Goal: Task Accomplishment & Management: Use online tool/utility

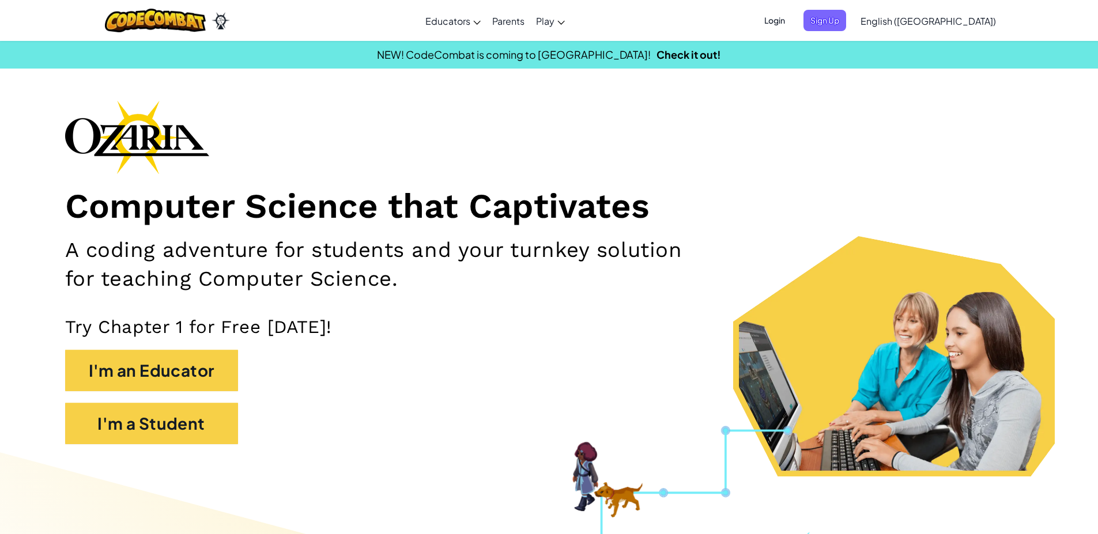
click at [792, 22] on span "Login" at bounding box center [774, 20] width 35 height 21
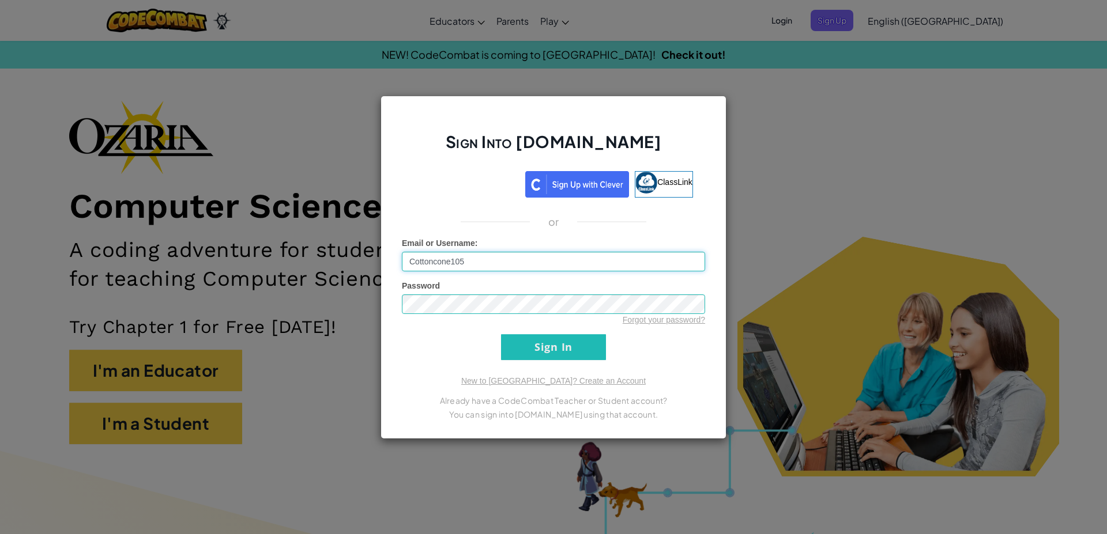
click at [436, 264] on input "Cottoncone105" at bounding box center [553, 262] width 303 height 20
click at [412, 266] on input "Cottoncone105" at bounding box center [553, 262] width 303 height 20
type input "Cottoncone105"
click at [465, 281] on div "Password Forgot your password?" at bounding box center [553, 303] width 303 height 46
click at [967, 218] on div "Sign Into Ozaria.com ClassLink or Unknown Error Email or Username : Cottoncone1…" at bounding box center [553, 267] width 1107 height 534
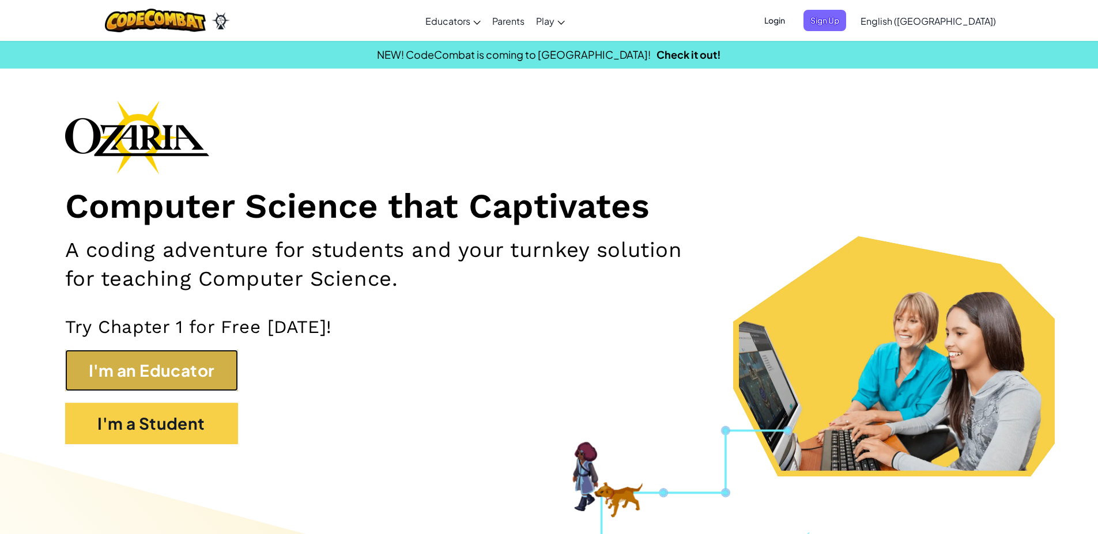
click at [202, 380] on button "I'm an Educator" at bounding box center [151, 370] width 173 height 41
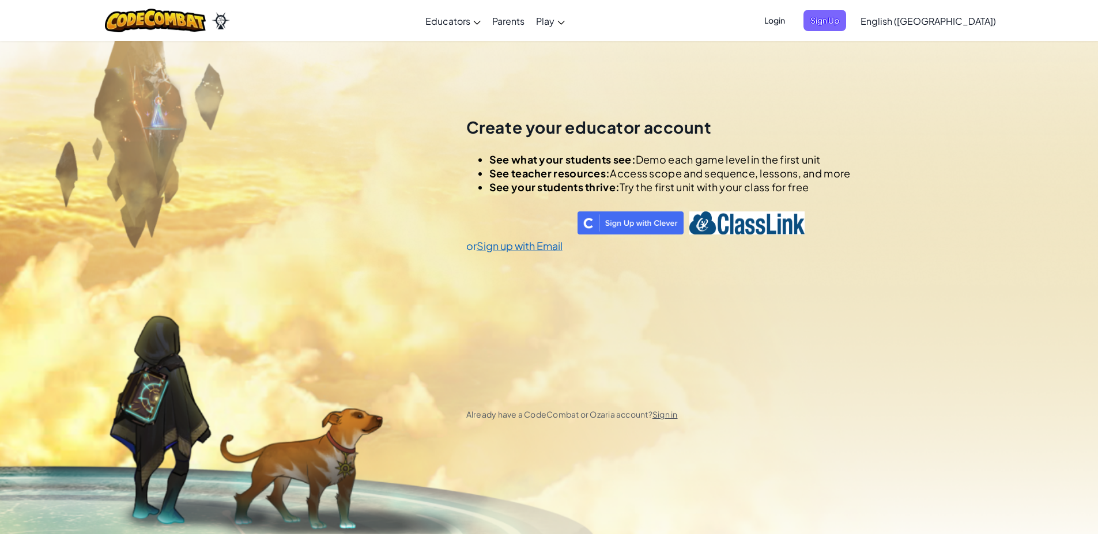
scroll to position [40, 0]
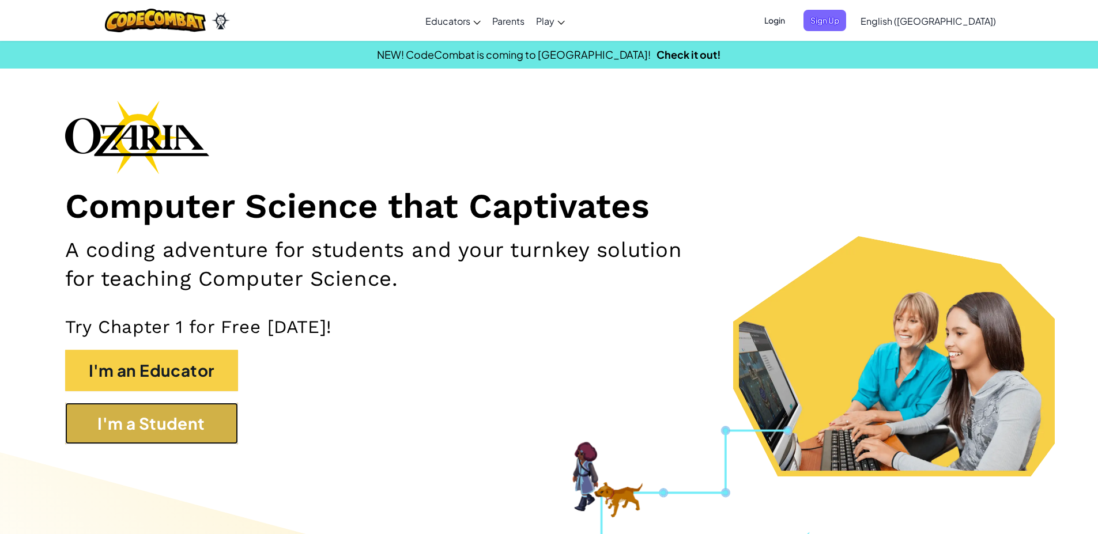
click at [209, 440] on button "I'm a Student" at bounding box center [151, 423] width 173 height 41
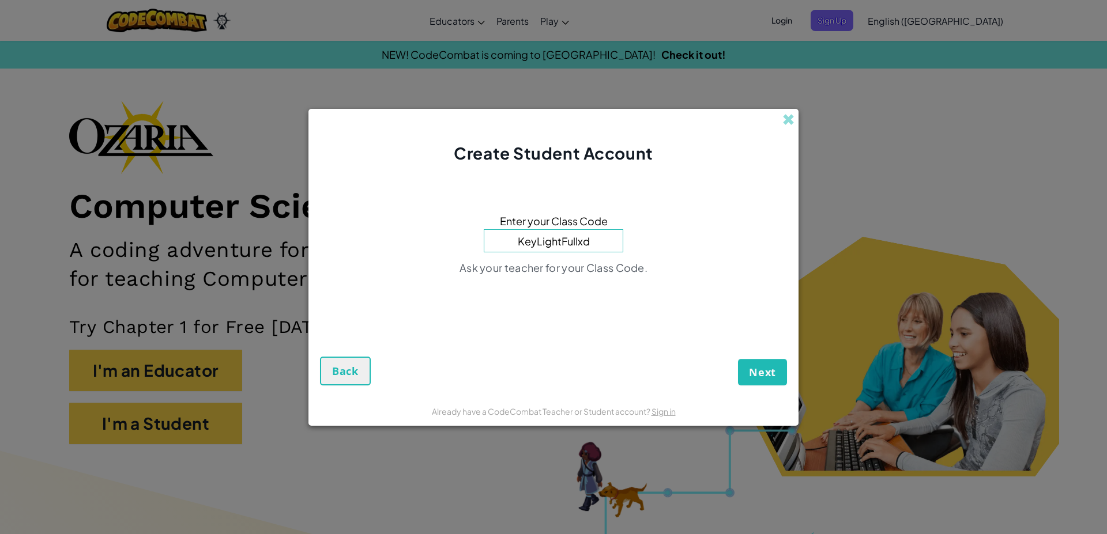
drag, startPoint x: 714, startPoint y: 520, endPoint x: 442, endPoint y: 513, distance: 272.7
click at [714, 521] on div "Create Student Account Enter your Class Code KeyLightFullxd Ask your teacher fo…" at bounding box center [553, 267] width 1107 height 534
click at [661, 534] on div "Create Student Account Enter your Class Code KeyLightFullxd No classes exist wi…" at bounding box center [553, 267] width 1107 height 534
click at [595, 246] on input "KeyLightFullxd" at bounding box center [553, 241] width 139 height 23
type input "KeyLightFull"
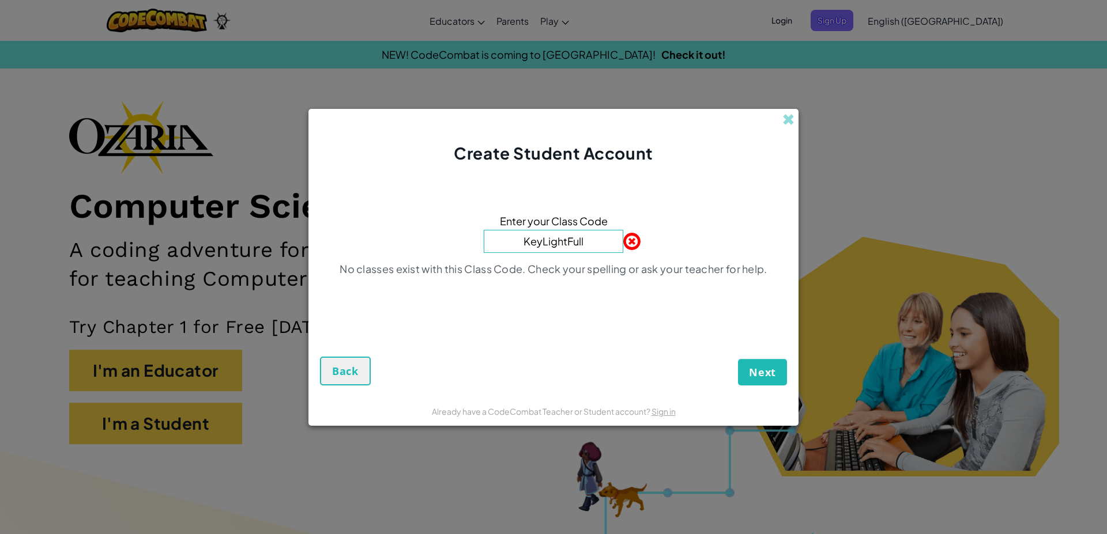
click at [738, 359] on button "Next" at bounding box center [762, 372] width 49 height 27
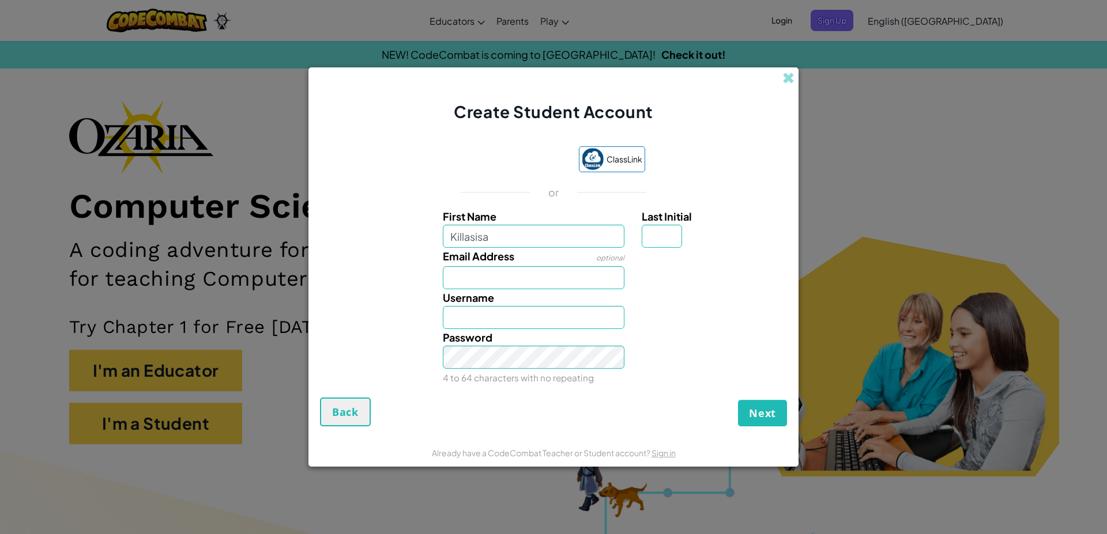
type input "Killasisa"
click at [664, 232] on input "Last Initial" at bounding box center [662, 236] width 40 height 23
type input "D"
type input "KillasisaD"
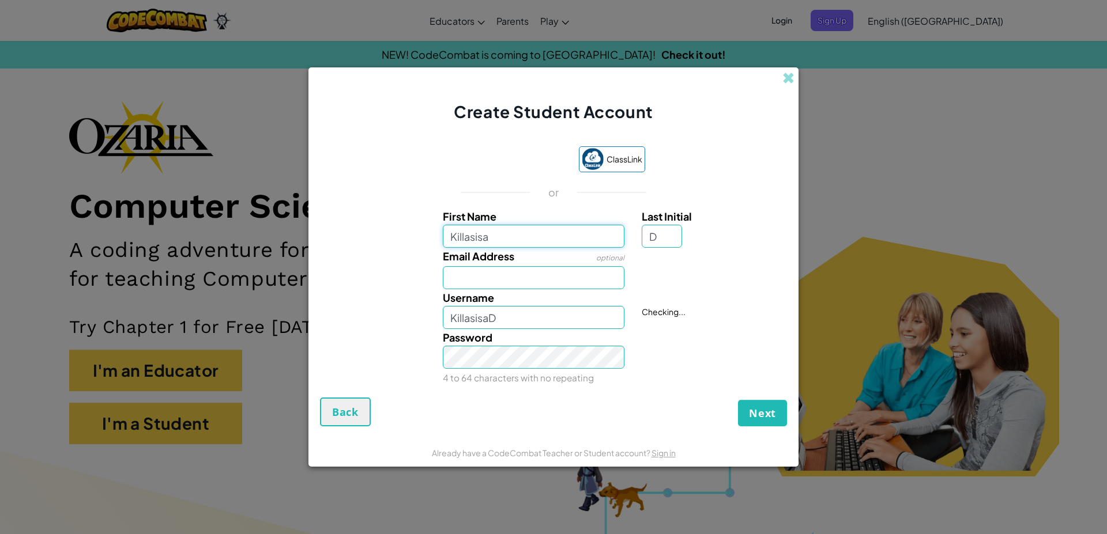
click at [510, 242] on input "Killasisa" at bounding box center [534, 236] width 182 height 23
type input "K"
type input "Killasisa"
click at [498, 327] on input "KillasisaD" at bounding box center [534, 317] width 182 height 23
type input "K"
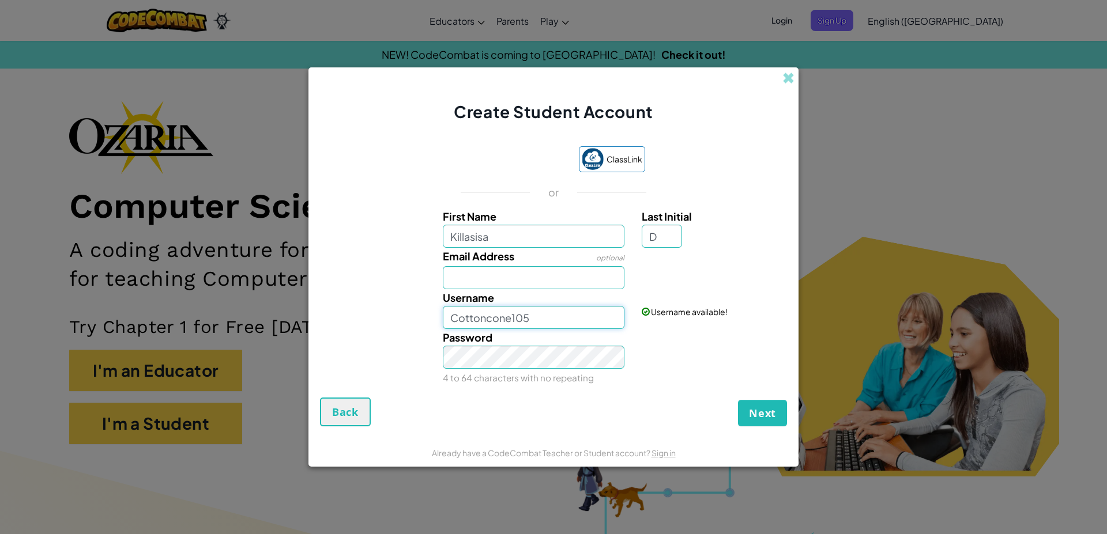
type input "Cottoncone105"
click at [471, 383] on small "4 to 64 characters with no repeating" at bounding box center [518, 377] width 151 height 11
click at [744, 413] on button "Next" at bounding box center [762, 413] width 49 height 27
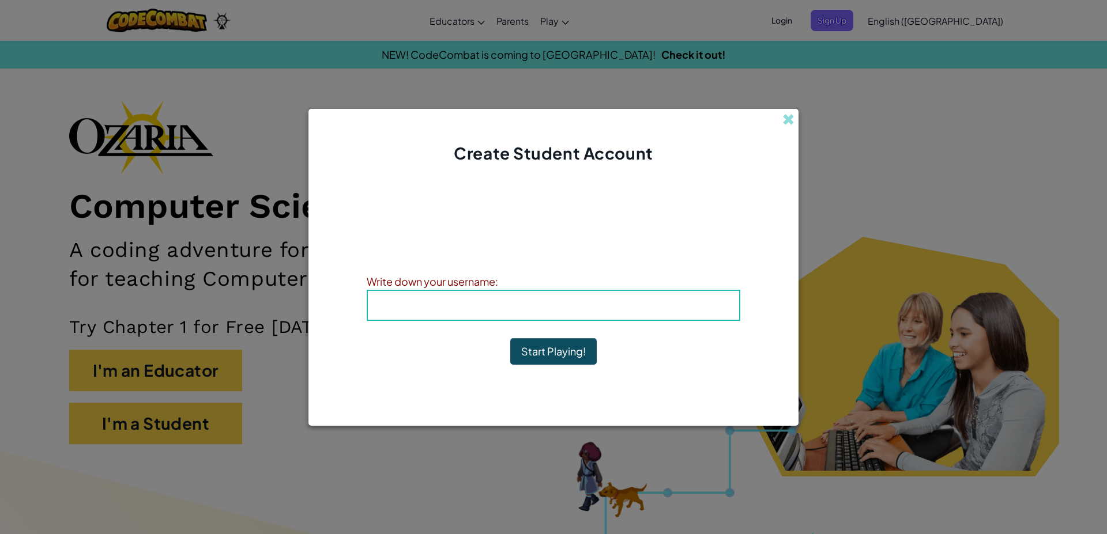
click at [545, 305] on b "Username : Cottoncone105" at bounding box center [553, 305] width 163 height 13
click at [561, 308] on b "Username : Cottoncone105" at bounding box center [553, 305] width 163 height 13
click at [481, 272] on div "Account Created! Write down your information so that you don't forget it. Your …" at bounding box center [553, 280] width 373 height 209
click at [473, 306] on span "Username" at bounding box center [502, 305] width 60 height 13
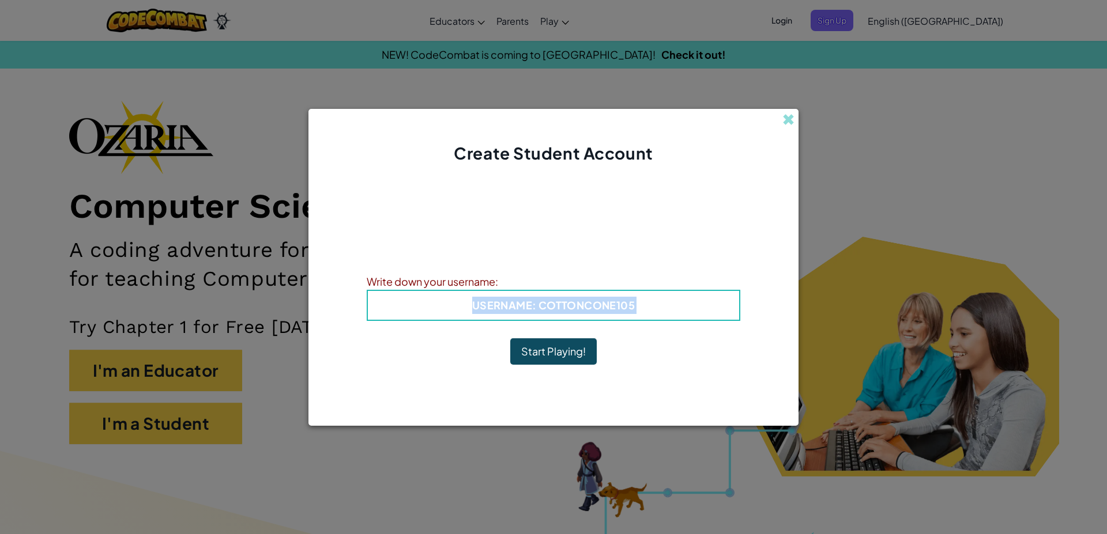
click at [473, 306] on span "Username" at bounding box center [502, 305] width 60 height 13
click at [650, 302] on h4 "Username : Cottoncone105" at bounding box center [553, 305] width 348 height 17
click at [516, 292] on div "Username : Cottoncone105" at bounding box center [553, 305] width 373 height 31
click at [515, 292] on div "Username : Cottoncone105" at bounding box center [553, 305] width 373 height 31
click at [575, 310] on b "Username : Cottoncone105" at bounding box center [553, 305] width 163 height 13
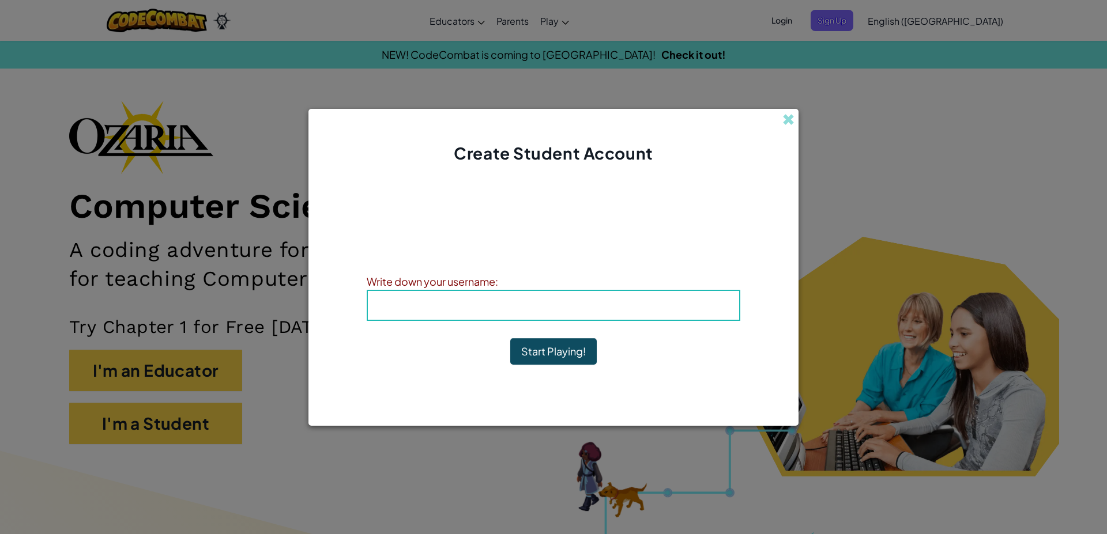
click at [553, 306] on b "Username : Cottoncone105" at bounding box center [553, 305] width 163 height 13
click at [573, 361] on button "Start Playing!" at bounding box center [553, 351] width 86 height 27
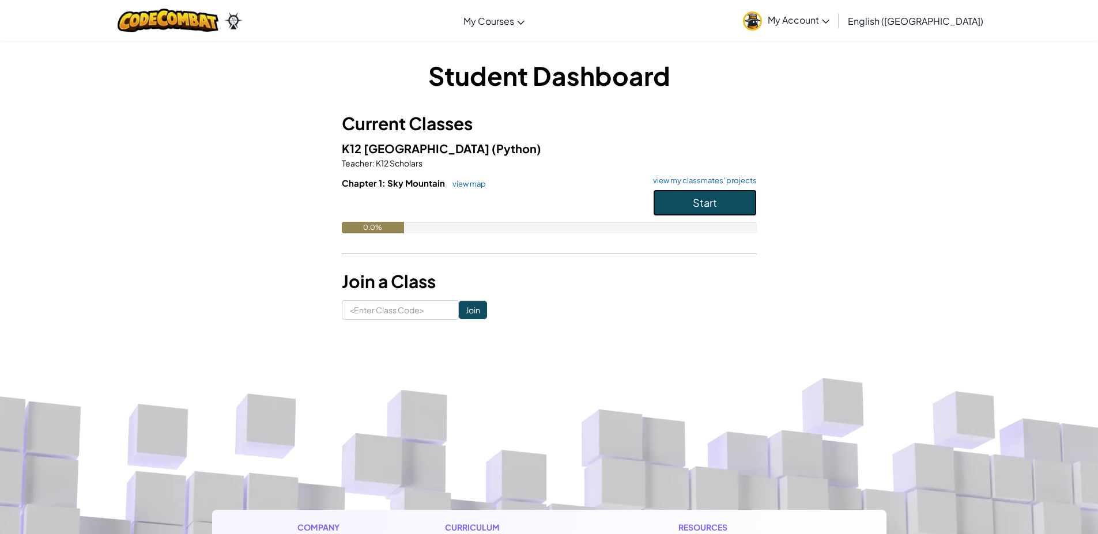
click at [674, 195] on button "Start" at bounding box center [705, 203] width 104 height 27
click at [657, 203] on button "Start" at bounding box center [705, 203] width 104 height 27
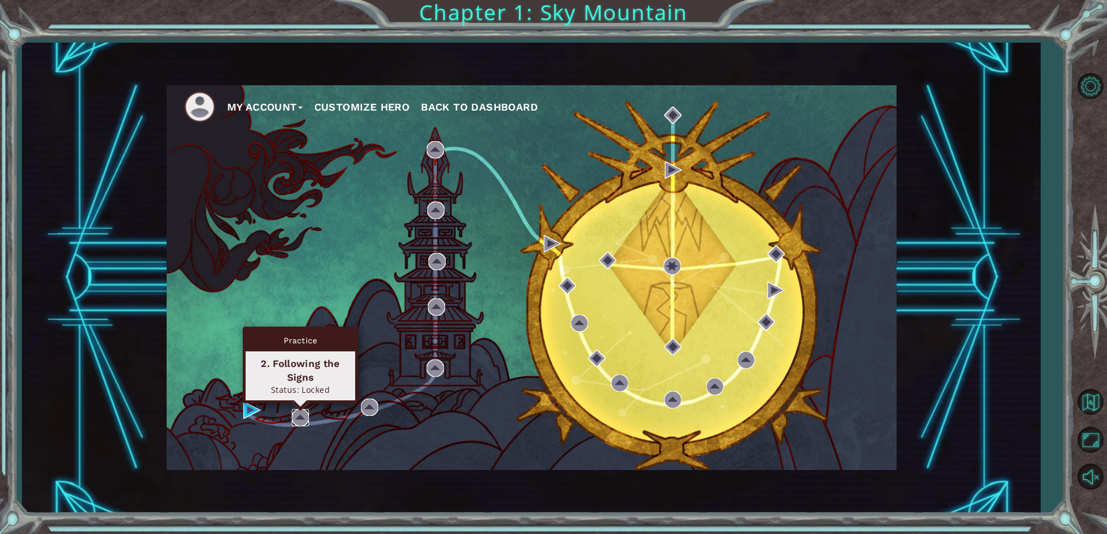
click at [301, 418] on img at bounding box center [300, 417] width 17 height 17
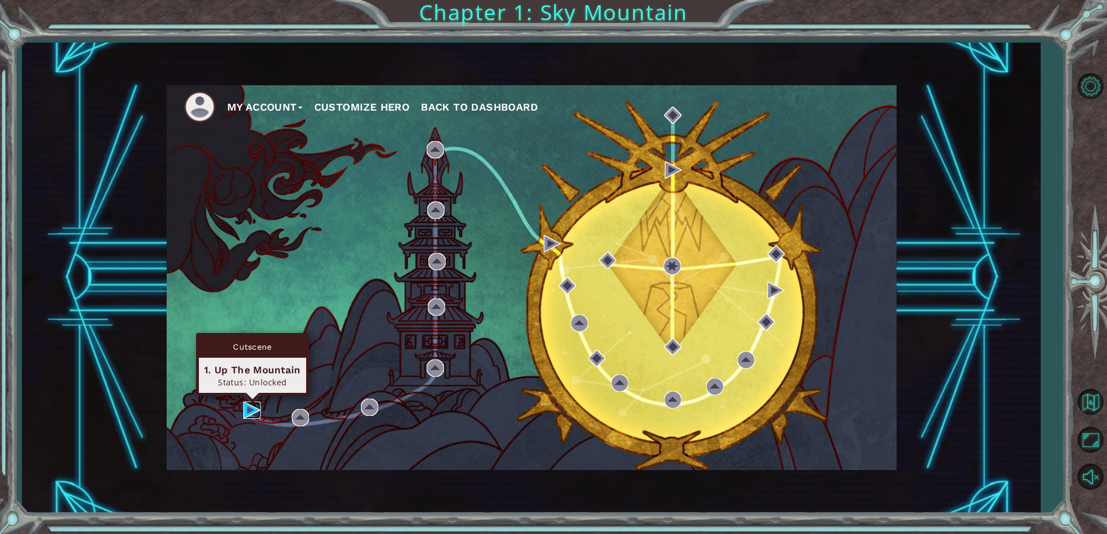
click at [244, 411] on img at bounding box center [251, 410] width 17 height 17
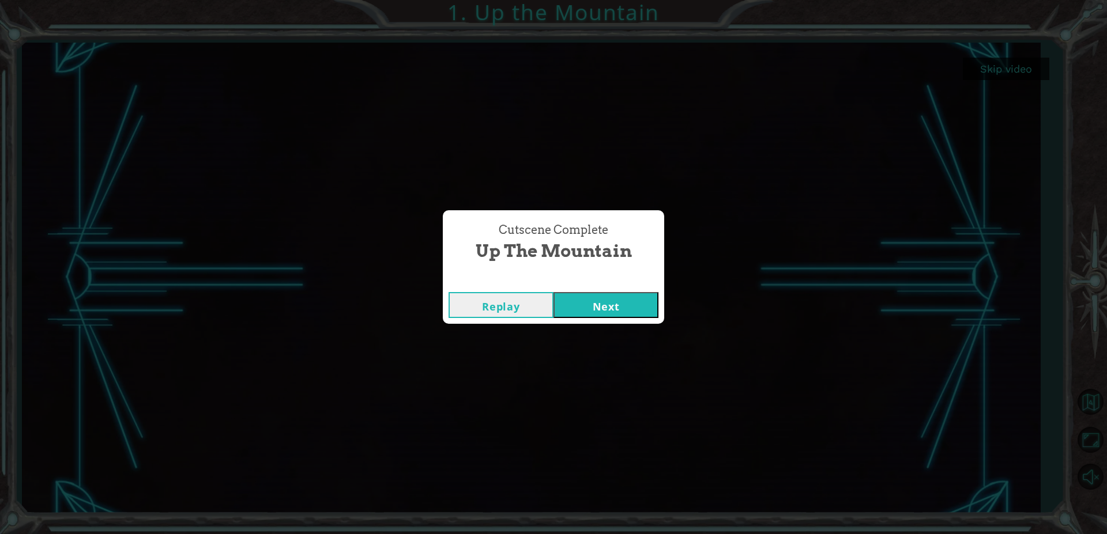
click at [599, 299] on button "Next" at bounding box center [605, 305] width 105 height 26
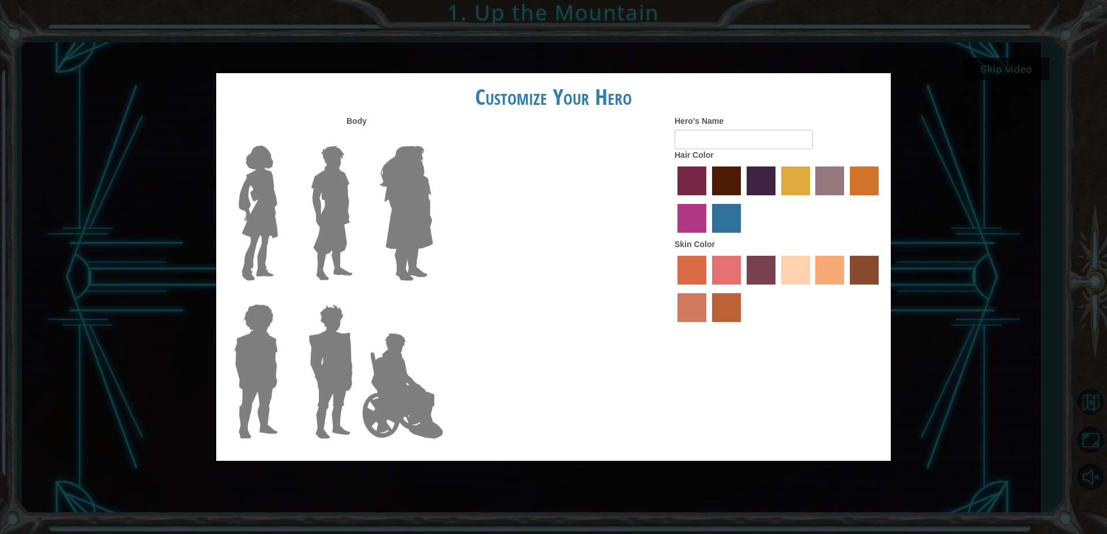
click at [269, 212] on img at bounding box center [258, 213] width 48 height 144
click at [282, 138] on input "Hero Connie" at bounding box center [282, 138] width 0 height 0
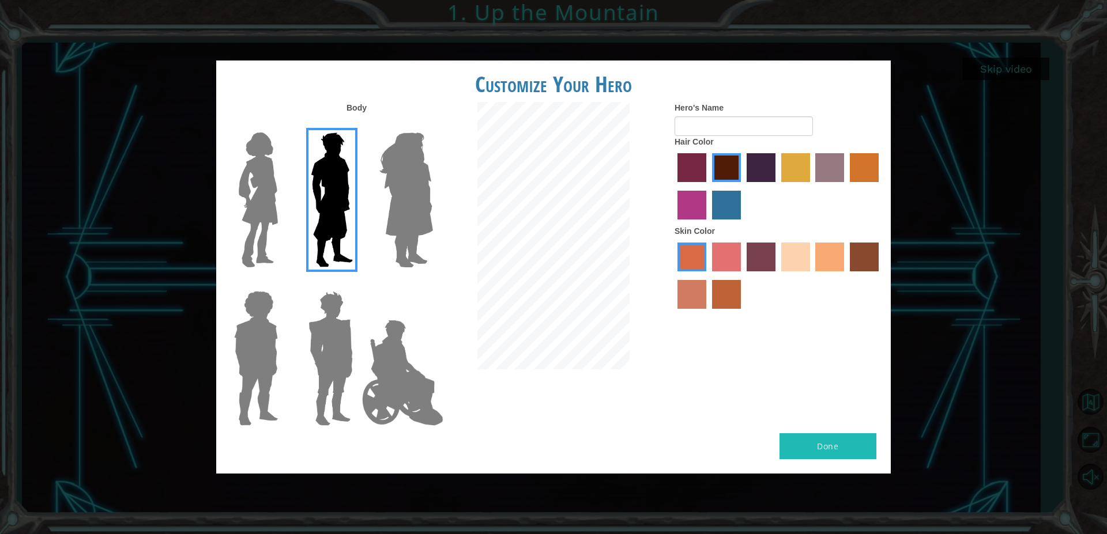
click at [260, 240] on img at bounding box center [258, 200] width 48 height 144
click at [282, 125] on input "Hero Connie" at bounding box center [282, 125] width 0 height 0
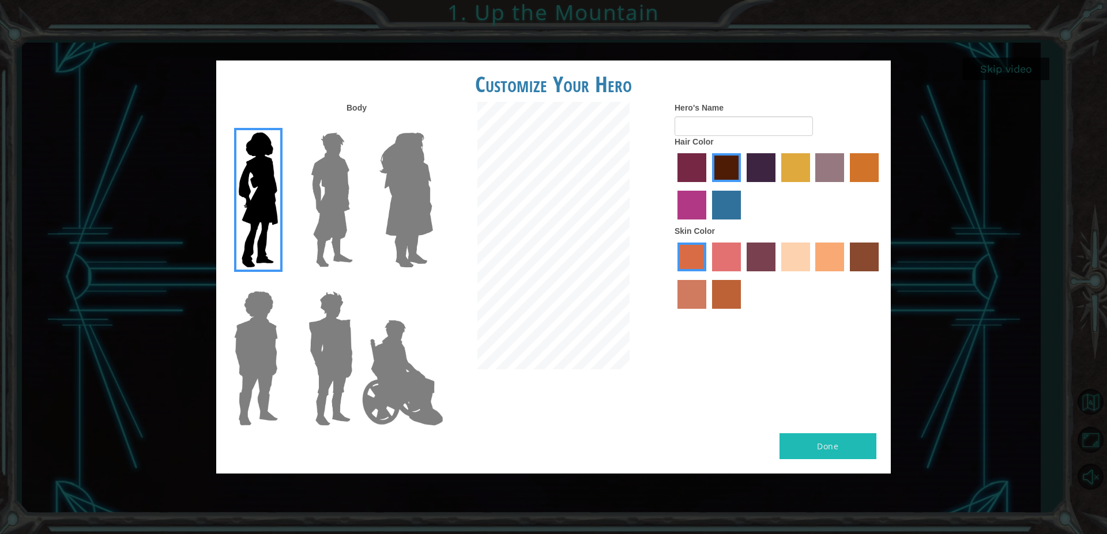
click at [789, 265] on label "sandy beach skin color" at bounding box center [795, 257] width 29 height 29
click at [777, 276] on input "sandy beach skin color" at bounding box center [777, 276] width 0 height 0
click at [676, 181] on div at bounding box center [777, 187] width 207 height 75
click at [691, 178] on label "paprika hair color" at bounding box center [691, 167] width 29 height 29
click at [673, 186] on input "paprika hair color" at bounding box center [673, 186] width 0 height 0
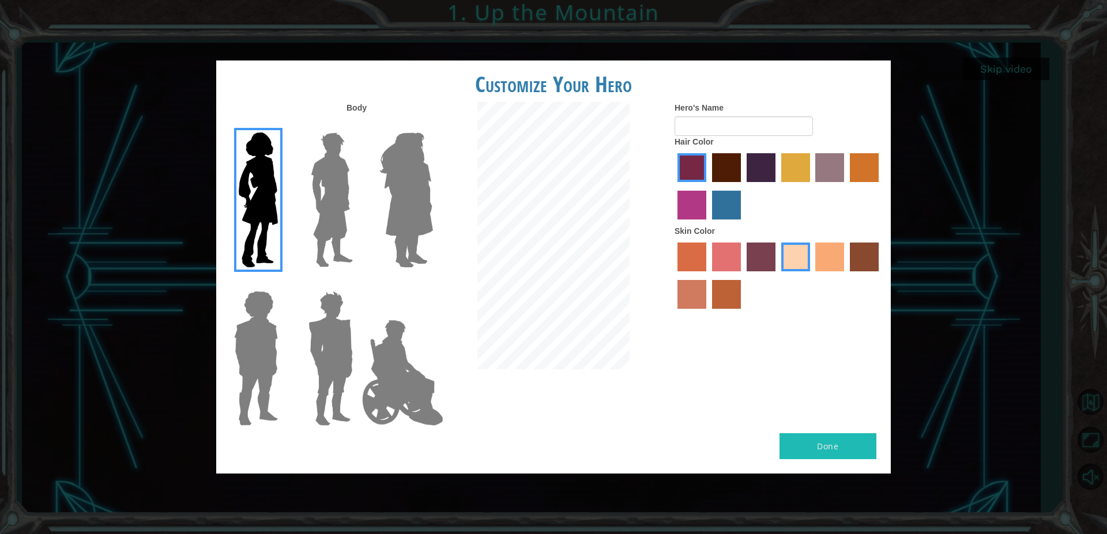
click at [709, 225] on div at bounding box center [777, 187] width 207 height 75
click at [689, 211] on label "medium red violet hair color" at bounding box center [691, 205] width 29 height 29
click at [880, 186] on input "medium red violet hair color" at bounding box center [880, 186] width 0 height 0
click at [418, 361] on img at bounding box center [402, 372] width 90 height 115
click at [432, 284] on input "Hero Jamie" at bounding box center [432, 284] width 0 height 0
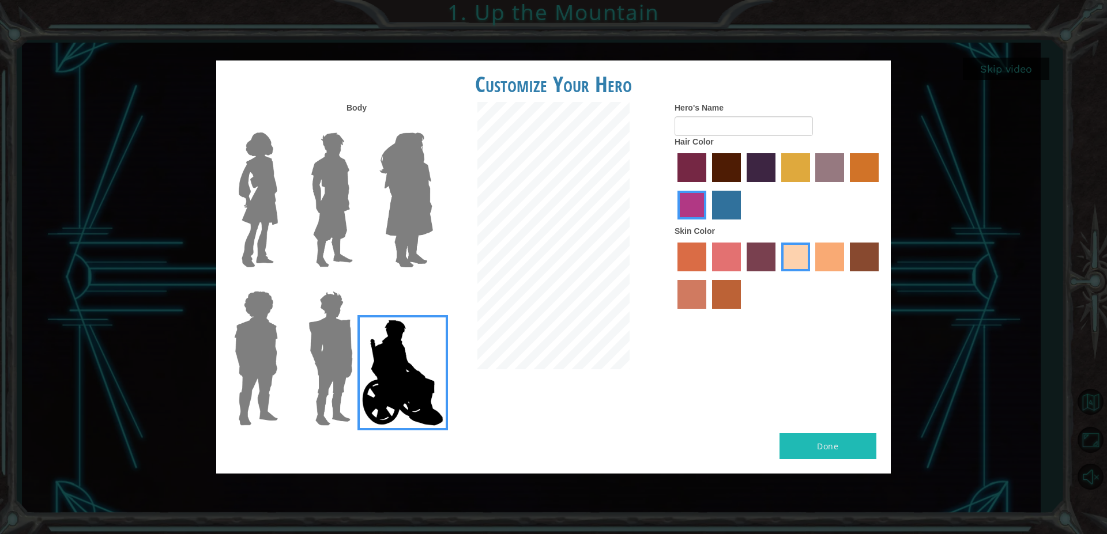
click at [718, 168] on label "maroon hair color" at bounding box center [726, 167] width 29 height 29
click at [708, 186] on input "maroon hair color" at bounding box center [708, 186] width 0 height 0
click at [750, 182] on label "hot purple hair color" at bounding box center [760, 167] width 29 height 29
click at [742, 186] on input "hot purple hair color" at bounding box center [742, 186] width 0 height 0
click at [685, 214] on label "medium red violet hair color" at bounding box center [691, 205] width 29 height 29
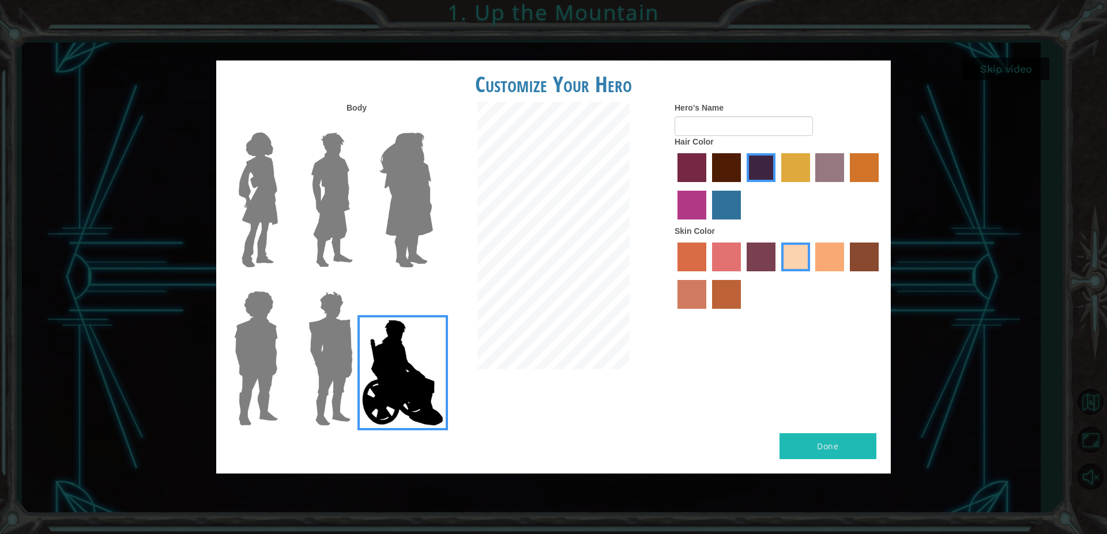
click at [880, 186] on input "medium red violet hair color" at bounding box center [880, 186] width 0 height 0
click at [412, 200] on img at bounding box center [406, 200] width 63 height 144
click at [432, 125] on input "Hero Amethyst" at bounding box center [432, 125] width 0 height 0
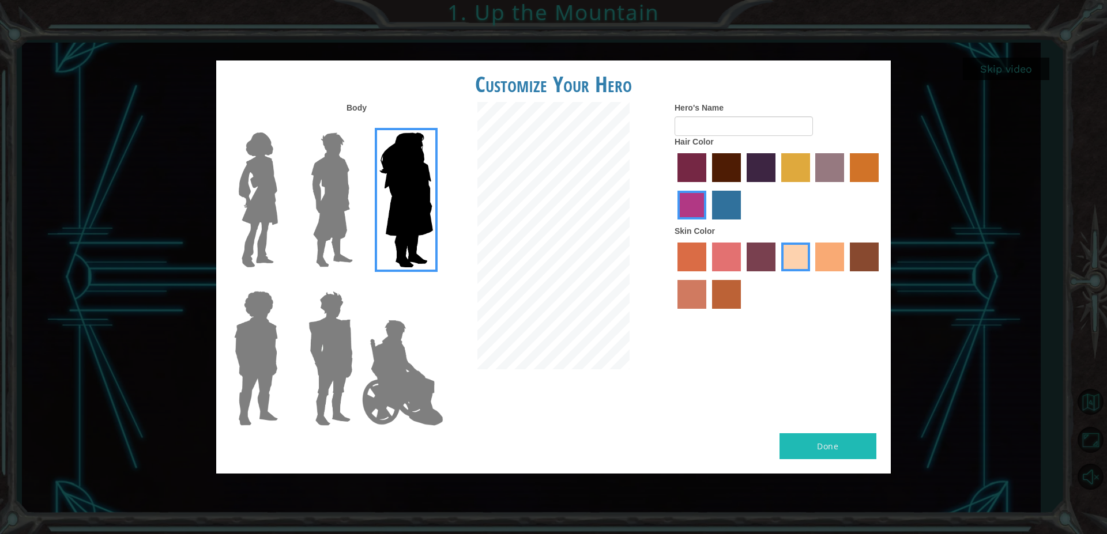
click at [704, 255] on label "sorbus skin color" at bounding box center [691, 257] width 29 height 29
click at [673, 276] on input "sorbus skin color" at bounding box center [673, 276] width 0 height 0
click at [722, 271] on label "froly skin color" at bounding box center [726, 257] width 29 height 29
click at [708, 276] on input "froly skin color" at bounding box center [708, 276] width 0 height 0
click at [691, 271] on label "sorbus skin color" at bounding box center [691, 257] width 29 height 29
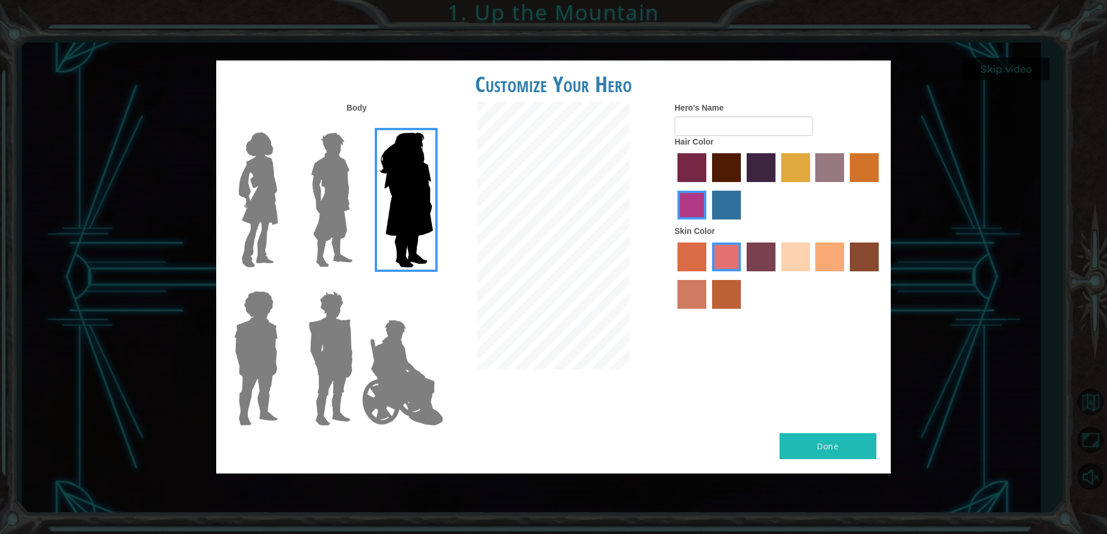
click at [673, 276] on input "sorbus skin color" at bounding box center [673, 276] width 0 height 0
click at [690, 307] on label "burning sand skin color" at bounding box center [691, 294] width 29 height 29
click at [880, 276] on input "burning sand skin color" at bounding box center [880, 276] width 0 height 0
click at [725, 306] on label "smoke tree skin color" at bounding box center [726, 294] width 29 height 29
click at [708, 313] on input "smoke tree skin color" at bounding box center [708, 313] width 0 height 0
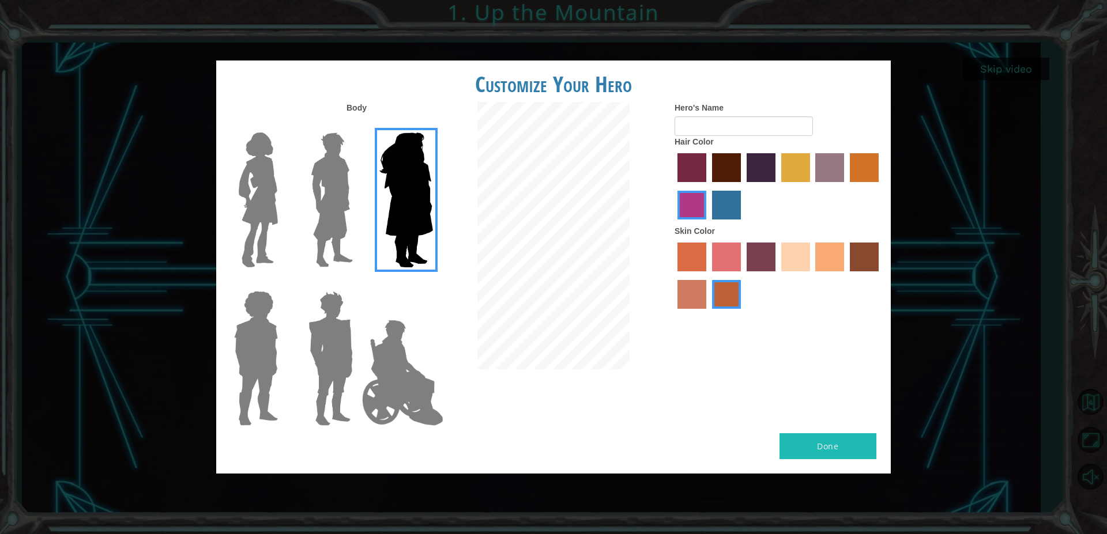
click at [874, 271] on label "karma skin color" at bounding box center [864, 257] width 29 height 29
click at [846, 276] on input "karma skin color" at bounding box center [846, 276] width 0 height 0
click at [791, 271] on label "sandy beach skin color" at bounding box center [795, 257] width 29 height 29
click at [777, 276] on input "sandy beach skin color" at bounding box center [777, 276] width 0 height 0
click at [723, 220] on label "lachmara hair color" at bounding box center [726, 205] width 29 height 29
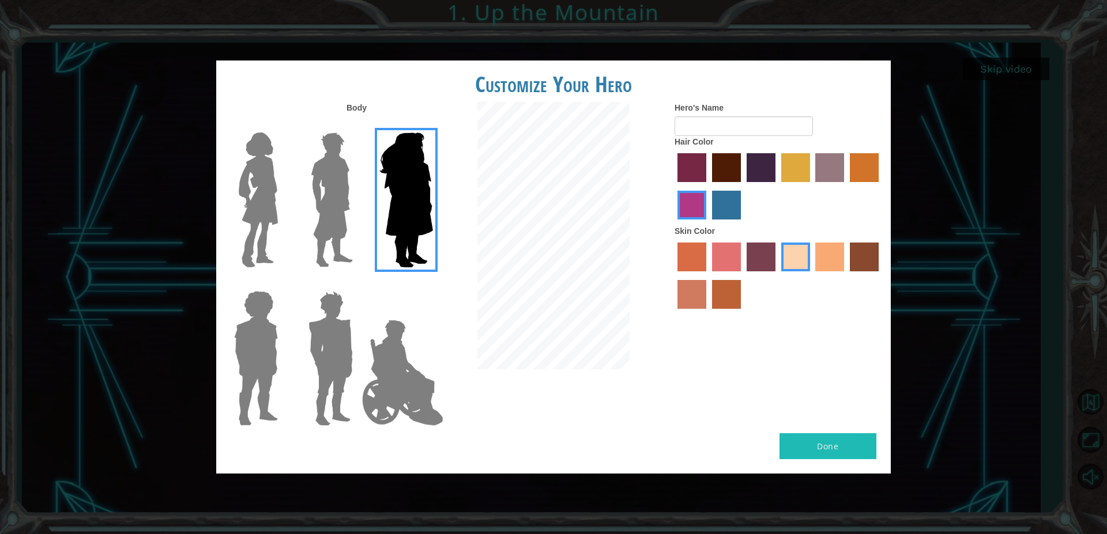
click at [708, 224] on input "lachmara hair color" at bounding box center [708, 224] width 0 height 0
click at [243, 224] on img at bounding box center [258, 200] width 48 height 144
click at [282, 125] on input "Hero Connie" at bounding box center [282, 125] width 0 height 0
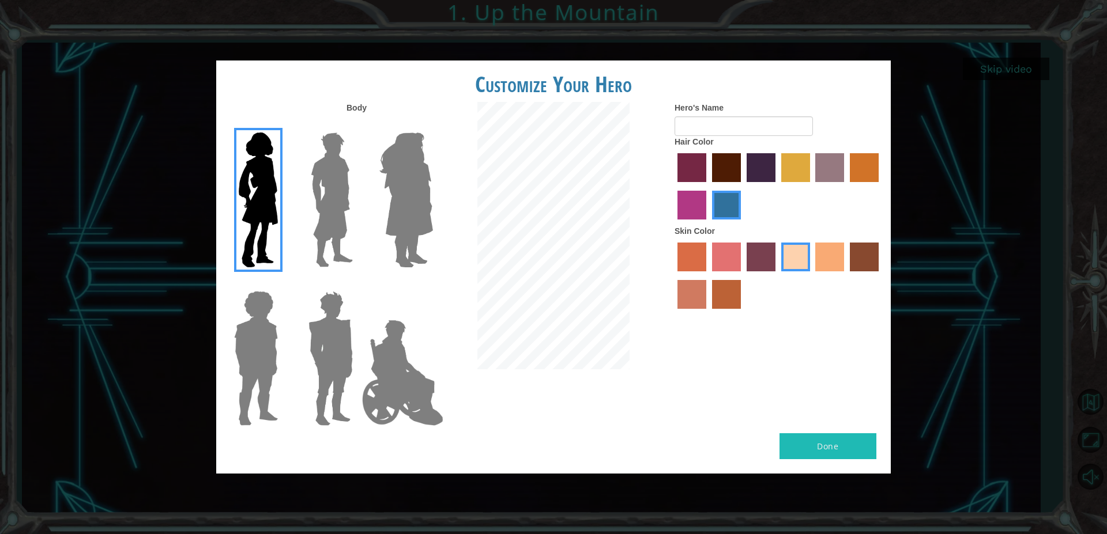
click at [760, 182] on label "hot purple hair color" at bounding box center [760, 167] width 29 height 29
click at [742, 186] on input "hot purple hair color" at bounding box center [742, 186] width 0 height 0
click at [716, 220] on label "lachmara hair color" at bounding box center [726, 205] width 29 height 29
click at [708, 224] on input "lachmara hair color" at bounding box center [708, 224] width 0 height 0
click at [734, 182] on label "maroon hair color" at bounding box center [726, 167] width 29 height 29
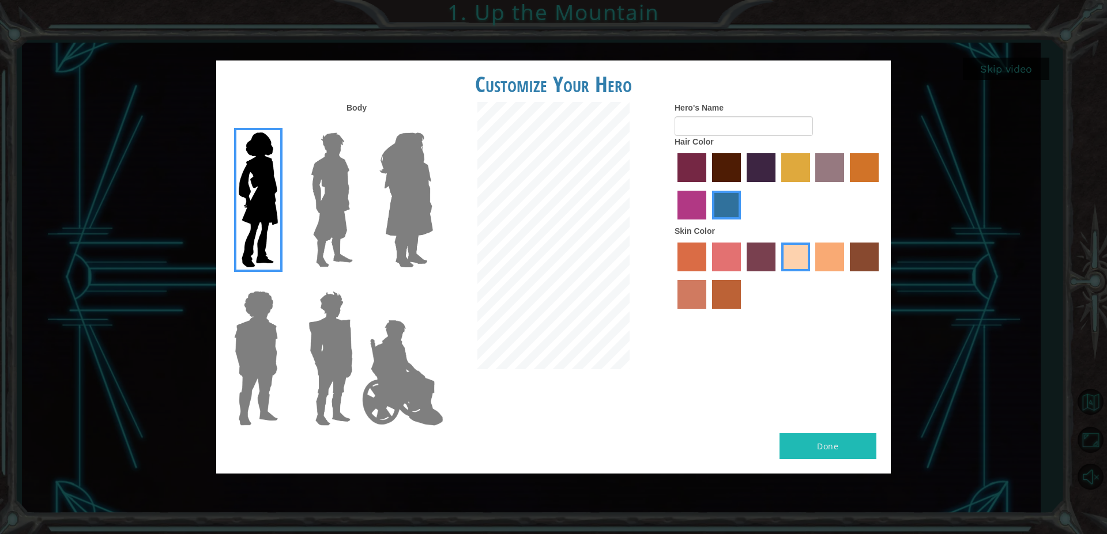
click at [708, 186] on input "maroon hair color" at bounding box center [708, 186] width 0 height 0
click at [763, 182] on label "hot purple hair color" at bounding box center [760, 167] width 29 height 29
click at [742, 186] on input "hot purple hair color" at bounding box center [742, 186] width 0 height 0
click at [797, 177] on label "tulip tree hair color" at bounding box center [795, 167] width 29 height 29
click at [777, 186] on input "tulip tree hair color" at bounding box center [777, 186] width 0 height 0
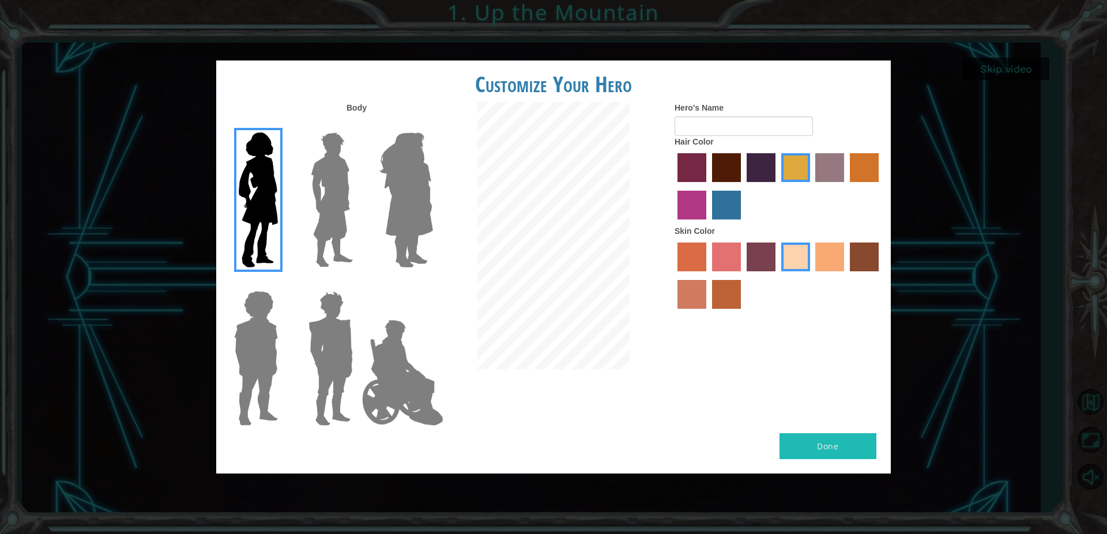
click at [825, 179] on label "bazaar hair color" at bounding box center [829, 167] width 29 height 29
click at [812, 186] on input "bazaar hair color" at bounding box center [812, 186] width 0 height 0
click at [808, 174] on label "tulip tree hair color" at bounding box center [795, 167] width 29 height 29
click at [777, 186] on input "tulip tree hair color" at bounding box center [777, 186] width 0 height 0
click at [861, 173] on label "gold drop hair color" at bounding box center [864, 167] width 29 height 29
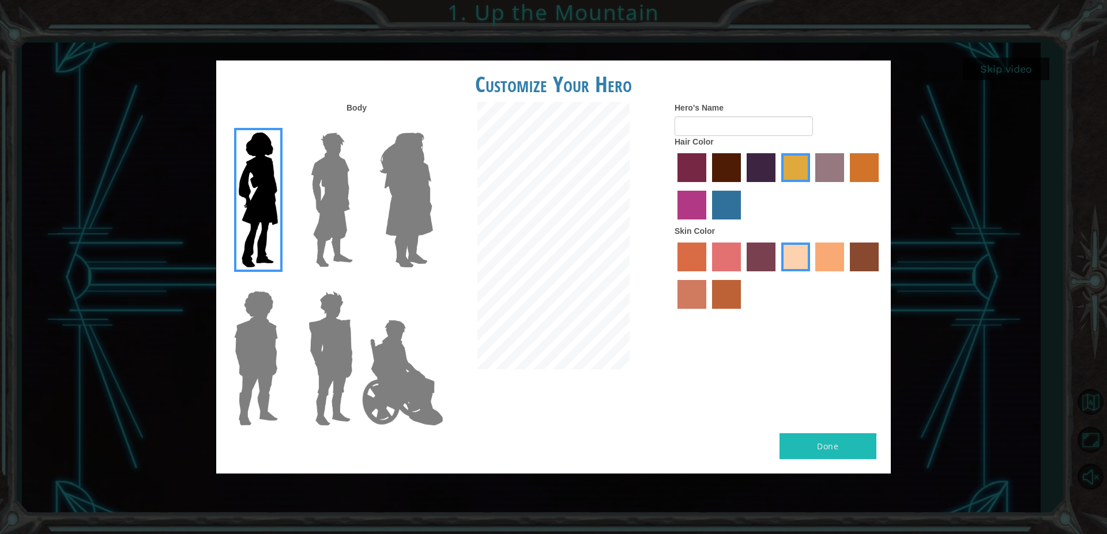
click at [846, 186] on input "gold drop hair color" at bounding box center [846, 186] width 0 height 0
click at [825, 182] on label "bazaar hair color" at bounding box center [829, 167] width 29 height 29
click at [812, 186] on input "bazaar hair color" at bounding box center [812, 186] width 0 height 0
click at [696, 219] on label "medium red violet hair color" at bounding box center [691, 205] width 29 height 29
click at [880, 186] on input "medium red violet hair color" at bounding box center [880, 186] width 0 height 0
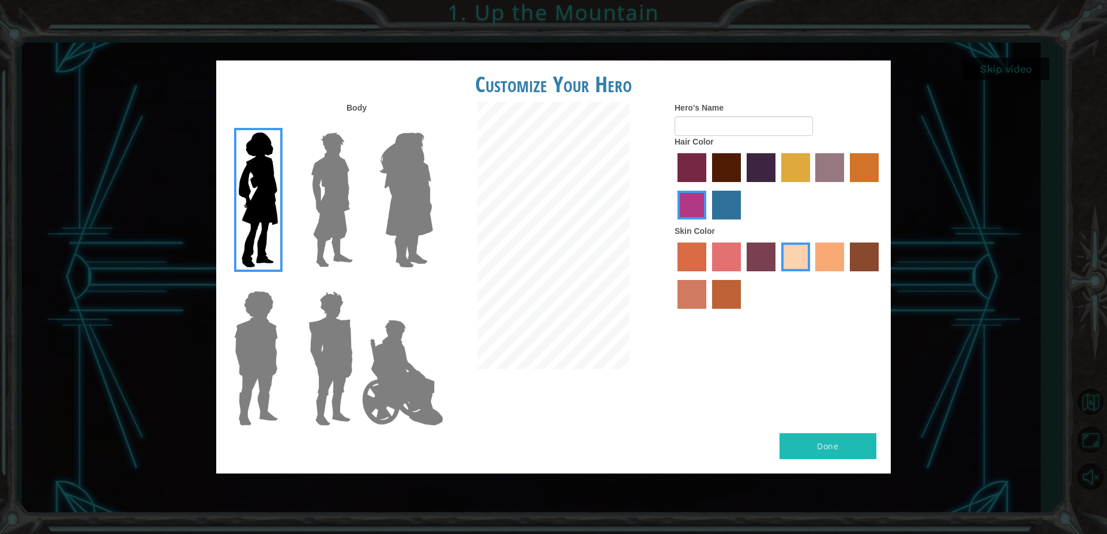
click at [733, 212] on label "lachmara hair color" at bounding box center [726, 205] width 29 height 29
click at [708, 224] on input "lachmara hair color" at bounding box center [708, 224] width 0 height 0
click at [722, 152] on div "Hair Color" at bounding box center [777, 180] width 207 height 89
click at [727, 136] on input "Hero's Name" at bounding box center [743, 126] width 138 height 20
type input "Amaya"
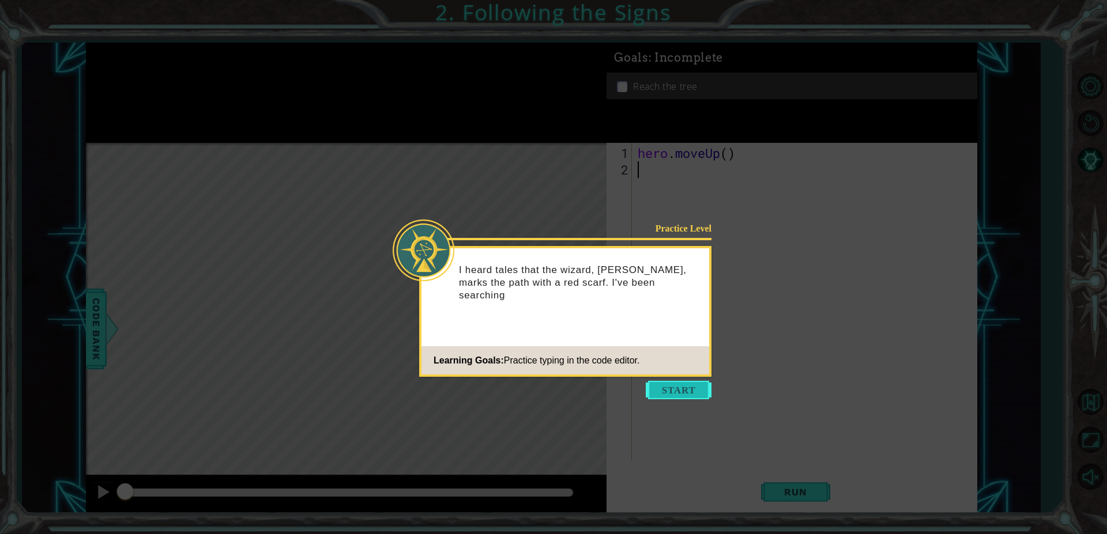
click at [689, 396] on button "Start" at bounding box center [679, 390] width 66 height 18
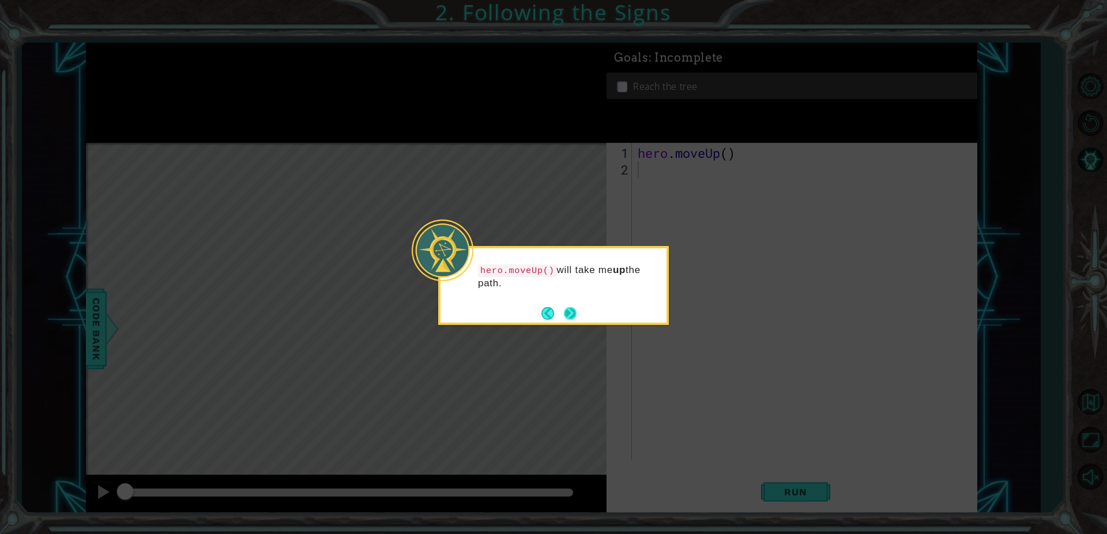
click at [569, 316] on button "Next" at bounding box center [569, 313] width 19 height 19
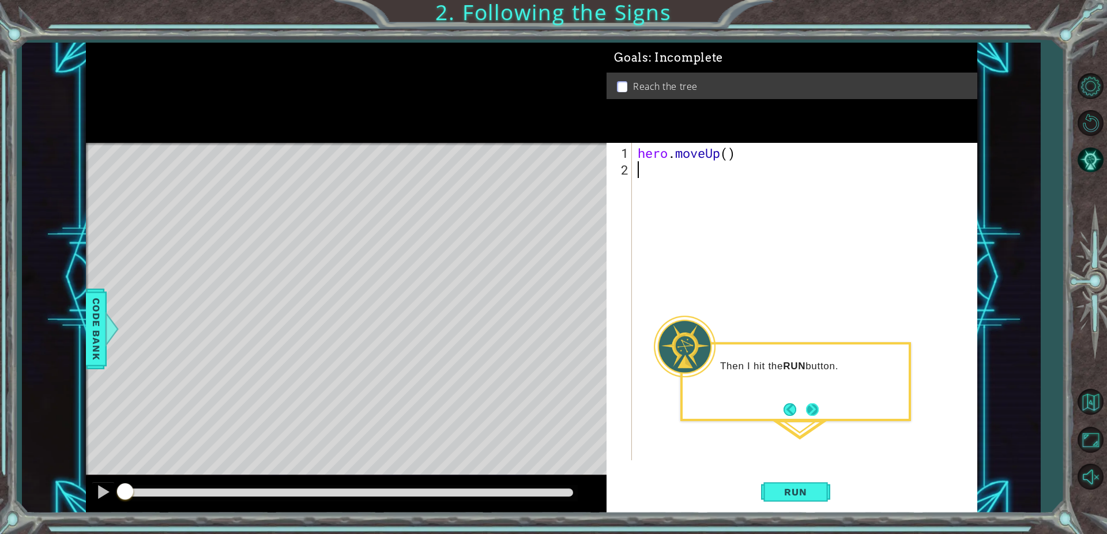
click at [806, 411] on button "Next" at bounding box center [811, 409] width 13 height 13
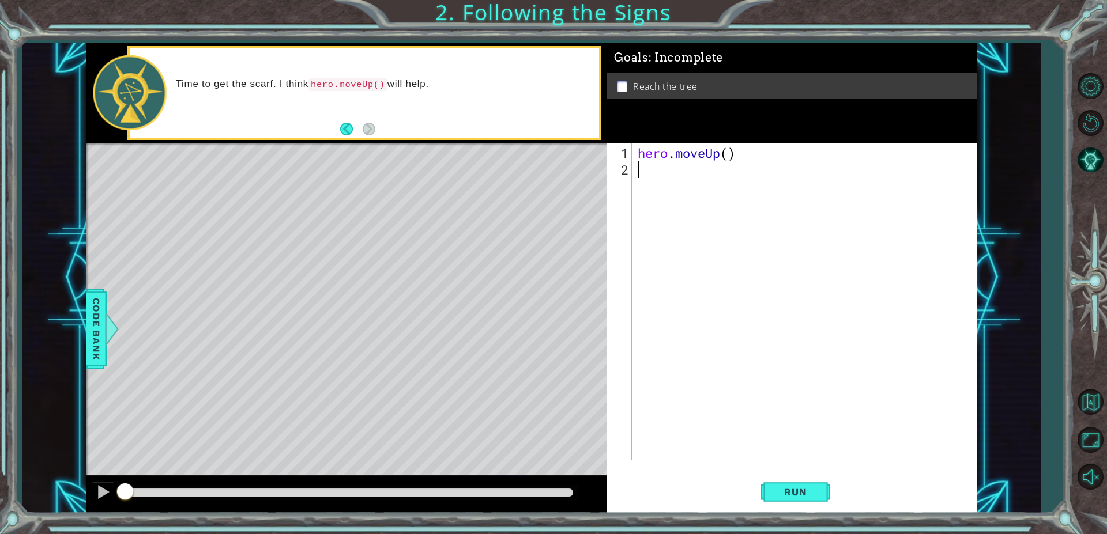
type textarea "h"
click at [659, 190] on div "h ero.moveUp press enter" at bounding box center [738, 198] width 218 height 41
click at [805, 487] on span "Run" at bounding box center [795, 492] width 46 height 12
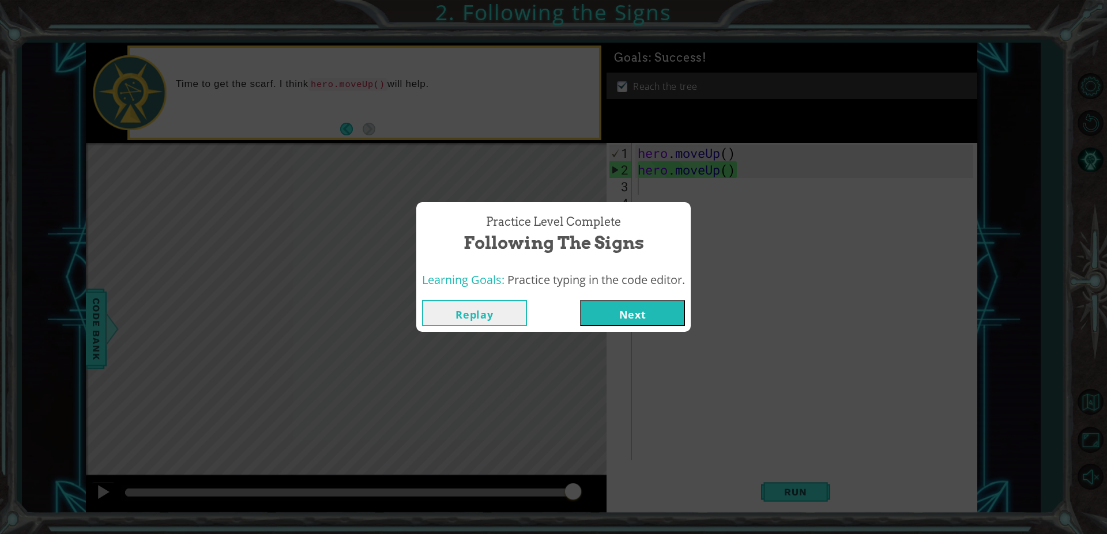
click at [606, 305] on button "Next" at bounding box center [632, 313] width 105 height 26
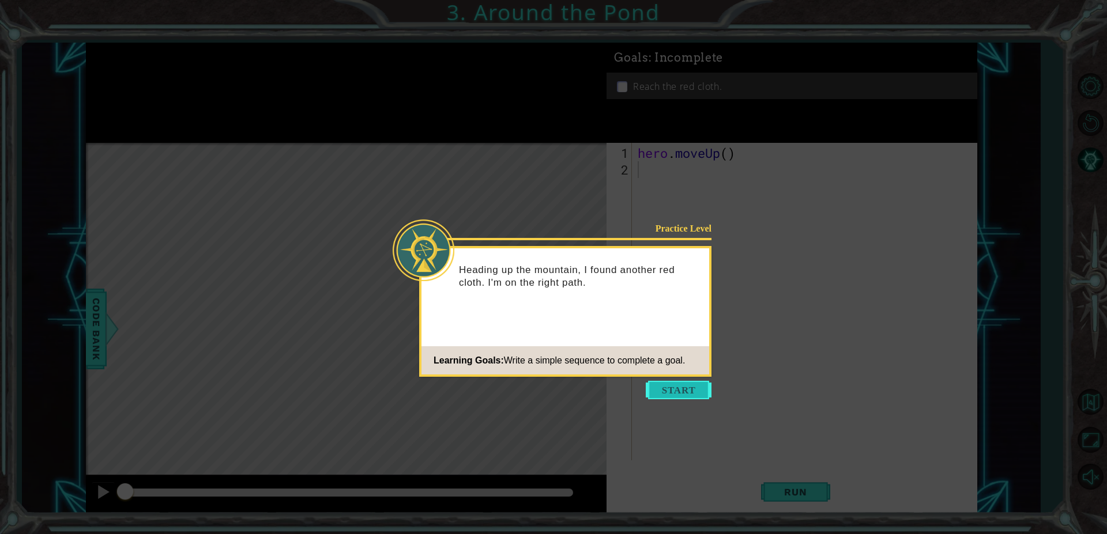
click at [681, 390] on button "Start" at bounding box center [679, 390] width 66 height 18
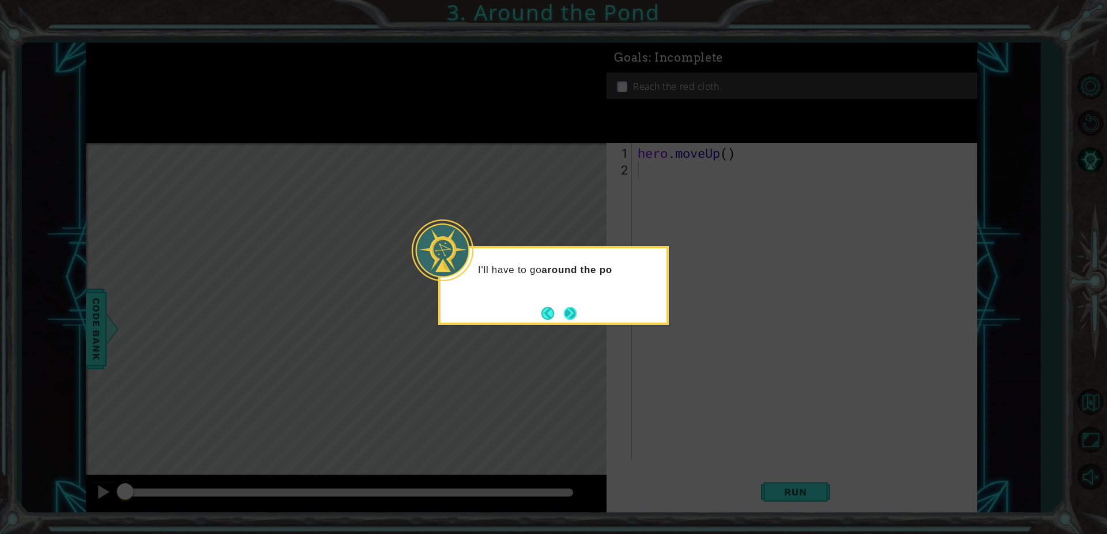
click at [567, 309] on button "Next" at bounding box center [570, 313] width 13 height 13
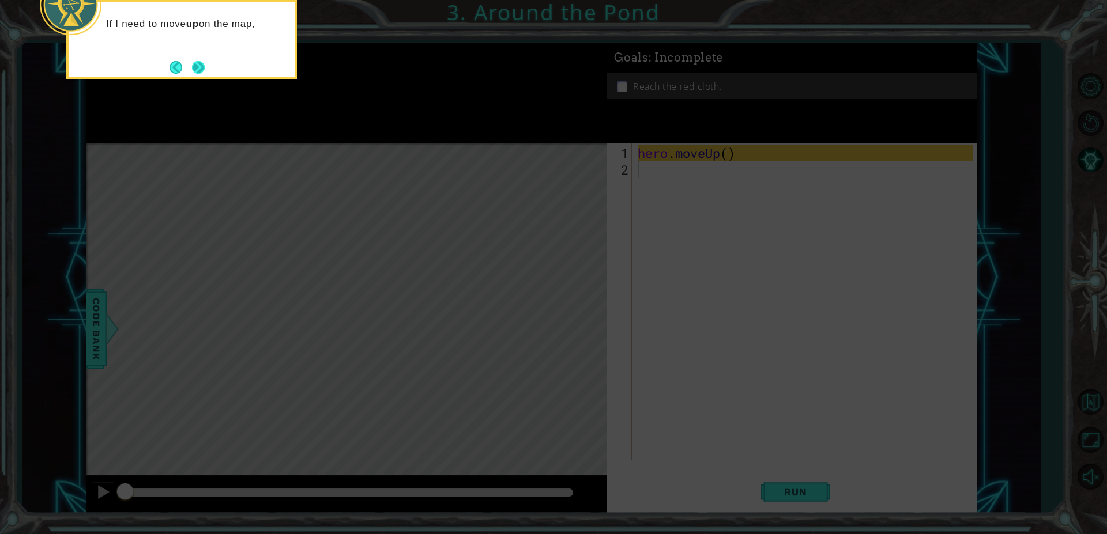
click at [191, 61] on button "Next" at bounding box center [198, 68] width 14 height 14
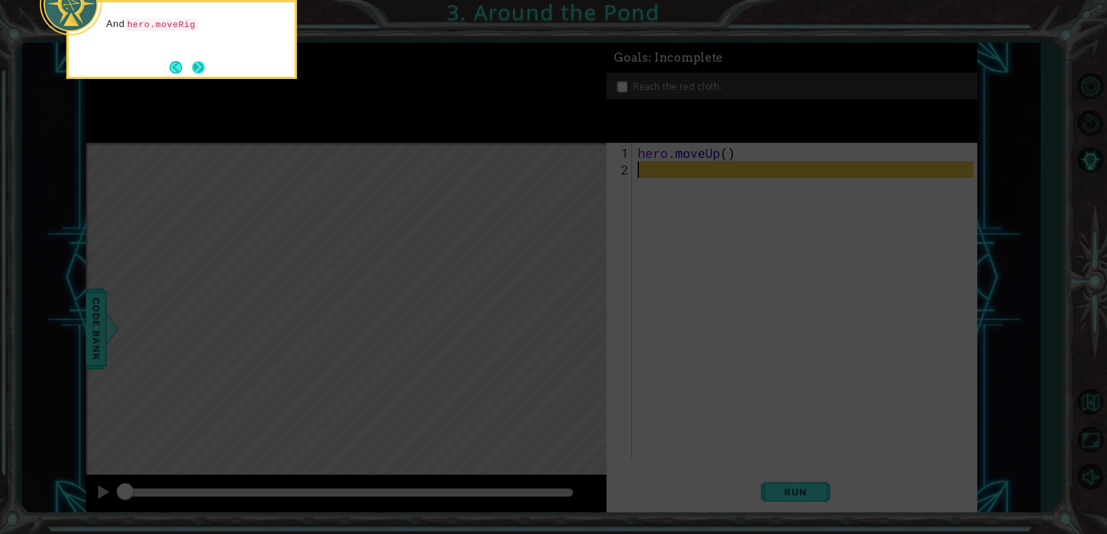
click at [203, 72] on button "Next" at bounding box center [198, 67] width 13 height 13
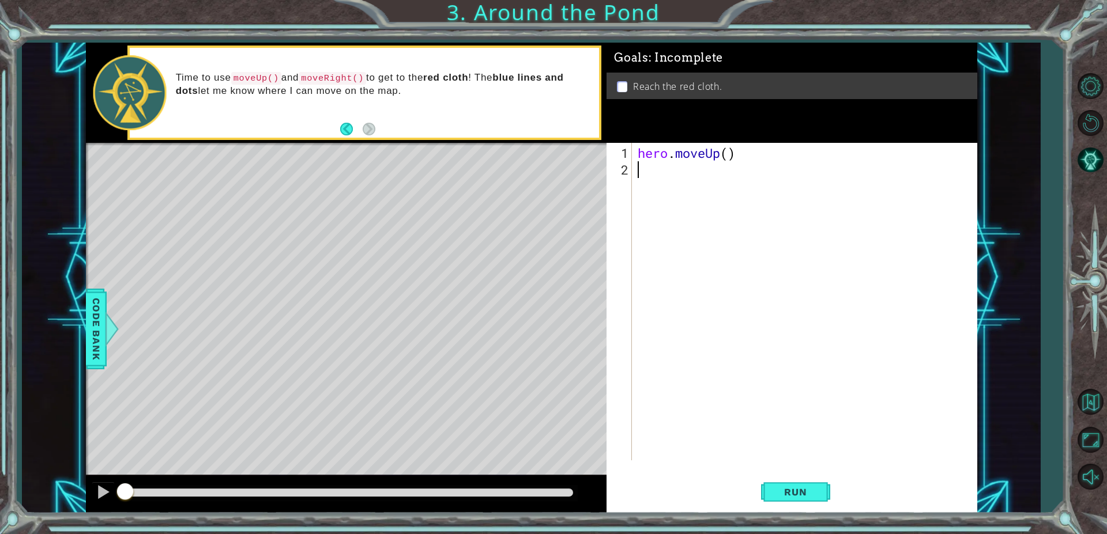
type textarea "h"
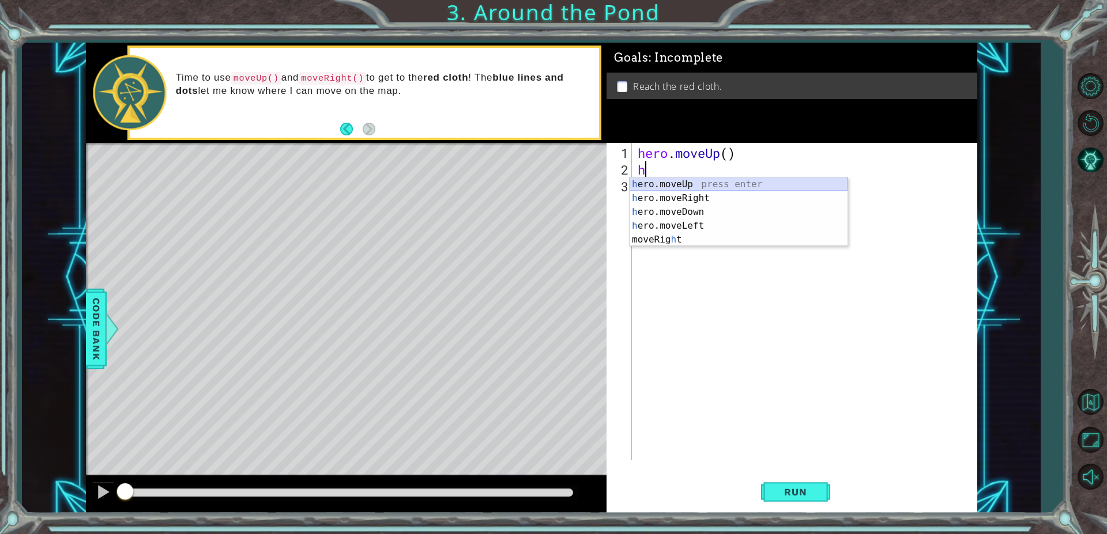
click at [673, 184] on div "h ero.moveUp press enter h ero.moveRight press enter h ero.moveDown press enter…" at bounding box center [738, 226] width 218 height 97
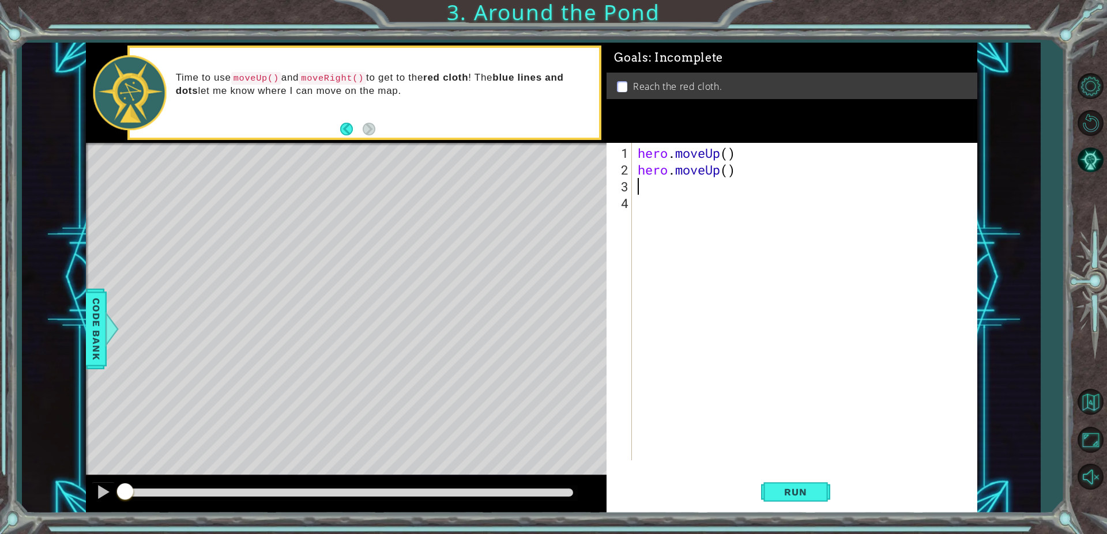
type textarea "h"
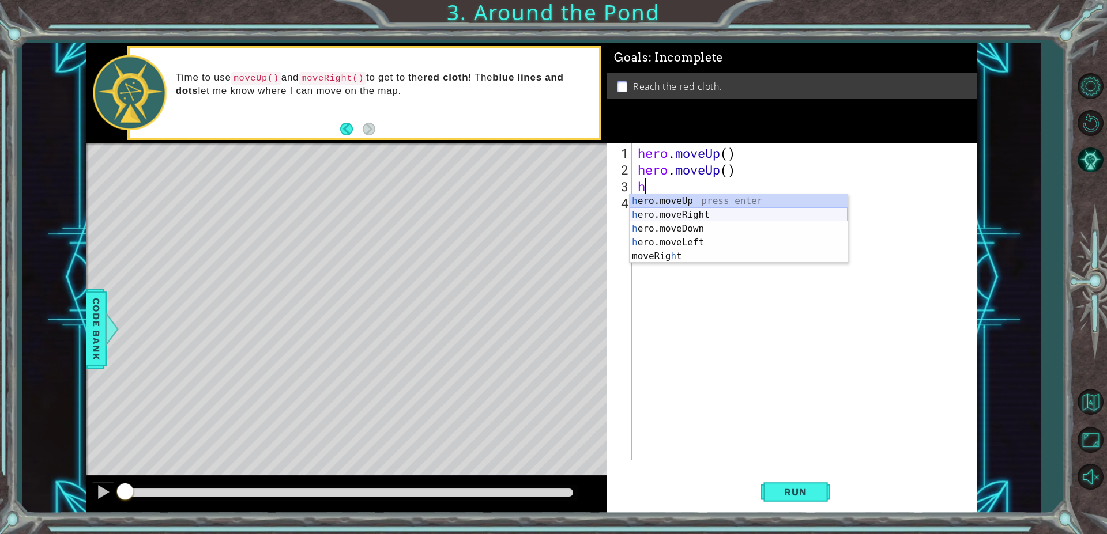
click at [692, 216] on div "h ero.moveUp press enter h ero.moveRight press enter h ero.moveDown press enter…" at bounding box center [738, 242] width 218 height 97
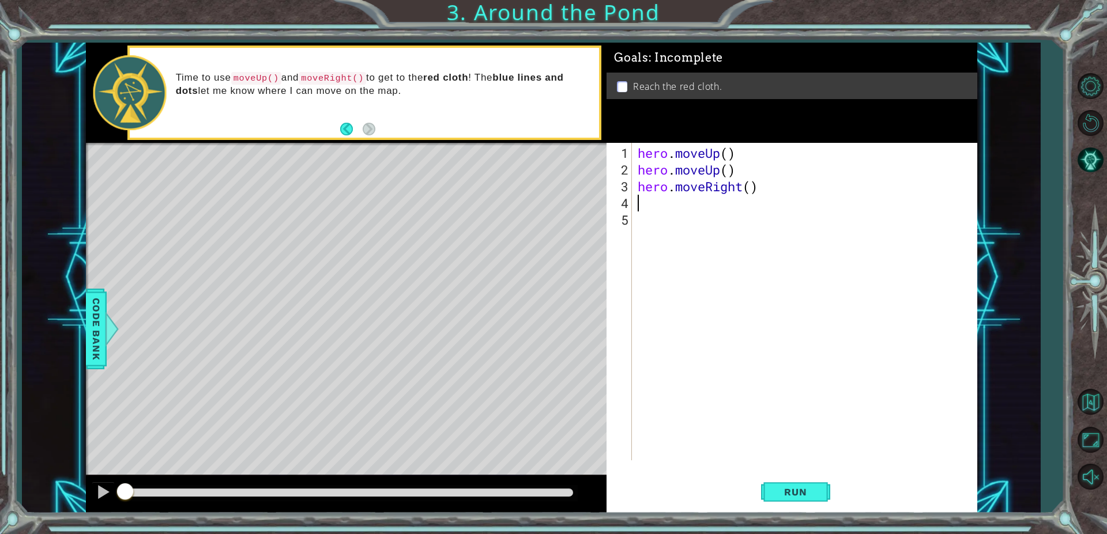
type textarea "h"
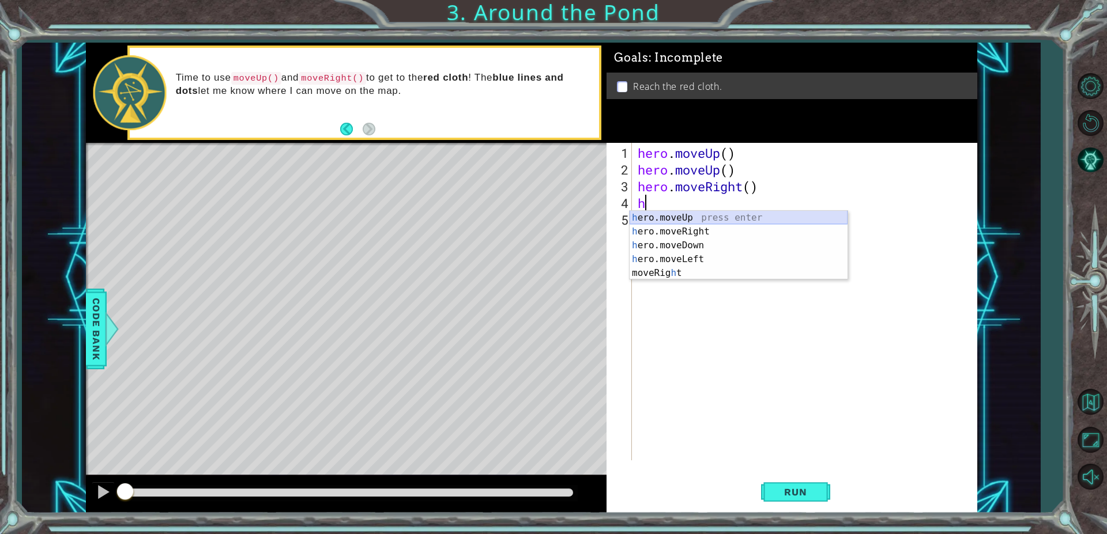
click at [676, 220] on div "h ero.moveUp press enter h ero.moveRight press enter h ero.moveDown press enter…" at bounding box center [738, 259] width 218 height 97
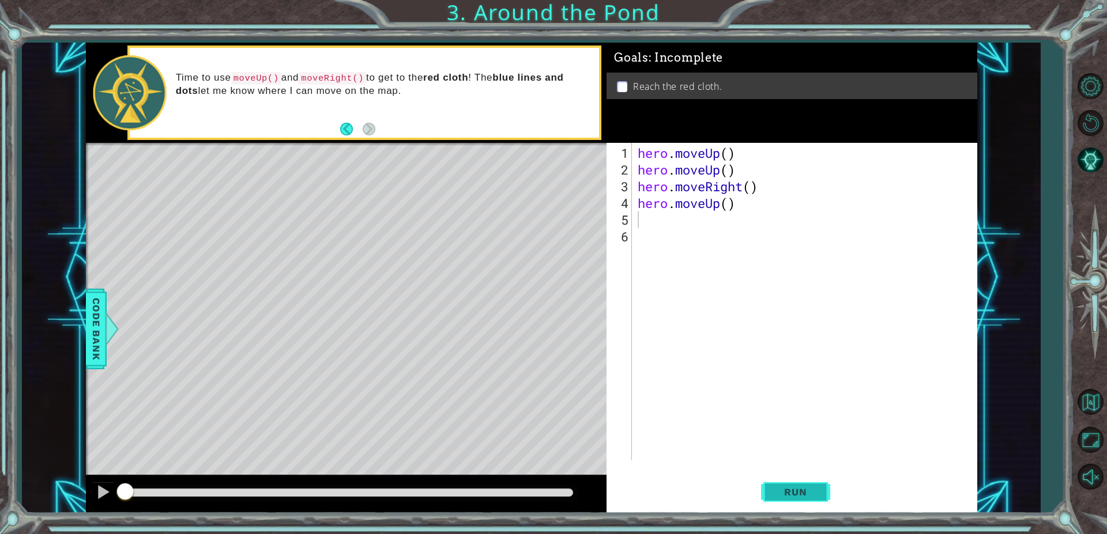
click at [801, 488] on span "Run" at bounding box center [795, 492] width 46 height 12
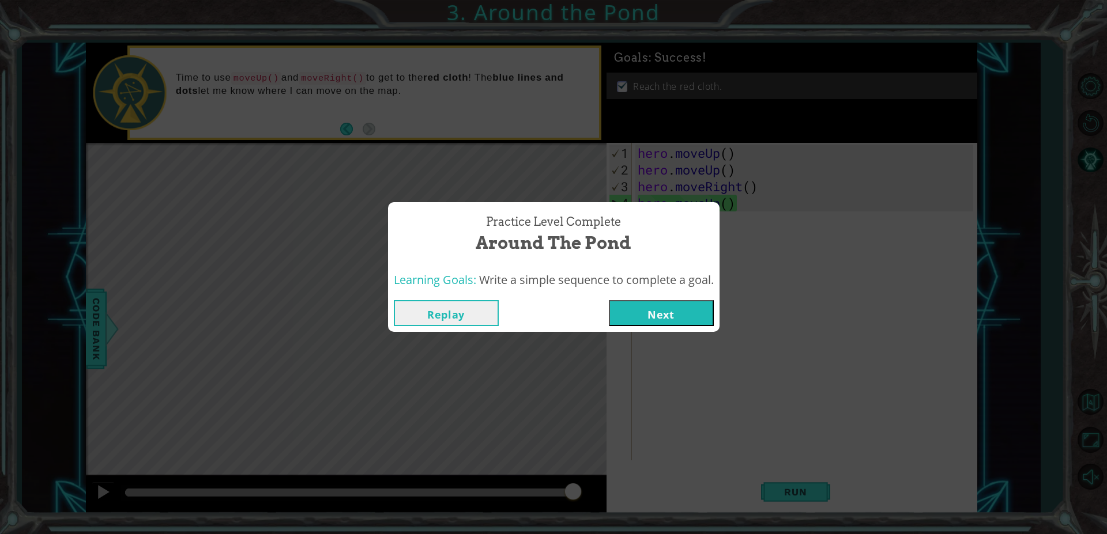
click at [677, 319] on button "Next" at bounding box center [661, 313] width 105 height 26
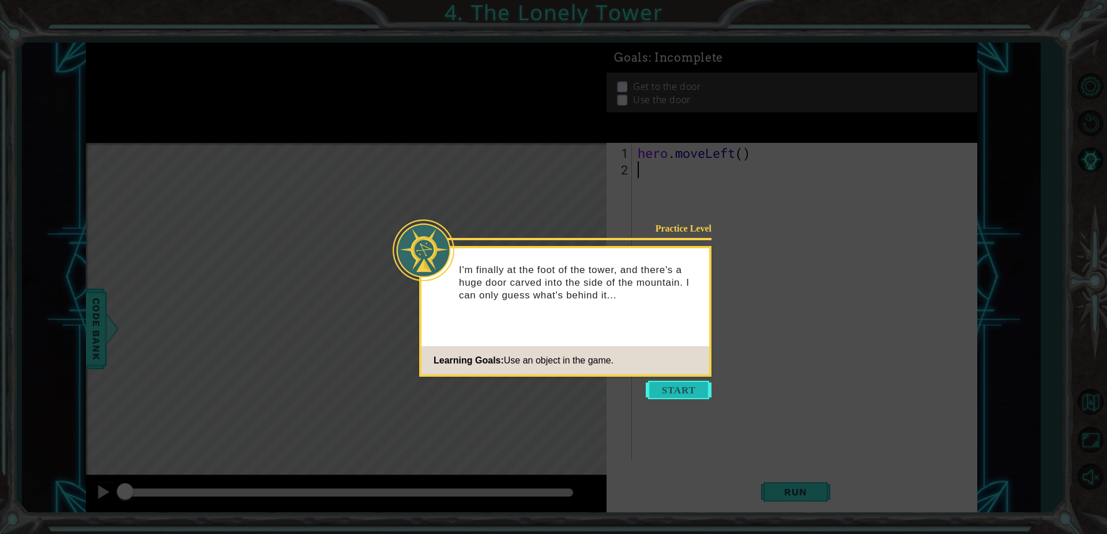
click at [692, 393] on button "Start" at bounding box center [679, 390] width 66 height 18
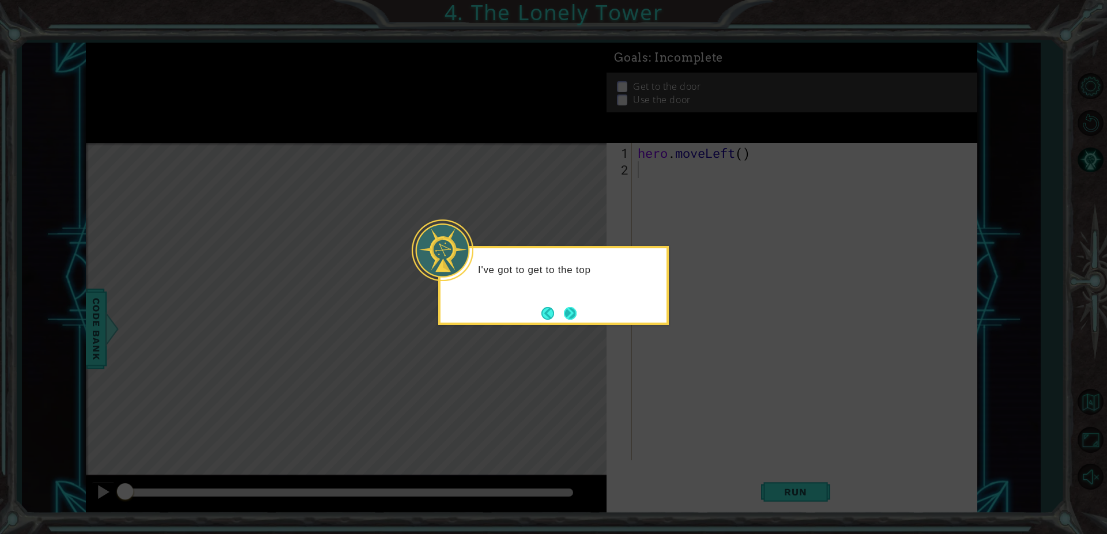
click at [568, 313] on button "Next" at bounding box center [569, 313] width 13 height 13
click at [568, 306] on button "Next" at bounding box center [570, 313] width 14 height 14
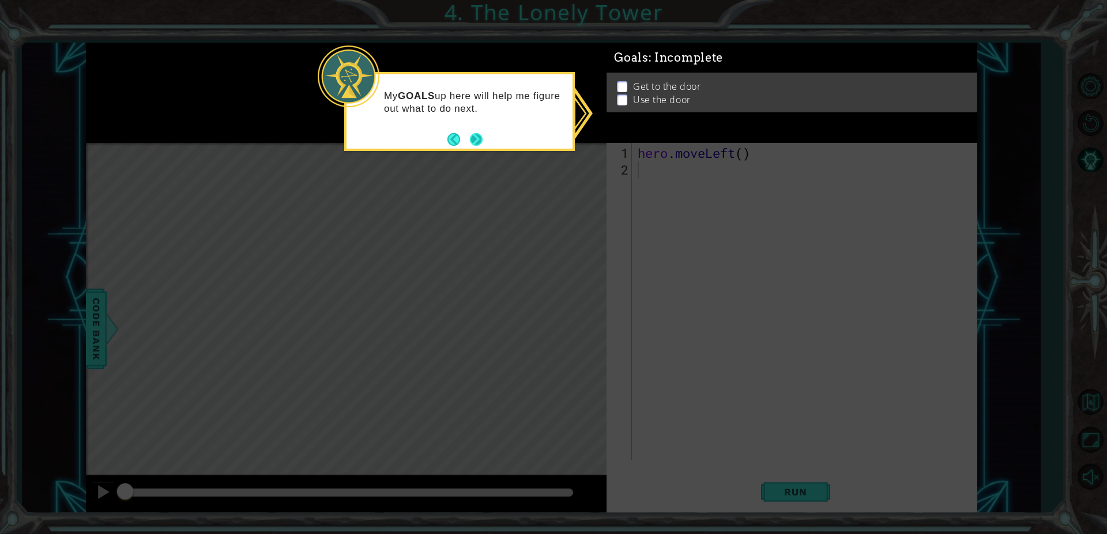
click at [476, 133] on button "Next" at bounding box center [476, 139] width 13 height 13
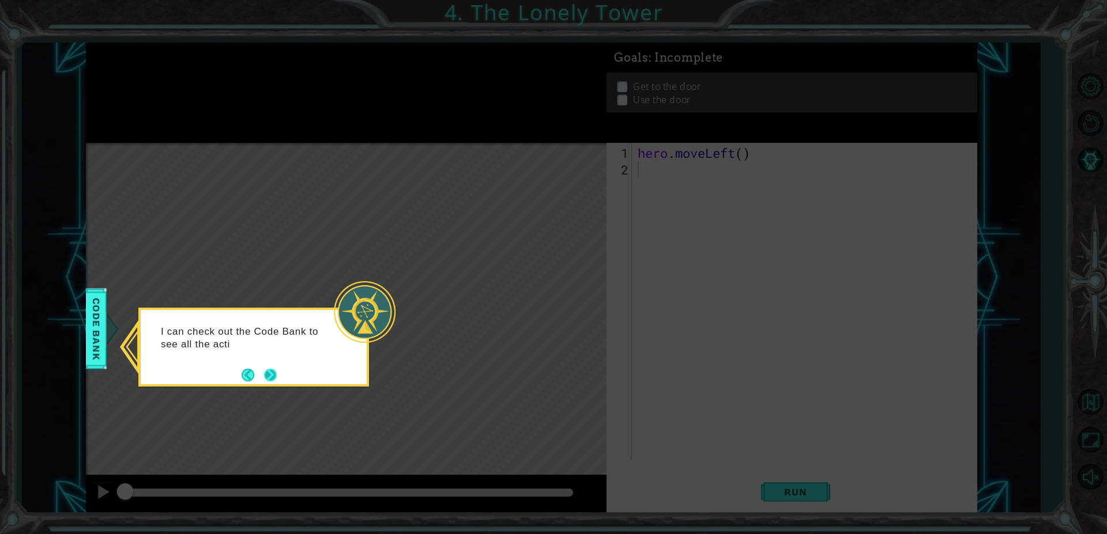
click at [266, 373] on button "Next" at bounding box center [270, 374] width 13 height 13
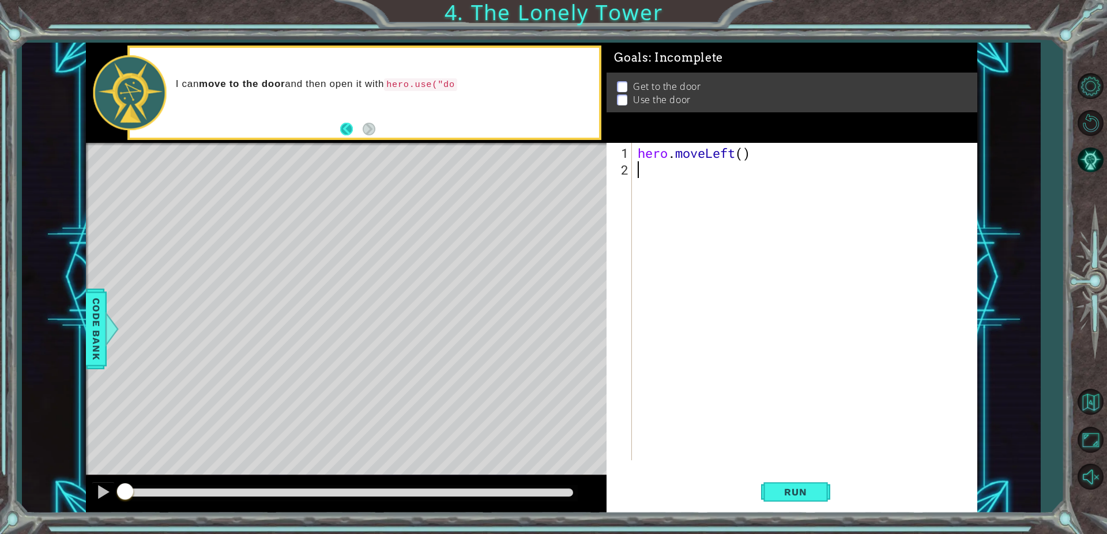
click at [349, 130] on button "Back" at bounding box center [351, 129] width 22 height 13
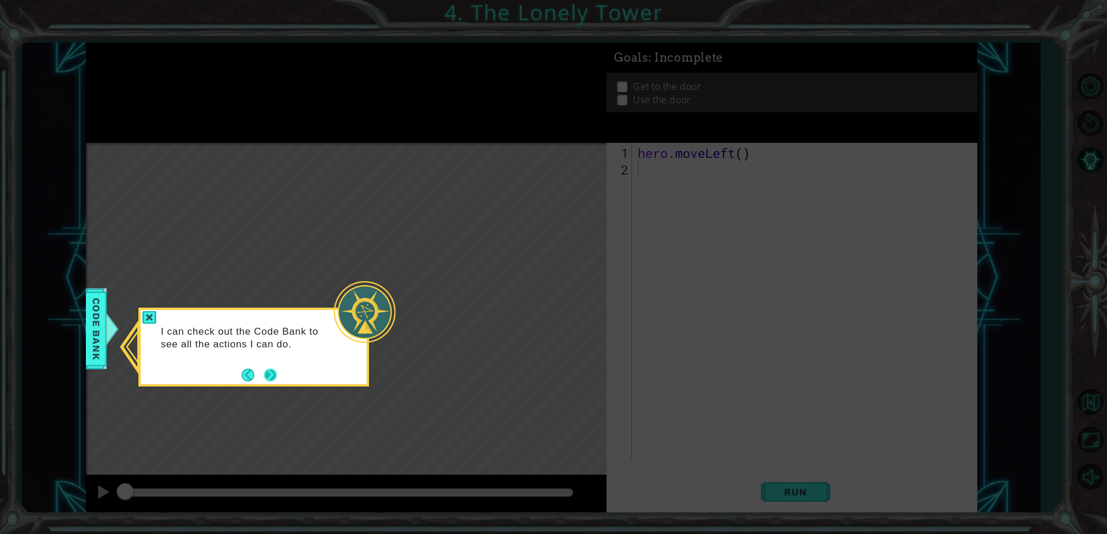
click at [270, 377] on button "Next" at bounding box center [270, 375] width 13 height 13
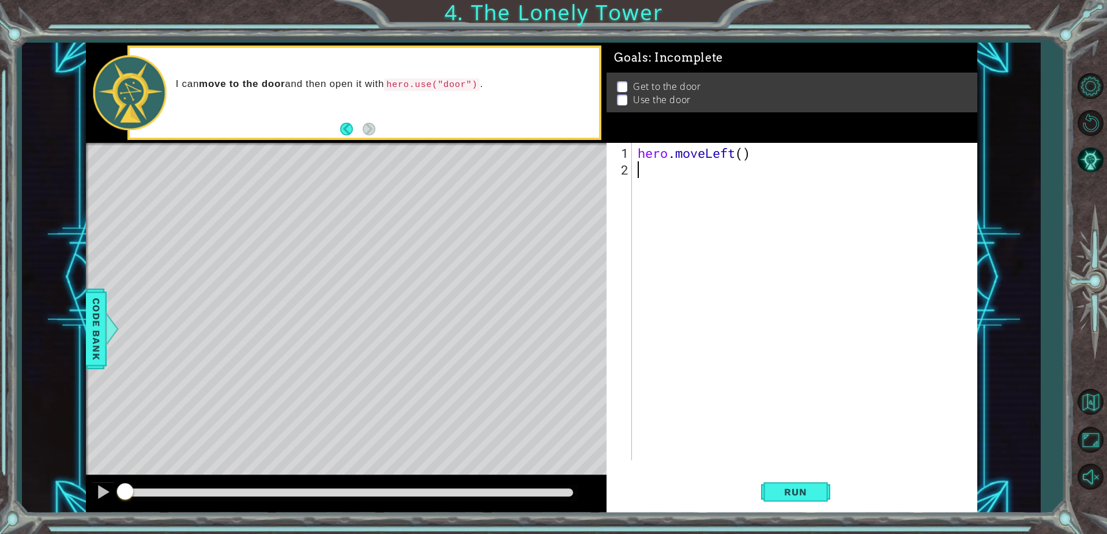
type textarea "h"
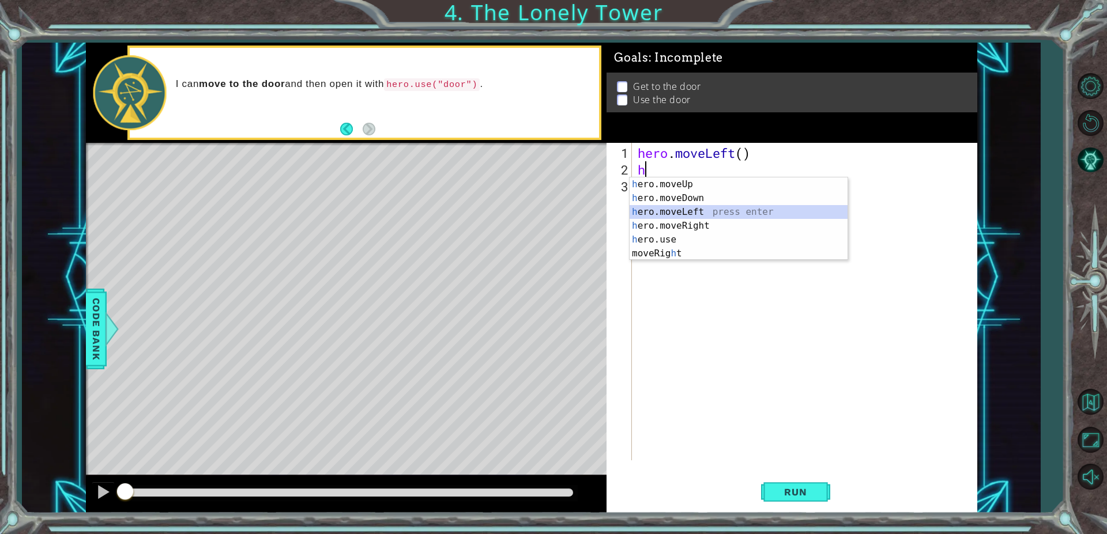
click at [681, 213] on div "h ero.moveUp press enter h ero.moveDown press enter h ero.moveLeft press enter …" at bounding box center [738, 233] width 218 height 111
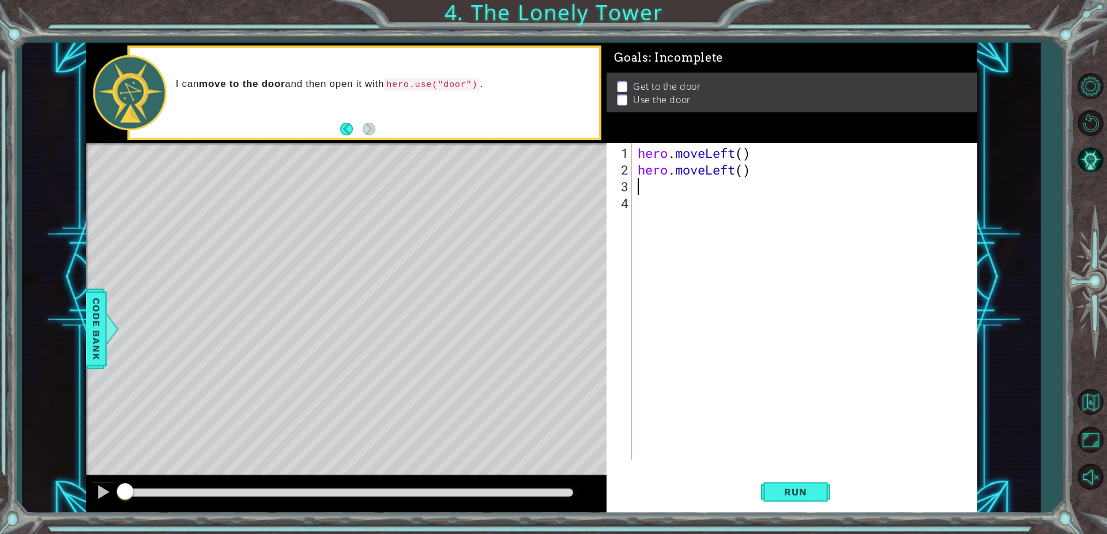
type textarea "h"
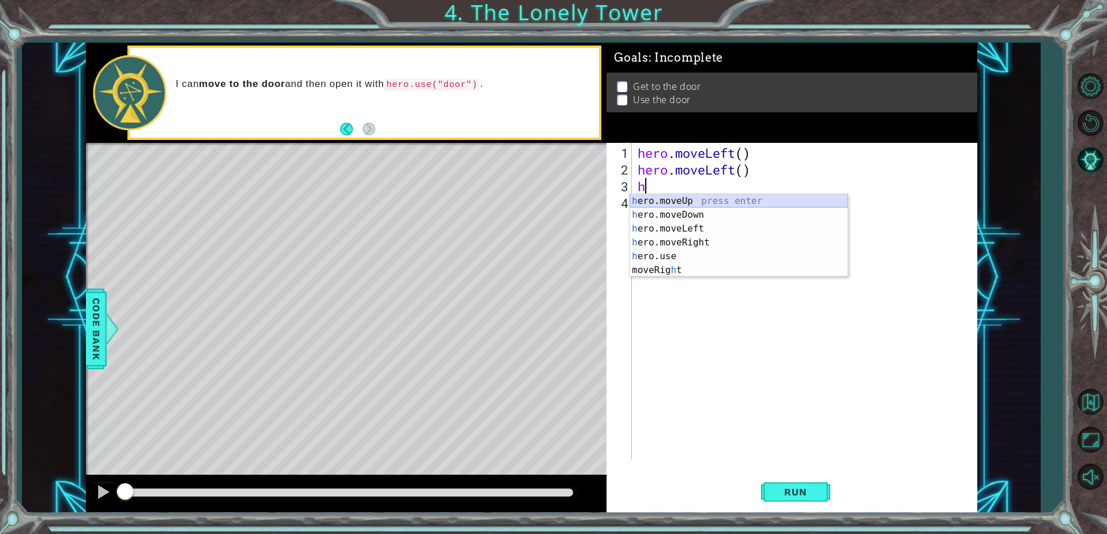
click at [673, 203] on div "h ero.moveUp press enter h ero.moveDown press enter h ero.moveLeft press enter …" at bounding box center [738, 249] width 218 height 111
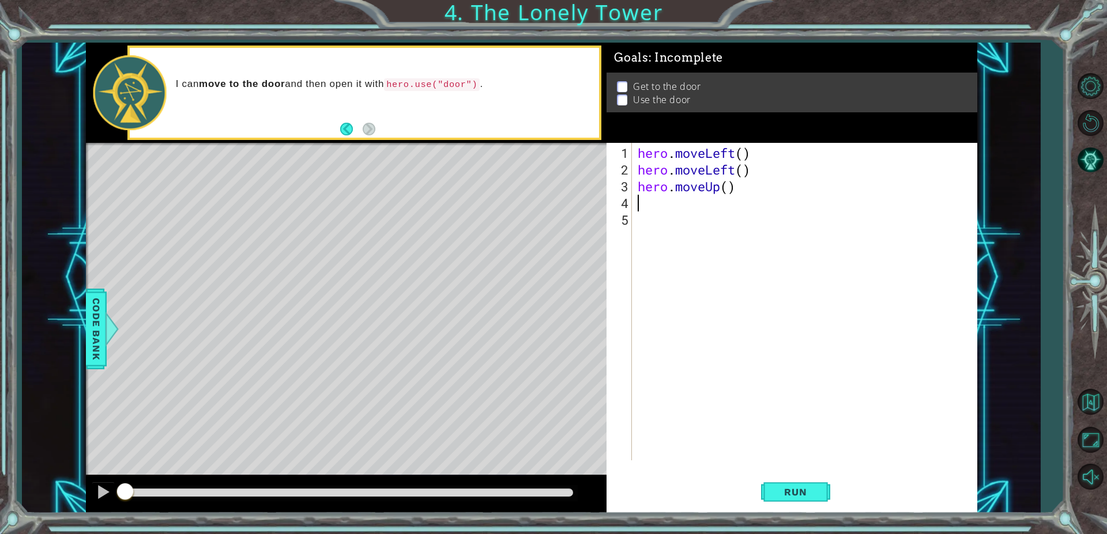
type textarea "h"
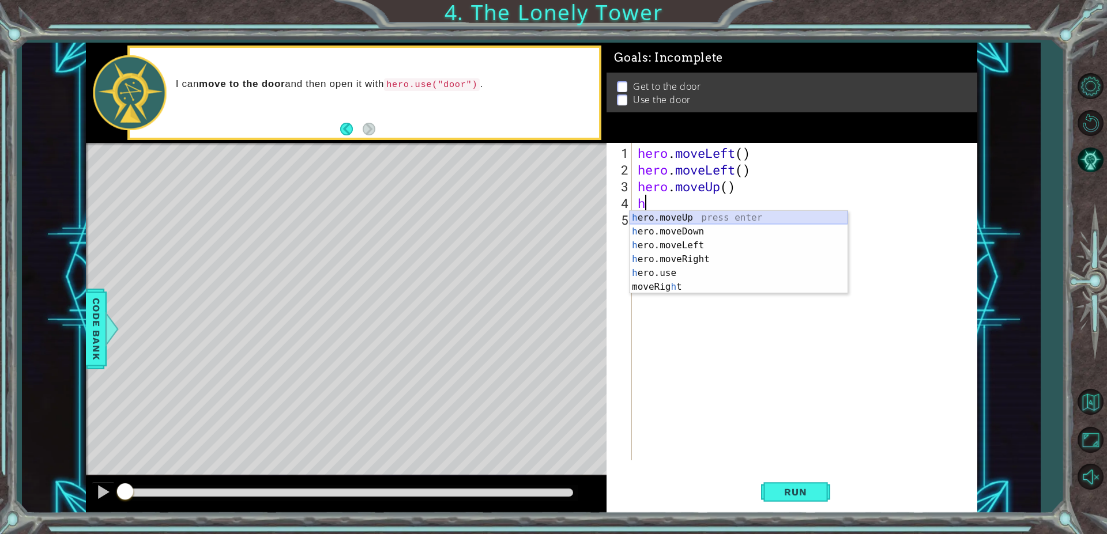
click at [674, 220] on div "h ero.moveUp press enter h ero.moveDown press enter h ero.moveLeft press enter …" at bounding box center [738, 266] width 218 height 111
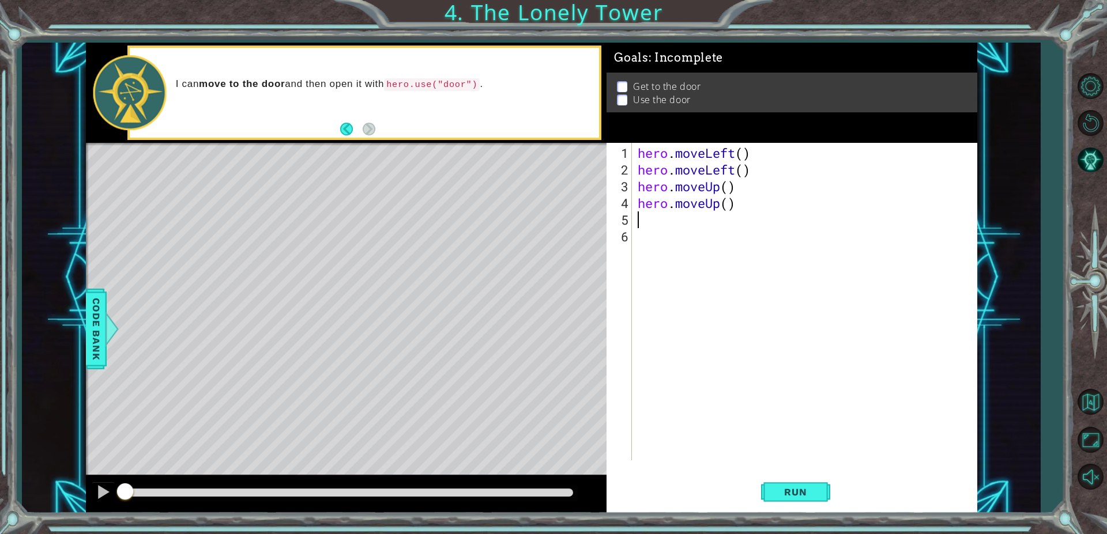
type textarea "h"
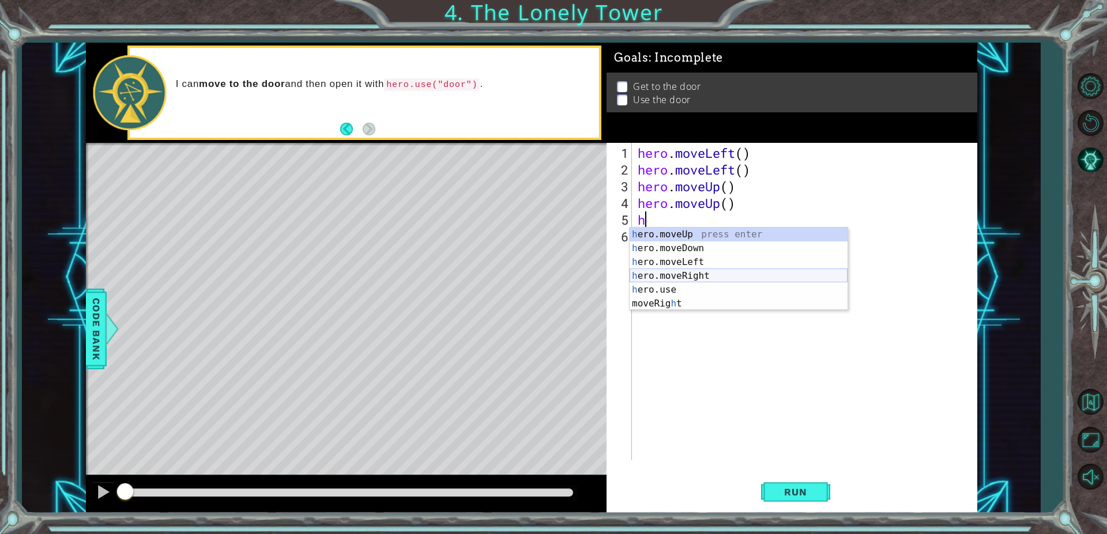
click at [673, 274] on div "h ero.moveUp press enter h ero.moveDown press enter h ero.moveLeft press enter …" at bounding box center [738, 283] width 218 height 111
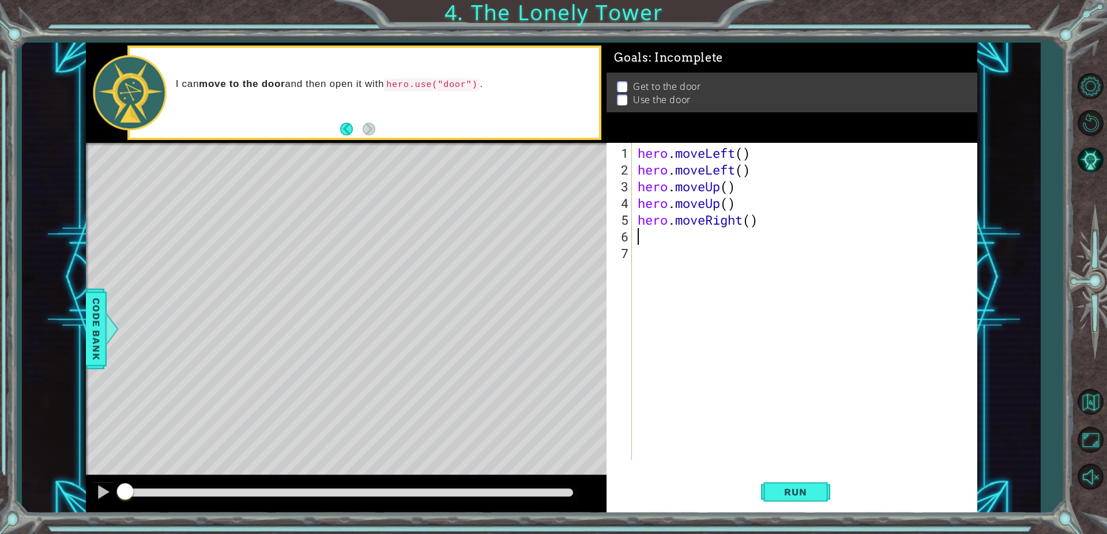
type textarea "h"
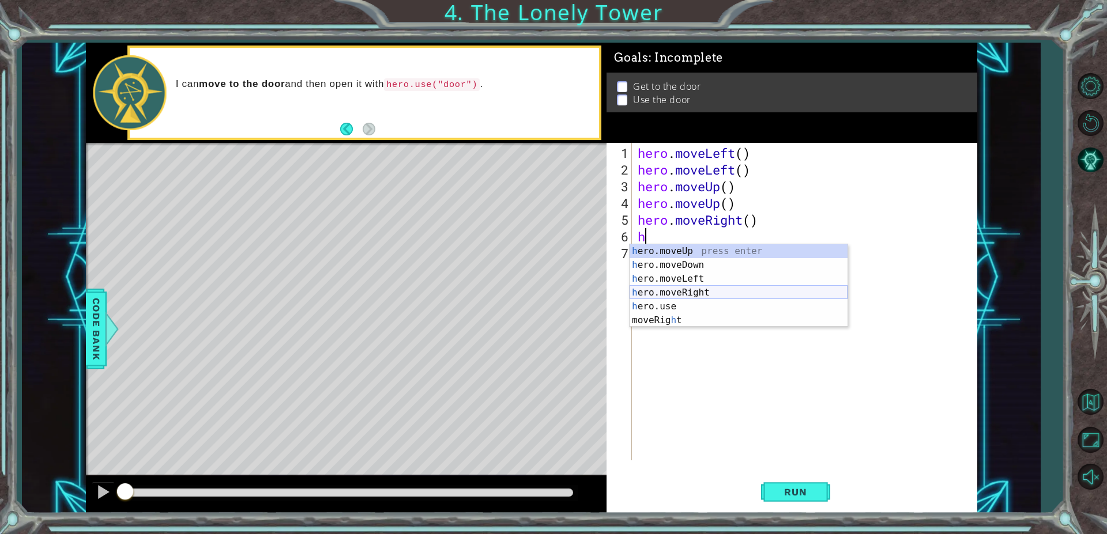
click at [669, 299] on div "h ero.moveUp press enter h ero.moveDown press enter h ero.moveLeft press enter …" at bounding box center [738, 299] width 218 height 111
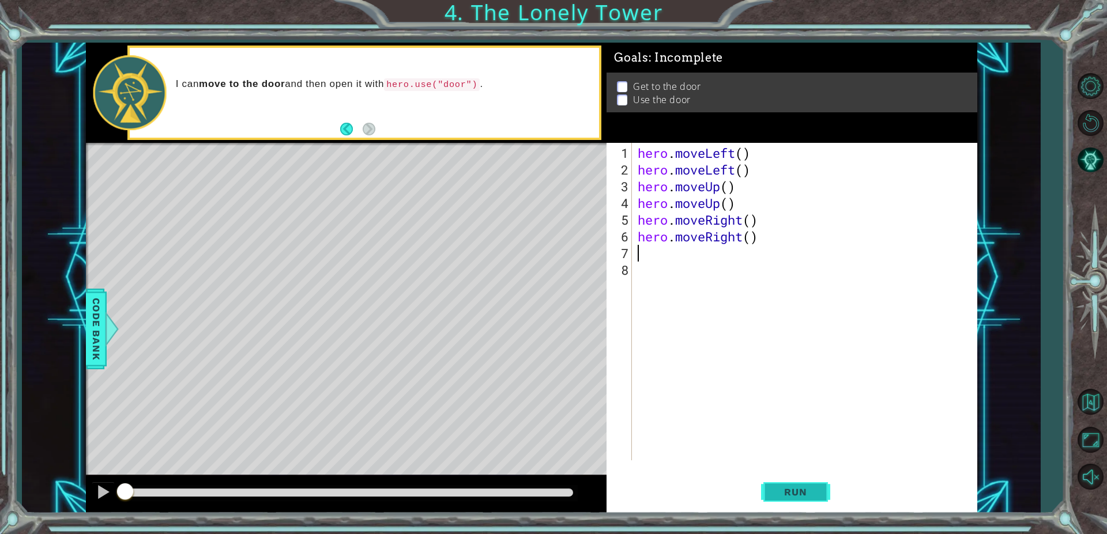
click at [775, 487] on span "Run" at bounding box center [795, 492] width 46 height 12
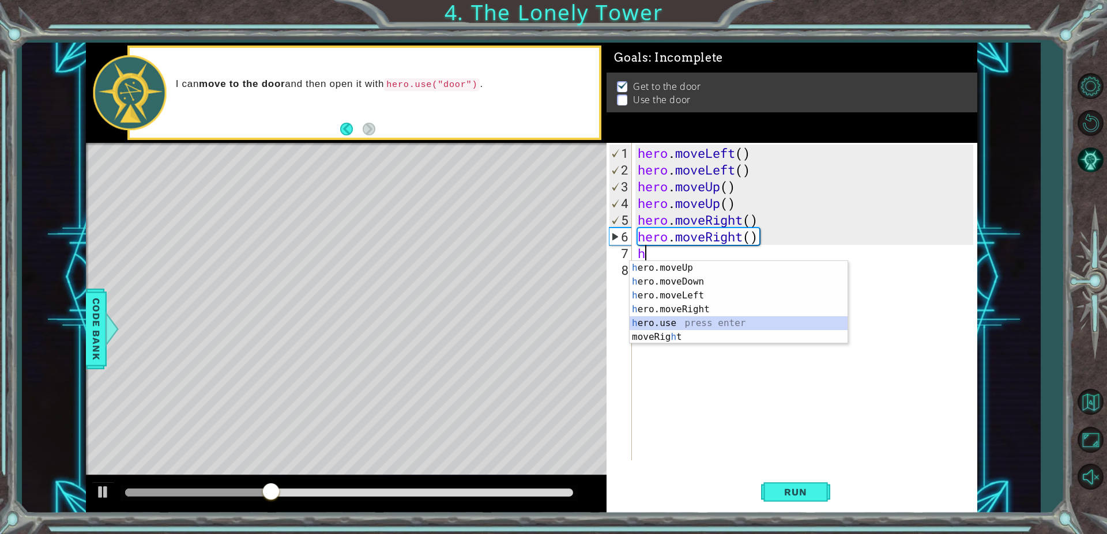
click at [685, 323] on div "h ero.moveUp press enter h ero.moveDown press enter h ero.moveLeft press enter …" at bounding box center [738, 316] width 218 height 111
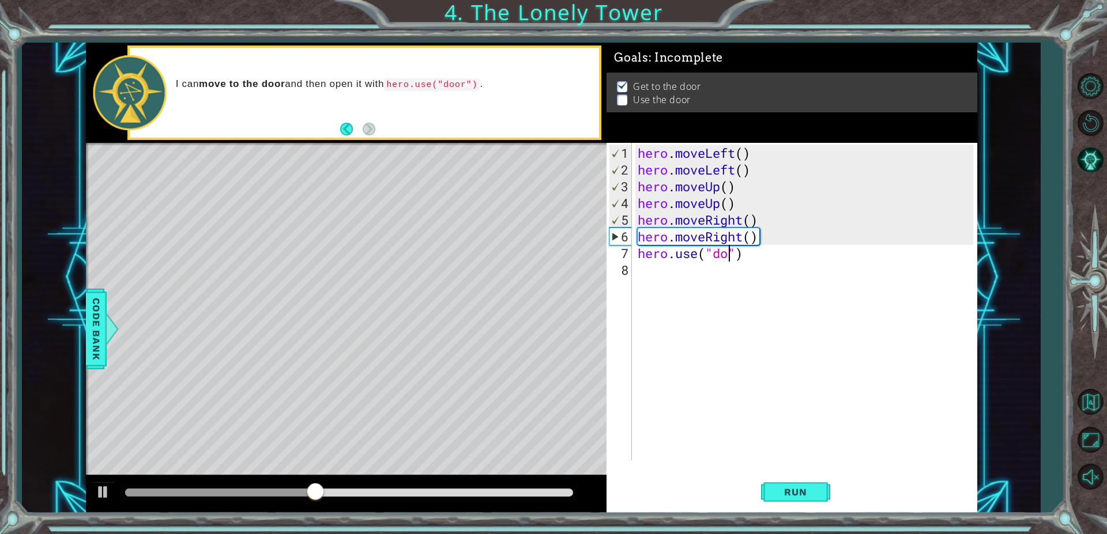
type textarea "hero.use("door")"
click at [821, 489] on button "Run" at bounding box center [795, 492] width 69 height 37
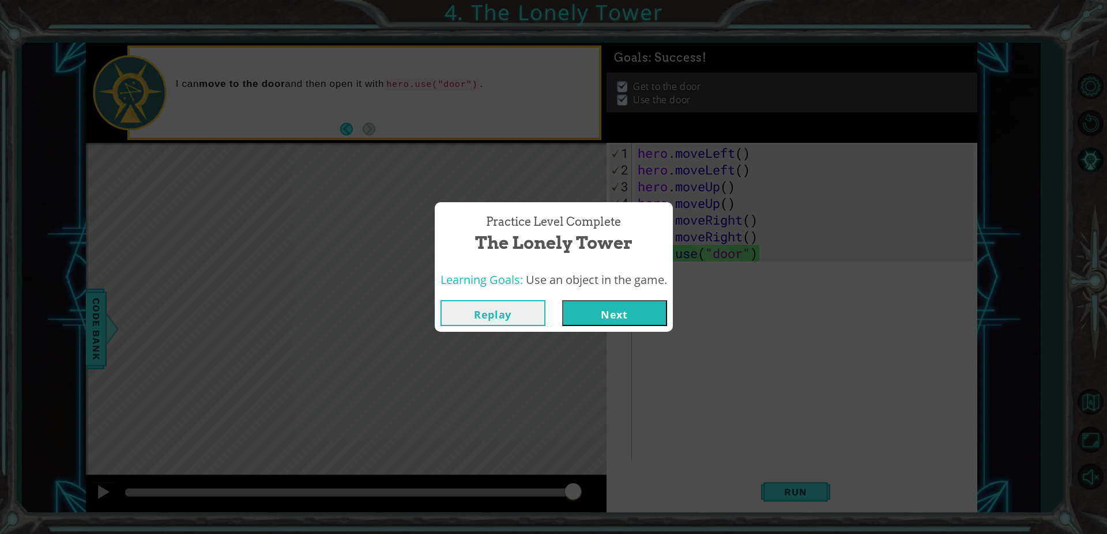
click at [614, 312] on button "Next" at bounding box center [614, 313] width 105 height 26
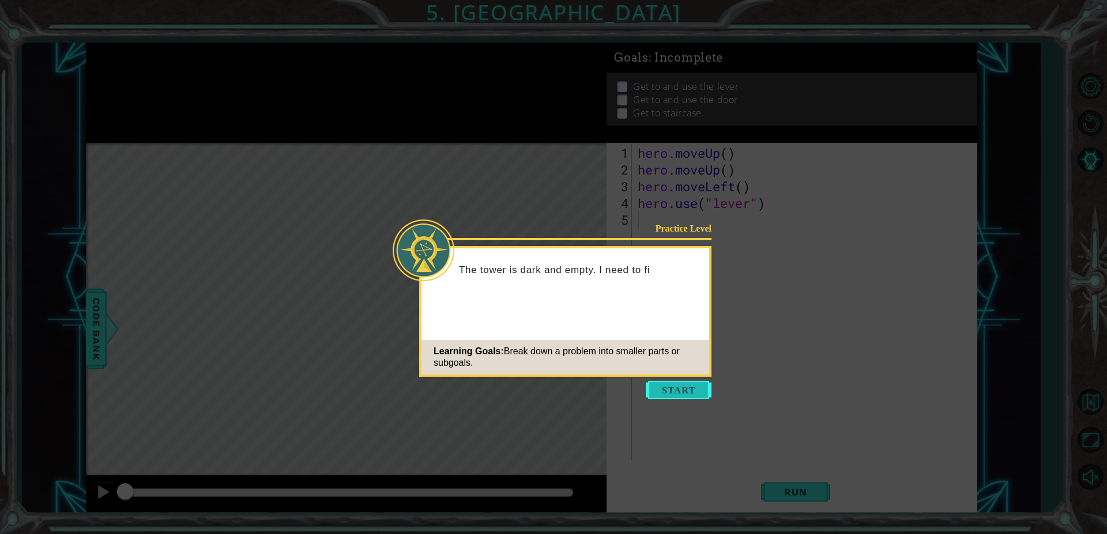
click at [709, 397] on button "Start" at bounding box center [679, 390] width 66 height 18
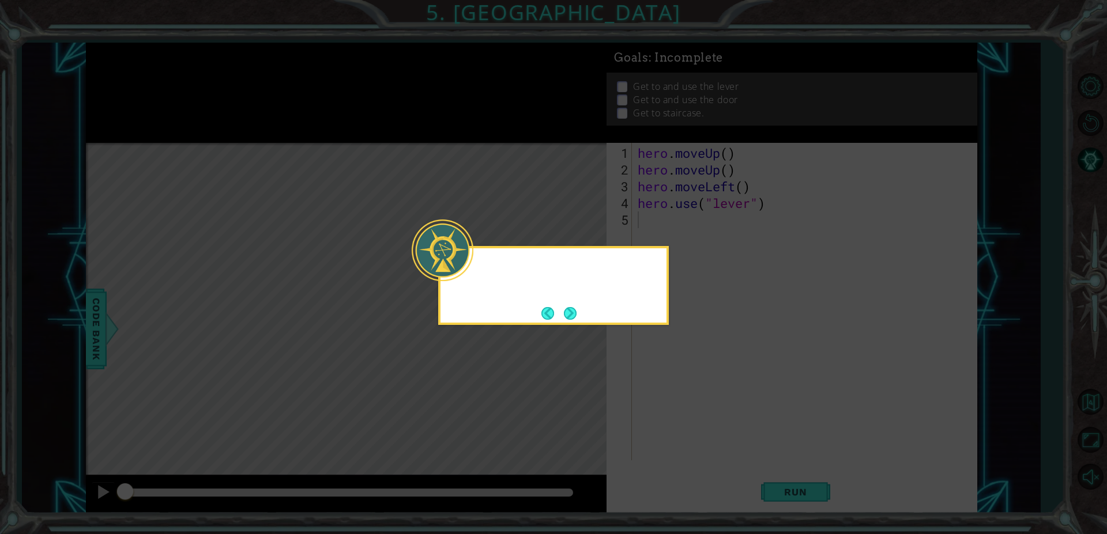
click at [709, 397] on icon at bounding box center [553, 267] width 1107 height 534
click at [568, 308] on button "Next" at bounding box center [570, 314] width 14 height 14
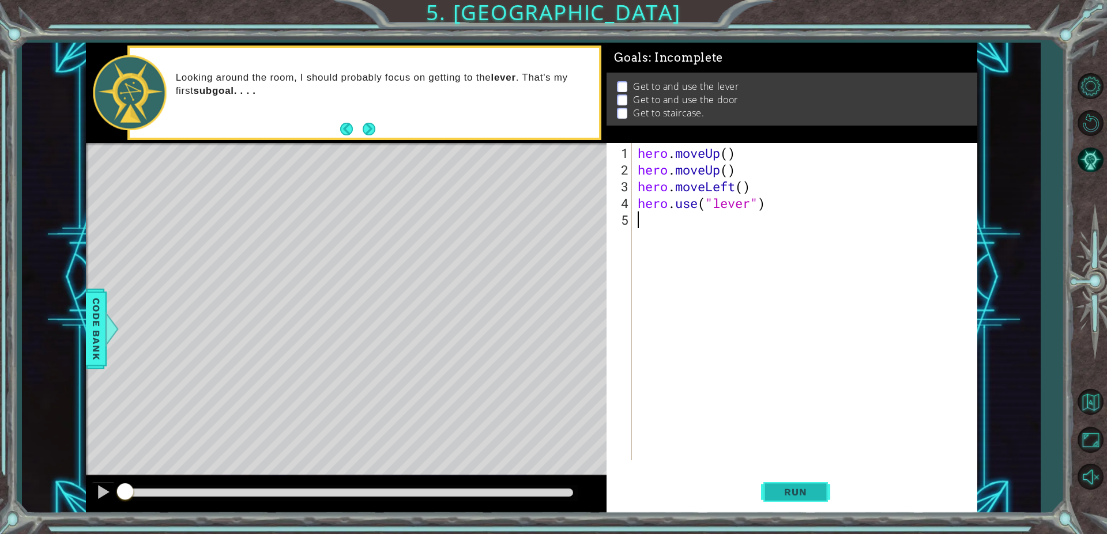
click at [806, 494] on span "Run" at bounding box center [795, 492] width 46 height 12
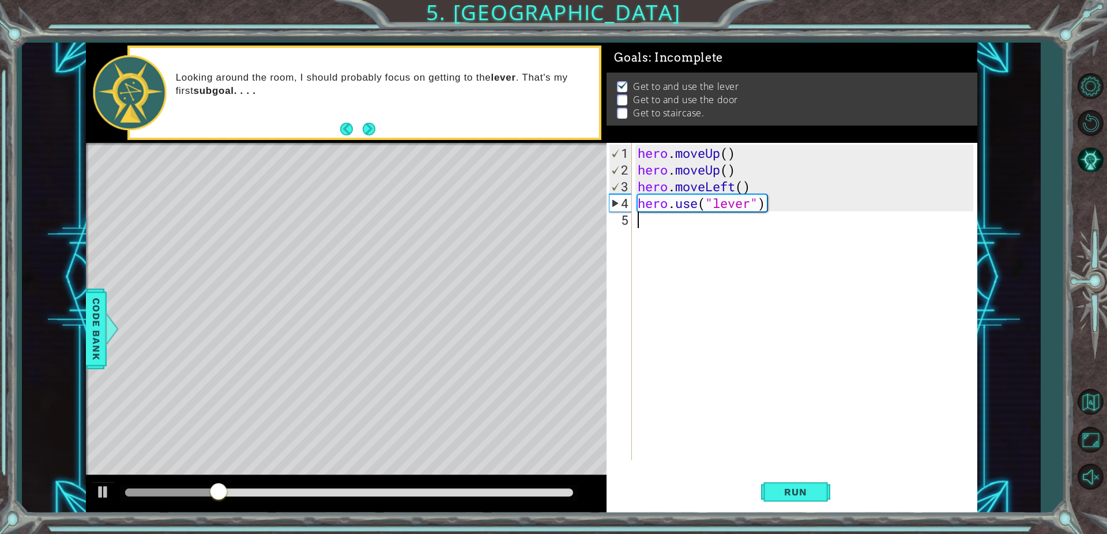
type textarea "h"
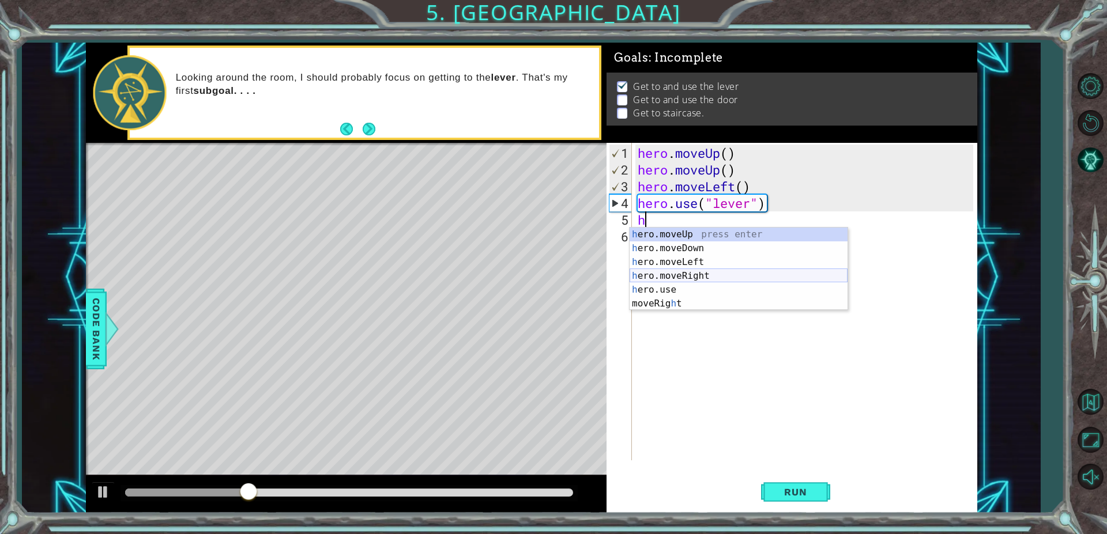
click at [730, 277] on div "h ero.moveUp press enter h ero.moveDown press enter h ero.moveLeft press enter …" at bounding box center [738, 283] width 218 height 111
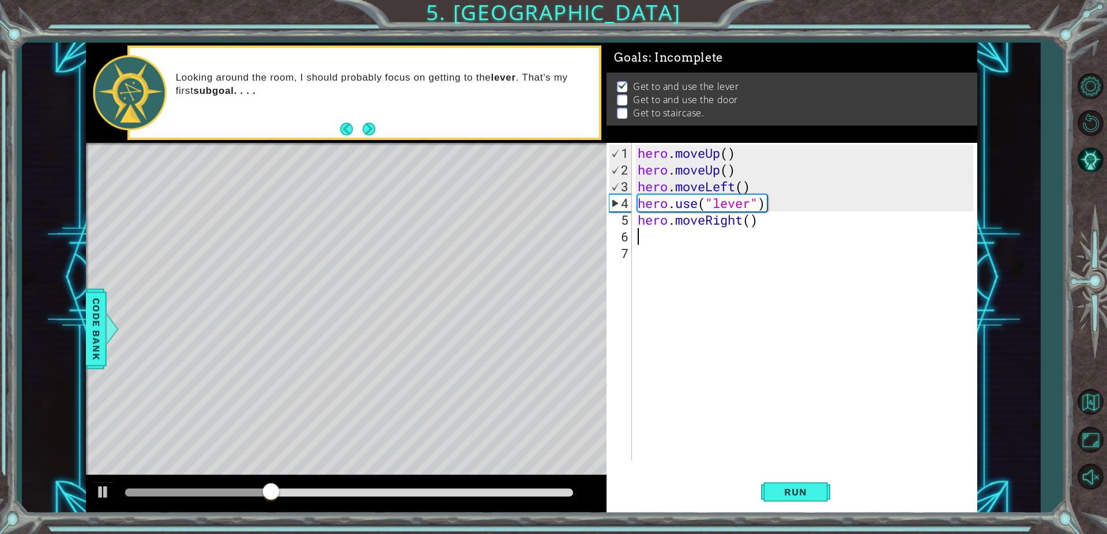
type textarea "h"
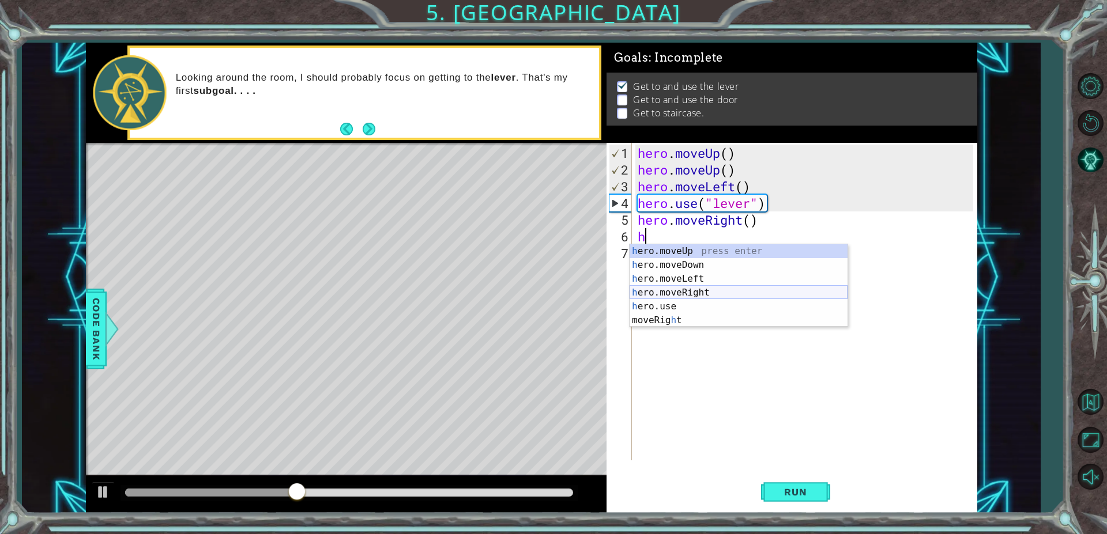
click at [705, 287] on div "h ero.moveUp press enter h ero.moveDown press enter h ero.moveLeft press enter …" at bounding box center [738, 299] width 218 height 111
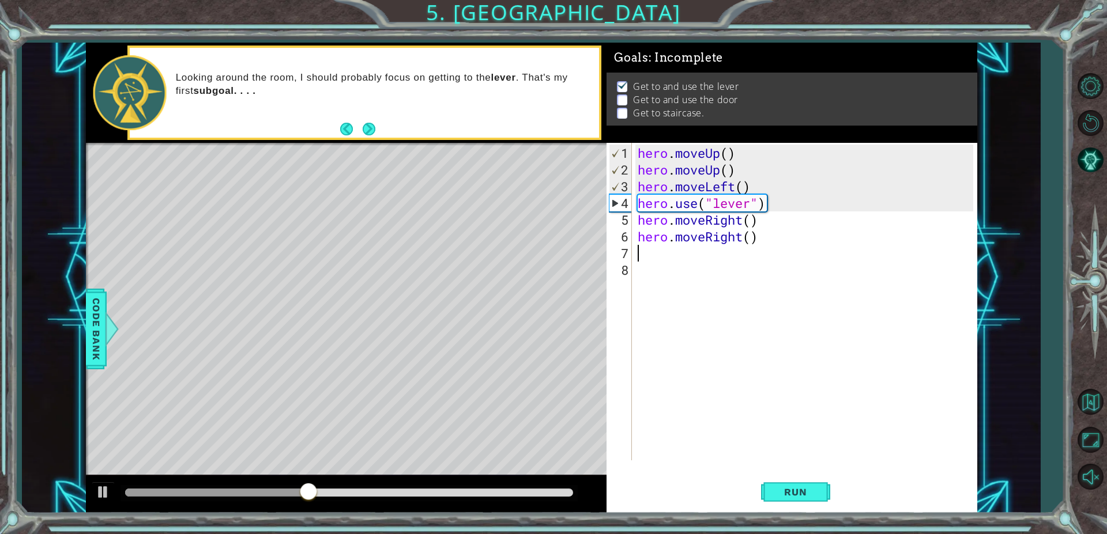
type textarea "h"
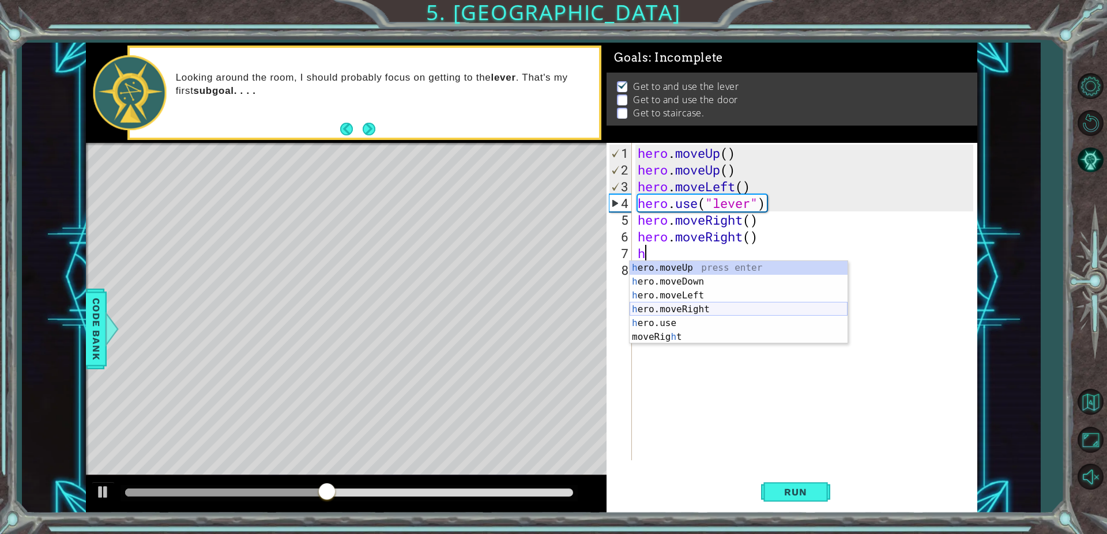
click at [695, 309] on div "h ero.moveUp press enter h ero.moveDown press enter h ero.moveLeft press enter …" at bounding box center [738, 316] width 218 height 111
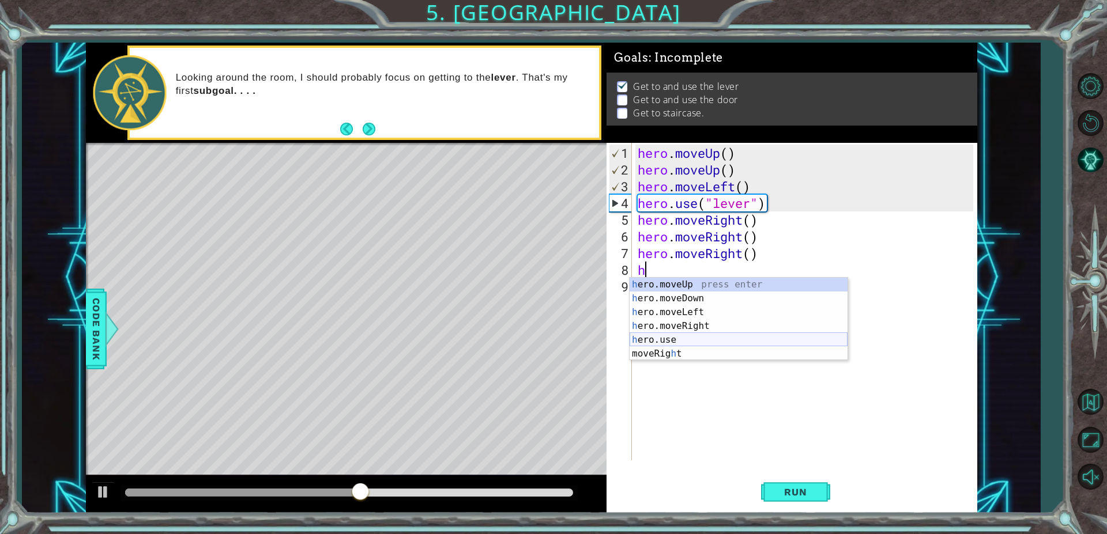
click at [719, 335] on div "h ero.moveUp press enter h ero.moveDown press enter h ero.moveLeft press enter …" at bounding box center [738, 333] width 218 height 111
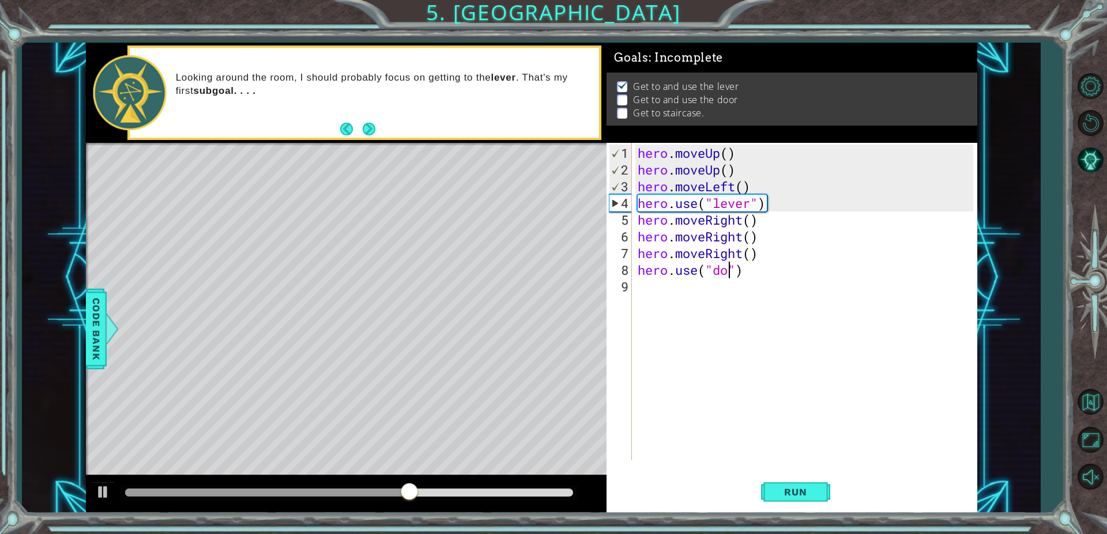
type textarea "hero.use("door")"
click at [650, 288] on div "hero . moveUp ( ) hero . moveUp ( ) hero . moveLeft ( ) hero . use ( "lever" ) …" at bounding box center [807, 320] width 344 height 351
type textarea "g"
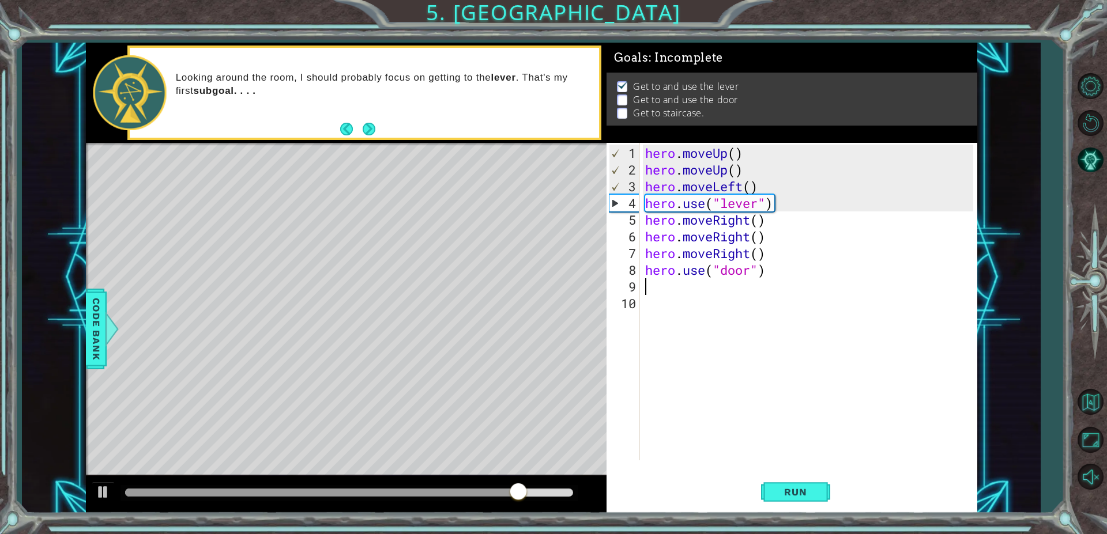
type textarea "h"
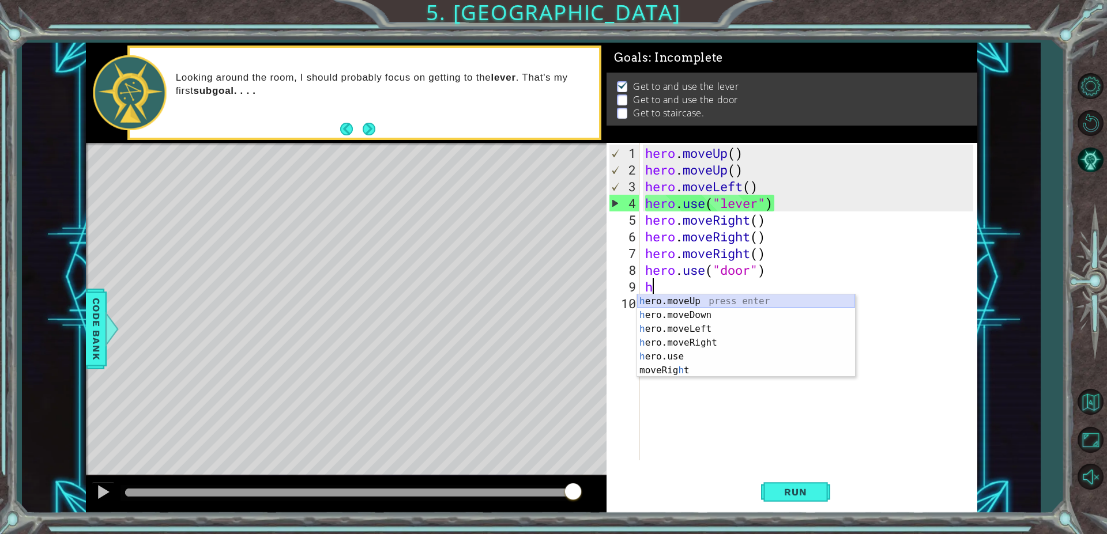
click at [737, 301] on div "h ero.moveUp press enter h ero.moveDown press enter h ero.moveLeft press enter …" at bounding box center [746, 350] width 218 height 111
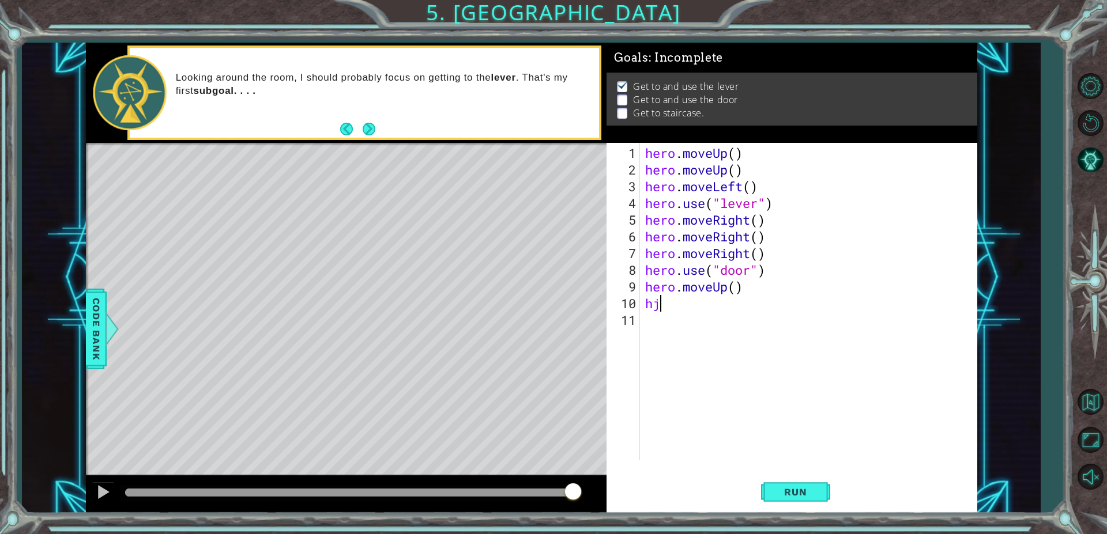
type textarea "h"
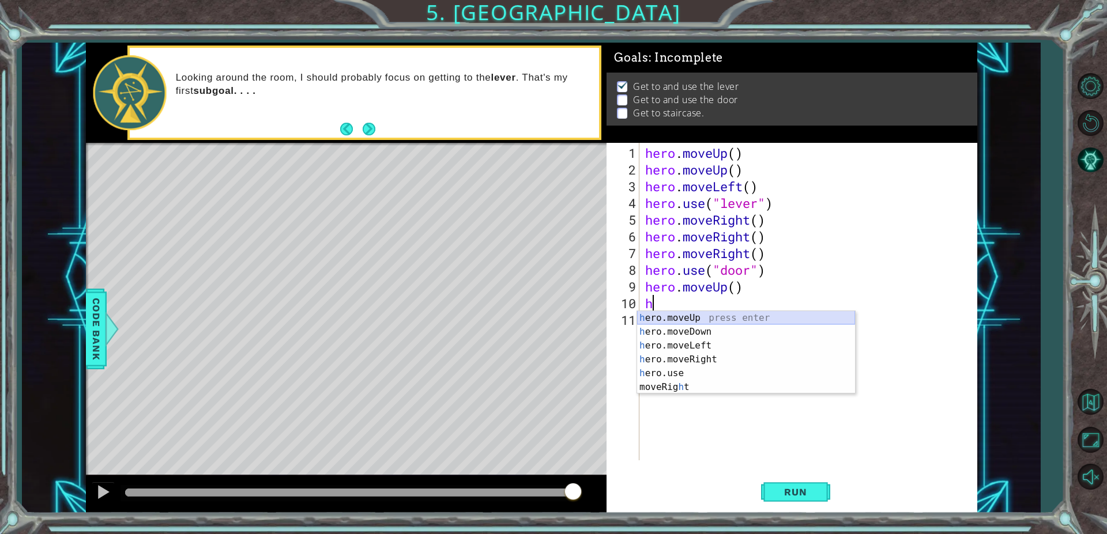
click at [696, 318] on div "h ero.moveUp press enter h ero.moveDown press enter h ero.moveLeft press enter …" at bounding box center [746, 366] width 218 height 111
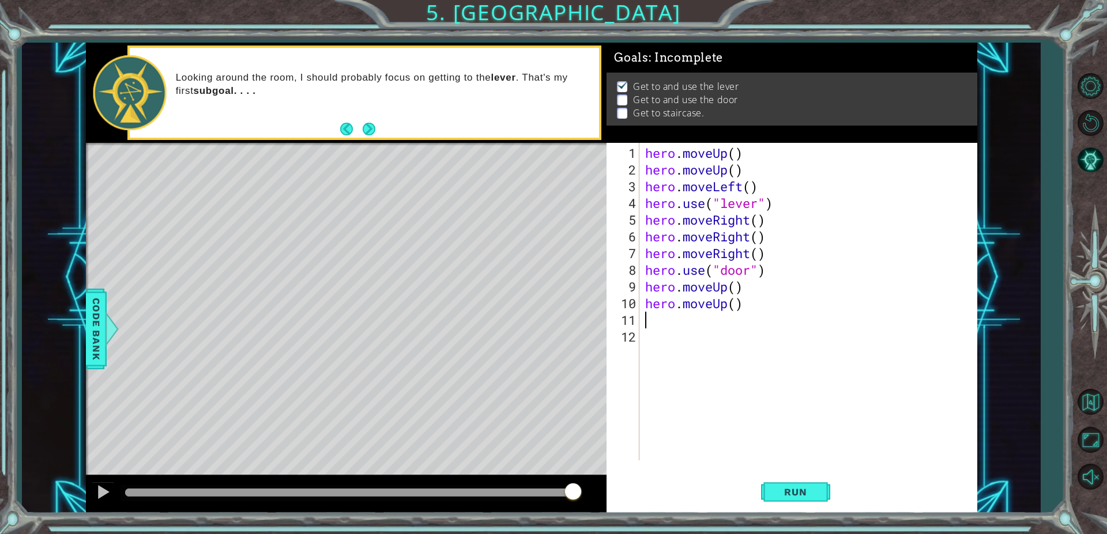
type textarea "h"
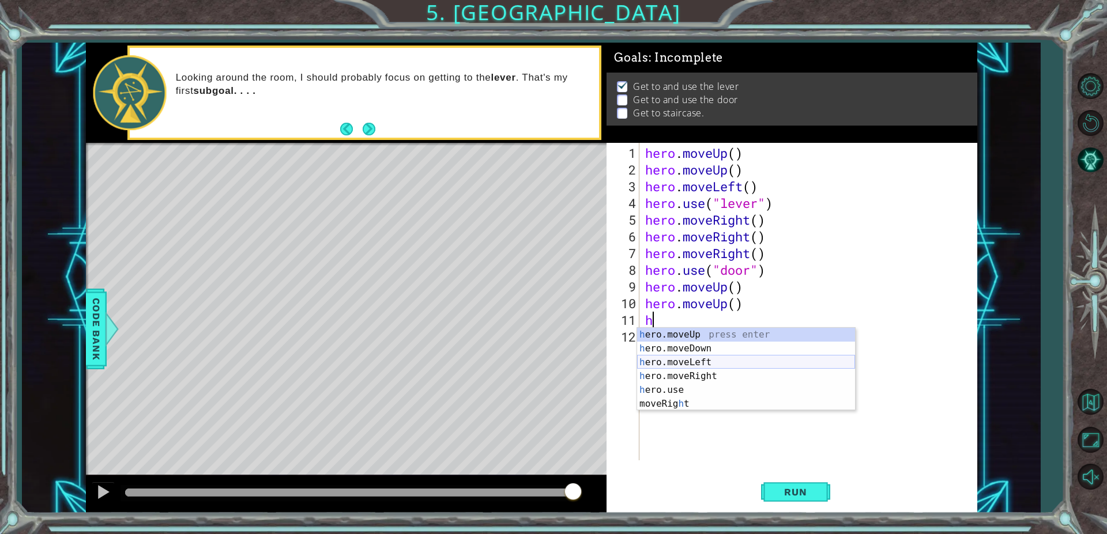
click at [723, 365] on div "h ero.moveUp press enter h ero.moveDown press enter h ero.moveLeft press enter …" at bounding box center [746, 383] width 218 height 111
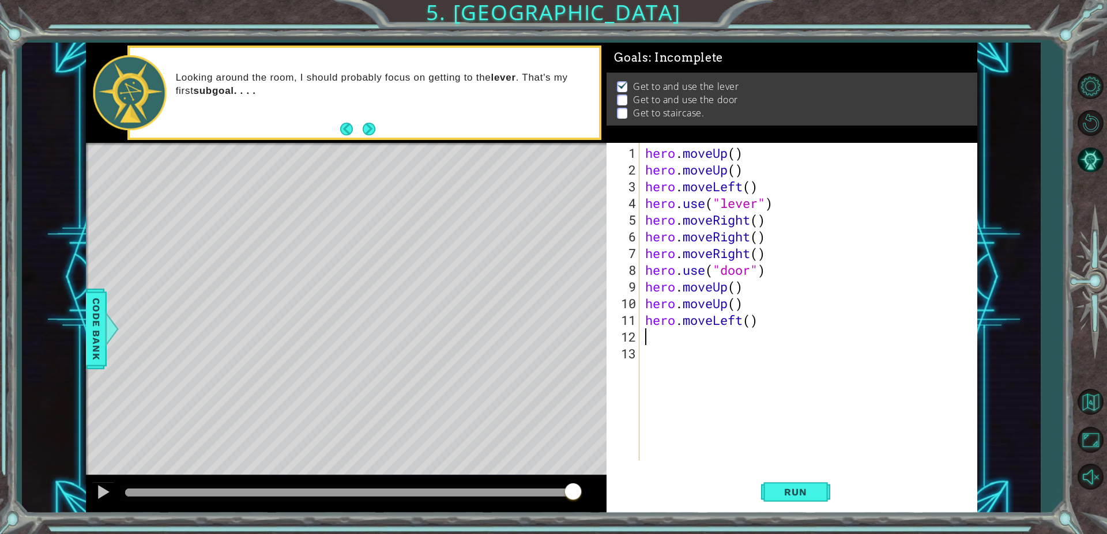
type textarea "h"
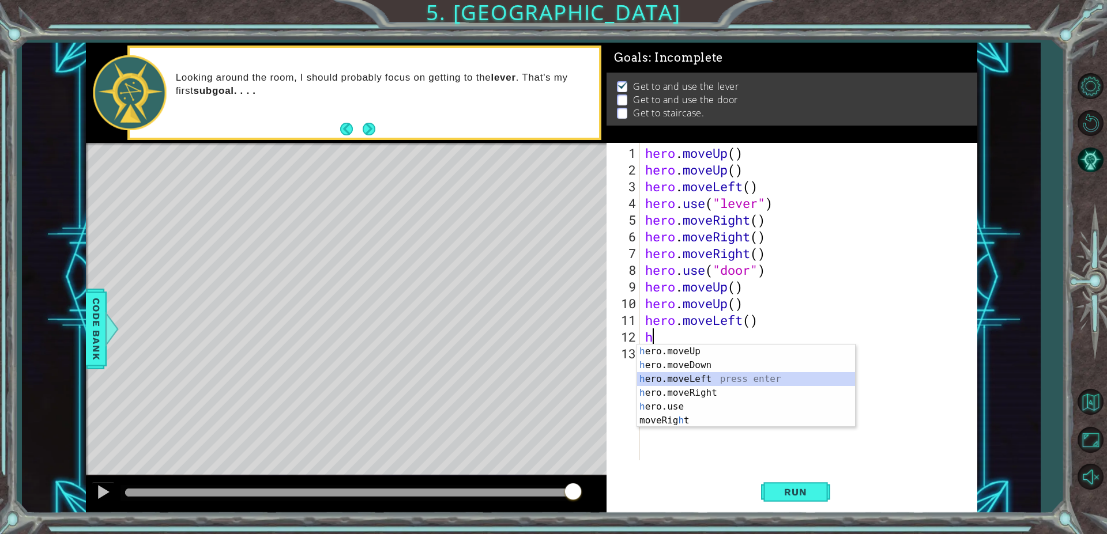
click at [715, 374] on div "h ero.moveUp press enter h ero.moveDown press enter h ero.moveLeft press enter …" at bounding box center [746, 400] width 218 height 111
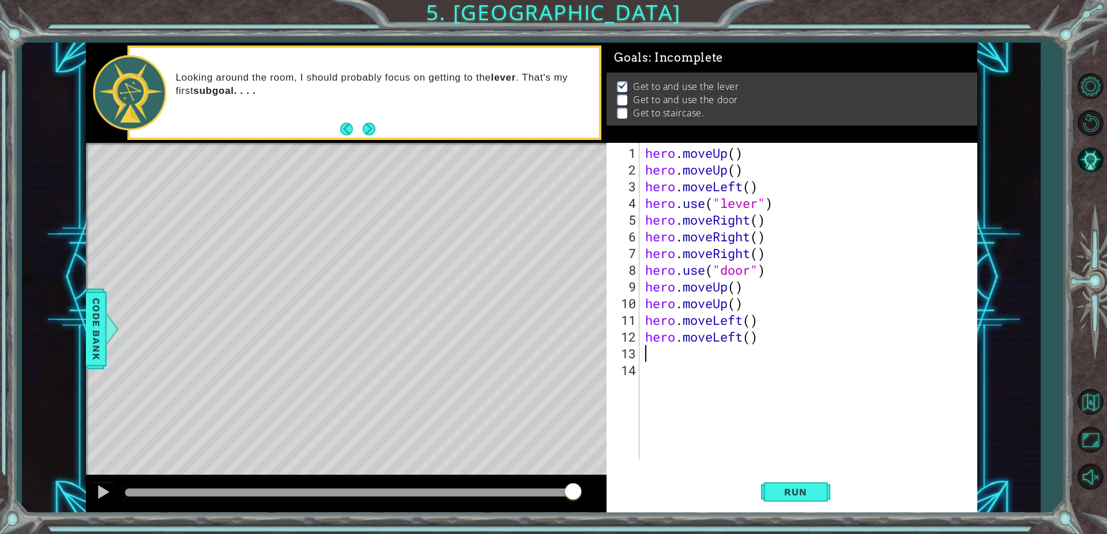
type textarea "h"
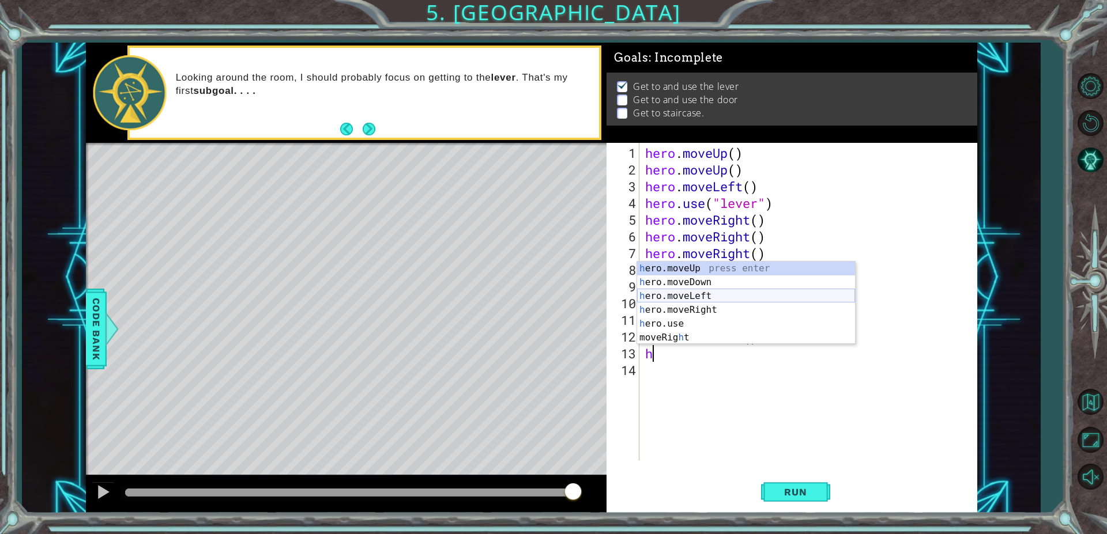
click at [686, 300] on div "h ero.moveUp press enter h ero.moveDown press enter h ero.moveLeft press enter …" at bounding box center [746, 317] width 218 height 111
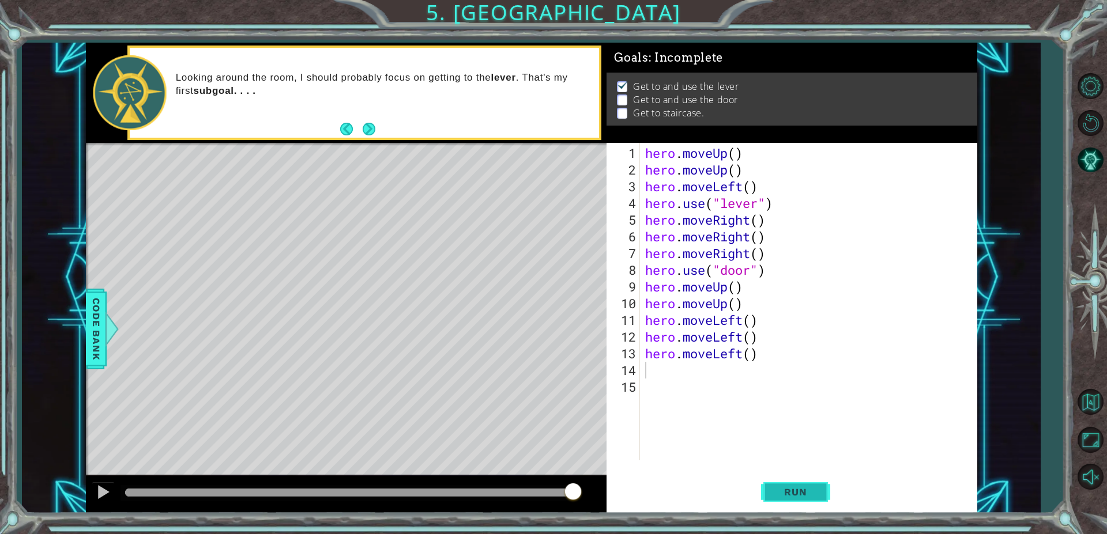
click at [804, 499] on button "Run" at bounding box center [795, 492] width 69 height 37
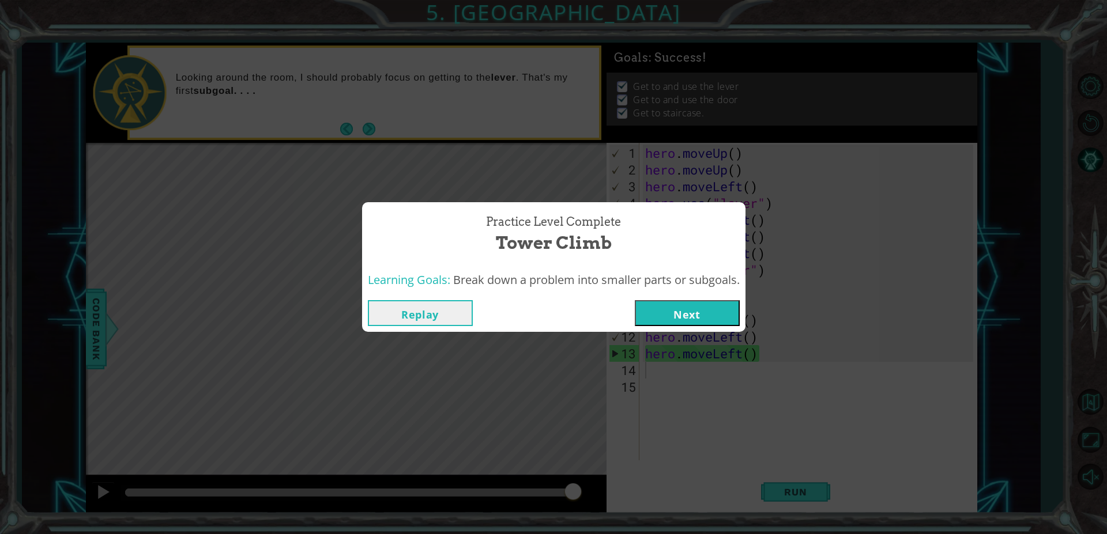
click at [667, 298] on div "Replay Next" at bounding box center [553, 313] width 383 height 37
click at [671, 315] on button "Next" at bounding box center [687, 313] width 105 height 26
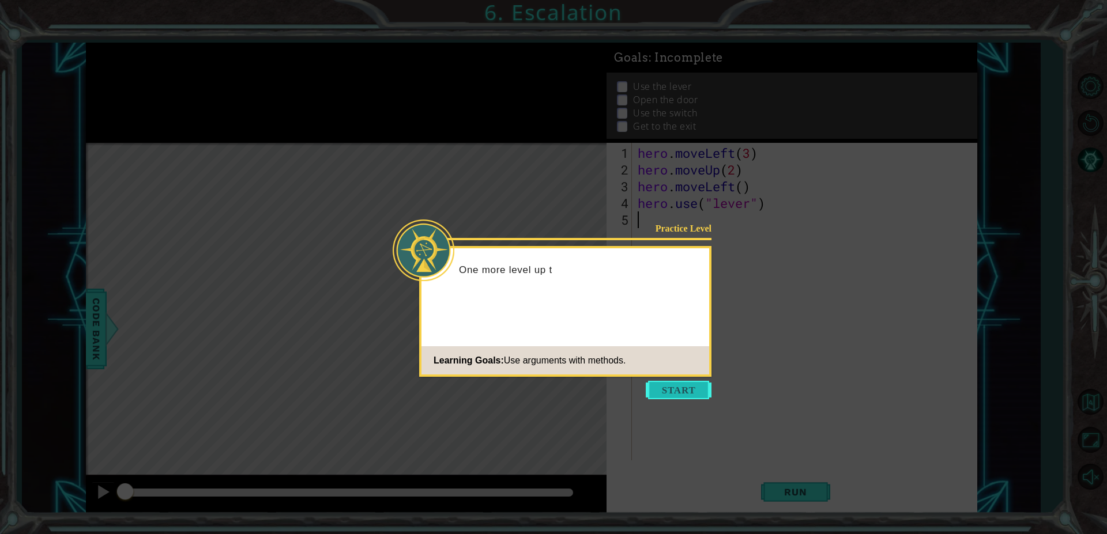
click at [701, 392] on button "Start" at bounding box center [679, 390] width 66 height 18
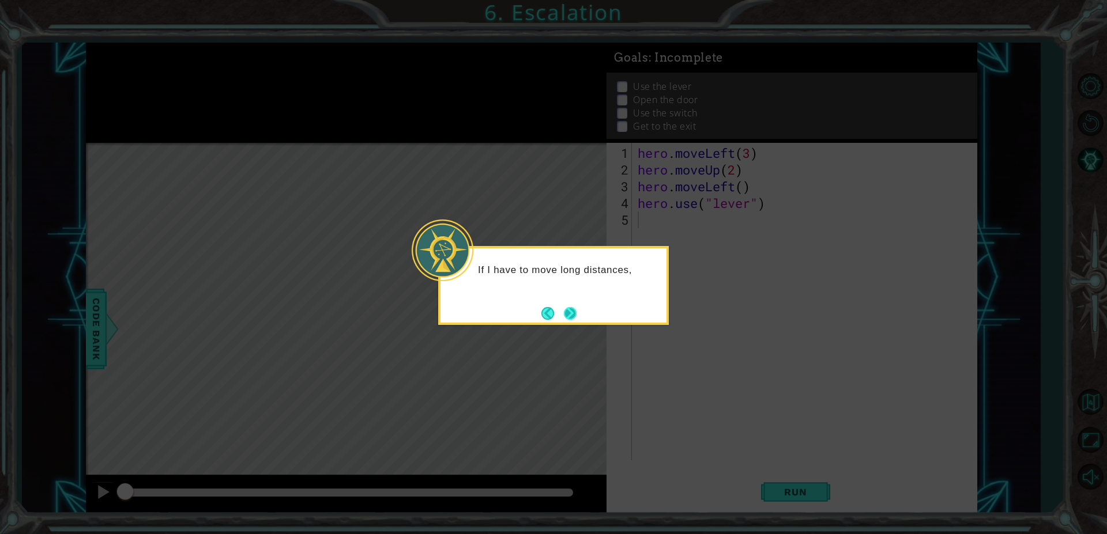
click at [569, 311] on button "Next" at bounding box center [570, 313] width 13 height 13
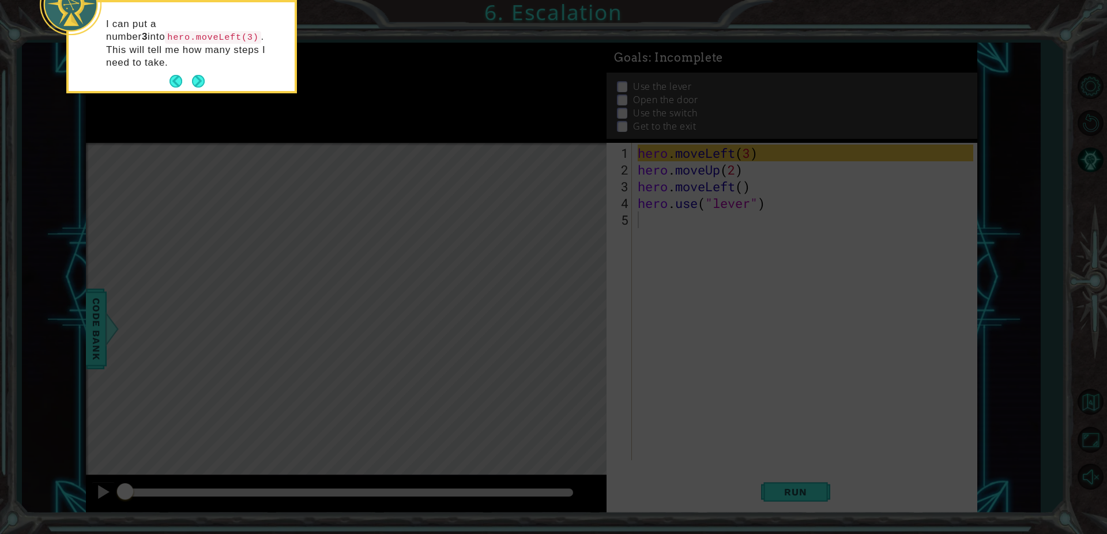
click at [206, 70] on div "I can put a number 3 into hero.moveLeft(3) . This will tell me how many steps I…" at bounding box center [182, 49] width 226 height 84
click at [202, 74] on button "Next" at bounding box center [198, 81] width 14 height 14
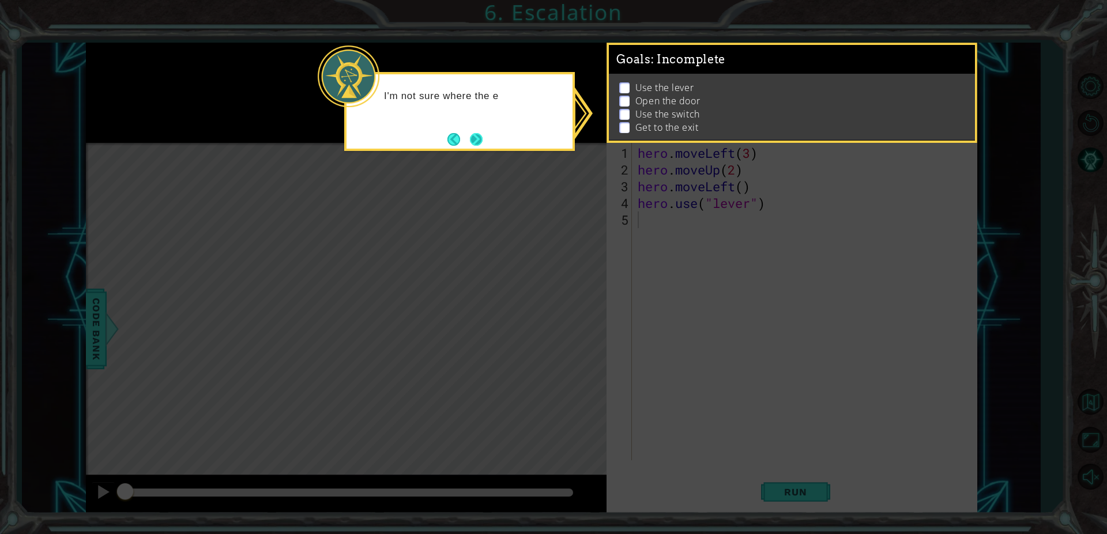
click at [480, 137] on button "Next" at bounding box center [476, 139] width 18 height 18
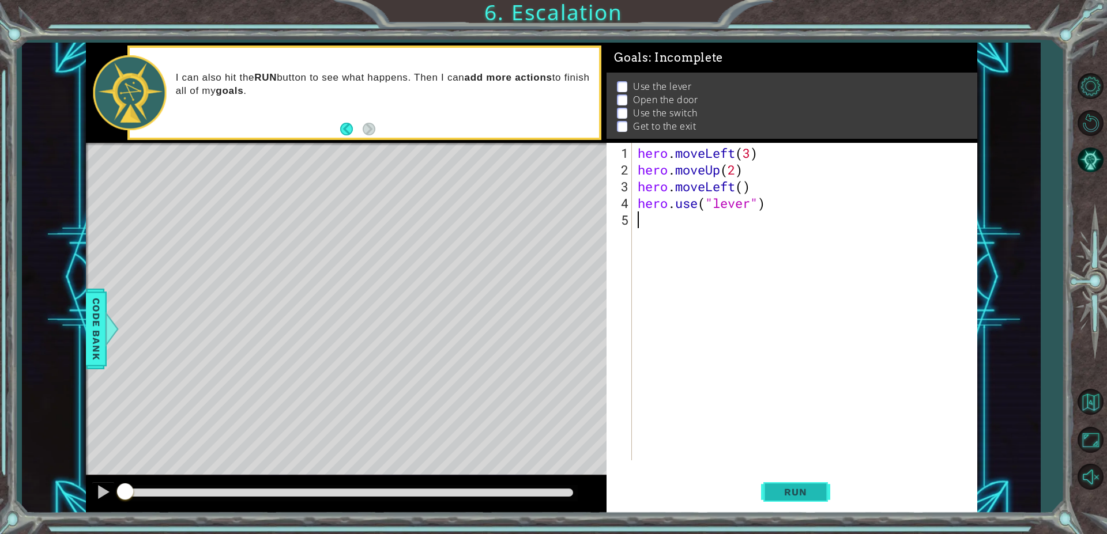
click at [798, 486] on span "Run" at bounding box center [795, 492] width 46 height 12
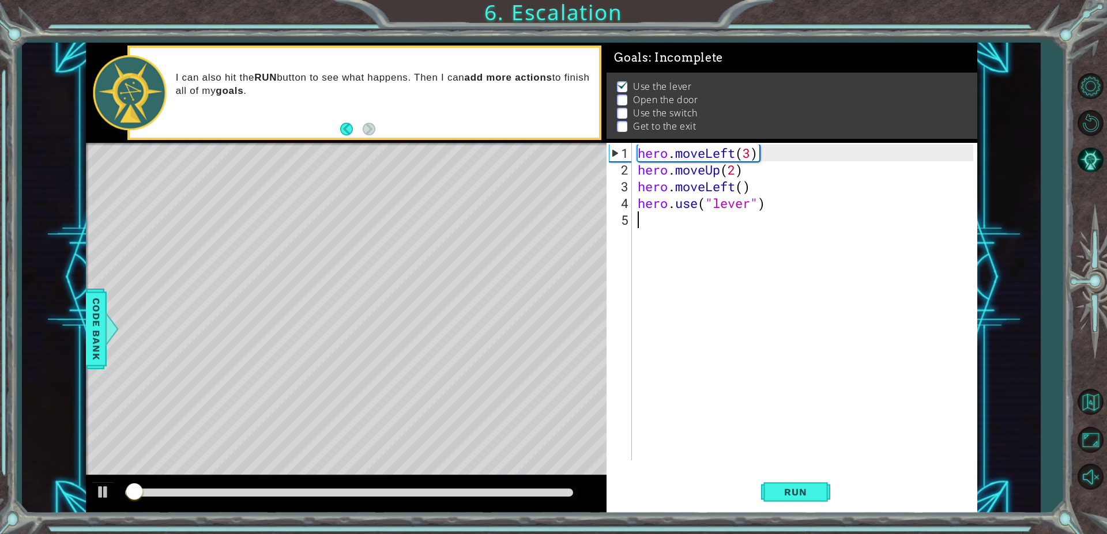
scroll to position [5, 0]
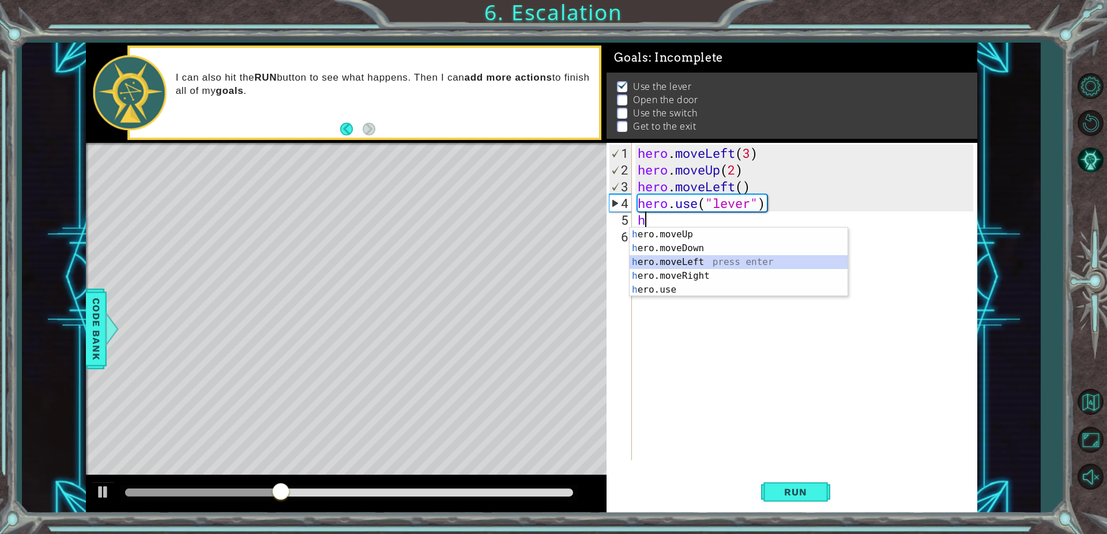
click at [702, 259] on div "h ero.moveUp press enter h ero.moveDown press enter h ero.moveLeft press enter …" at bounding box center [738, 276] width 218 height 97
type textarea "hero.moveLeft(1)"
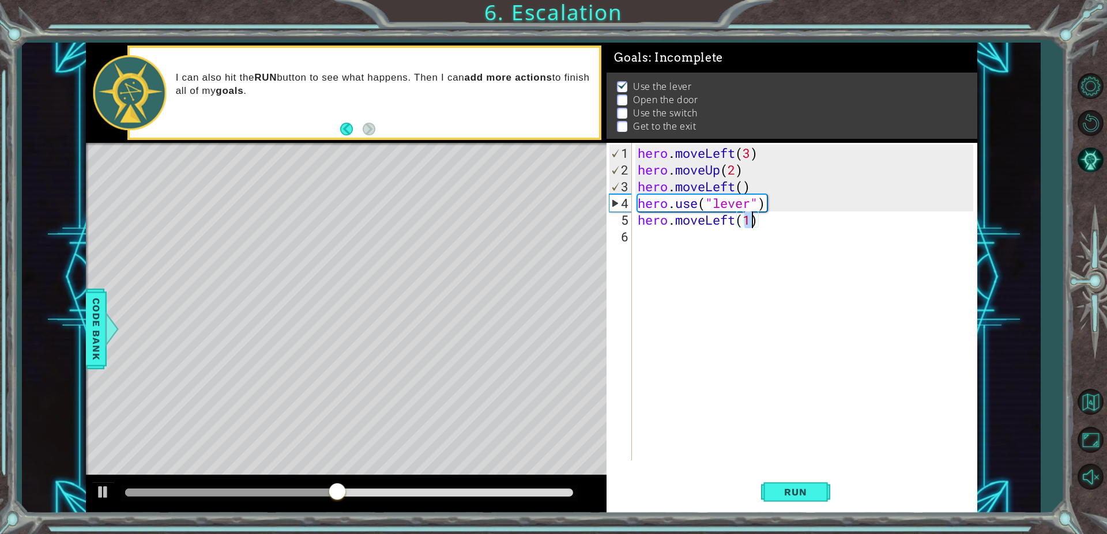
click at [710, 259] on div "hero . moveLeft ( 3 ) hero . moveUp ( 2 ) hero . moveLeft ( ) hero . use ( "lev…" at bounding box center [807, 320] width 344 height 351
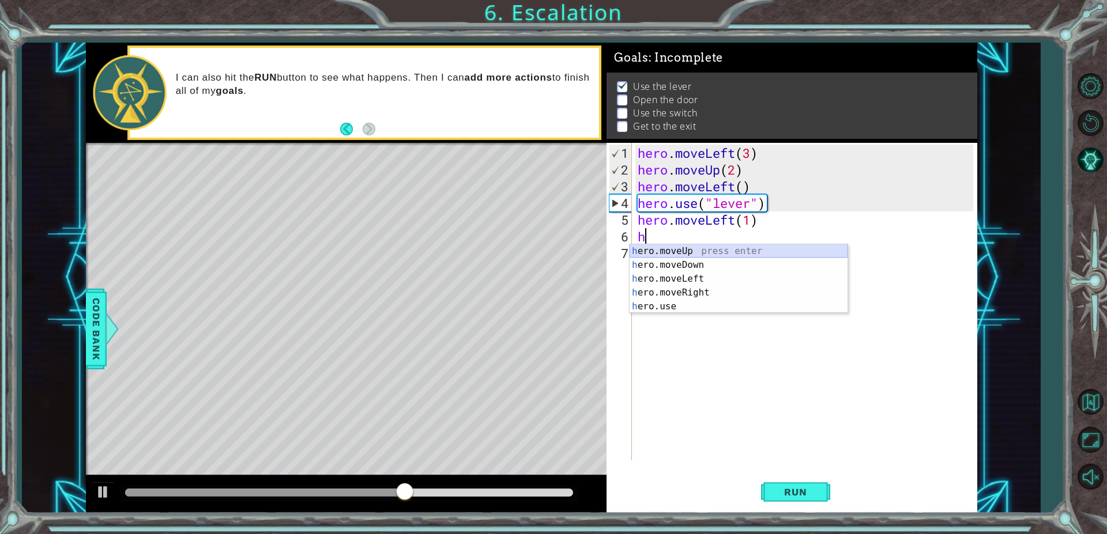
click at [667, 255] on div "h ero.moveUp press enter h ero.moveDown press enter h ero.moveLeft press enter …" at bounding box center [738, 292] width 218 height 97
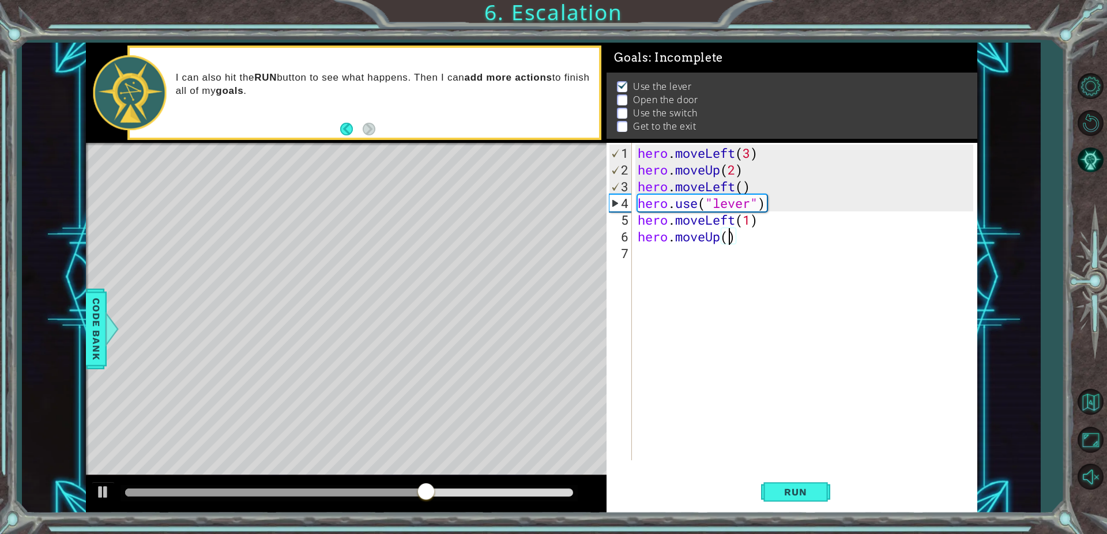
type textarea "hero.moveUp(2)"
click at [654, 258] on div "hero . moveLeft ( 3 ) hero . moveUp ( 2 ) hero . moveLeft ( ) hero . use ( "lev…" at bounding box center [807, 320] width 344 height 351
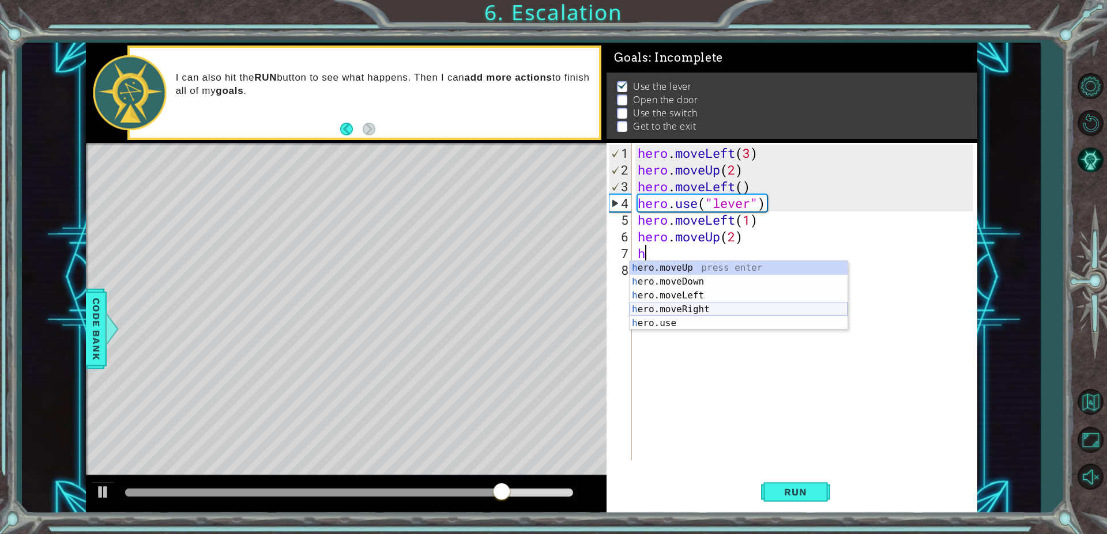
click at [685, 307] on div "h ero.moveUp press enter h ero.moveDown press enter h ero.moveLeft press enter …" at bounding box center [738, 309] width 218 height 97
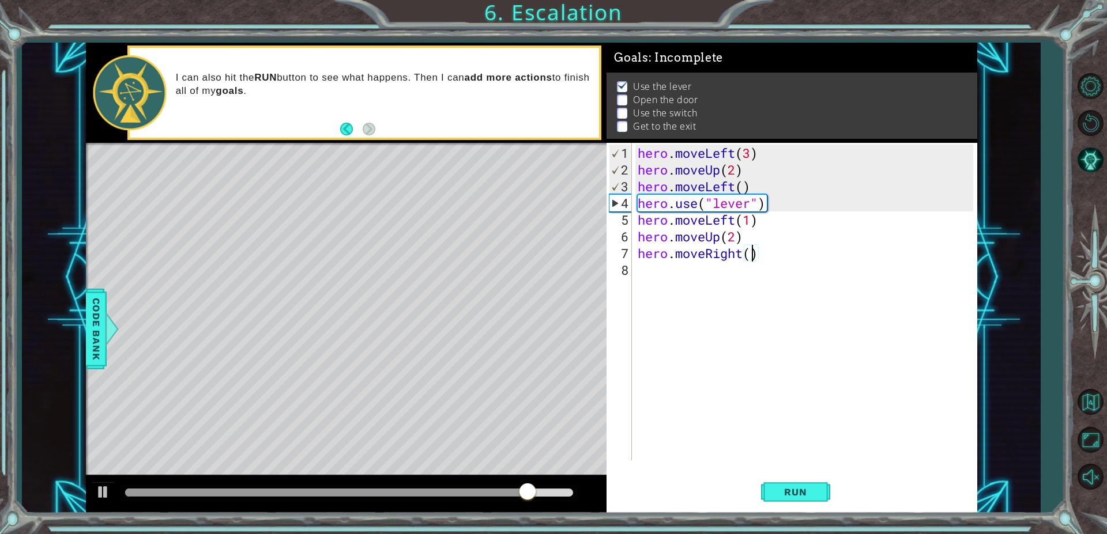
type textarea "hero.moveRight(3)"
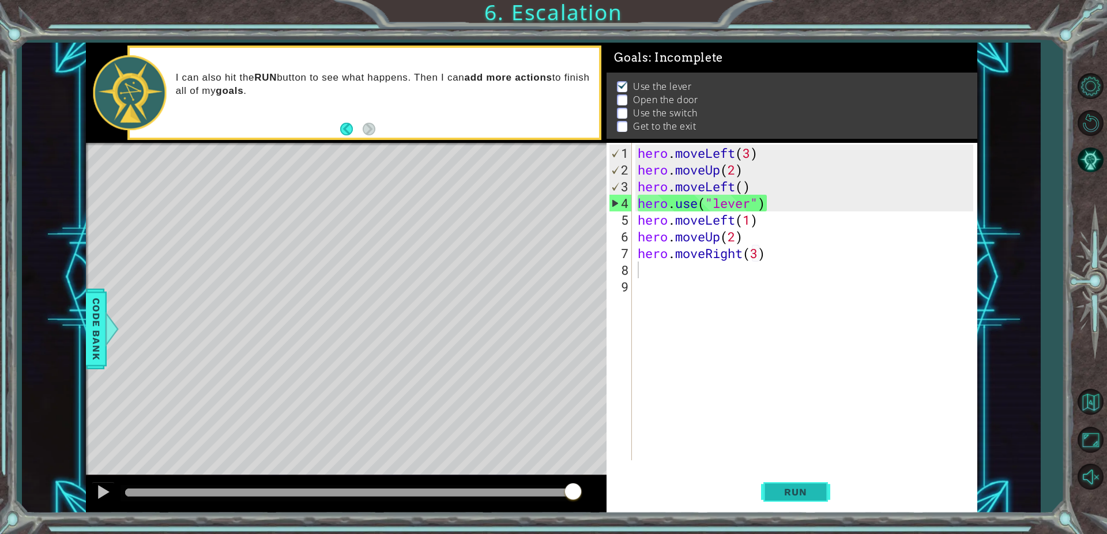
click at [796, 487] on span "Run" at bounding box center [795, 492] width 46 height 12
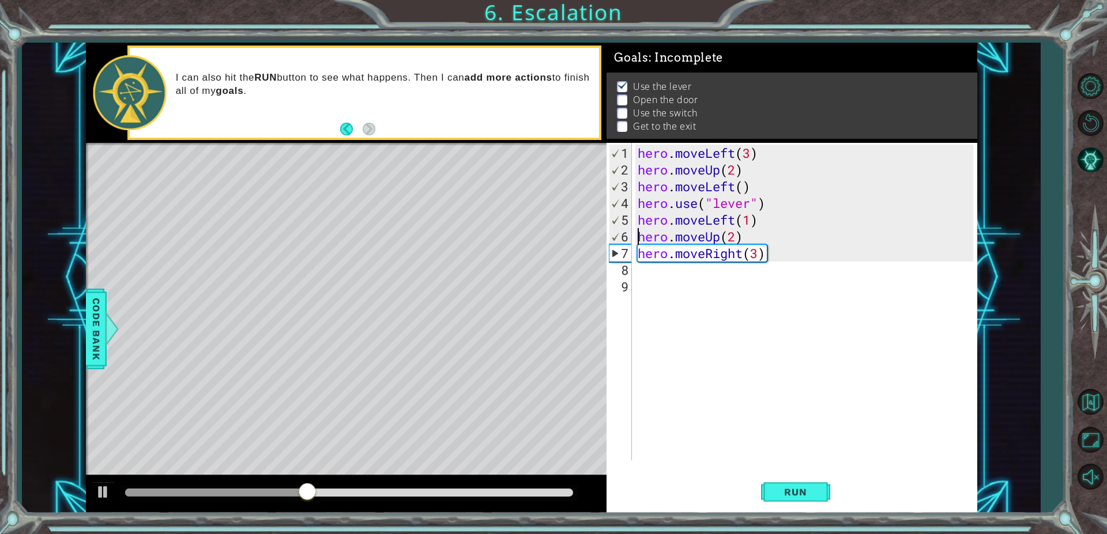
click at [638, 238] on div "hero . moveLeft ( 3 ) hero . moveUp ( 2 ) hero . moveLeft ( ) hero . use ( "lev…" at bounding box center [807, 320] width 344 height 351
type textarea "hero.moveUp(2)"
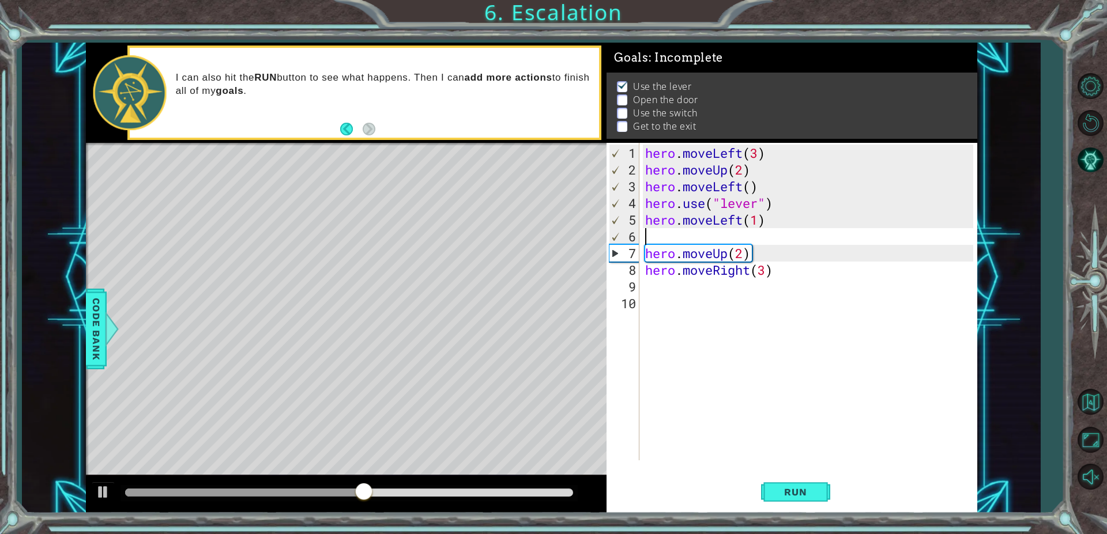
click at [647, 240] on div "hero . moveLeft ( 3 ) hero . moveUp ( 2 ) hero . moveLeft ( ) hero . use ( "lev…" at bounding box center [811, 320] width 337 height 351
type textarea "h"
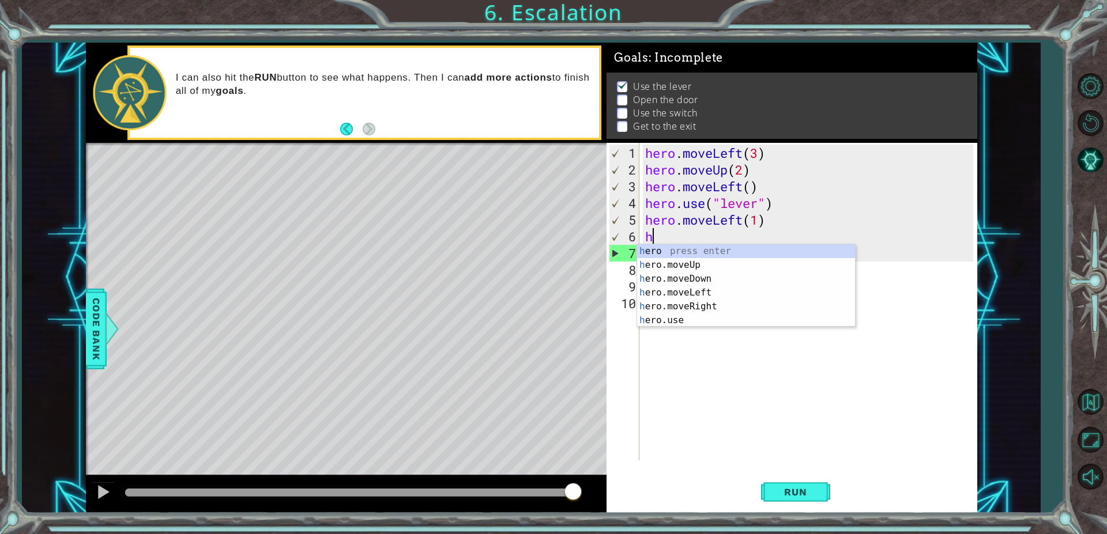
click at [699, 319] on div "h ero press enter h ero.moveUp press enter h ero.moveDown press enter h ero.mov…" at bounding box center [746, 299] width 218 height 111
click at [681, 311] on div "hero . moveLeft ( 3 ) hero . moveUp ( 2 ) hero . moveLeft ( ) hero . use ( "lev…" at bounding box center [811, 320] width 337 height 351
click at [681, 323] on div "hero . moveLeft ( 3 ) hero . moveUp ( 2 ) hero . moveLeft ( ) hero . use ( "lev…" at bounding box center [811, 320] width 337 height 351
click at [673, 320] on div "hero . moveLeft ( 3 ) hero . moveUp ( 2 ) hero . moveLeft ( ) hero . use ( "lev…" at bounding box center [811, 320] width 337 height 351
click at [674, 318] on div "hero . moveLeft ( 3 ) hero . moveUp ( 2 ) hero . moveLeft ( ) hero . use ( "lev…" at bounding box center [811, 320] width 337 height 351
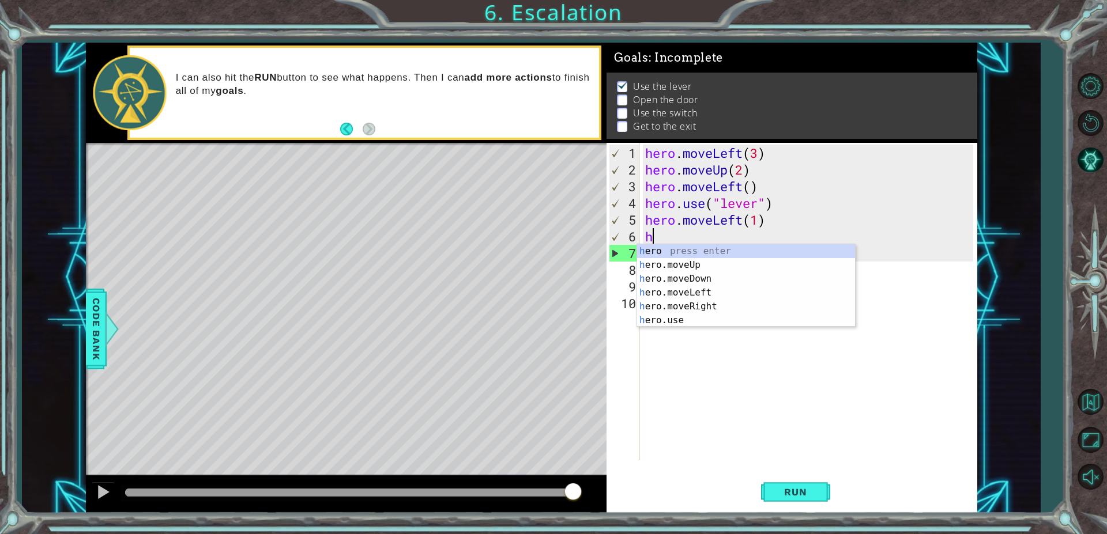
click at [674, 318] on div "hero . moveLeft ( 3 ) hero . moveUp ( 2 ) hero . moveLeft ( ) hero . use ( "lev…" at bounding box center [811, 320] width 337 height 351
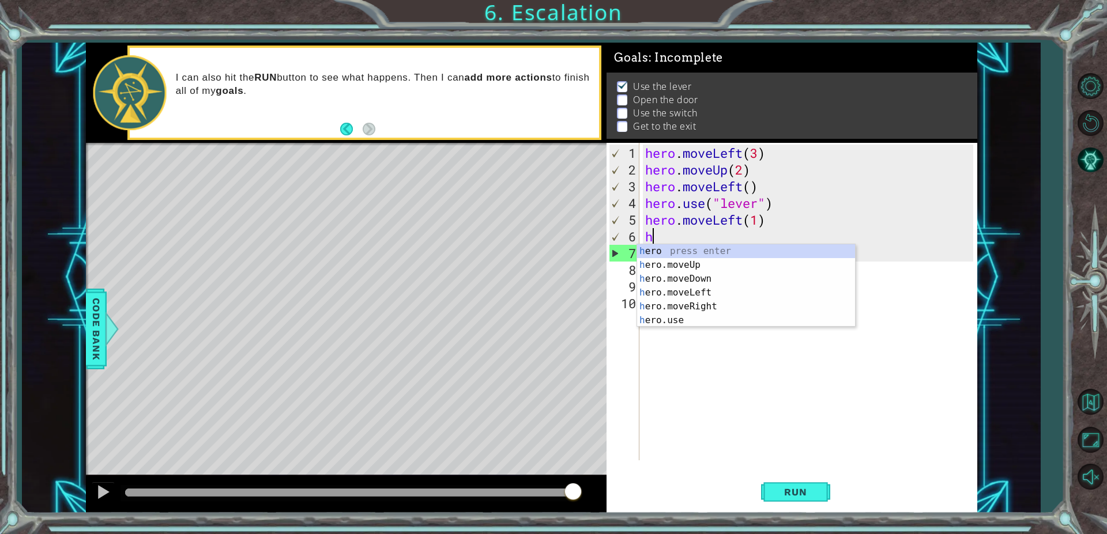
click at [674, 318] on div "hero . moveLeft ( 3 ) hero . moveUp ( 2 ) hero . moveLeft ( ) hero . use ( "lev…" at bounding box center [811, 320] width 337 height 351
click at [791, 492] on span "Run" at bounding box center [795, 492] width 46 height 12
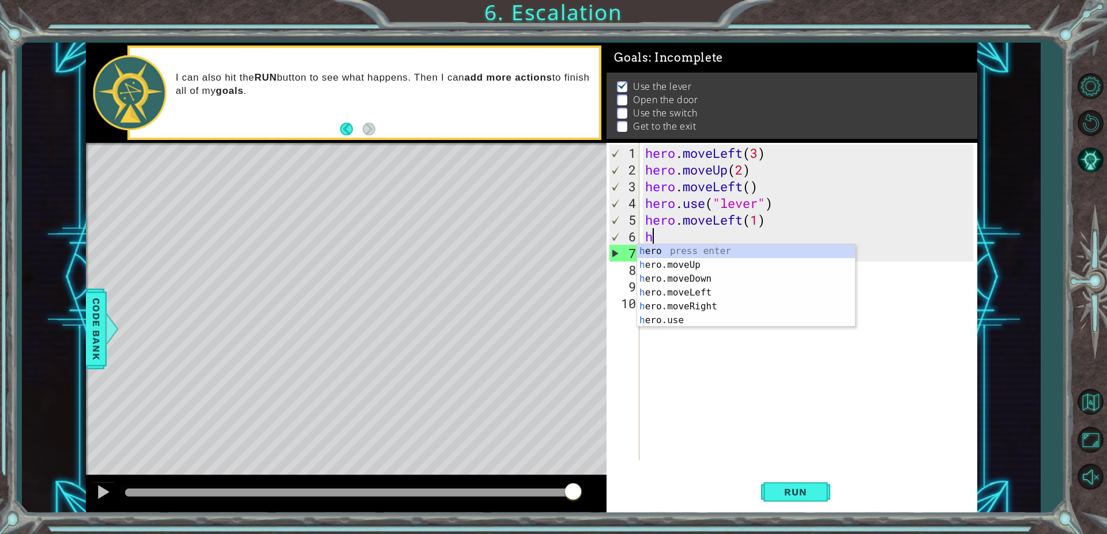
click at [791, 492] on span "Run" at bounding box center [795, 492] width 46 height 12
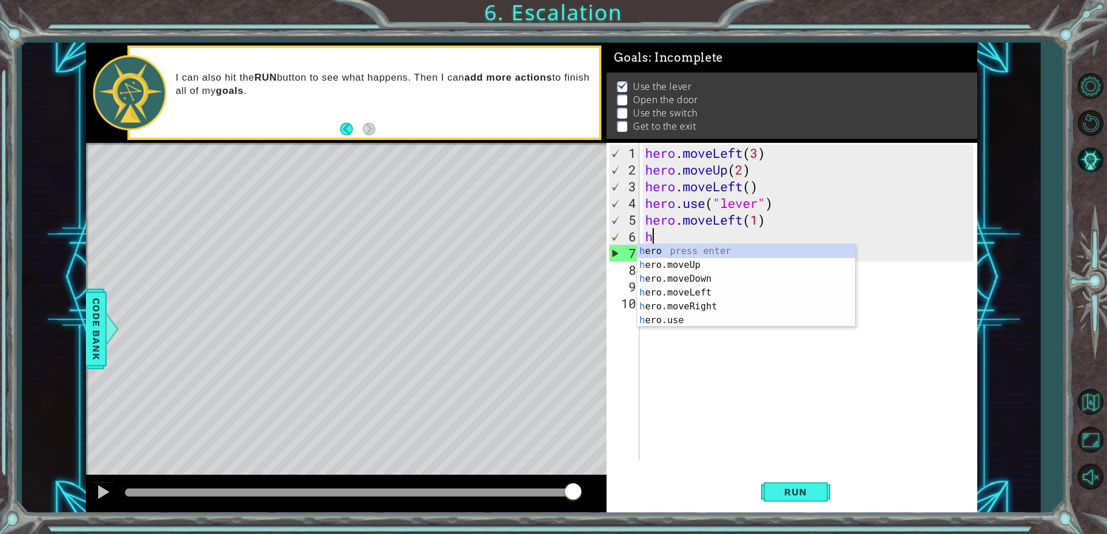
click at [791, 492] on span "Run" at bounding box center [795, 492] width 46 height 12
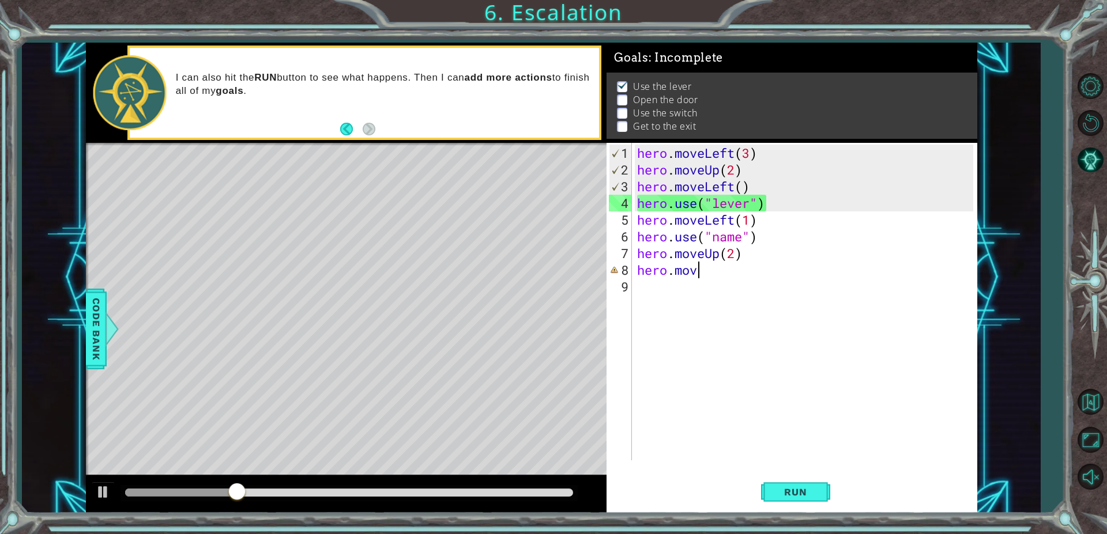
click at [744, 239] on div "hero . moveLeft ( 3 ) hero . moveUp ( 2 ) hero . moveLeft ( ) hero . use ( "lev…" at bounding box center [807, 320] width 344 height 351
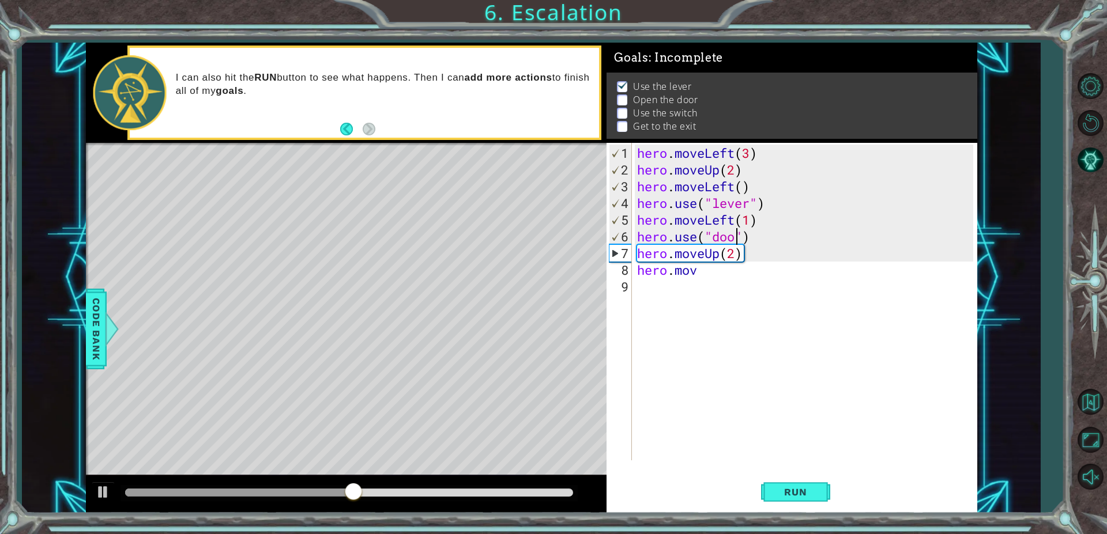
type textarea "hero.use("door")"
click at [704, 289] on div "hero . moveLeft ( 3 ) hero . moveUp ( 2 ) hero . moveLeft ( ) hero . use ( "lev…" at bounding box center [807, 320] width 344 height 351
click at [705, 273] on div "hero . moveLeft ( 3 ) hero . moveUp ( 2 ) hero . moveLeft ( ) hero . use ( "lev…" at bounding box center [807, 320] width 344 height 351
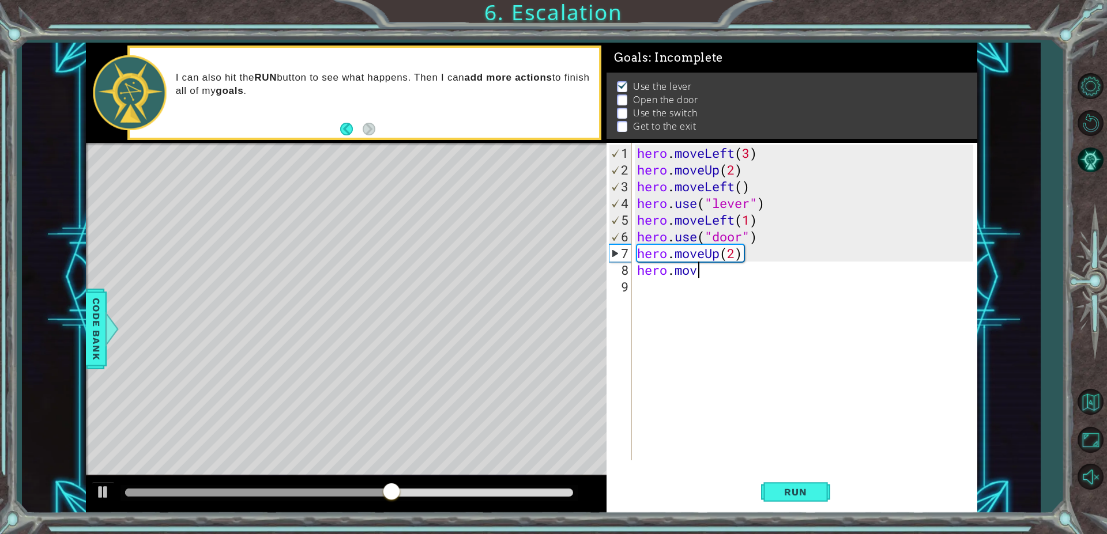
type textarea "hero.move"
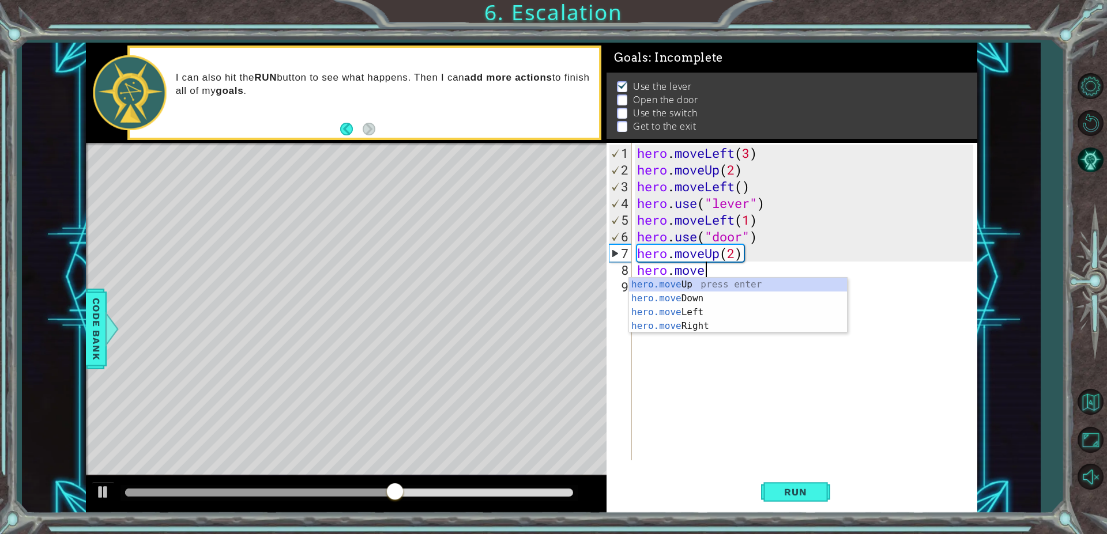
scroll to position [0, 2]
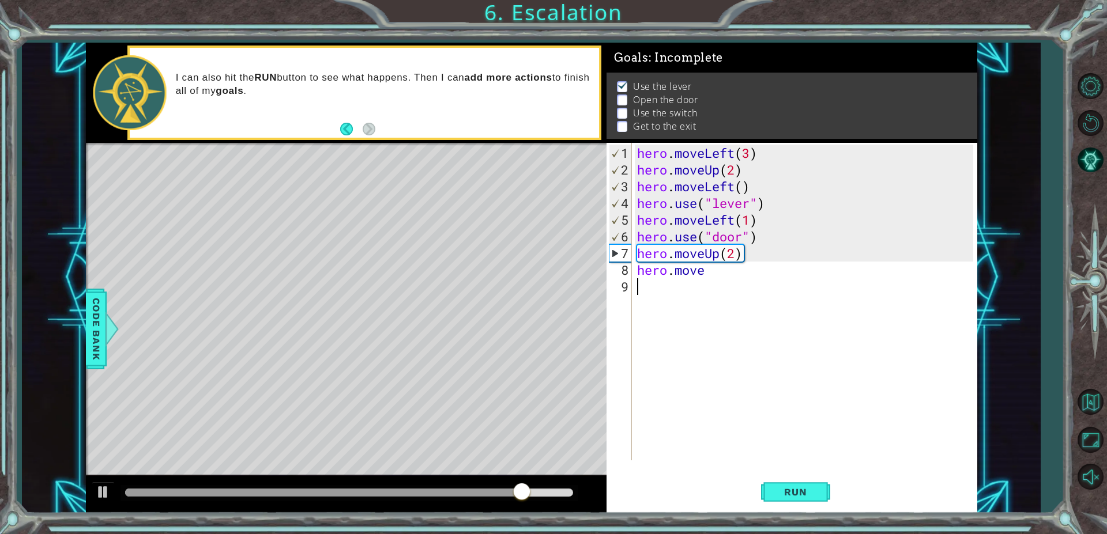
click at [708, 349] on div "hero . moveLeft ( 3 ) hero . moveUp ( 2 ) hero . moveLeft ( ) hero . use ( "lev…" at bounding box center [807, 320] width 344 height 351
type textarea "h"
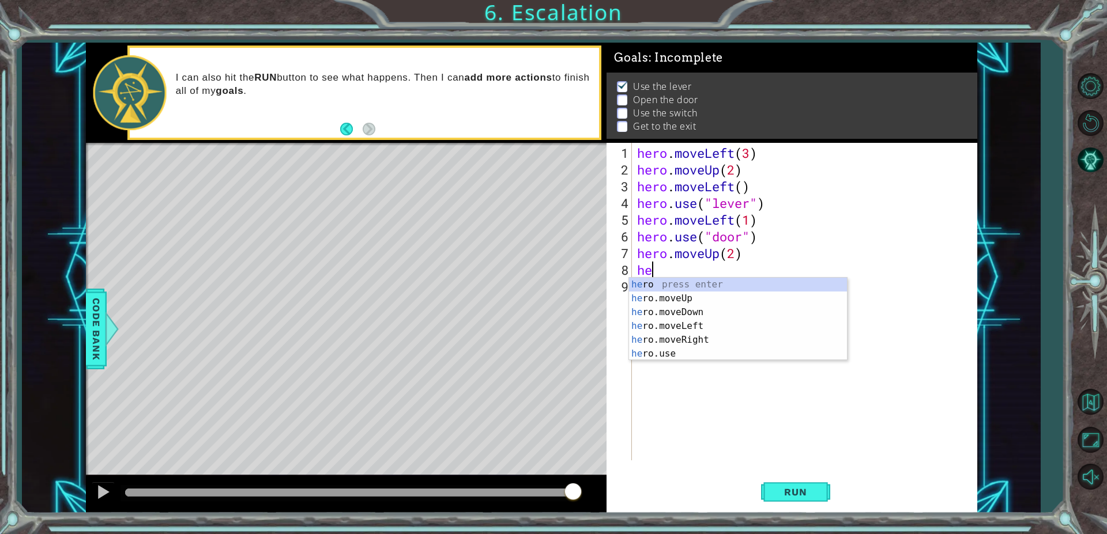
type textarea "h"
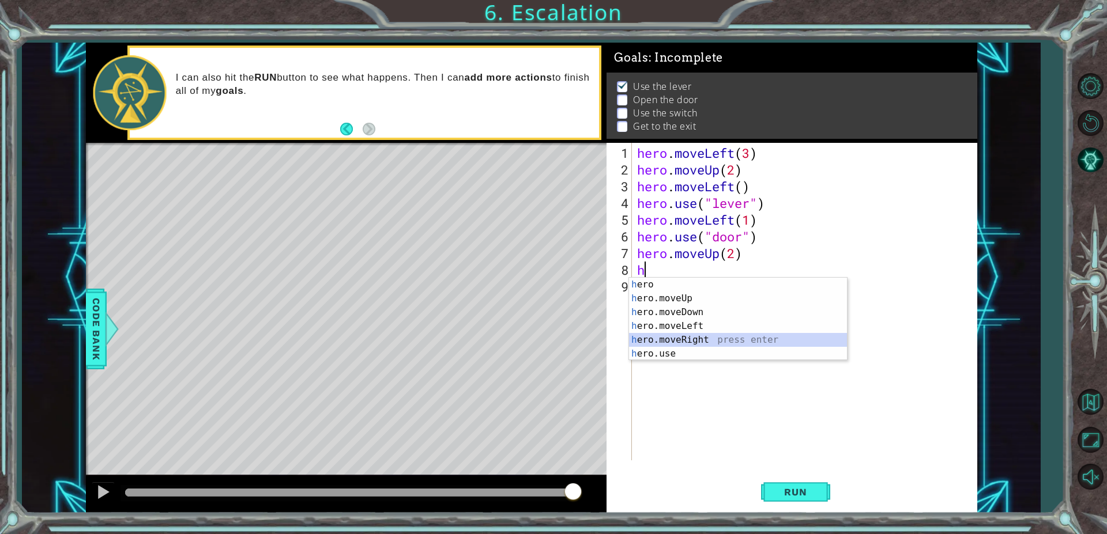
click at [699, 336] on div "h ero press enter h ero.moveUp press enter h ero.moveDown press enter h ero.mov…" at bounding box center [738, 333] width 218 height 111
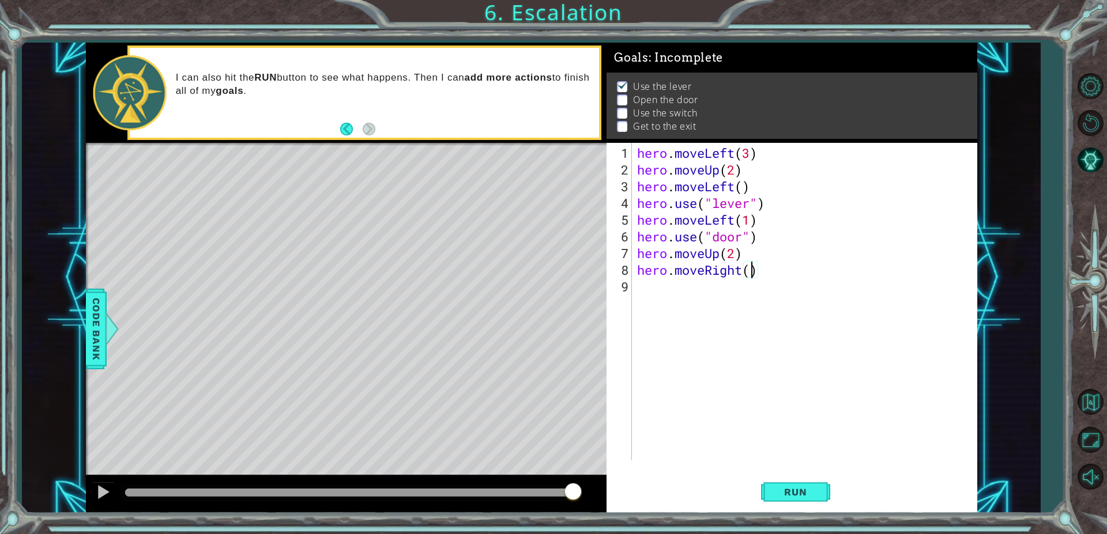
type textarea "hero.moveRight(2)"
click at [653, 297] on div "hero . moveLeft ( 3 ) hero . moveUp ( 2 ) hero . moveLeft ( ) hero . use ( "lev…" at bounding box center [807, 320] width 344 height 351
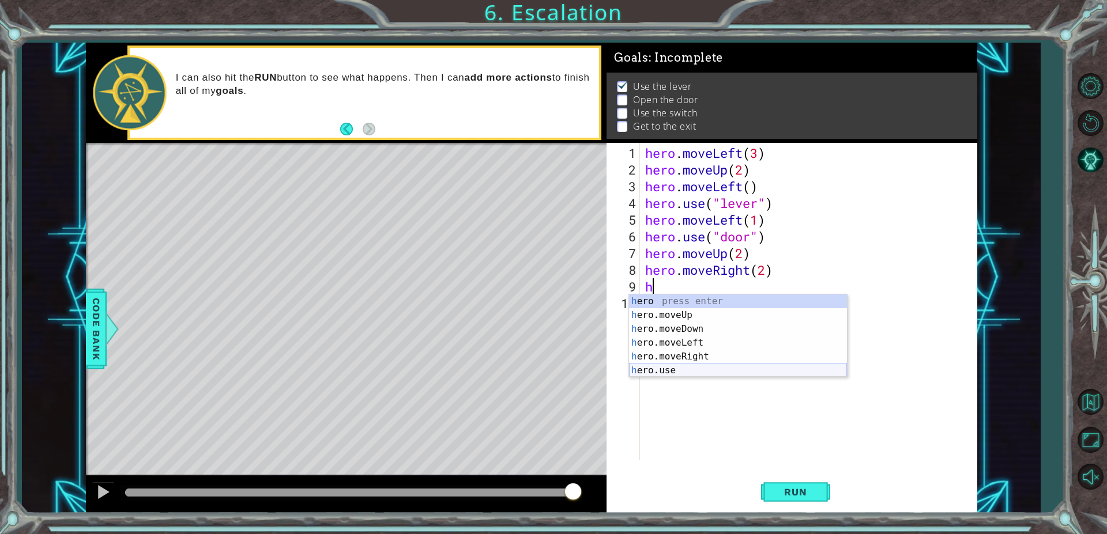
click at [690, 374] on div "h ero press enter h ero.moveUp press enter h ero.moveDown press enter h ero.mov…" at bounding box center [738, 350] width 218 height 111
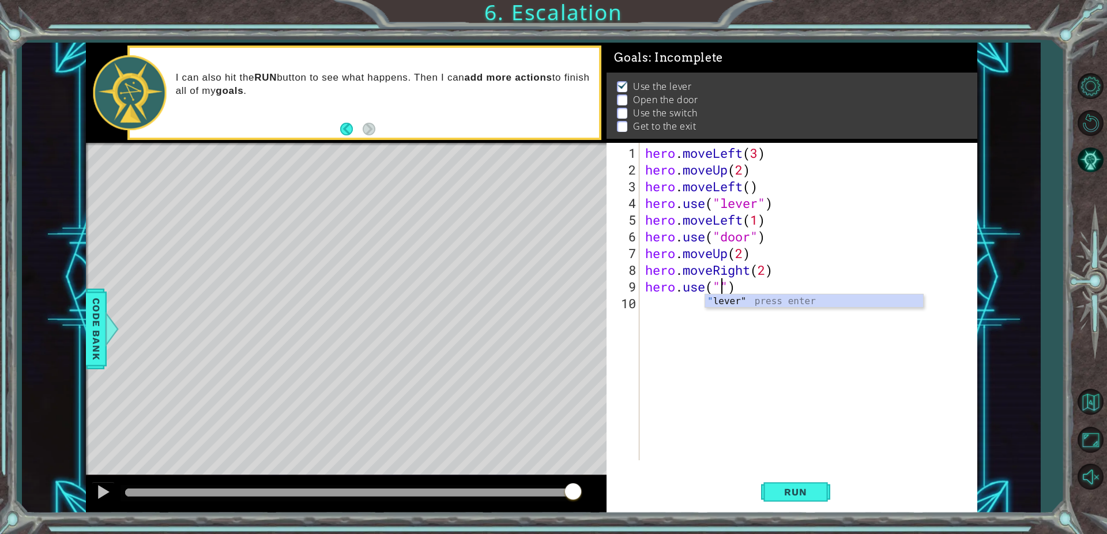
scroll to position [0, 4]
type textarea "hero.use("switch")"
click at [680, 304] on div "hero . moveLeft ( 3 ) hero . moveUp ( 2 ) hero . moveLeft ( ) hero . use ( "lev…" at bounding box center [811, 320] width 337 height 351
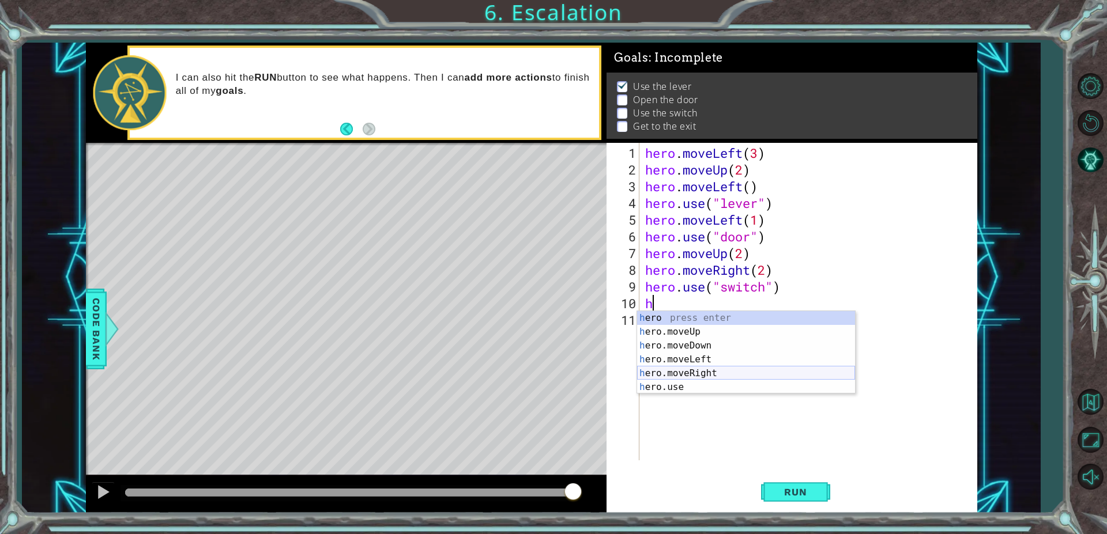
click at [694, 375] on div "h ero press enter h ero.moveUp press enter h ero.moveDown press enter h ero.mov…" at bounding box center [746, 366] width 218 height 111
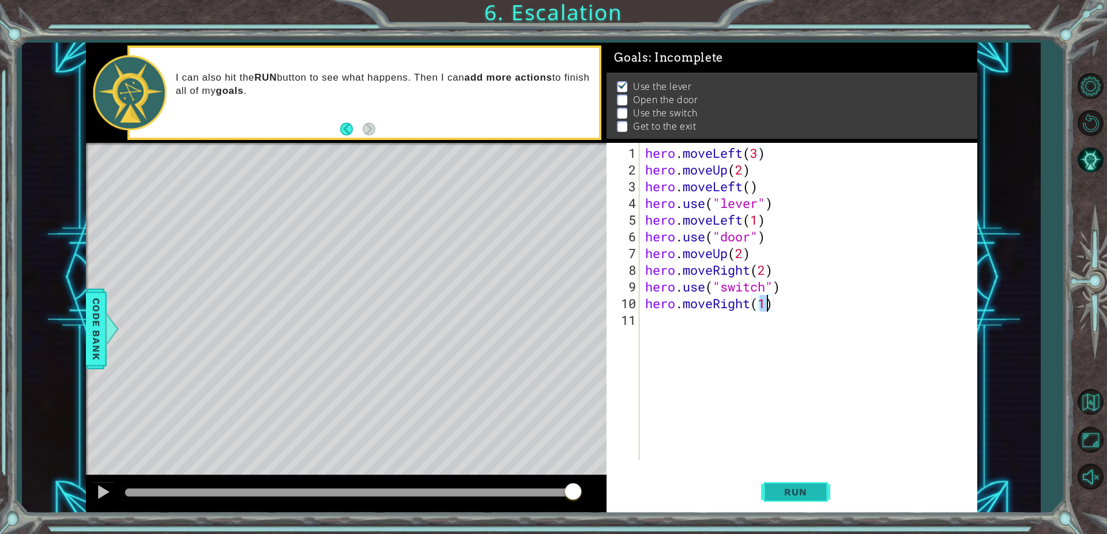
type textarea "hero.moveRight(1)"
click at [792, 492] on span "Run" at bounding box center [795, 492] width 46 height 12
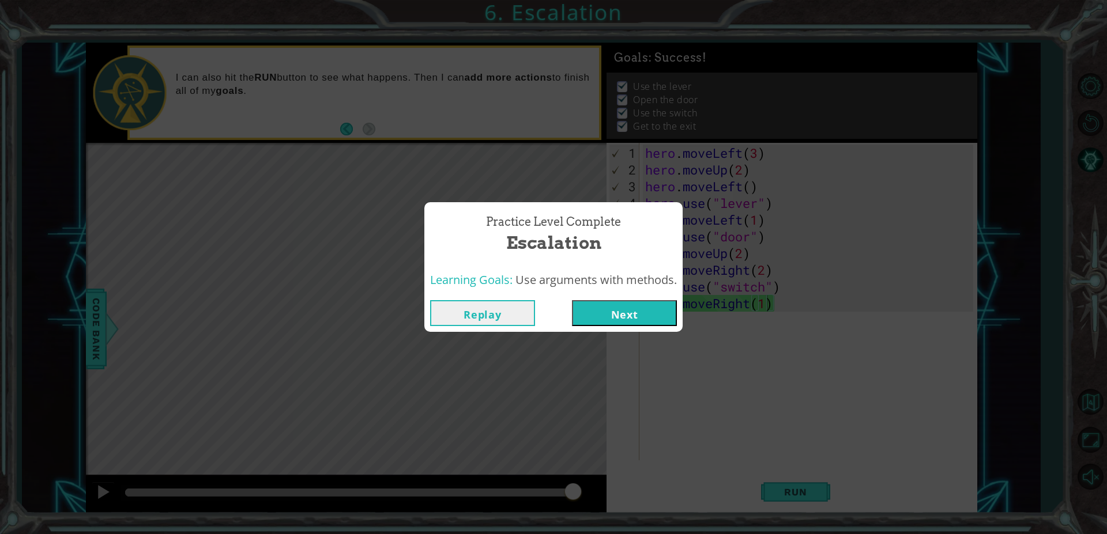
click at [634, 313] on button "Next" at bounding box center [624, 313] width 105 height 26
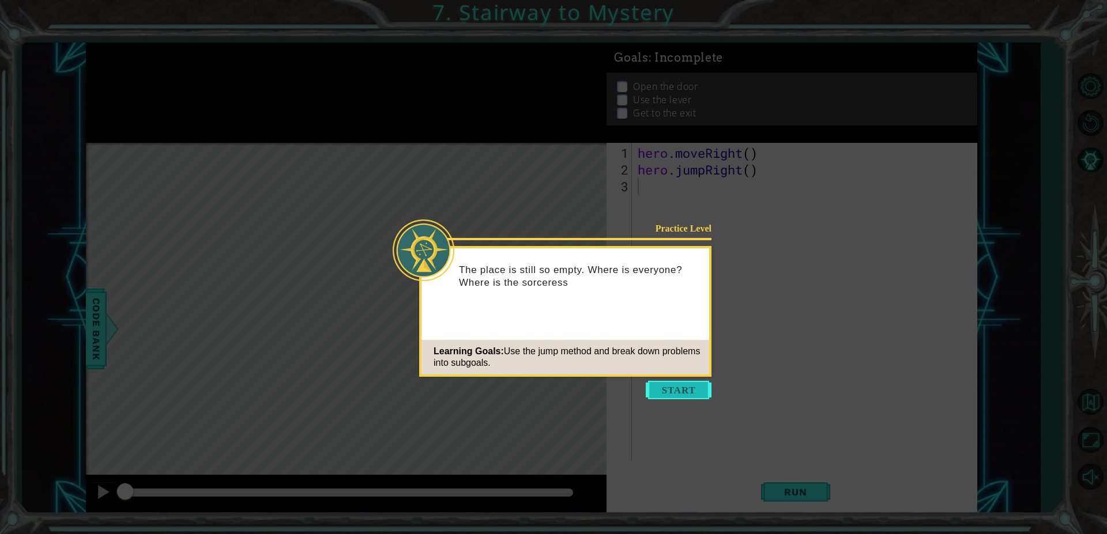
click at [670, 388] on button "Start" at bounding box center [679, 390] width 66 height 18
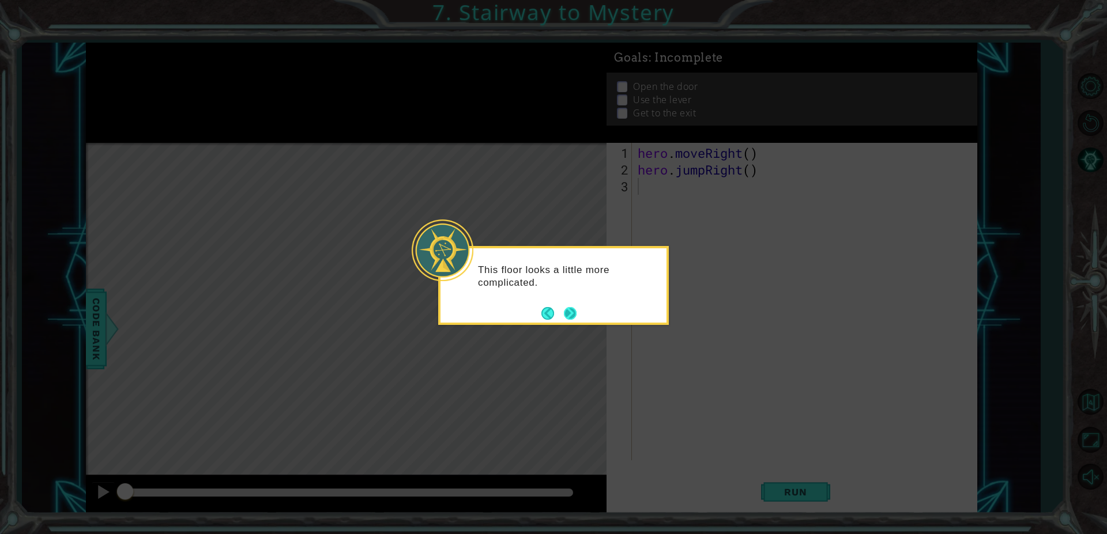
click at [574, 314] on button "Next" at bounding box center [570, 313] width 13 height 13
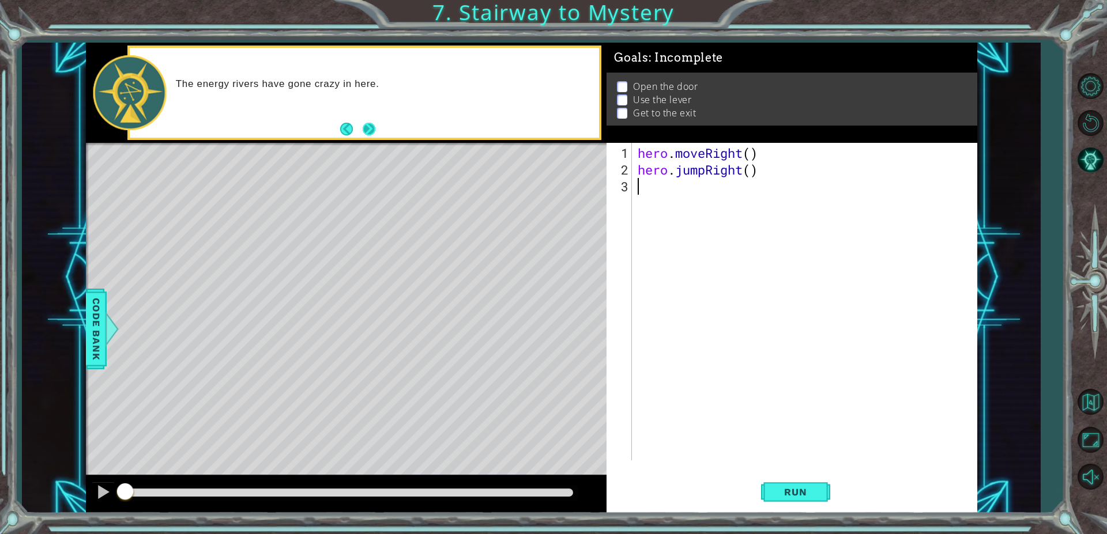
click at [363, 130] on button "Next" at bounding box center [369, 129] width 13 height 13
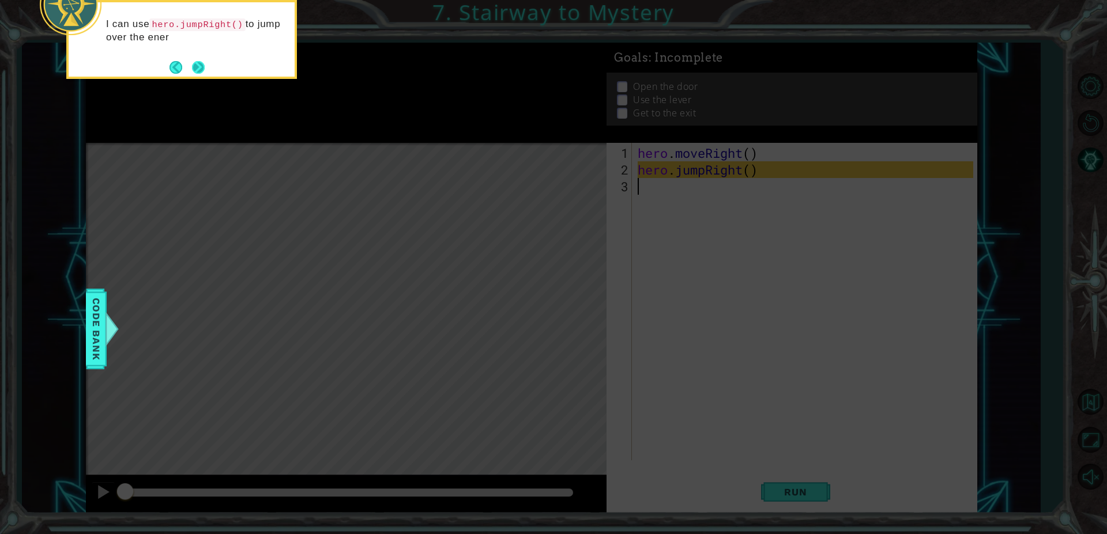
click at [197, 64] on button "Next" at bounding box center [198, 68] width 14 height 14
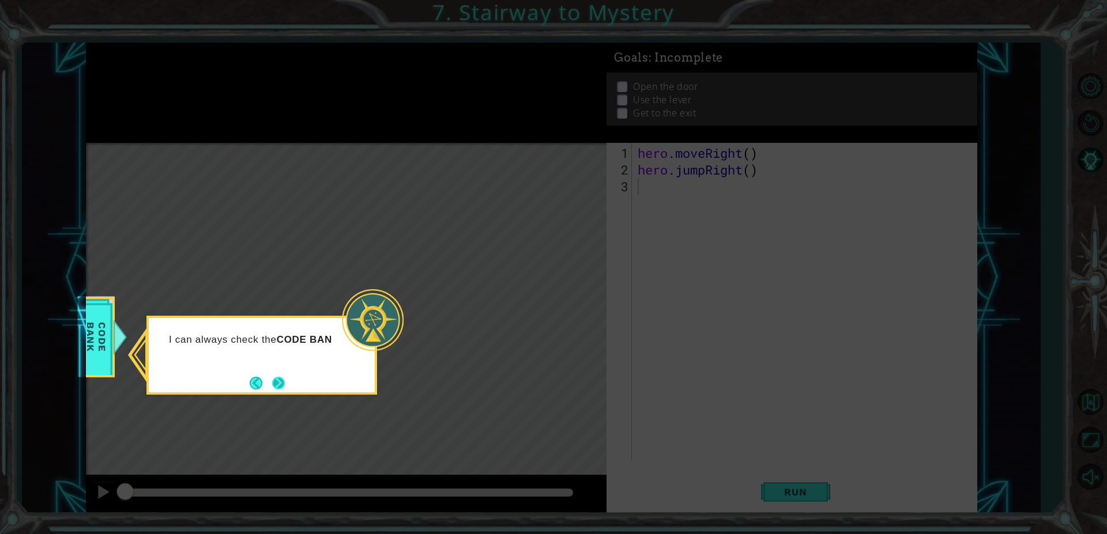
click at [286, 376] on button "Next" at bounding box center [278, 383] width 14 height 14
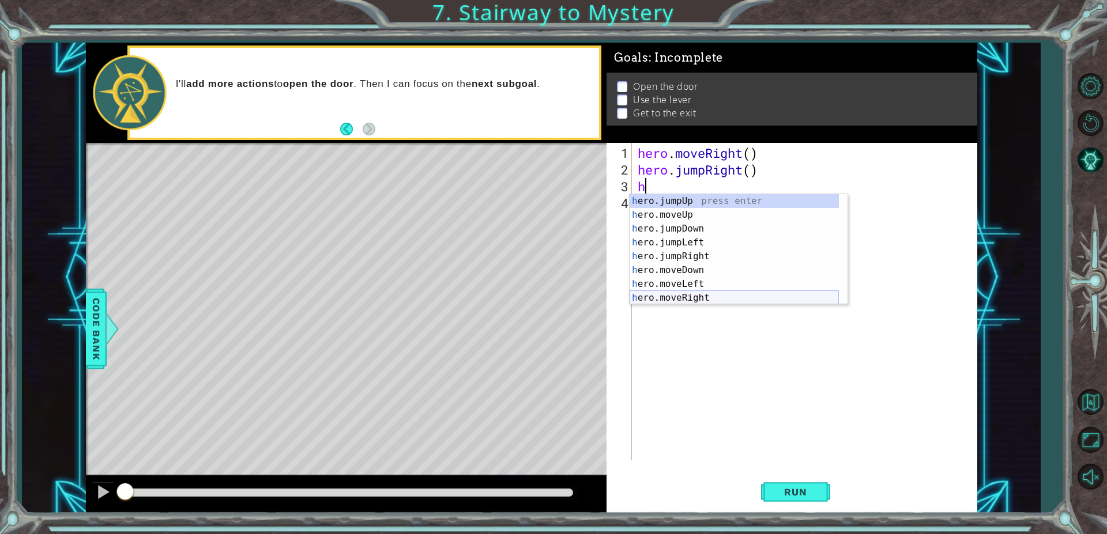
click at [703, 297] on div "h ero.jumpUp press enter h ero.moveUp press enter h ero.jumpDown press enter h …" at bounding box center [733, 263] width 209 height 138
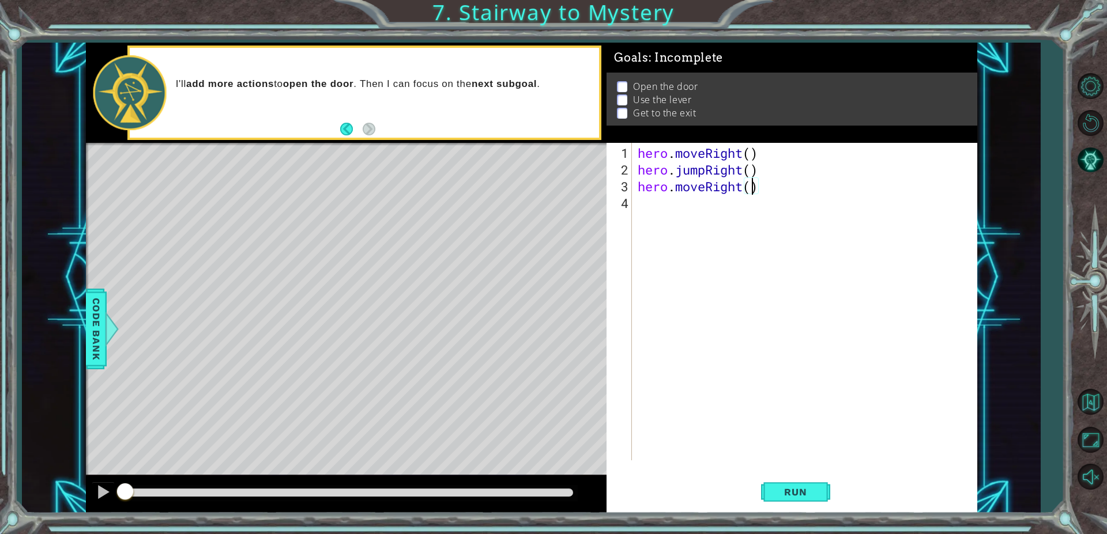
type textarea "hero.moveRight(1)"
click at [642, 199] on div "hero . moveRight ( ) hero . jumpRight ( ) hero . moveRight ( 1 )" at bounding box center [807, 320] width 344 height 351
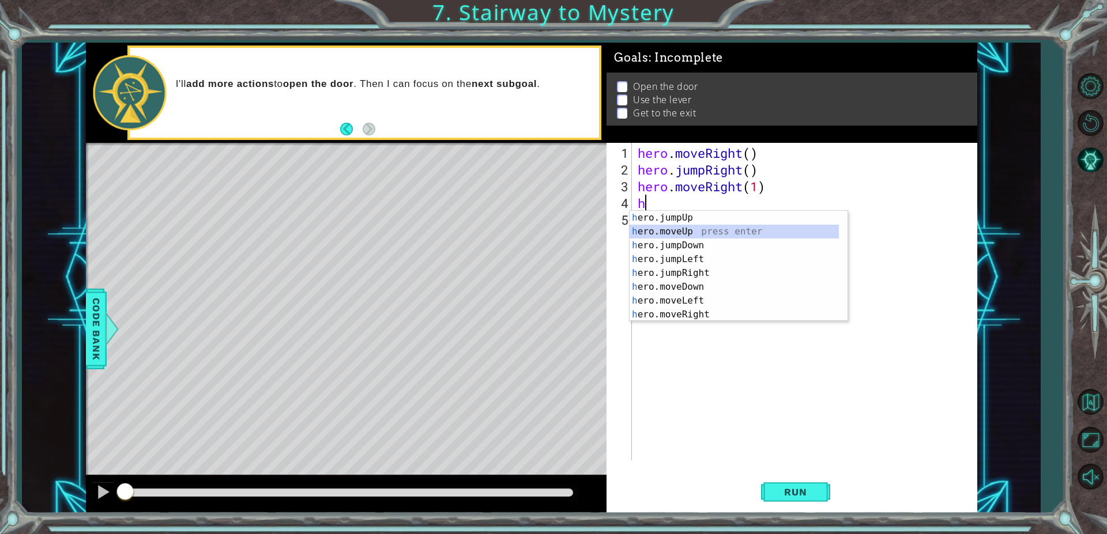
click at [684, 233] on div "h ero.jumpUp press enter h ero.moveUp press enter h ero.jumpDown press enter h …" at bounding box center [733, 280] width 209 height 138
type textarea "hero.moveUp(1)"
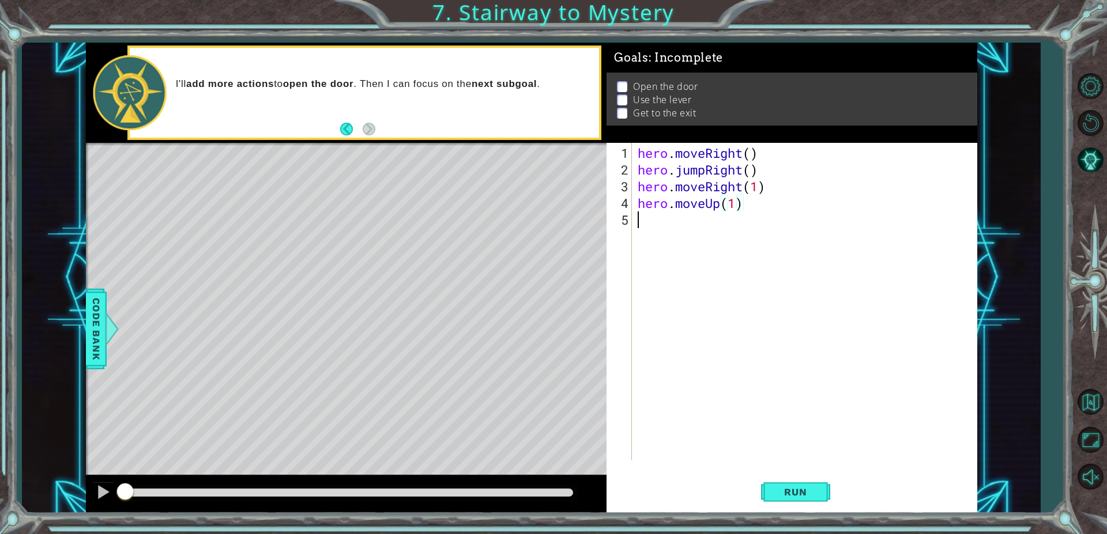
click at [765, 236] on div "hero . moveRight ( ) hero . jumpRight ( ) hero . moveRight ( 1 ) hero . moveUp …" at bounding box center [807, 320] width 344 height 351
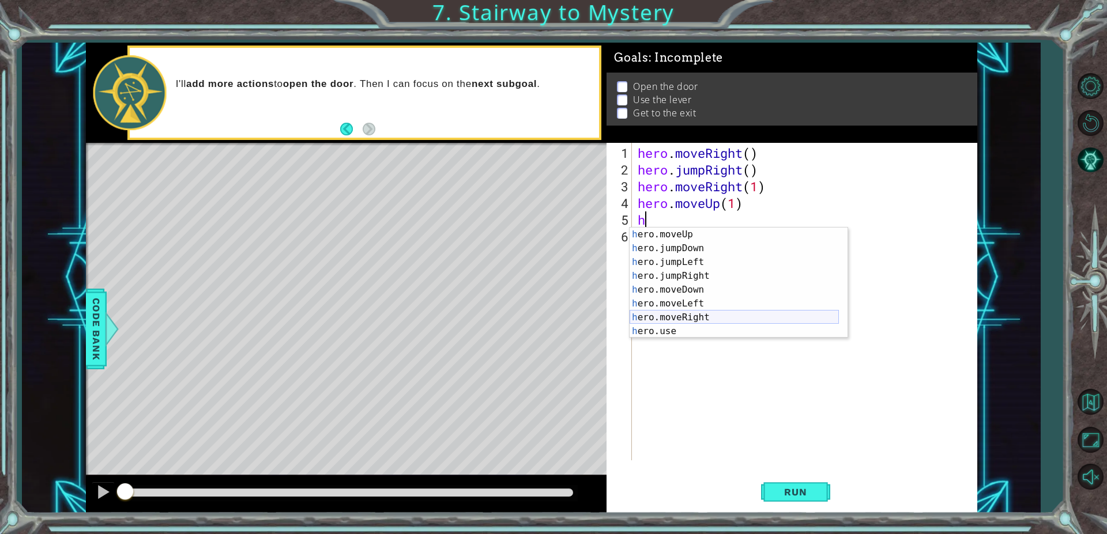
scroll to position [14, 0]
click at [696, 336] on div "h ero.moveUp press enter h ero.jumpDown press enter h ero.jumpLeft press enter …" at bounding box center [733, 297] width 209 height 138
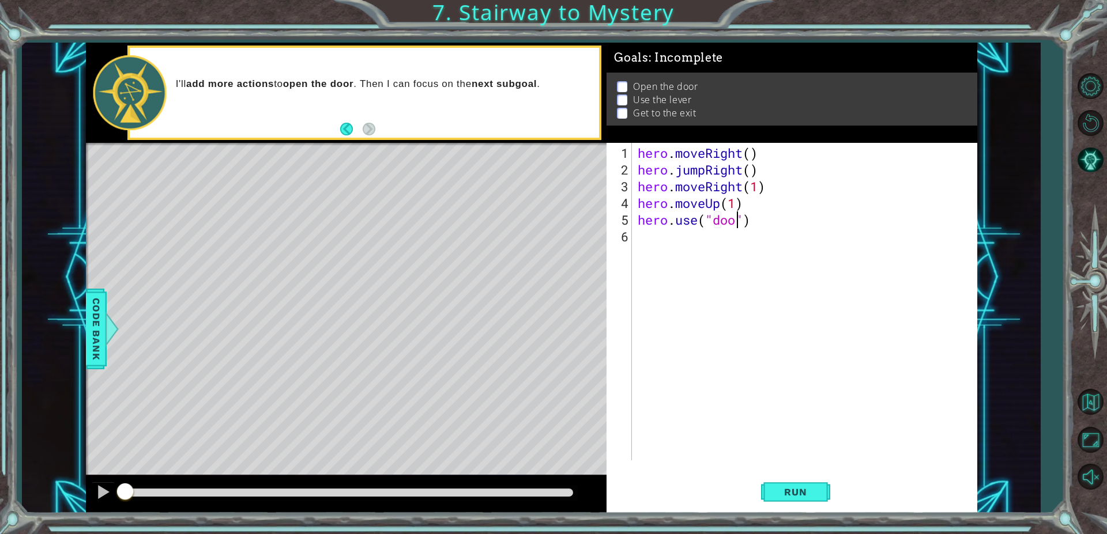
type textarea "hero.use("door")"
click at [635, 236] on div "hero . moveRight ( ) hero . jumpRight ( ) hero . moveRight ( 1 ) hero . moveUp …" at bounding box center [807, 320] width 344 height 351
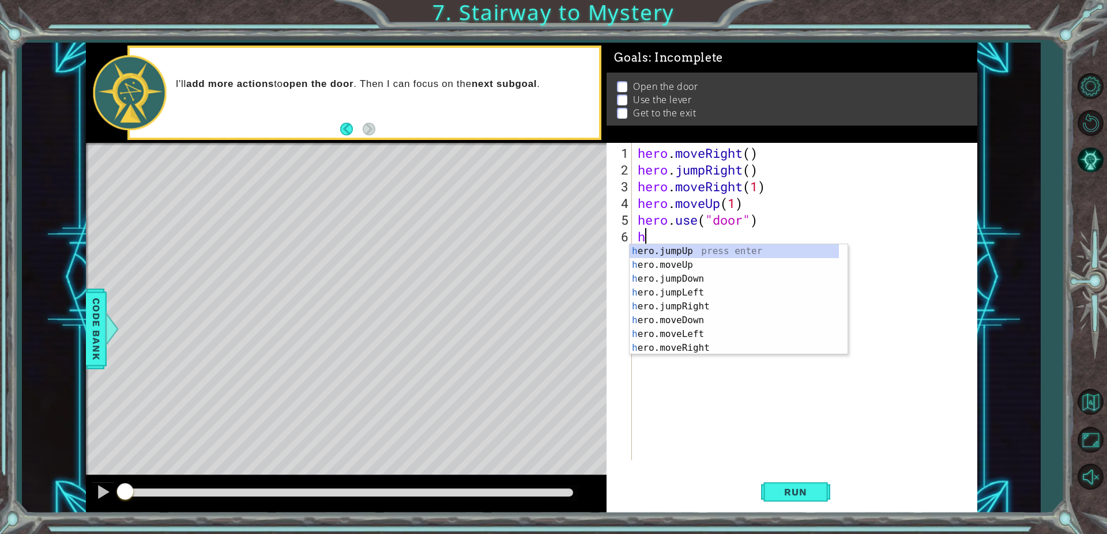
scroll to position [0, 0]
click at [684, 258] on div "h ero.jumpUp press enter h ero.moveUp press enter h ero.jumpDown press enter h …" at bounding box center [733, 313] width 209 height 138
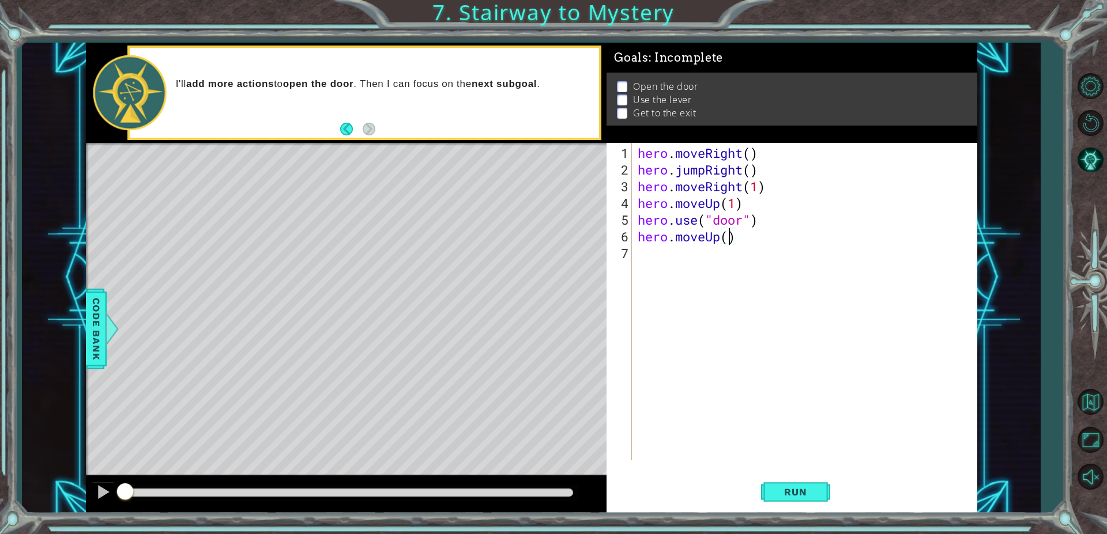
type textarea "hero.moveUp(2)"
click at [653, 255] on div "hero . moveRight ( ) hero . jumpRight ( ) hero . moveRight ( 1 ) hero . moveUp …" at bounding box center [807, 320] width 344 height 351
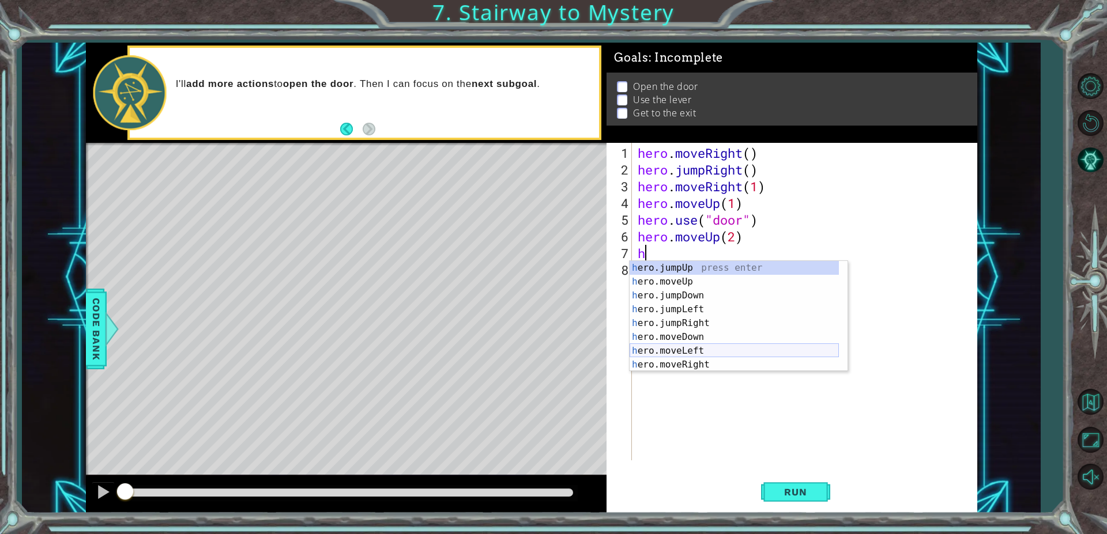
click at [685, 346] on div "h ero.jumpUp press enter h ero.moveUp press enter h ero.jumpDown press enter h …" at bounding box center [733, 330] width 209 height 138
type textarea "hero.moveLeft(1)"
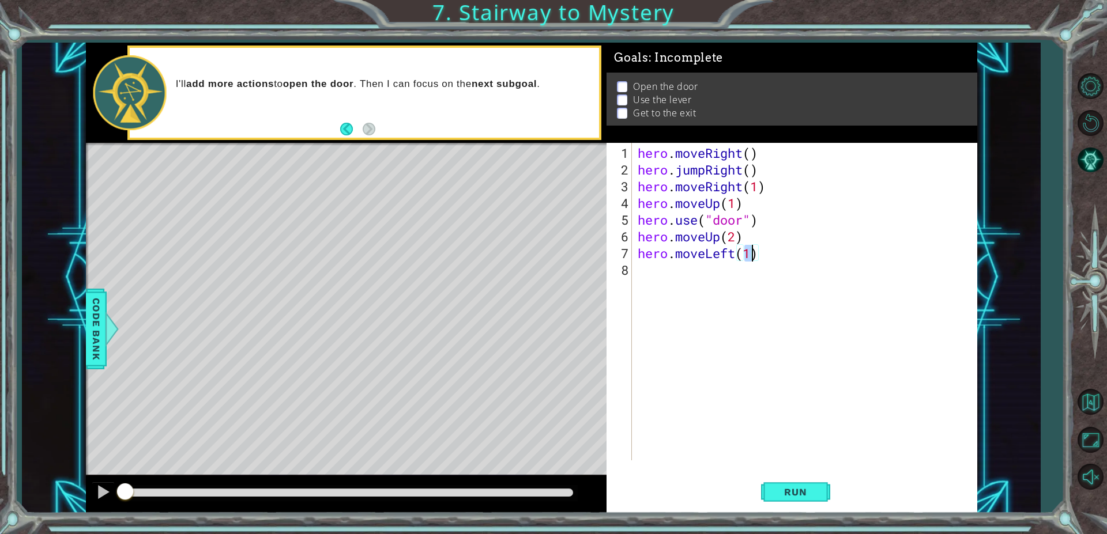
click at [723, 307] on div "hero . moveRight ( ) hero . jumpRight ( ) hero . moveRight ( 1 ) hero . moveUp …" at bounding box center [807, 320] width 344 height 351
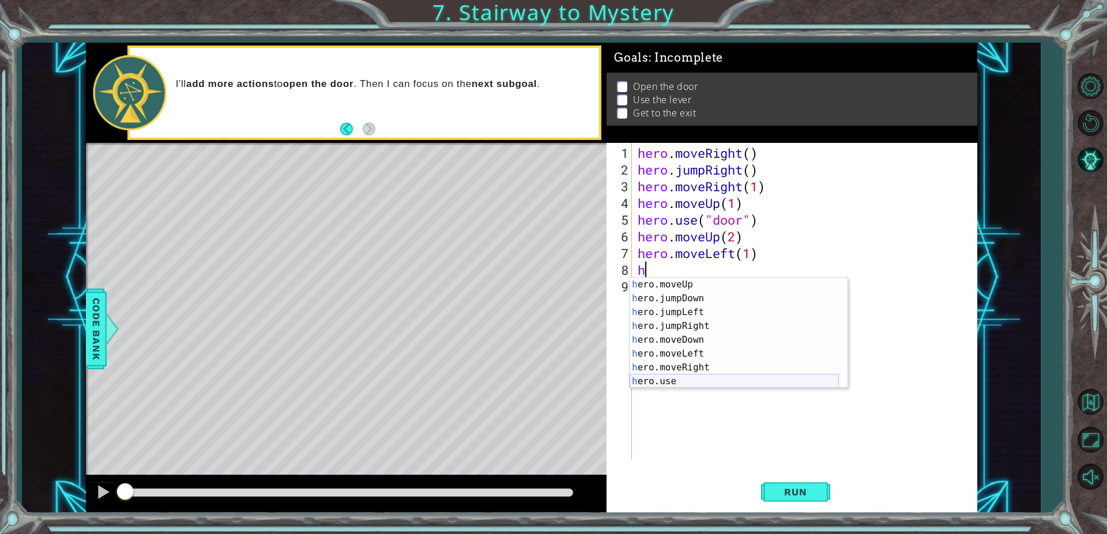
scroll to position [14, 0]
click at [705, 386] on div "h ero.moveUp press enter h ero.jumpDown press enter h ero.jumpLeft press enter …" at bounding box center [733, 347] width 209 height 138
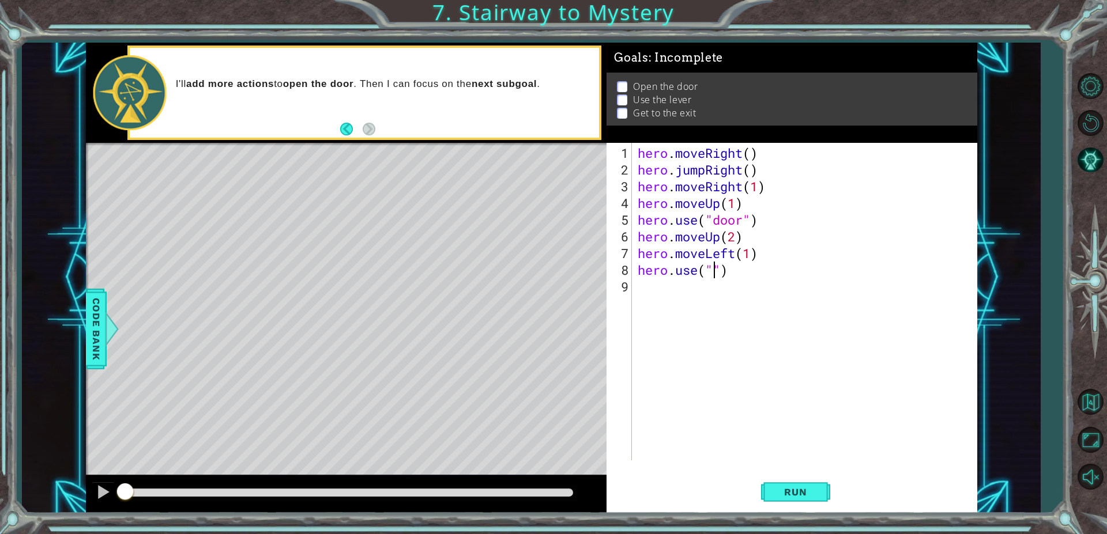
scroll to position [0, 4]
type textarea "hero.use("switch")"
click at [640, 289] on div "hero . moveRight ( ) hero . jumpRight ( ) hero . moveRight ( 1 ) hero . moveUp …" at bounding box center [807, 320] width 344 height 351
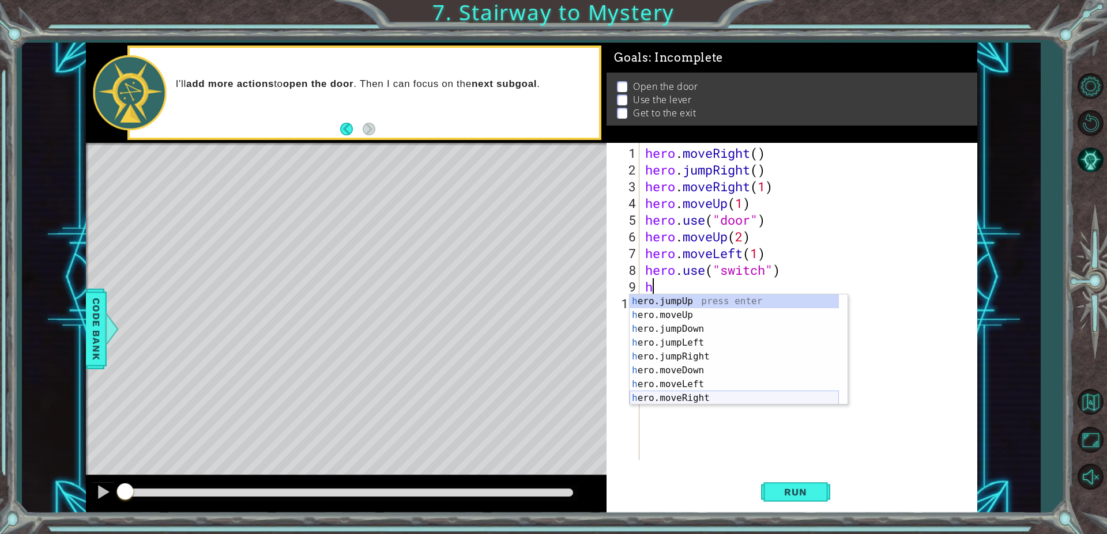
click at [723, 395] on div "h ero.jumpUp press enter h ero.moveUp press enter h ero.jumpDown press enter h …" at bounding box center [733, 364] width 209 height 138
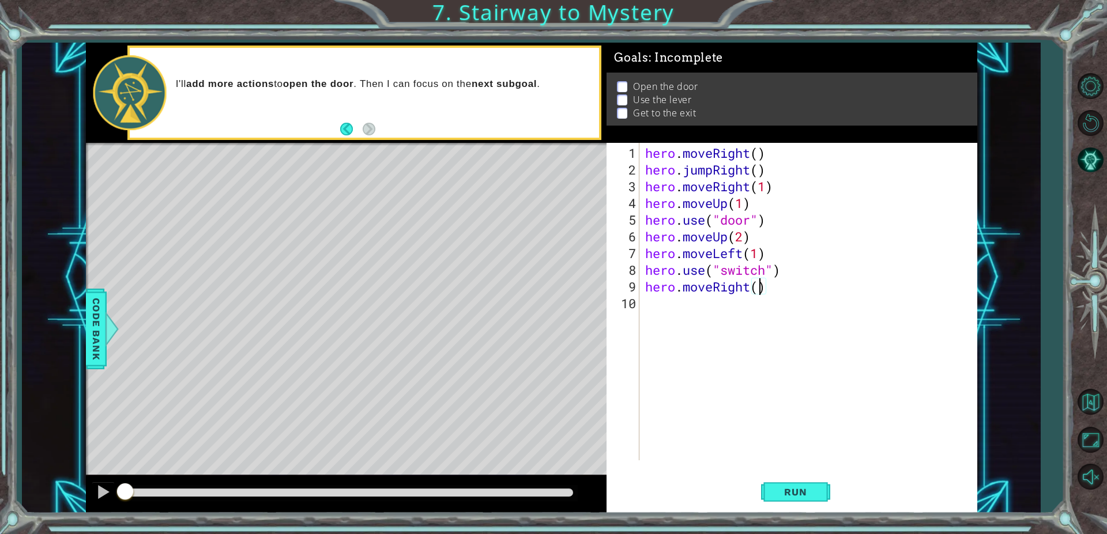
type textarea "hero.moveRight(2)"
click at [646, 296] on div "hero . moveRight ( ) hero . jumpRight ( ) hero . moveRight ( 1 ) hero . moveUp …" at bounding box center [811, 320] width 337 height 351
type textarea "h"
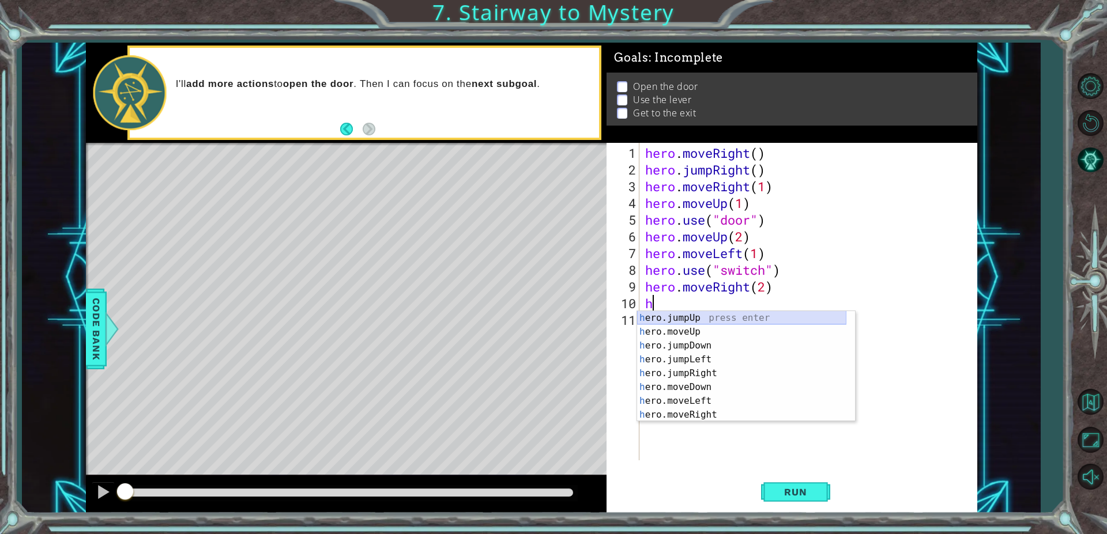
click at [684, 318] on div "h ero.jumpUp press enter h ero.moveUp press enter h ero.jumpDown press enter h …" at bounding box center [741, 380] width 209 height 138
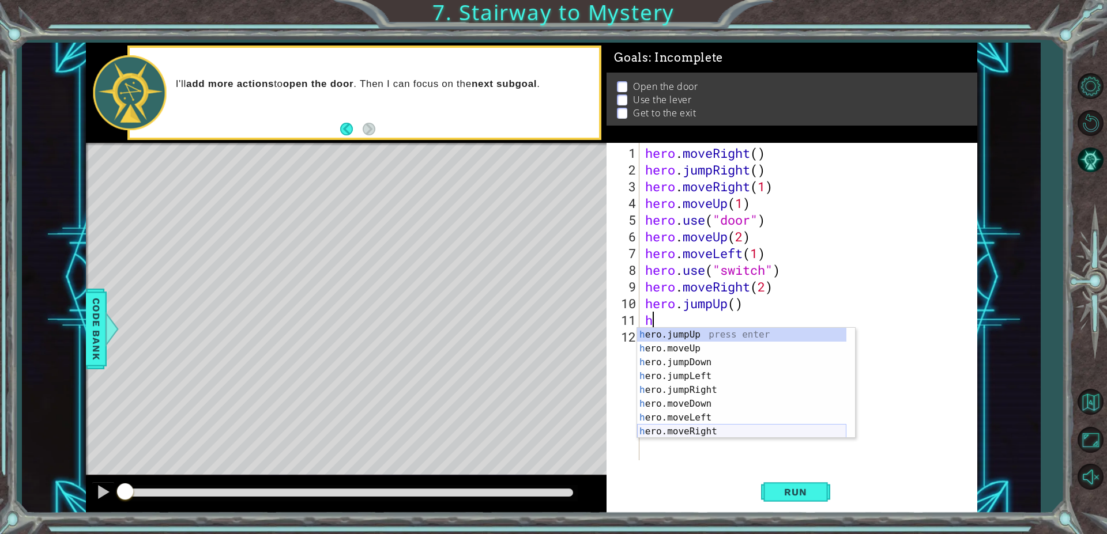
click at [693, 433] on div "h ero.jumpUp press enter h ero.moveUp press enter h ero.jumpDown press enter h …" at bounding box center [741, 397] width 209 height 138
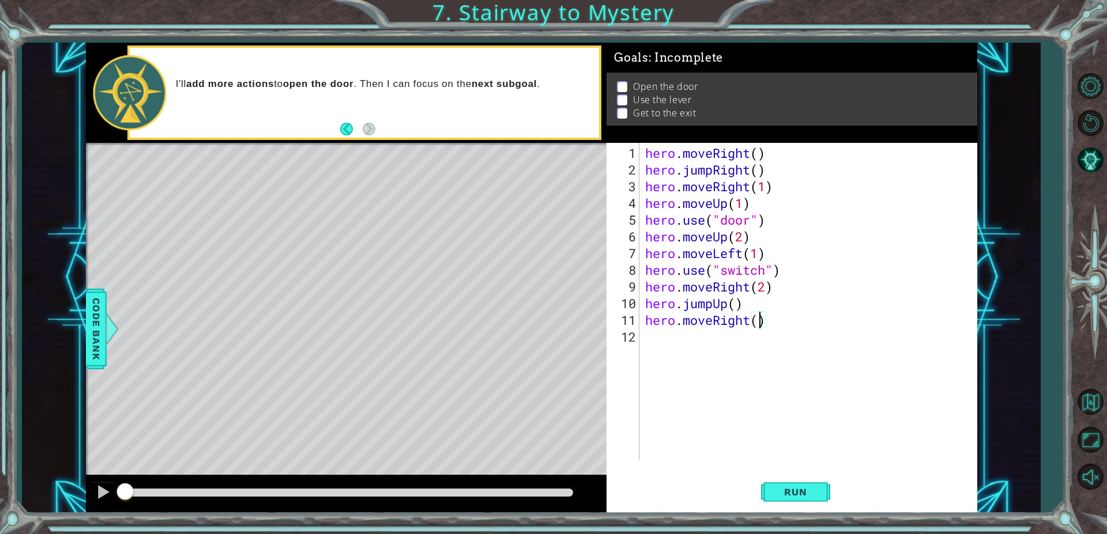
type textarea "hero.moveRight(2)"
click at [817, 490] on span "Run" at bounding box center [795, 492] width 46 height 12
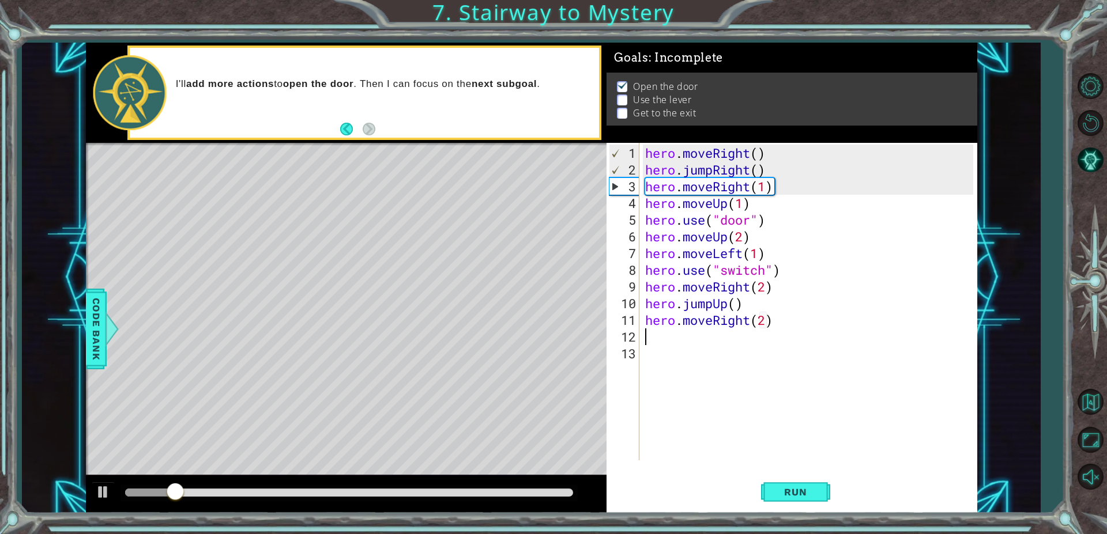
click at [768, 271] on div "hero . moveRight ( ) hero . jumpRight ( ) hero . moveRight ( 1 ) hero . moveUp …" at bounding box center [811, 320] width 337 height 351
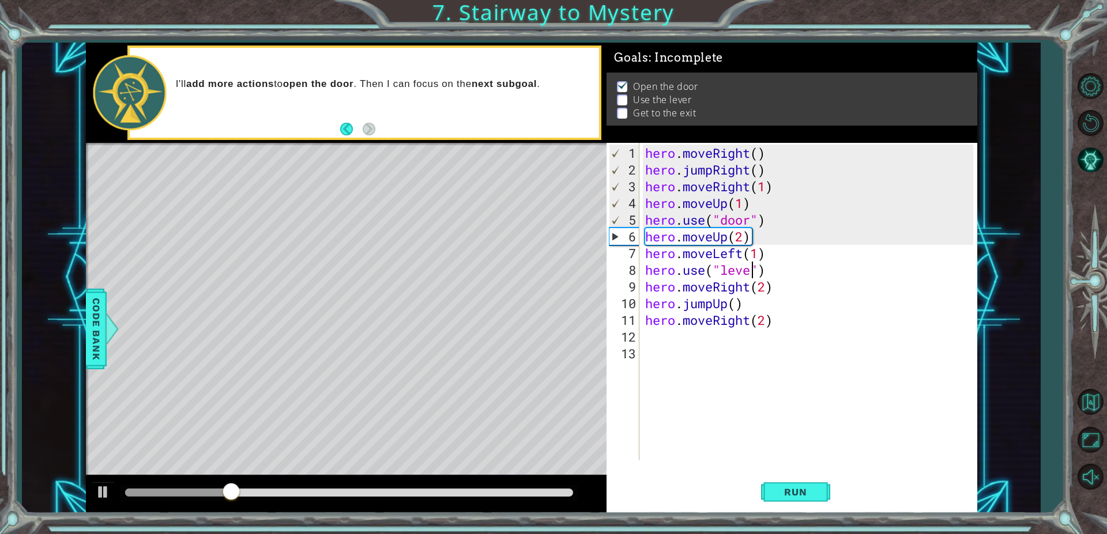
scroll to position [0, 5]
type textarea "hero.use("lever")"
click at [784, 403] on div "hero . moveRight ( ) hero . jumpRight ( ) hero . moveRight ( 1 ) hero . moveUp …" at bounding box center [811, 320] width 337 height 351
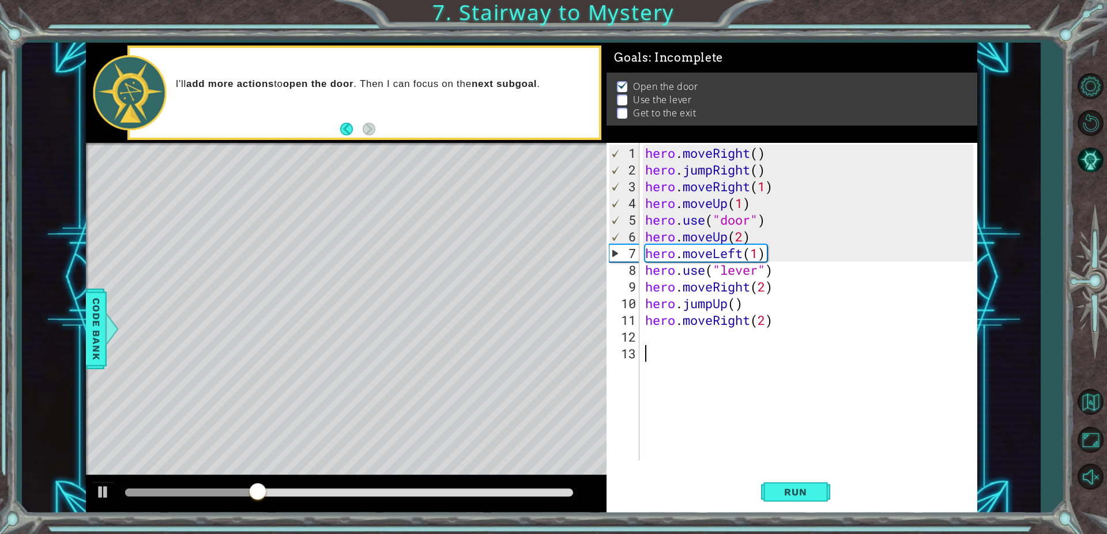
scroll to position [0, 0]
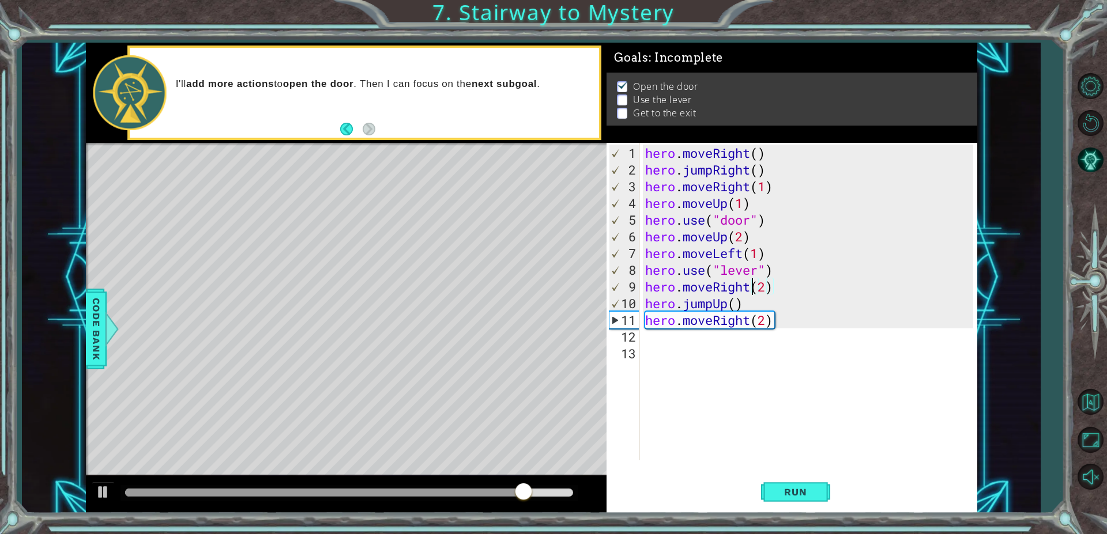
click at [753, 288] on div "hero . moveRight ( ) hero . jumpRight ( ) hero . moveRight ( 1 ) hero . moveUp …" at bounding box center [811, 320] width 337 height 351
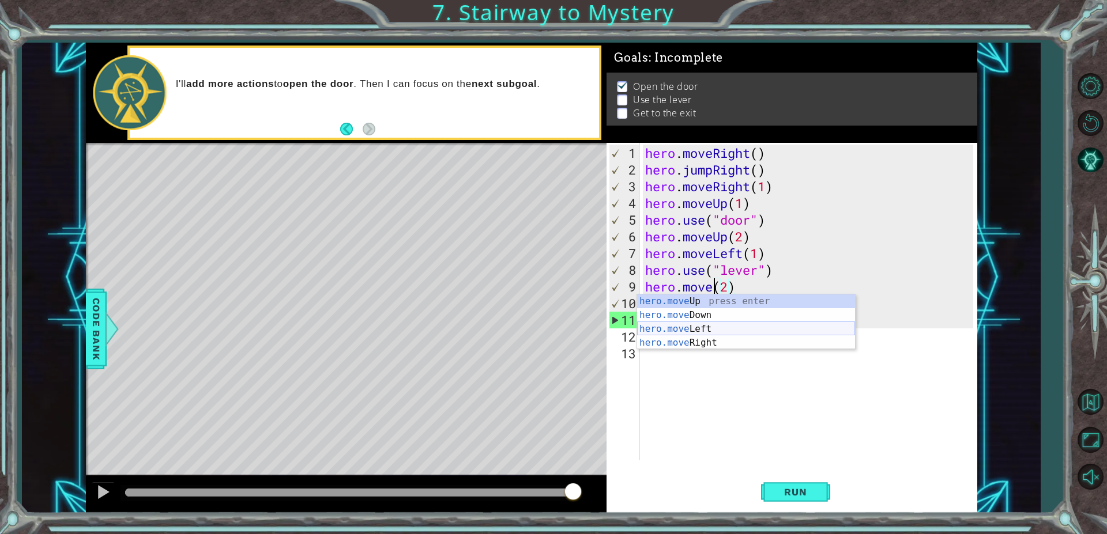
click at [739, 333] on div "hero.move Up press enter hero.move Down press enter hero.move Left press enter …" at bounding box center [746, 336] width 218 height 83
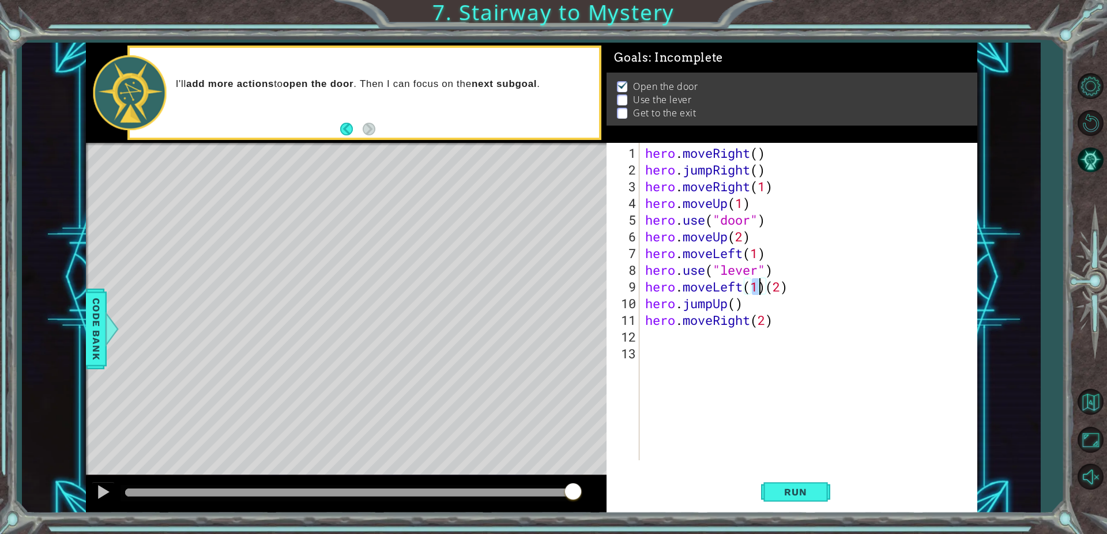
click at [795, 294] on div "hero . moveRight ( ) hero . jumpRight ( ) hero . moveRight ( 1 ) hero . moveUp …" at bounding box center [811, 320] width 337 height 351
click at [788, 288] on div "hero . moveRight ( ) hero . jumpRight ( ) hero . moveRight ( 1 ) hero . moveUp …" at bounding box center [811, 320] width 337 height 351
type textarea "hero.moveLeft(2)"
click at [802, 493] on span "Run" at bounding box center [795, 492] width 46 height 12
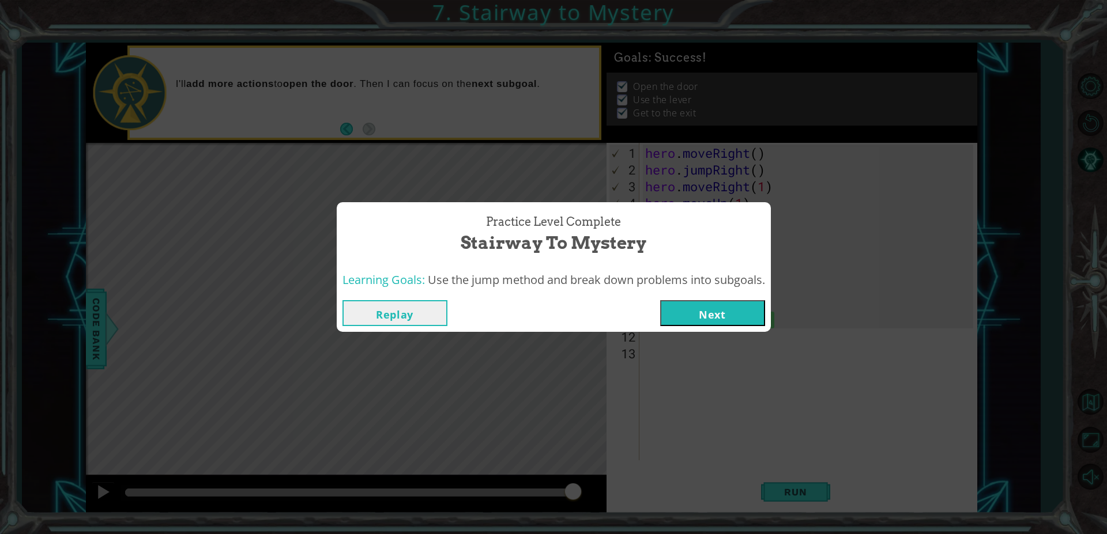
click at [676, 308] on button "Next" at bounding box center [712, 313] width 105 height 26
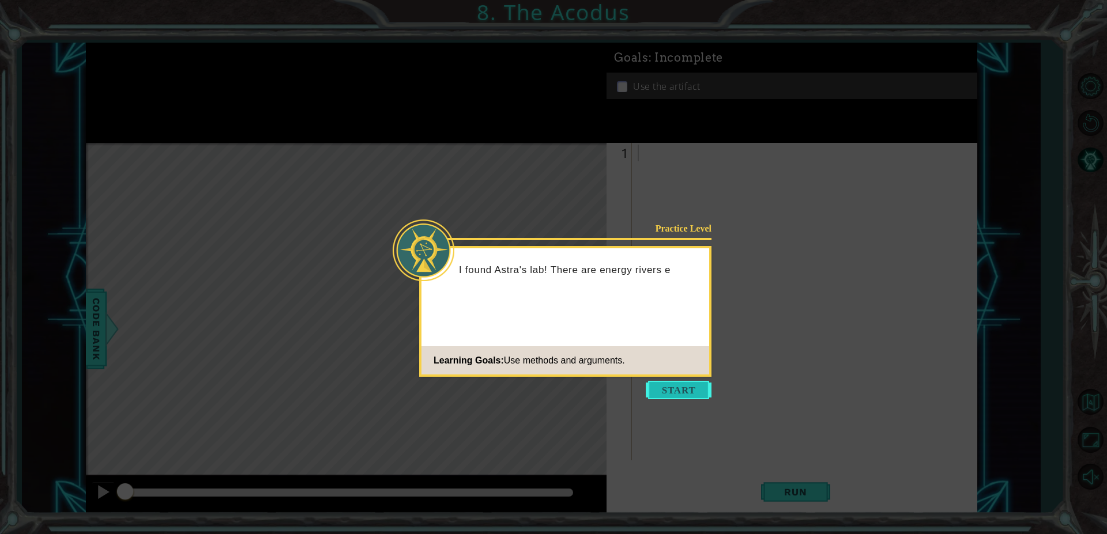
click at [689, 387] on button "Start" at bounding box center [679, 390] width 66 height 18
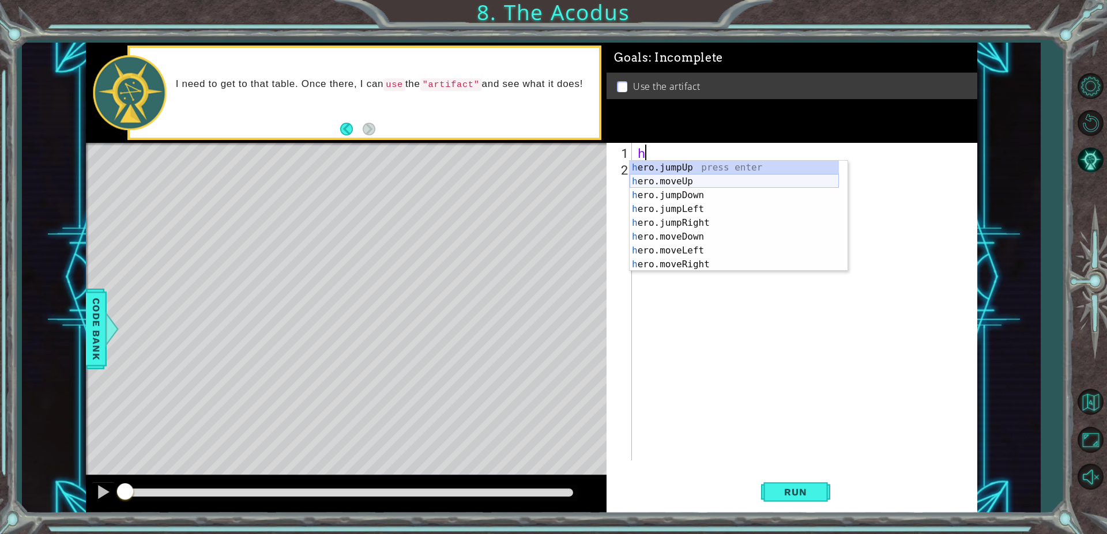
click at [674, 176] on div "h ero.jumpUp press enter h ero.moveUp press enter h ero.jumpDown press enter h …" at bounding box center [733, 230] width 209 height 138
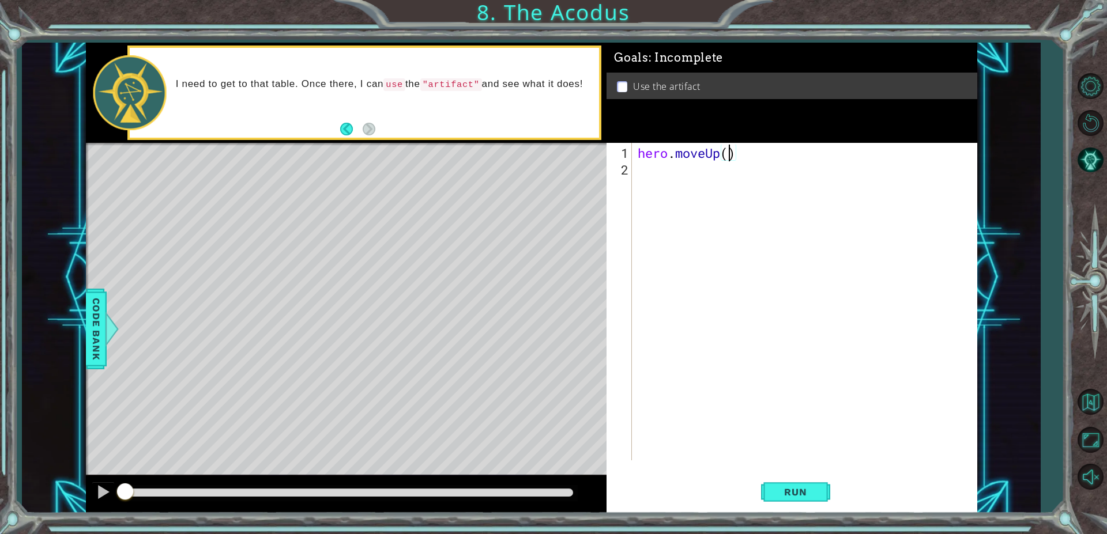
type textarea "hero.moveUp(2)"
click at [661, 185] on div "hero . moveUp ( 2 )" at bounding box center [807, 320] width 344 height 351
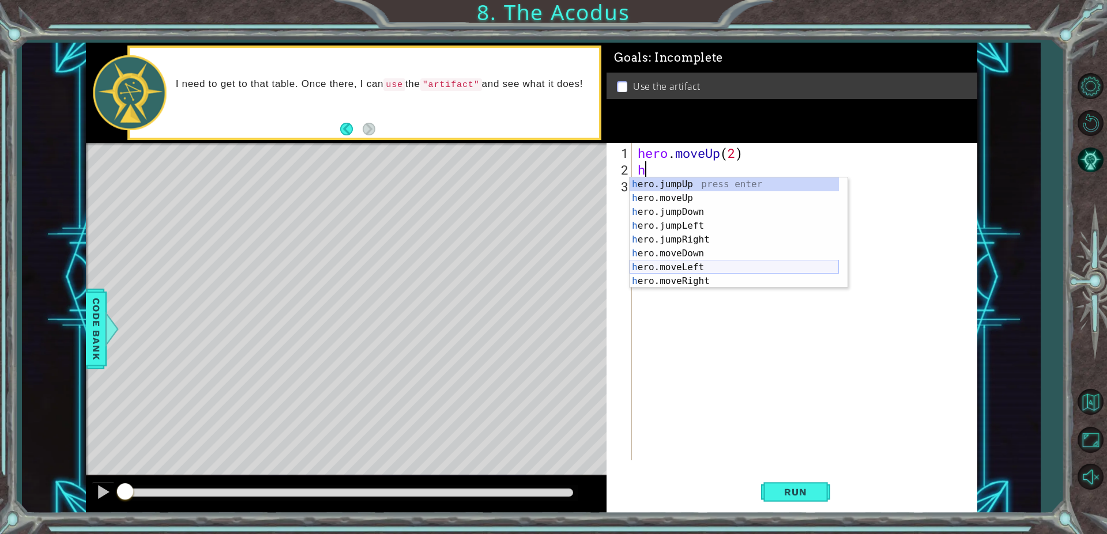
click at [763, 263] on div "h ero.jumpUp press enter h ero.moveUp press enter h ero.jumpDown press enter h …" at bounding box center [733, 247] width 209 height 138
type textarea "hero.moveLeft(1)"
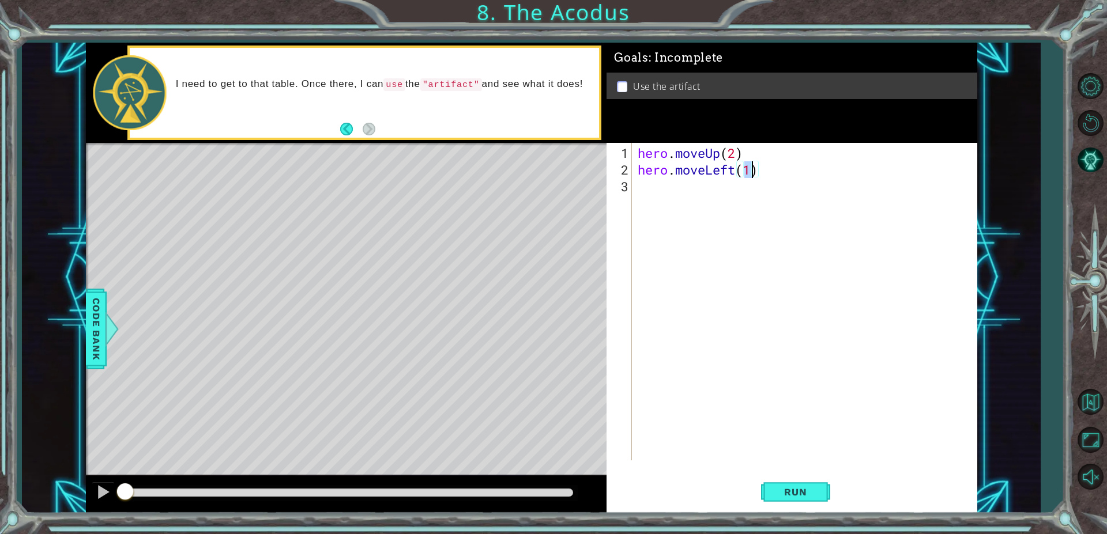
click at [658, 191] on div "hero . moveUp ( 2 ) hero . moveLeft ( 1 )" at bounding box center [807, 320] width 344 height 351
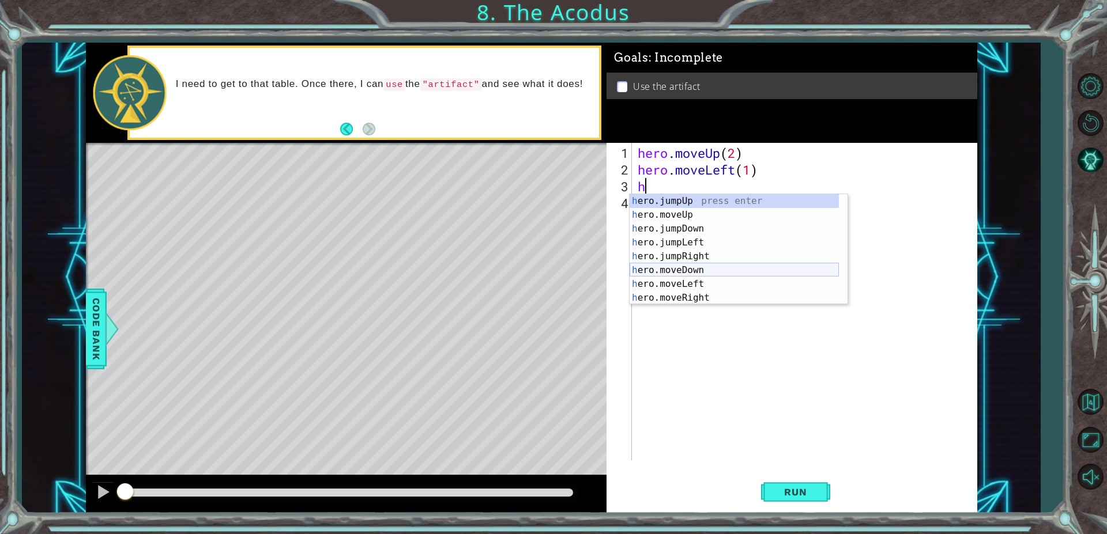
click at [729, 274] on div "h ero.jumpUp press enter h ero.moveUp press enter h ero.jumpDown press enter h …" at bounding box center [733, 263] width 209 height 138
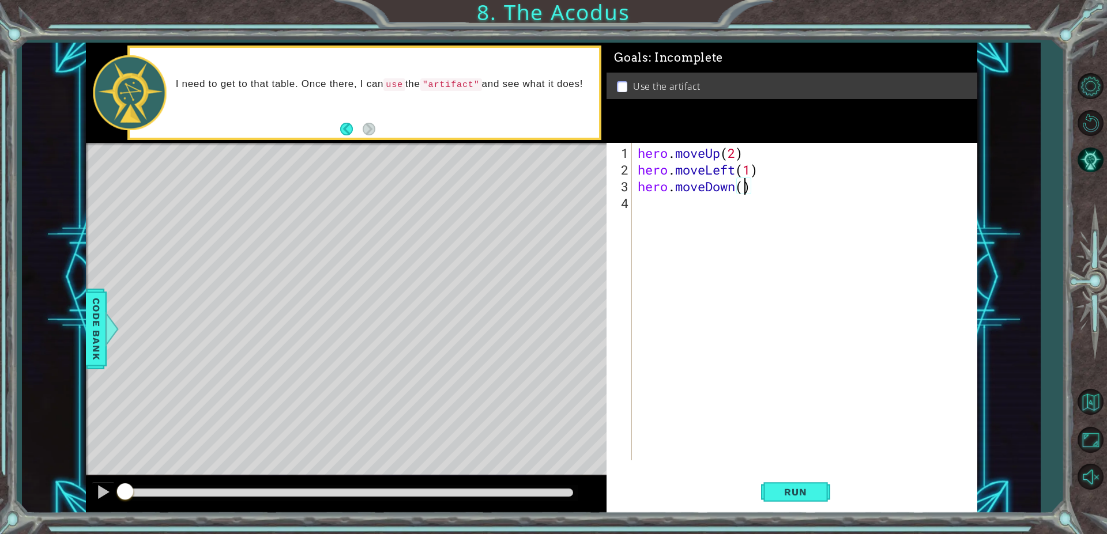
scroll to position [0, 5]
type textarea "hero.moveDown(2)"
click at [643, 198] on div "hero . moveUp ( 2 ) hero . moveLeft ( 1 ) hero . moveDown ( 2 )" at bounding box center [807, 320] width 344 height 351
type textarea "h"
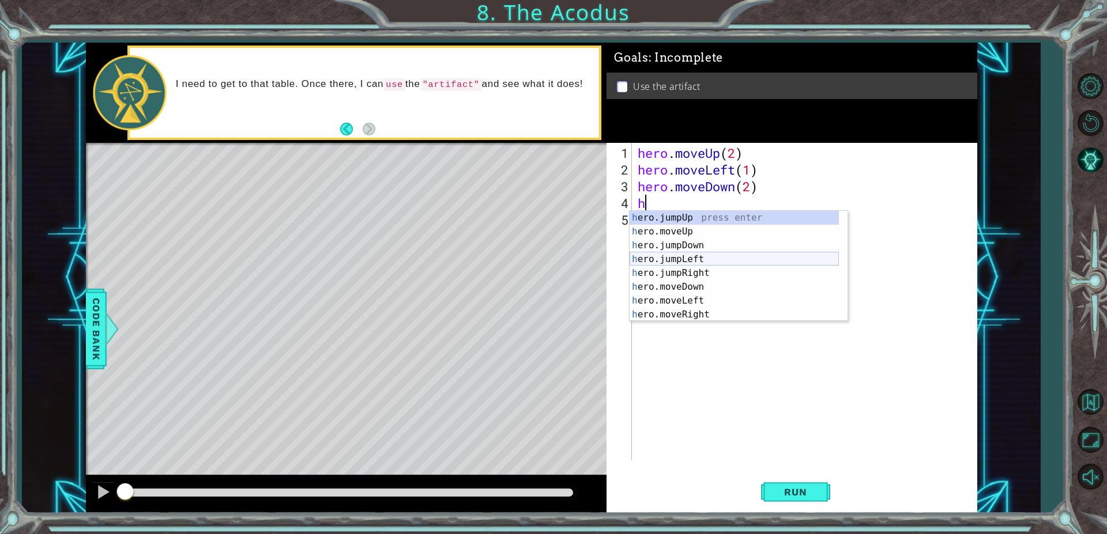
click at [686, 261] on div "h ero.jumpUp press enter h ero.moveUp press enter h ero.jumpDown press enter h …" at bounding box center [733, 280] width 209 height 138
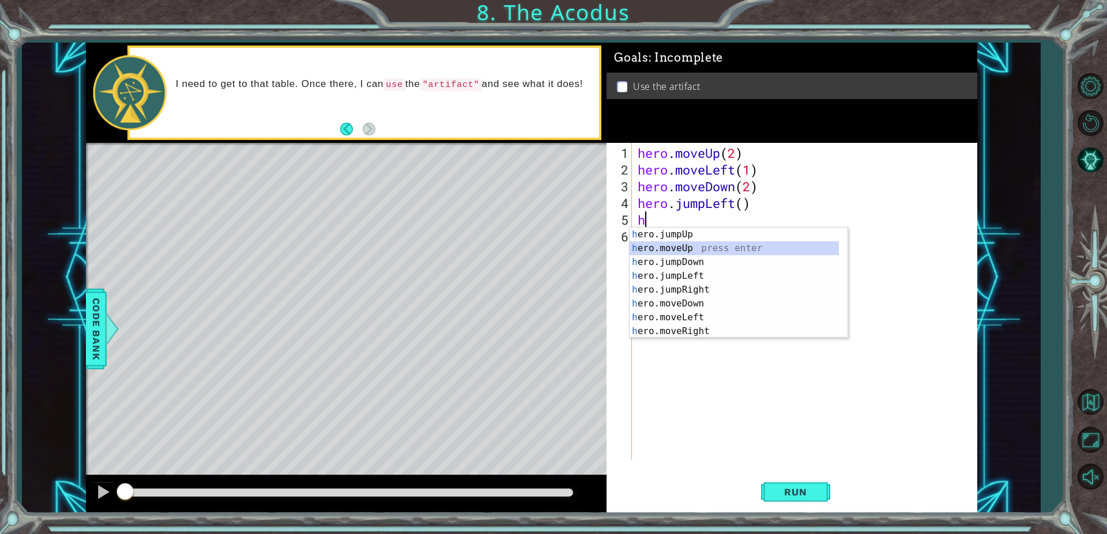
click at [720, 247] on div "h ero.jumpUp press enter h ero.moveUp press enter h ero.jumpDown press enter h …" at bounding box center [733, 297] width 209 height 138
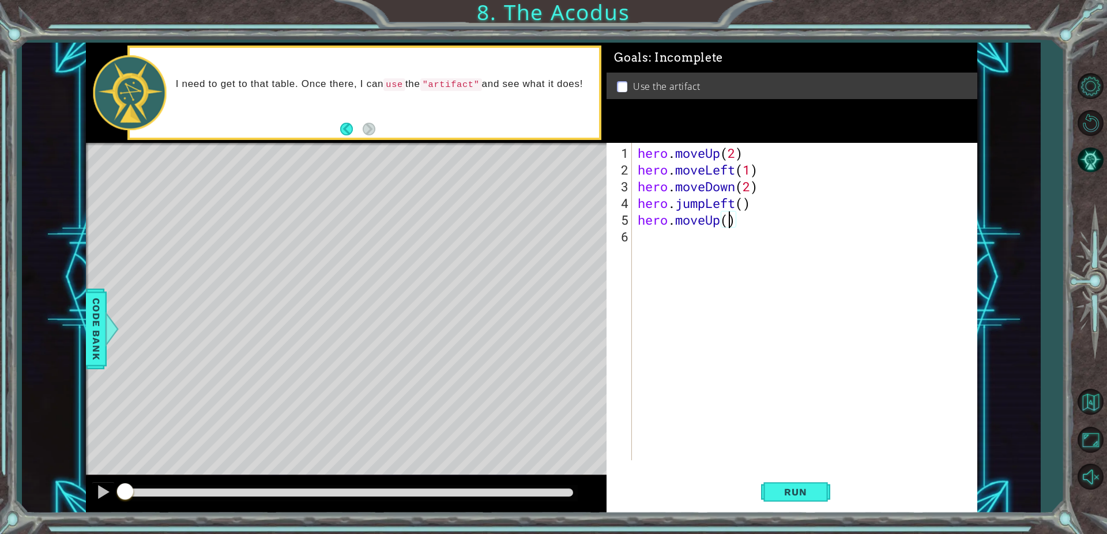
type textarea "hero.moveUp(2)"
click at [684, 243] on div "hero . moveUp ( 2 ) hero . moveLeft ( 1 ) hero . moveDown ( 2 ) hero . jumpLeft…" at bounding box center [807, 320] width 344 height 351
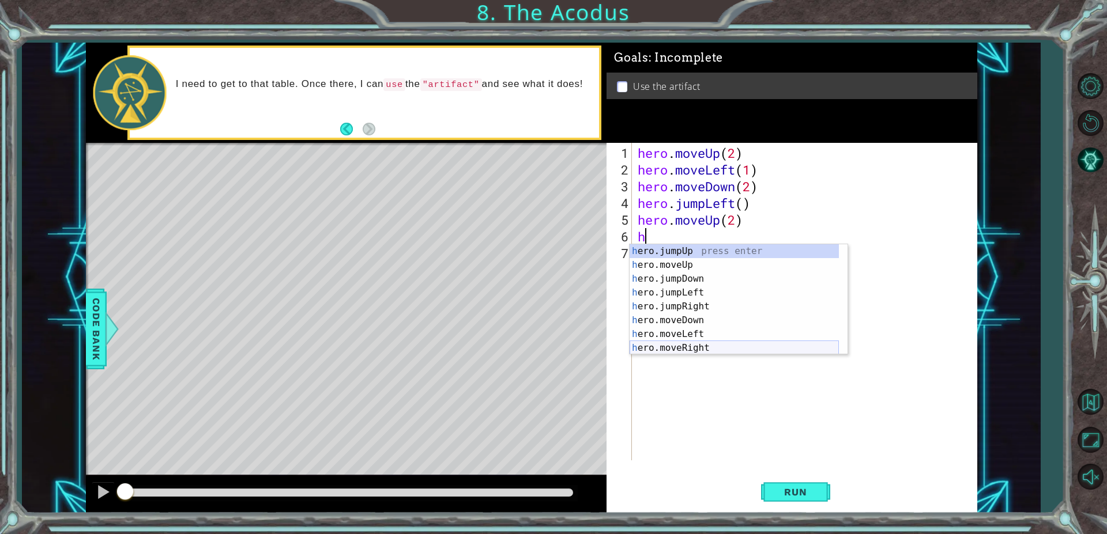
click at [717, 348] on div "h ero.jumpUp press enter h ero.moveUp press enter h ero.jumpDown press enter h …" at bounding box center [733, 313] width 209 height 138
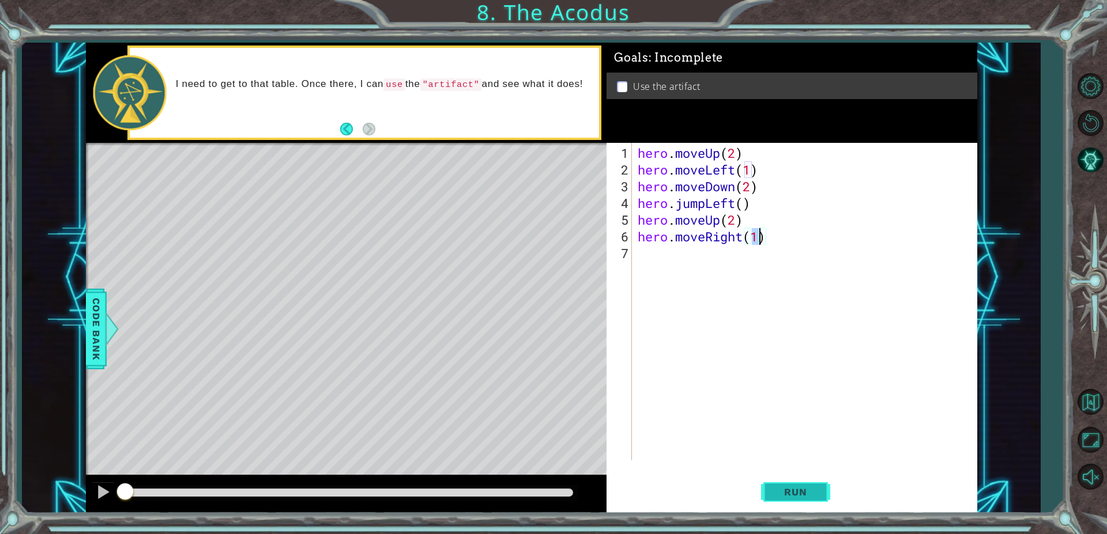
type textarea "hero.moveRight(1)"
click at [804, 490] on span "Run" at bounding box center [795, 492] width 46 height 12
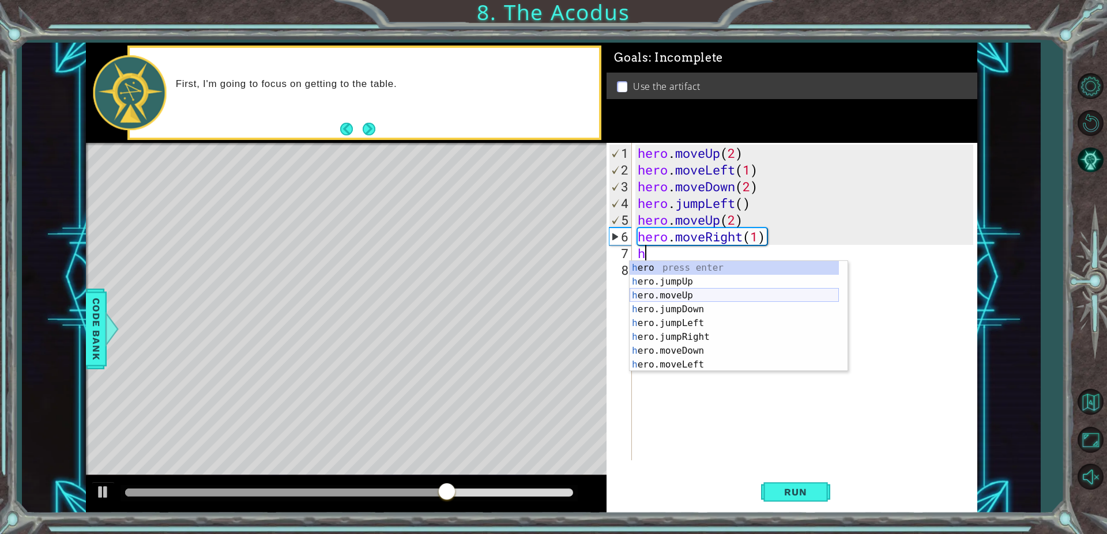
scroll to position [28, 0]
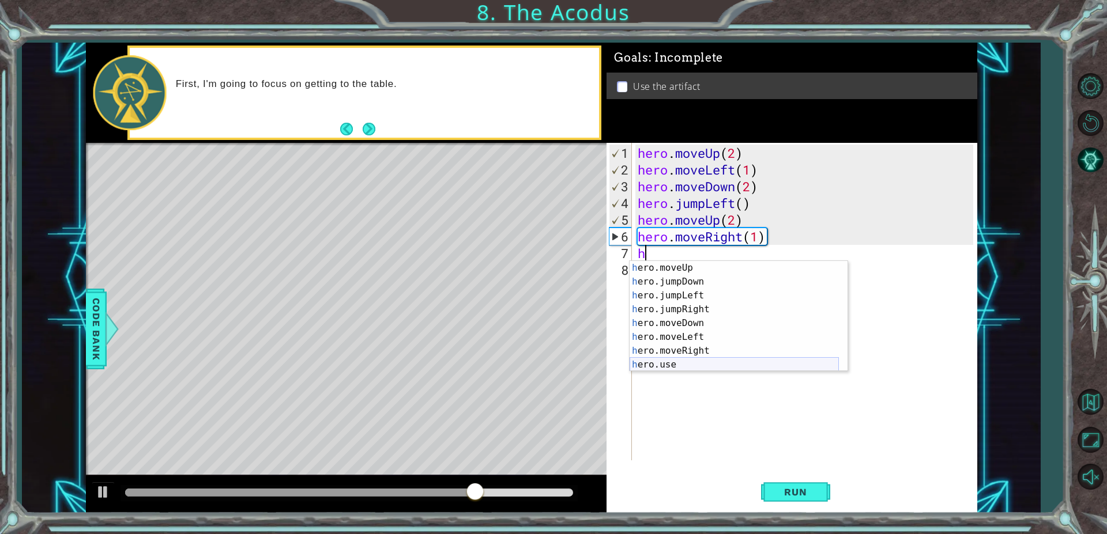
click at [698, 365] on div "h ero.moveUp press enter h ero.jumpDown press enter h ero.jumpLeft press enter …" at bounding box center [733, 330] width 209 height 138
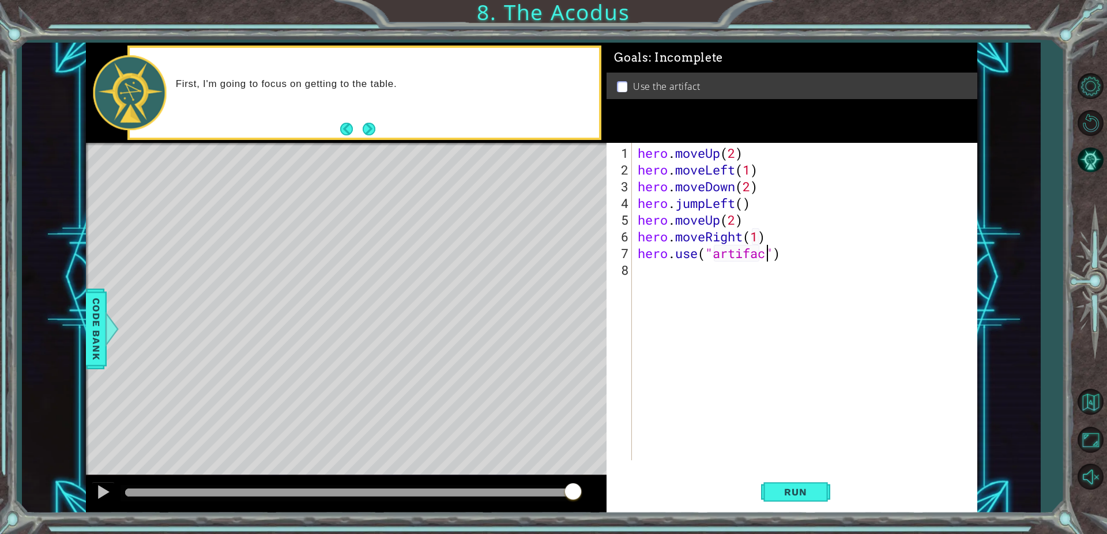
scroll to position [0, 6]
type textarea "hero.use("artifact")"
click at [804, 486] on span "Run" at bounding box center [795, 492] width 46 height 12
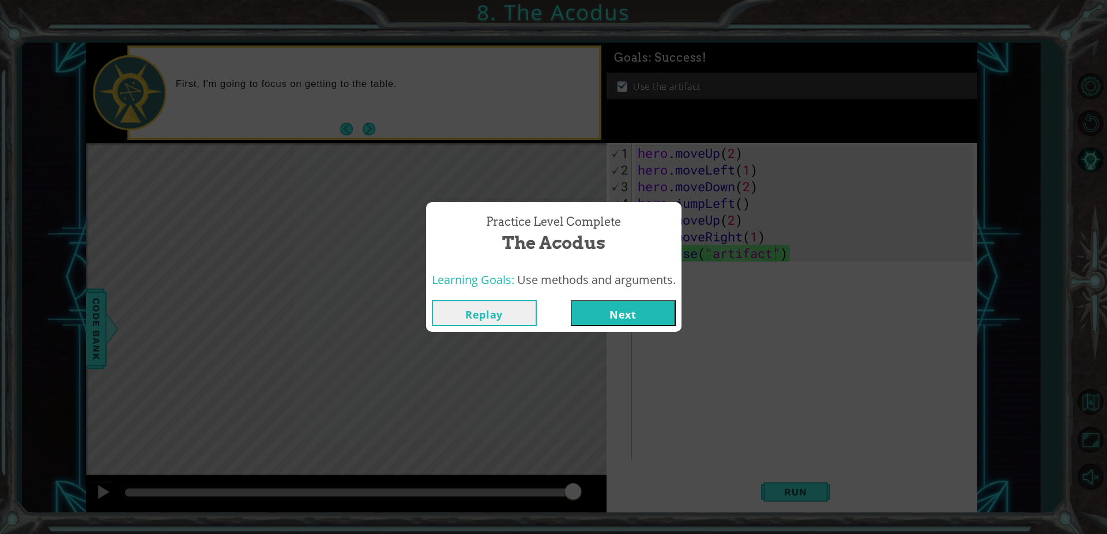
click at [612, 308] on button "Next" at bounding box center [623, 313] width 105 height 26
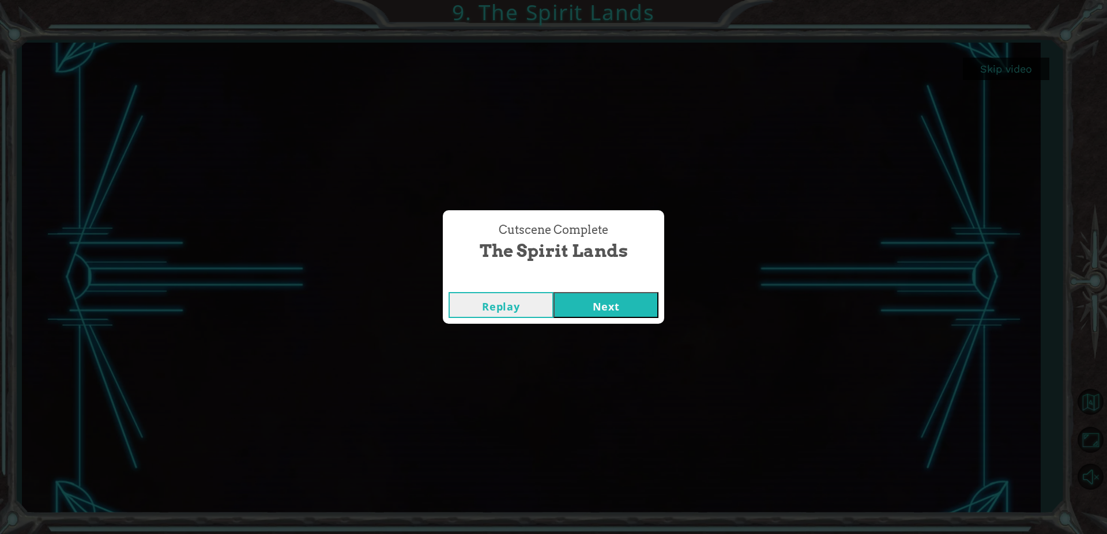
click at [627, 297] on button "Next" at bounding box center [605, 305] width 105 height 26
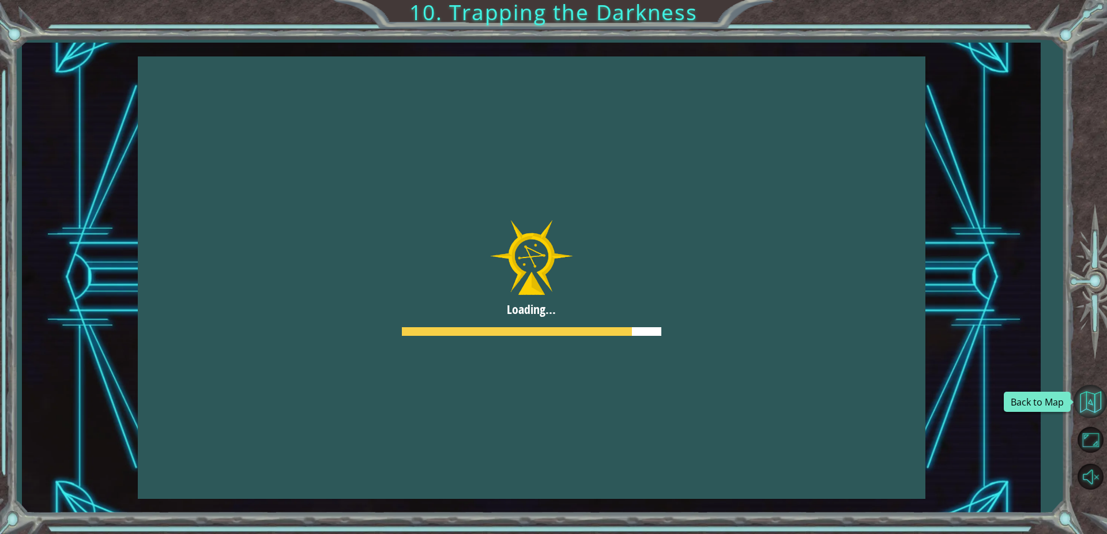
click at [1087, 401] on button "Back to Map" at bounding box center [1089, 401] width 33 height 33
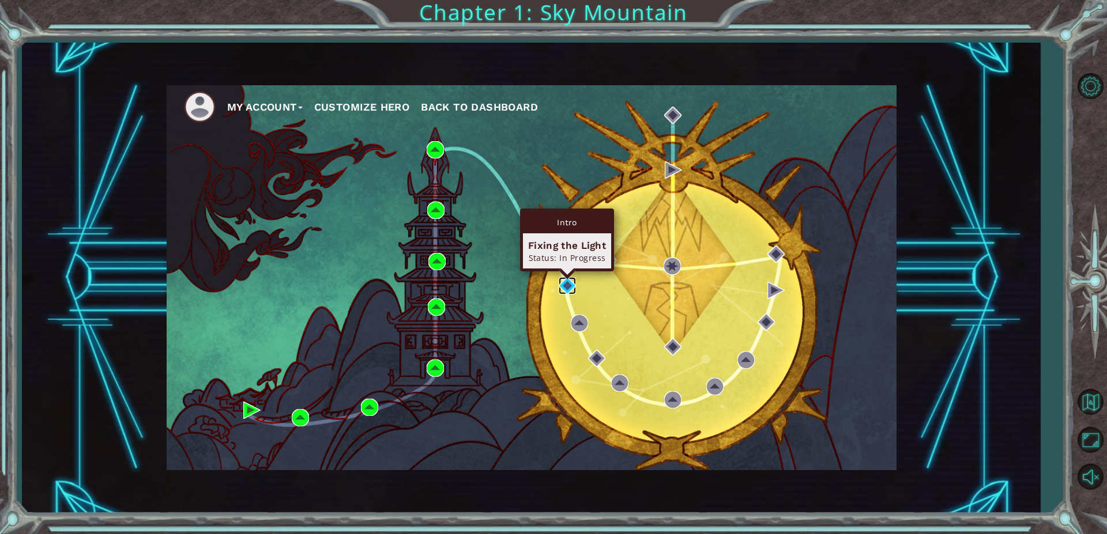
click at [567, 281] on img at bounding box center [567, 285] width 17 height 17
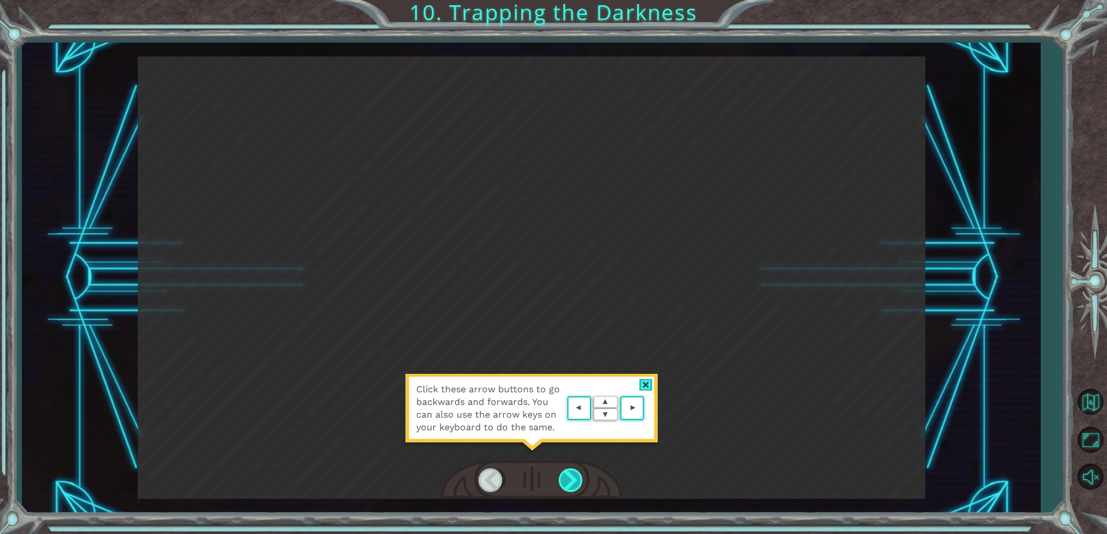
click at [581, 482] on div at bounding box center [572, 481] width 26 height 24
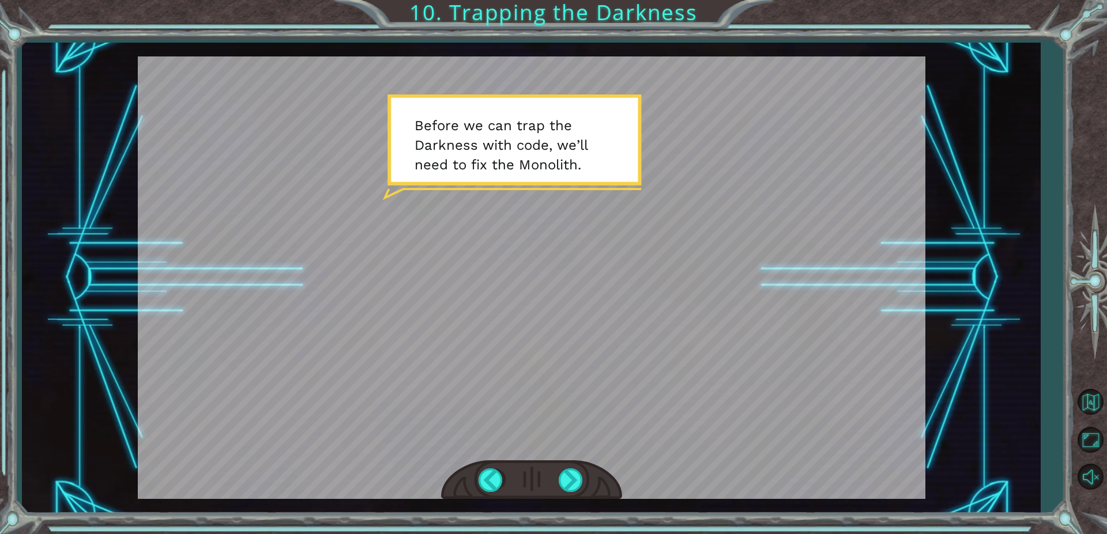
click at [723, 237] on div at bounding box center [531, 277] width 787 height 443
click at [560, 154] on div at bounding box center [531, 277] width 787 height 443
drag, startPoint x: 552, startPoint y: 169, endPoint x: 394, endPoint y: 277, distance: 191.2
click at [394, 277] on div at bounding box center [531, 277] width 787 height 443
click at [571, 490] on div at bounding box center [572, 481] width 26 height 24
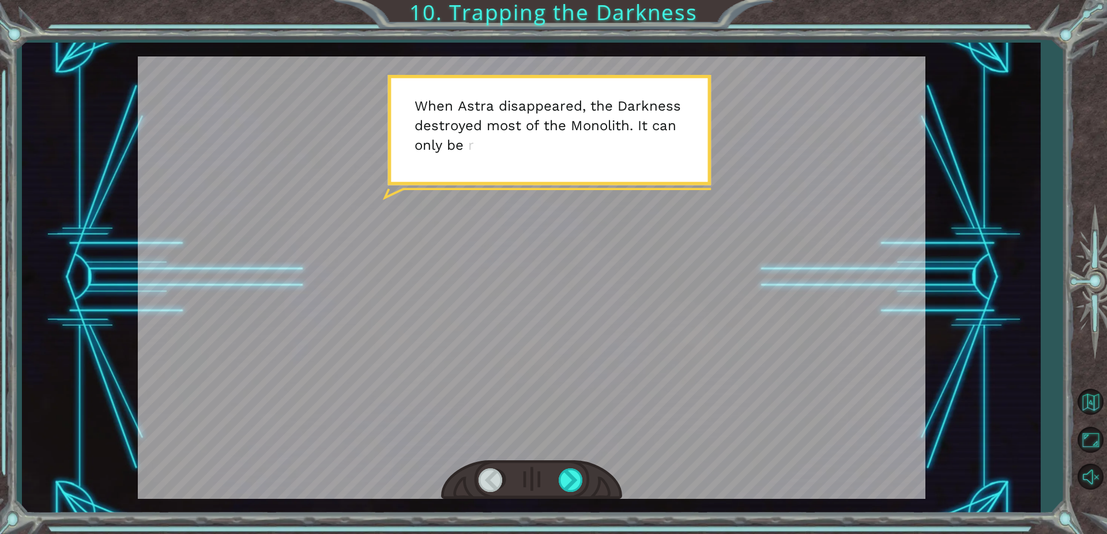
drag, startPoint x: 465, startPoint y: 187, endPoint x: 435, endPoint y: 347, distance: 162.6
click at [437, 341] on div at bounding box center [531, 277] width 787 height 443
click at [132, 213] on div "Temporary Text B e f o r e w e c a n t r a p t h e D a r k n e s s w i t h c o …" at bounding box center [531, 278] width 1018 height 470
drag, startPoint x: 61, startPoint y: 241, endPoint x: 71, endPoint y: 467, distance: 226.8
click at [71, 467] on div "Temporary Text B e f o r e w e c a n t r a p t h e D a r k n e s s w i t h c o …" at bounding box center [531, 278] width 1018 height 470
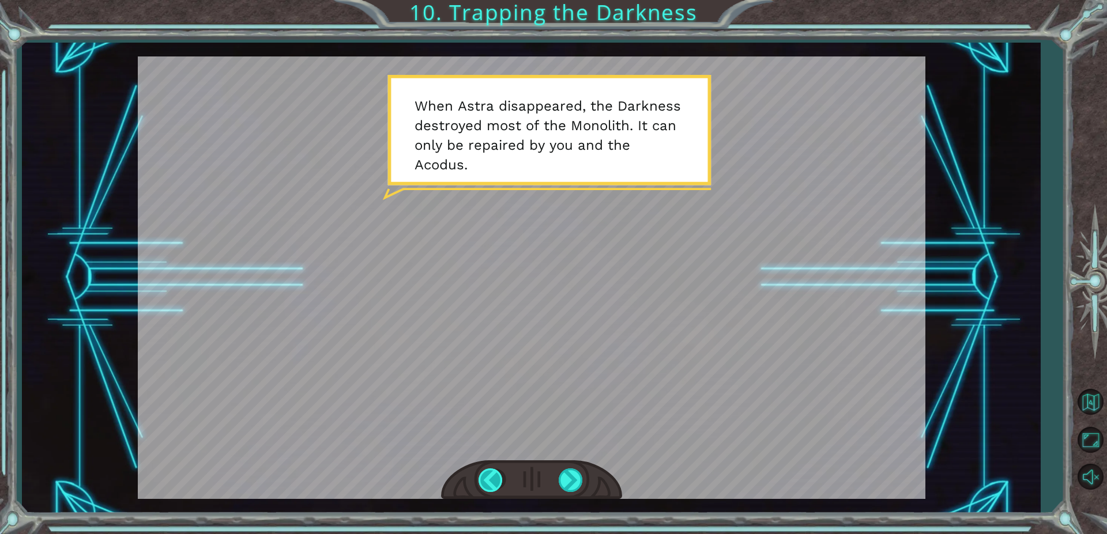
click at [483, 482] on div at bounding box center [491, 481] width 26 height 24
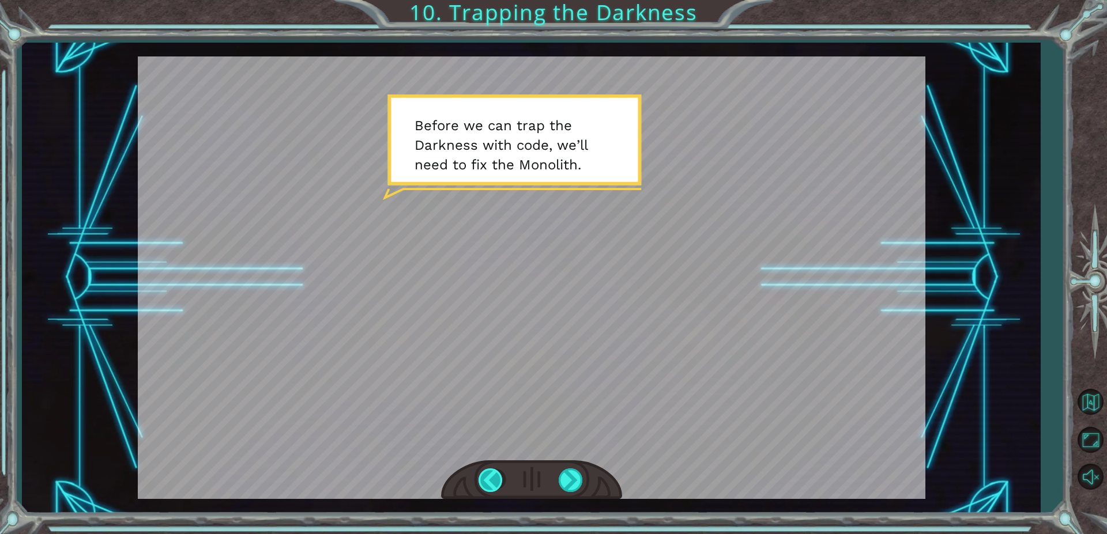
click at [495, 473] on div at bounding box center [491, 481] width 26 height 24
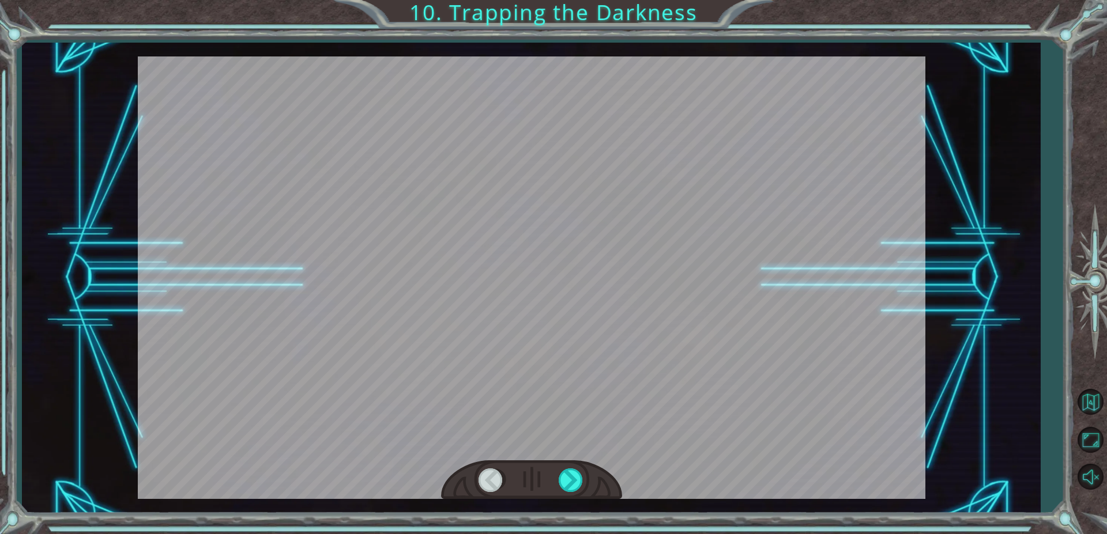
click at [495, 473] on div at bounding box center [491, 481] width 26 height 24
drag, startPoint x: 439, startPoint y: 497, endPoint x: 457, endPoint y: 322, distance: 176.1
click at [365, 277] on div at bounding box center [531, 277] width 787 height 443
click at [567, 477] on div at bounding box center [572, 481] width 26 height 24
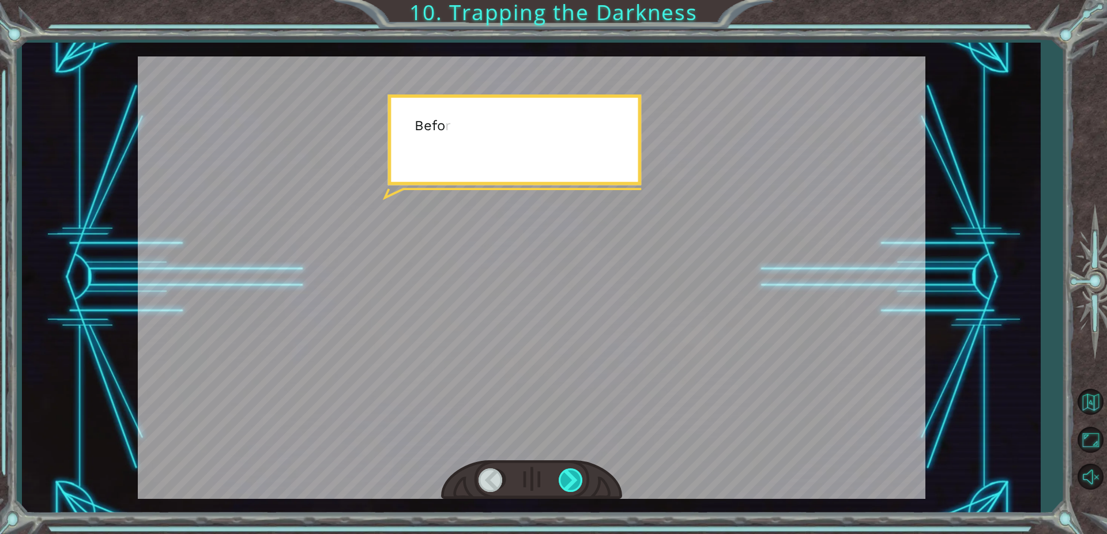
click at [567, 477] on div at bounding box center [572, 481] width 26 height 24
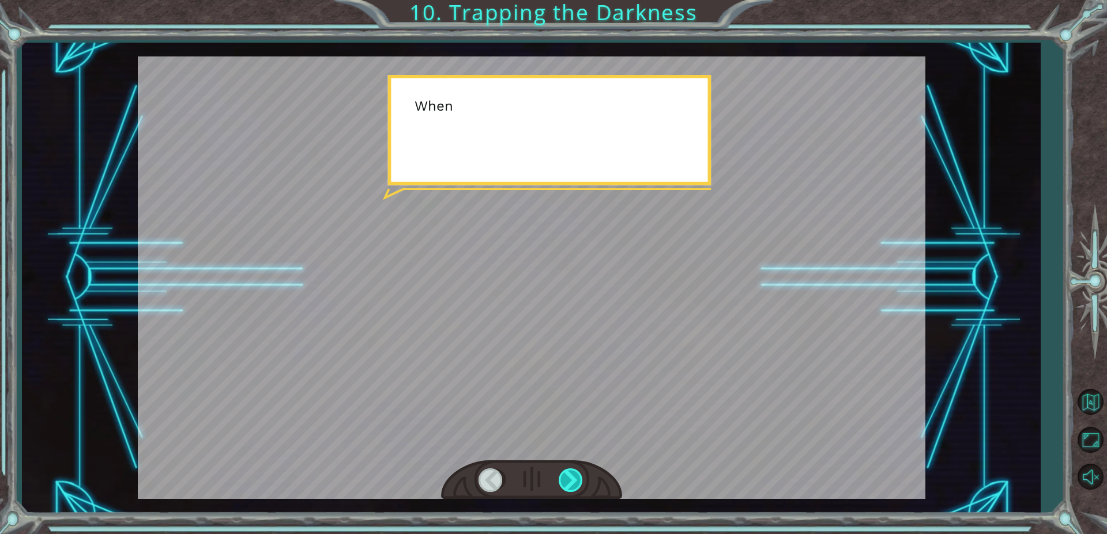
click at [567, 477] on div at bounding box center [572, 481] width 26 height 24
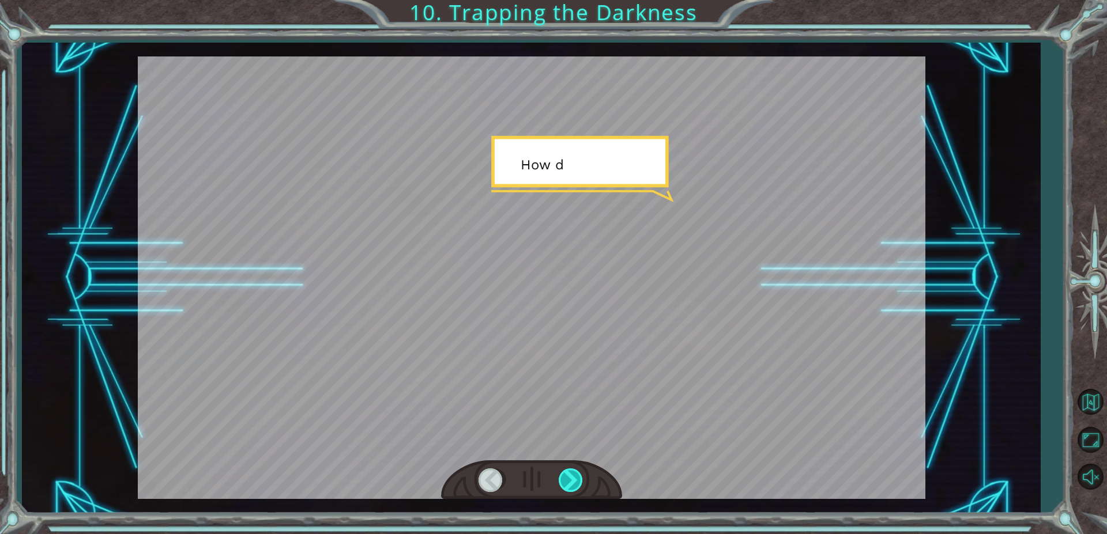
click at [567, 477] on div at bounding box center [572, 481] width 26 height 24
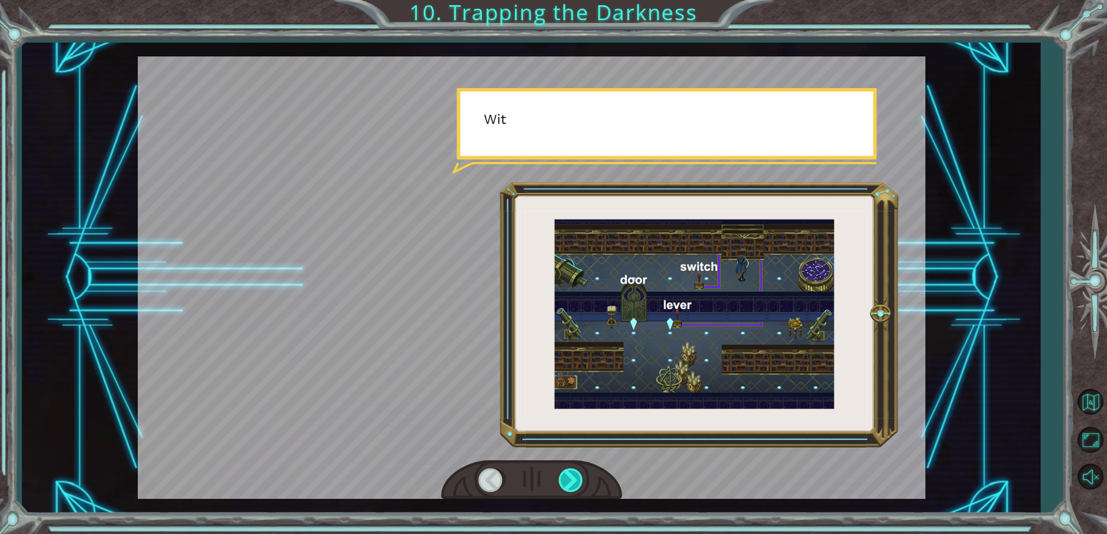
click at [567, 477] on div at bounding box center [572, 481] width 26 height 24
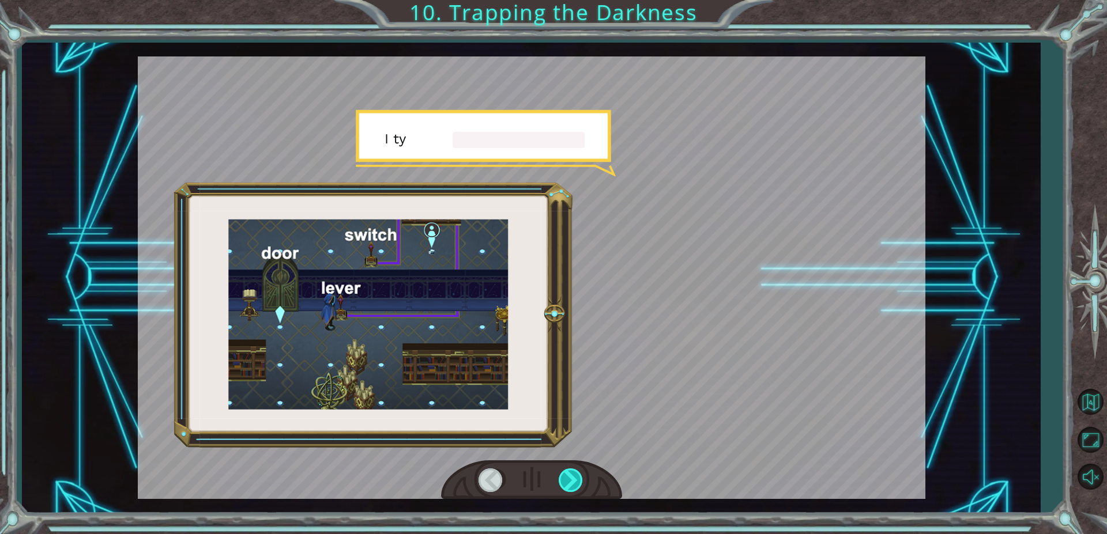
click at [567, 477] on div at bounding box center [572, 481] width 26 height 24
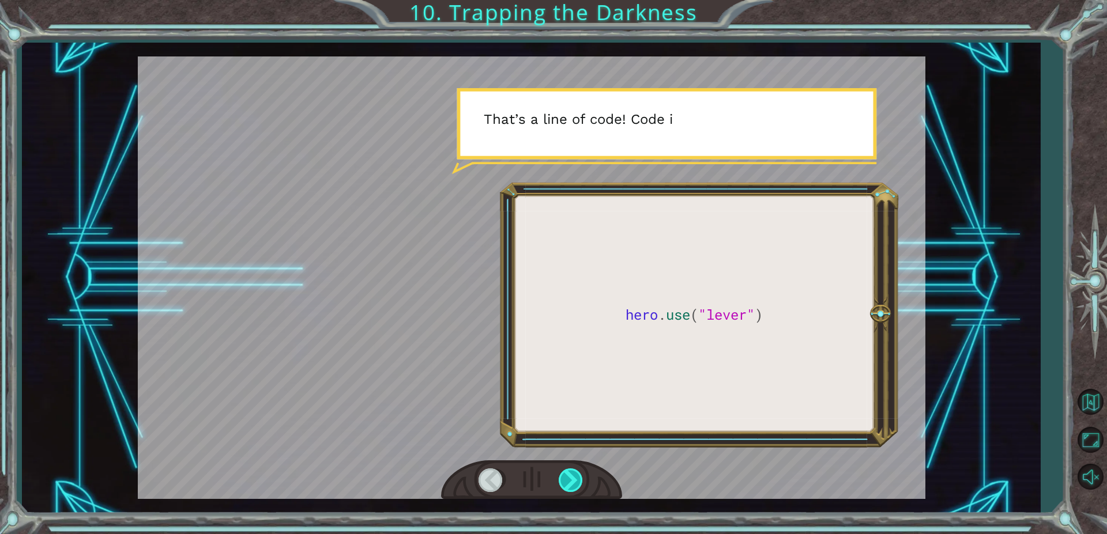
click at [567, 477] on div at bounding box center [572, 481] width 26 height 24
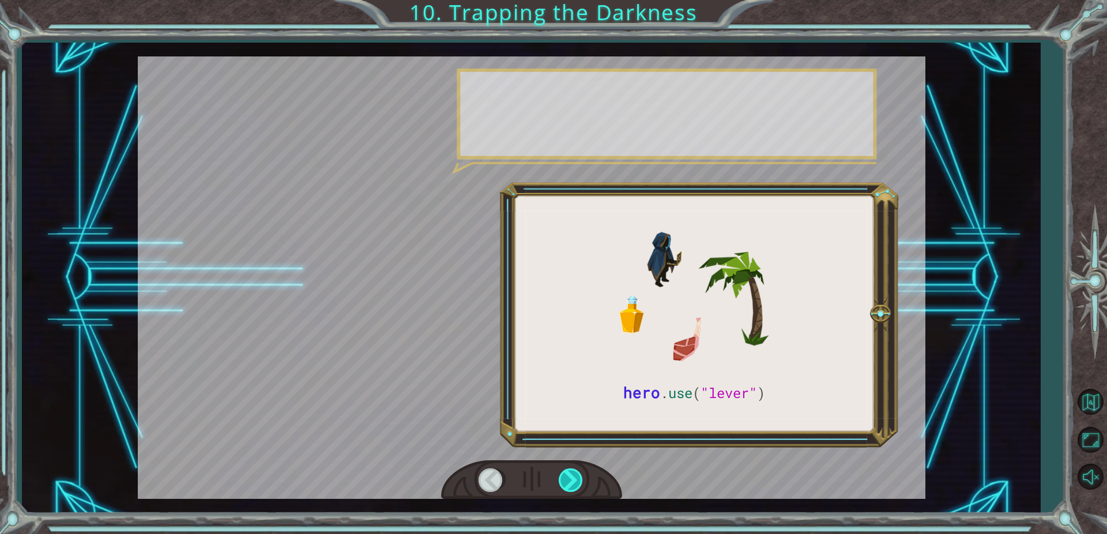
click at [567, 477] on div at bounding box center [572, 481] width 26 height 24
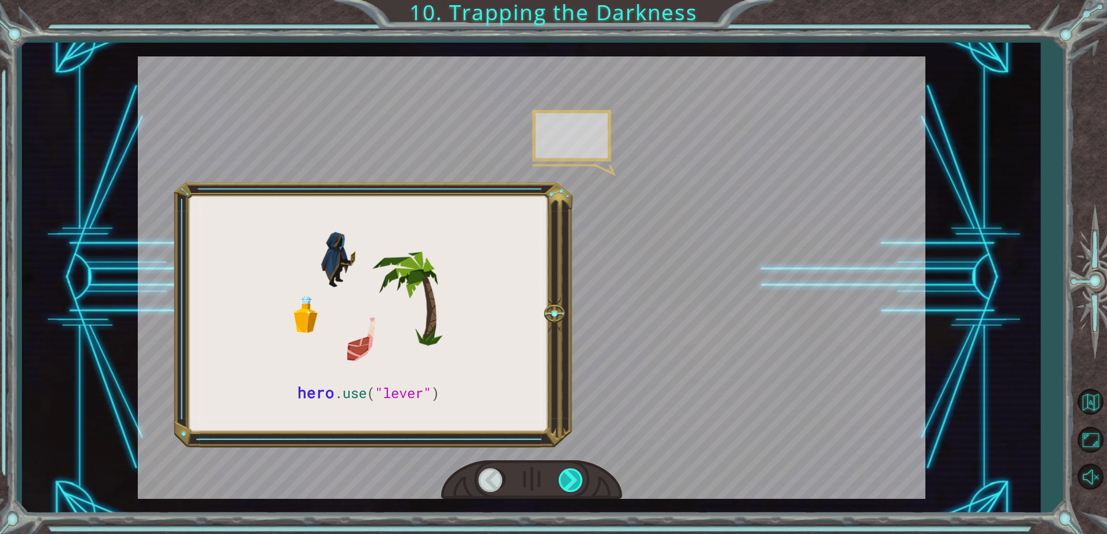
click at [567, 477] on div at bounding box center [572, 481] width 26 height 24
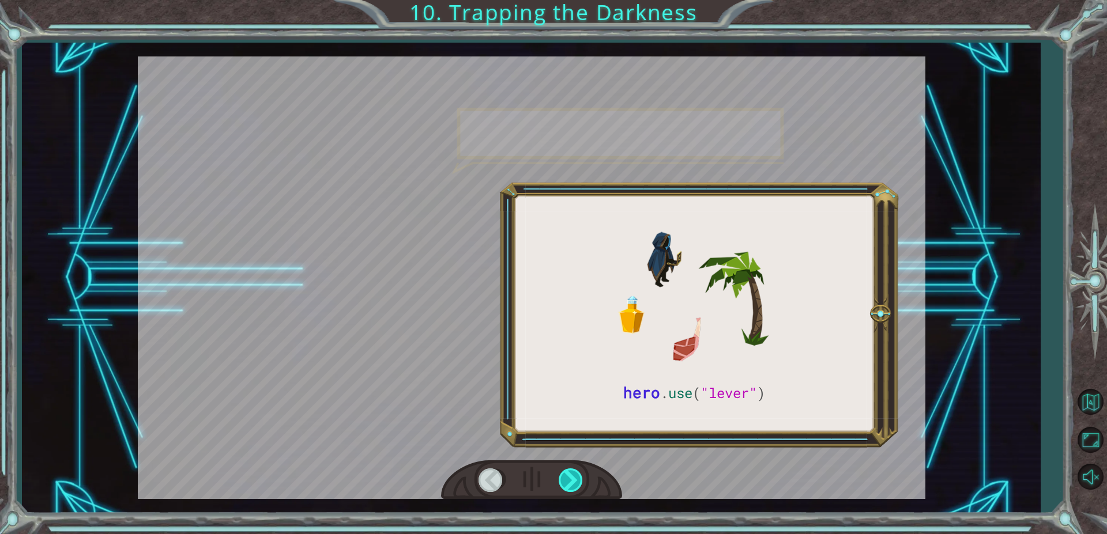
click at [567, 477] on div at bounding box center [572, 481] width 26 height 24
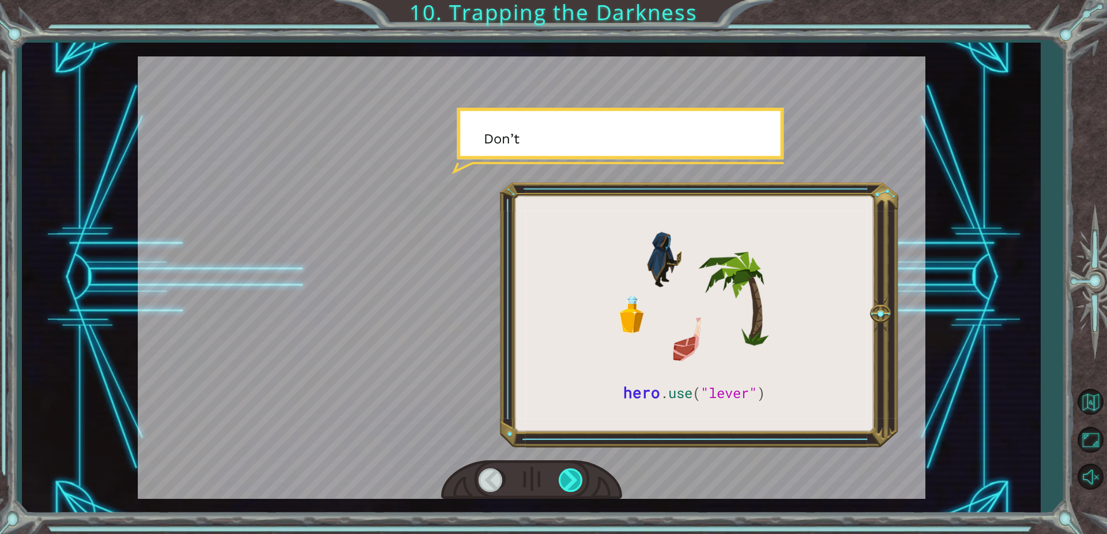
click at [567, 477] on div at bounding box center [572, 481] width 26 height 24
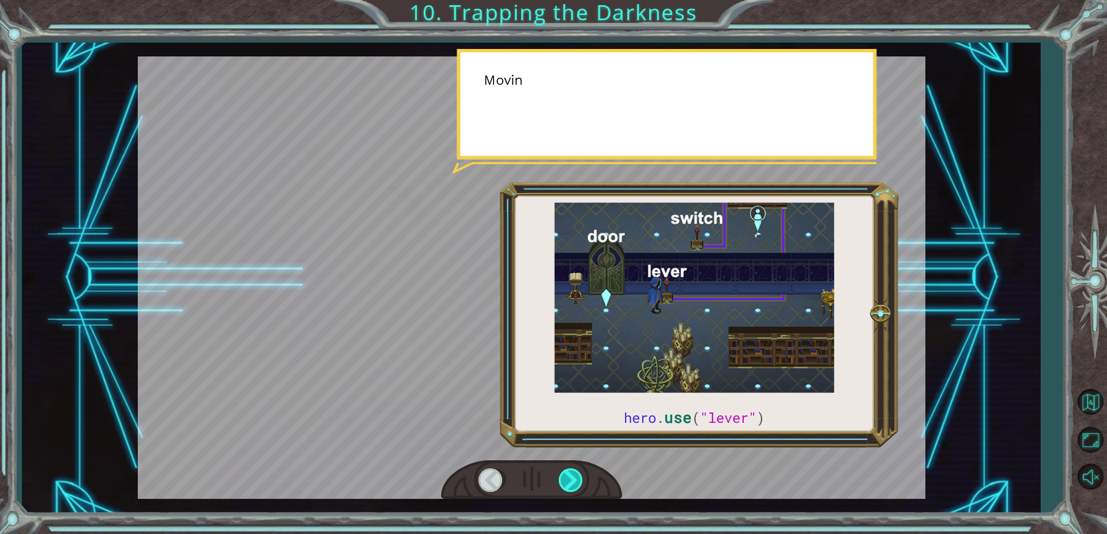
click at [567, 477] on div at bounding box center [572, 481] width 26 height 24
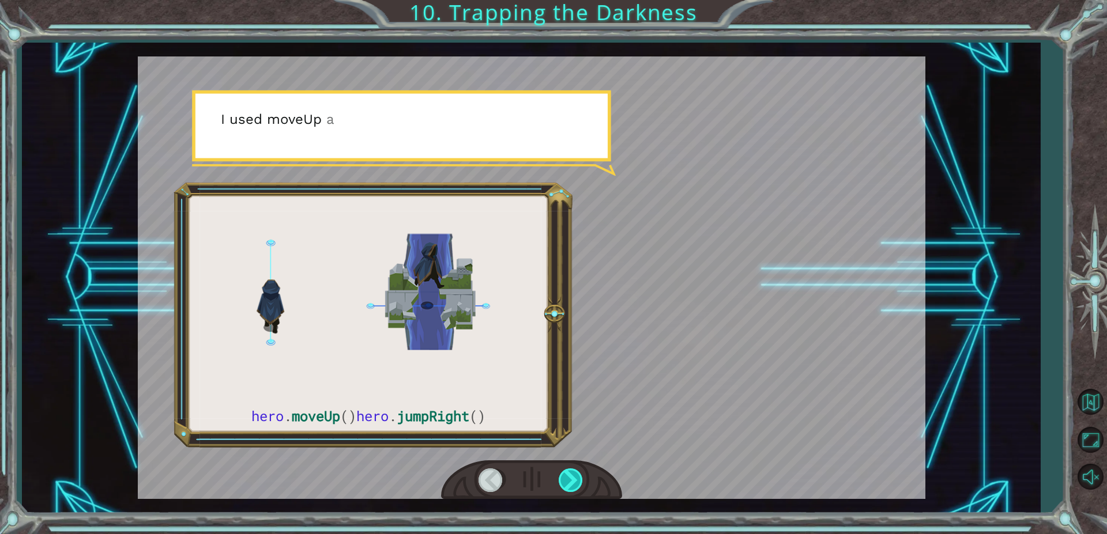
click at [567, 477] on div at bounding box center [572, 481] width 26 height 24
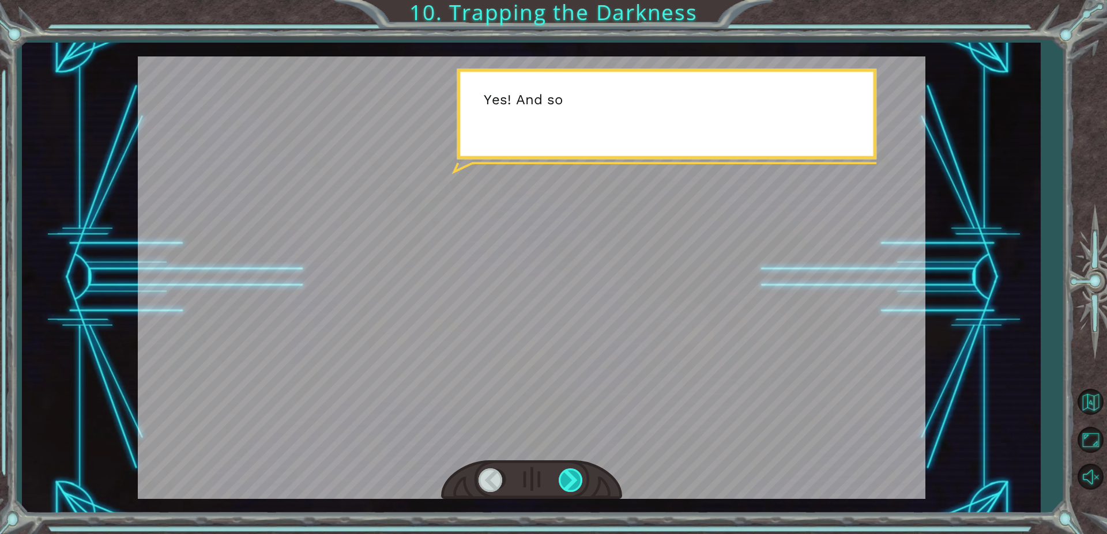
click at [567, 477] on div at bounding box center [572, 481] width 26 height 24
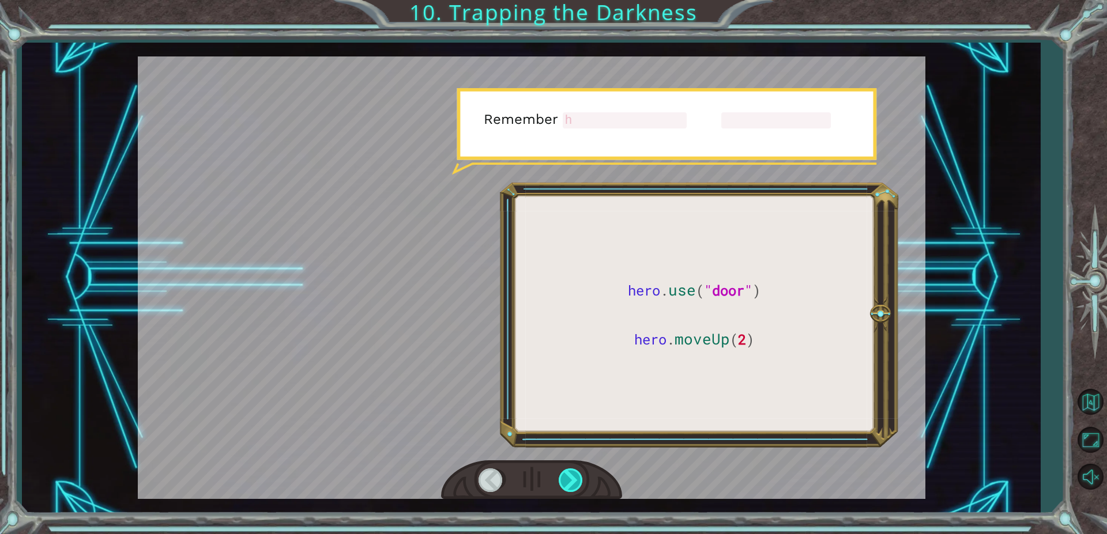
click at [567, 477] on div at bounding box center [572, 481] width 26 height 24
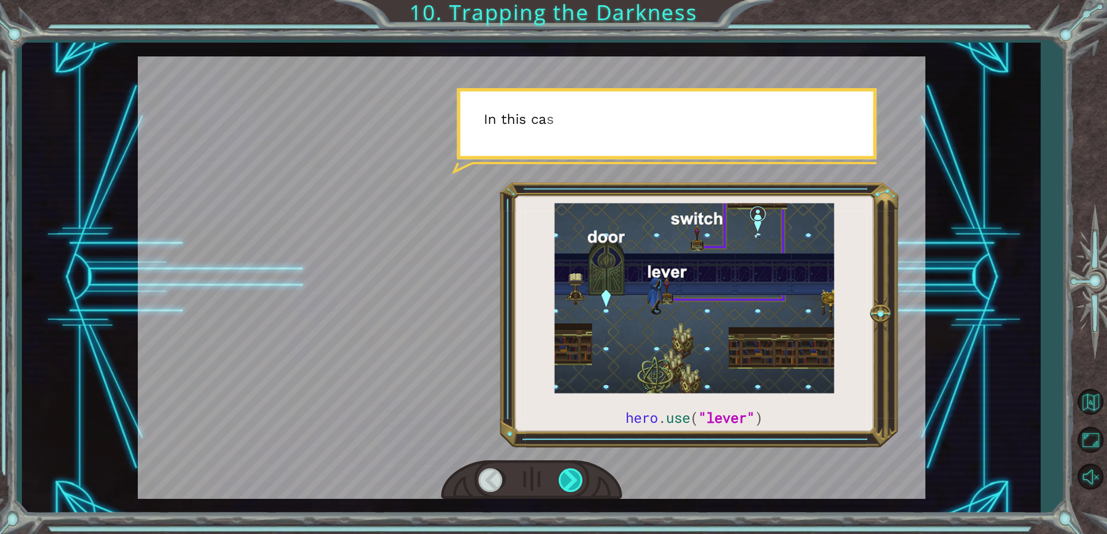
click at [567, 477] on div at bounding box center [572, 481] width 26 height 24
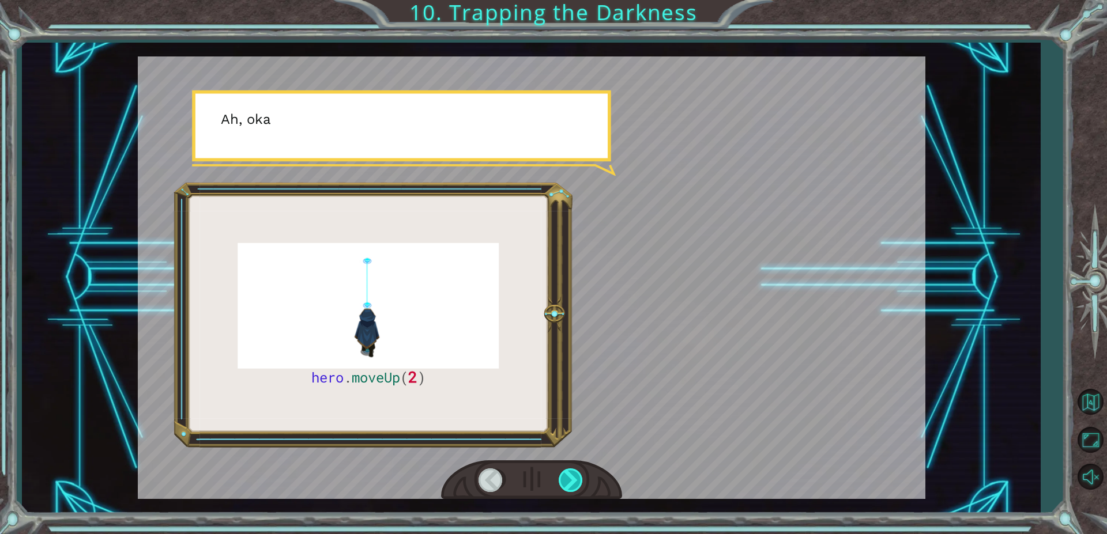
click at [567, 477] on div at bounding box center [572, 481] width 26 height 24
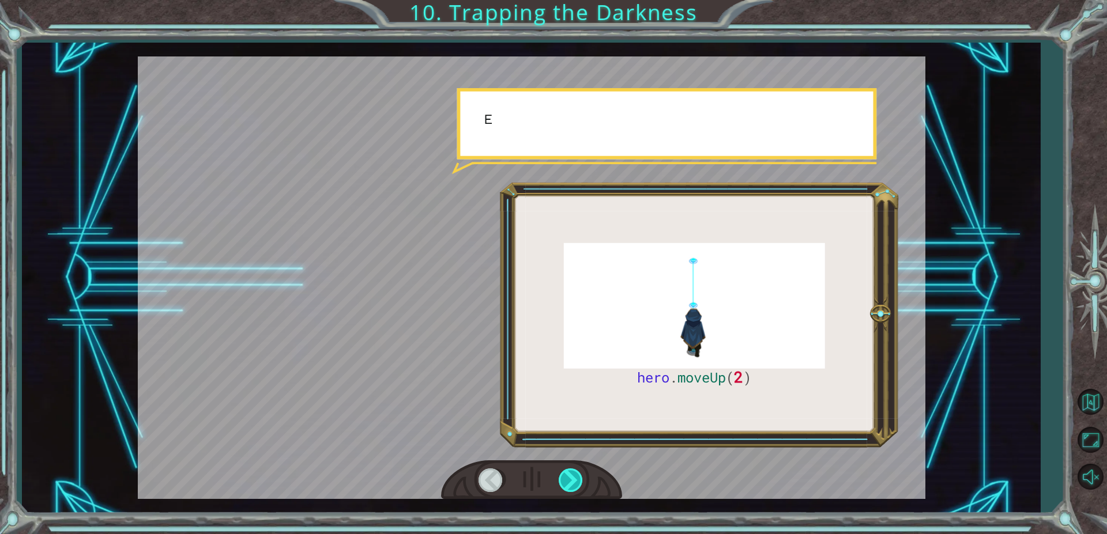
click at [567, 477] on div at bounding box center [572, 481] width 26 height 24
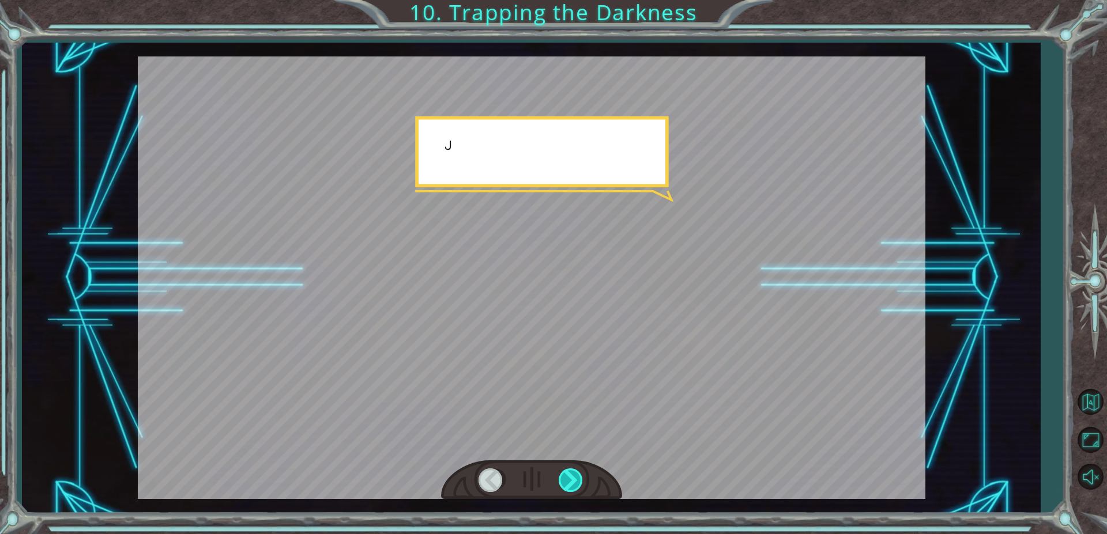
click at [567, 477] on div at bounding box center [572, 481] width 26 height 24
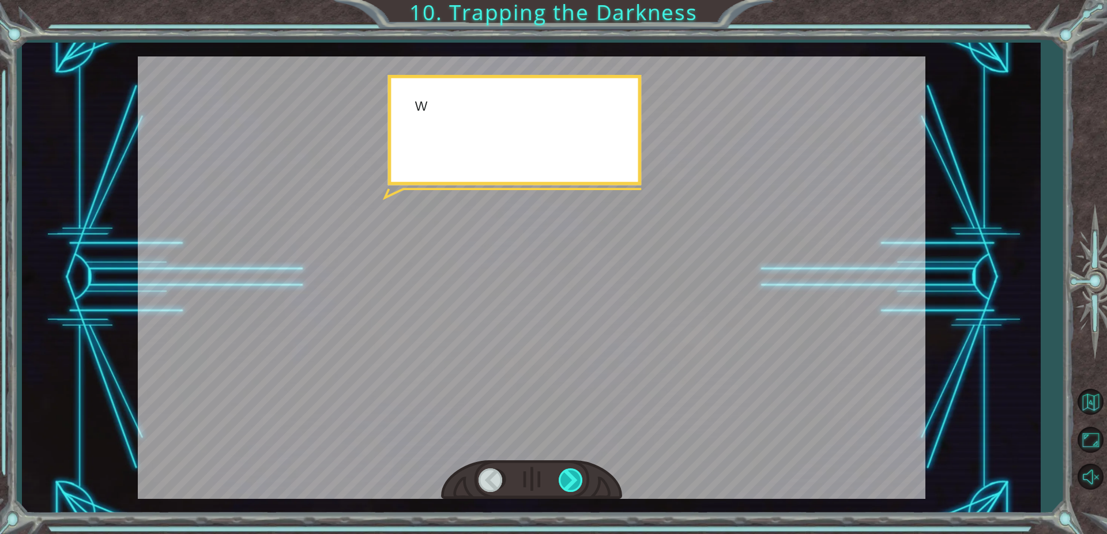
click at [567, 477] on div at bounding box center [572, 481] width 26 height 24
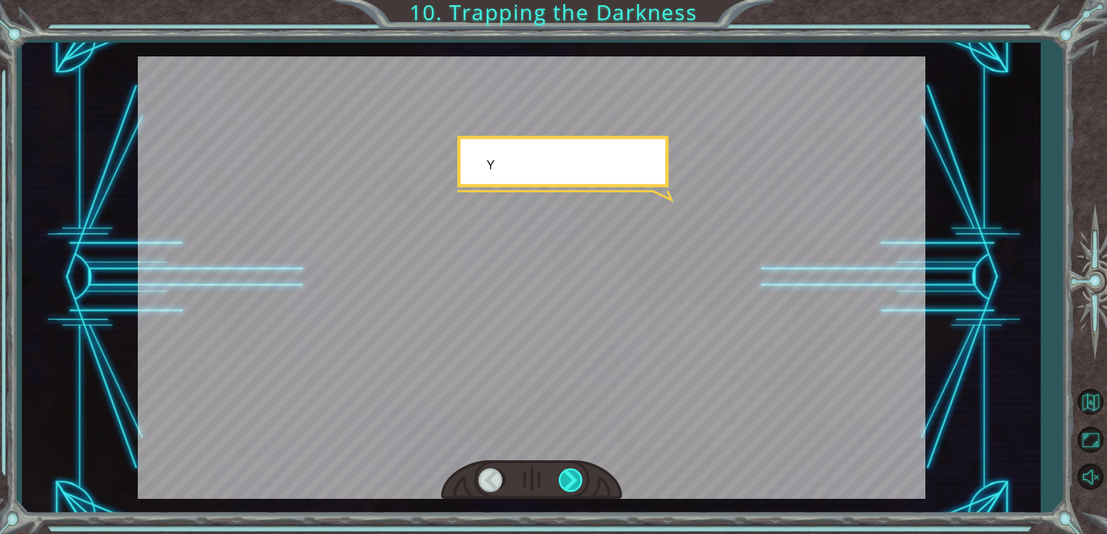
click at [567, 477] on div at bounding box center [572, 481] width 26 height 24
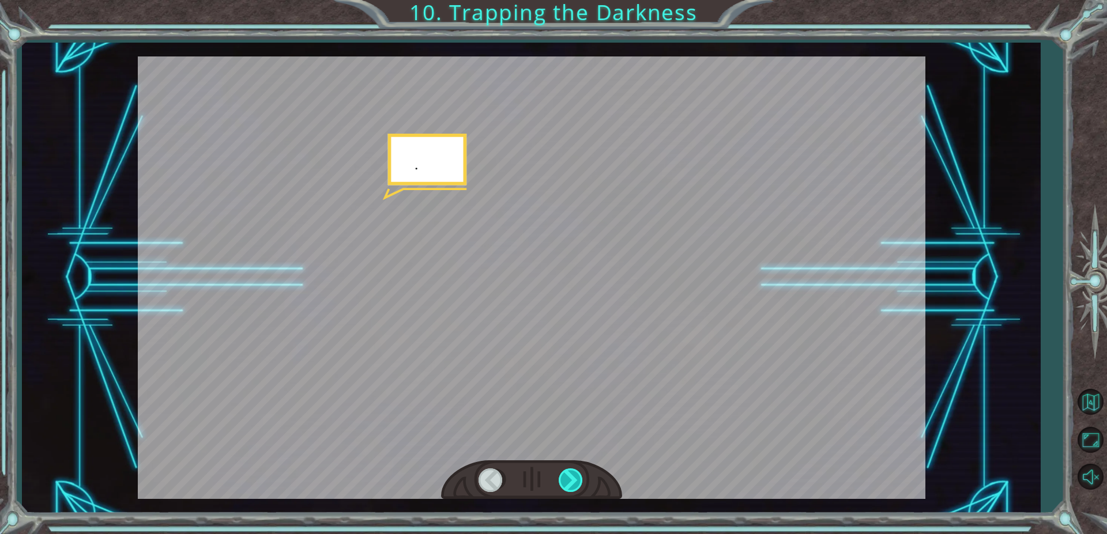
click at [567, 477] on div at bounding box center [572, 481] width 26 height 24
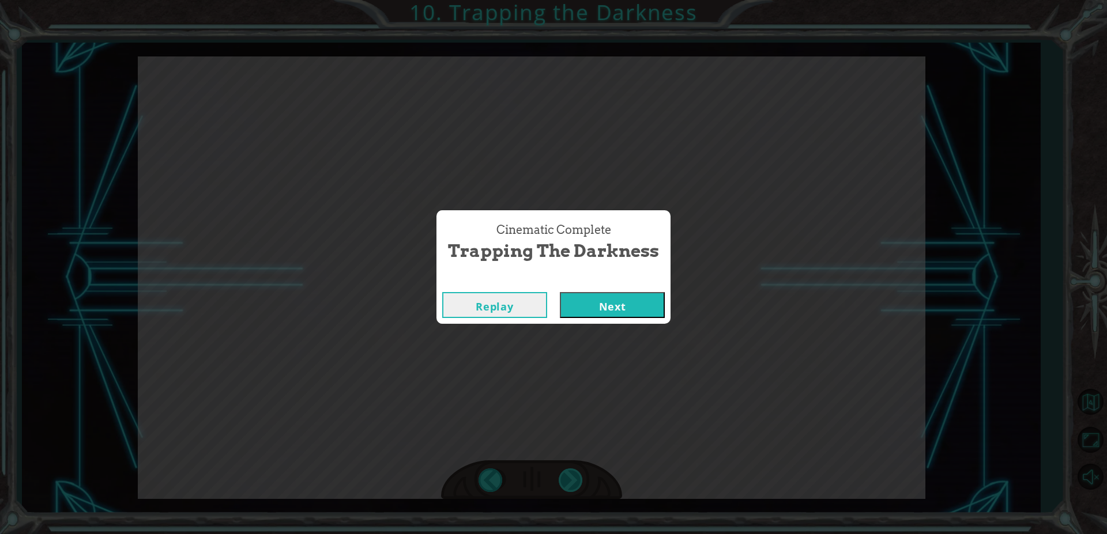
click at [567, 0] on div "hero . moveUp ( 2 ) B e f o r e w e c a n t r a p t h e D a r k n e s s w i t h…" at bounding box center [553, 0] width 1107 height 0
click at [623, 301] on button "Next" at bounding box center [612, 305] width 105 height 26
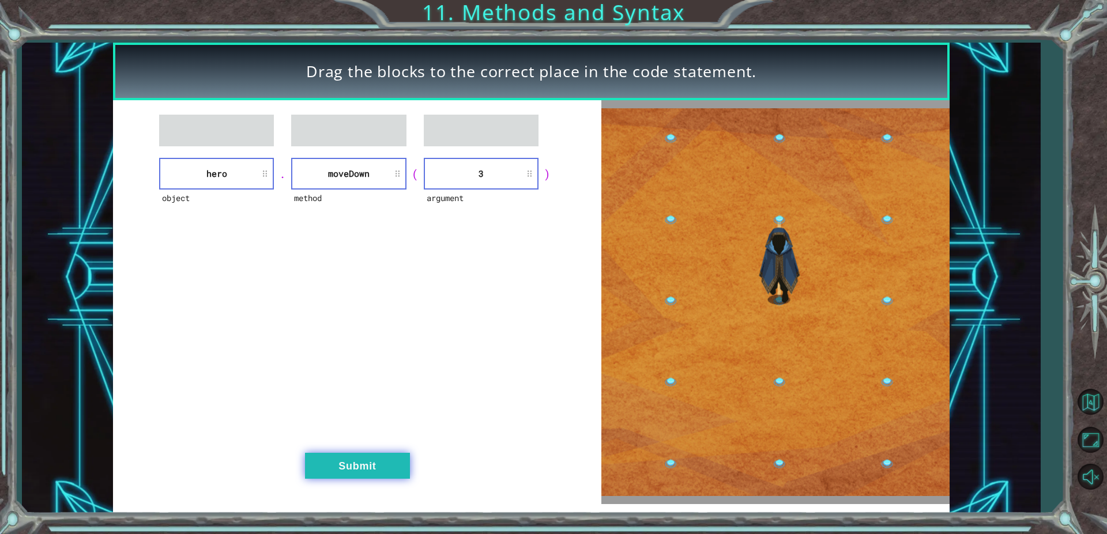
click at [379, 462] on button "Submit" at bounding box center [357, 466] width 105 height 26
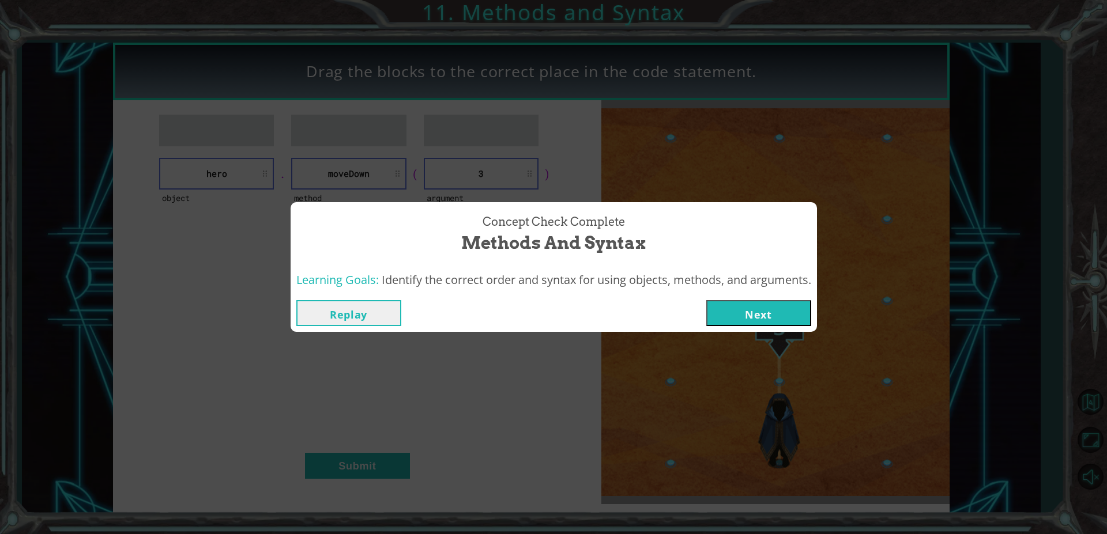
click at [795, 316] on button "Next" at bounding box center [758, 313] width 105 height 26
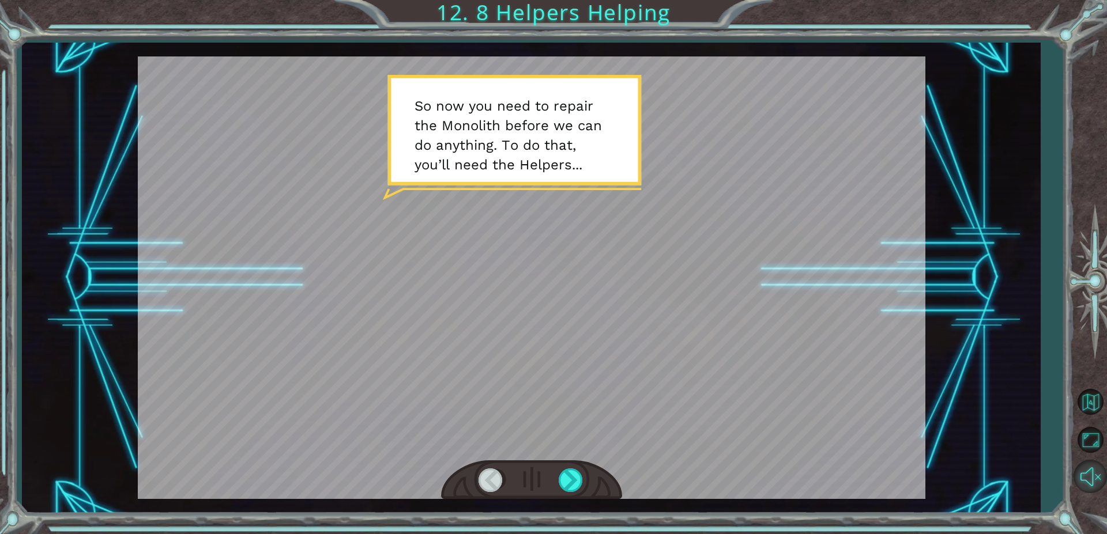
click at [583, 484] on div at bounding box center [572, 481] width 26 height 24
click at [575, 483] on div at bounding box center [572, 481] width 26 height 24
click at [567, 477] on div at bounding box center [572, 481] width 26 height 24
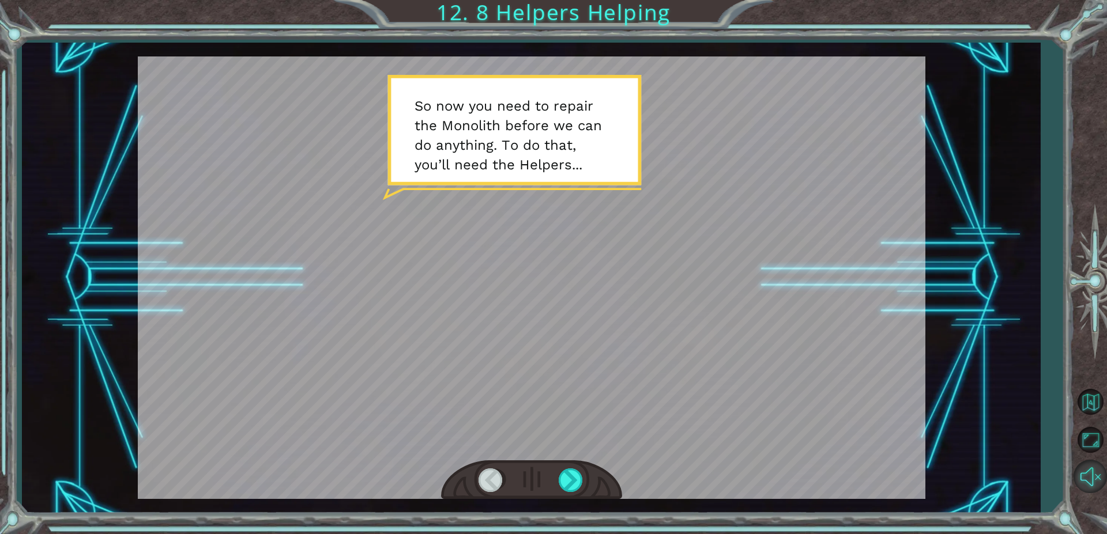
click at [567, 477] on div at bounding box center [572, 481] width 26 height 24
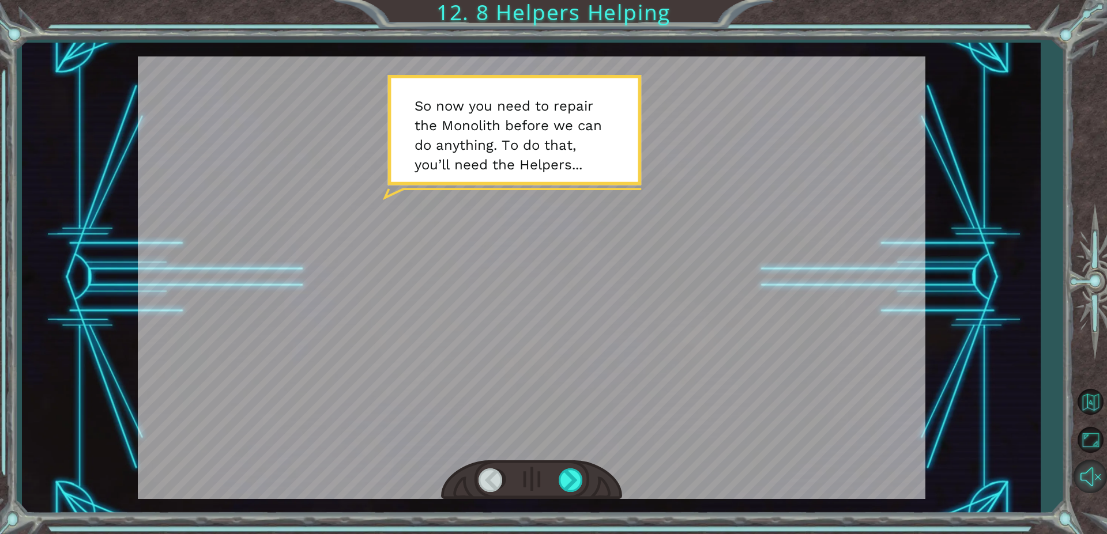
click at [567, 477] on div at bounding box center [572, 481] width 26 height 24
click at [574, 484] on div at bounding box center [572, 481] width 26 height 24
click at [1084, 470] on button "Unmute" at bounding box center [1089, 476] width 33 height 33
click at [1081, 473] on button "Unmute" at bounding box center [1089, 476] width 33 height 33
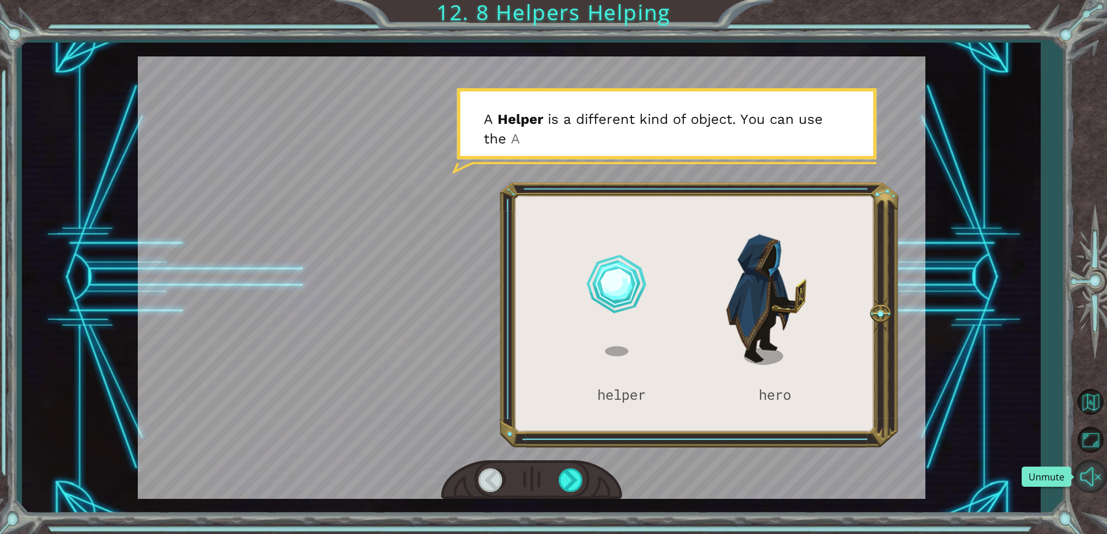
click at [1097, 485] on button "Unmute" at bounding box center [1089, 476] width 33 height 33
click at [571, 478] on div at bounding box center [572, 481] width 26 height 24
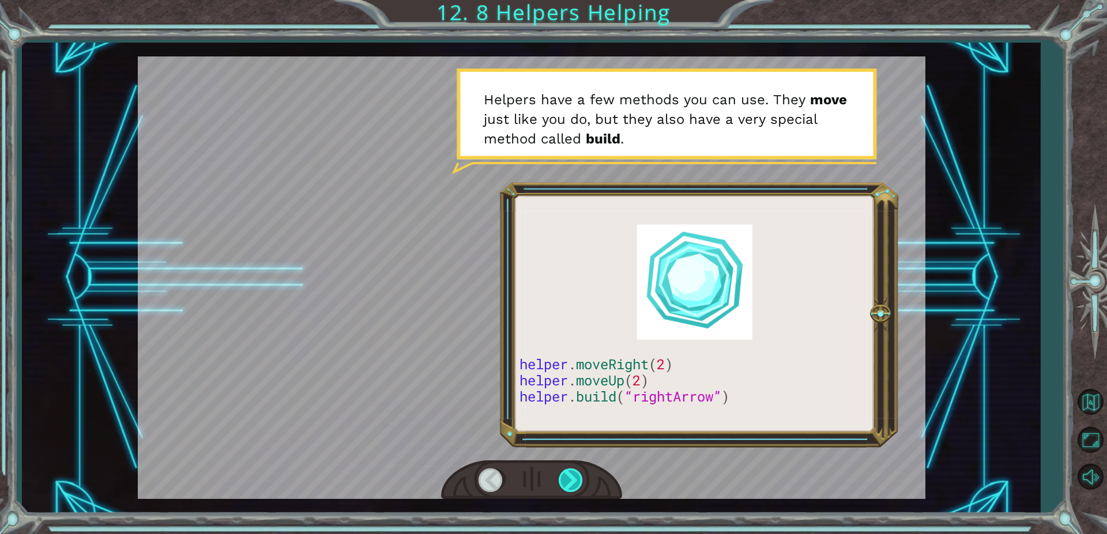
click at [573, 480] on div at bounding box center [572, 481] width 26 height 24
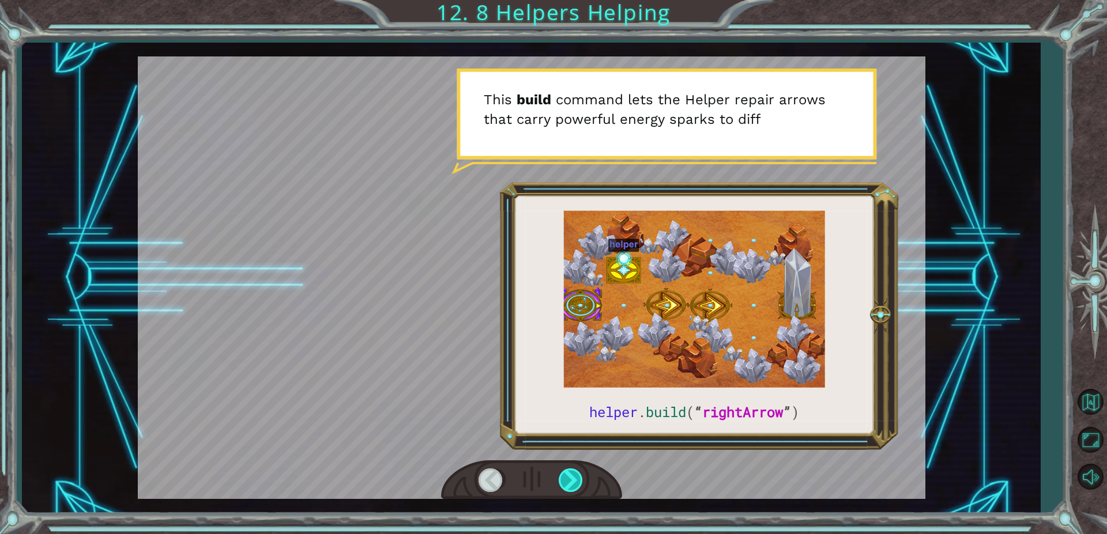
click at [573, 480] on div at bounding box center [572, 481] width 26 height 24
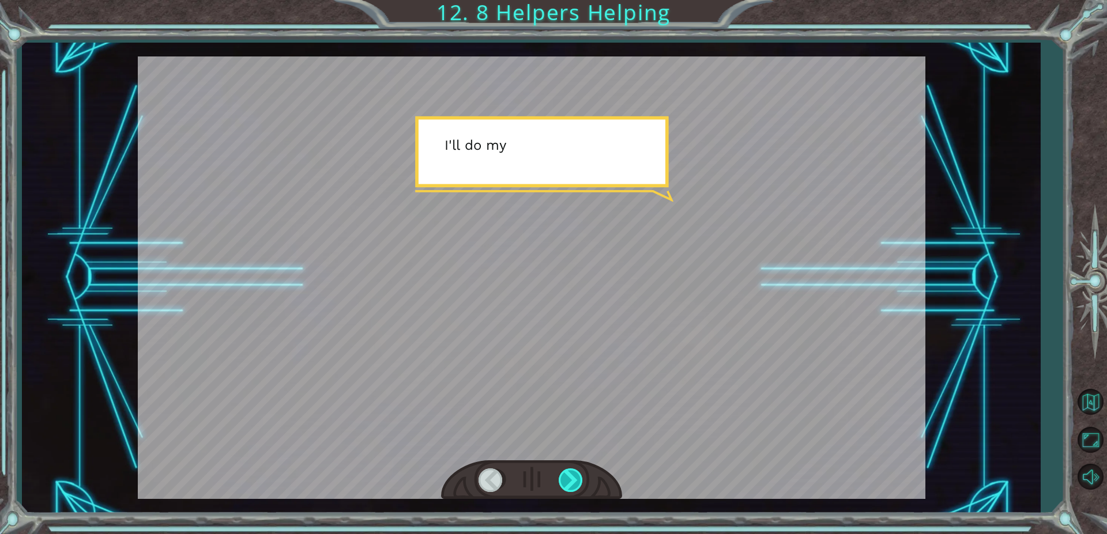
click at [573, 480] on div at bounding box center [572, 481] width 26 height 24
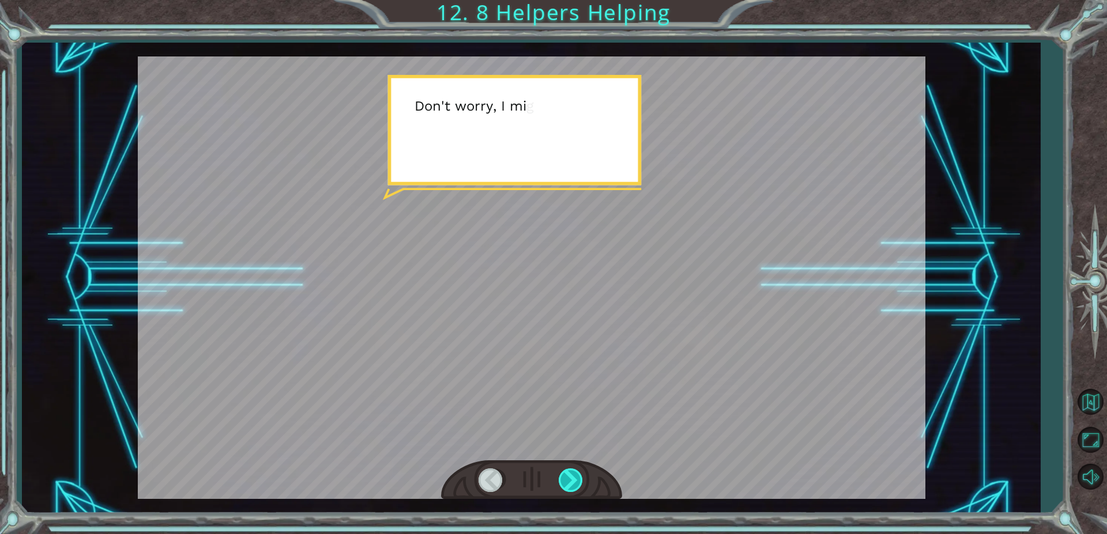
click at [573, 480] on div at bounding box center [572, 481] width 26 height 24
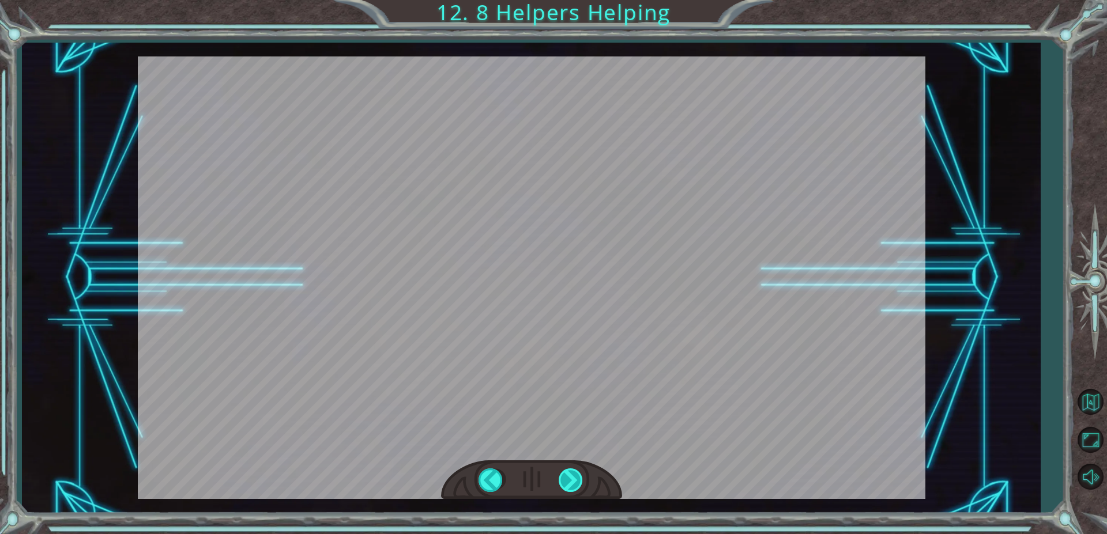
click at [573, 480] on div at bounding box center [572, 481] width 26 height 24
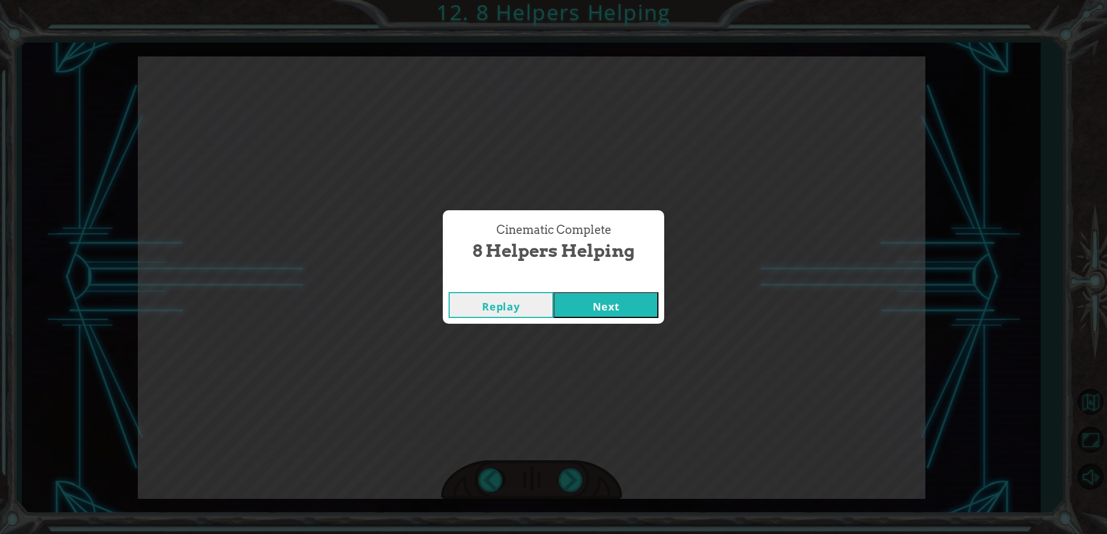
click at [610, 285] on div "Cinematic Complete" at bounding box center [553, 281] width 221 height 12
click at [612, 309] on button "Next" at bounding box center [605, 305] width 105 height 26
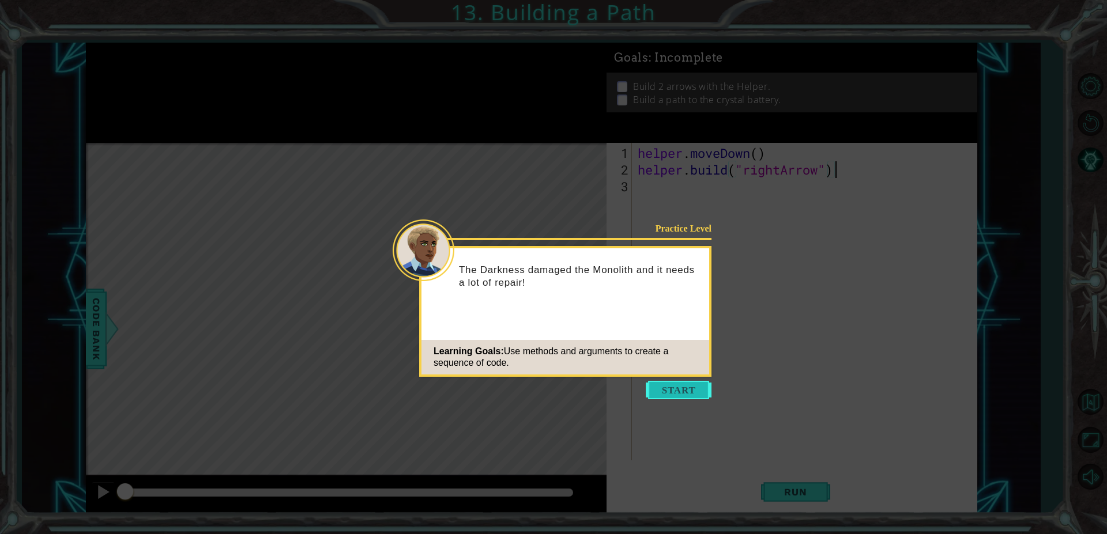
click at [682, 395] on button "Start" at bounding box center [679, 390] width 66 height 18
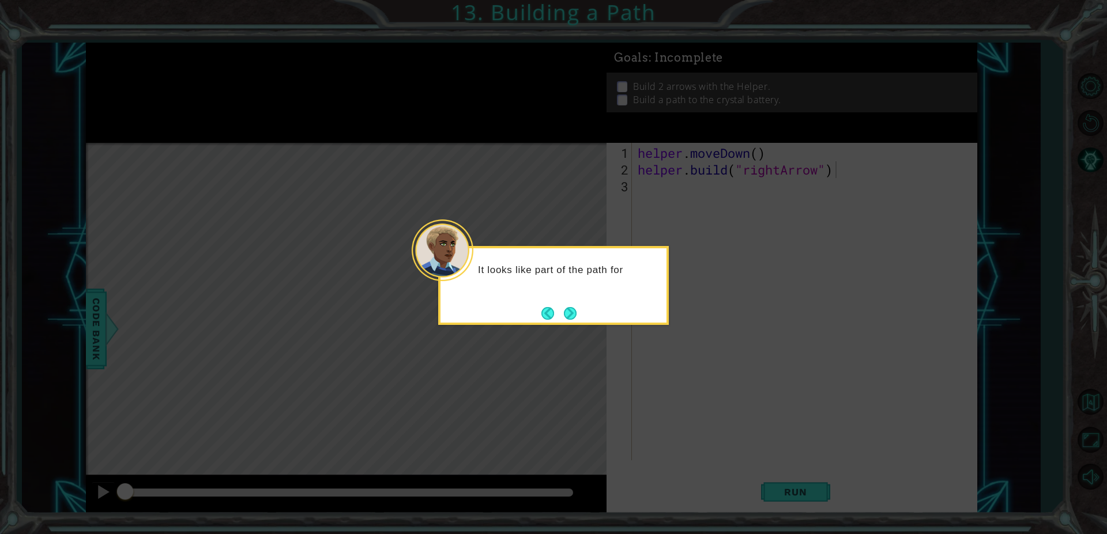
click at [583, 321] on div "It looks like part of the path for" at bounding box center [553, 285] width 231 height 79
click at [573, 319] on button "Next" at bounding box center [569, 313] width 21 height 21
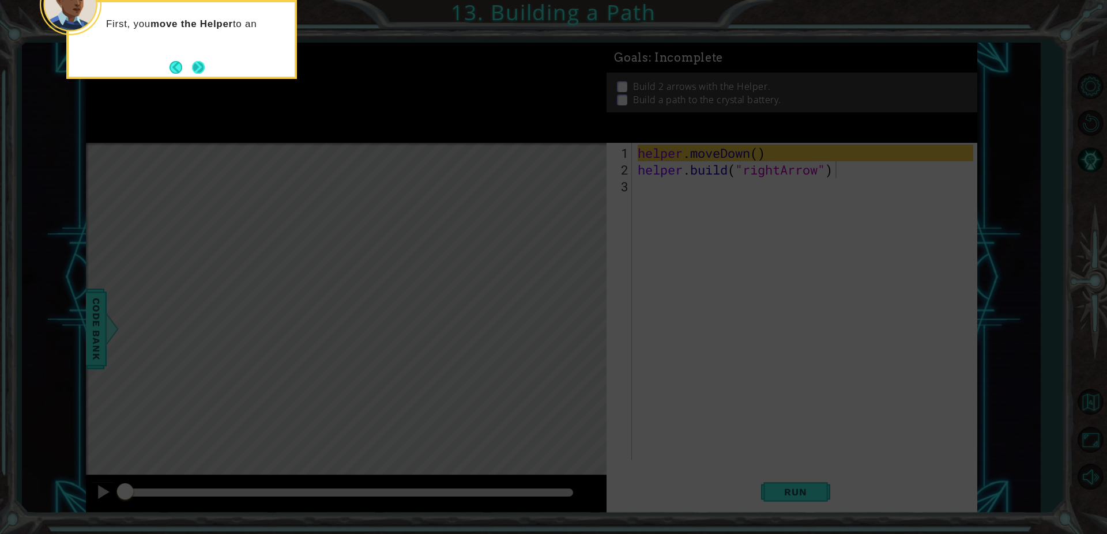
click at [200, 61] on button "Next" at bounding box center [198, 67] width 13 height 13
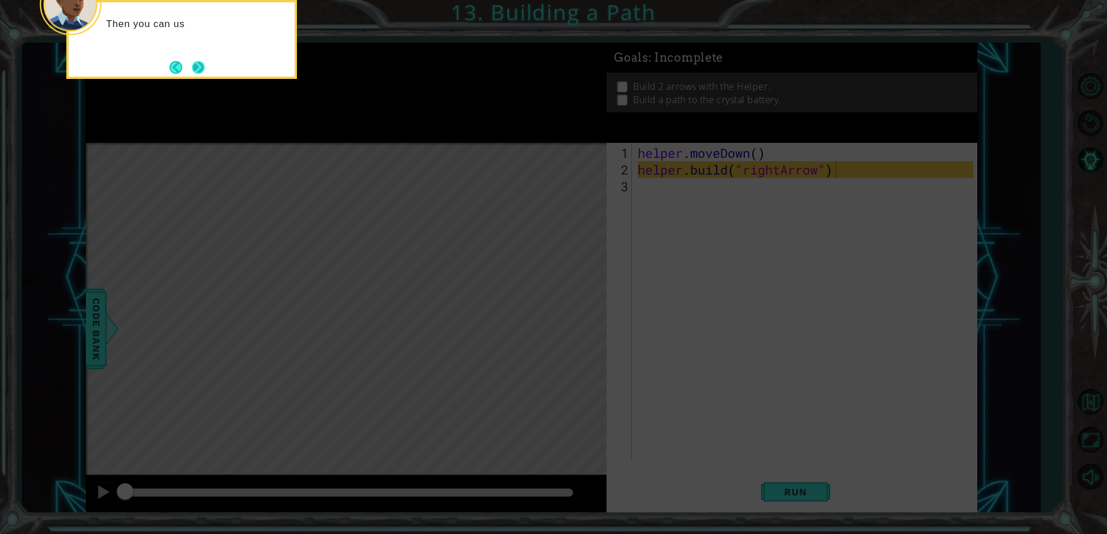
click at [202, 71] on button "Next" at bounding box center [198, 67] width 13 height 13
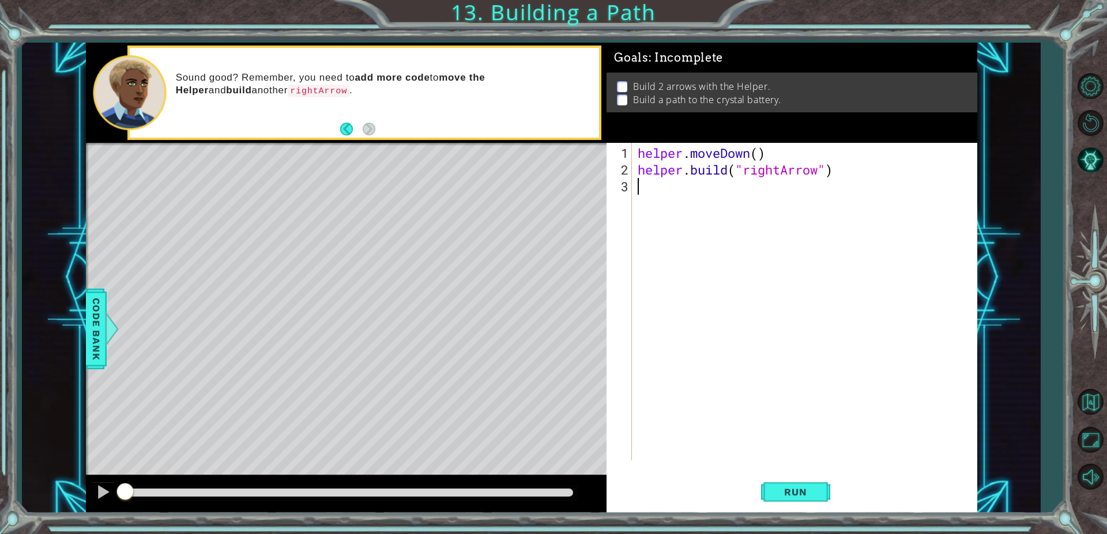
click at [660, 193] on div "helper . moveDown ( ) helper . build ( "rightArrow" )" at bounding box center [807, 320] width 344 height 351
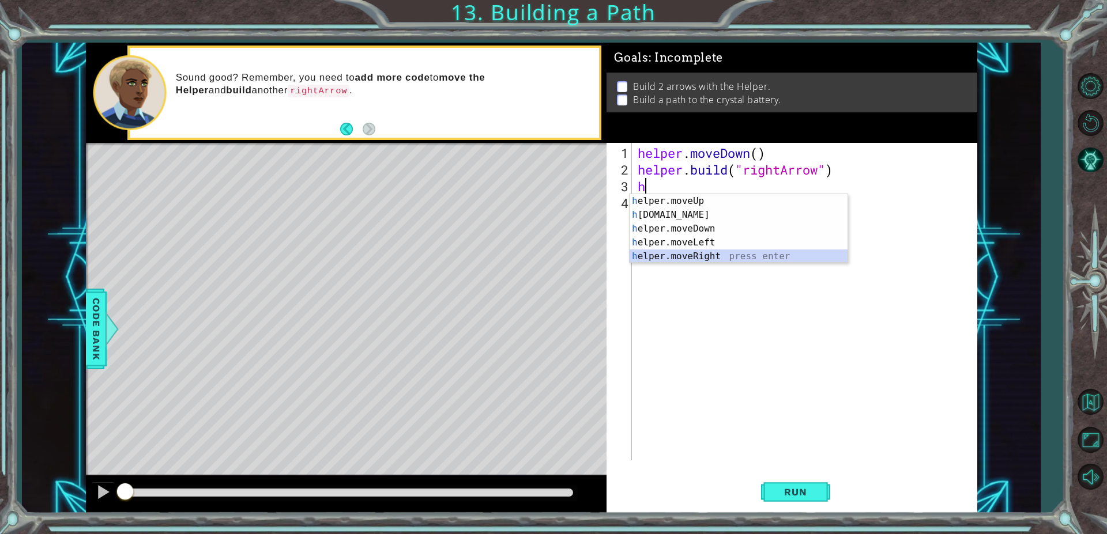
click at [700, 259] on div "h elper.moveUp press enter h elper.build press enter h elper.moveDown press ent…" at bounding box center [738, 242] width 218 height 97
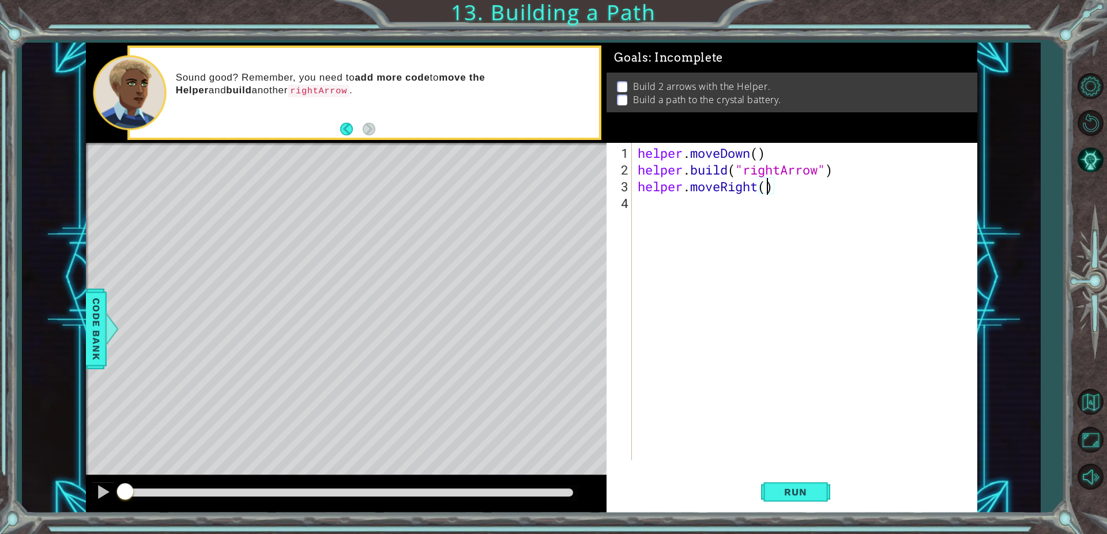
type textarea "helper.moveRight(3)"
click at [636, 204] on div "helper . moveDown ( ) helper . build ( "rightArrow" ) helper . moveRight ( 3 )" at bounding box center [807, 320] width 344 height 351
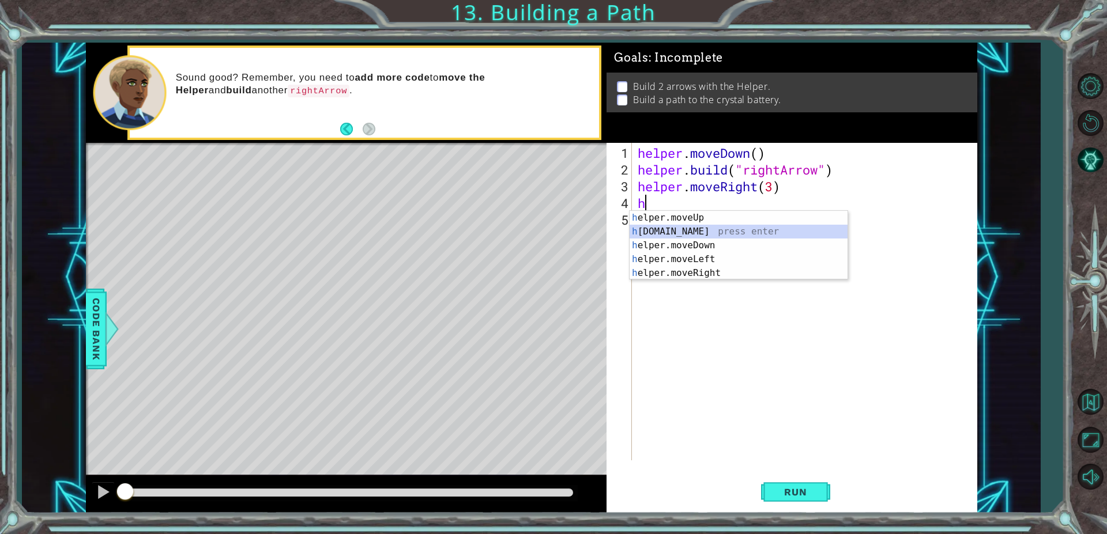
click at [750, 231] on div "h elper.moveUp press enter h elper.build press enter h elper.moveDown press ent…" at bounding box center [738, 259] width 218 height 97
type textarea "[DOMAIN_NAME]("rightArrow")"
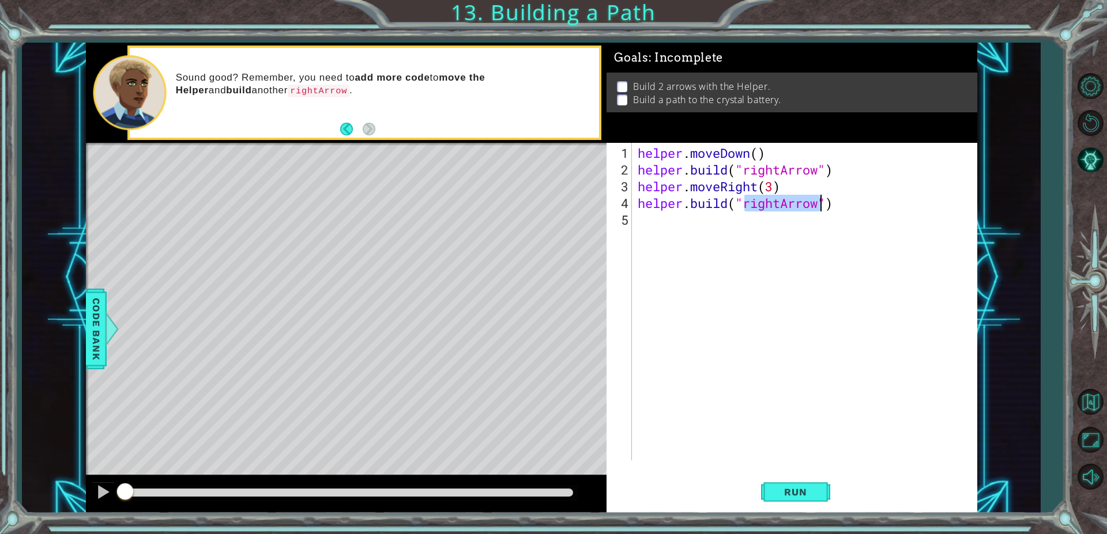
click at [775, 353] on div "helper . moveDown ( ) helper . build ( "rightArrow" ) helper . moveRight ( 3 ) …" at bounding box center [807, 320] width 344 height 351
click at [786, 489] on span "Run" at bounding box center [795, 492] width 46 height 12
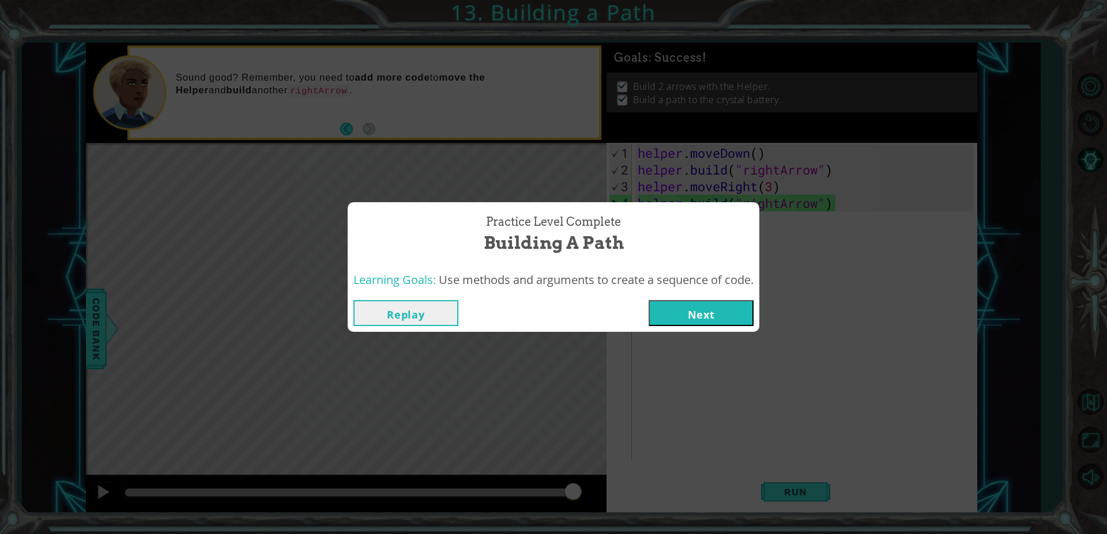
click at [688, 312] on button "Next" at bounding box center [700, 313] width 105 height 26
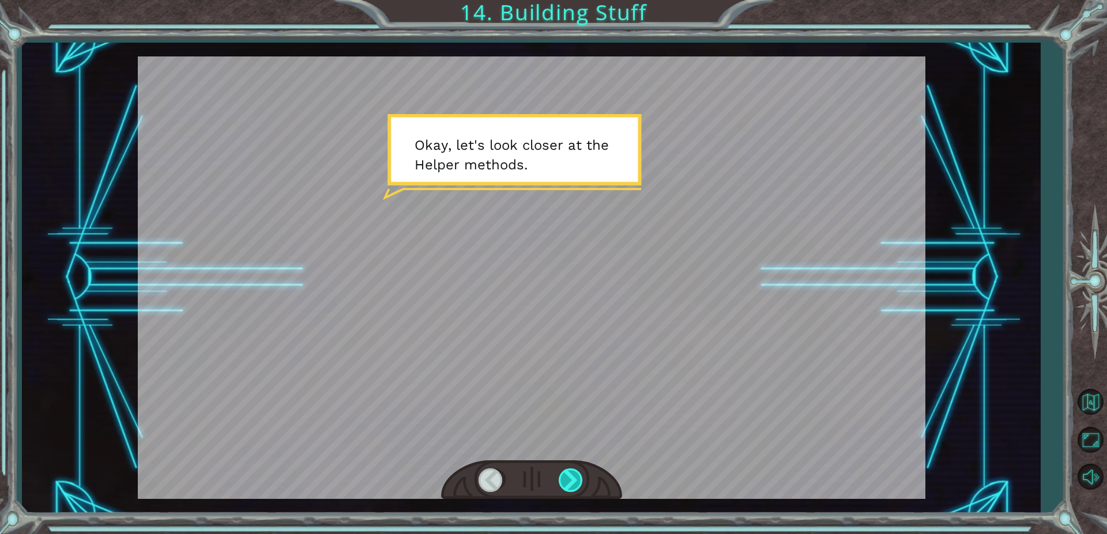
click at [573, 469] on div at bounding box center [572, 481] width 26 height 24
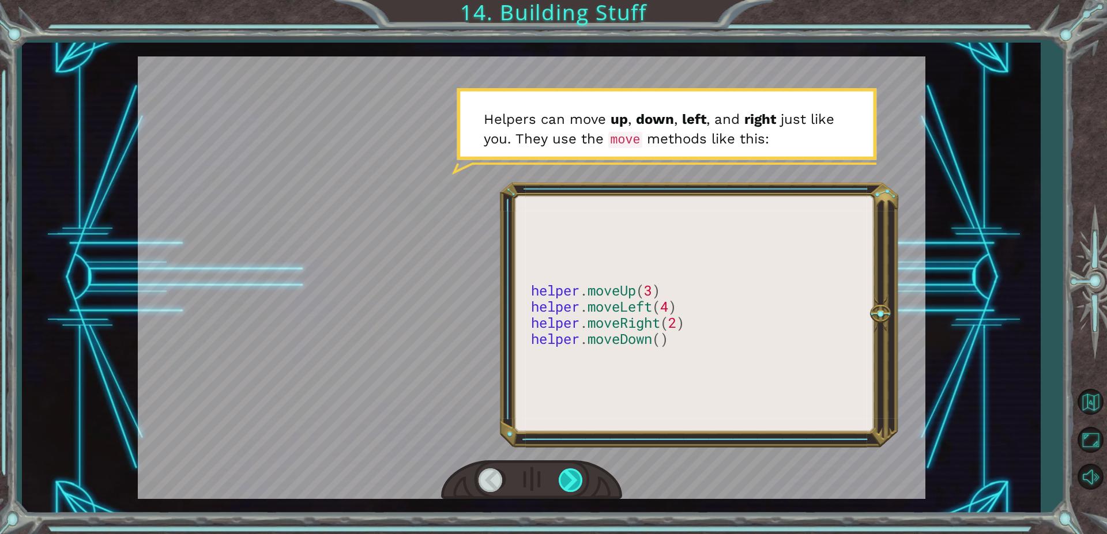
click at [572, 480] on div at bounding box center [572, 481] width 26 height 24
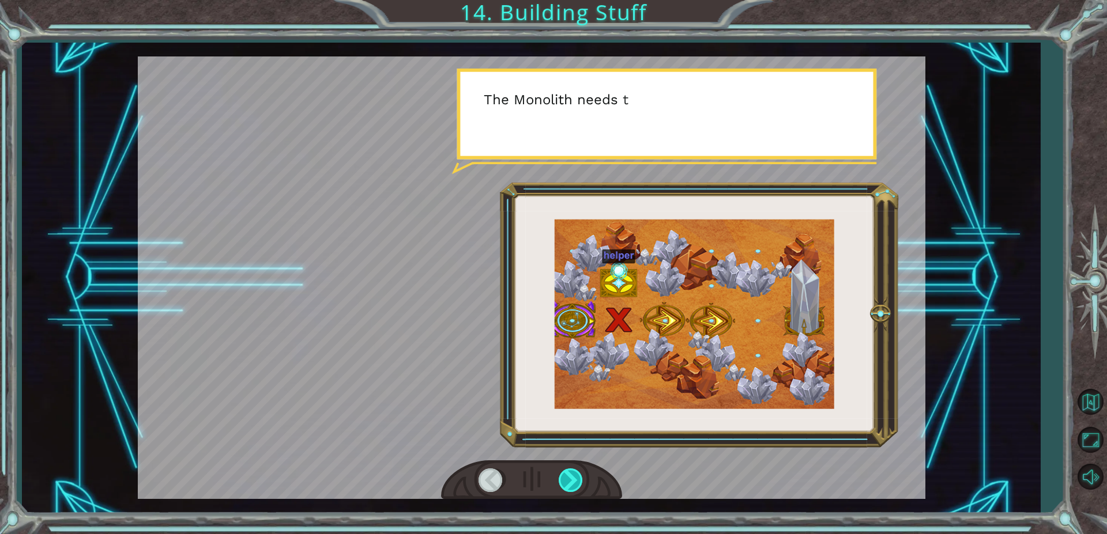
click at [572, 480] on div at bounding box center [572, 481] width 26 height 24
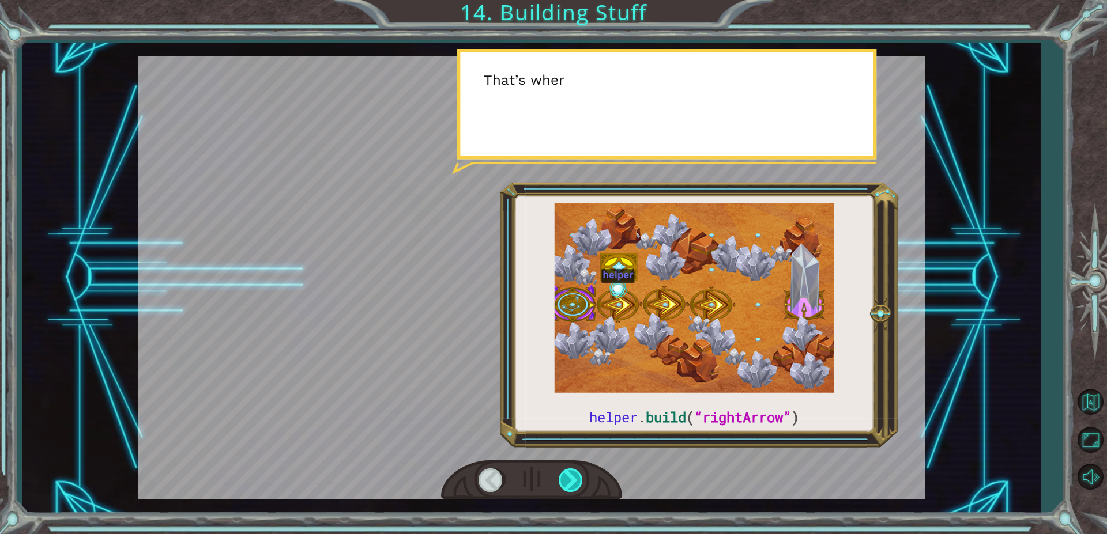
click at [567, 492] on div at bounding box center [572, 481] width 26 height 24
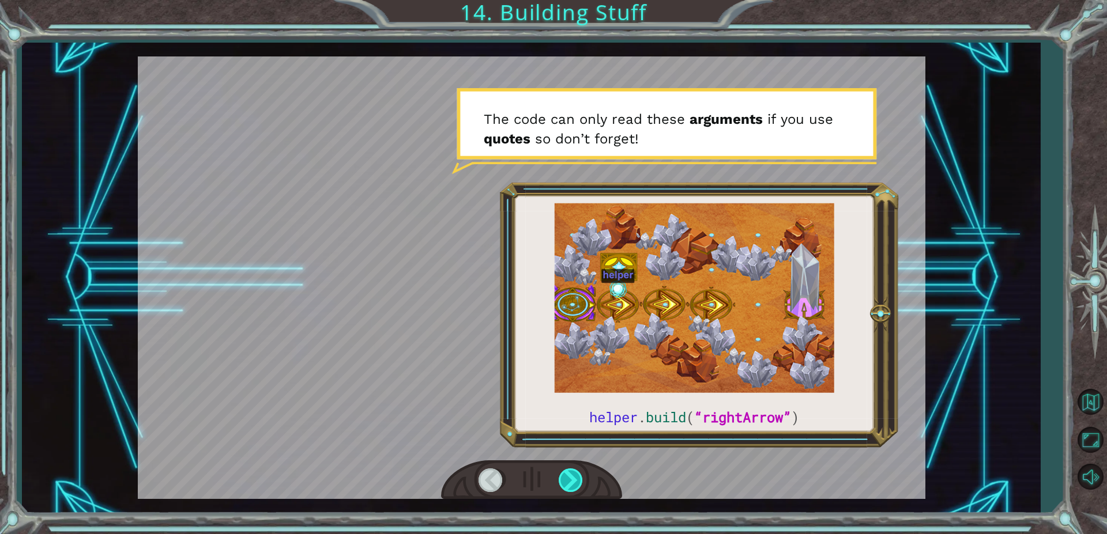
click at [572, 483] on div at bounding box center [572, 481] width 26 height 24
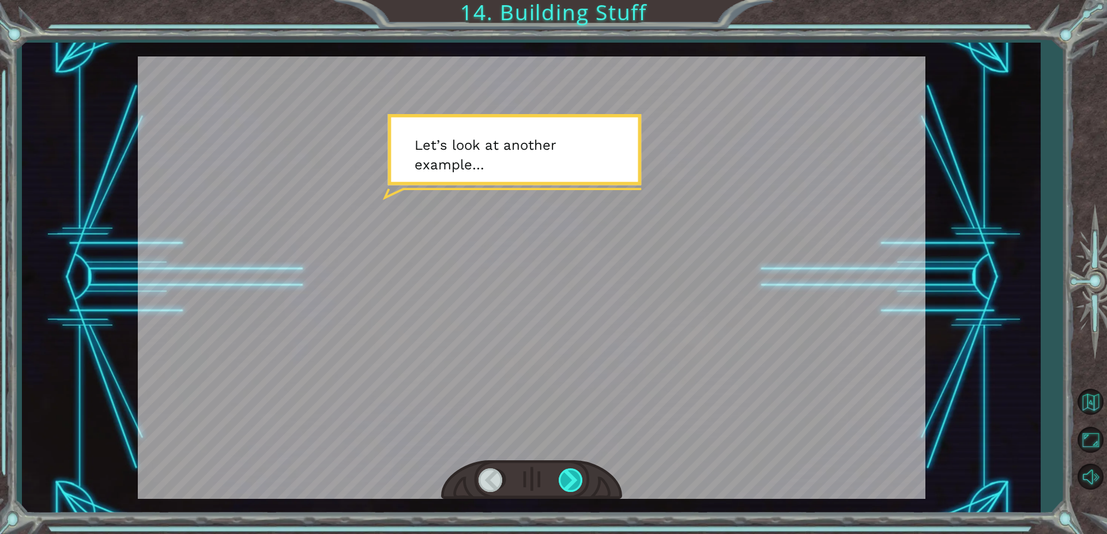
click at [572, 483] on div at bounding box center [572, 481] width 26 height 24
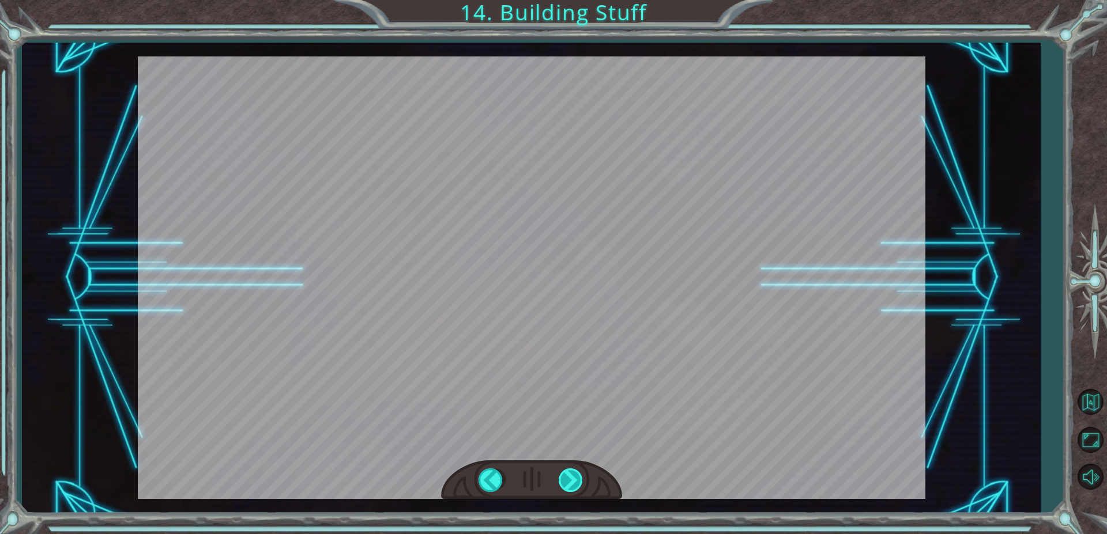
click at [572, 475] on div at bounding box center [572, 481] width 26 height 24
drag, startPoint x: 572, startPoint y: 475, endPoint x: 573, endPoint y: 481, distance: 5.8
click at [573, 479] on div at bounding box center [572, 481] width 26 height 24
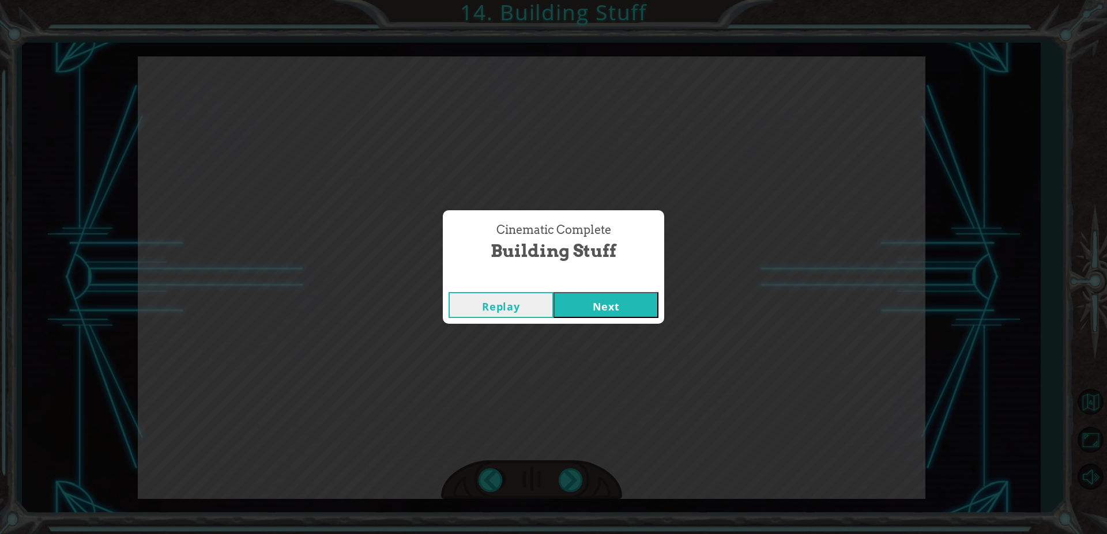
click at [642, 303] on button "Next" at bounding box center [605, 305] width 105 height 26
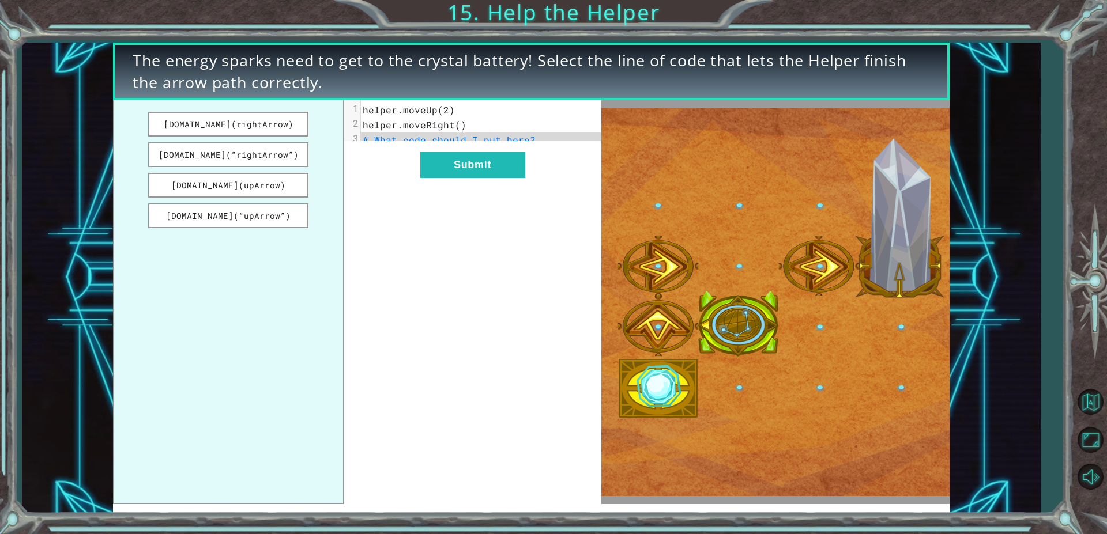
drag, startPoint x: 293, startPoint y: 147, endPoint x: 335, endPoint y: 157, distance: 43.2
click at [338, 158] on ul "helper.build(rightArrow) helper.build(“rightArrow”) helper.build(upArrow) helpe…" at bounding box center [228, 302] width 230 height 404
click at [271, 159] on button "helper.build(“rightArrow”)" at bounding box center [228, 154] width 160 height 25
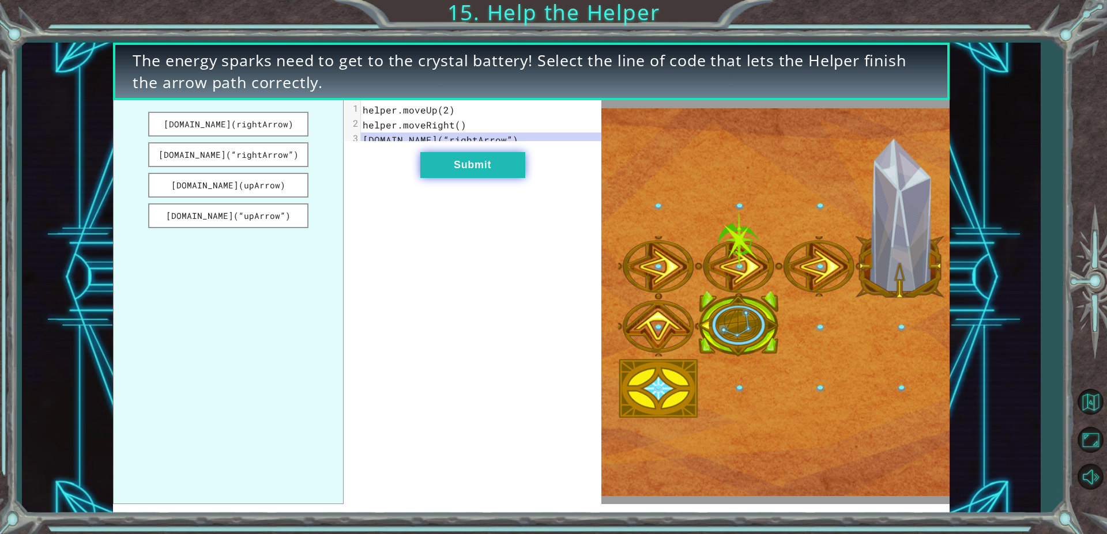
click at [492, 178] on button "Submit" at bounding box center [472, 165] width 105 height 26
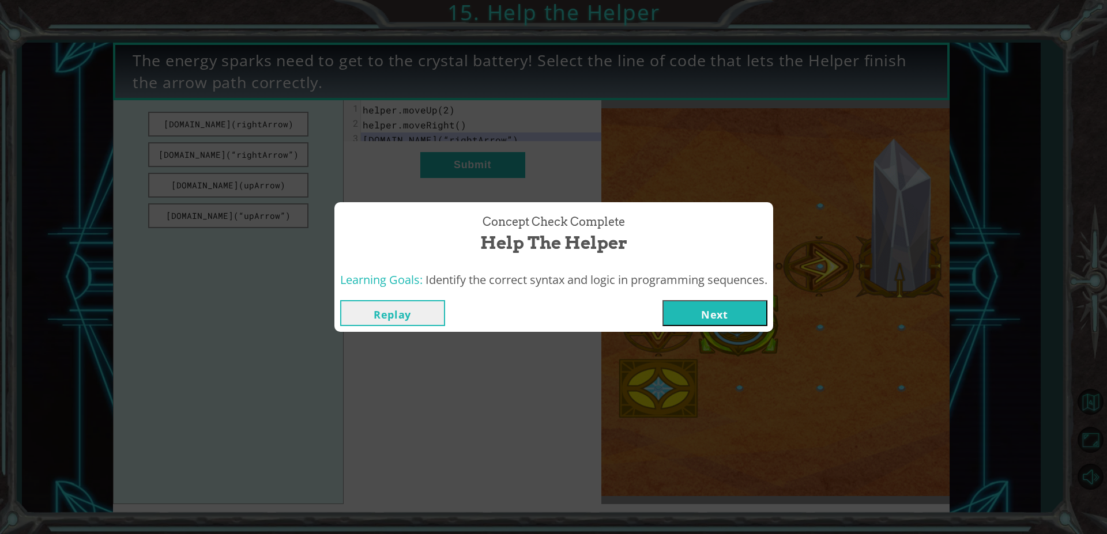
click at [713, 318] on button "Next" at bounding box center [714, 313] width 105 height 26
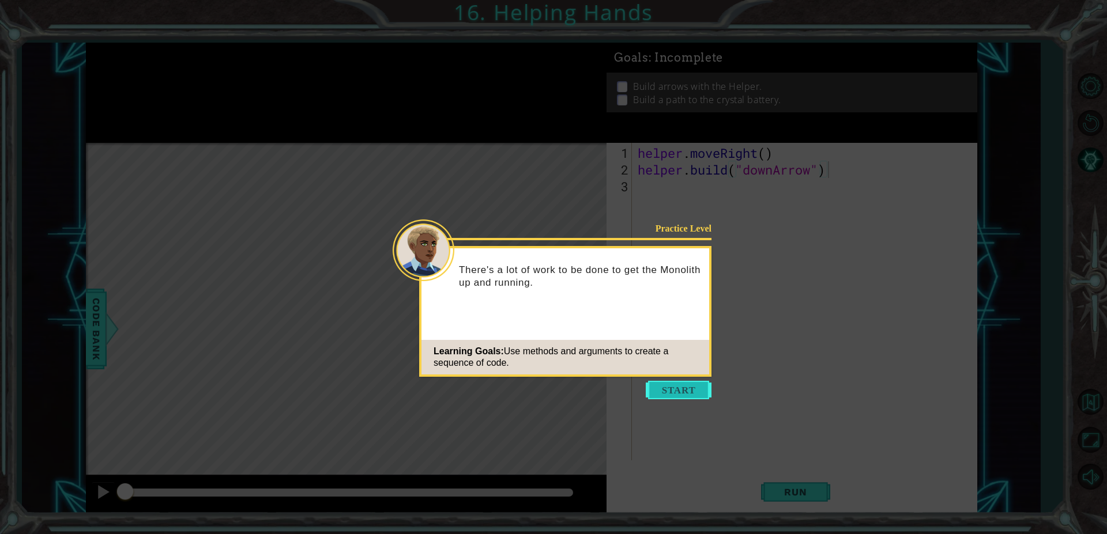
click at [689, 385] on button "Start" at bounding box center [679, 390] width 66 height 18
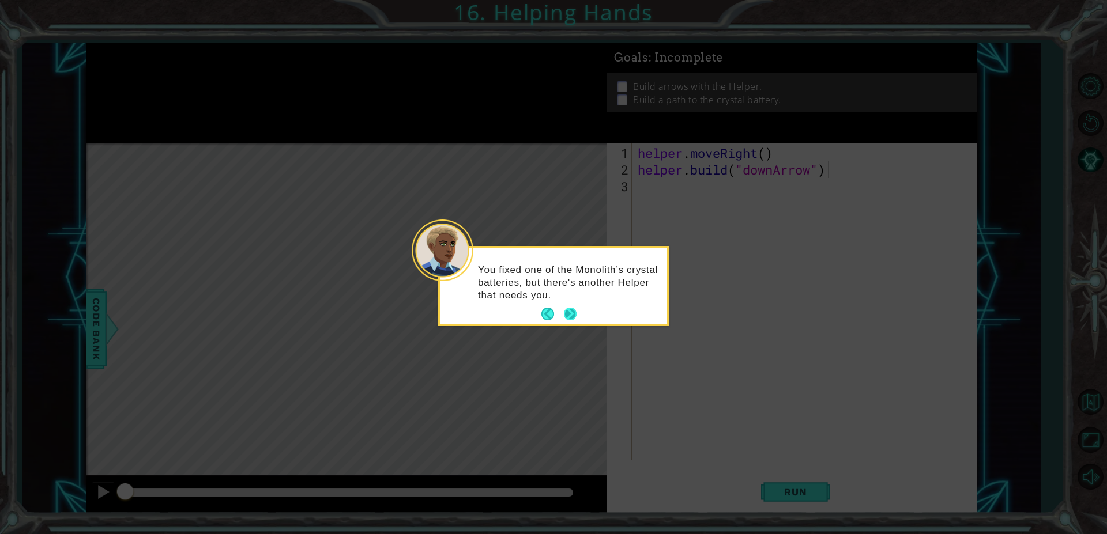
click at [565, 314] on button "Next" at bounding box center [570, 314] width 13 height 13
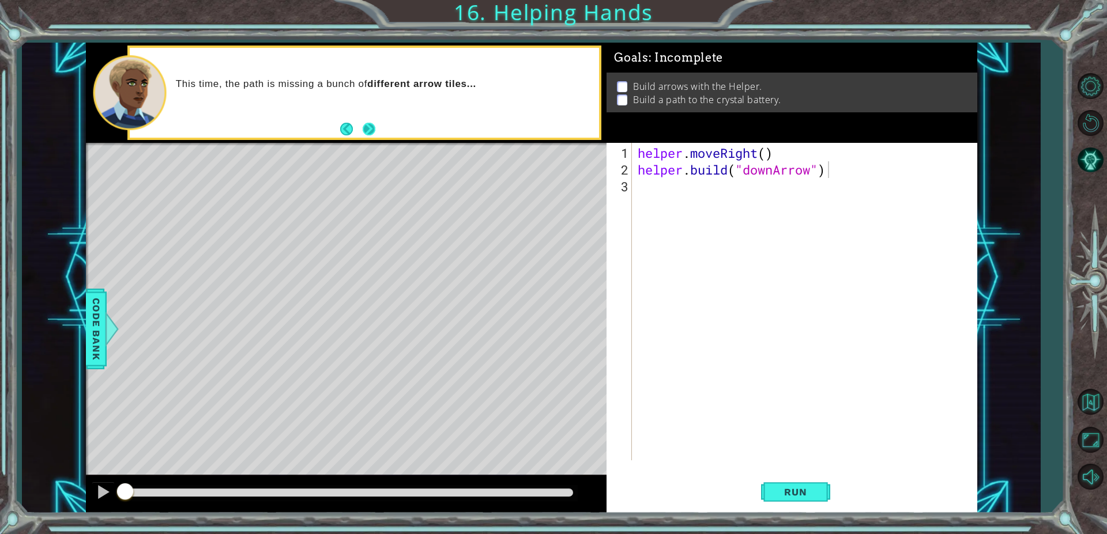
click at [375, 134] on button "Next" at bounding box center [369, 129] width 13 height 13
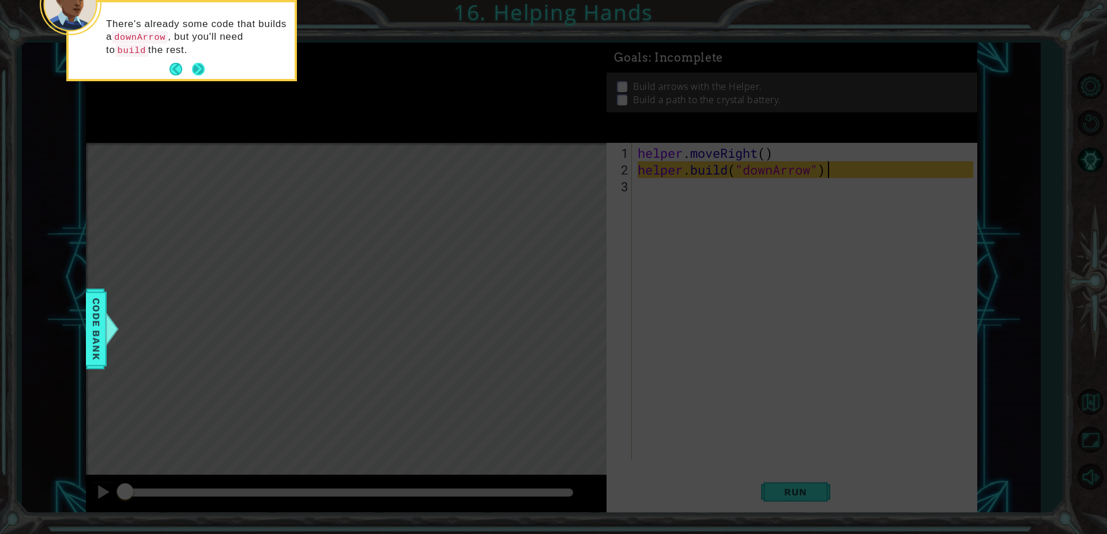
click at [202, 70] on button "Next" at bounding box center [198, 69] width 13 height 13
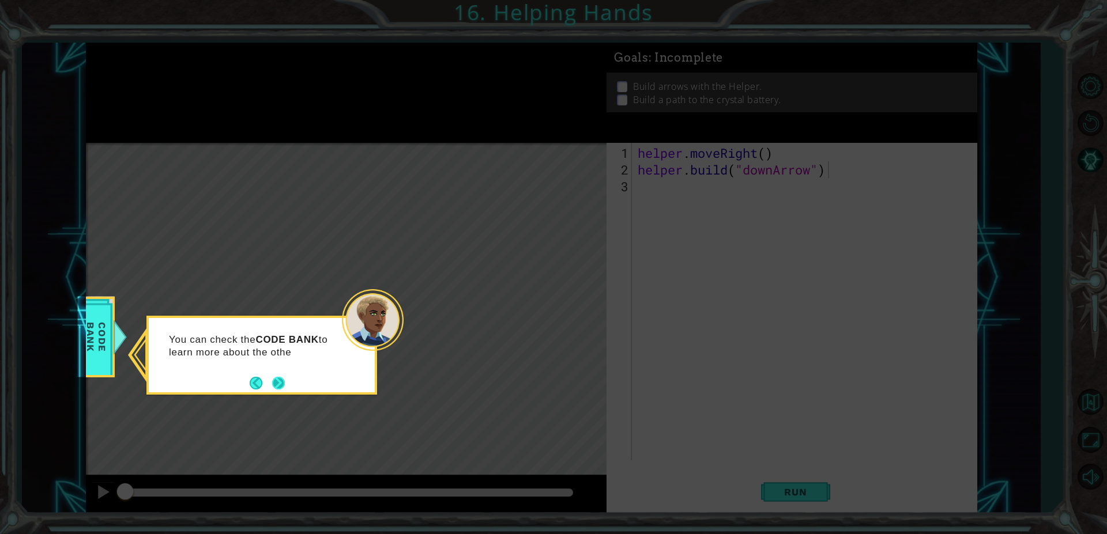
click at [279, 384] on button "Next" at bounding box center [278, 383] width 13 height 13
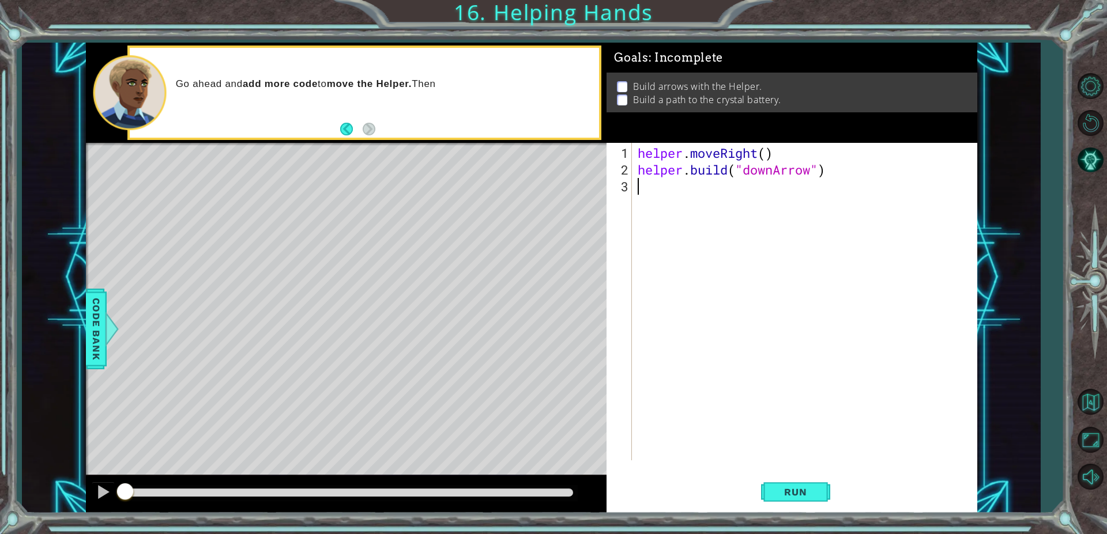
click at [691, 205] on div "helper . moveRight ( ) helper . build ( "downArrow" )" at bounding box center [807, 320] width 344 height 351
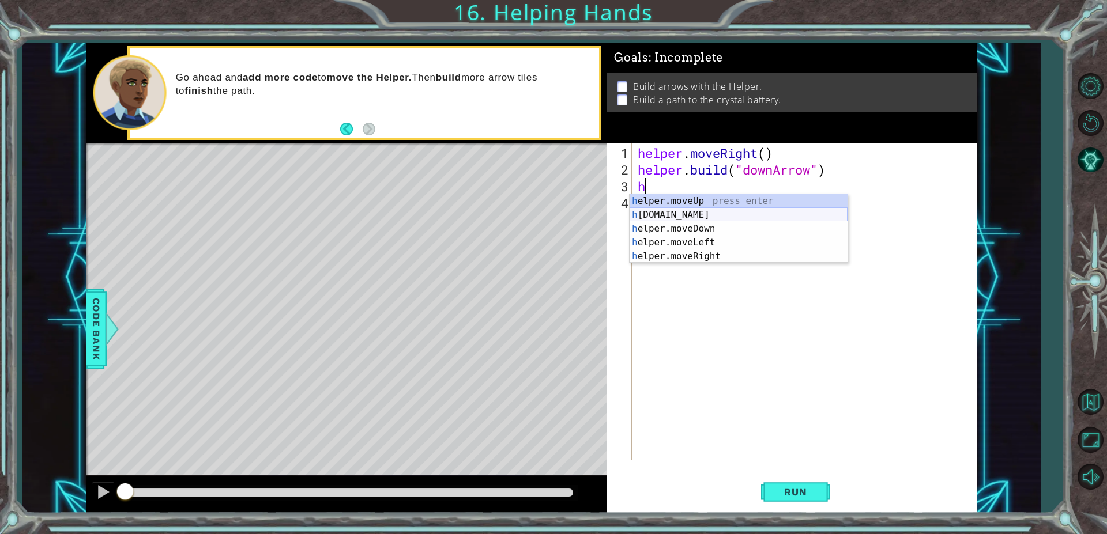
click at [679, 220] on div "h elper.moveUp press enter h elper.build press enter h elper.moveDown press ent…" at bounding box center [738, 242] width 218 height 97
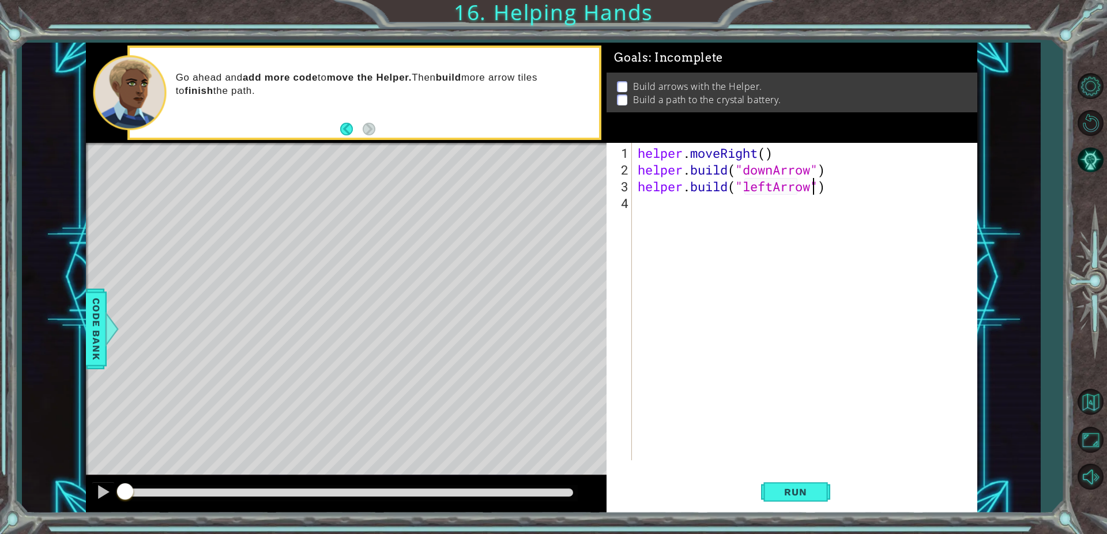
scroll to position [0, 8]
click at [773, 187] on div "helper . moveRight ( ) helper . build ( "downArrow" ) helper . build ( "leftArr…" at bounding box center [807, 320] width 344 height 351
type textarea "[DOMAIN_NAME]("rightArrow")"
click at [671, 215] on div "helper . moveRight ( ) helper . build ( "downArrow" ) helper . build ( "rightAr…" at bounding box center [807, 320] width 344 height 351
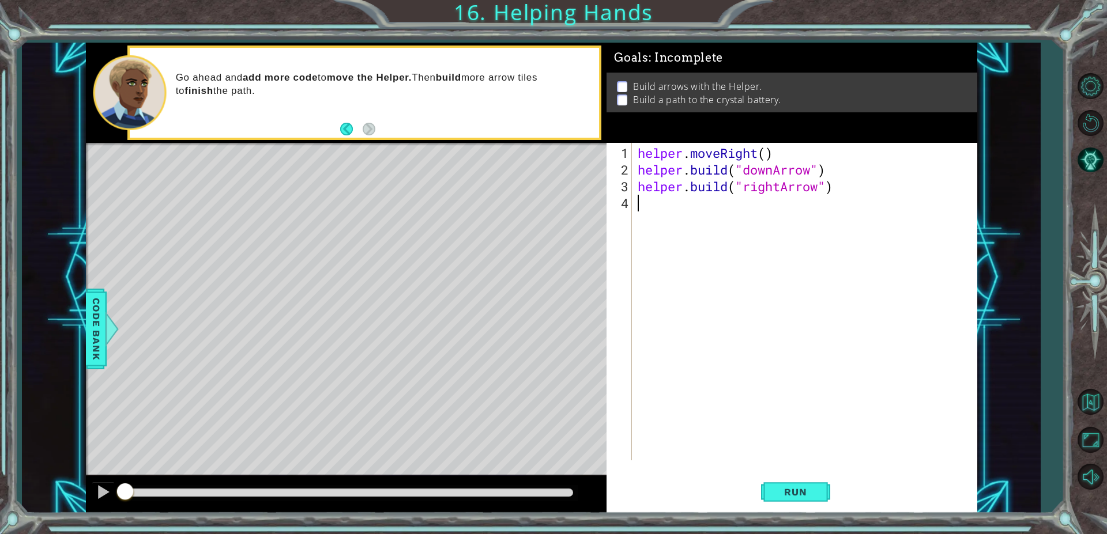
scroll to position [0, 0]
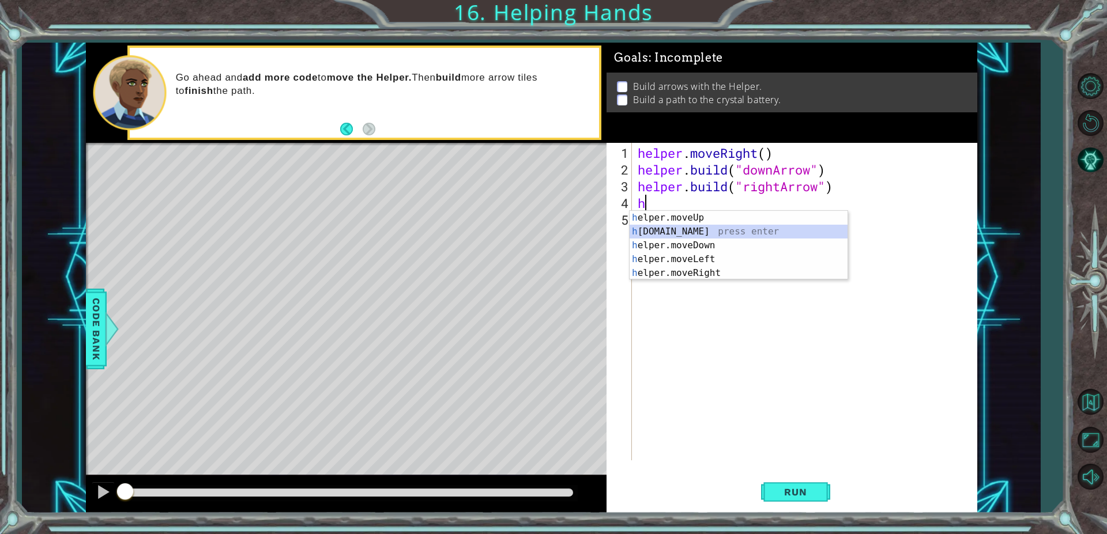
click at [756, 234] on div "h elper.moveUp press enter h elper.build press enter h elper.moveDown press ent…" at bounding box center [738, 259] width 218 height 97
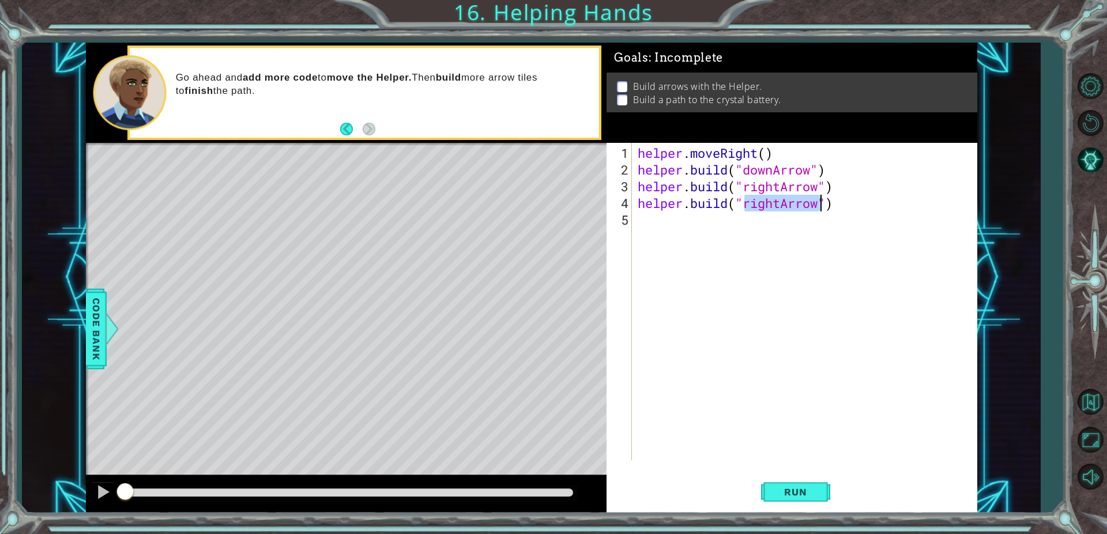
type textarea "[DOMAIN_NAME]("rightArrow")"
click at [633, 184] on div "helper.build("rightArrow") 1 2 3 4 5 helper . moveRight ( ) helper . build ( "d…" at bounding box center [789, 302] width 367 height 318
click at [637, 188] on div "helper . moveRight ( ) helper . build ( "downArrow" ) helper . build ( "rightAr…" at bounding box center [807, 320] width 344 height 351
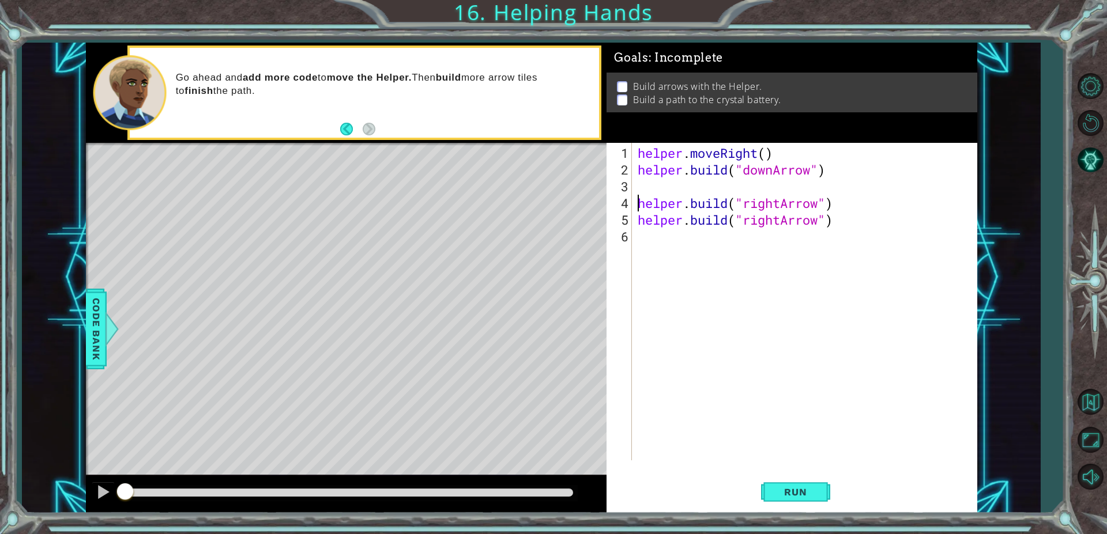
click at [663, 190] on div "helper . moveRight ( ) helper . build ( "downArrow" ) helper . build ( "rightAr…" at bounding box center [807, 320] width 344 height 351
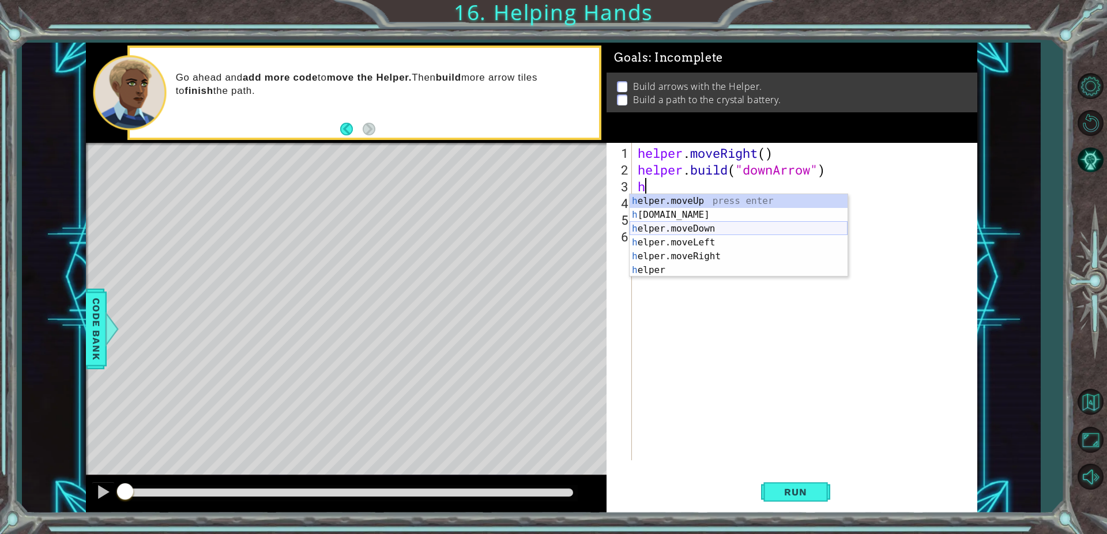
click at [711, 229] on div "h elper.moveUp press enter h elper.build press enter h elper.moveDown press ent…" at bounding box center [738, 249] width 218 height 111
type textarea "helper.moveDown(1)"
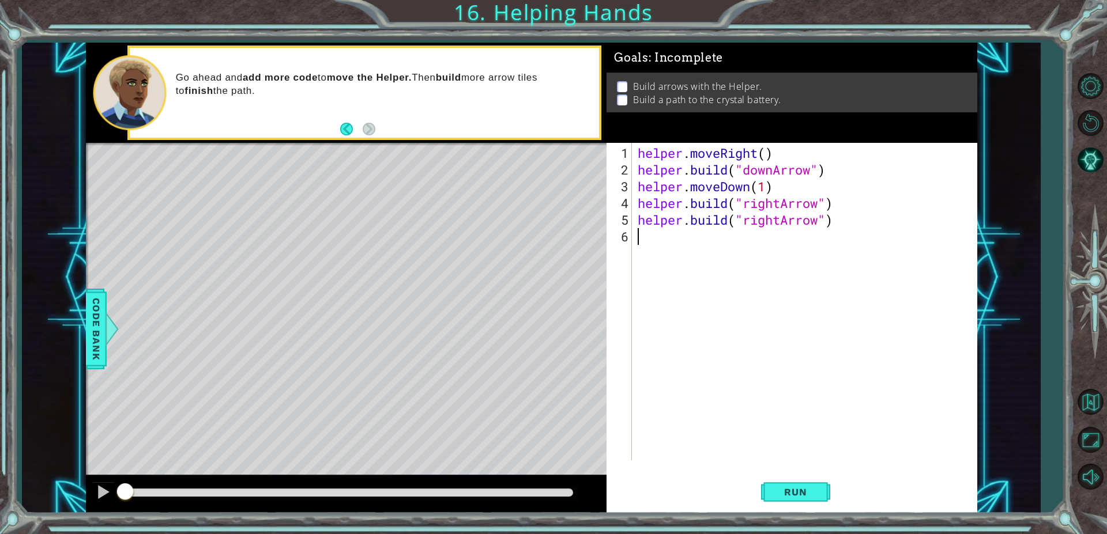
click at [820, 292] on div "helper . moveRight ( ) helper . build ( "downArrow" ) helper . moveDown ( 1 ) h…" at bounding box center [807, 320] width 344 height 351
click at [637, 218] on div "helper . moveRight ( ) helper . build ( "downArrow" ) helper . moveDown ( 1 ) h…" at bounding box center [807, 320] width 344 height 351
type textarea "[DOMAIN_NAME]("rightArrow")"
click at [801, 487] on span "Run" at bounding box center [795, 492] width 46 height 12
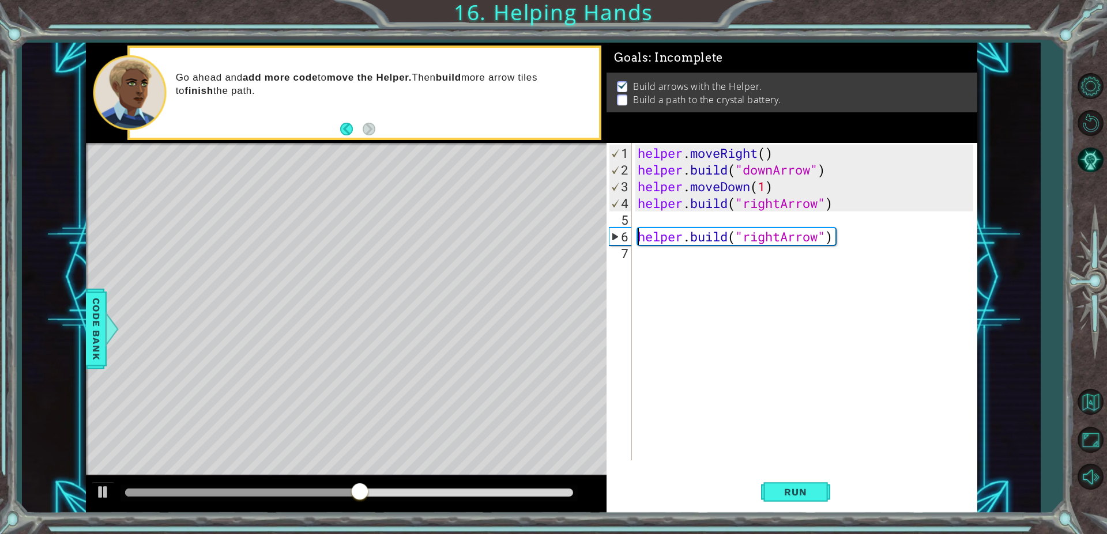
click at [665, 223] on div "helper . moveRight ( ) helper . build ( "downArrow" ) helper . moveDown ( 1 ) h…" at bounding box center [807, 320] width 344 height 351
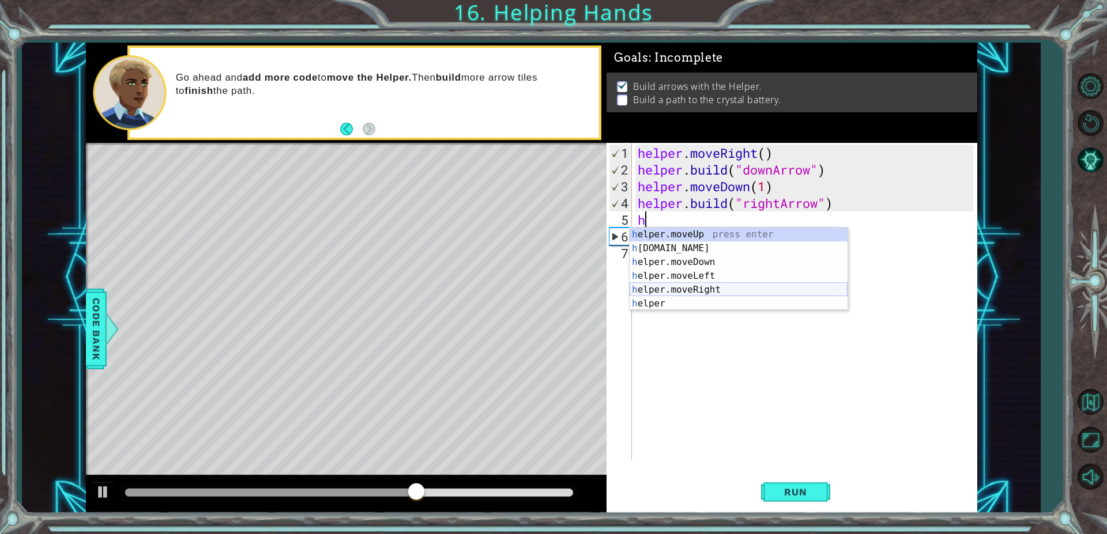
click at [688, 292] on div "h elper.moveUp press enter h elper.build press enter h elper.moveDown press ent…" at bounding box center [738, 283] width 218 height 111
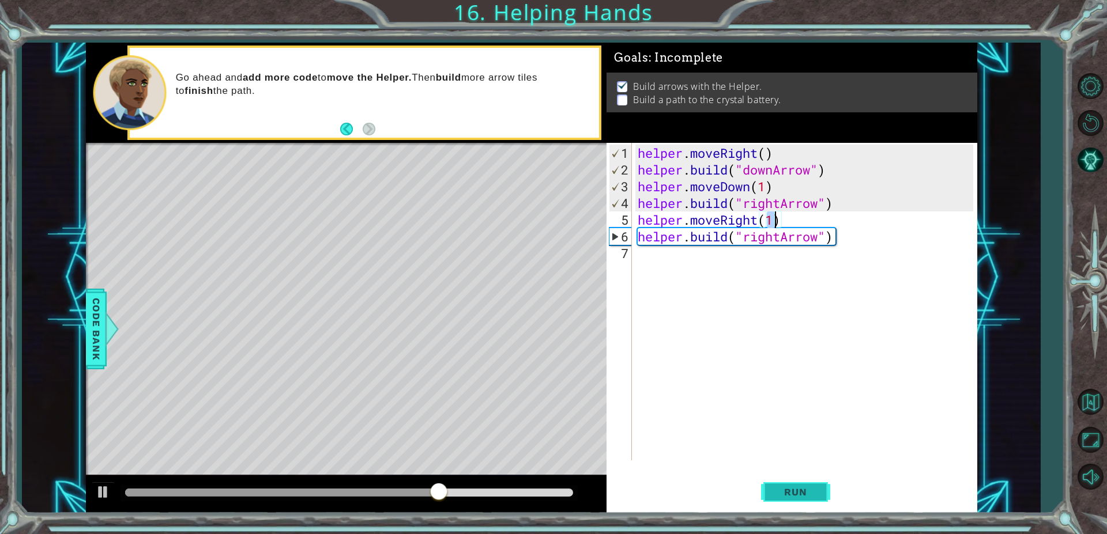
type textarea "helper.moveRight(1)"
click at [802, 477] on button "Run" at bounding box center [795, 492] width 69 height 37
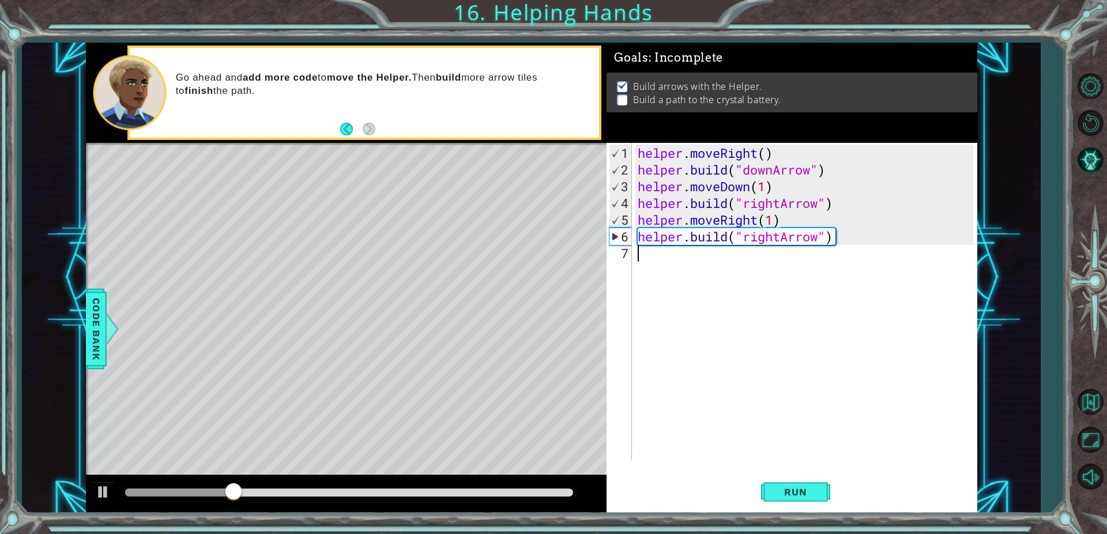
click at [657, 263] on div "helper . moveRight ( ) helper . build ( "downArrow" ) helper . moveDown ( 1 ) h…" at bounding box center [807, 320] width 344 height 351
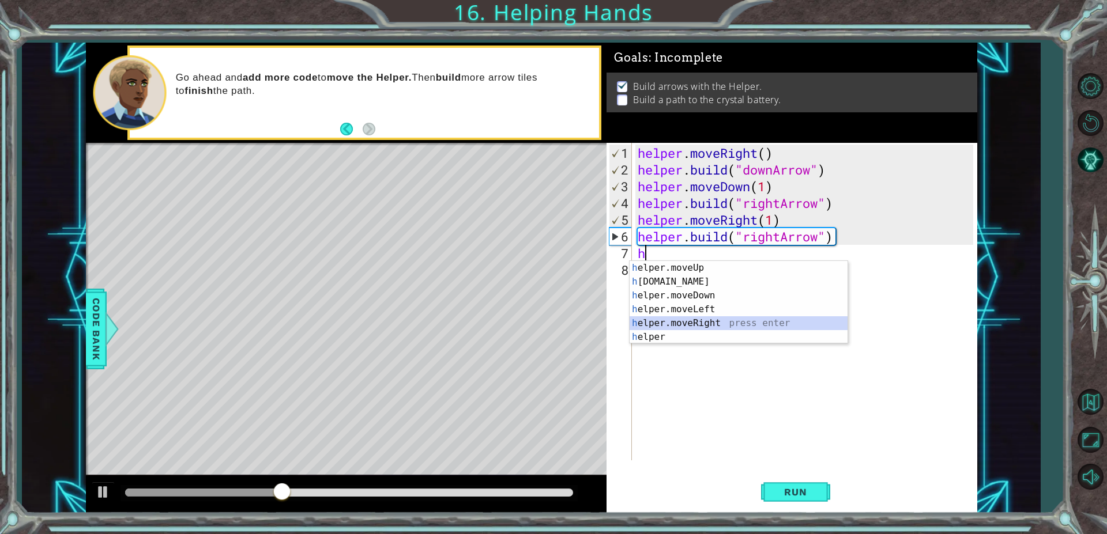
click at [728, 318] on div "h elper.moveUp press enter h elper.build press enter h elper.moveDown press ent…" at bounding box center [738, 316] width 218 height 111
type textarea "helper.moveRight(1)"
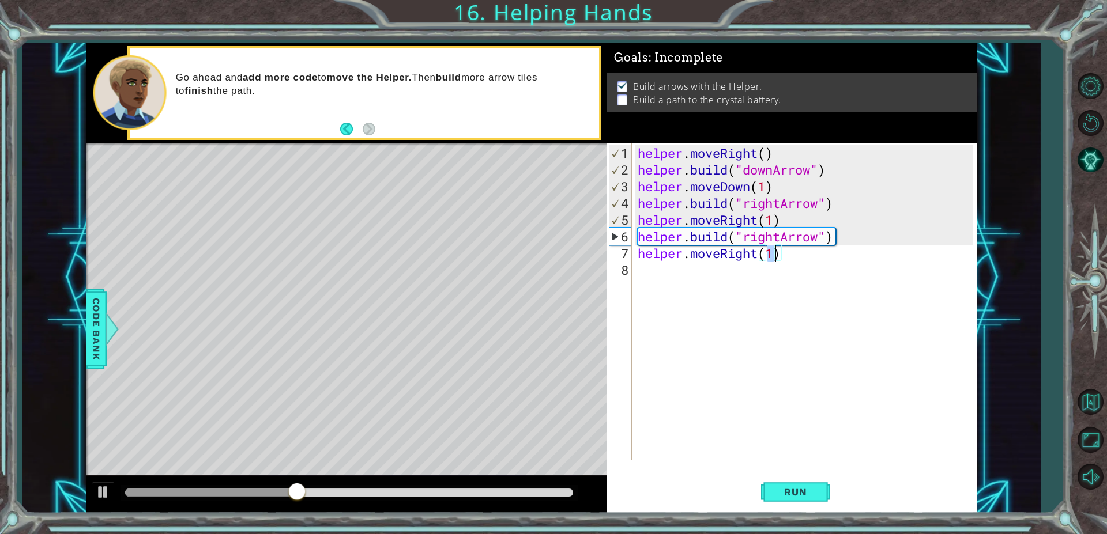
click at [684, 277] on div "helper . moveRight ( ) helper . build ( "downArrow" ) helper . moveDown ( 1 ) h…" at bounding box center [807, 320] width 344 height 351
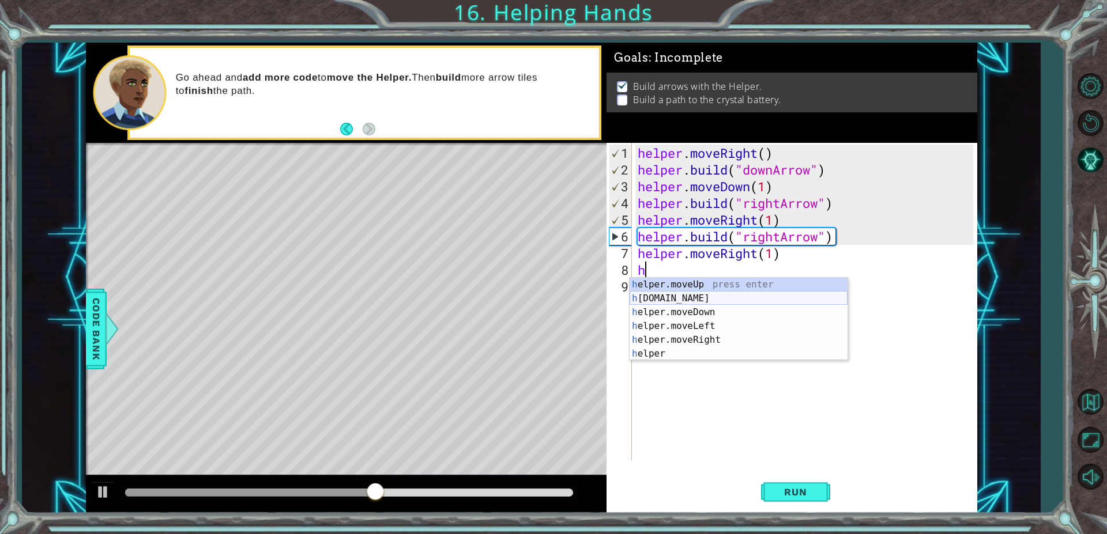
click at [705, 295] on div "h elper.moveUp press enter h elper.build press enter h elper.moveDown press ent…" at bounding box center [738, 333] width 218 height 111
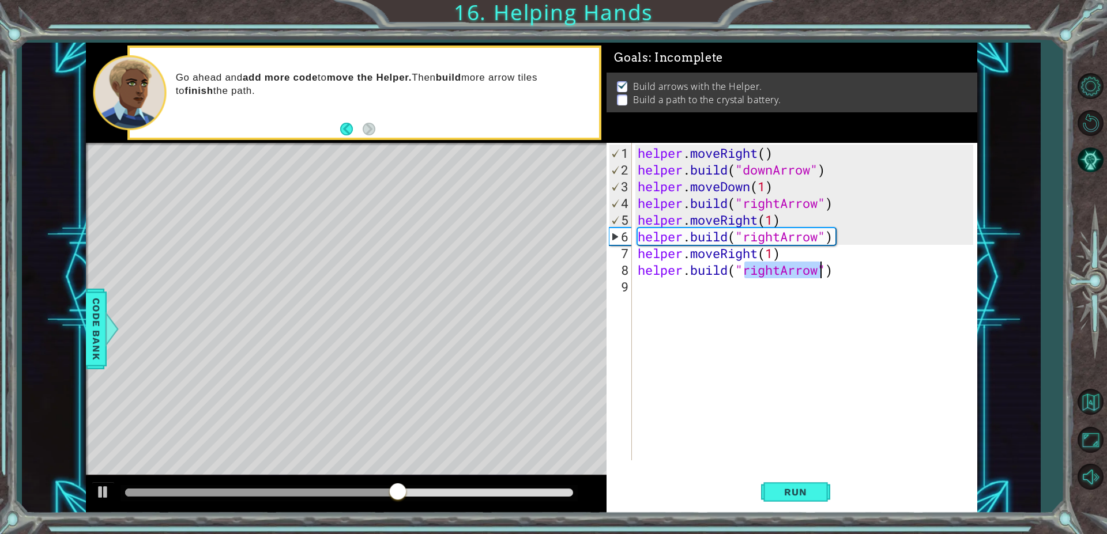
click at [783, 274] on div "helper . moveRight ( ) helper . build ( "downArrow" ) helper . moveDown ( 1 ) h…" at bounding box center [807, 320] width 344 height 351
type textarea "helper.build("upArrow")"
click at [771, 488] on button "Run" at bounding box center [795, 492] width 69 height 37
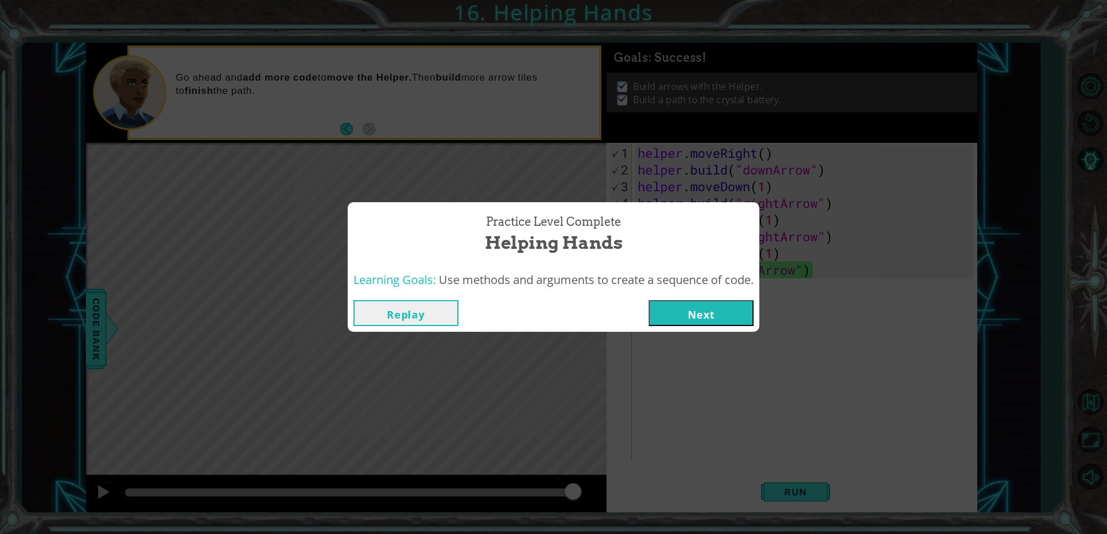
click at [722, 305] on button "Next" at bounding box center [700, 313] width 105 height 26
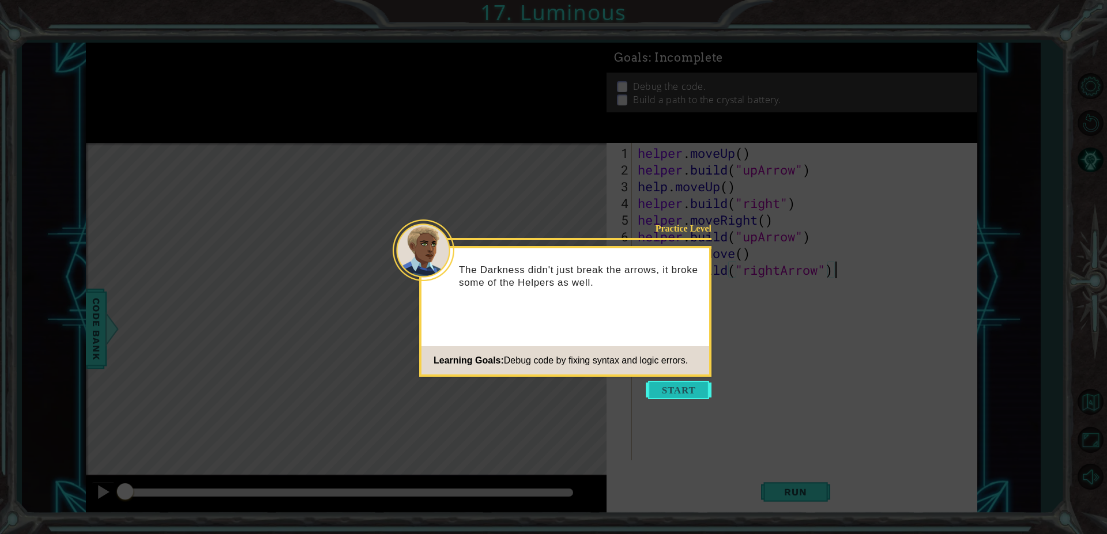
click at [695, 388] on button "Start" at bounding box center [679, 390] width 66 height 18
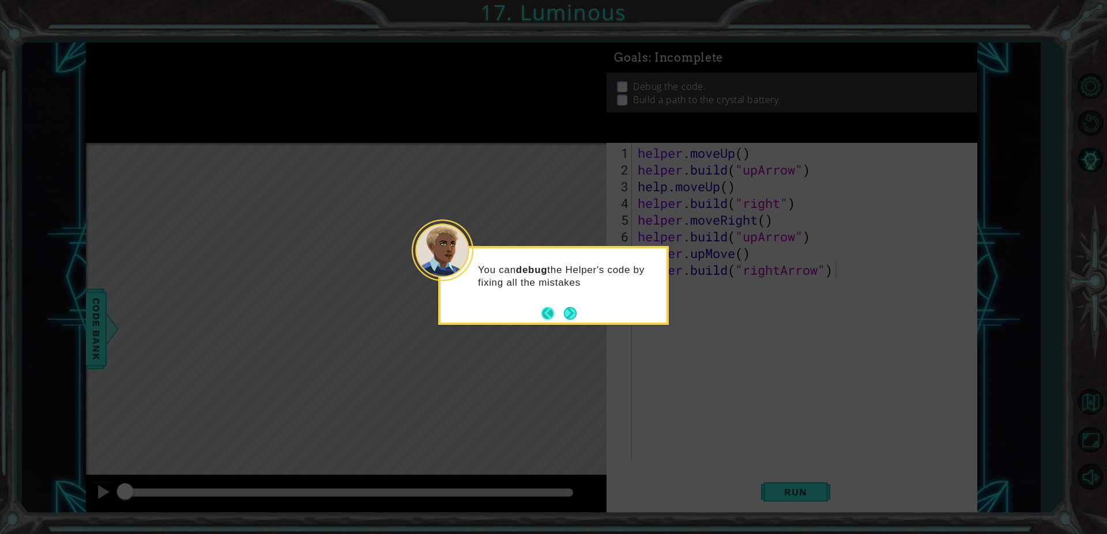
click at [557, 314] on button "Back" at bounding box center [552, 313] width 22 height 13
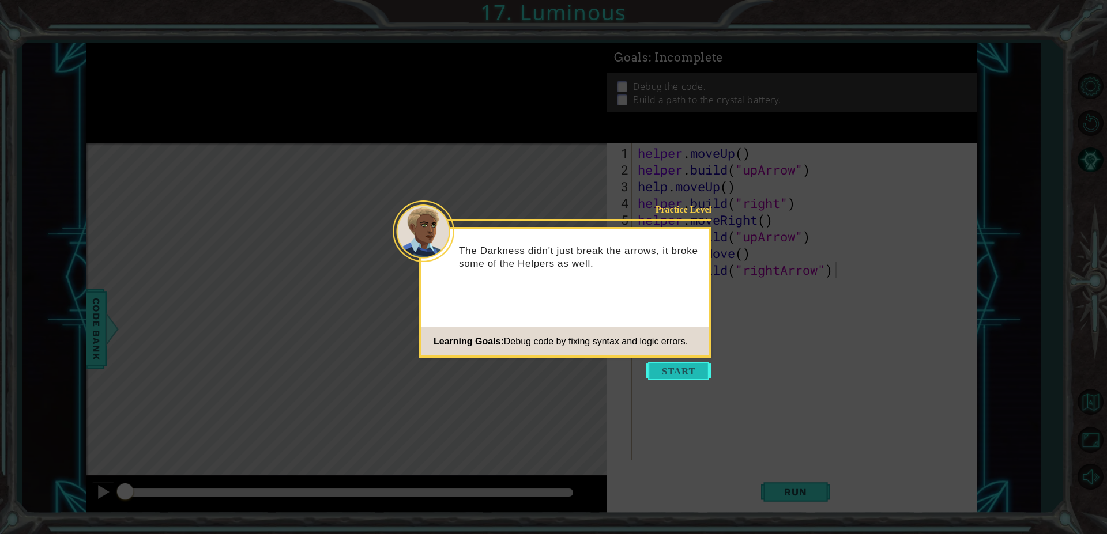
click at [662, 362] on button "Start" at bounding box center [679, 371] width 66 height 18
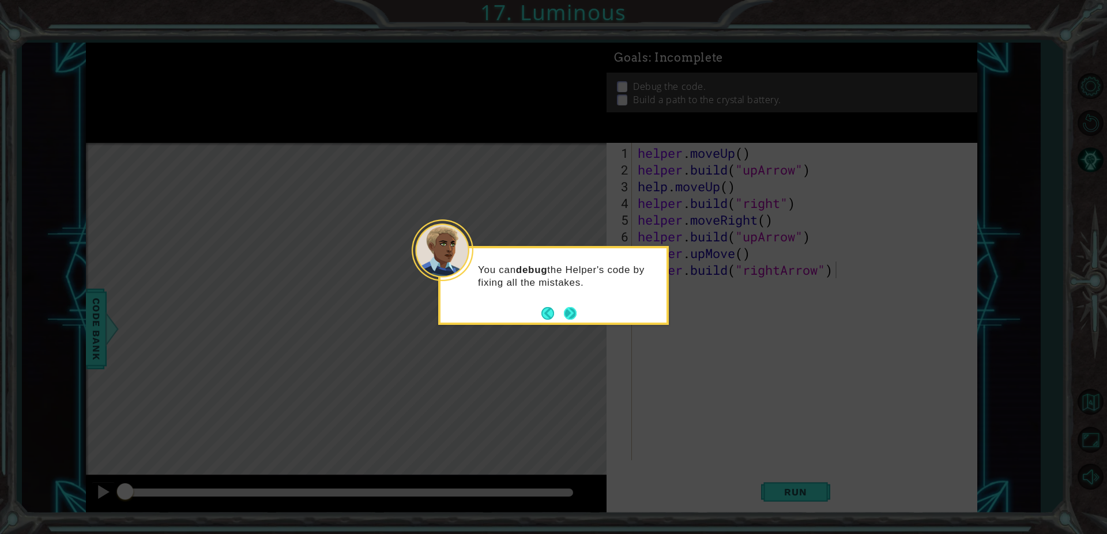
click at [567, 311] on button "Next" at bounding box center [570, 313] width 13 height 13
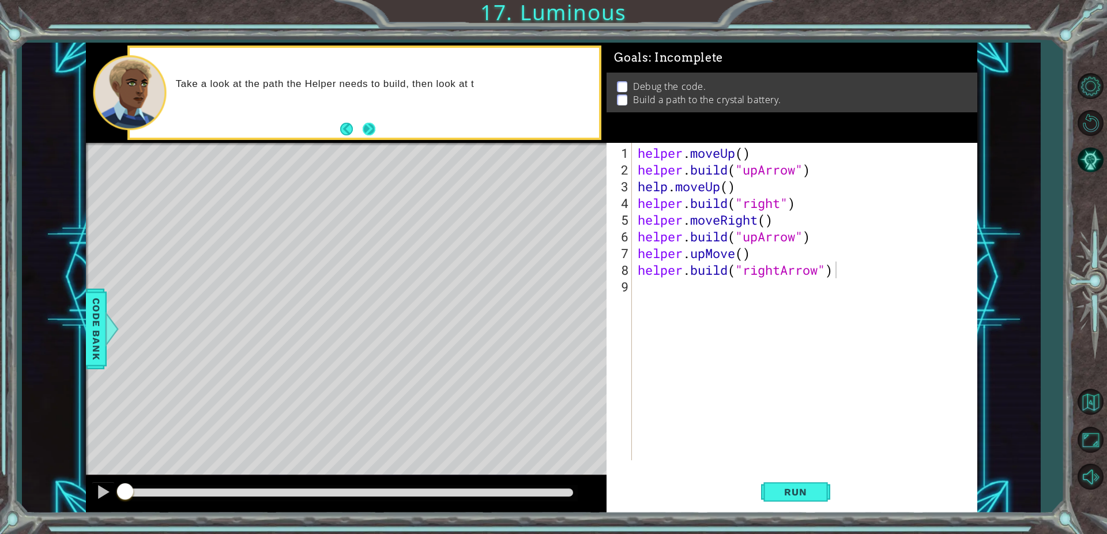
click at [370, 131] on button "Next" at bounding box center [369, 129] width 13 height 13
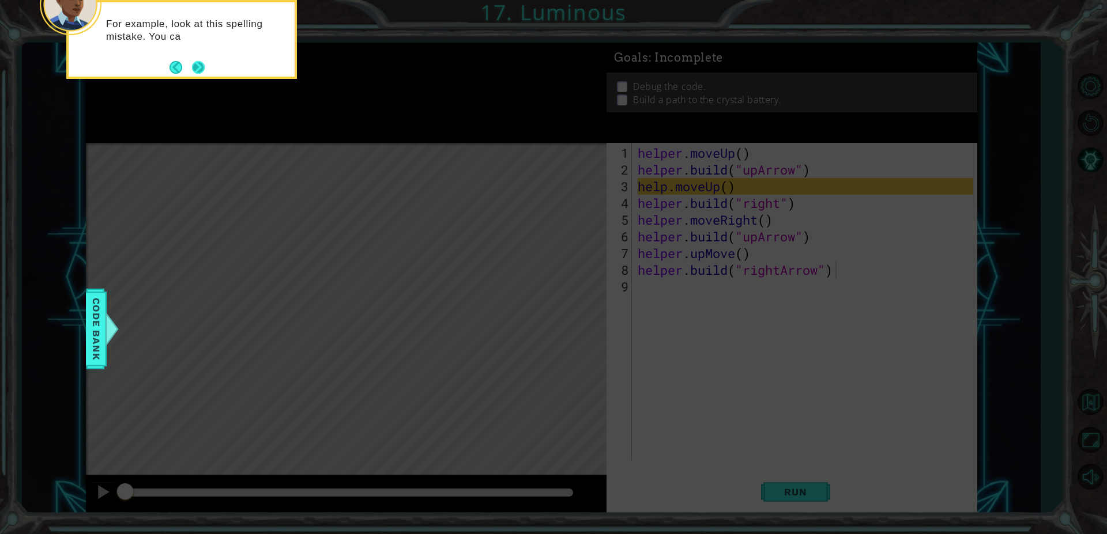
click at [194, 66] on button "Next" at bounding box center [198, 67] width 13 height 13
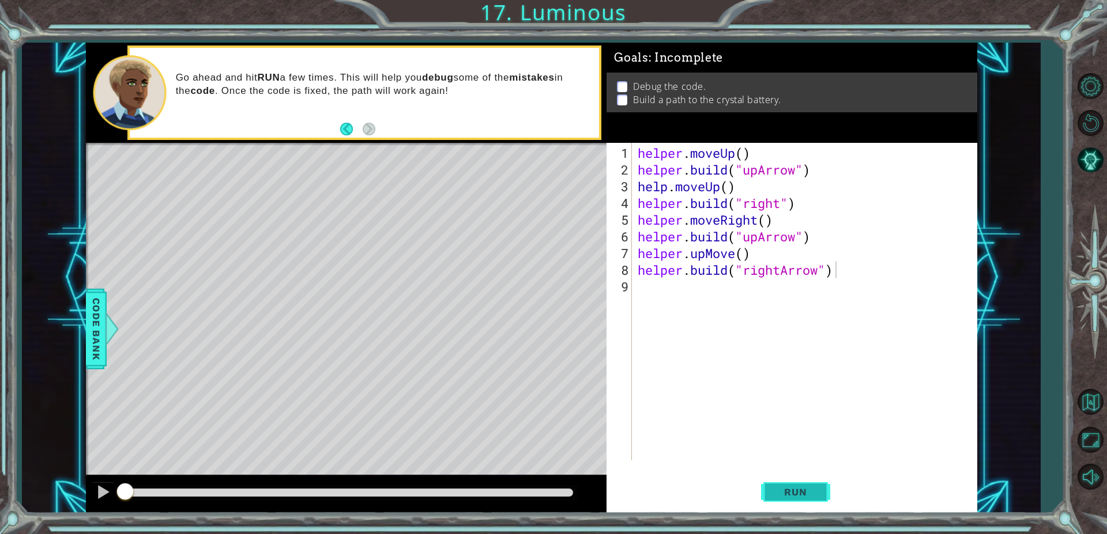
click at [792, 489] on span "Run" at bounding box center [795, 492] width 46 height 12
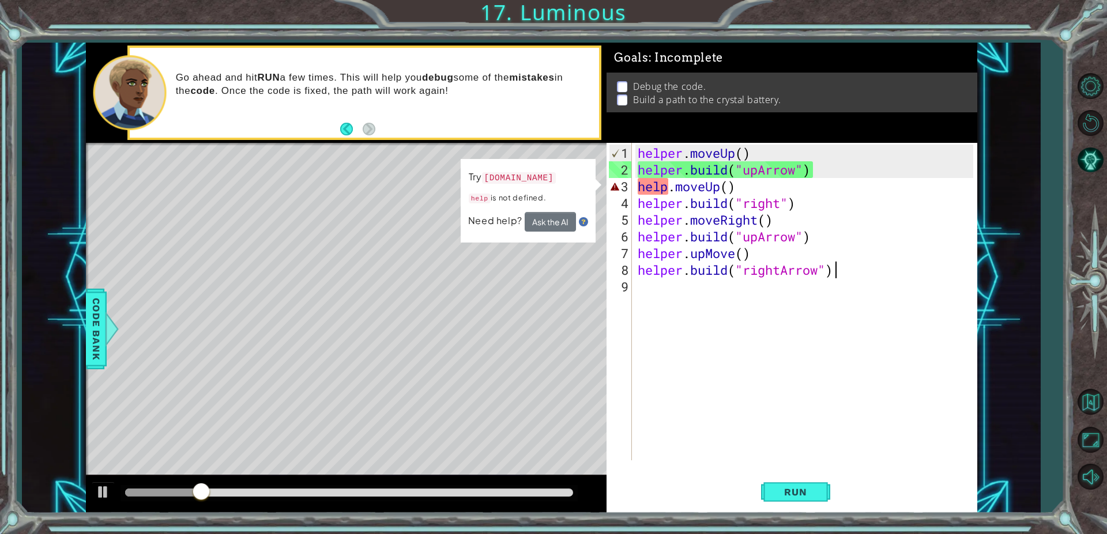
click at [667, 191] on div "helper . moveUp ( ) helper . build ( "upArrow" ) help . moveUp ( ) helper . bui…" at bounding box center [807, 320] width 344 height 351
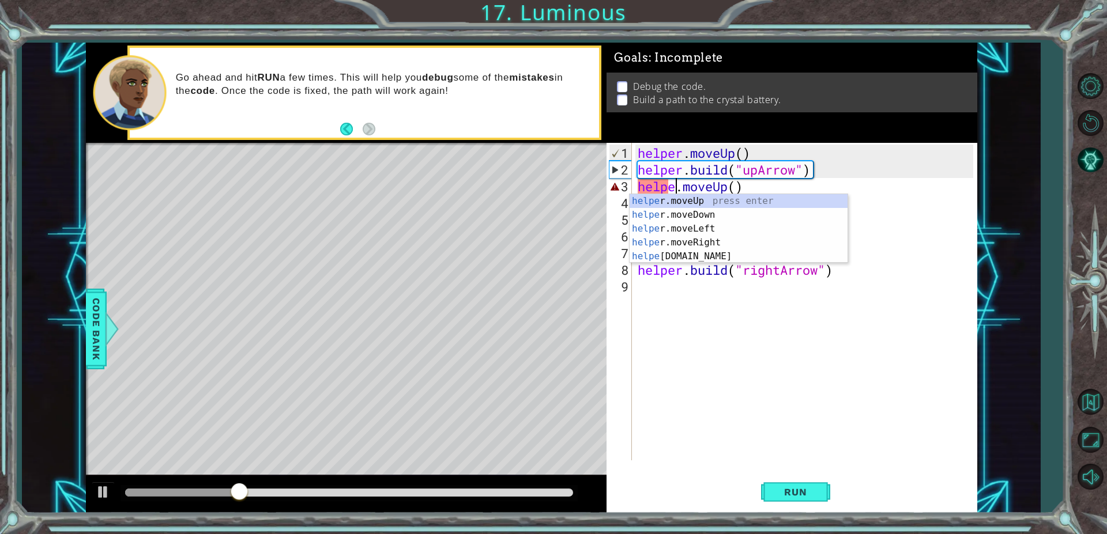
scroll to position [0, 2]
click at [871, 216] on div "helper . moveUp ( ) helper . build ( "upArrow" ) helper . moveUp ( ) helper . b…" at bounding box center [807, 320] width 344 height 351
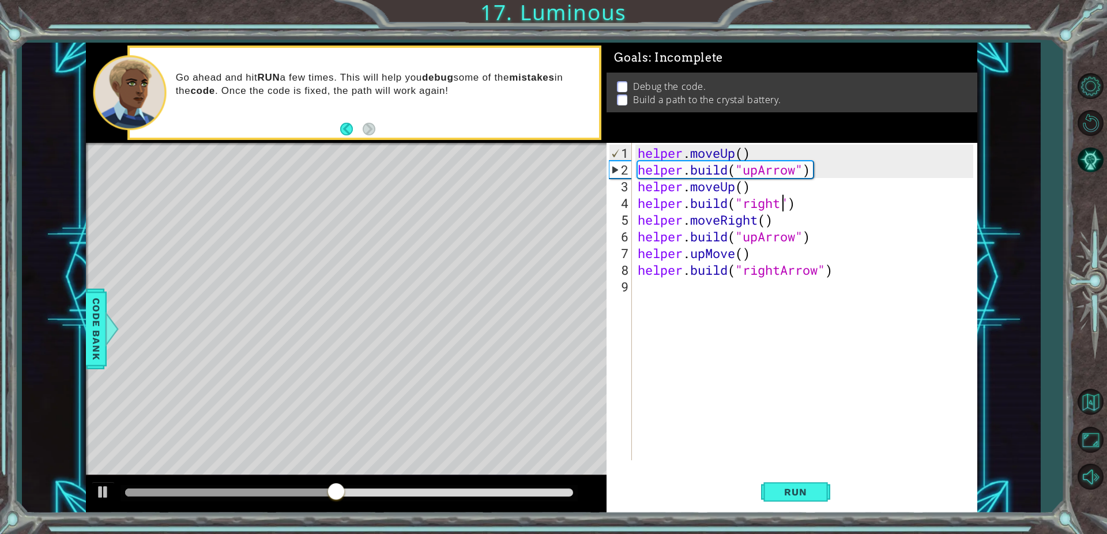
click at [782, 201] on div "helper . moveUp ( ) helper . build ( "upArrow" ) helper . moveUp ( ) helper . b…" at bounding box center [807, 320] width 344 height 351
type textarea "[DOMAIN_NAME]("rightArrow")"
click at [872, 278] on div "helper . moveUp ( ) helper . build ( "upArrow" ) helper . moveUp ( ) helper . b…" at bounding box center [807, 320] width 344 height 351
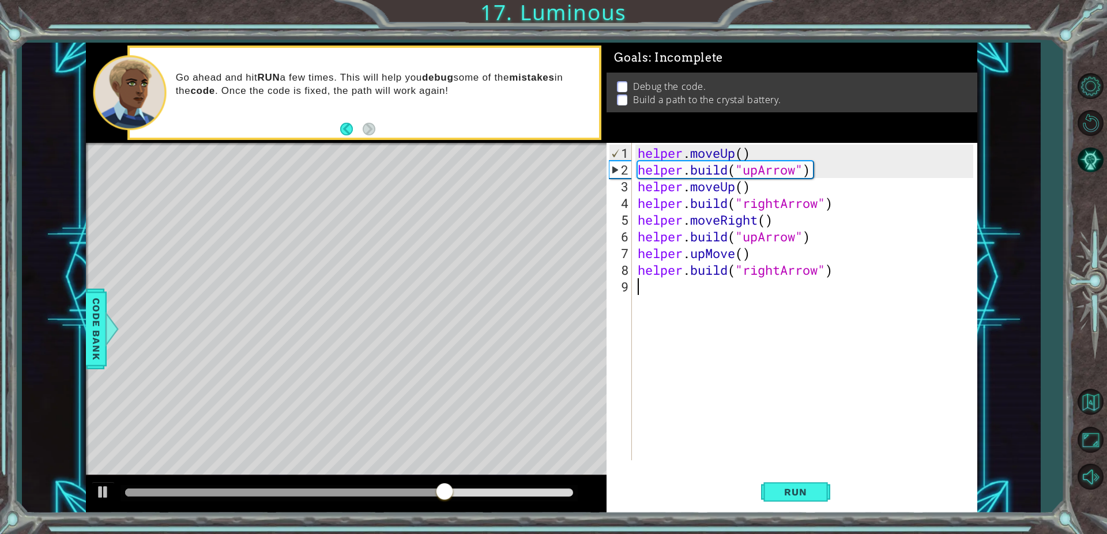
scroll to position [0, 0]
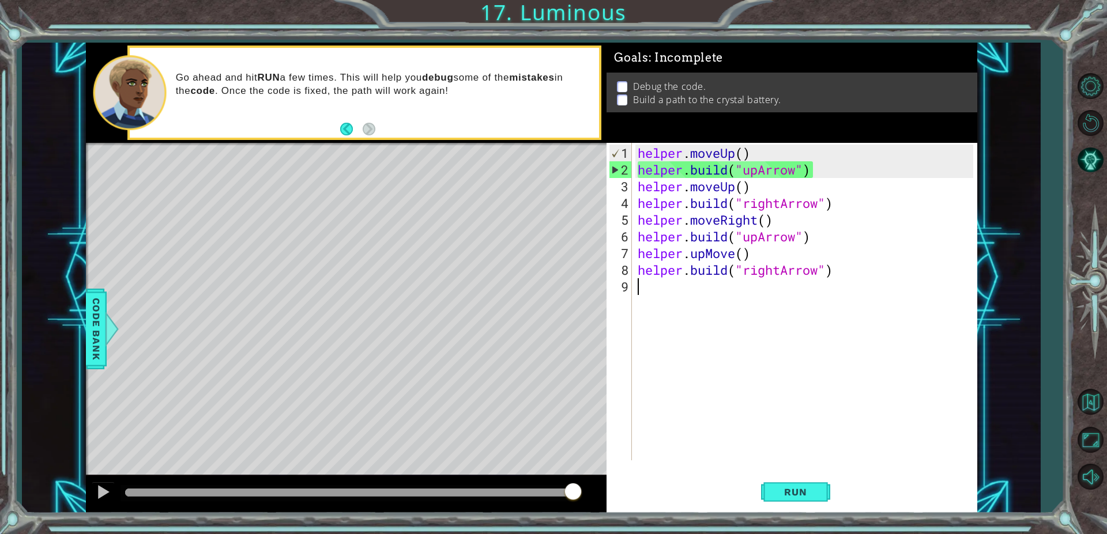
click at [704, 256] on div "helper . moveUp ( ) helper . build ( "upArrow" ) helper . moveUp ( ) helper . b…" at bounding box center [807, 320] width 344 height 351
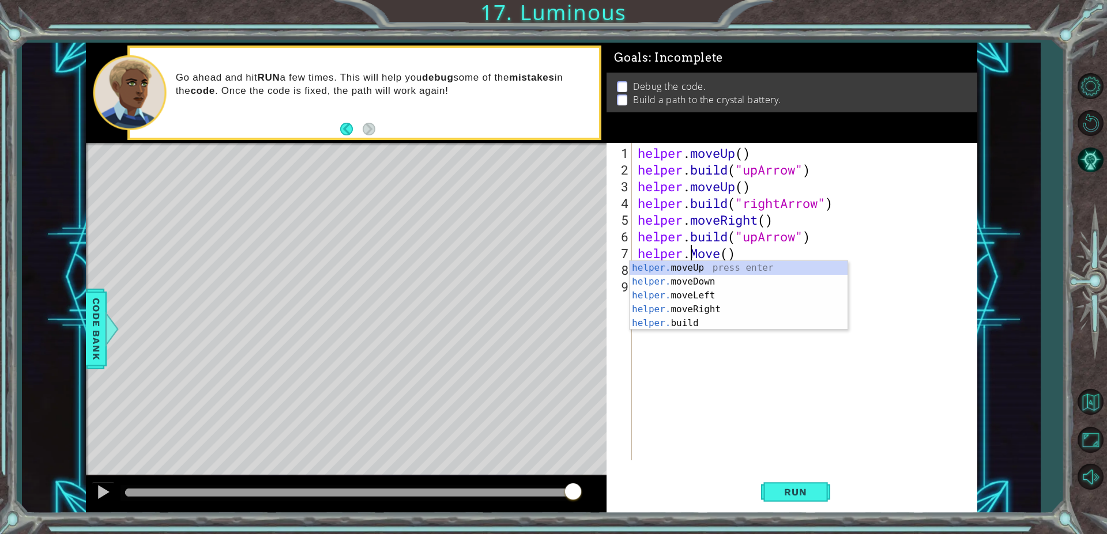
click at [720, 254] on div "helper . moveUp ( ) helper . build ( "upArrow" ) helper . moveUp ( ) helper . b…" at bounding box center [807, 320] width 344 height 351
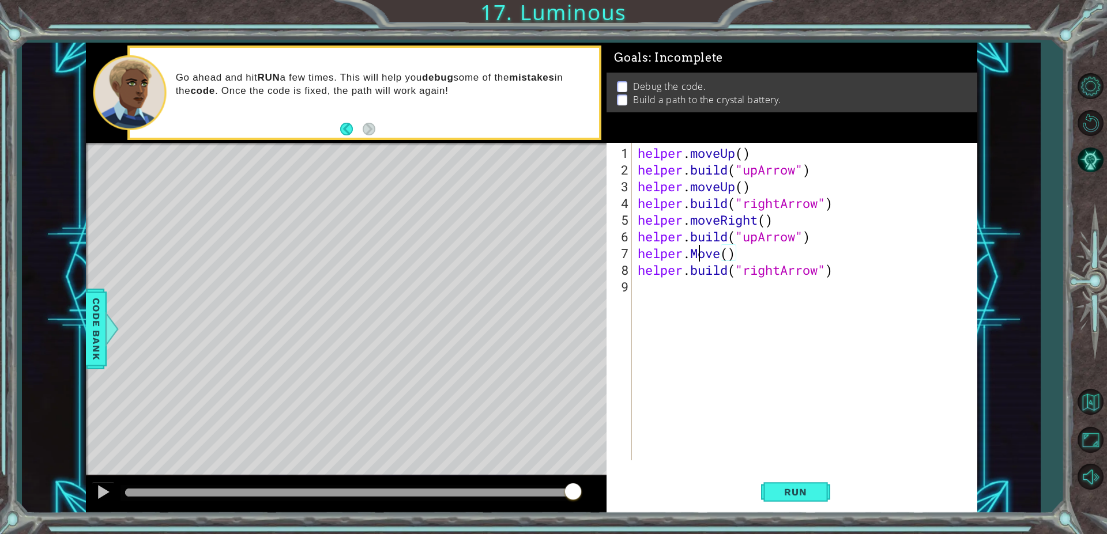
click at [697, 255] on div "helper . moveUp ( ) helper . build ( "upArrow" ) helper . moveUp ( ) helper . b…" at bounding box center [807, 320] width 344 height 351
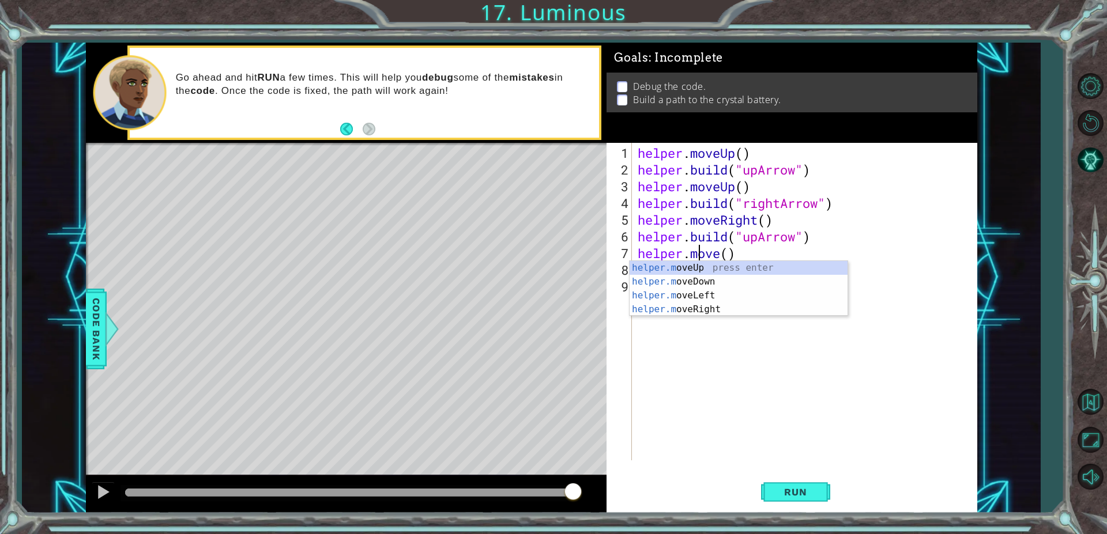
scroll to position [0, 3]
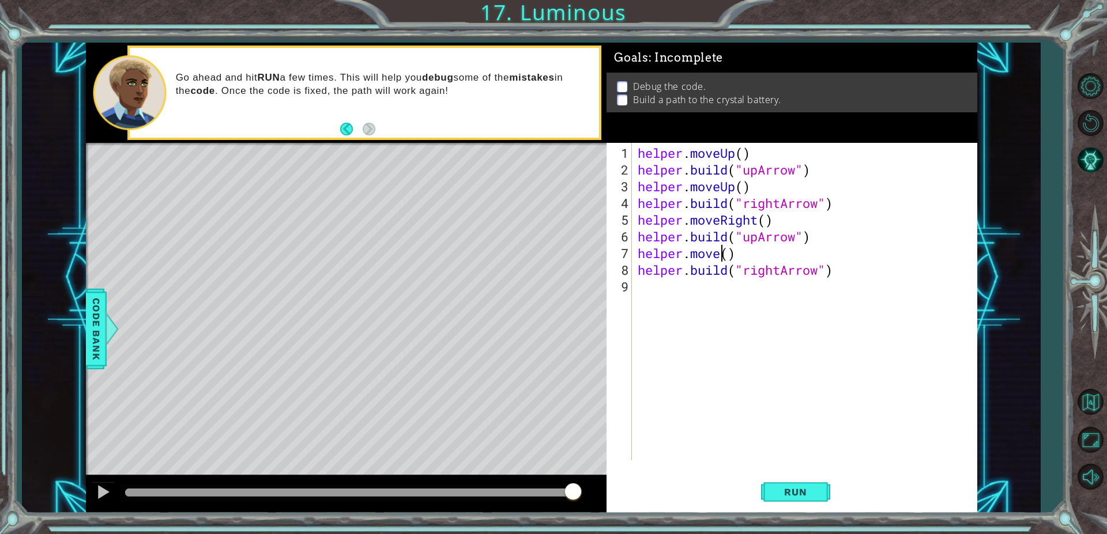
click at [721, 254] on div "helper . moveUp ( ) helper . build ( "upArrow" ) helper . moveUp ( ) helper . b…" at bounding box center [807, 320] width 344 height 351
type textarea "helper.moveUp()"
click at [821, 495] on button "Run" at bounding box center [795, 492] width 69 height 37
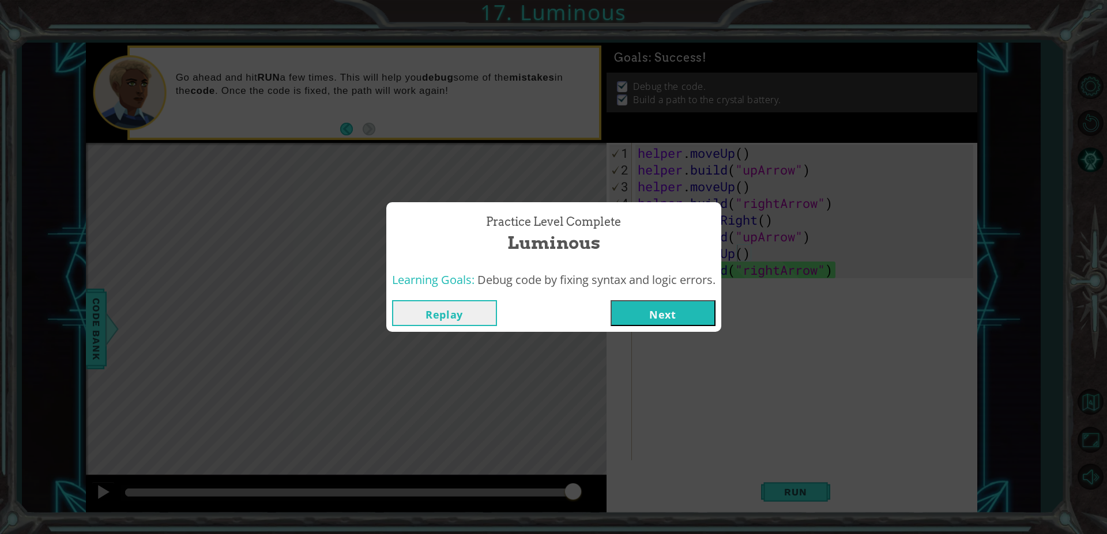
click at [667, 290] on div "Practice Level Complete Luminous Learning Goals: Debug code by fixing syntax an…" at bounding box center [553, 267] width 335 height 130
click at [679, 328] on div "Replay Next" at bounding box center [553, 313] width 335 height 37
click at [669, 310] on button "Next" at bounding box center [662, 313] width 105 height 26
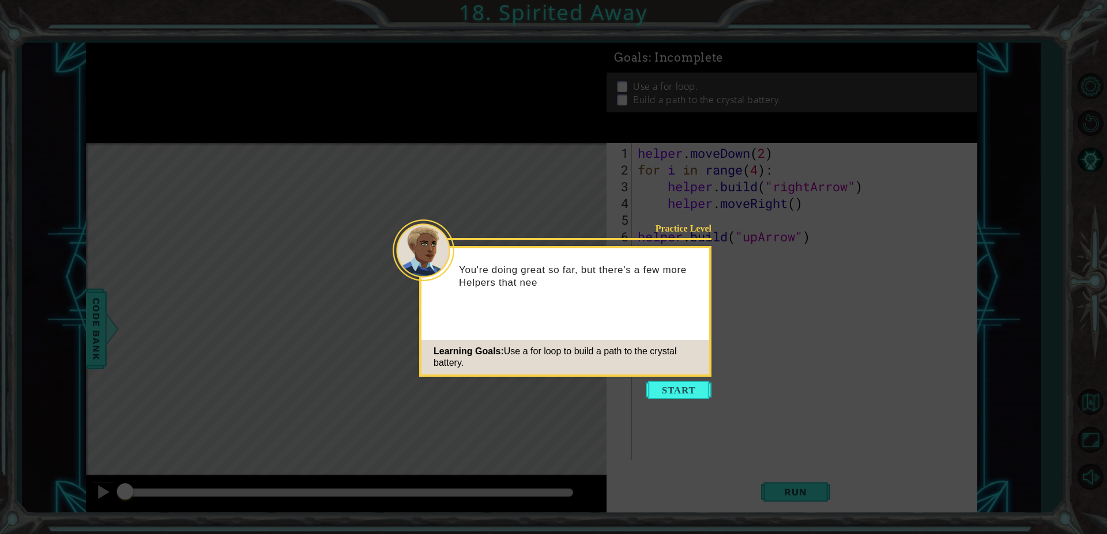
click at [673, 373] on div "Learning Goals: Use a for loop to build a path to the crystal battery." at bounding box center [565, 357] width 288 height 35
click at [676, 378] on icon at bounding box center [553, 267] width 1107 height 534
click at [676, 384] on button "Start" at bounding box center [679, 390] width 66 height 18
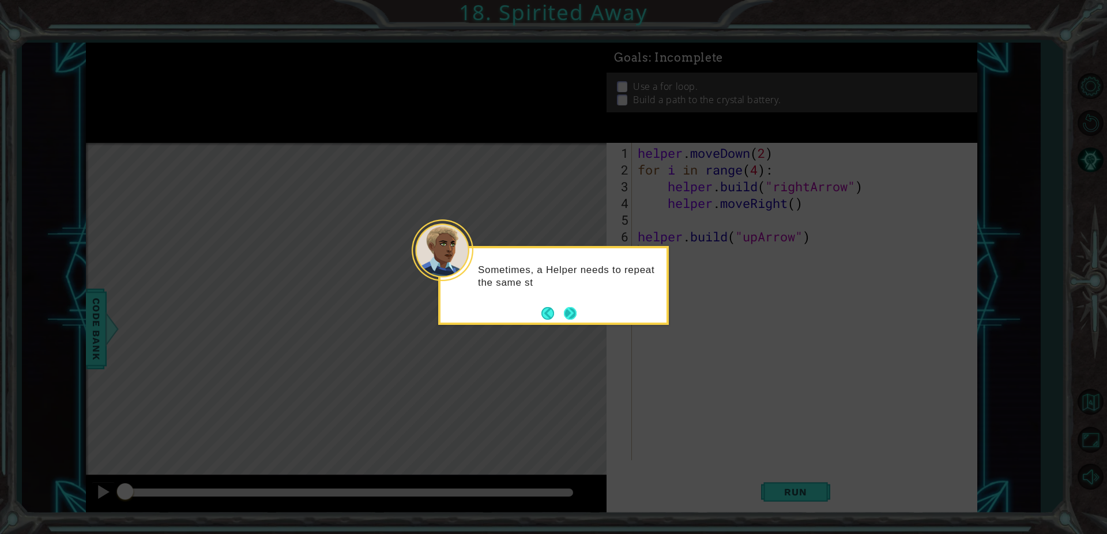
click at [572, 312] on button "Next" at bounding box center [570, 313] width 13 height 13
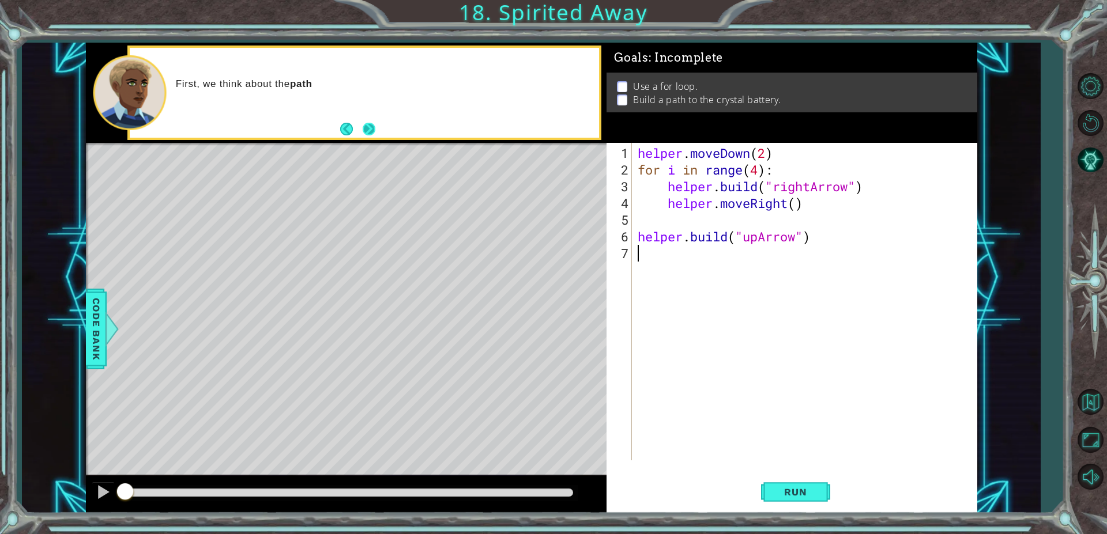
click at [370, 133] on button "Next" at bounding box center [369, 129] width 13 height 13
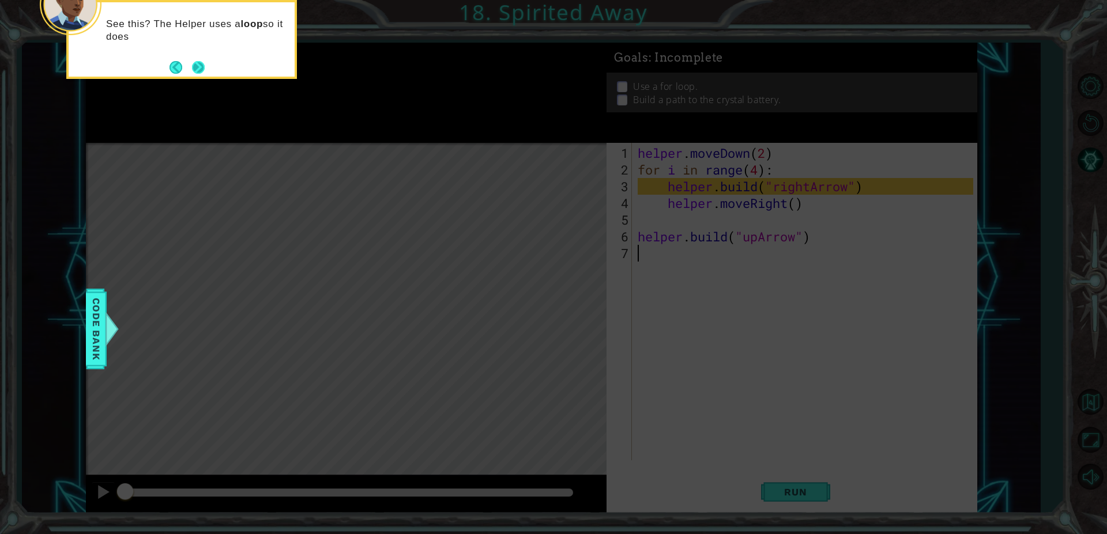
click at [198, 64] on button "Next" at bounding box center [198, 67] width 13 height 13
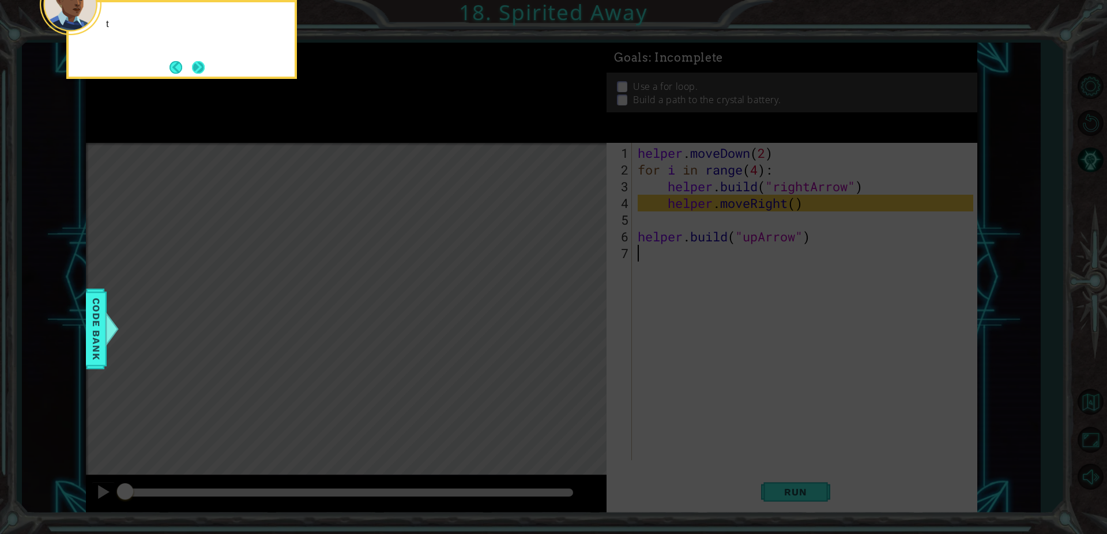
click at [198, 64] on button "Next" at bounding box center [198, 67] width 13 height 13
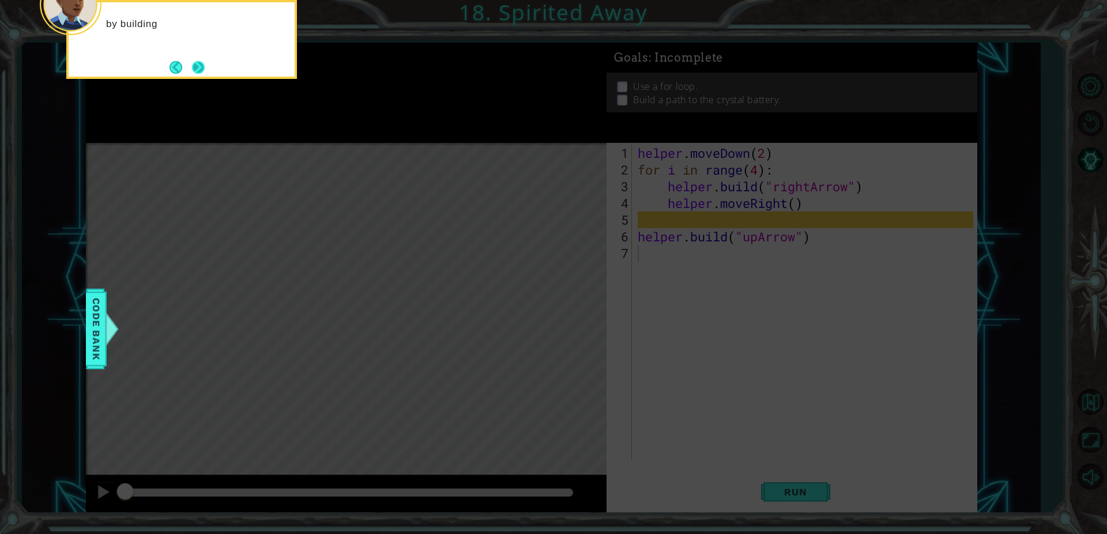
click at [198, 64] on button "Next" at bounding box center [198, 67] width 13 height 13
click at [198, 63] on button "Next" at bounding box center [198, 67] width 13 height 13
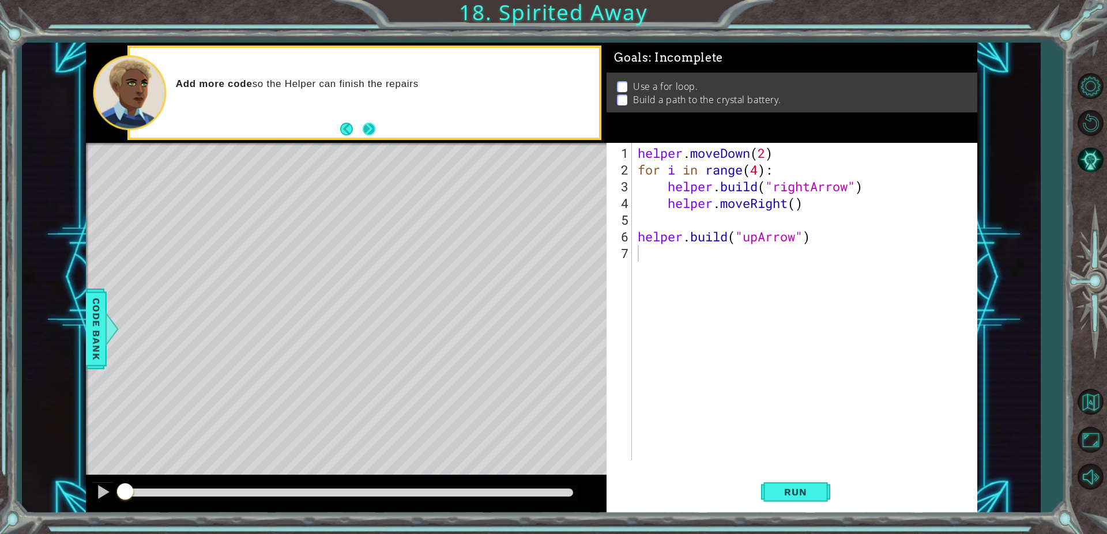
click at [368, 123] on button "Next" at bounding box center [369, 129] width 13 height 13
click at [814, 476] on button "Run" at bounding box center [795, 492] width 69 height 37
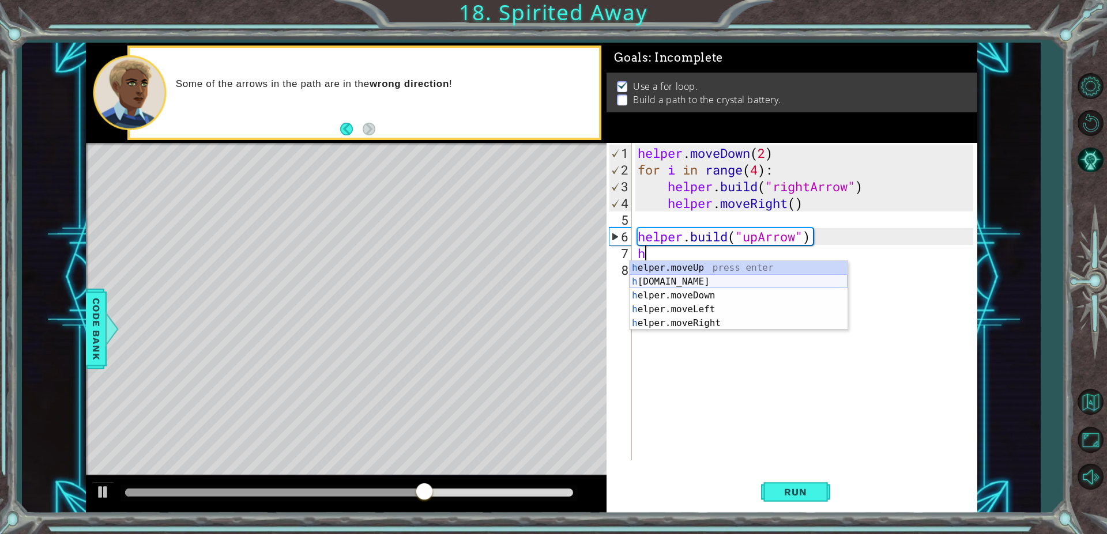
click at [728, 286] on div "h elper.moveUp press enter h elper.build press enter h elper.moveDown press ent…" at bounding box center [738, 309] width 218 height 97
type textarea "[DOMAIN_NAME]("rightArrow")"
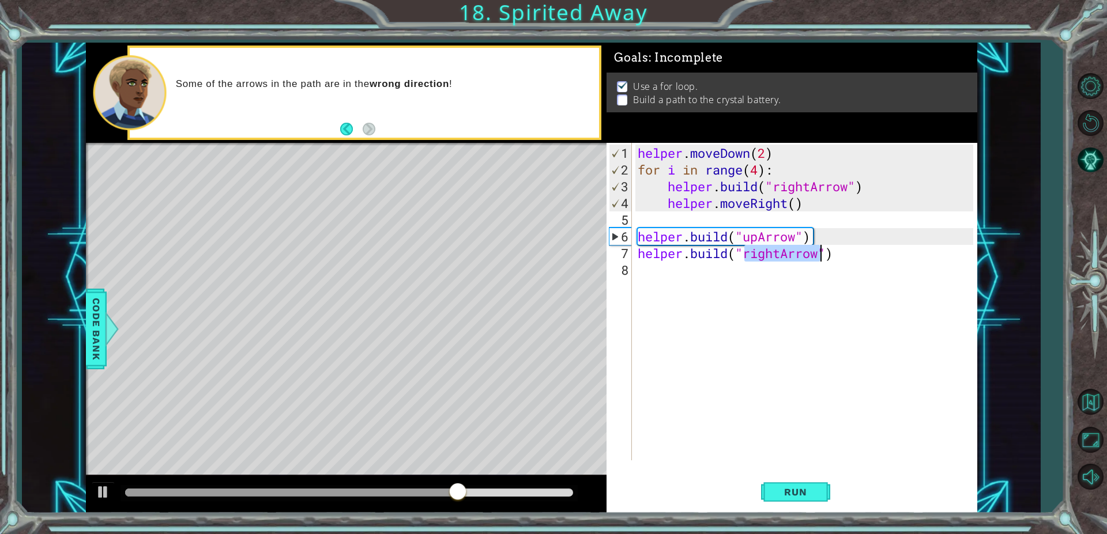
click at [639, 253] on div "helper . moveDown ( 2 ) for i in range ( 4 ) : helper . build ( "rightArrow" ) …" at bounding box center [807, 320] width 344 height 351
click at [661, 254] on div "helper . moveDown ( 2 ) for i in range ( 4 ) : helper . build ( "rightArrow" ) …" at bounding box center [807, 320] width 344 height 351
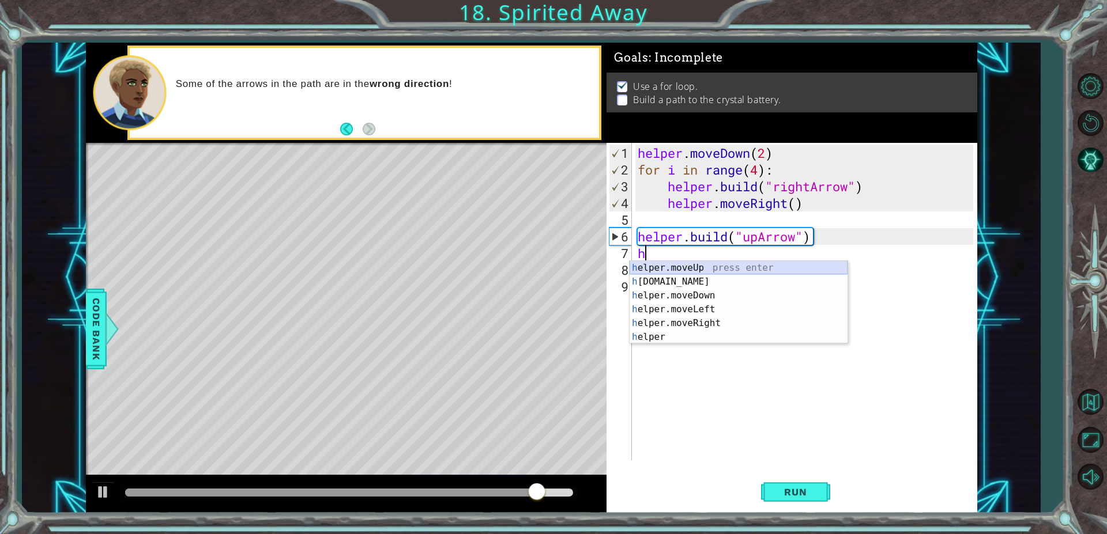
click at [690, 265] on div "h elper.moveUp press enter h elper.build press enter h elper.moveDown press ent…" at bounding box center [738, 316] width 218 height 111
type textarea "helper.moveUp(1)"
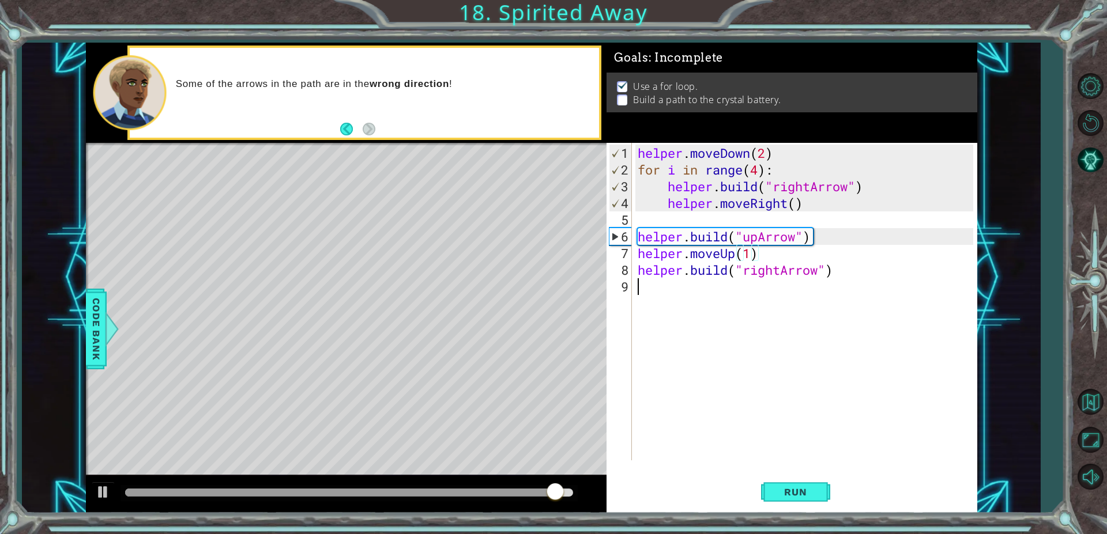
click at [741, 290] on div "helper . moveDown ( 2 ) for i in range ( 4 ) : helper . build ( "rightArrow" ) …" at bounding box center [807, 320] width 344 height 351
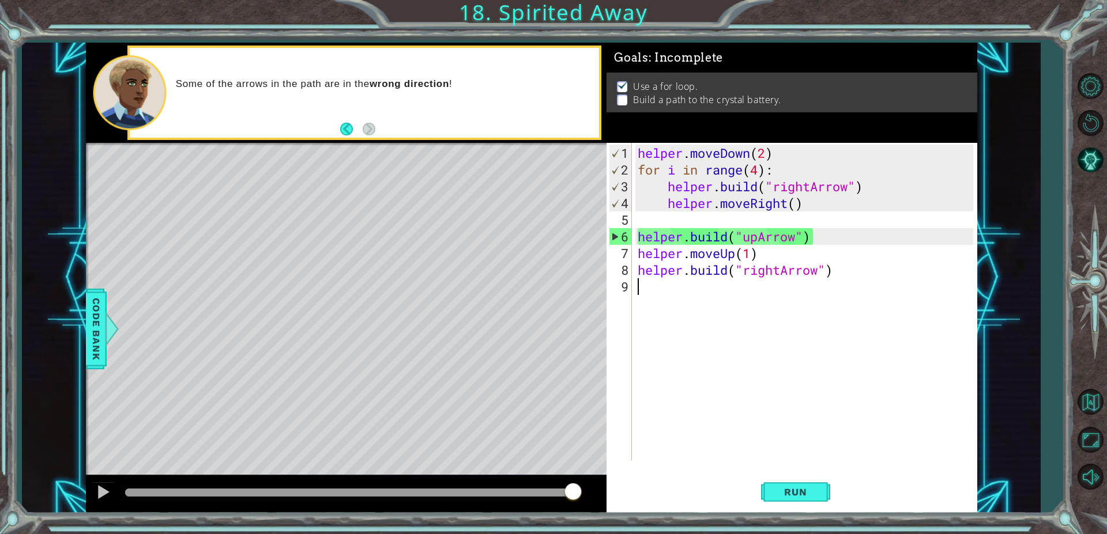
click at [781, 270] on div "helper . moveDown ( 2 ) for i in range ( 4 ) : helper . build ( "rightArrow" ) …" at bounding box center [807, 320] width 344 height 351
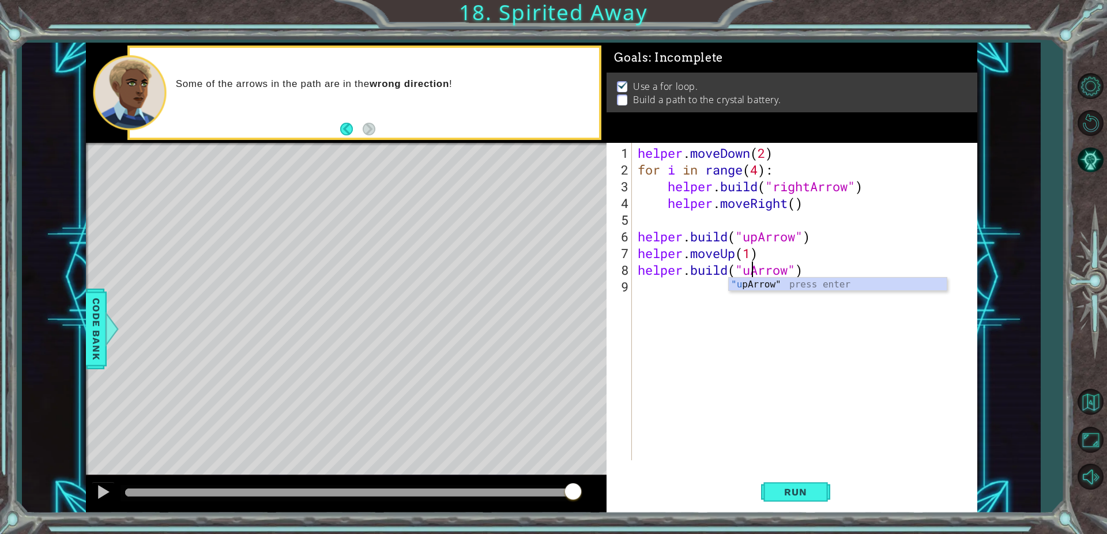
scroll to position [0, 6]
type textarea "helper.build("upArrow")"
click at [801, 489] on span "Run" at bounding box center [795, 492] width 46 height 12
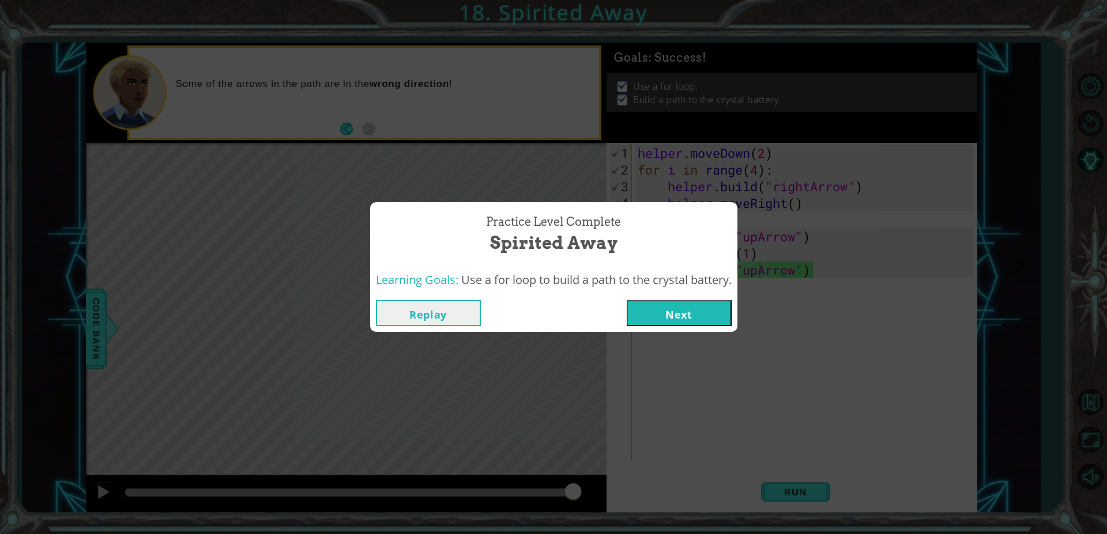
click at [706, 309] on button "Next" at bounding box center [679, 313] width 105 height 26
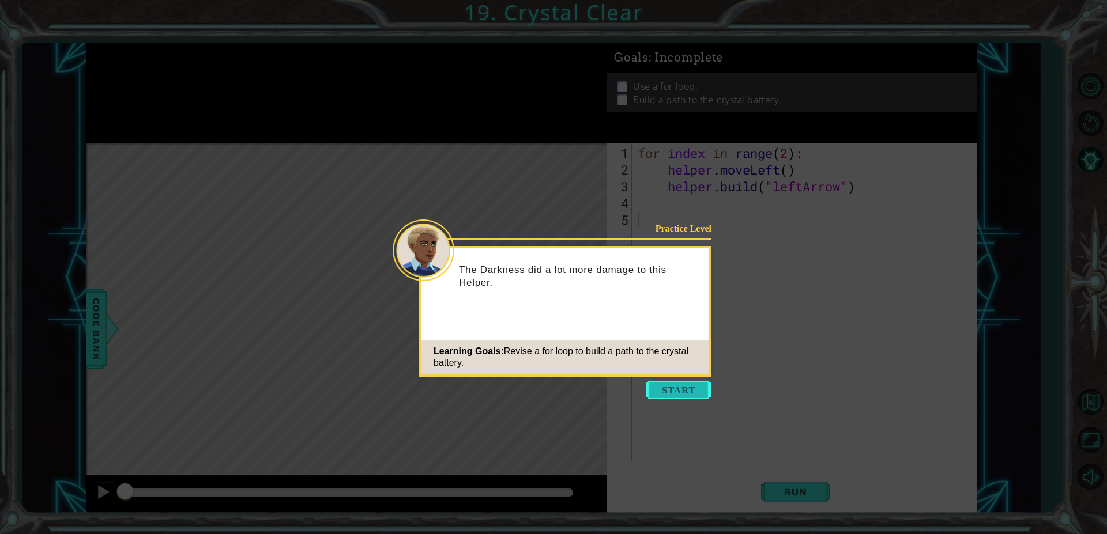
click at [685, 390] on button "Start" at bounding box center [679, 390] width 66 height 18
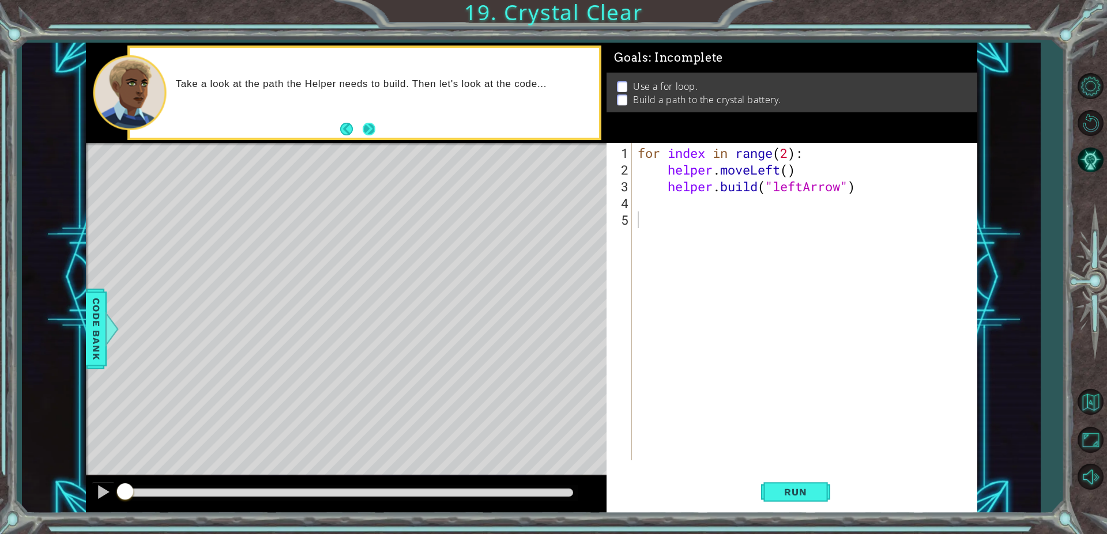
click at [373, 129] on button "Next" at bounding box center [369, 129] width 13 height 13
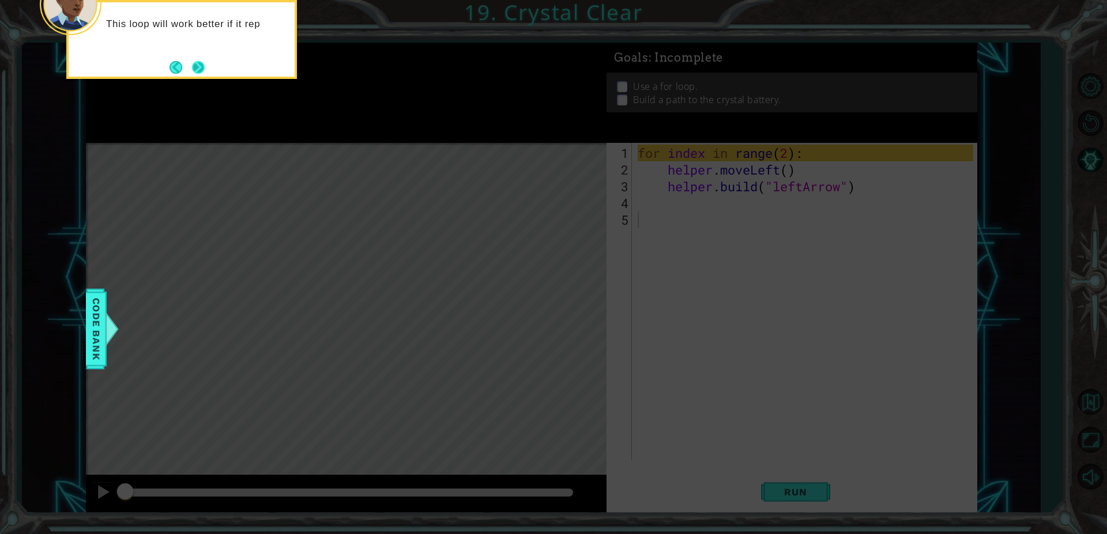
click at [197, 69] on button "Next" at bounding box center [198, 67] width 14 height 14
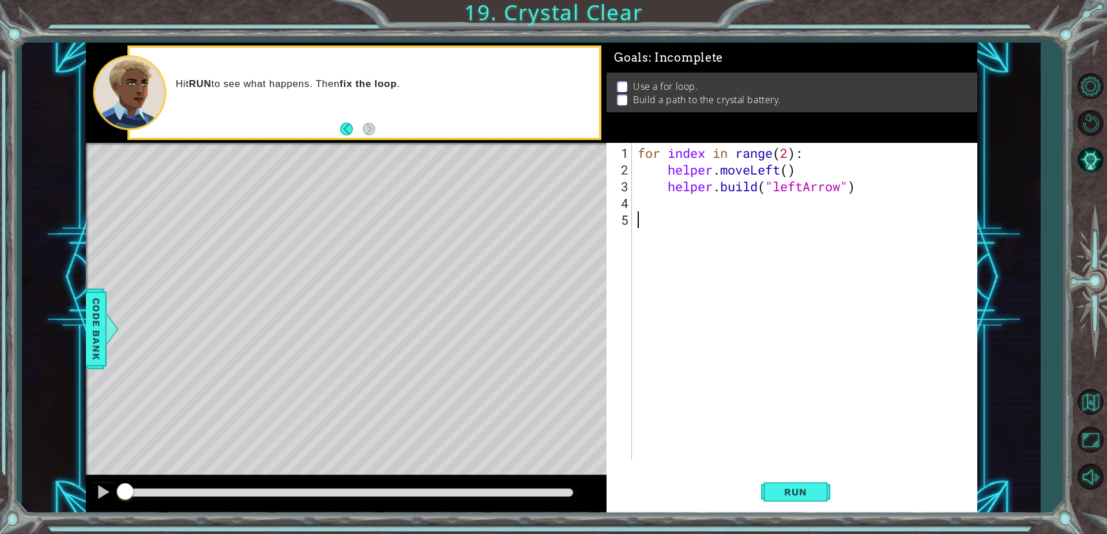
click at [787, 500] on button "Run" at bounding box center [795, 492] width 69 height 37
click at [812, 493] on span "Run" at bounding box center [795, 492] width 46 height 12
click at [803, 490] on span "Run" at bounding box center [795, 492] width 46 height 12
click at [797, 495] on span "Run" at bounding box center [795, 492] width 46 height 12
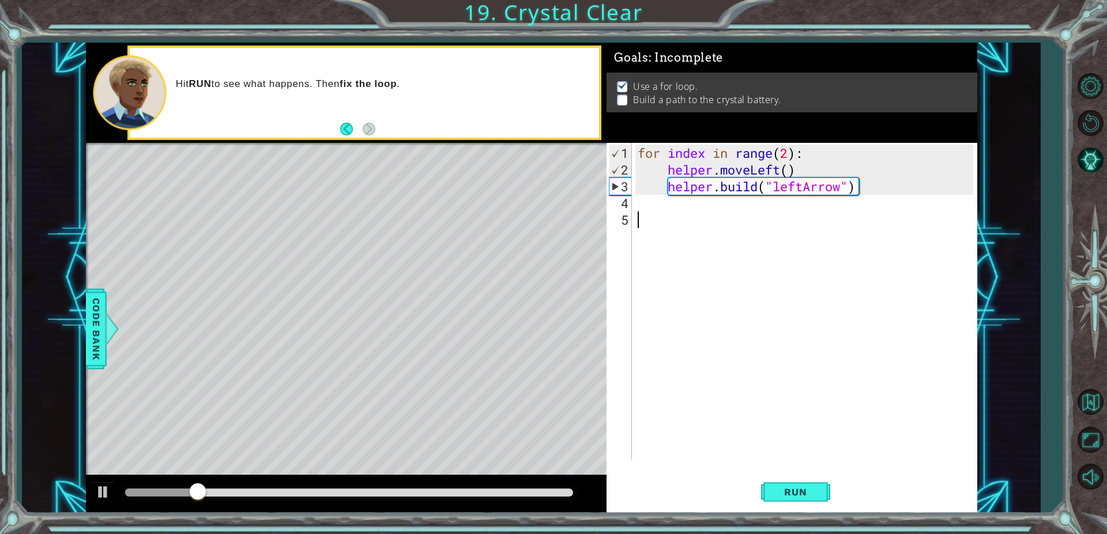
click at [648, 212] on div "for index in range ( 2 ) : helper . moveLeft ( ) helper . build ( "leftArrow" )" at bounding box center [807, 320] width 344 height 351
click at [685, 204] on div "for index in range ( 2 ) : helper . moveLeft ( ) helper . build ( "leftArrow" )" at bounding box center [807, 320] width 344 height 351
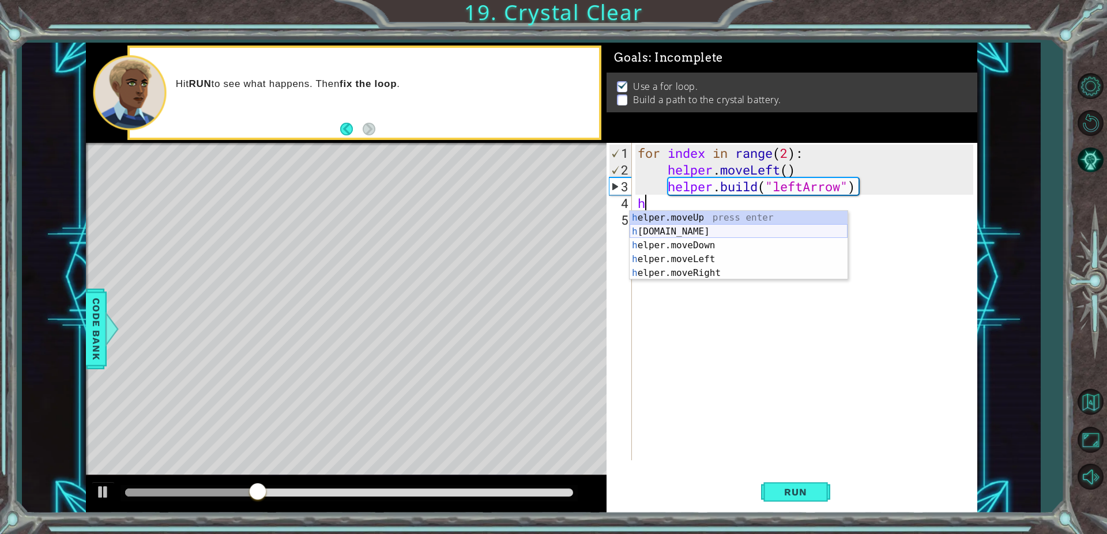
click at [688, 232] on div "h elper.moveUp press enter h elper.build press enter h elper.moveDown press ent…" at bounding box center [738, 259] width 218 height 97
type textarea "[DOMAIN_NAME]("rightArrow")"
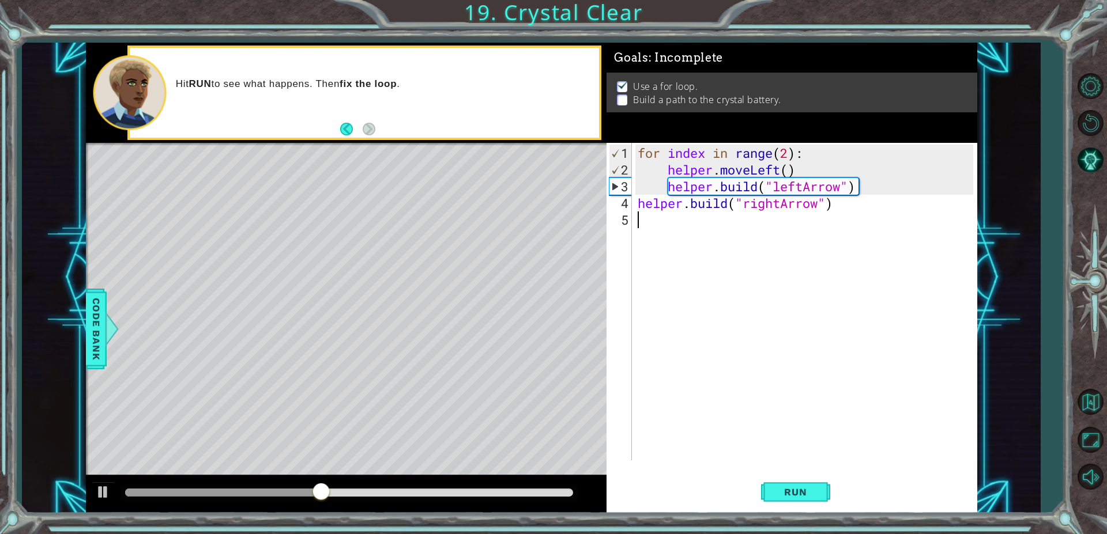
click at [787, 210] on div "for index in range ( 2 ) : helper . moveLeft ( ) helper . build ( "leftArrow" )…" at bounding box center [807, 320] width 344 height 351
click at [781, 207] on div "for index in range ( 2 ) : helper . moveLeft ( ) helper . build ( "leftArrow" )…" at bounding box center [807, 320] width 344 height 351
type textarea "helper.build("leftArrow")"
click at [690, 217] on div "for index in range ( 2 ) : helper . moveLeft ( ) helper . build ( "leftArrow" )…" at bounding box center [807, 320] width 344 height 351
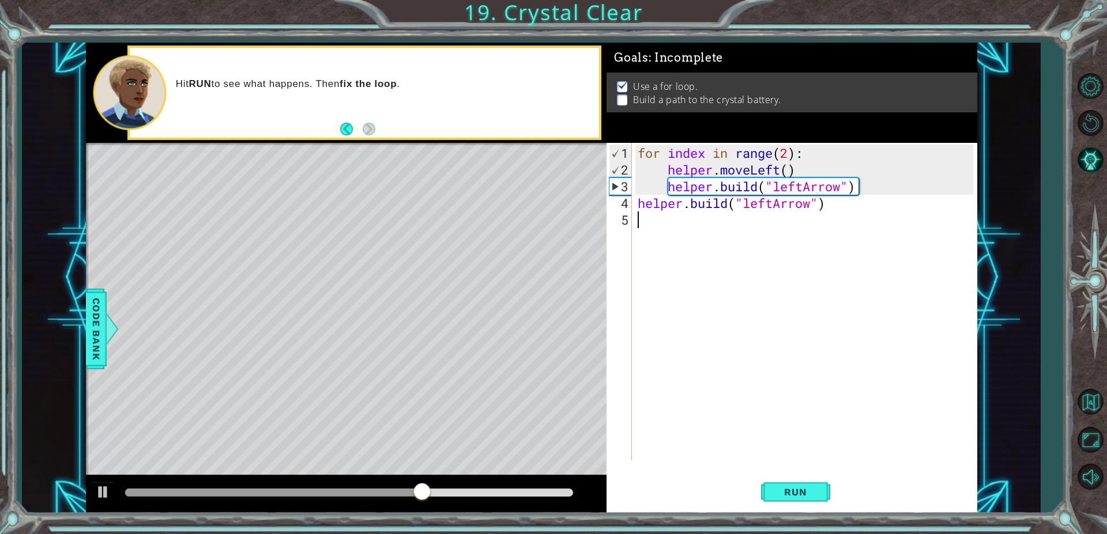
scroll to position [0, 0]
click at [637, 202] on div "for index in range ( 2 ) : helper . moveLeft ( ) helper . build ( "leftArrow" )…" at bounding box center [807, 320] width 344 height 351
type textarea "helper.build("leftArrow")"
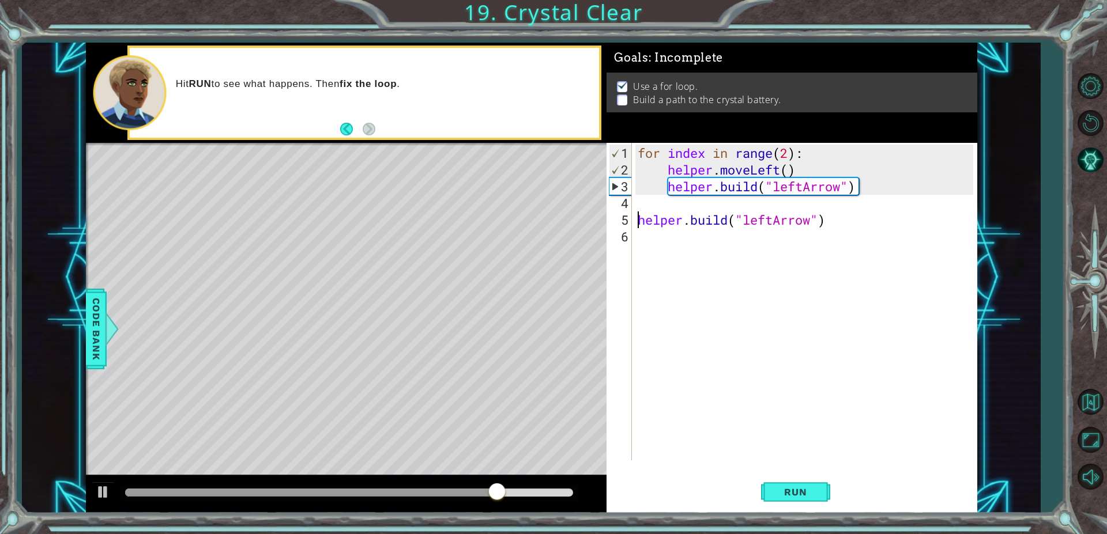
click at [686, 199] on div "for index in range ( 2 ) : helper . moveLeft ( ) helper . build ( "leftArrow" )…" at bounding box center [807, 320] width 344 height 351
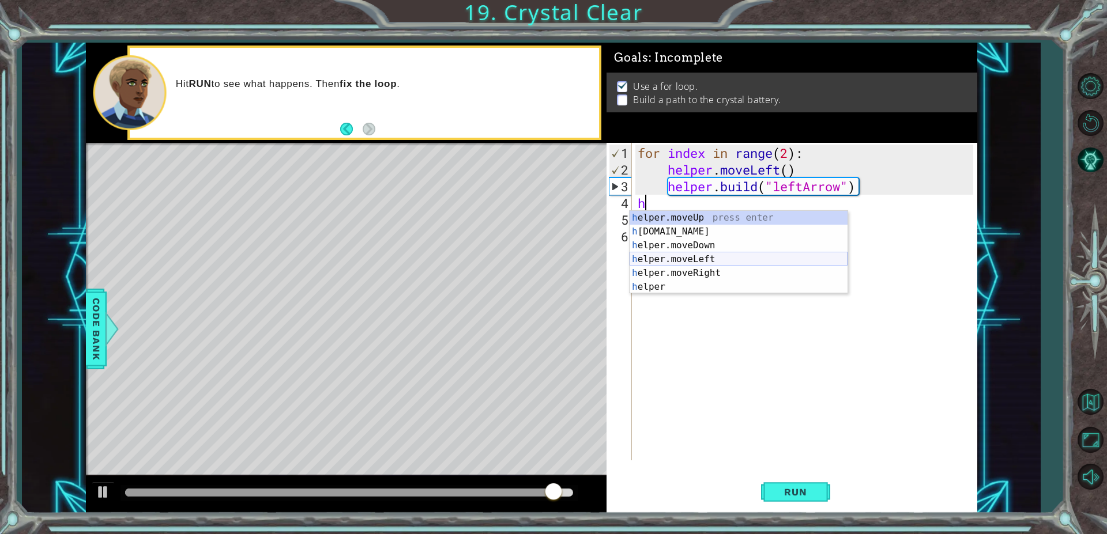
click at [741, 256] on div "h elper.moveUp press enter h elper.build press enter h elper.moveDown press ent…" at bounding box center [738, 266] width 218 height 111
type textarea "helper.moveLeft(1)"
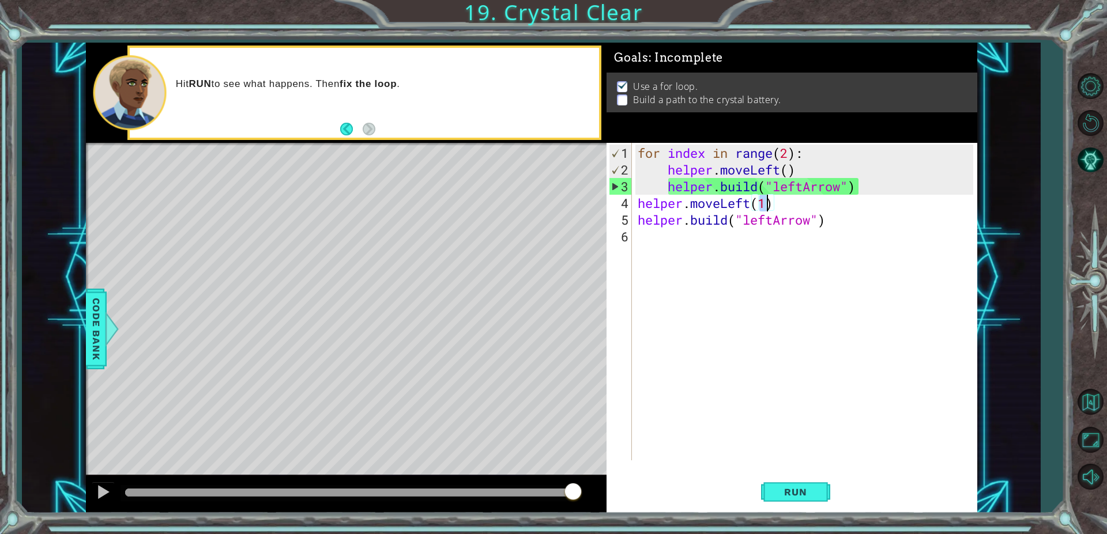
click at [646, 242] on div "for index in range ( 2 ) : helper . moveLeft ( ) helper . build ( "leftArrow" )…" at bounding box center [807, 320] width 344 height 351
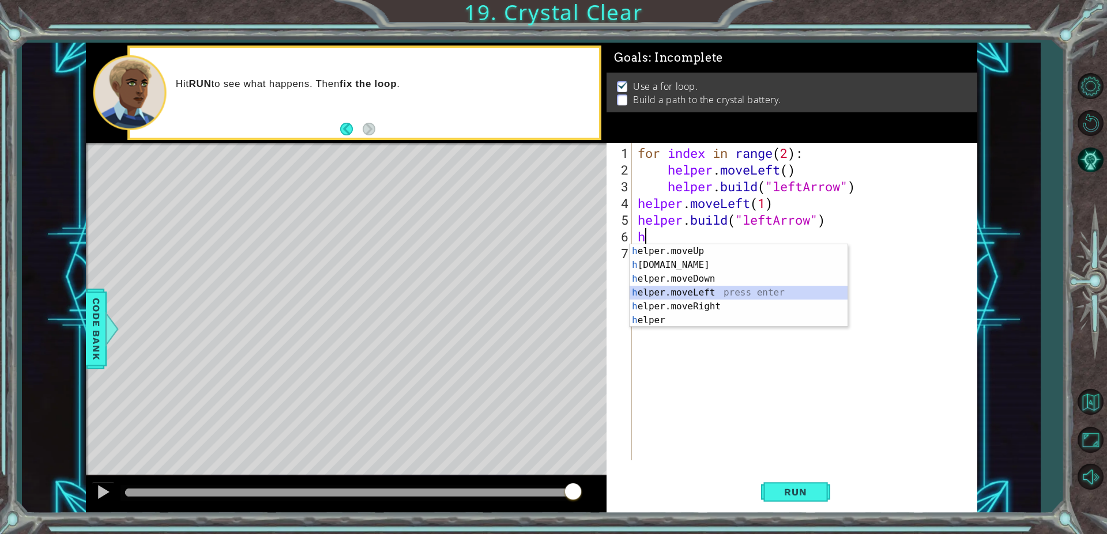
click at [703, 288] on div "h elper.moveUp press enter h elper.build press enter h elper.moveDown press ent…" at bounding box center [738, 299] width 218 height 111
type textarea "helper.moveLeft(1)"
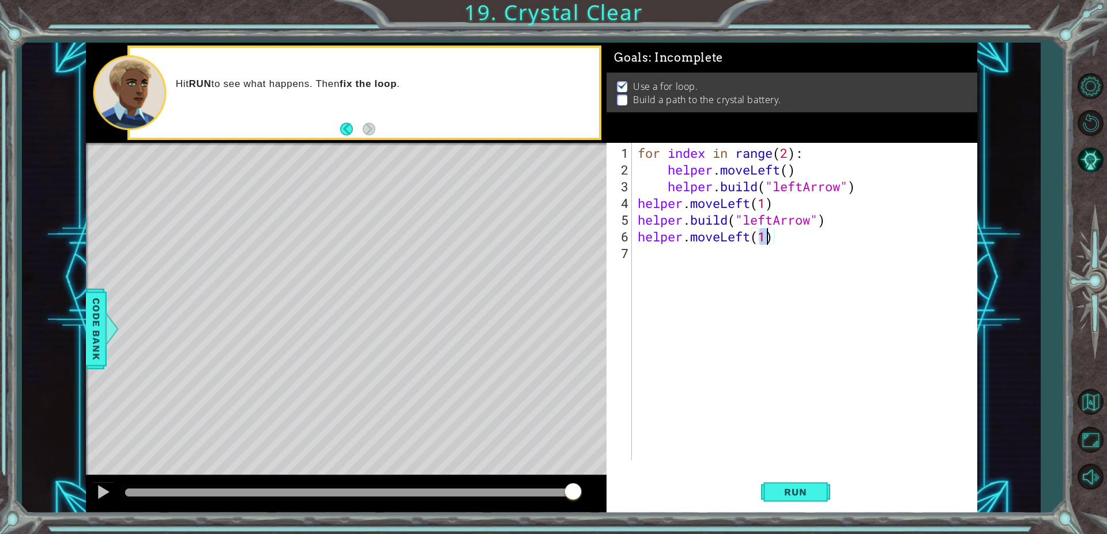
click at [675, 264] on div "for index in range ( 2 ) : helper . moveLeft ( ) helper . build ( "leftArrow" )…" at bounding box center [807, 320] width 344 height 351
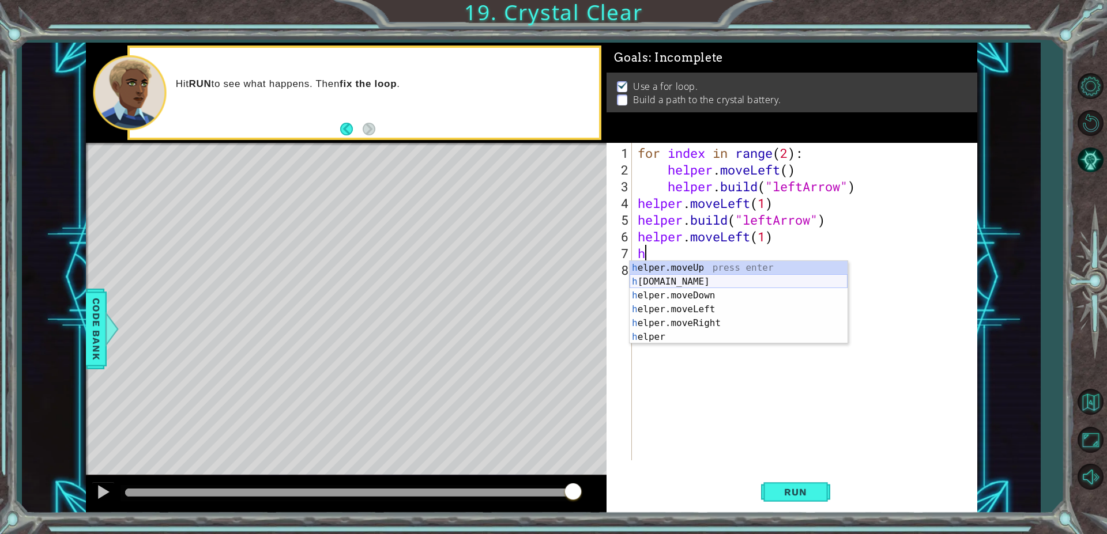
click at [713, 277] on div "h elper.moveUp press enter h elper.build press enter h elper.moveDown press ent…" at bounding box center [738, 316] width 218 height 111
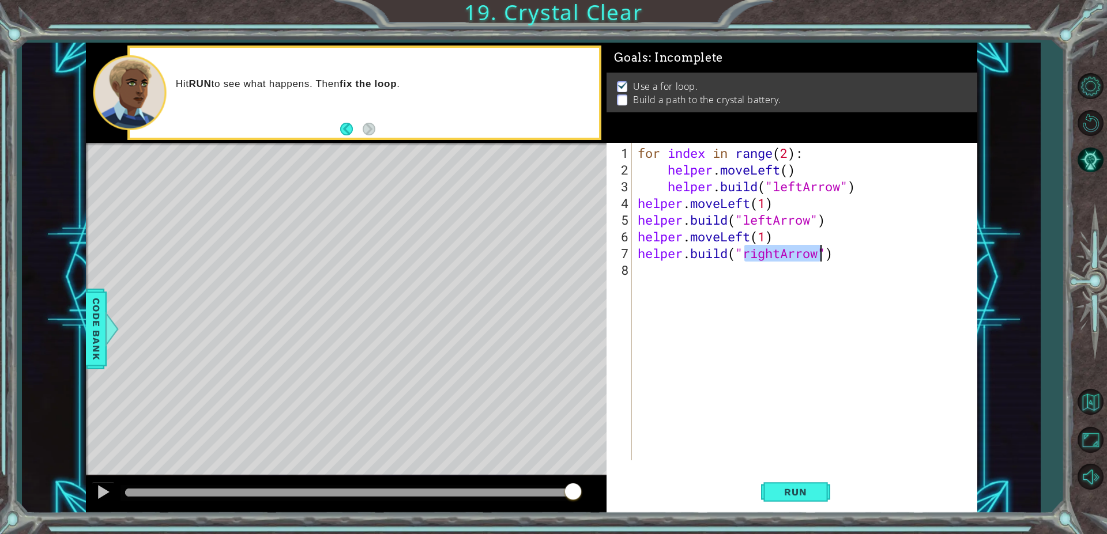
click at [782, 255] on div "for index in range ( 2 ) : helper . moveLeft ( ) helper . build ( "leftArrow" )…" at bounding box center [807, 320] width 344 height 351
type textarea "helper.build("leftArrow")"
click at [773, 492] on span "Run" at bounding box center [795, 492] width 46 height 12
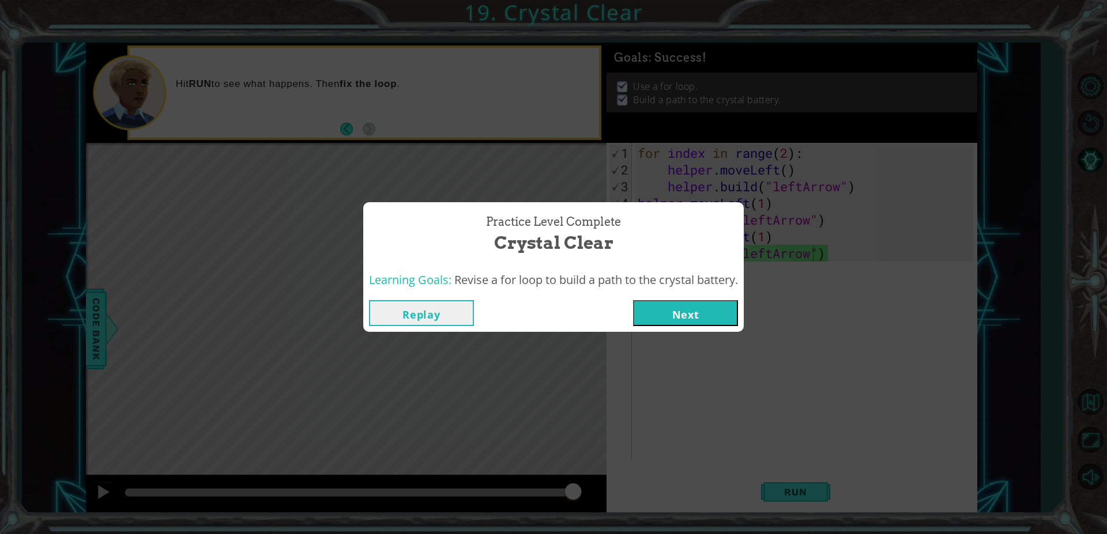
click at [704, 324] on button "Next" at bounding box center [685, 313] width 105 height 26
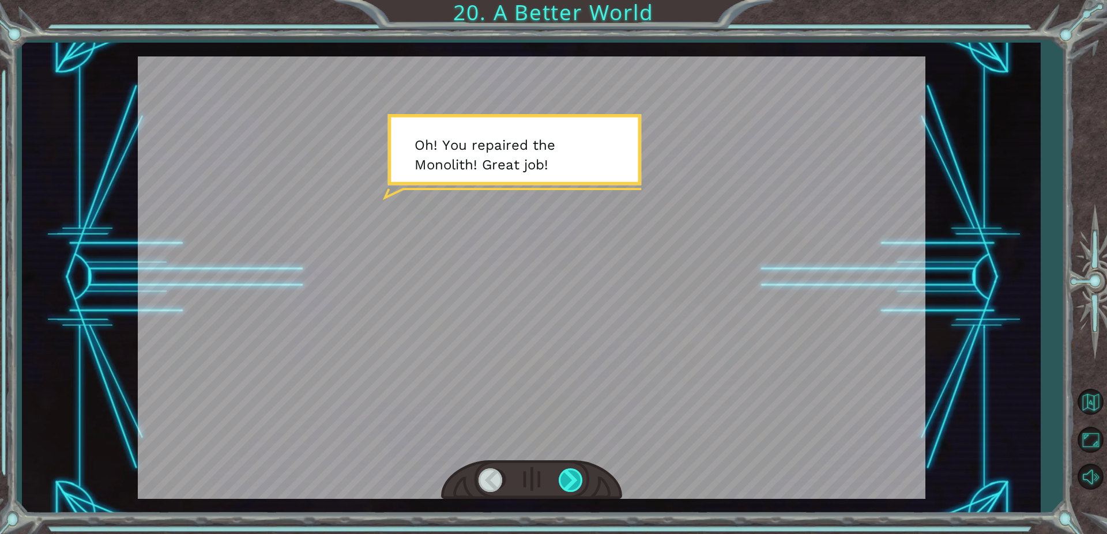
click at [573, 481] on div at bounding box center [572, 481] width 26 height 24
click at [570, 484] on div at bounding box center [572, 481] width 26 height 24
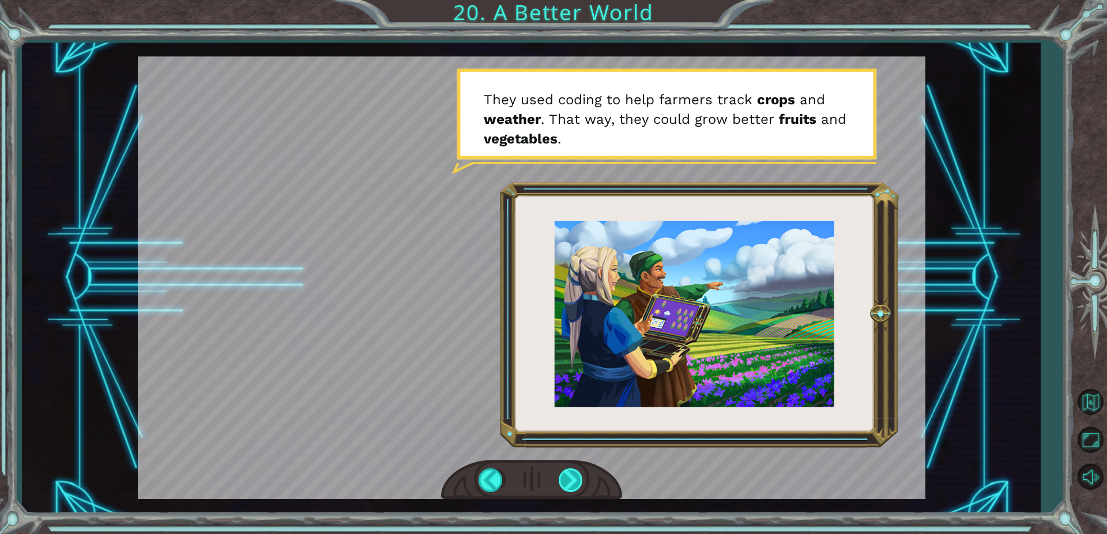
click at [570, 480] on div at bounding box center [572, 481] width 26 height 24
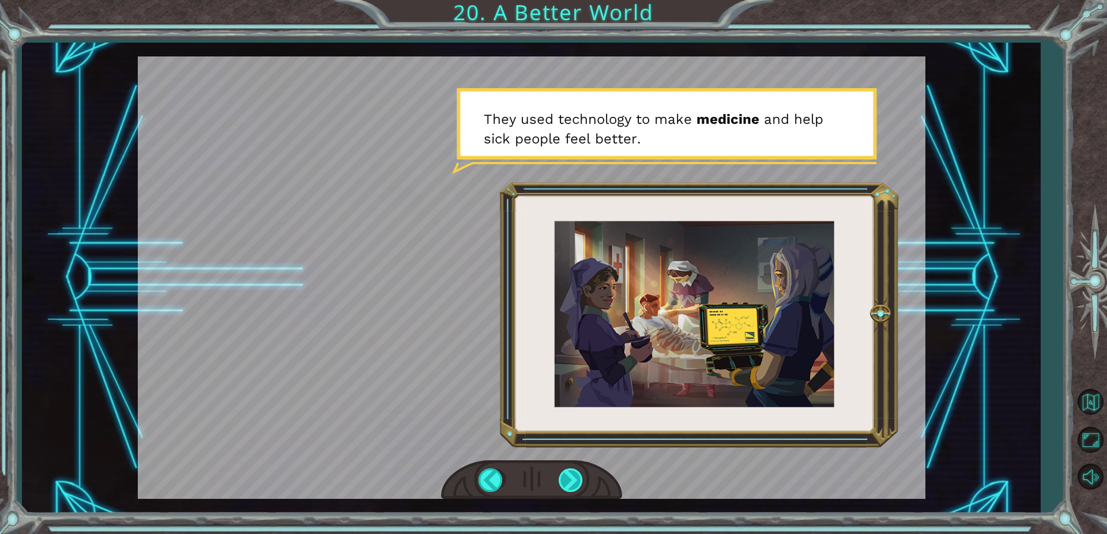
click at [570, 480] on div at bounding box center [572, 481] width 26 height 24
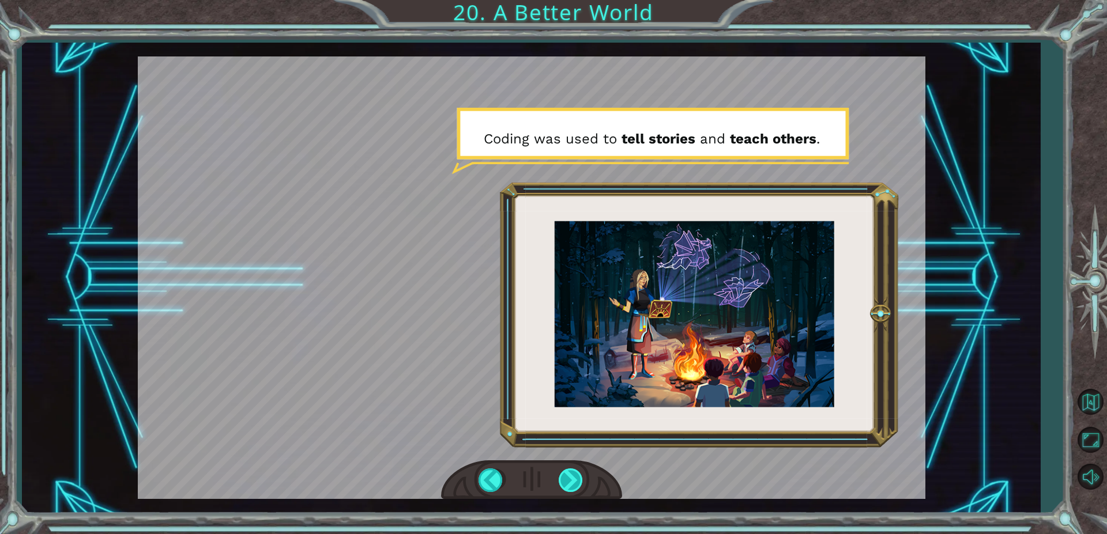
click at [570, 480] on div at bounding box center [572, 481] width 26 height 24
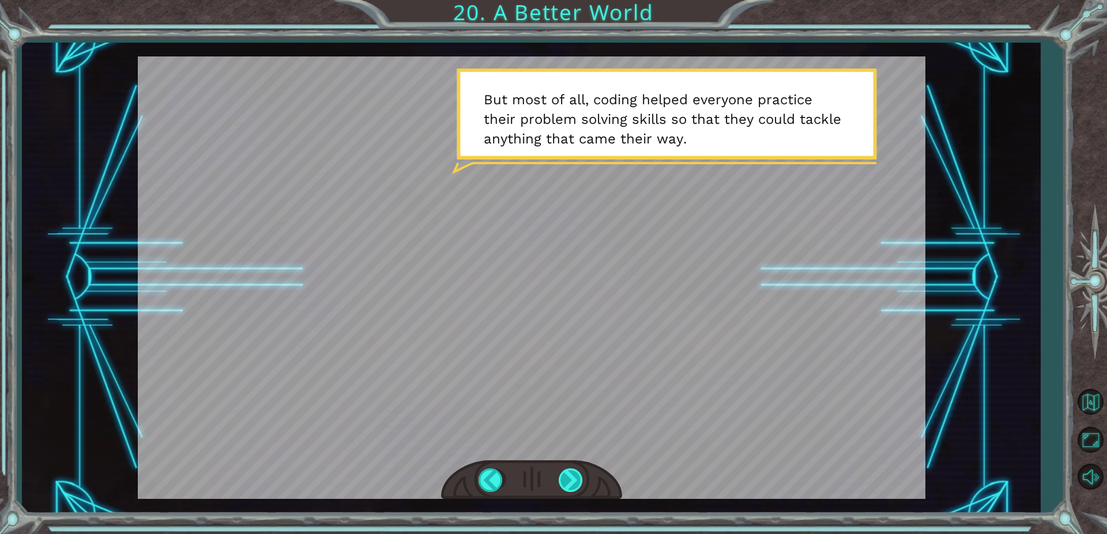
click at [570, 480] on div at bounding box center [572, 481] width 26 height 24
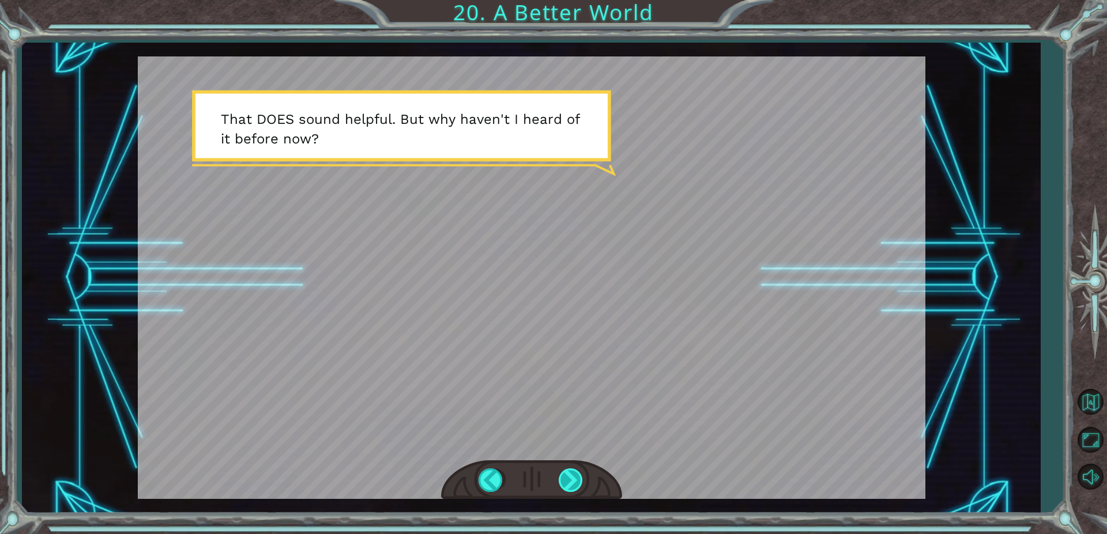
click at [570, 480] on div at bounding box center [572, 481] width 26 height 24
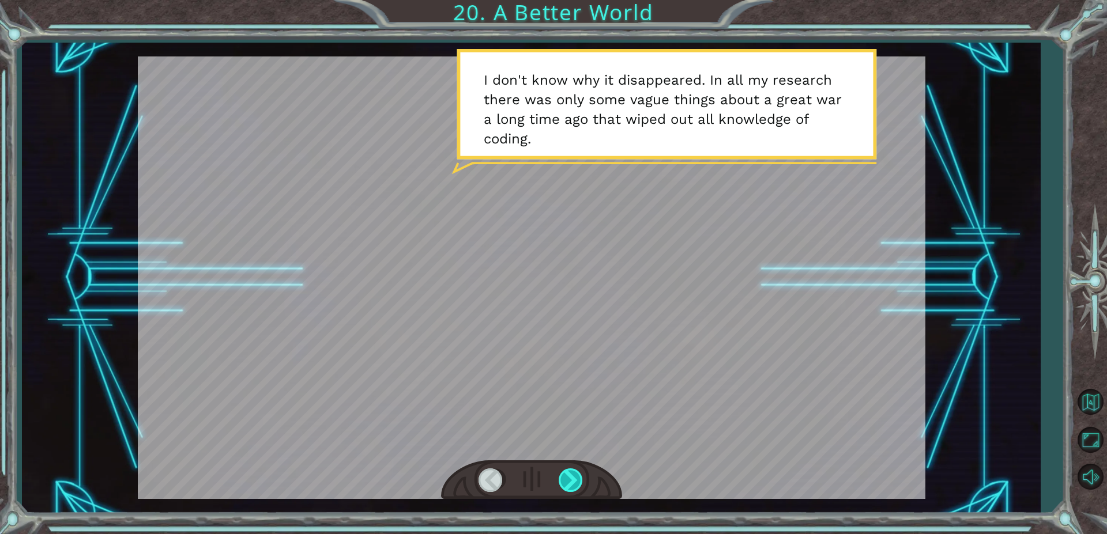
click at [570, 480] on div at bounding box center [572, 481] width 26 height 24
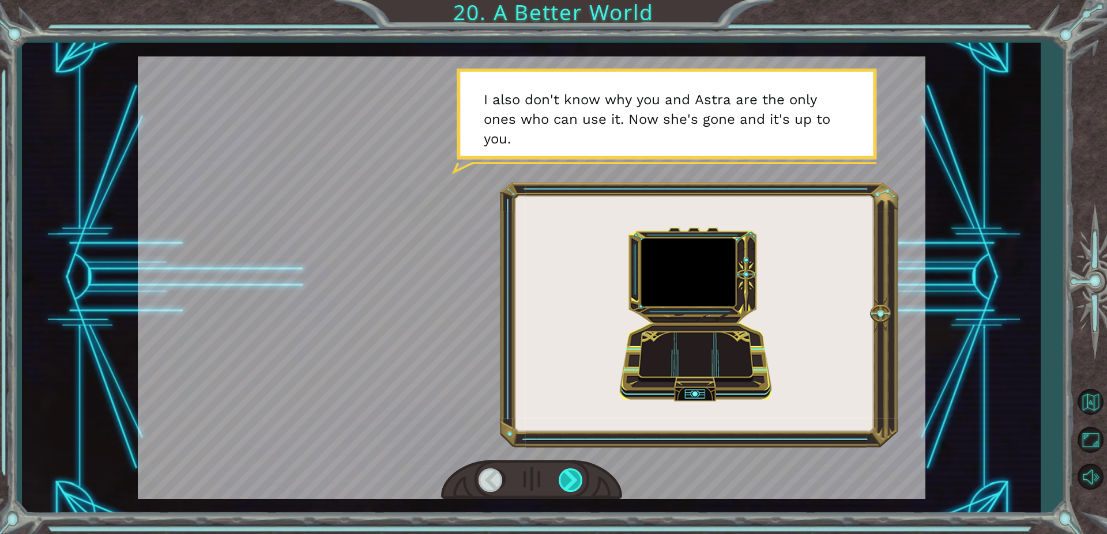
click at [578, 474] on div at bounding box center [572, 481] width 26 height 24
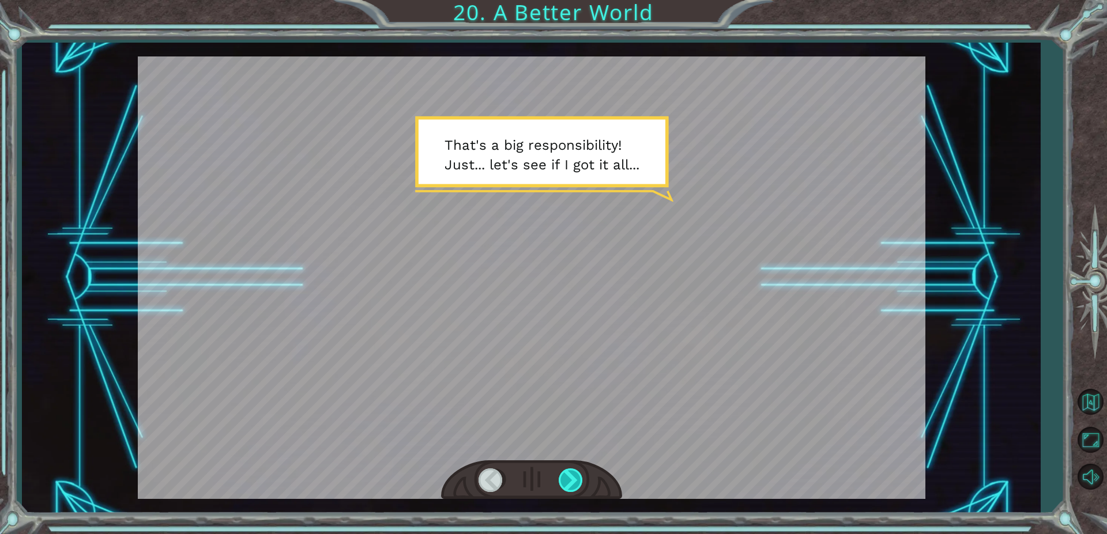
click at [578, 474] on div at bounding box center [572, 481] width 26 height 24
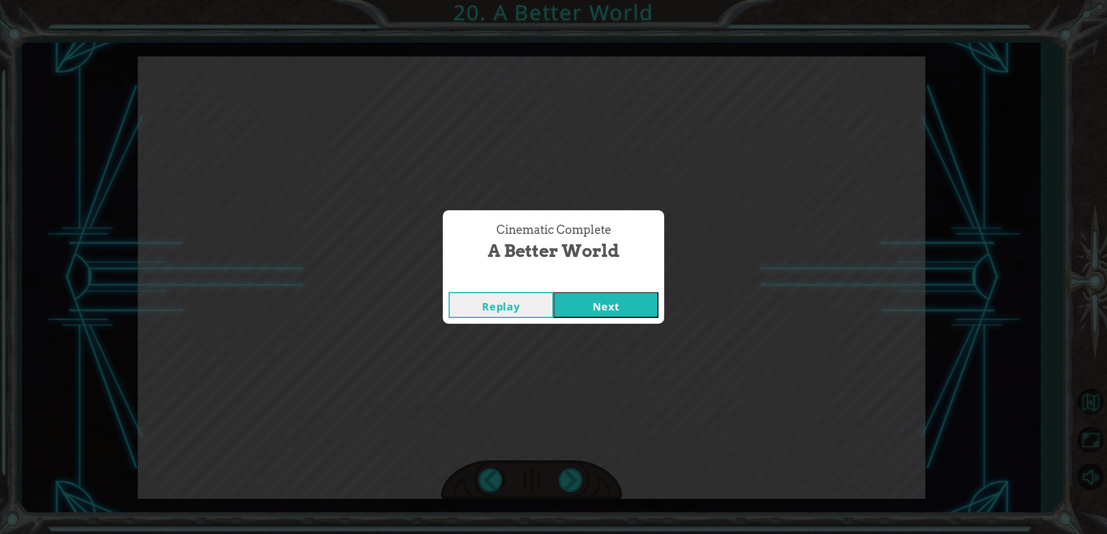
click at [622, 300] on button "Next" at bounding box center [605, 305] width 105 height 26
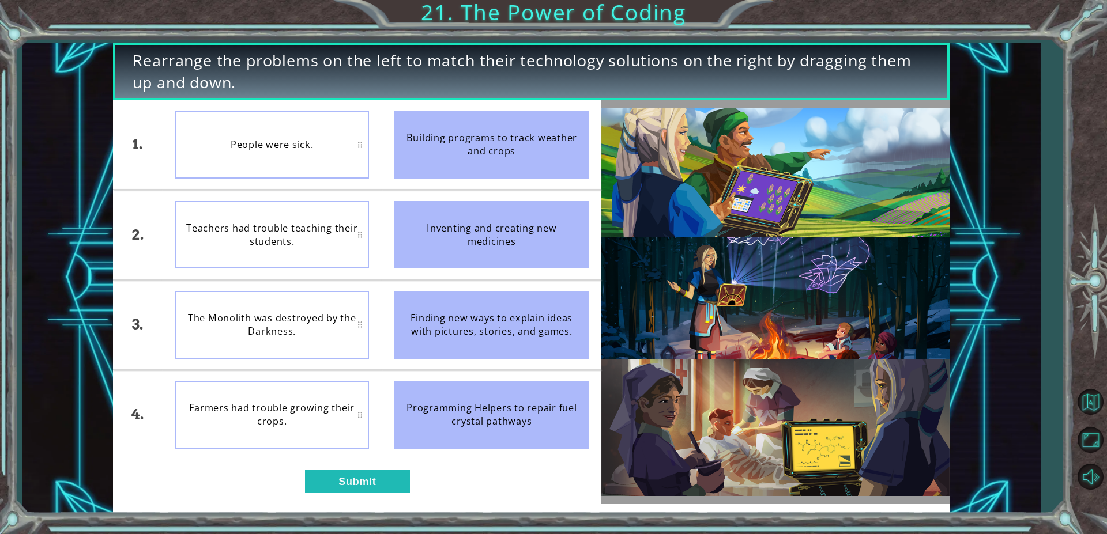
drag, startPoint x: 518, startPoint y: 228, endPoint x: 558, endPoint y: 254, distance: 48.0
click at [319, 220] on div "1. 2. 3. 4. People were sick. Teachers had trouble teaching their students. The…" at bounding box center [357, 279] width 488 height 359
drag, startPoint x: 560, startPoint y: 256, endPoint x: 435, endPoint y: 217, distance: 131.1
click at [435, 217] on div "Inventing and creating new medicines" at bounding box center [491, 234] width 194 height 67
click at [311, 132] on div "People were sick." at bounding box center [272, 144] width 194 height 67
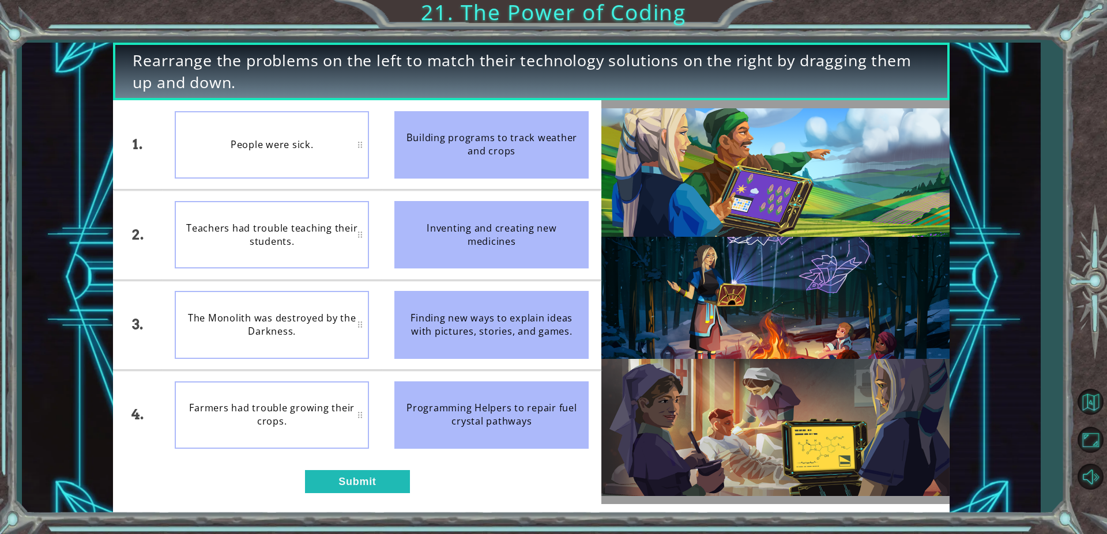
click at [437, 225] on div "Inventing and creating new medicines" at bounding box center [491, 234] width 194 height 67
drag, startPoint x: 464, startPoint y: 312, endPoint x: 413, endPoint y: 304, distance: 51.3
click at [413, 304] on div "Finding new ways to explain ideas with pictures, stories, and games." at bounding box center [491, 324] width 194 height 67
drag, startPoint x: 466, startPoint y: 333, endPoint x: 433, endPoint y: 397, distance: 71.1
click at [433, 397] on ul "Building programs to track weather and crops Inventing and creating new medicin…" at bounding box center [492, 279] width 220 height 359
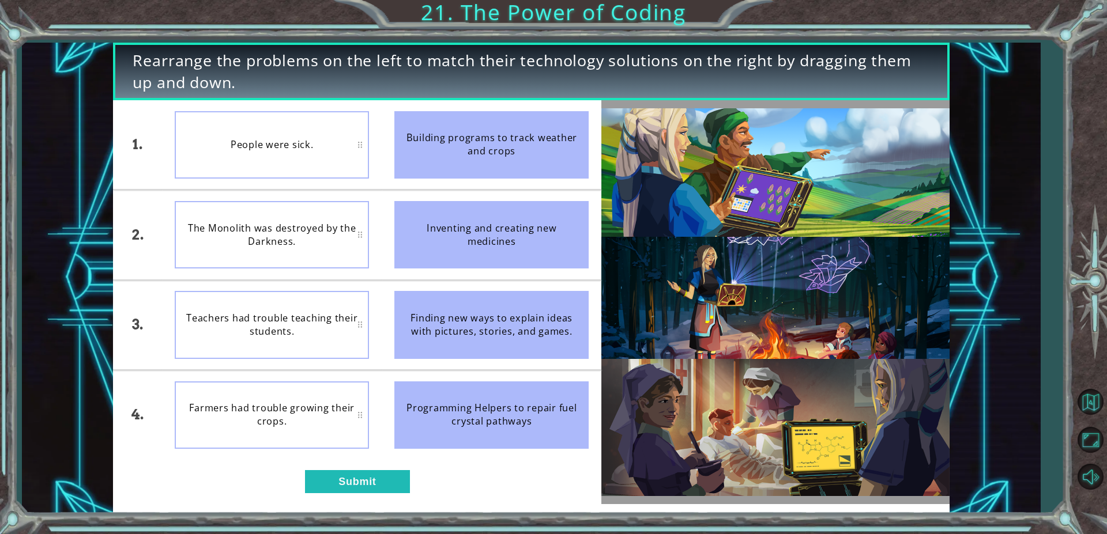
drag, startPoint x: 433, startPoint y: 217, endPoint x: 286, endPoint y: 127, distance: 172.8
click at [286, 127] on div "1. 2. 3. 4. People were sick. The Monolith was destroyed by the Darkness. Teach…" at bounding box center [357, 279] width 488 height 359
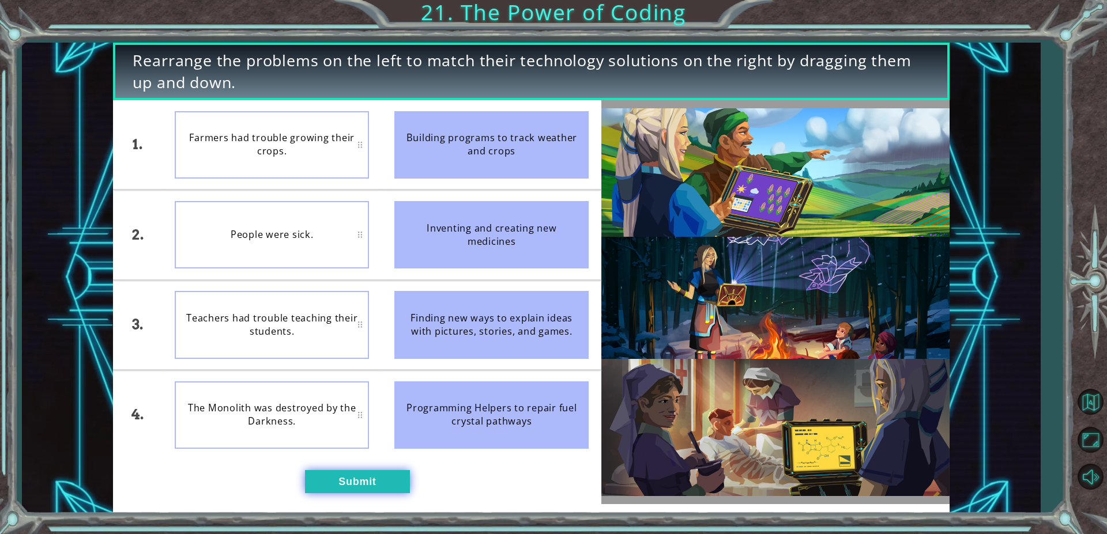
click at [353, 475] on button "Submit" at bounding box center [357, 481] width 105 height 23
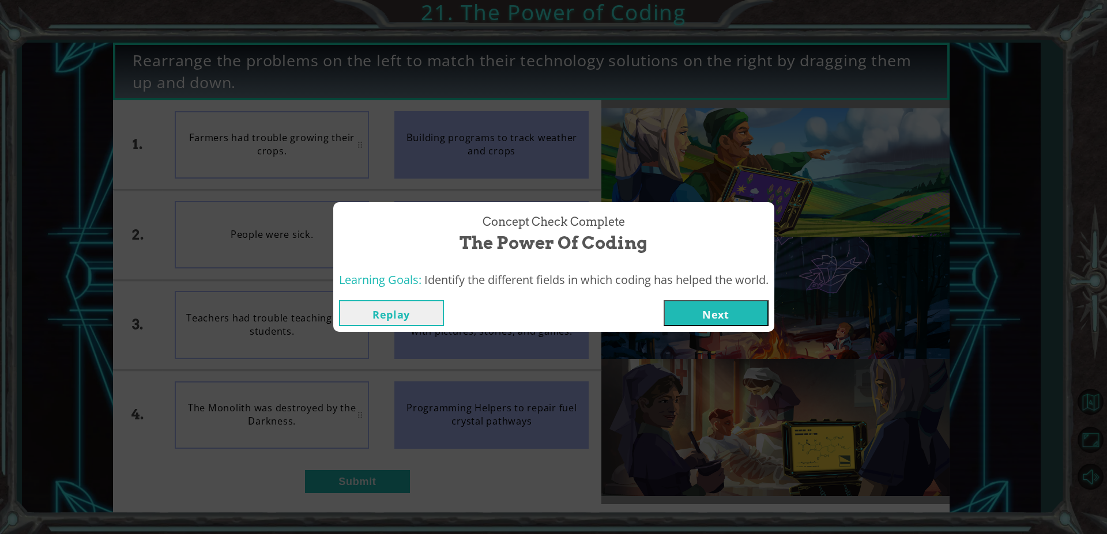
click at [703, 312] on button "Next" at bounding box center [715, 313] width 105 height 26
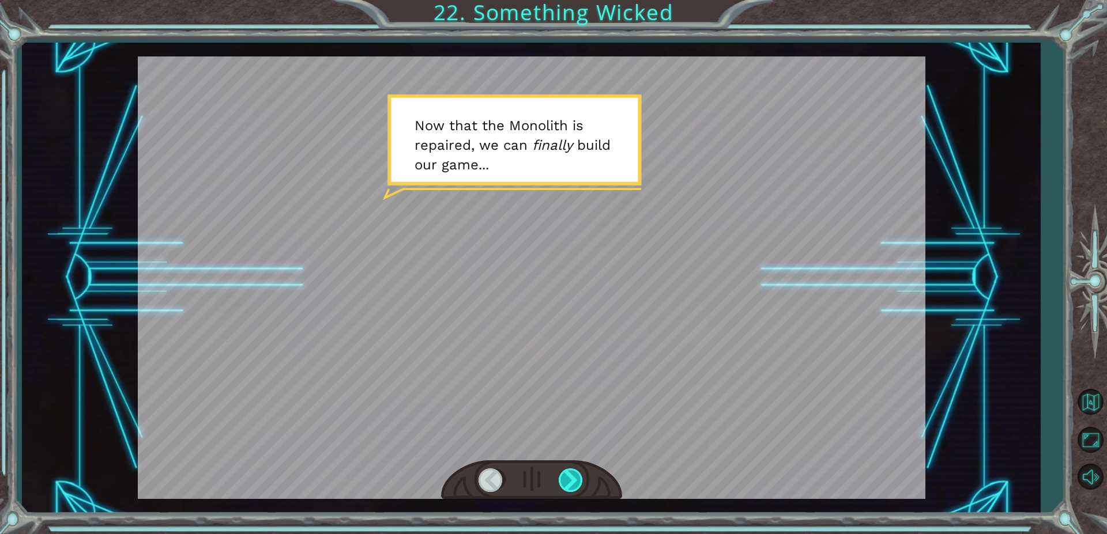
click at [571, 479] on div at bounding box center [572, 481] width 26 height 24
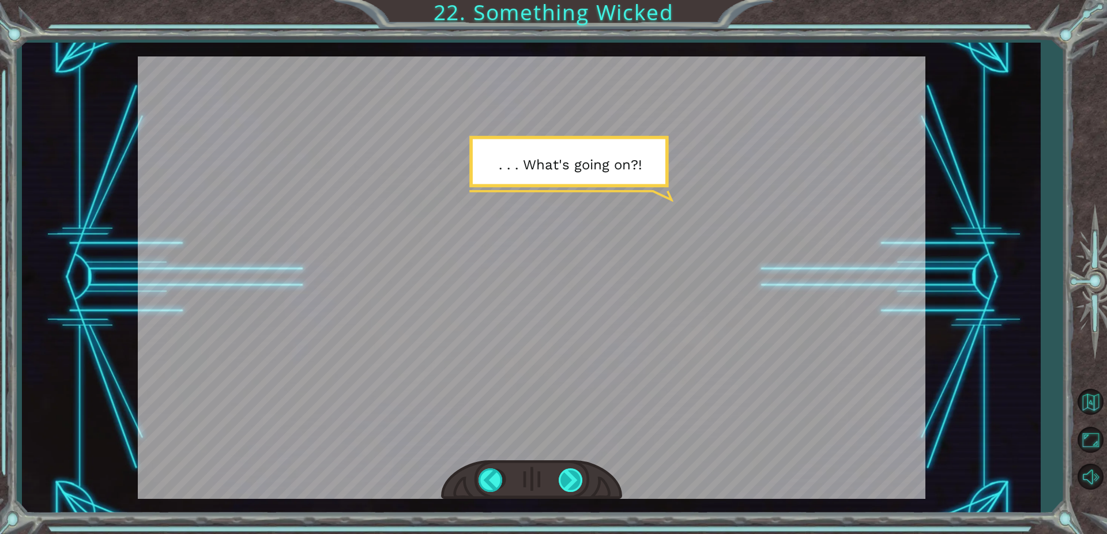
click at [571, 479] on div at bounding box center [572, 481] width 26 height 24
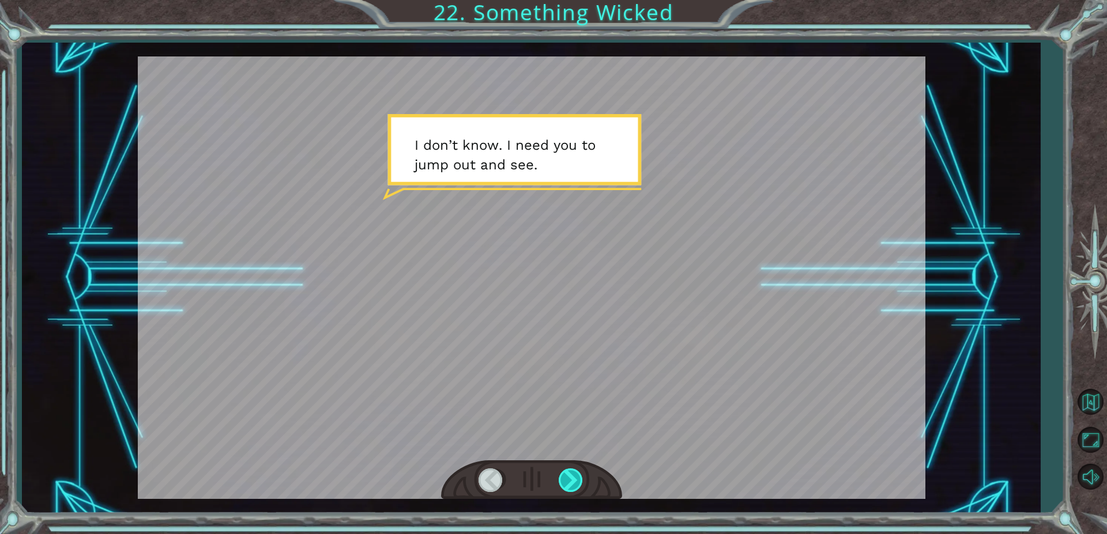
click at [571, 479] on div at bounding box center [572, 481] width 26 height 24
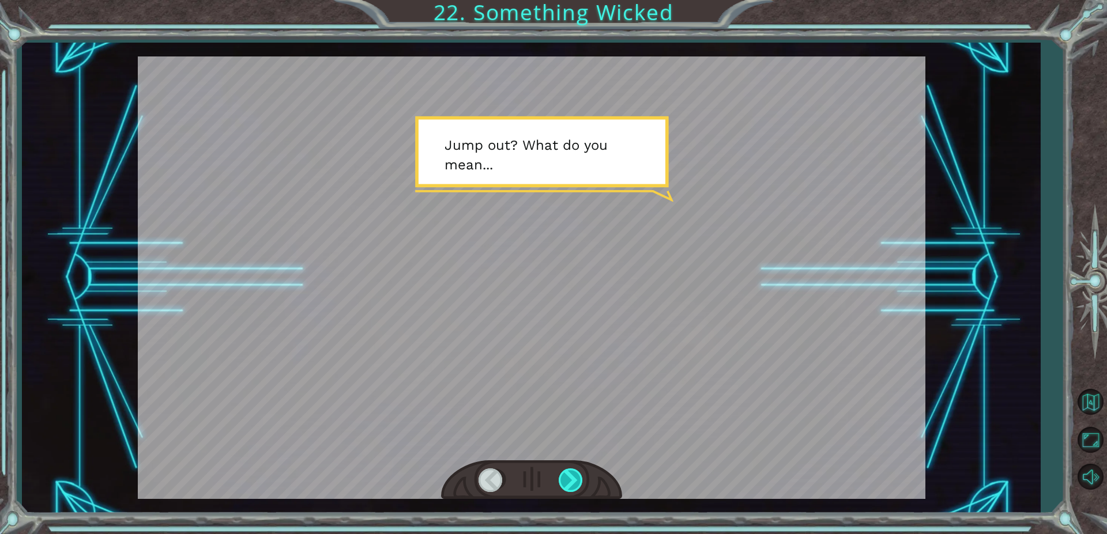
click at [571, 479] on div at bounding box center [572, 481] width 26 height 24
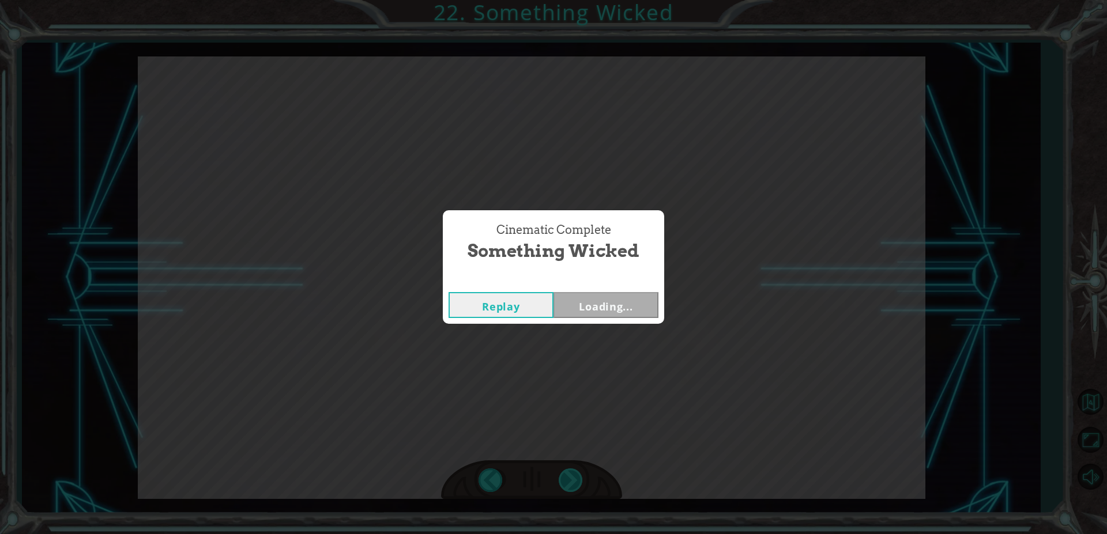
click at [571, 480] on div "Cinematic Complete Something Wicked Replay Loading..." at bounding box center [553, 267] width 1107 height 534
click at [626, 306] on button "Next" at bounding box center [605, 305] width 105 height 26
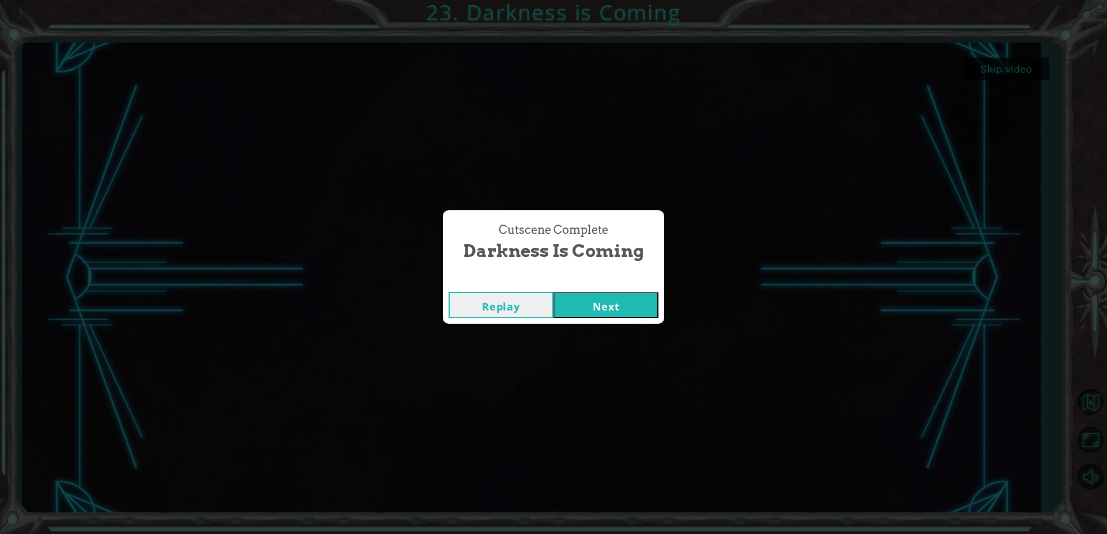
click at [607, 308] on button "Next" at bounding box center [605, 305] width 105 height 26
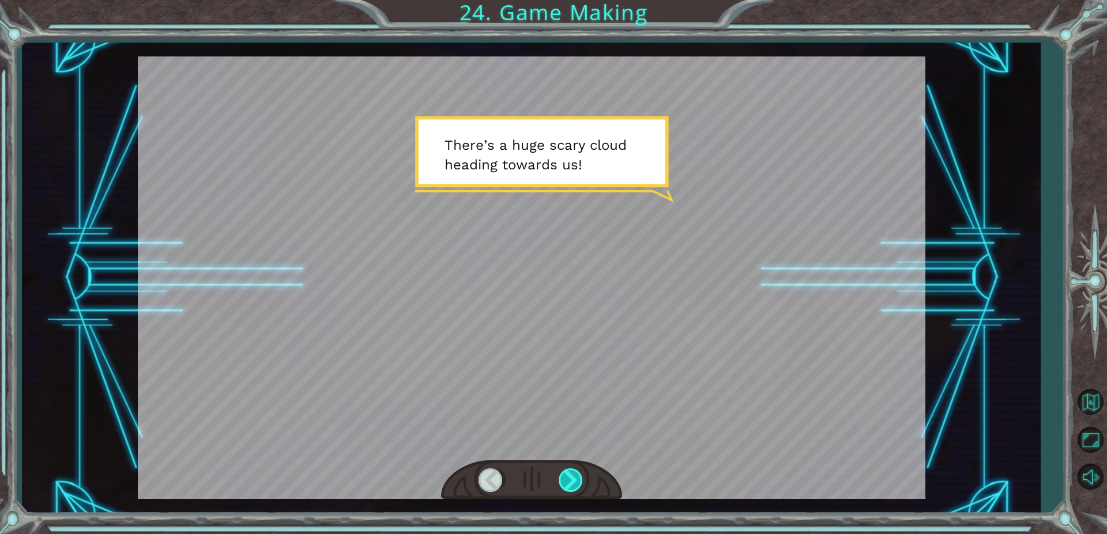
click at [576, 476] on div at bounding box center [572, 481] width 26 height 24
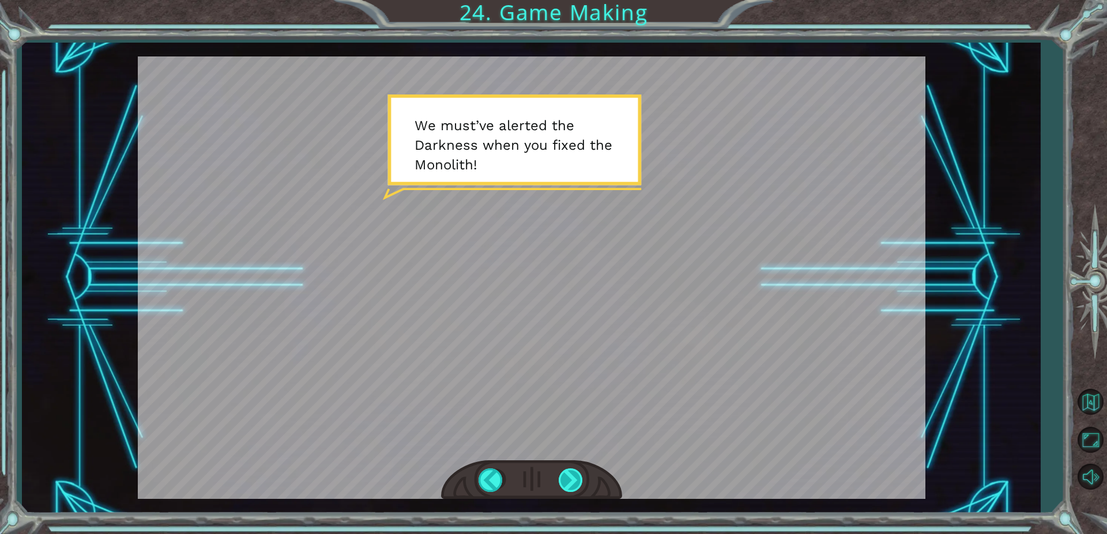
click at [571, 480] on div at bounding box center [572, 481] width 26 height 24
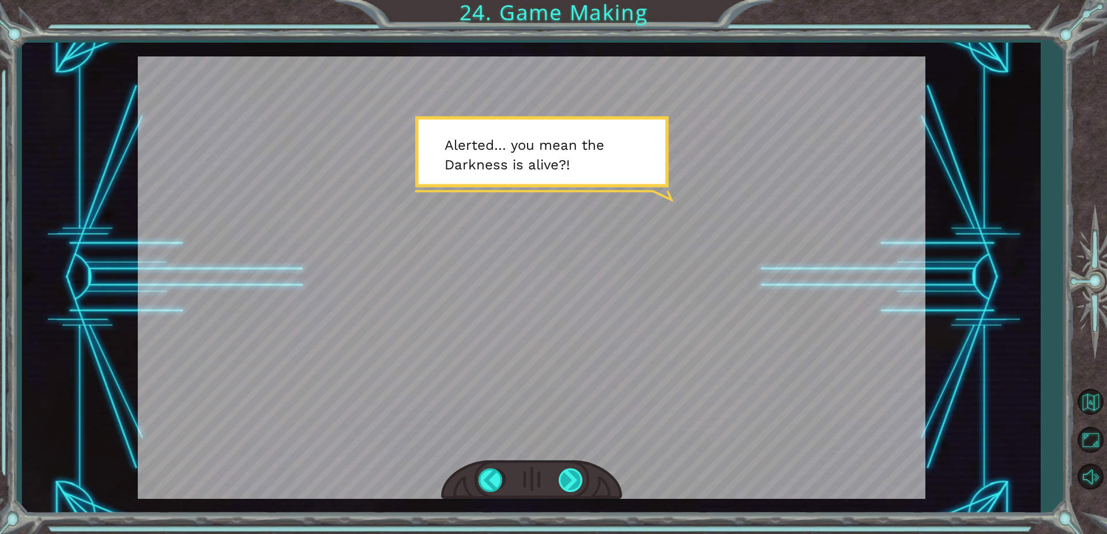
click at [578, 484] on div at bounding box center [572, 481] width 26 height 24
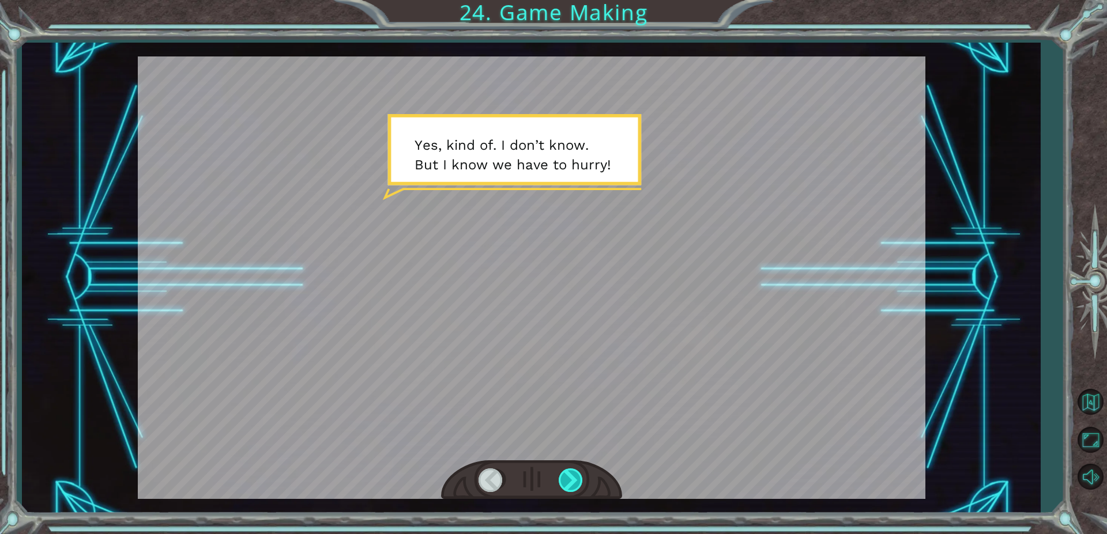
click at [571, 475] on div at bounding box center [572, 481] width 26 height 24
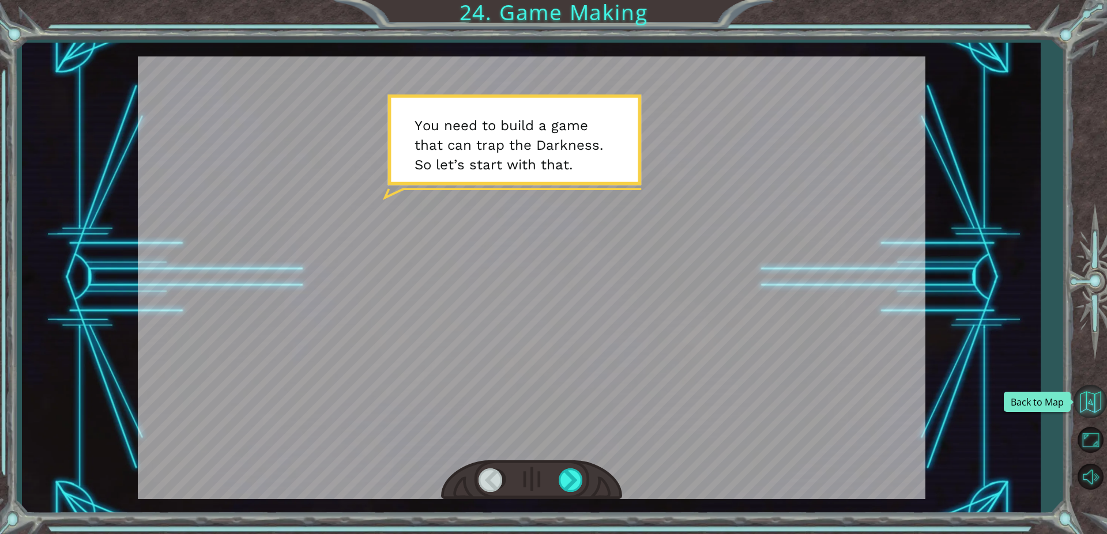
click at [1091, 405] on button "Back to Map" at bounding box center [1089, 401] width 33 height 33
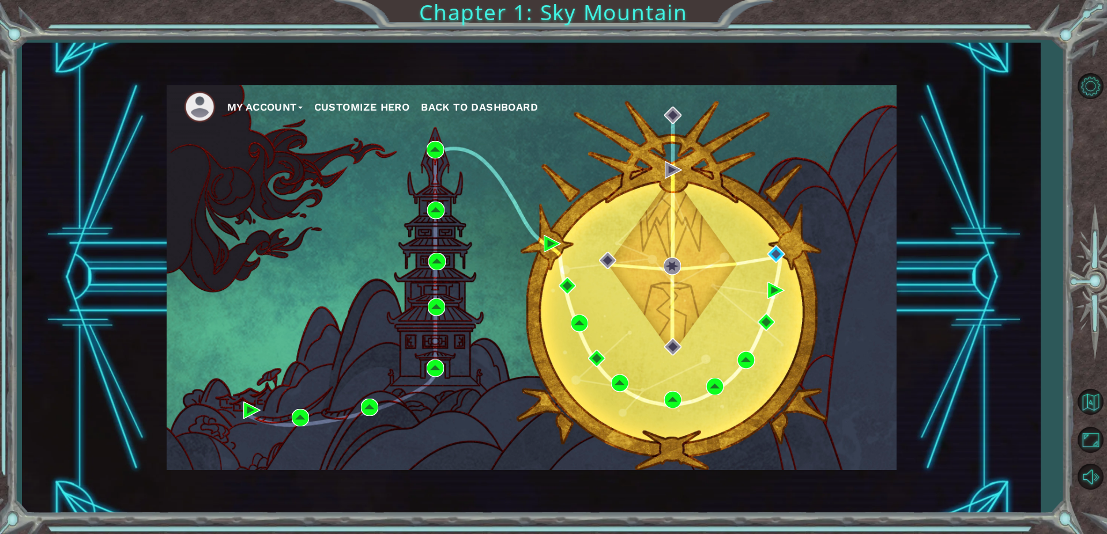
click at [379, 107] on button "Customize Hero" at bounding box center [362, 107] width 96 height 17
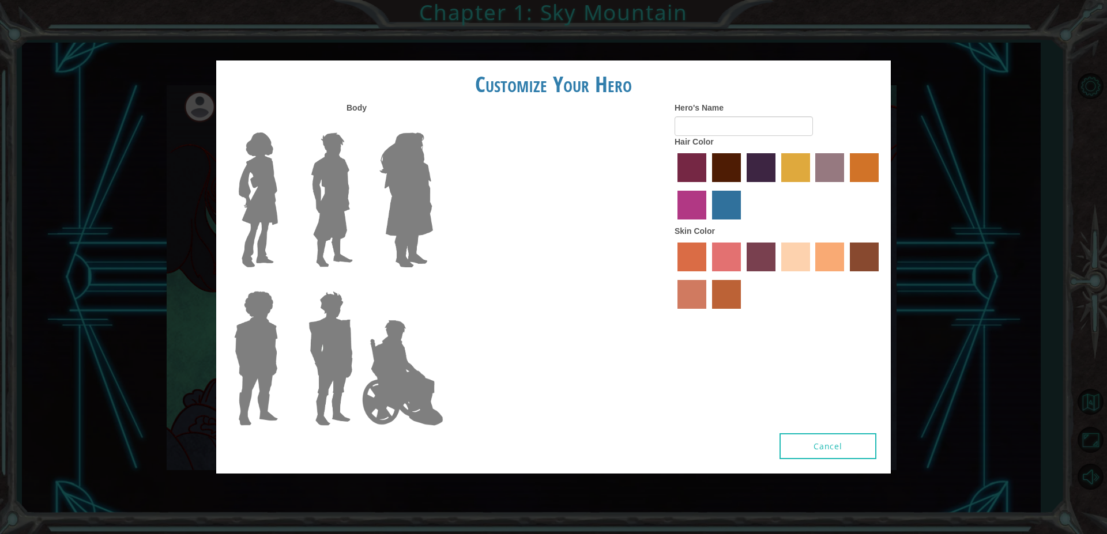
type input "Amaya"
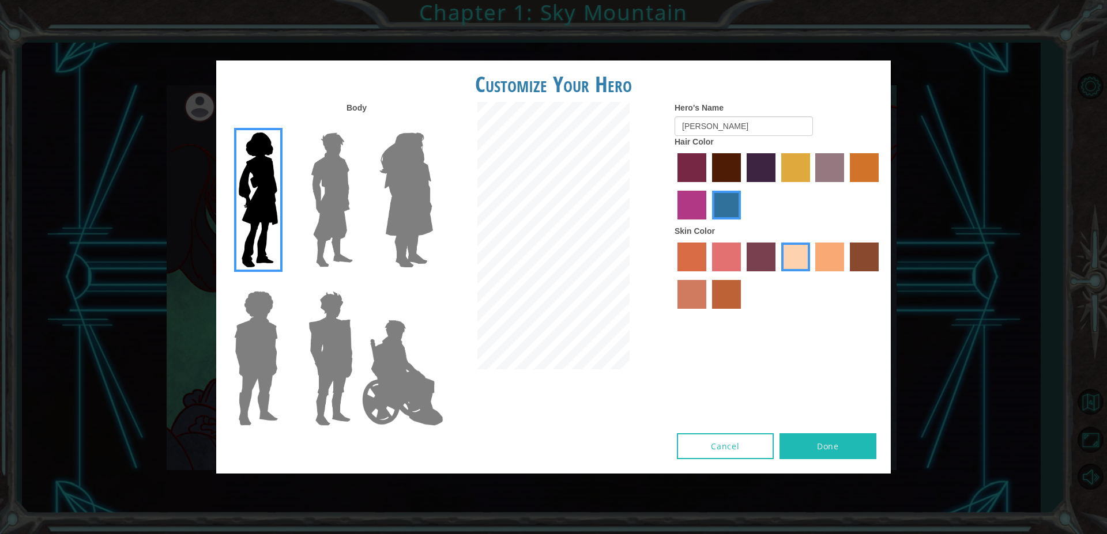
click at [341, 201] on img at bounding box center [331, 200] width 51 height 144
click at [357, 125] on input "Hero Lars" at bounding box center [357, 125] width 0 height 0
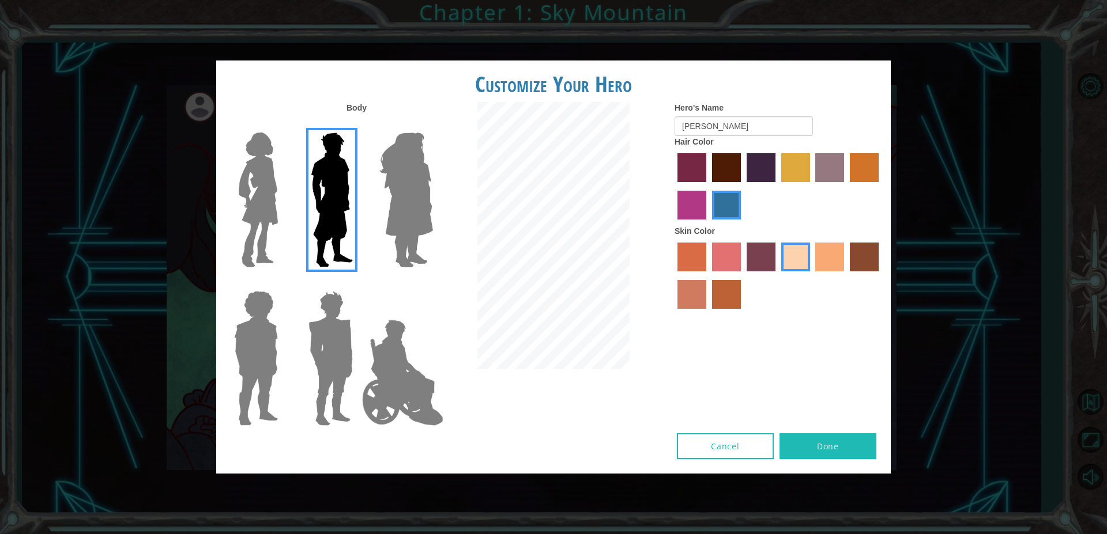
click at [450, 229] on div at bounding box center [553, 237] width 225 height 270
click at [235, 211] on img at bounding box center [258, 200] width 48 height 144
click at [282, 125] on input "Hero Connie" at bounding box center [282, 125] width 0 height 0
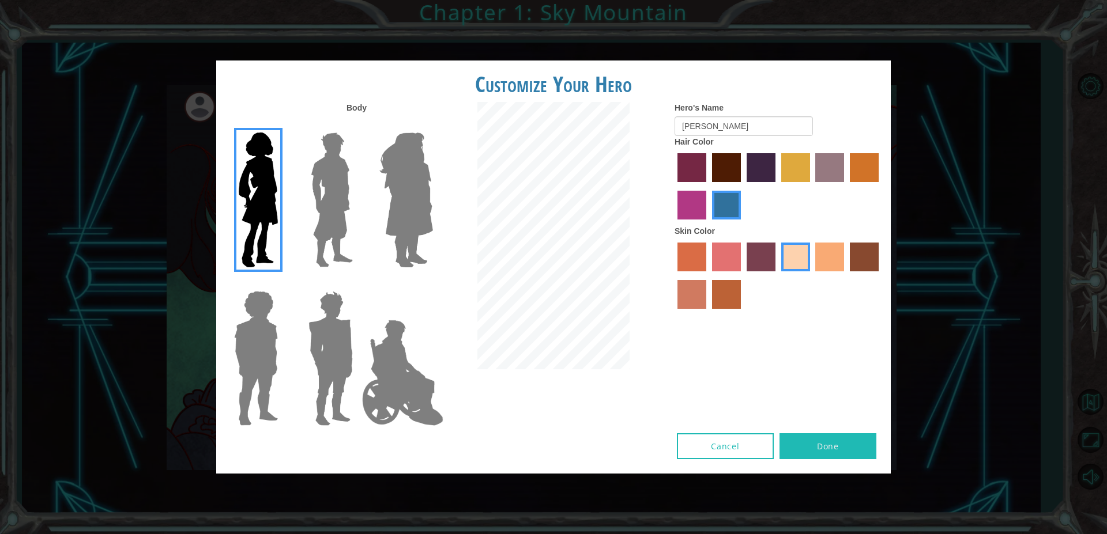
click at [726, 179] on label "maroon hair color" at bounding box center [726, 167] width 29 height 29
click at [708, 186] on input "maroon hair color" at bounding box center [708, 186] width 0 height 0
click at [722, 205] on label "lachmara hair color" at bounding box center [726, 205] width 29 height 29
click at [708, 224] on input "lachmara hair color" at bounding box center [708, 224] width 0 height 0
click at [723, 182] on label "maroon hair color" at bounding box center [726, 167] width 29 height 29
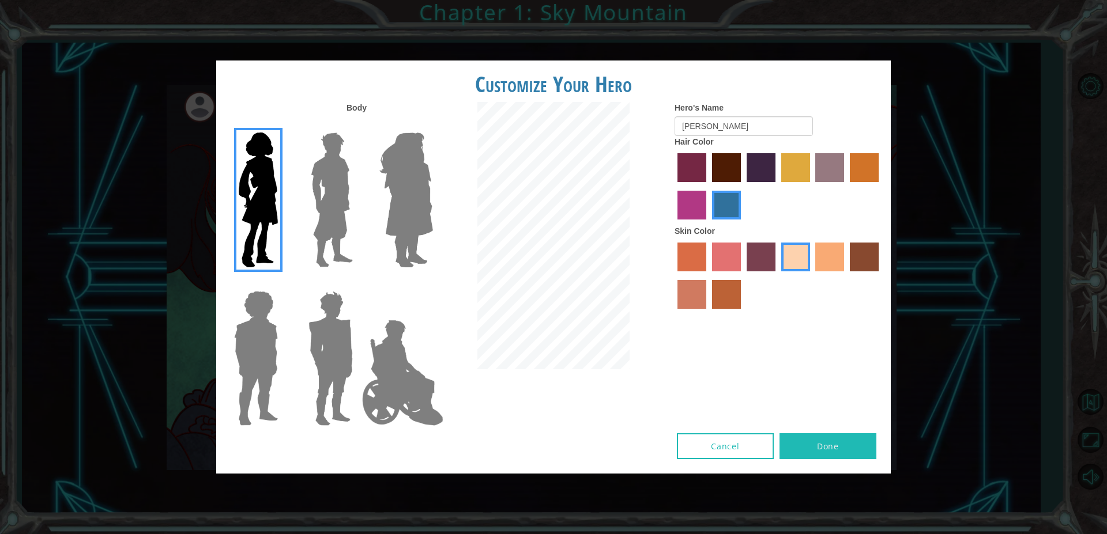
click at [708, 186] on input "maroon hair color" at bounding box center [708, 186] width 0 height 0
click at [732, 214] on label "lachmara hair color" at bounding box center [726, 205] width 29 height 29
click at [708, 224] on input "lachmara hair color" at bounding box center [708, 224] width 0 height 0
click at [725, 176] on label "maroon hair color" at bounding box center [726, 167] width 29 height 29
click at [708, 186] on input "maroon hair color" at bounding box center [708, 186] width 0 height 0
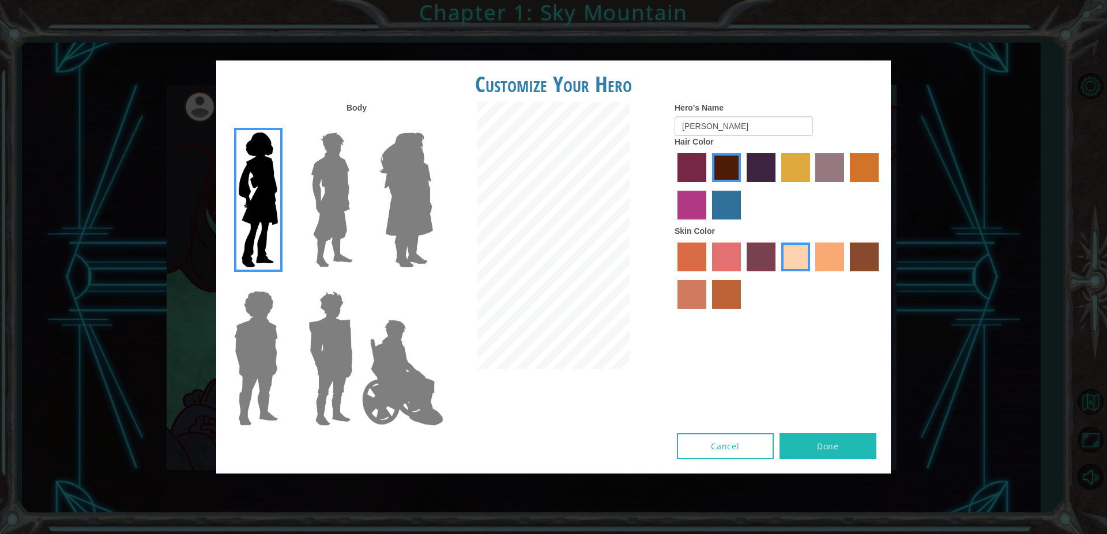
click at [806, 433] on button "Done" at bounding box center [827, 446] width 97 height 26
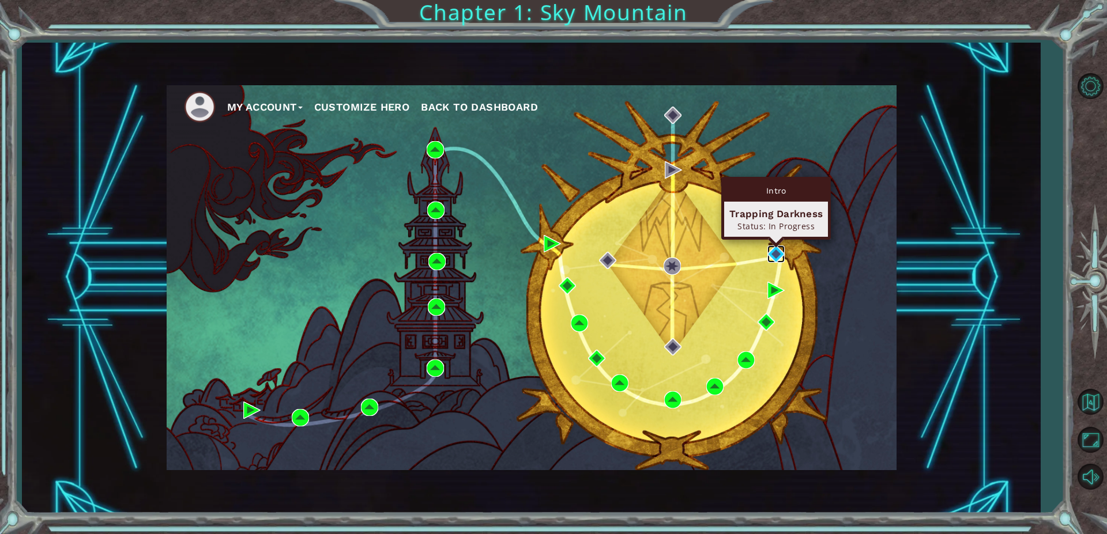
click at [776, 249] on img at bounding box center [775, 254] width 17 height 17
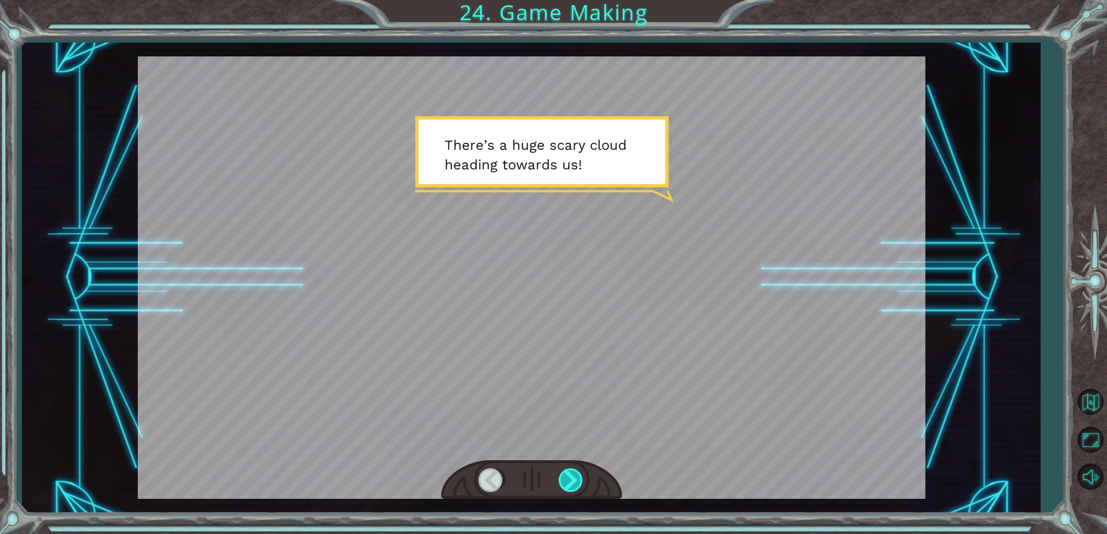
click at [573, 480] on div at bounding box center [572, 481] width 26 height 24
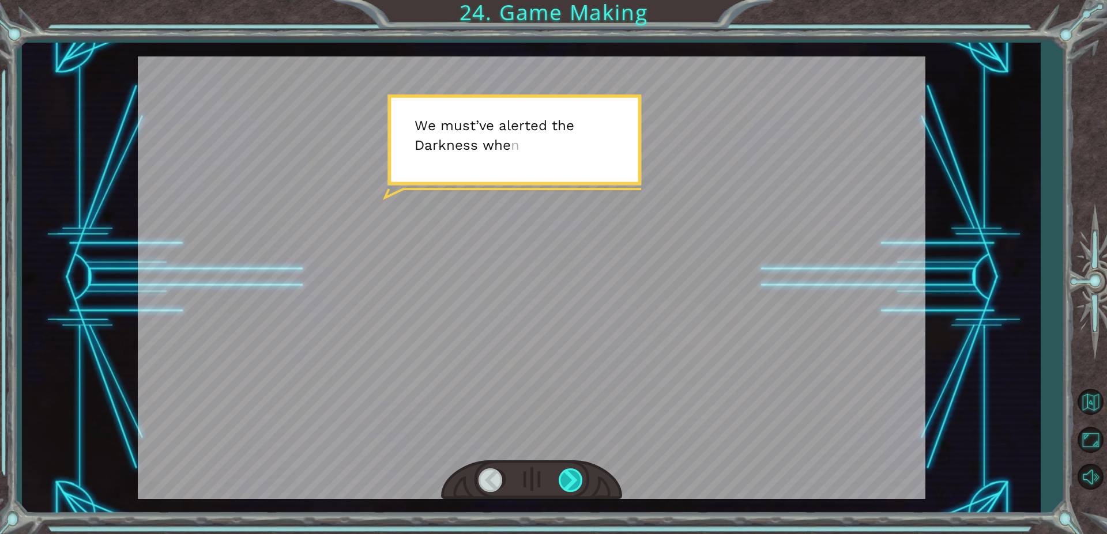
click at [573, 480] on div at bounding box center [572, 481] width 26 height 24
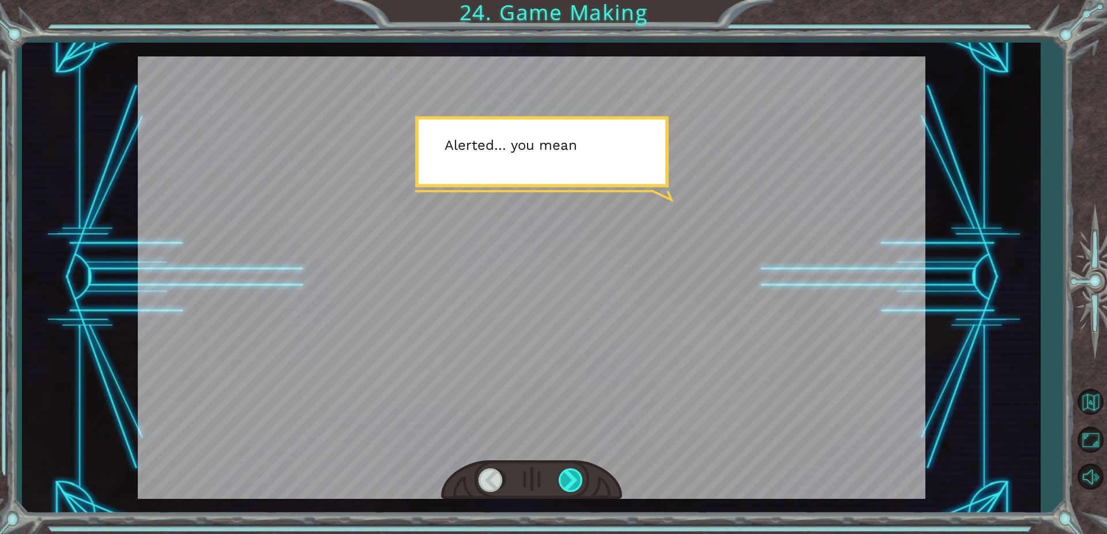
click at [573, 480] on div at bounding box center [572, 481] width 26 height 24
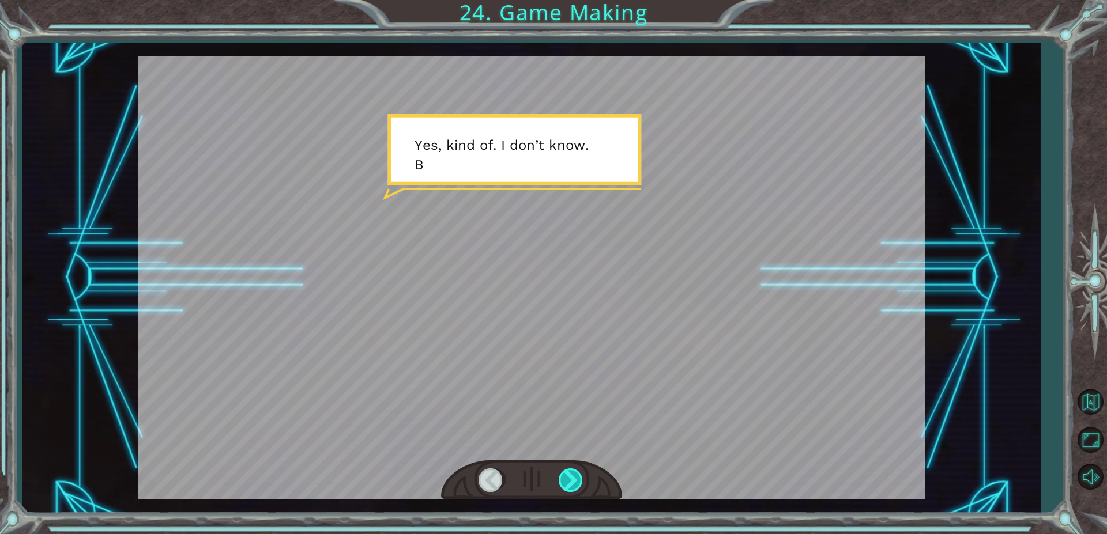
click at [573, 480] on div at bounding box center [572, 481] width 26 height 24
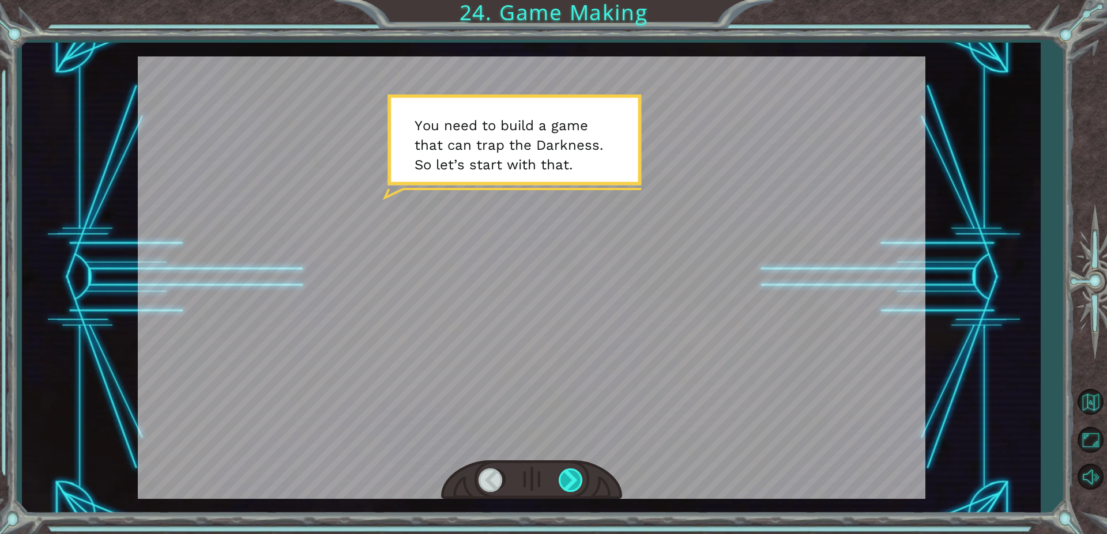
click at [573, 480] on div at bounding box center [572, 481] width 26 height 24
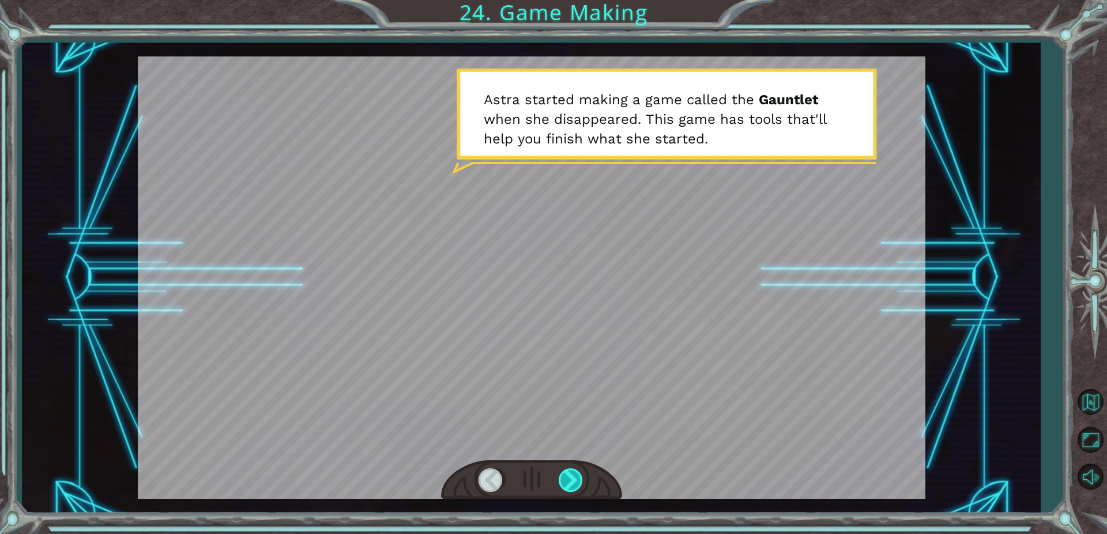
click at [573, 480] on div at bounding box center [572, 481] width 26 height 24
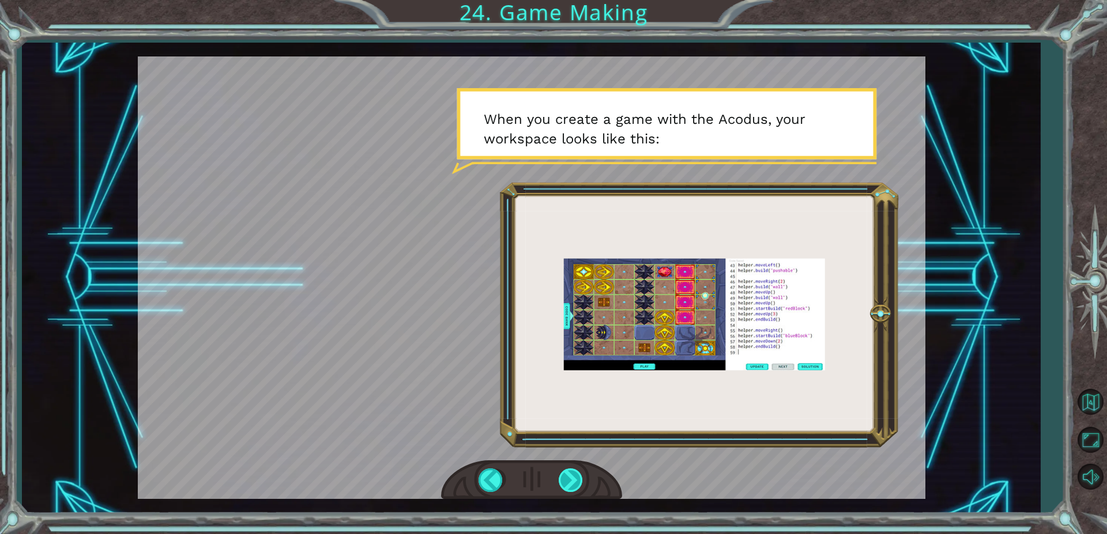
click at [576, 480] on div at bounding box center [572, 481] width 26 height 24
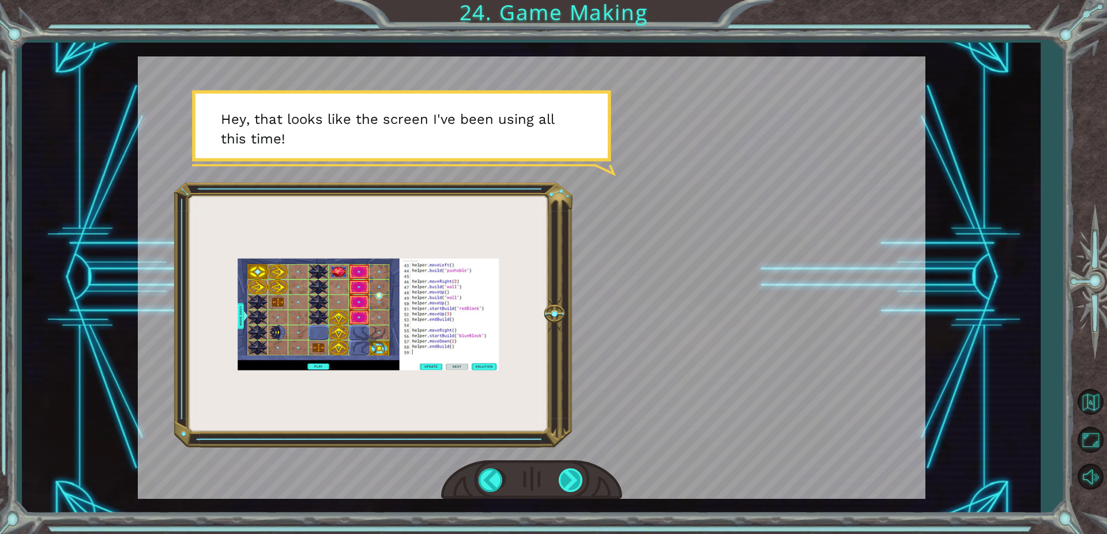
click at [578, 481] on div at bounding box center [572, 481] width 26 height 24
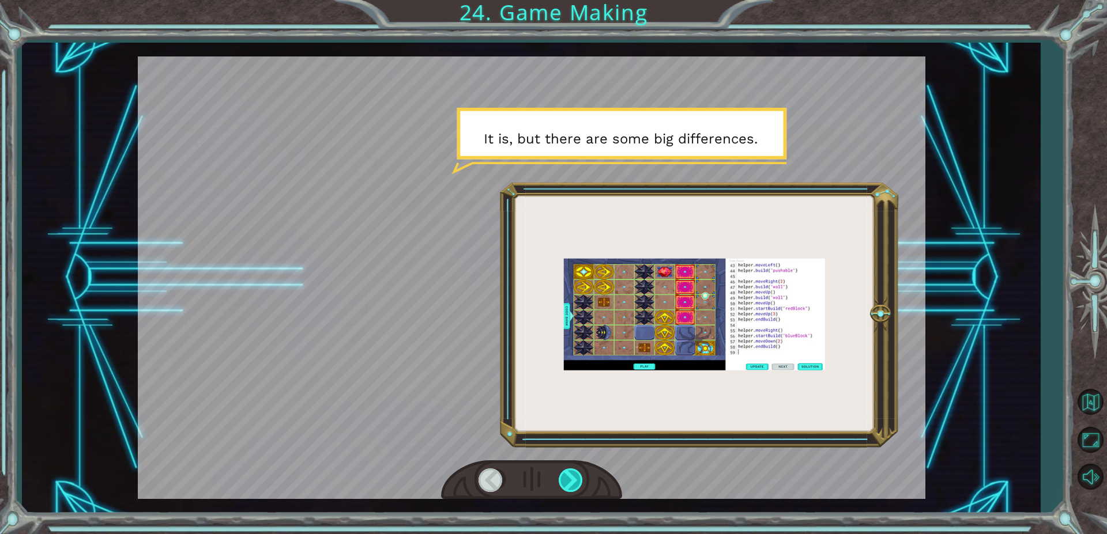
click at [572, 478] on div at bounding box center [572, 481] width 26 height 24
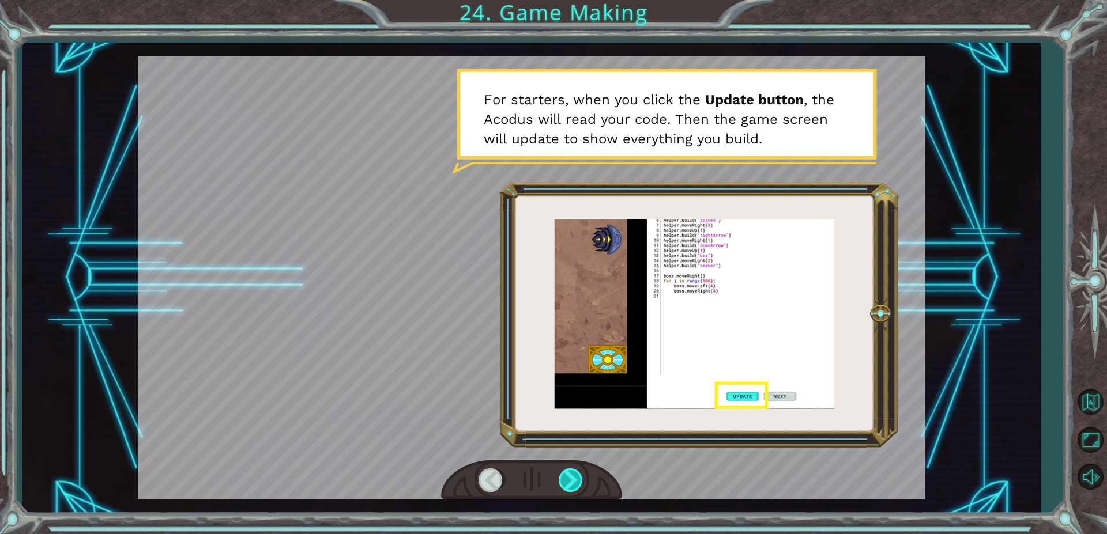
click at [573, 481] on div at bounding box center [572, 481] width 26 height 24
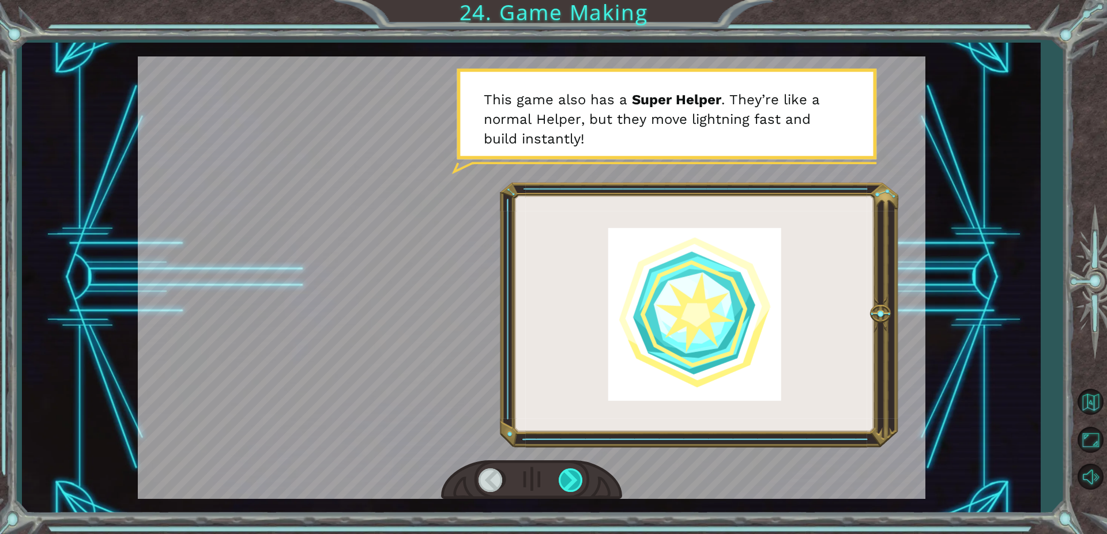
click at [563, 474] on div at bounding box center [572, 481] width 26 height 24
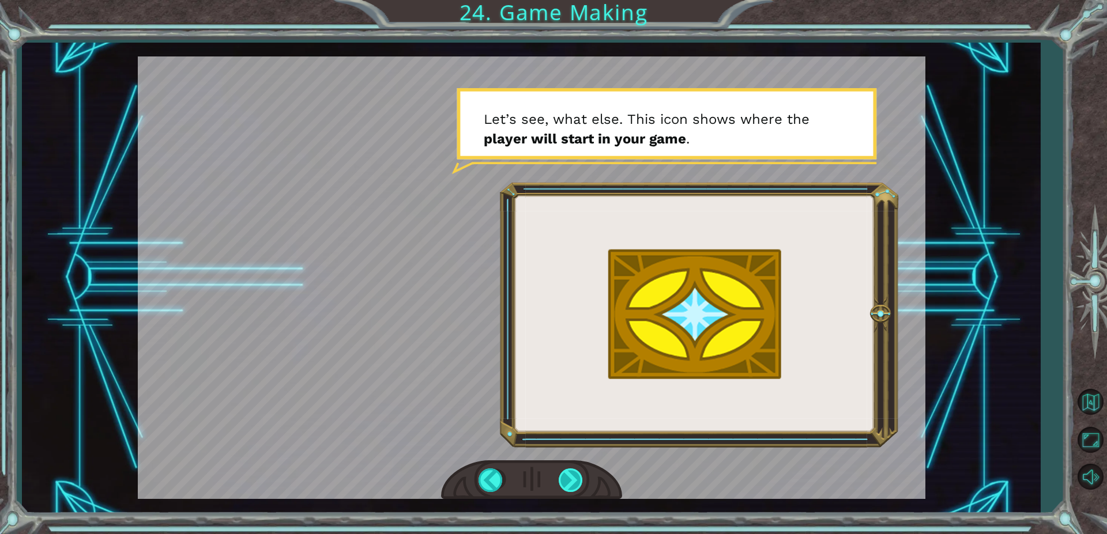
click at [559, 473] on div at bounding box center [572, 481] width 26 height 24
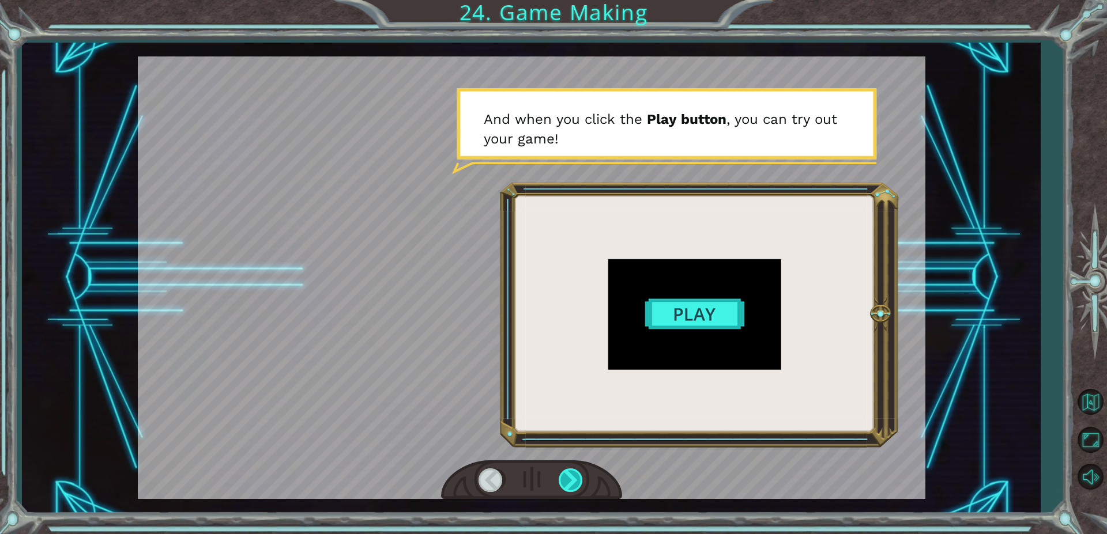
click at [568, 485] on div at bounding box center [572, 481] width 26 height 24
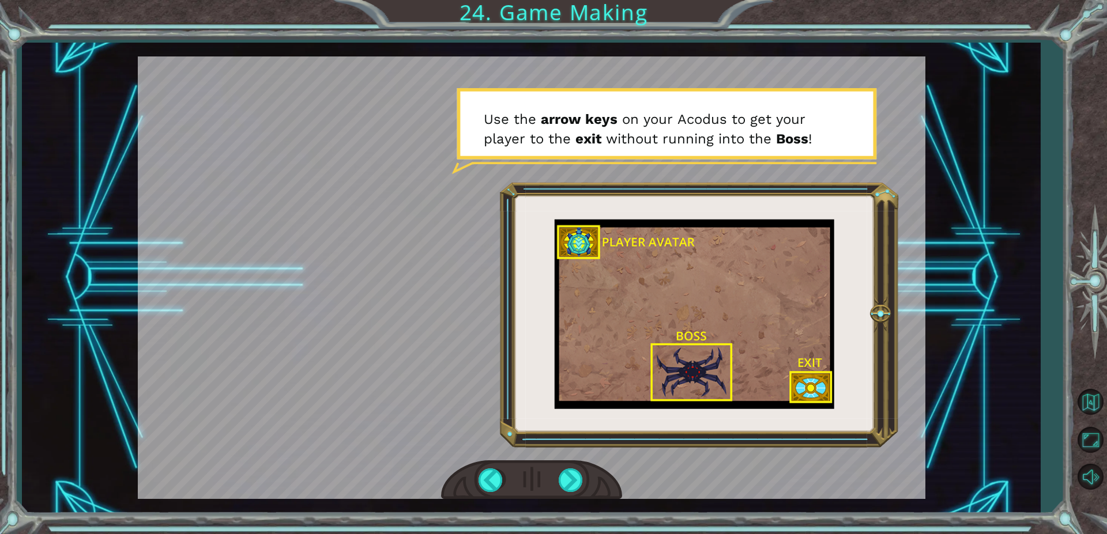
click at [571, 465] on div at bounding box center [531, 481] width 181 height 40
click at [571, 478] on div at bounding box center [572, 481] width 26 height 24
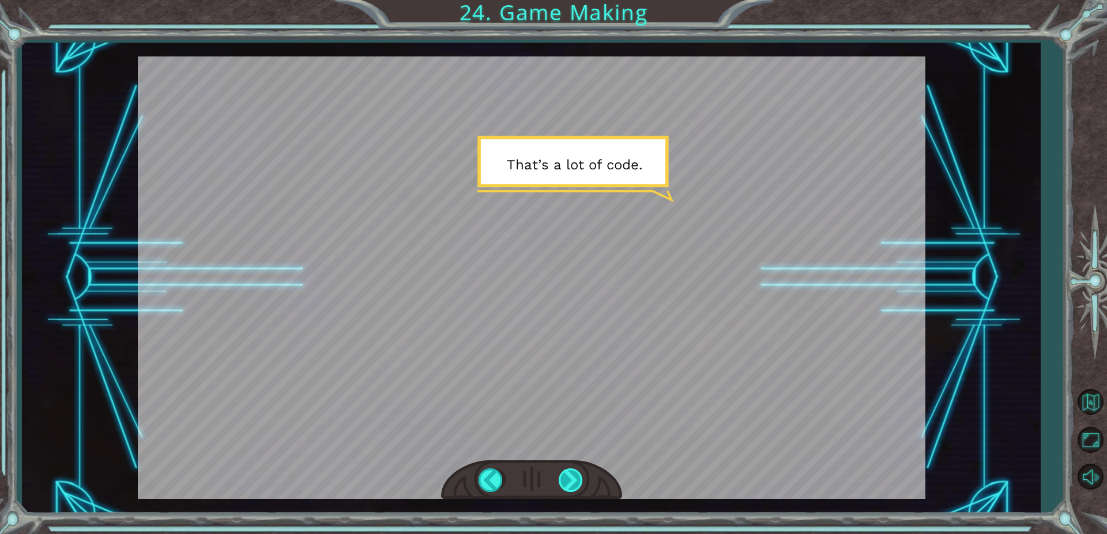
click at [570, 479] on div at bounding box center [572, 481] width 26 height 24
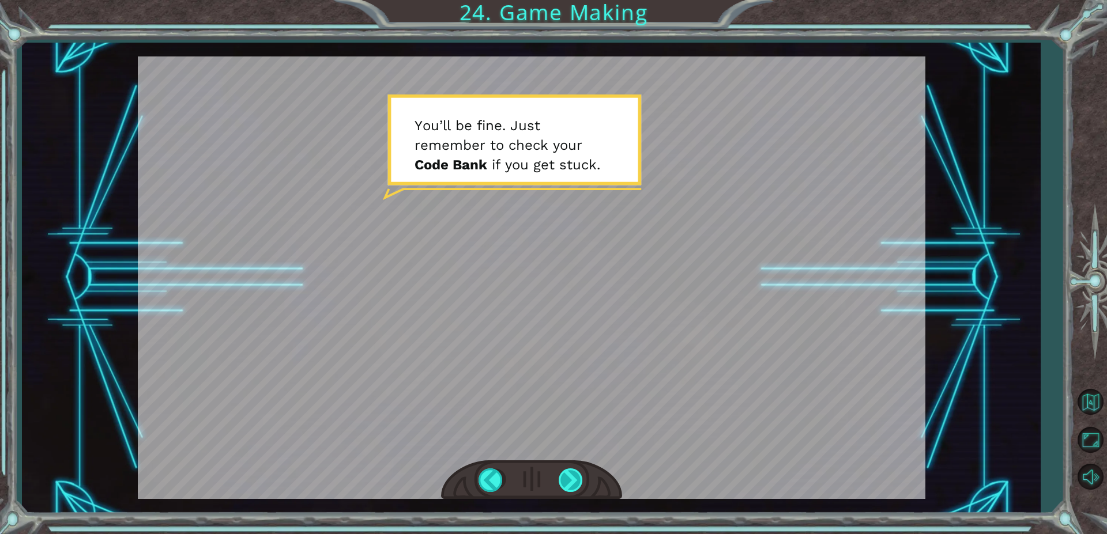
click at [570, 479] on div at bounding box center [572, 481] width 26 height 24
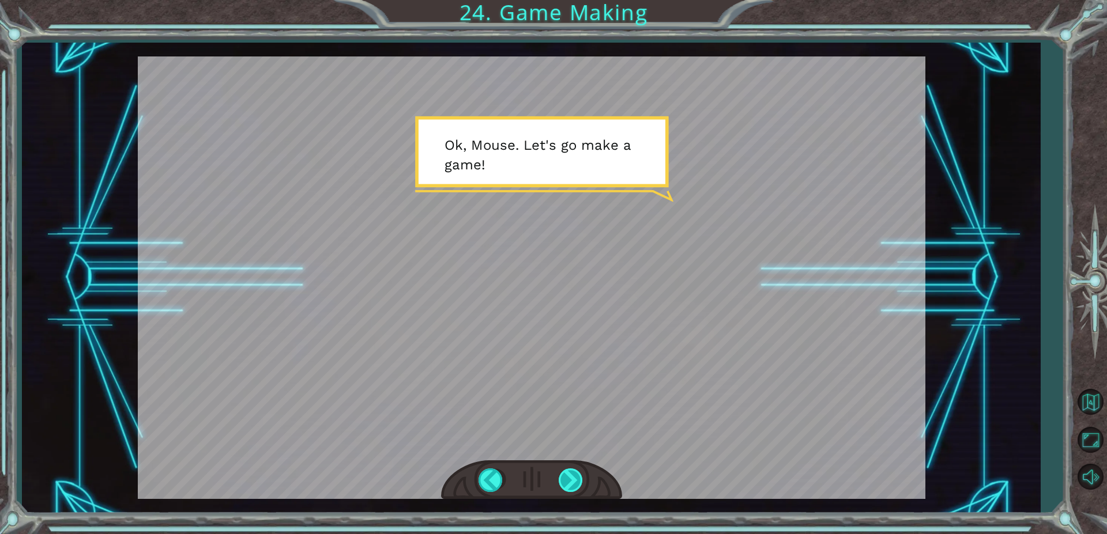
click at [566, 484] on div at bounding box center [572, 481] width 26 height 24
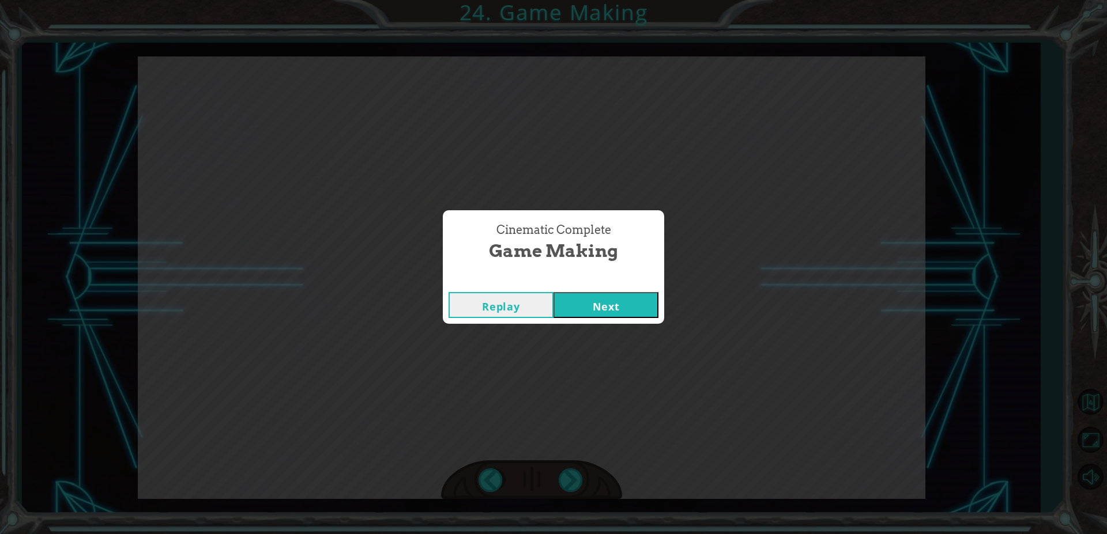
click at [606, 307] on button "Next" at bounding box center [605, 305] width 105 height 26
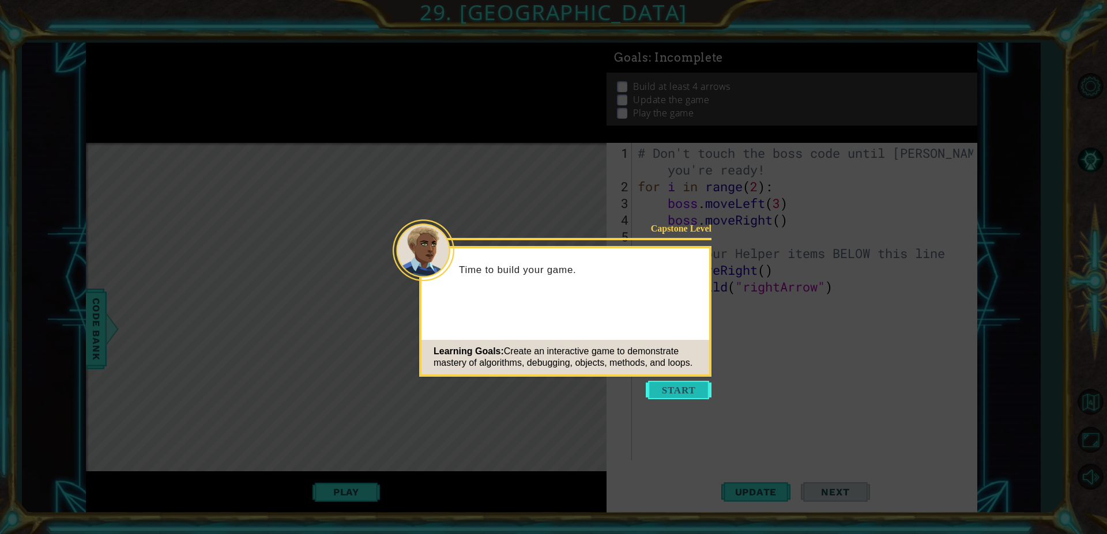
click at [685, 388] on button "Start" at bounding box center [679, 390] width 66 height 18
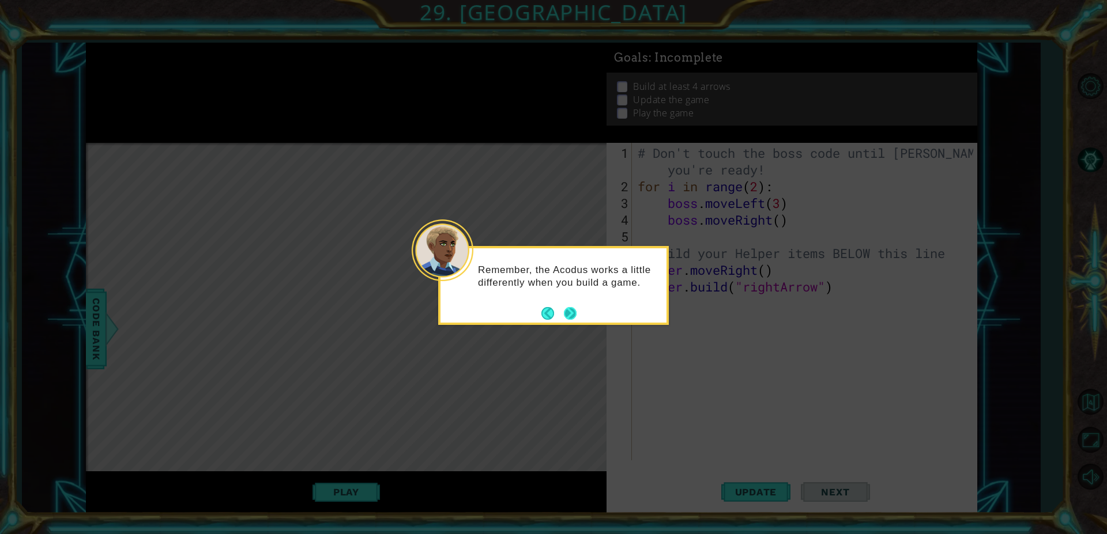
click at [565, 310] on button "Next" at bounding box center [570, 313] width 13 height 13
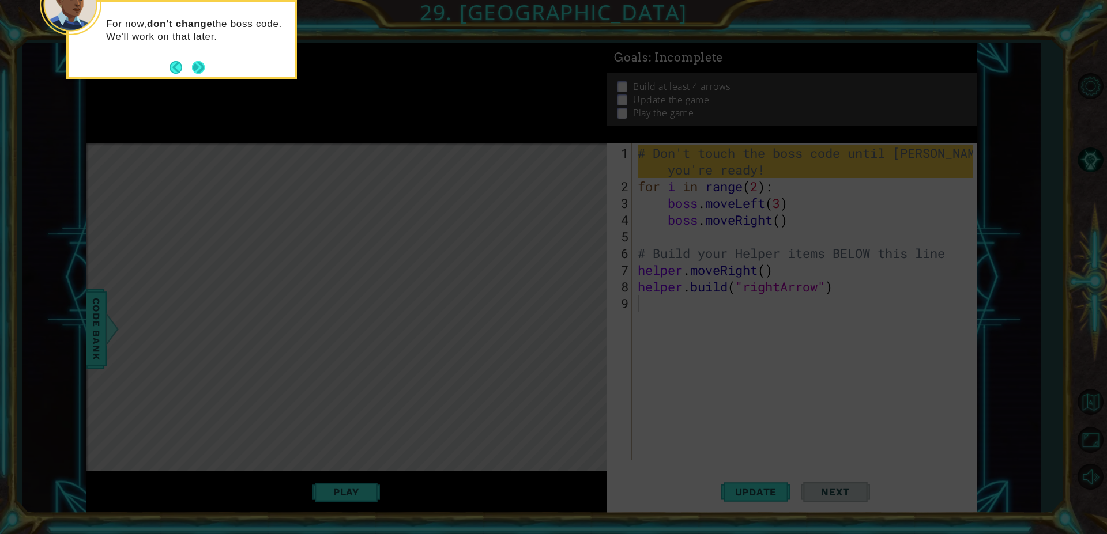
click at [195, 68] on button "Next" at bounding box center [198, 67] width 13 height 13
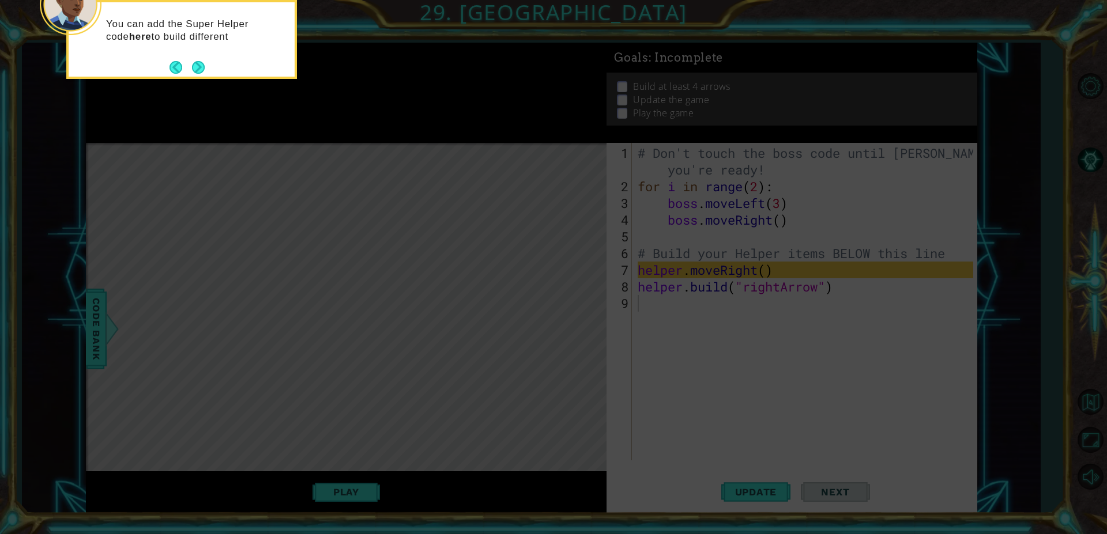
click at [195, 68] on button "Next" at bounding box center [198, 67] width 13 height 13
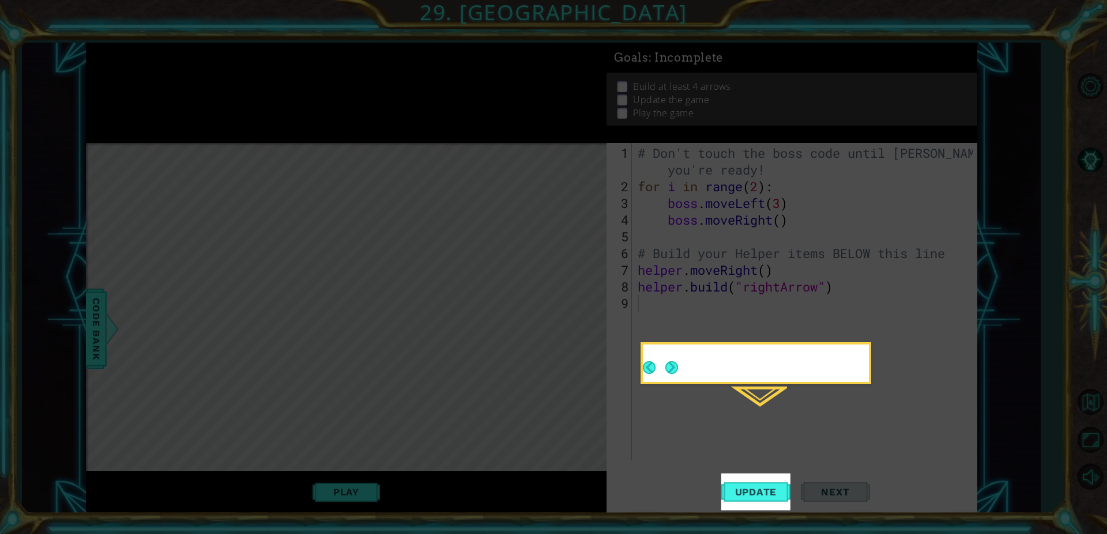
click at [193, 59] on icon at bounding box center [553, 267] width 1107 height 534
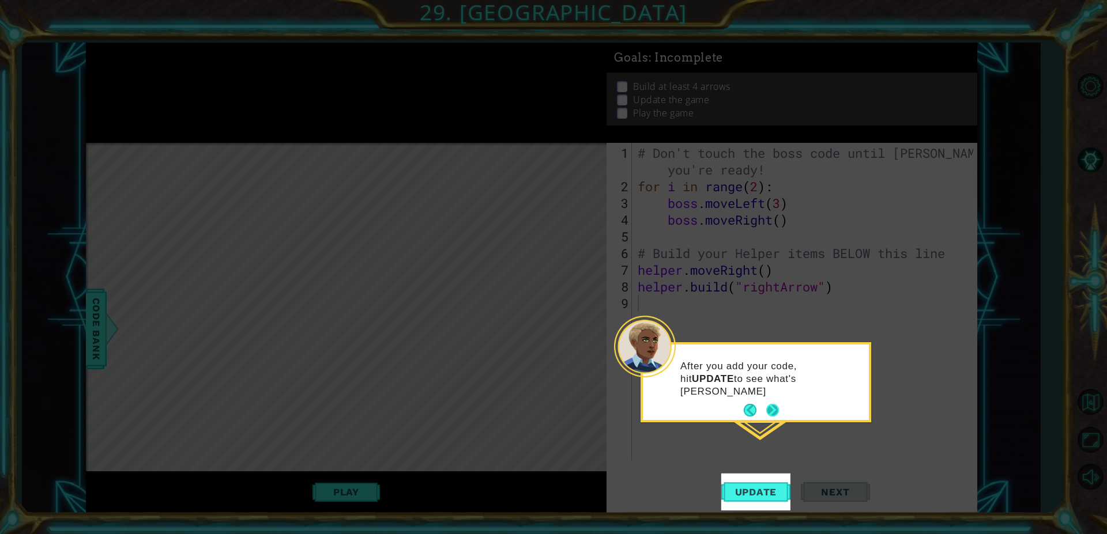
click at [771, 414] on button "Next" at bounding box center [772, 410] width 13 height 13
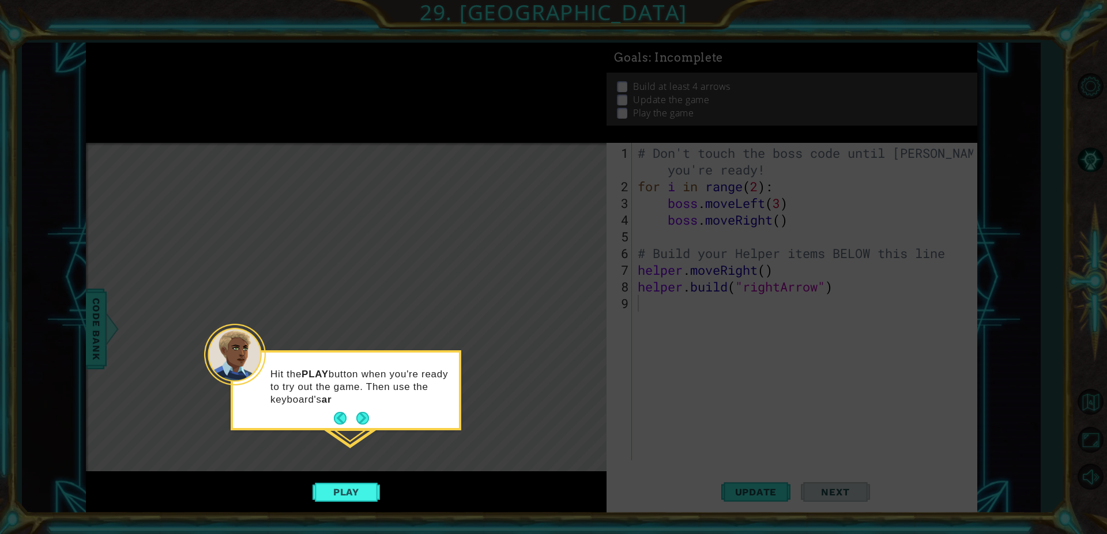
drag, startPoint x: 362, startPoint y: 416, endPoint x: 356, endPoint y: 414, distance: 6.0
click at [360, 418] on button "Next" at bounding box center [362, 418] width 13 height 13
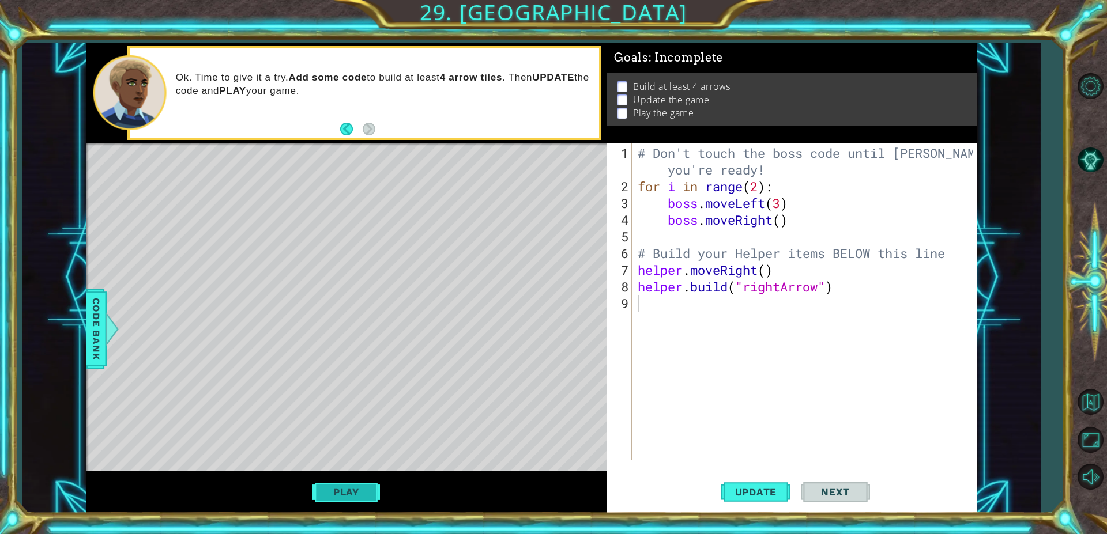
click at [364, 494] on button "Play" at bounding box center [345, 492] width 67 height 22
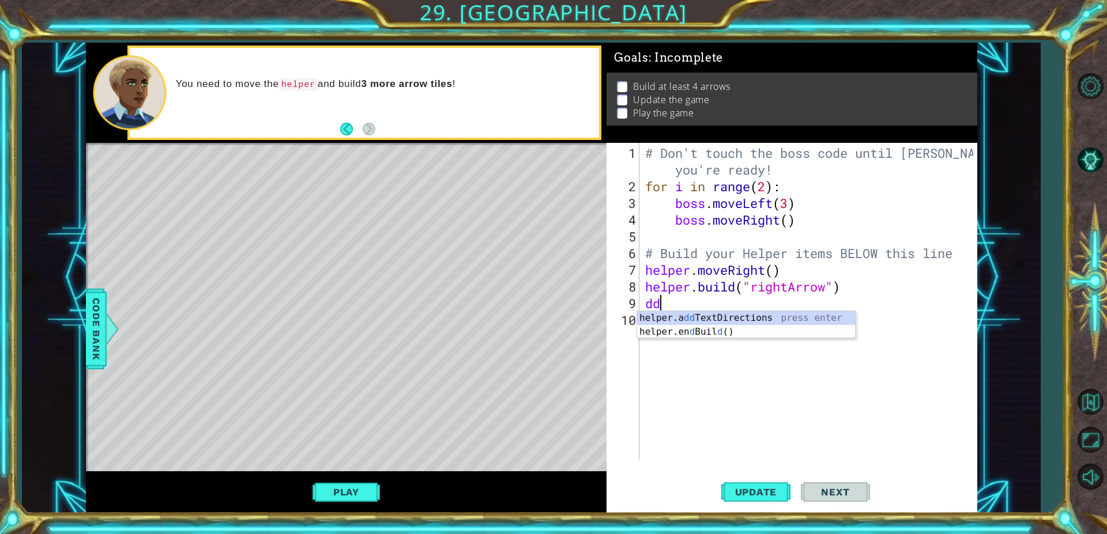
type textarea "d"
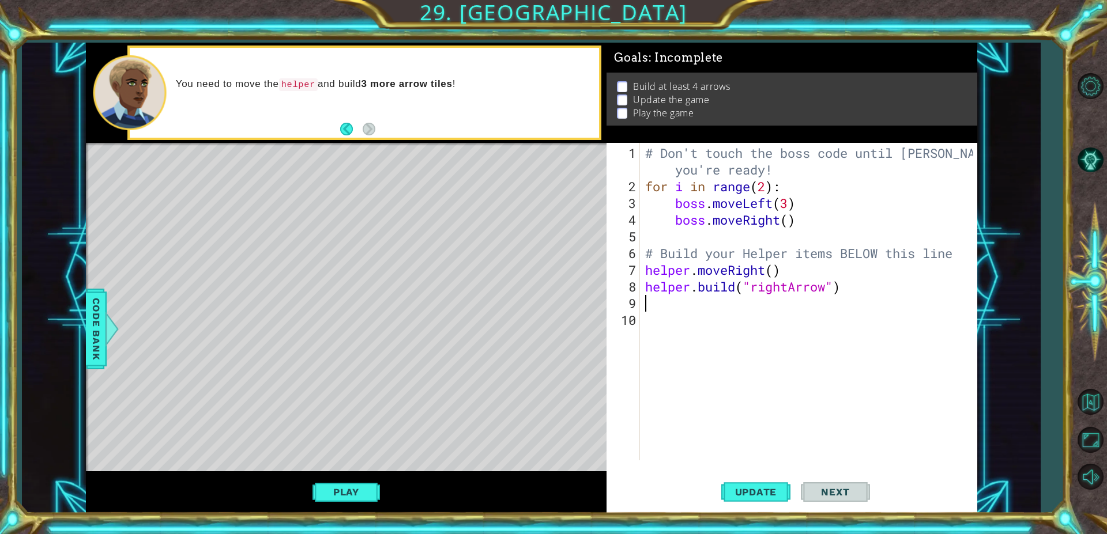
type textarea "d"
type textarea "g"
type textarea "h"
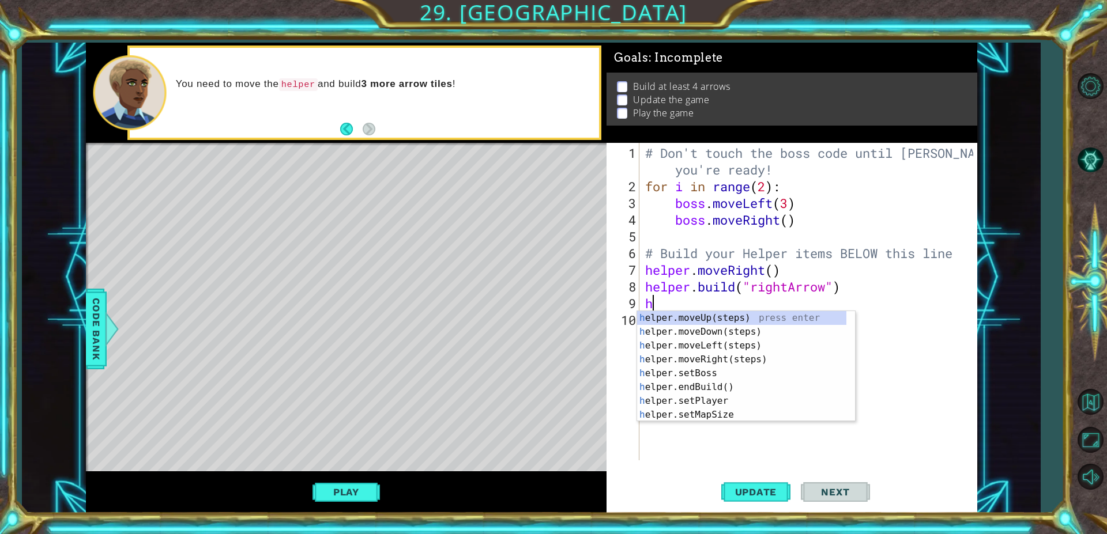
click at [726, 357] on div "h elper.moveUp(steps) press enter h elper.moveDown(steps) press enter h elper.m…" at bounding box center [741, 380] width 209 height 138
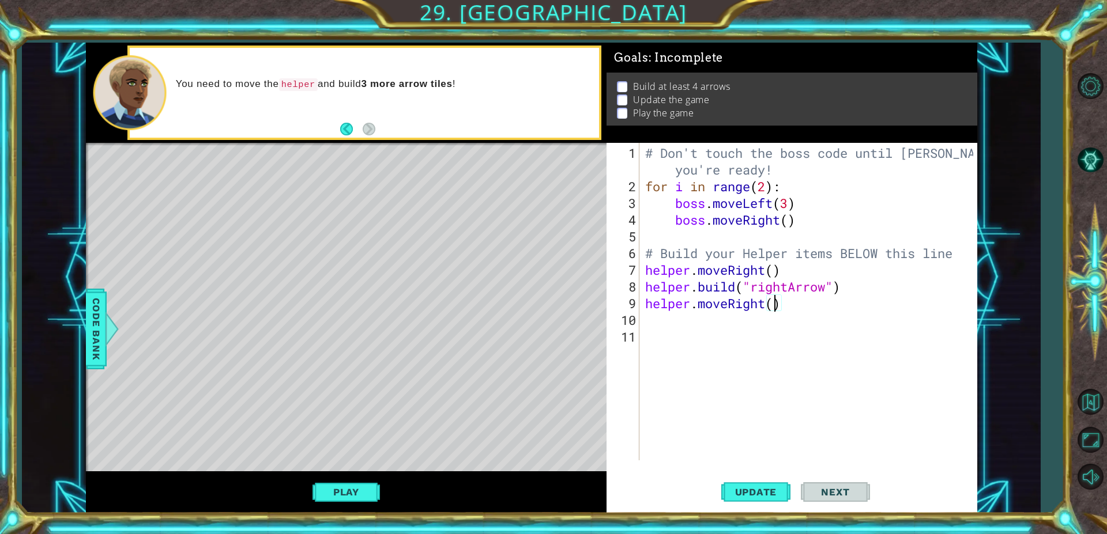
click at [773, 305] on div "# Don't touch the boss code until Vega says you're ready! for i in range ( 2 ) …" at bounding box center [811, 329] width 337 height 368
type textarea "helper.moveRight(2)"
click at [665, 324] on div "# Don't touch the boss code until Vega says you're ready! for i in range ( 2 ) …" at bounding box center [811, 329] width 337 height 368
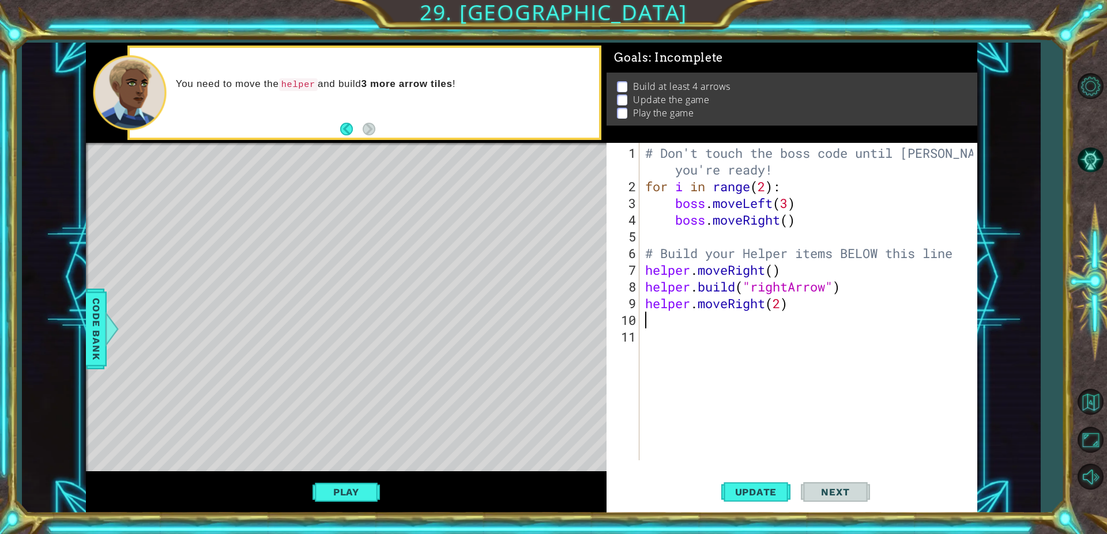
type textarea "h"
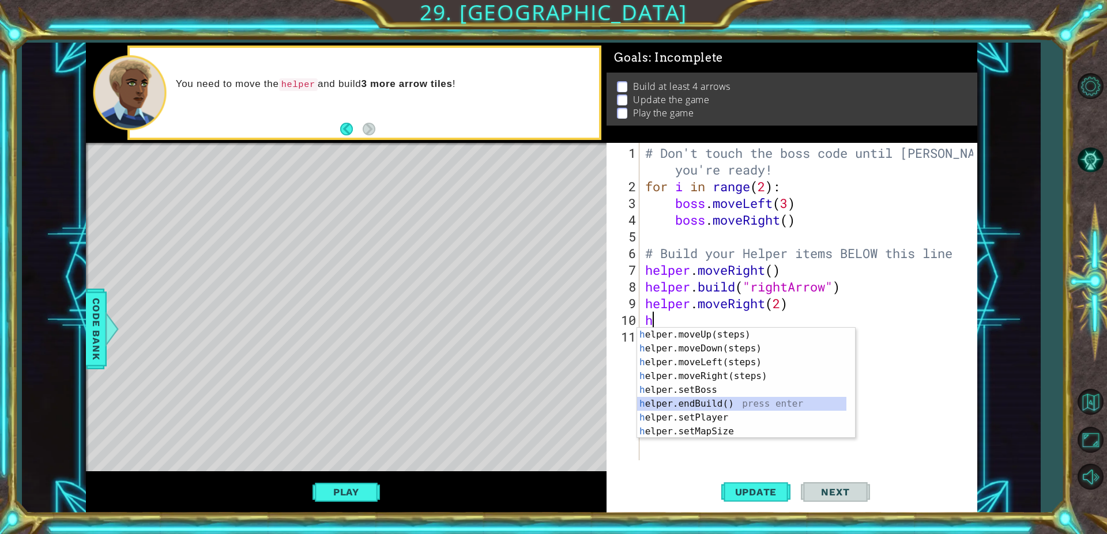
click at [742, 406] on div "h elper.moveUp(steps) press enter h elper.moveDown(steps) press enter h elper.m…" at bounding box center [741, 397] width 209 height 138
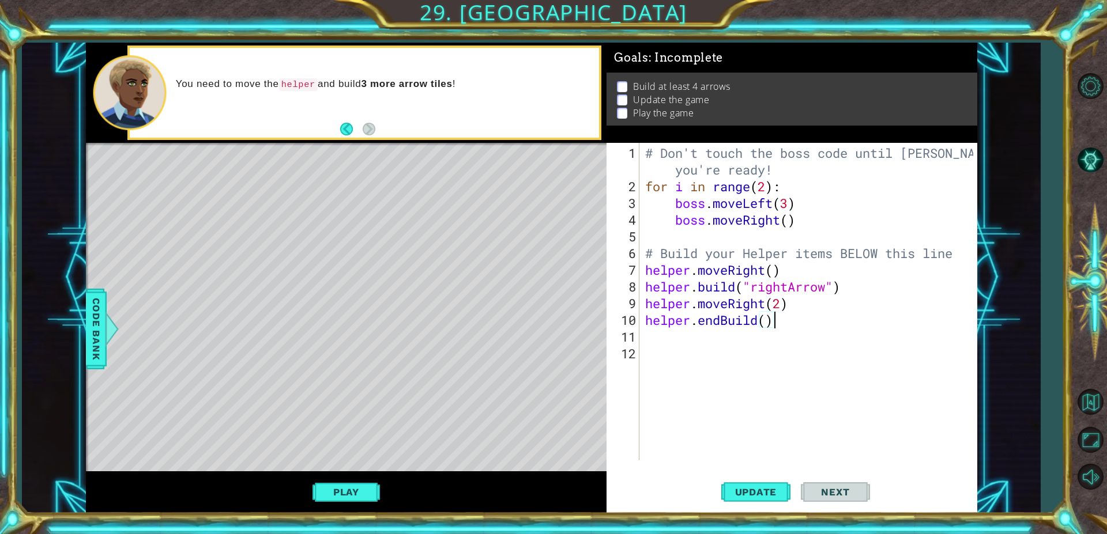
click at [778, 320] on div "# Don't touch the boss code until Vega says you're ready! for i in range ( 2 ) …" at bounding box center [811, 329] width 337 height 368
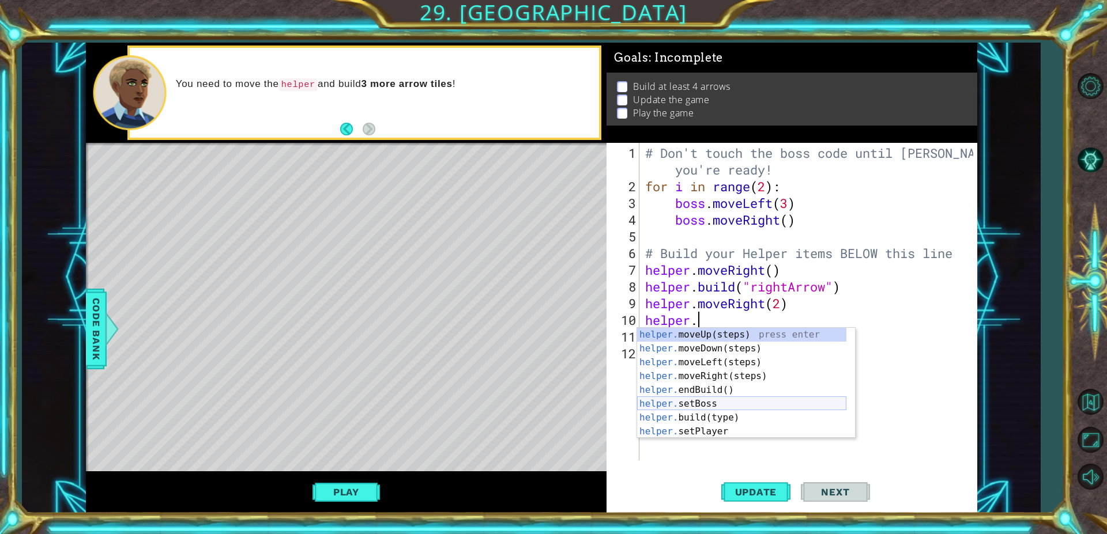
click at [714, 410] on div "helper. moveUp(steps) press enter helper. moveDown(steps) press enter helper. m…" at bounding box center [741, 397] width 209 height 138
type textarea "helper.setBoss("bats")"
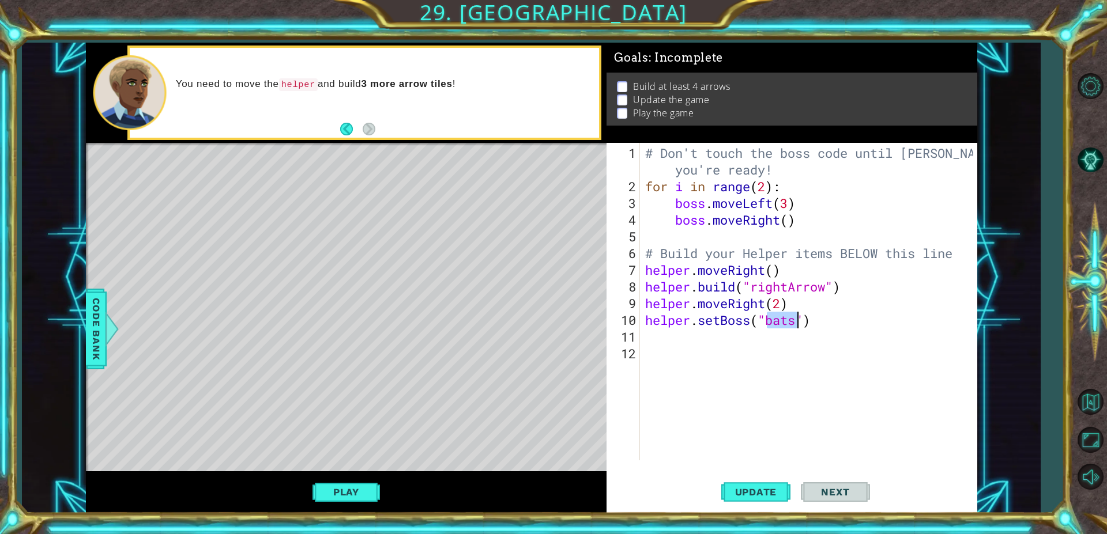
click at [813, 387] on div "# Don't touch the boss code until Vega says you're ready! for i in range ( 2 ) …" at bounding box center [811, 329] width 337 height 368
click at [795, 326] on div "# Don't touch the boss code until Vega says you're ready! for i in range ( 2 ) …" at bounding box center [811, 329] width 337 height 368
click at [775, 320] on div "# Don't touch the boss code until Vega says you're ready! for i in range ( 2 ) …" at bounding box center [811, 329] width 337 height 368
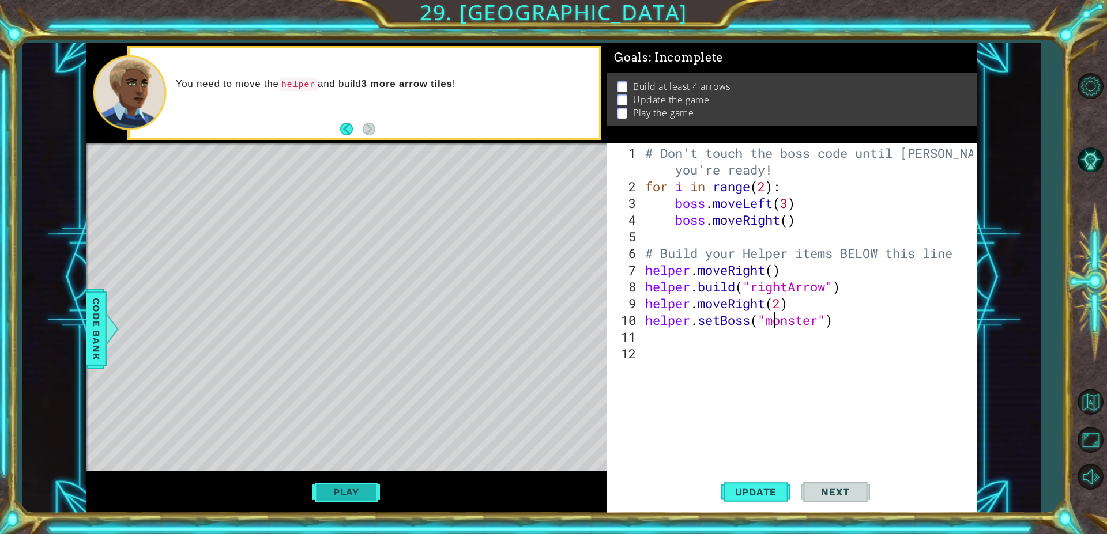
click at [330, 497] on button "Play" at bounding box center [345, 492] width 67 height 22
drag, startPoint x: 836, startPoint y: 321, endPoint x: 917, endPoint y: 370, distance: 94.9
click at [836, 322] on div "# Don't touch the boss code until Vega says you're ready! for i in range ( 2 ) …" at bounding box center [811, 329] width 336 height 368
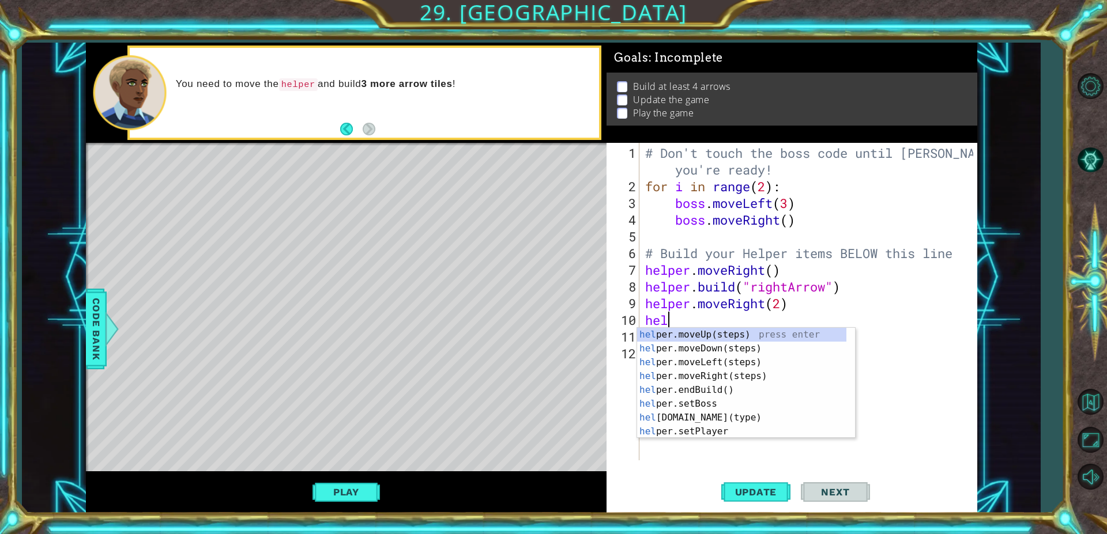
scroll to position [0, 0]
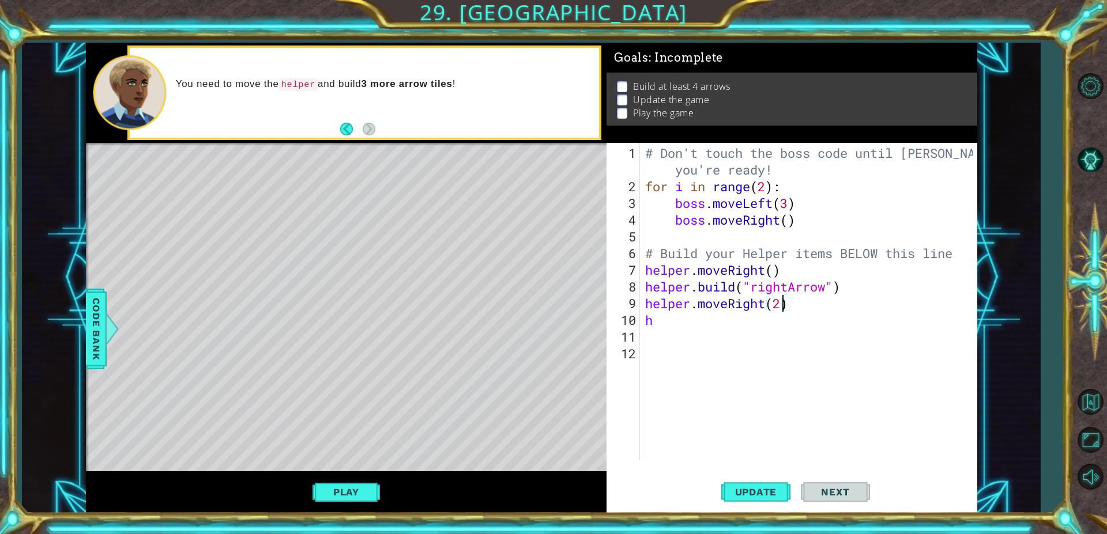
click at [783, 305] on div "# Don't touch the boss code until Vega says you're ready! for i in range ( 2 ) …" at bounding box center [811, 329] width 336 height 368
click at [654, 320] on div "# Don't touch the boss code until Vega says you're ready! for i in range ( 2 ) …" at bounding box center [811, 329] width 336 height 368
type textarea "h"
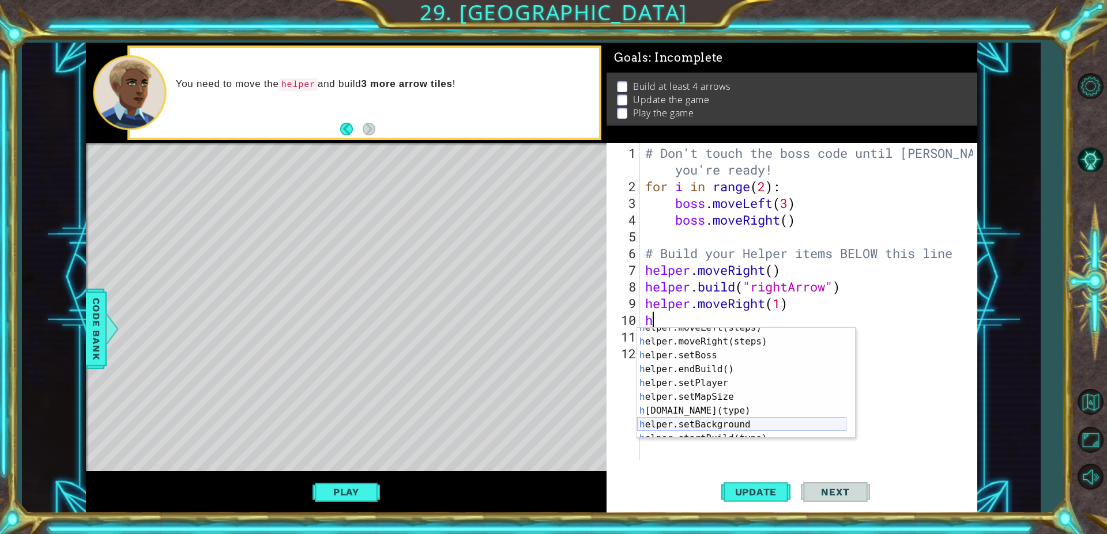
scroll to position [69, 0]
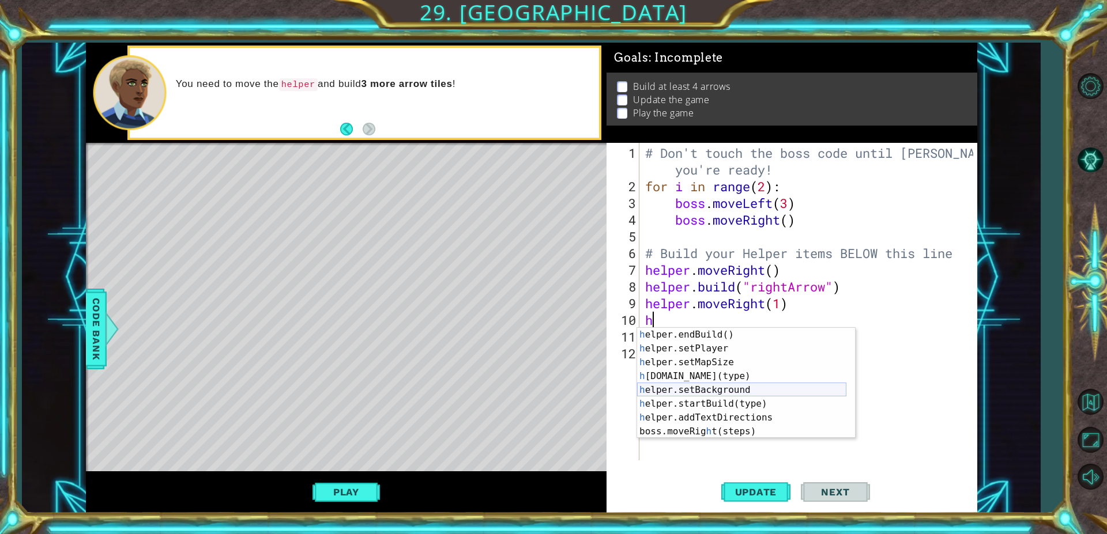
click at [676, 388] on div "h elper.endBuild() press enter h elper.setPlayer press enter h elper.setMapSize…" at bounding box center [741, 397] width 209 height 138
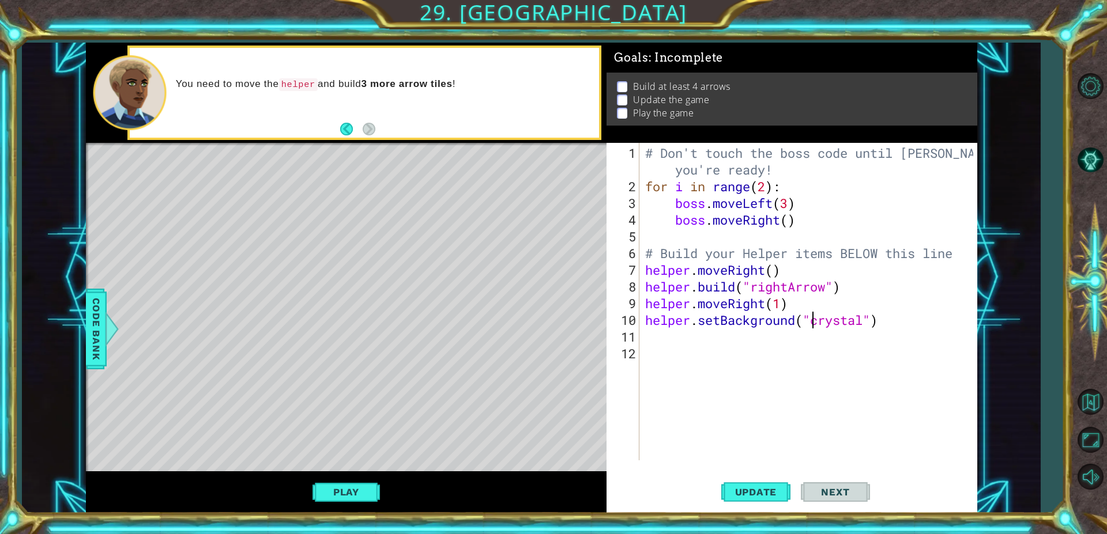
click at [866, 323] on div "# Don't touch the boss code until Vega says you're ready! for i in range ( 2 ) …" at bounding box center [811, 329] width 336 height 368
click at [367, 499] on button "Play" at bounding box center [345, 492] width 67 height 22
click at [365, 495] on div "helper methods moveLeft(steps) moveRight(steps) moveUp(steps) moveDown(steps) b…" at bounding box center [531, 278] width 891 height 470
click at [851, 323] on div "# Don't touch the boss code until Vega says you're ready! for i in range ( 2 ) …" at bounding box center [811, 329] width 336 height 368
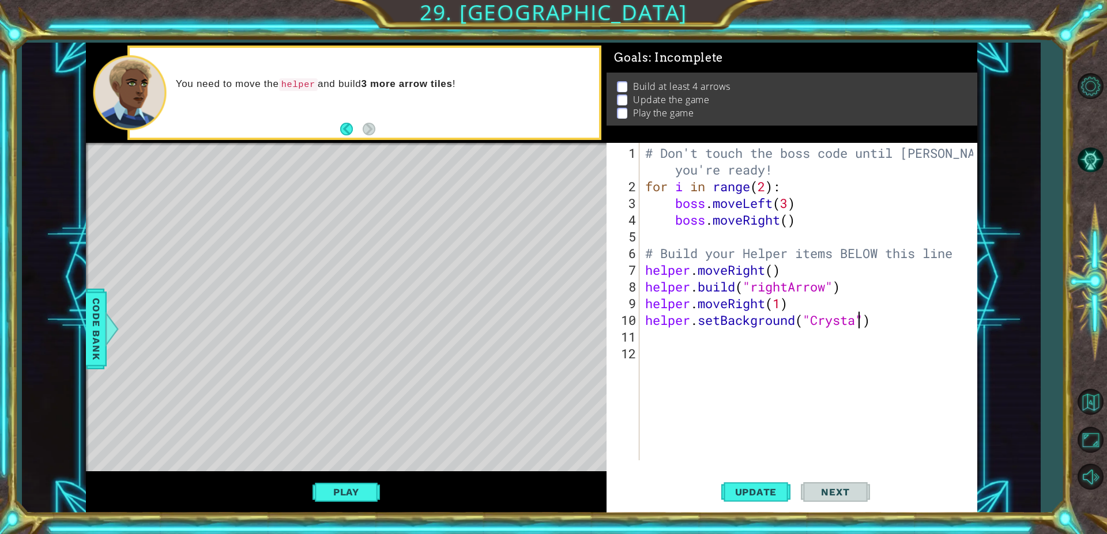
scroll to position [0, 10]
click at [822, 323] on div "# Don't touch the boss code until Vega says you're ready! for i in range ( 2 ) …" at bounding box center [811, 329] width 336 height 368
type textarea "helper.setBackground("crystal")"
click at [357, 482] on button "Play" at bounding box center [345, 492] width 67 height 22
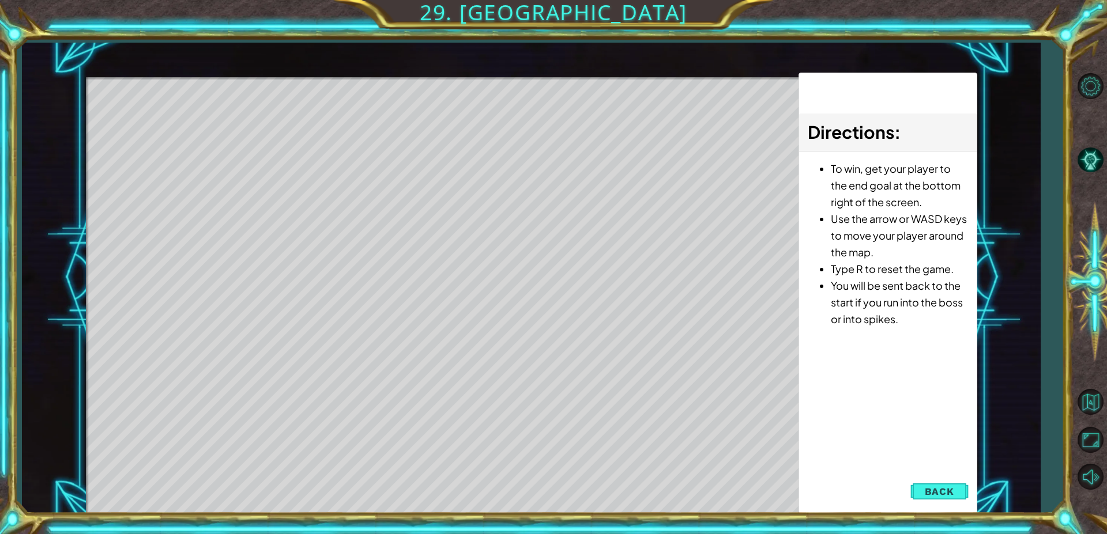
click at [942, 490] on span "Back" at bounding box center [939, 492] width 29 height 12
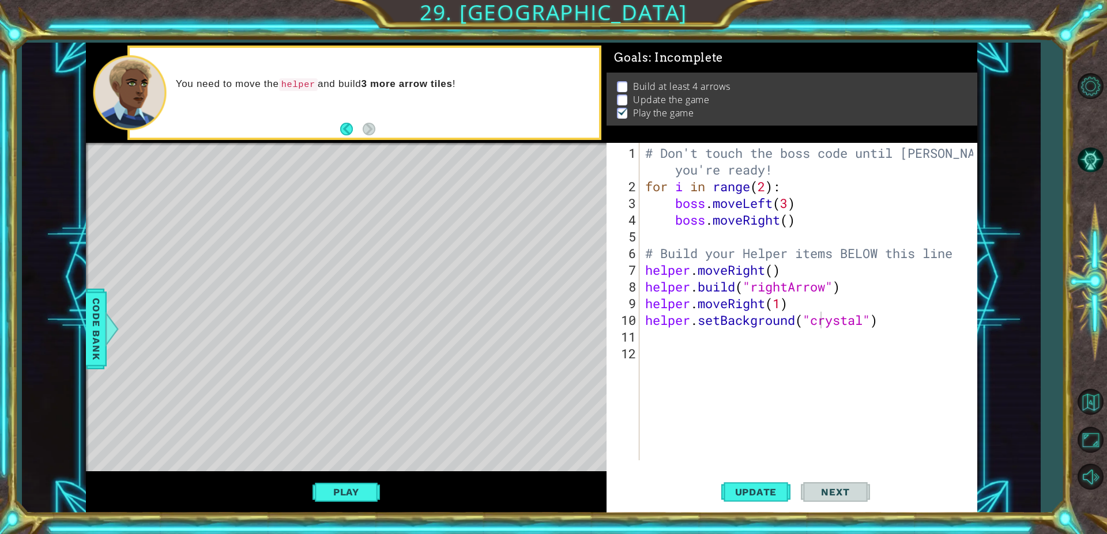
scroll to position [0, 0]
click at [669, 358] on div "# Don't touch the boss code until Vega says you're ready! for i in range ( 2 ) …" at bounding box center [811, 329] width 336 height 368
click at [677, 331] on div "# Don't touch the boss code until Vega says you're ready! for i in range ( 2 ) …" at bounding box center [811, 329] width 336 height 368
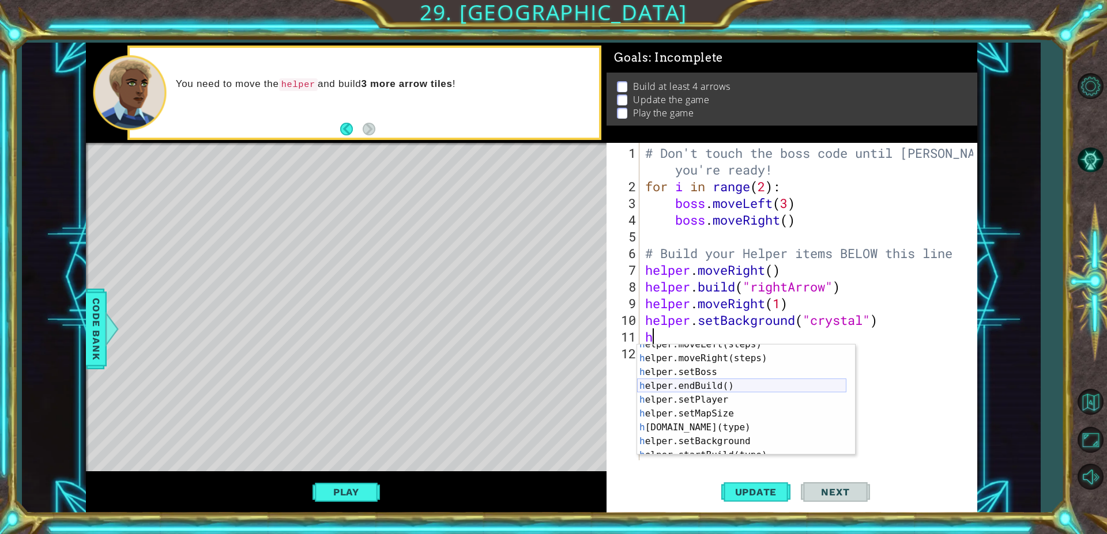
scroll to position [35, 0]
click at [728, 433] on div "h elper.moveLeft(steps) press enter h elper.moveRight(steps) press enter h elpe…" at bounding box center [741, 407] width 209 height 138
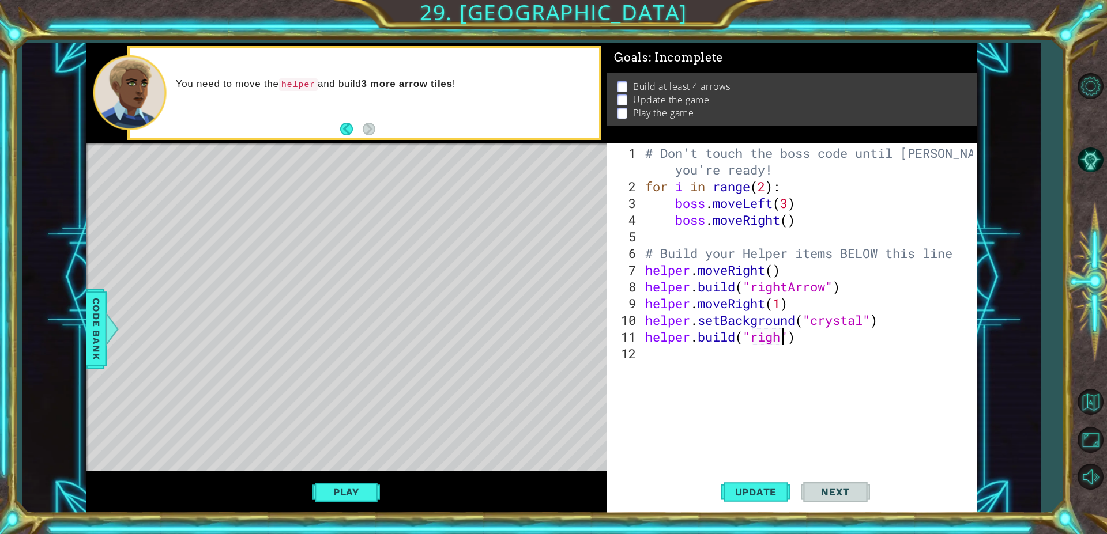
scroll to position [0, 7]
type textarea "[DOMAIN_NAME]("rightArrow")"
drag, startPoint x: 370, startPoint y: 485, endPoint x: 597, endPoint y: 417, distance: 236.9
click at [369, 485] on button "Play" at bounding box center [345, 492] width 67 height 22
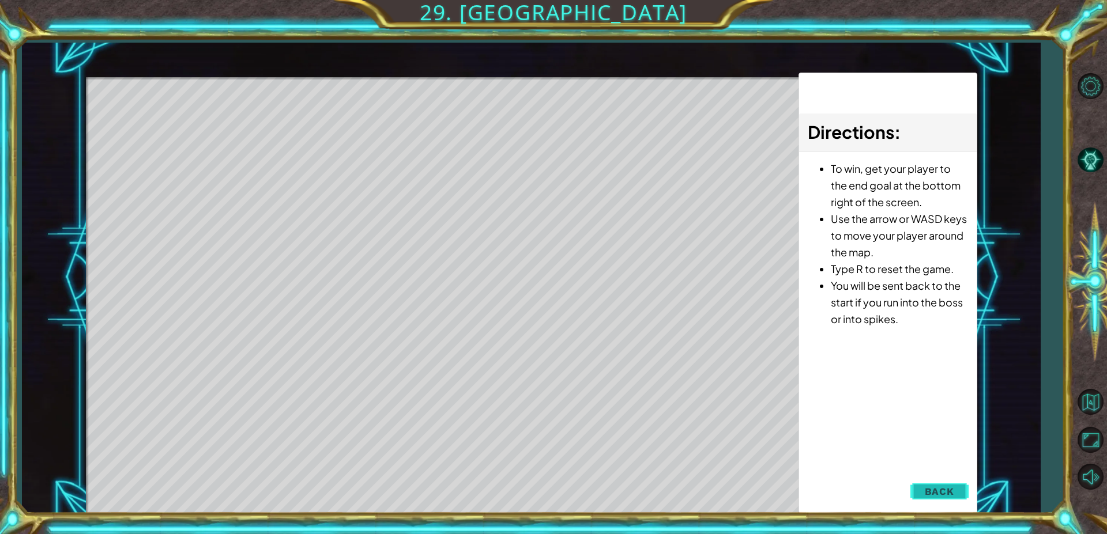
click at [931, 490] on span "Back" at bounding box center [939, 492] width 29 height 12
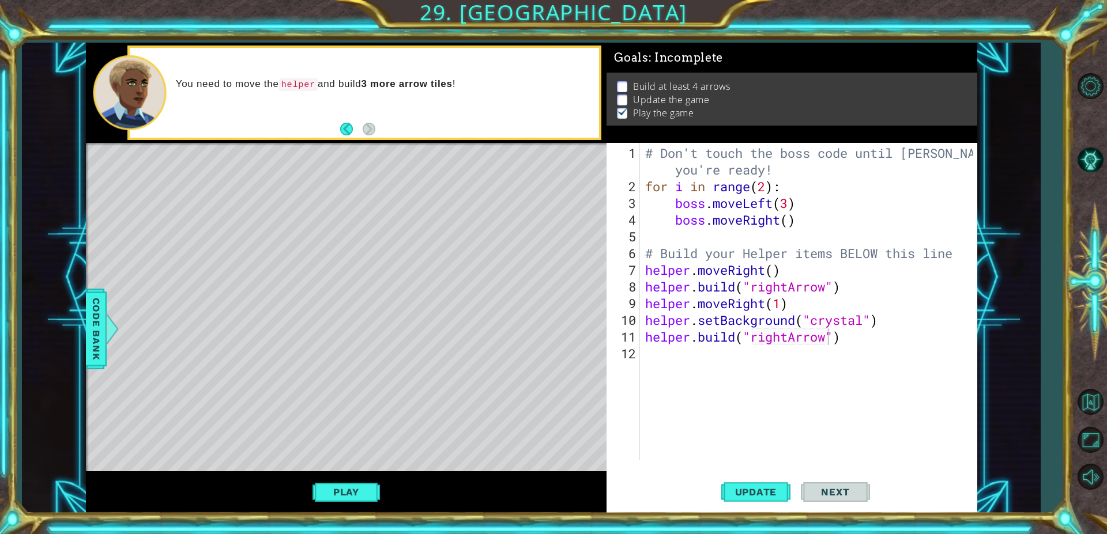
click at [662, 368] on div "# Don't touch the boss code until Vega says you're ready! for i in range ( 2 ) …" at bounding box center [811, 329] width 336 height 368
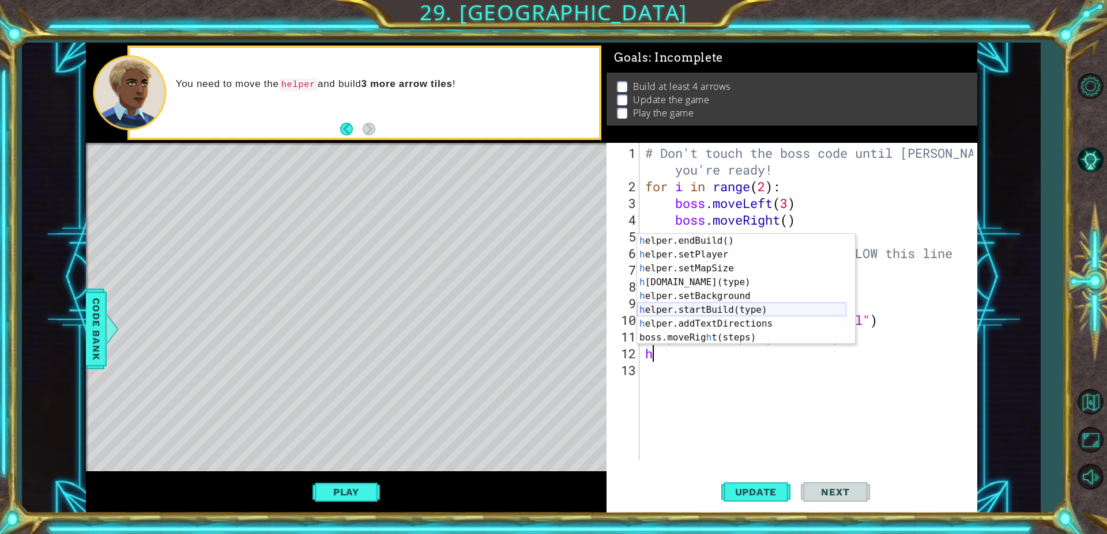
scroll to position [69, 0]
click at [707, 288] on div "h elper.endBuild() press enter h elper.setPlayer press enter h elper.setMapSize…" at bounding box center [741, 303] width 209 height 138
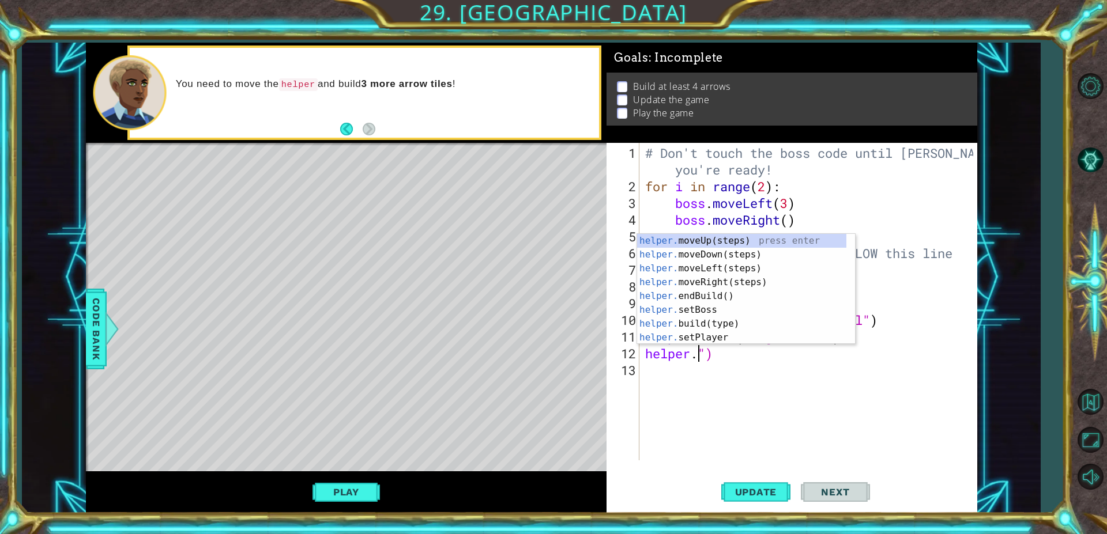
scroll to position [0, 0]
click at [726, 323] on div "helper. moveUp(steps) press enter helper. moveDown(steps) press enter helper. m…" at bounding box center [741, 303] width 209 height 138
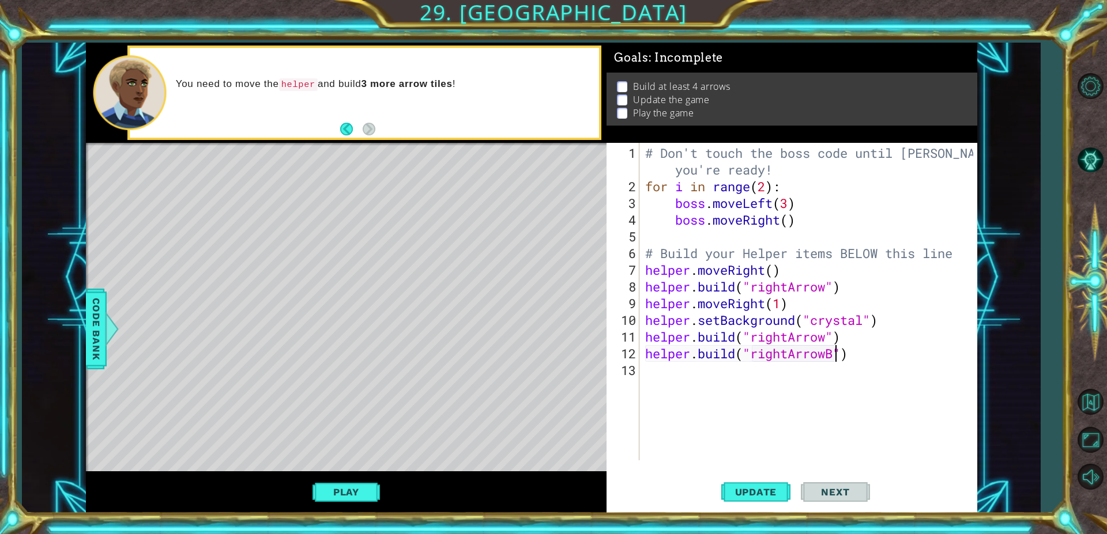
scroll to position [0, 9]
type textarea "[DOMAIN_NAME]("rightArrow")"
click at [640, 349] on div "helper.build("rightArrow") 1 2 3 4 5 6 7 8 9 10 11 12 13 # Don't touch the boss…" at bounding box center [789, 302] width 367 height 318
click at [643, 354] on div "# Don't touch the boss code until Vega says you're ready! for i in range ( 2 ) …" at bounding box center [811, 329] width 336 height 368
click at [666, 359] on div "# Don't touch the boss code until Vega says you're ready! for i in range ( 2 ) …" at bounding box center [811, 329] width 336 height 368
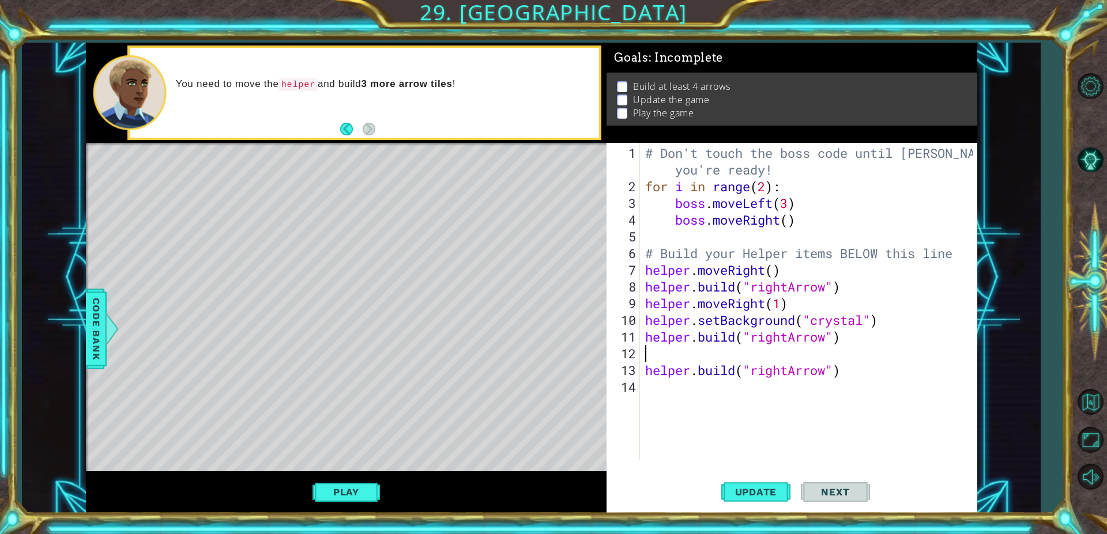
scroll to position [0, 0]
type textarea "h"
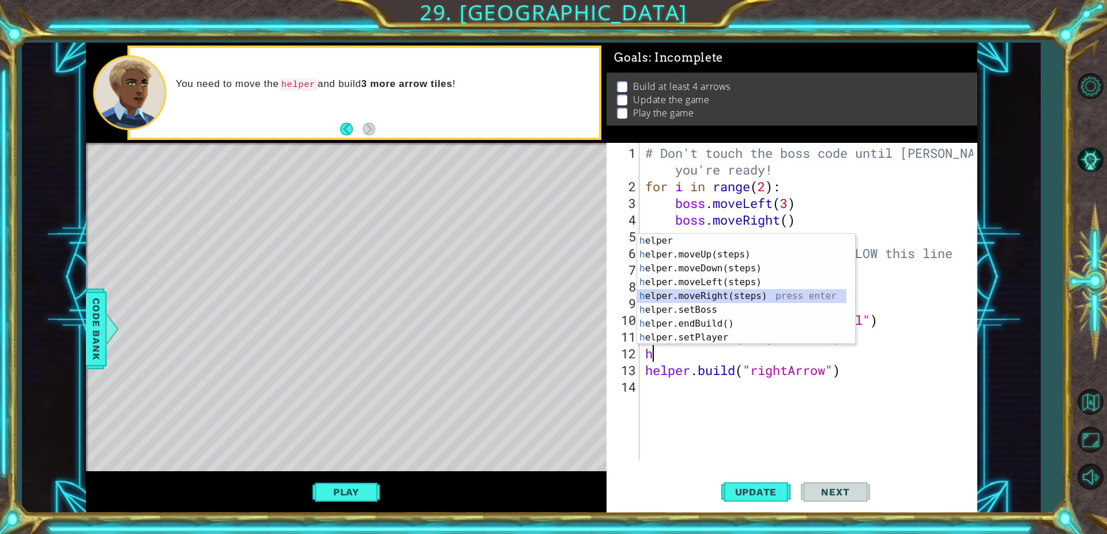
click at [757, 300] on div "h elper press enter h elper.moveUp(steps) press enter h elper.moveDown(steps) p…" at bounding box center [741, 303] width 209 height 138
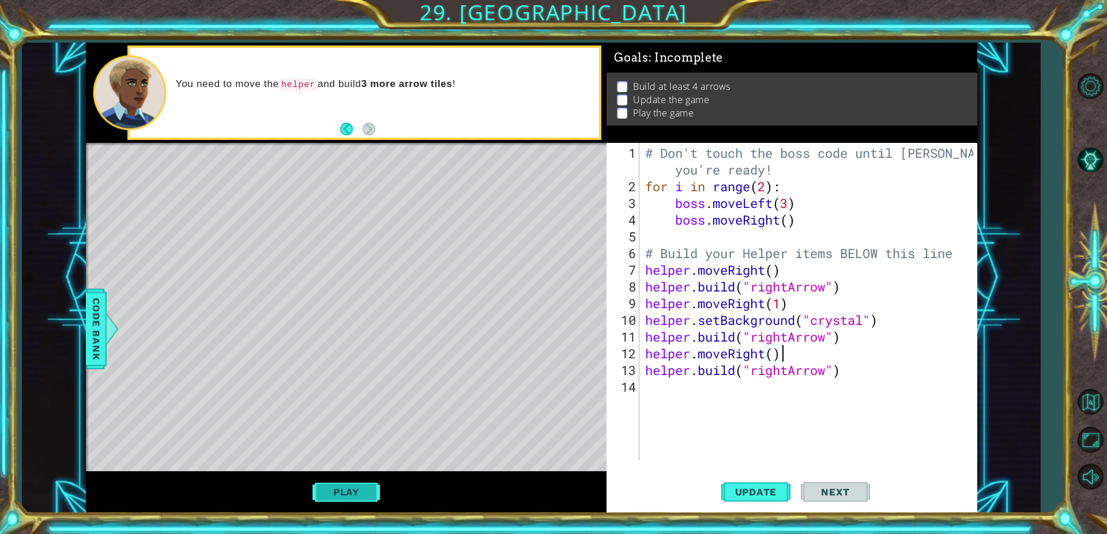
click at [339, 496] on button "Play" at bounding box center [345, 492] width 67 height 22
type textarea "[DOMAIN_NAME]("rightArrow")"
click at [647, 373] on div "# Don't touch the boss code until Vega says you're ready! for i in range ( 2 ) …" at bounding box center [811, 329] width 336 height 368
click at [654, 393] on div "# Don't touch the boss code until Vega says you're ready! for i in range ( 2 ) …" at bounding box center [811, 329] width 336 height 368
type textarea "h"
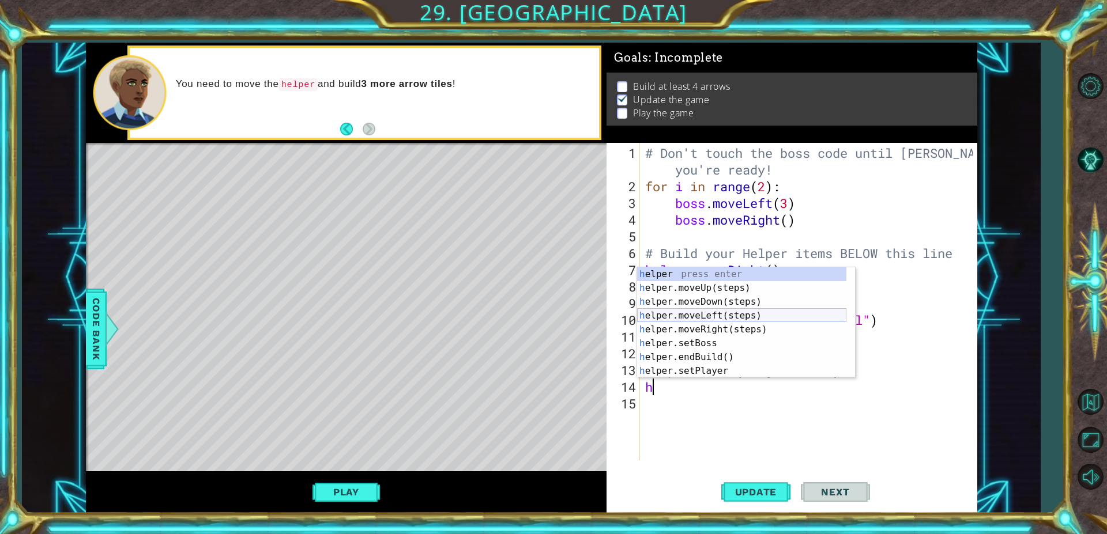
click at [684, 321] on div "h elper press enter h elper.moveUp(steps) press enter h elper.moveDown(steps) p…" at bounding box center [741, 336] width 209 height 138
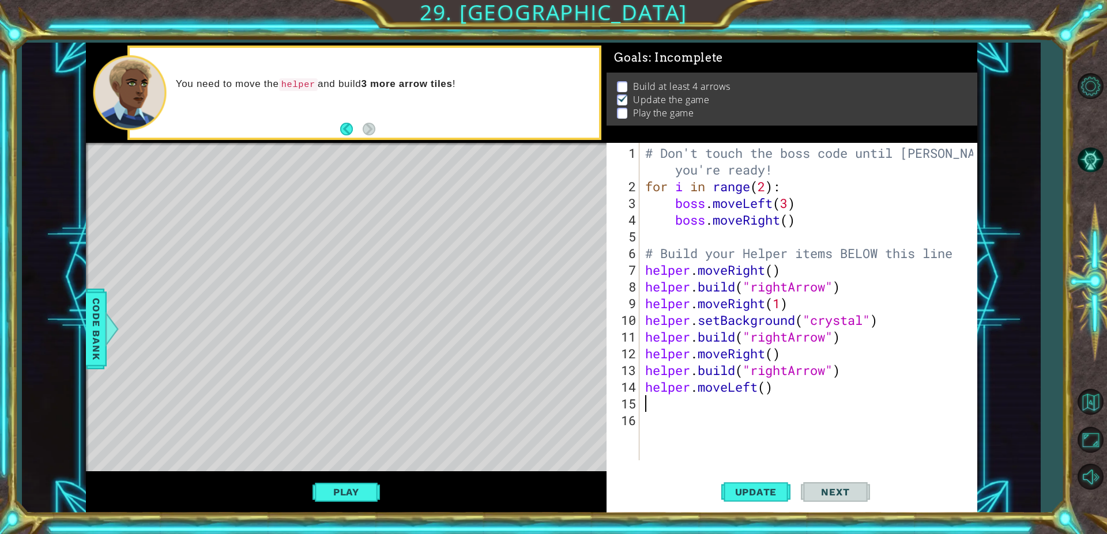
click at [760, 388] on div "# Don't touch the boss code until Vega says you're ready! for i in range ( 2 ) …" at bounding box center [811, 329] width 336 height 368
type textarea "helper.moveRight()"
click at [692, 409] on div "# Don't touch the boss code until Vega says you're ready! for i in range ( 2 ) …" at bounding box center [811, 329] width 336 height 368
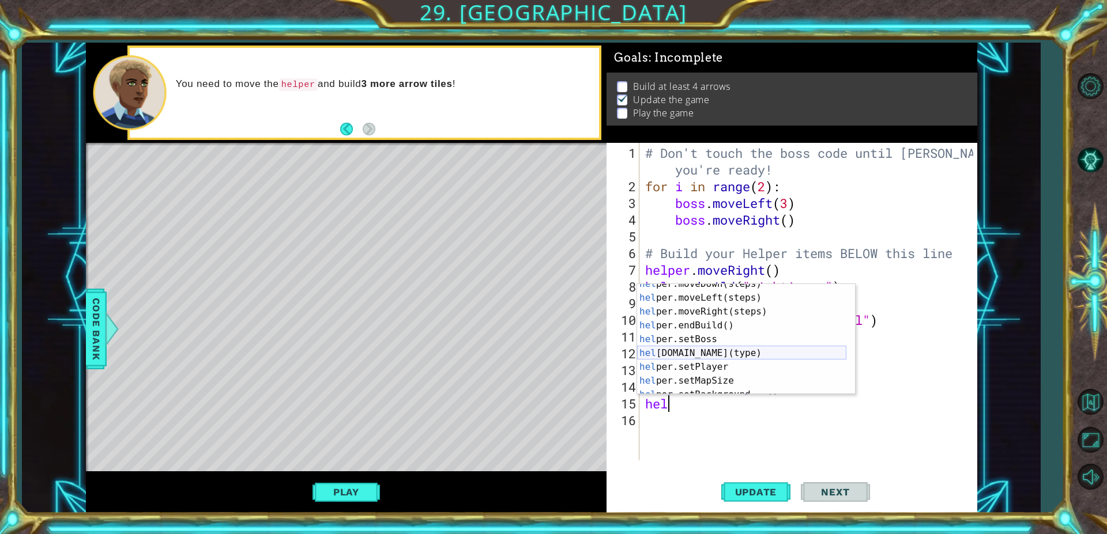
scroll to position [35, 0]
click at [722, 357] on div "hel per.moveDown(steps) press enter hel per.moveLeft(steps) press enter hel per…" at bounding box center [741, 346] width 209 height 138
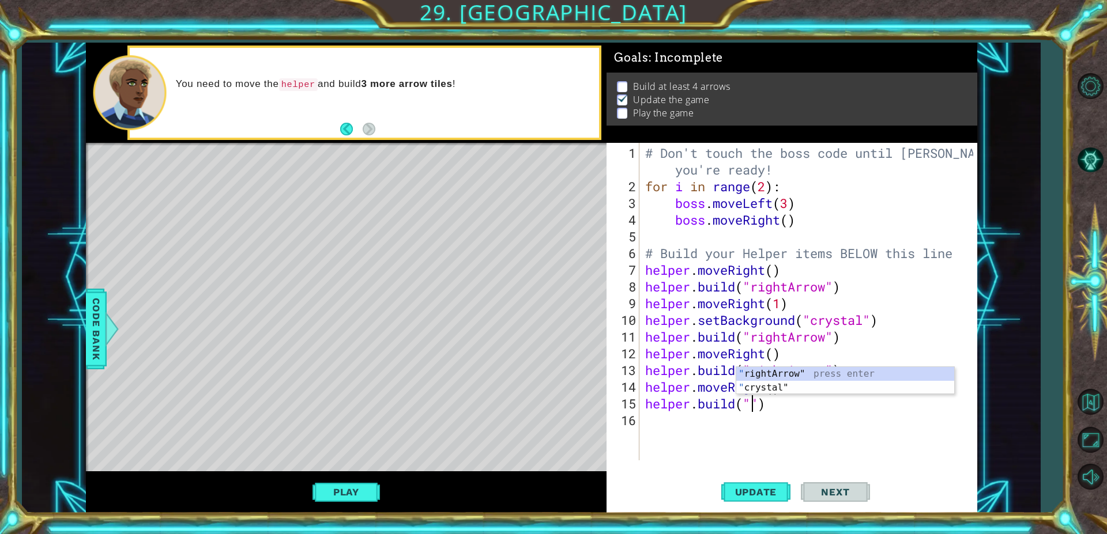
type textarea "[DOMAIN_NAME]("rightArrow")"
click at [694, 427] on div "# Don't touch the boss code until Vega says you're ready! for i in range ( 2 ) …" at bounding box center [811, 329] width 336 height 368
type textarea "h"
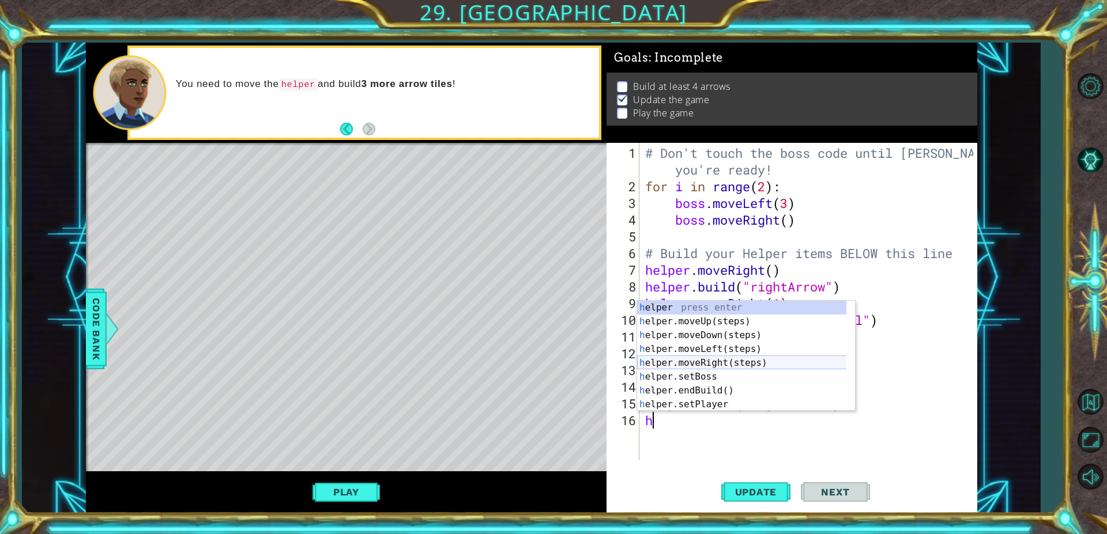
scroll to position [0, 0]
click at [718, 366] on div "h elper press enter h elper.moveUp(steps) press enter h elper.moveDown(steps) p…" at bounding box center [746, 370] width 218 height 138
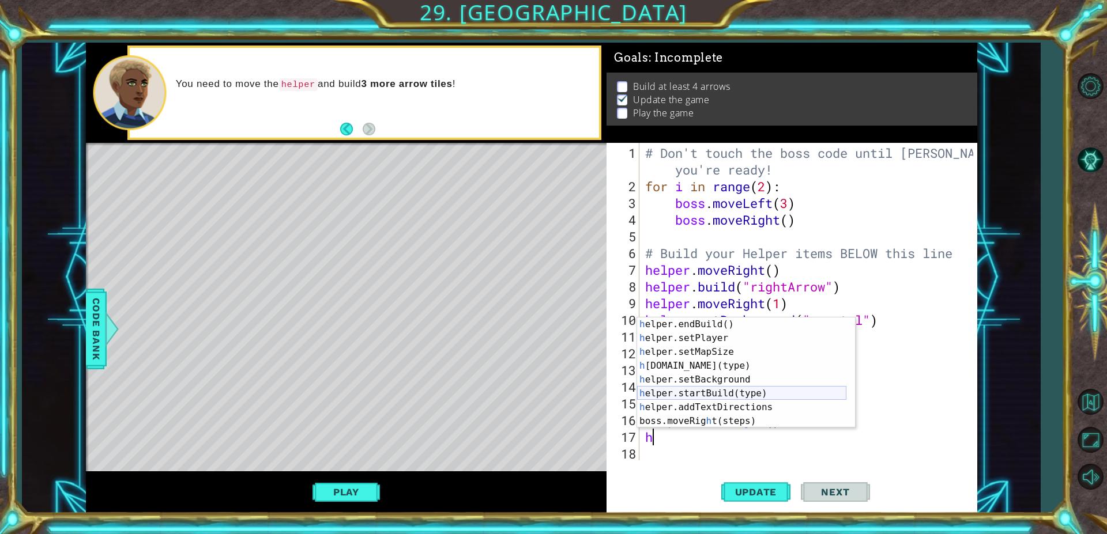
scroll to position [83, 0]
click at [727, 364] on div "h elper.endBuild() press enter h elper.setPlayer press enter h elper.setMapSize…" at bounding box center [741, 387] width 209 height 138
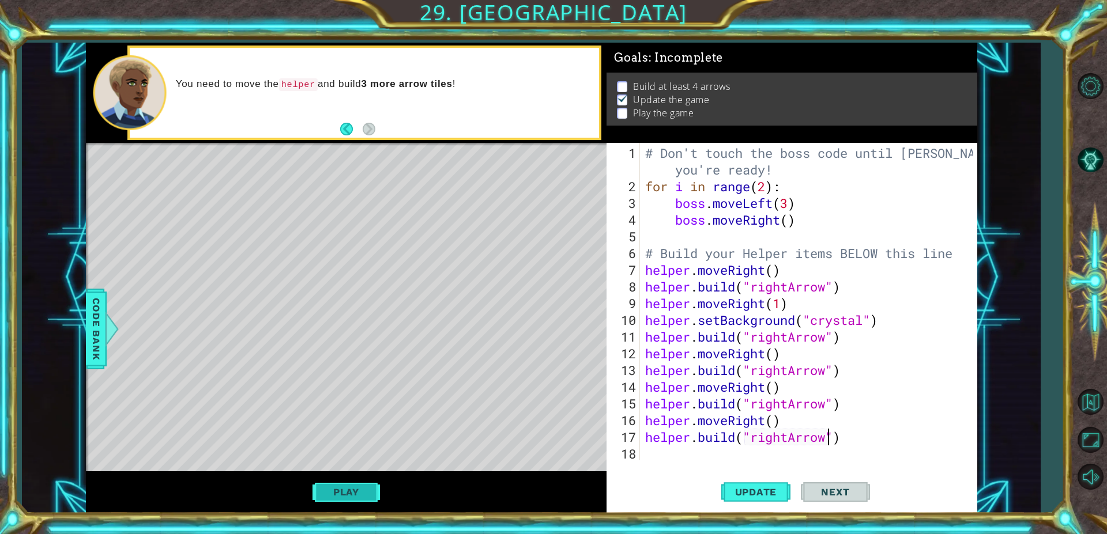
type textarea "[DOMAIN_NAME]("rightArrow")"
click at [347, 489] on button "Play" at bounding box center [345, 492] width 67 height 22
click at [666, 451] on div "# Don't touch the boss code until Vega says you're ready! for i in range ( 2 ) …" at bounding box center [811, 329] width 336 height 368
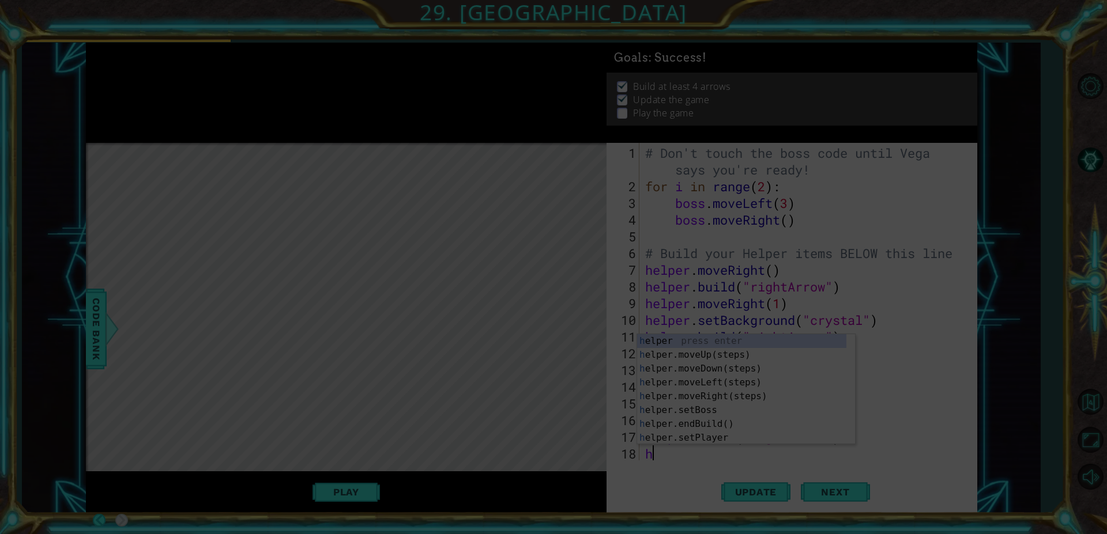
scroll to position [0, 0]
type textarea "h"
click at [527, 406] on icon at bounding box center [553, 267] width 1107 height 534
click at [529, 358] on icon at bounding box center [553, 267] width 1107 height 534
click at [563, 368] on icon at bounding box center [553, 267] width 1107 height 534
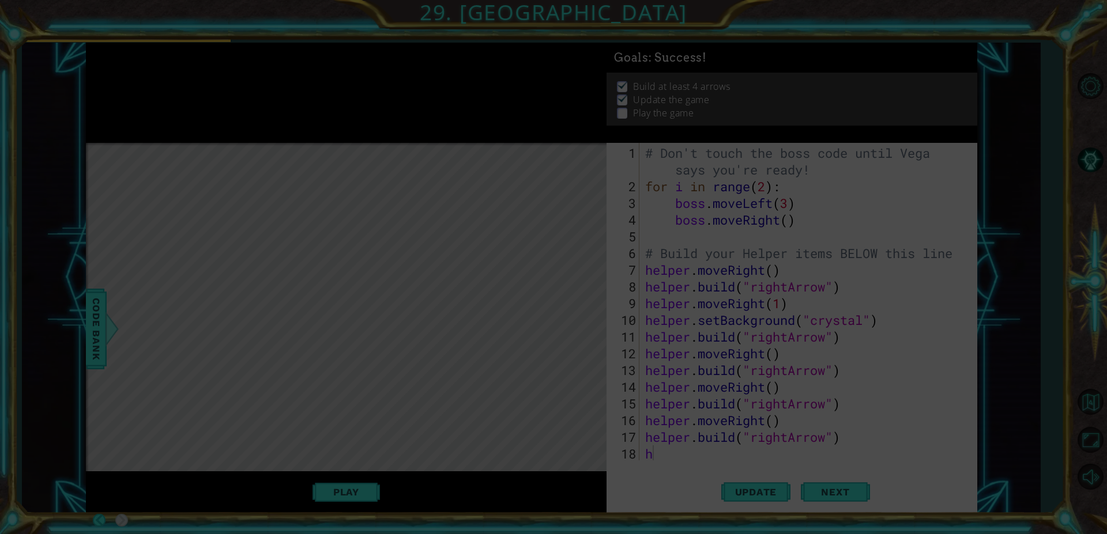
click at [553, 336] on icon at bounding box center [553, 267] width 1107 height 534
drag, startPoint x: 1056, startPoint y: 477, endPoint x: 759, endPoint y: 407, distance: 305.3
click at [759, 407] on icon at bounding box center [553, 267] width 1107 height 534
click at [0, 188] on icon at bounding box center [553, 267] width 1107 height 534
drag, startPoint x: 55, startPoint y: 180, endPoint x: 35, endPoint y: 142, distance: 42.8
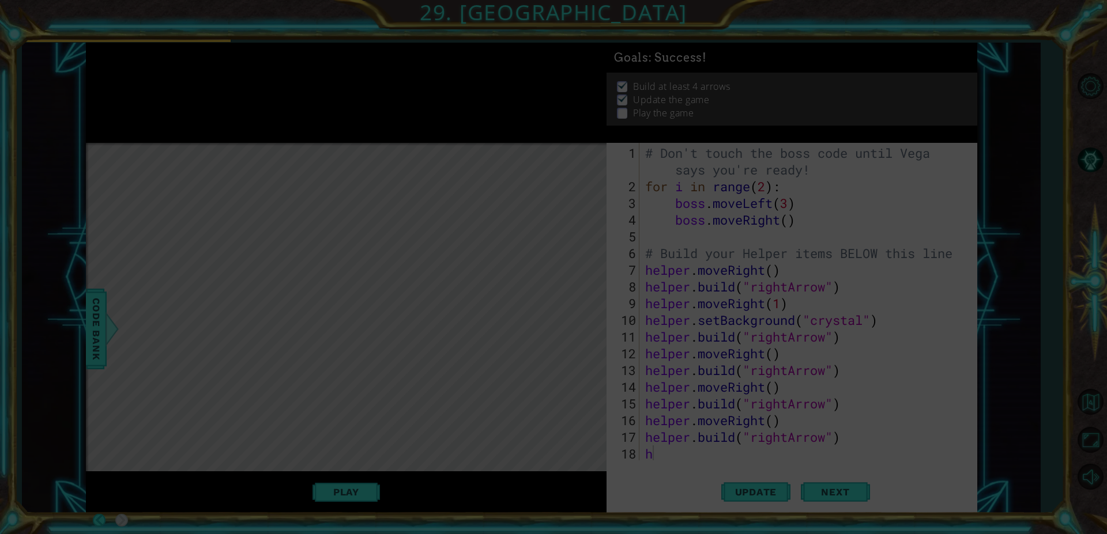
click at [0, 144] on icon at bounding box center [553, 267] width 1107 height 534
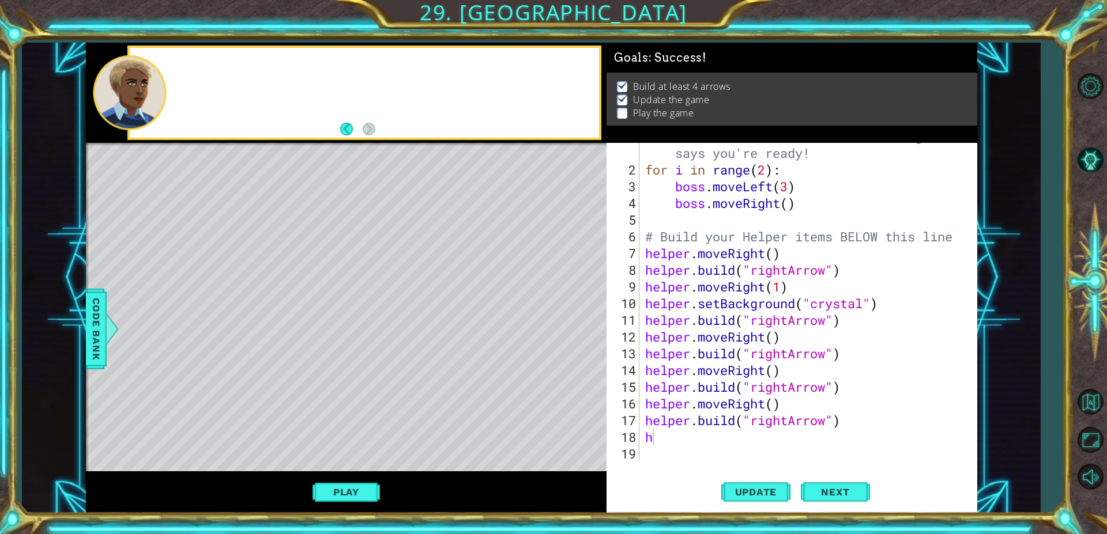
drag, startPoint x: 462, startPoint y: 243, endPoint x: 410, endPoint y: 212, distance: 61.0
click at [387, 221] on div "Level Map" at bounding box center [352, 312] width 533 height 339
click at [409, 211] on div "Level Map" at bounding box center [352, 312] width 533 height 339
click at [684, 447] on div "# Don't touch the boss code until Vega says you're ready! for i in range ( 2 ) …" at bounding box center [806, 312] width 327 height 368
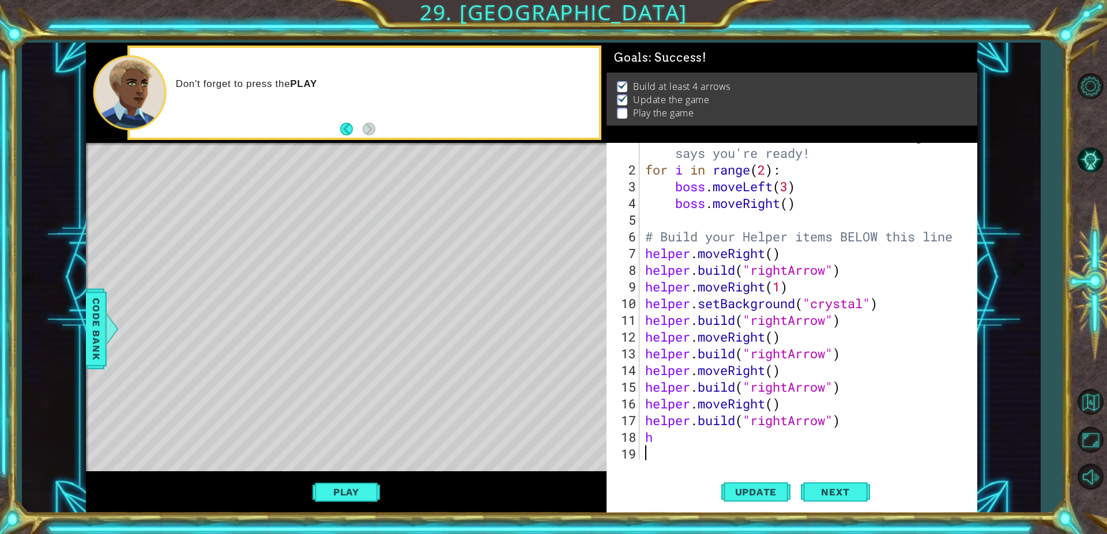
click at [678, 433] on div "# Don't touch the boss code until Vega says you're ready! for i in range ( 2 ) …" at bounding box center [806, 312] width 327 height 368
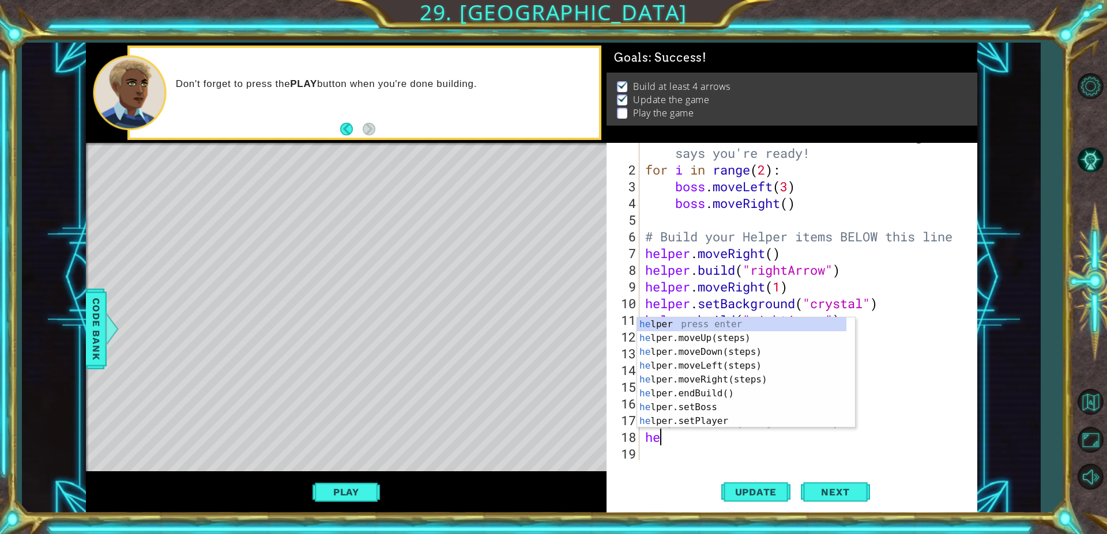
type textarea "he"
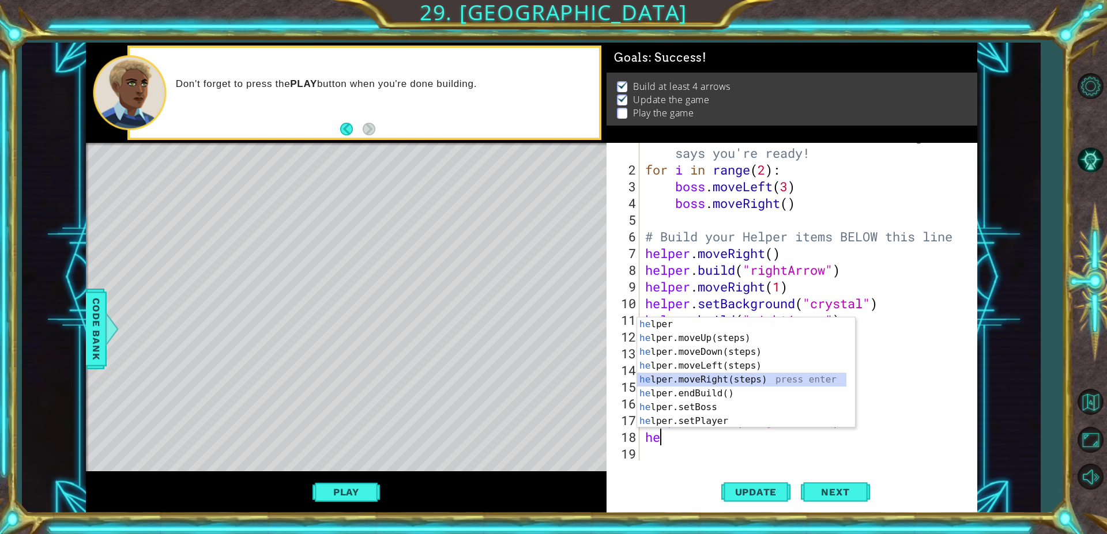
click at [732, 382] on div "he lper press enter he lper.moveUp(steps) press enter he lper.moveDown(steps) p…" at bounding box center [741, 387] width 209 height 138
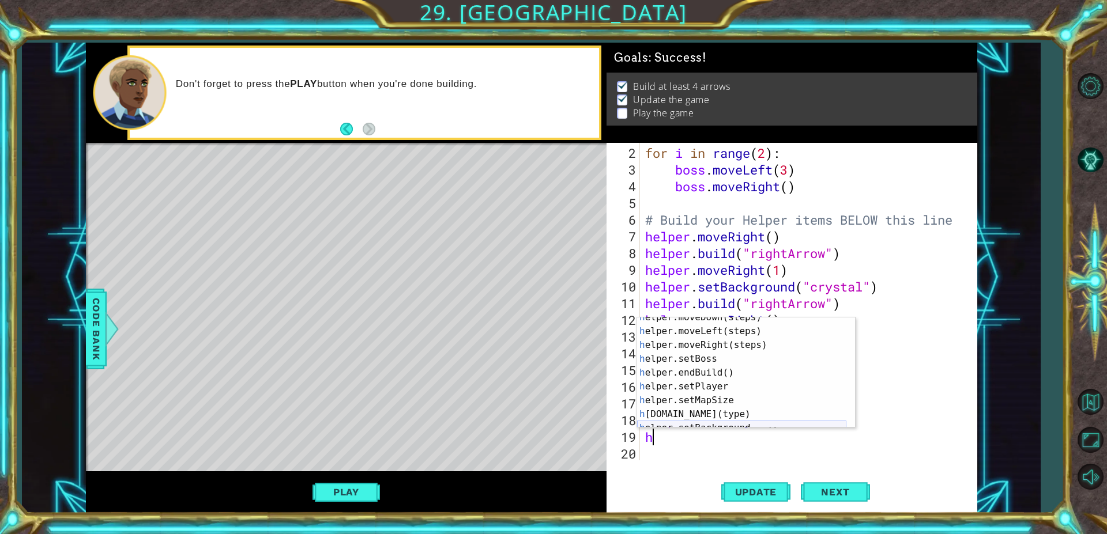
scroll to position [35, 0]
click at [715, 412] on div "h elper.moveDown(steps) press enter h elper.moveLeft(steps) press enter h elper…" at bounding box center [741, 380] width 209 height 138
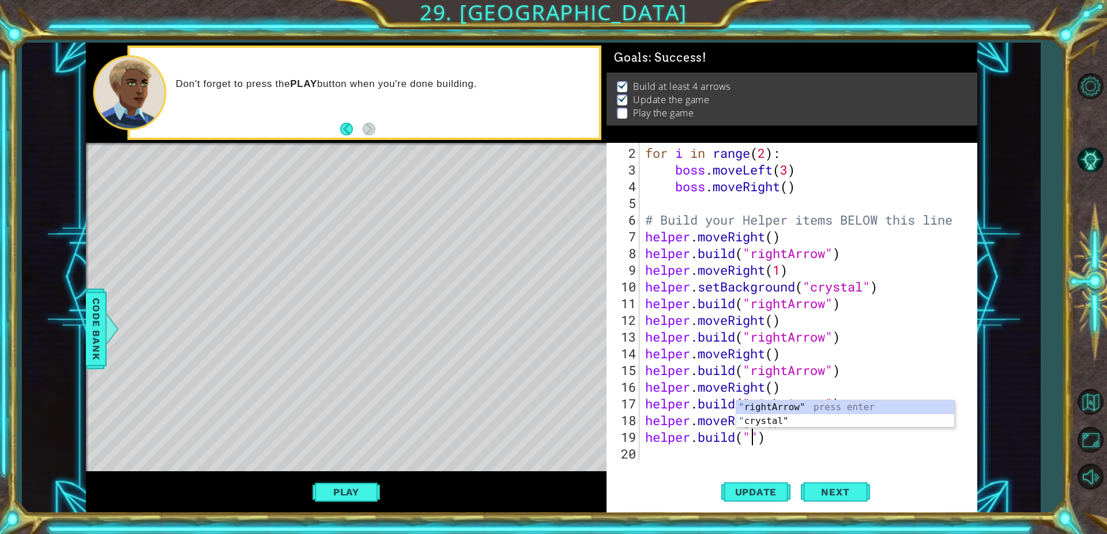
type textarea "[DOMAIN_NAME]("rightArrow")"
click at [651, 448] on div "for i in range ( 2 ) : boss . moveLeft ( 3 ) boss . moveRight ( ) # Build your …" at bounding box center [806, 320] width 327 height 351
click at [789, 437] on div "for i in range ( 2 ) : boss . moveLeft ( 3 ) boss . moveRight ( ) # Build your …" at bounding box center [806, 320] width 327 height 351
type textarea "[DOMAIN_NAME]("downArrow")"
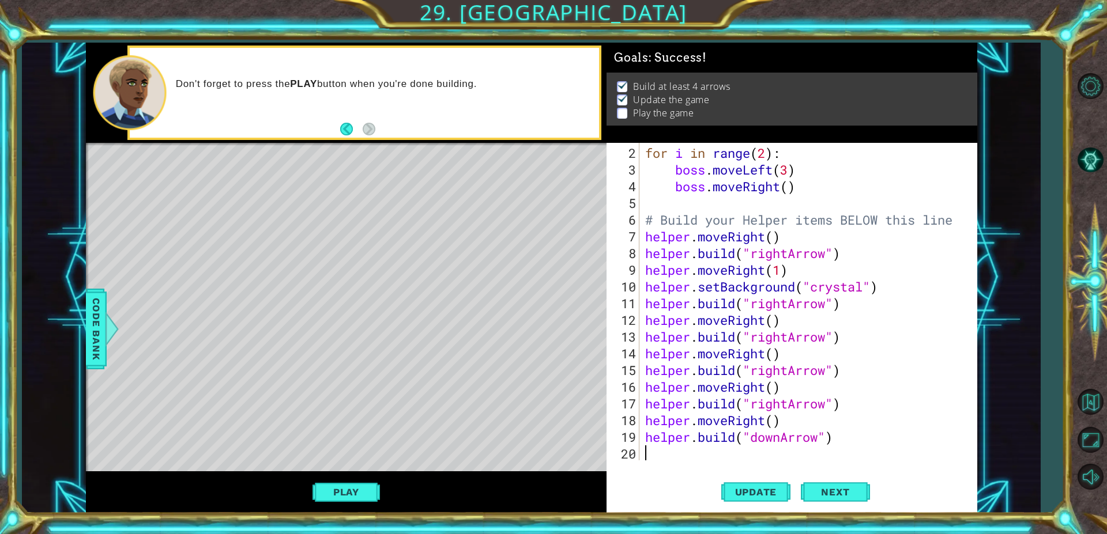
click at [671, 455] on div "for i in range ( 2 ) : boss . moveLeft ( 3 ) boss . moveRight ( ) # Build your …" at bounding box center [806, 320] width 327 height 351
type textarea "h"
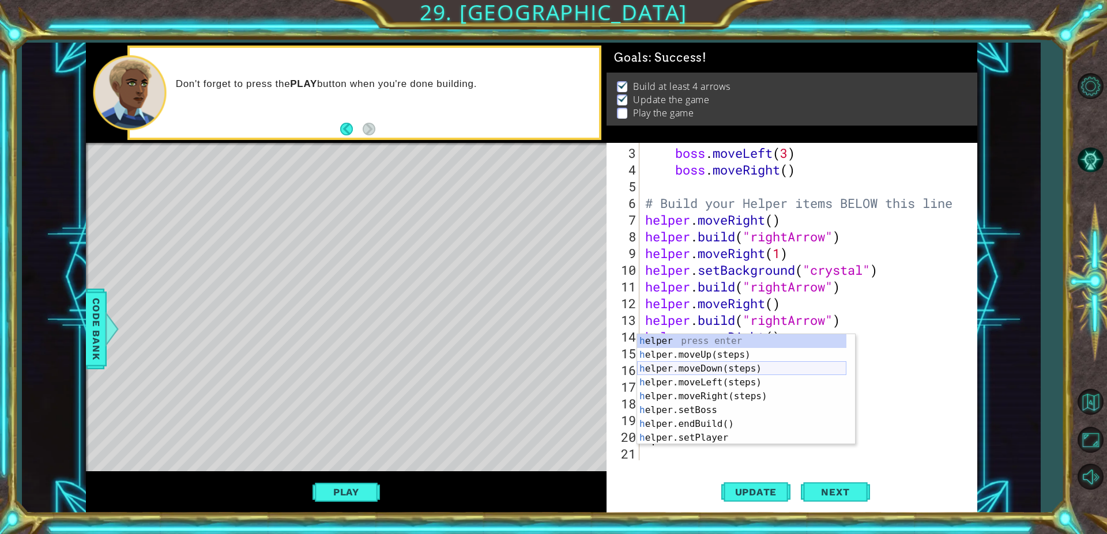
click at [746, 369] on div "h elper press enter h elper.moveUp(steps) press enter h elper.moveDown(steps) p…" at bounding box center [741, 403] width 209 height 138
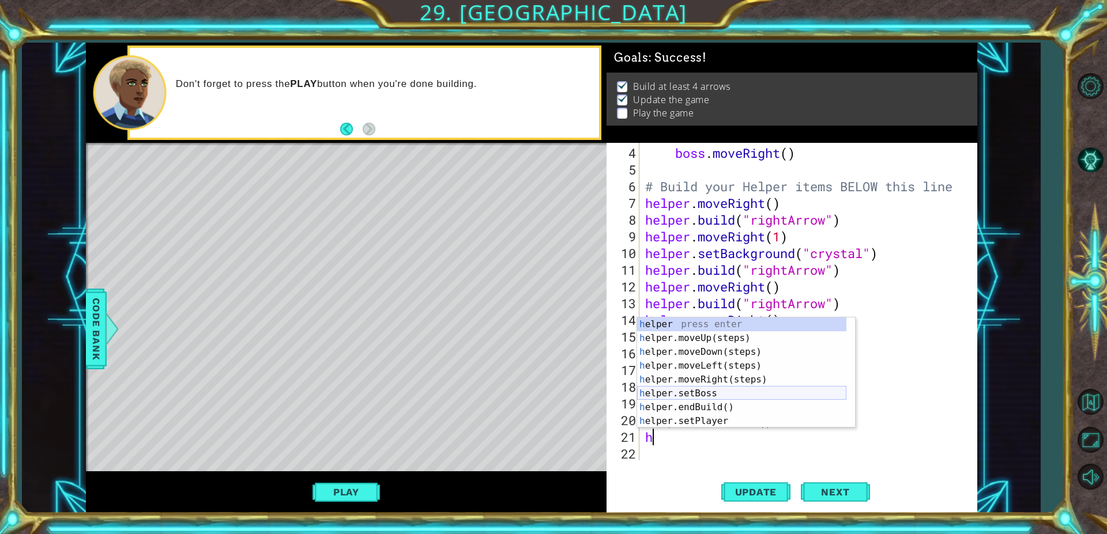
scroll to position [69, 0]
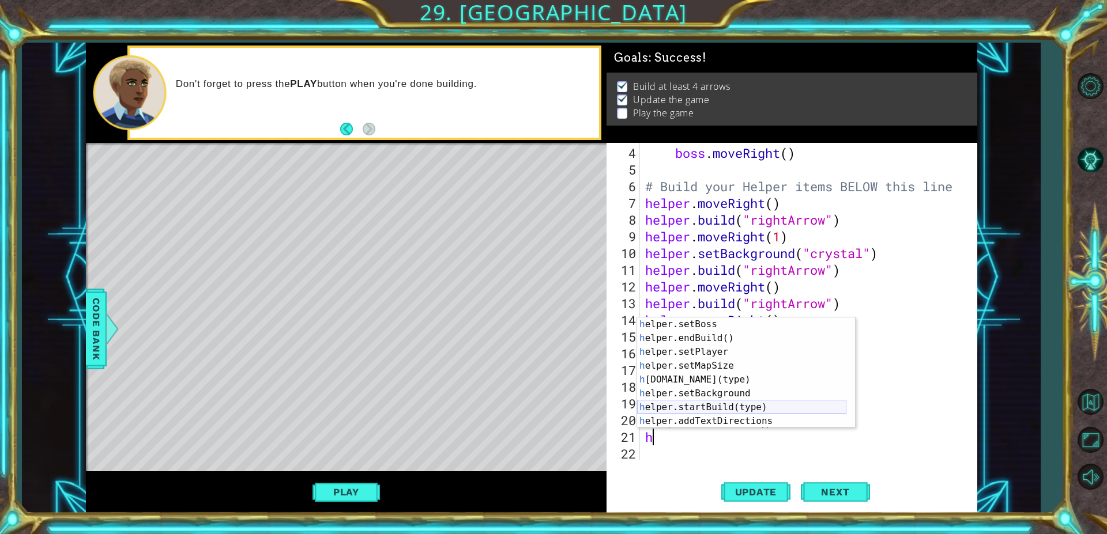
click at [726, 380] on div "h elper.setBoss press enter h elper.endBuild() press enter h elper.setPlayer pr…" at bounding box center [741, 387] width 209 height 138
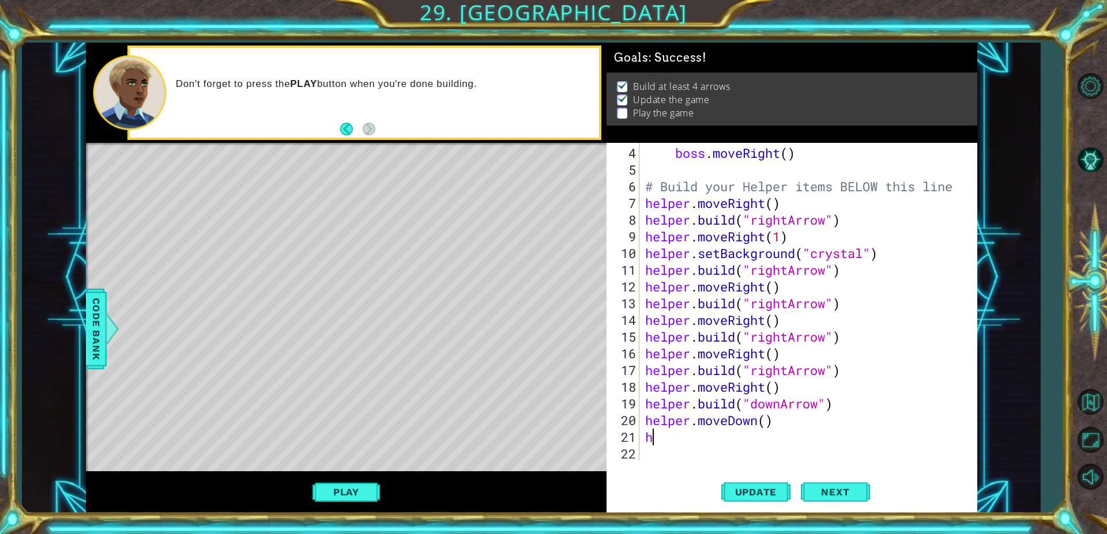
click at [726, 380] on div "boss . moveRight ( ) # Build your Helper items BELOW this line helper . moveRig…" at bounding box center [806, 320] width 327 height 351
click at [785, 439] on div "boss . moveRight ( ) # Build your Helper items BELOW this line helper . moveRig…" at bounding box center [806, 320] width 327 height 351
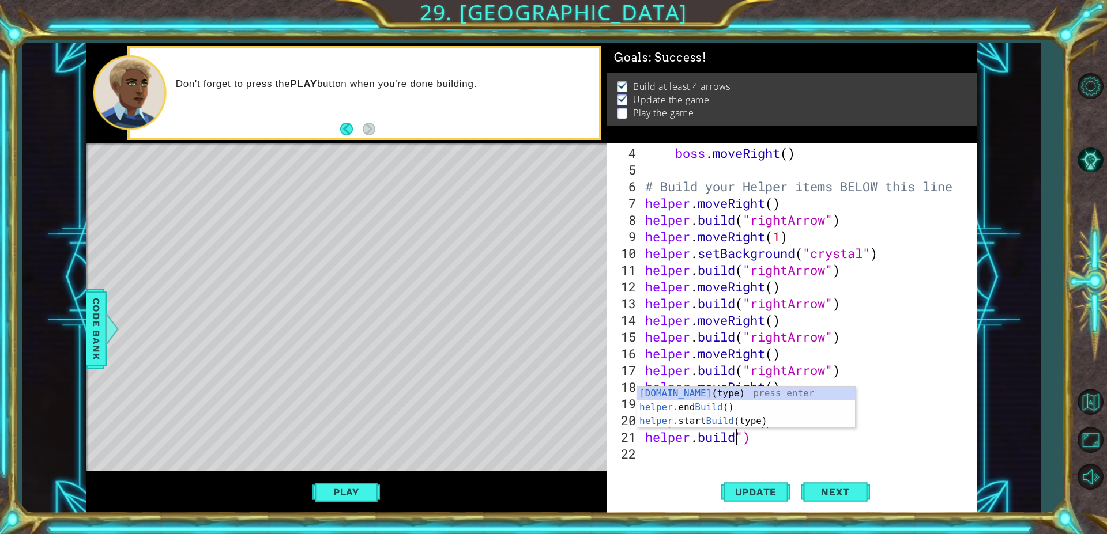
click at [782, 397] on div "helper.build (type) press enter helper. end Build () press enter helper. start …" at bounding box center [746, 421] width 218 height 69
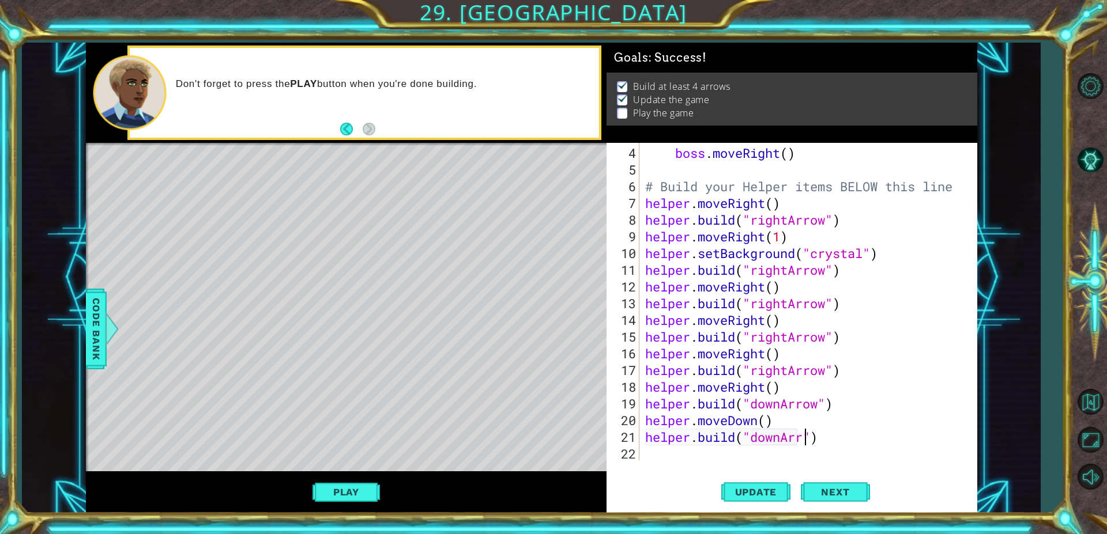
scroll to position [0, 7]
type textarea "[DOMAIN_NAME]("downArrow")"
click at [658, 449] on div "boss . moveRight ( ) # Build your Helper items BELOW this line helper . moveRig…" at bounding box center [806, 320] width 327 height 351
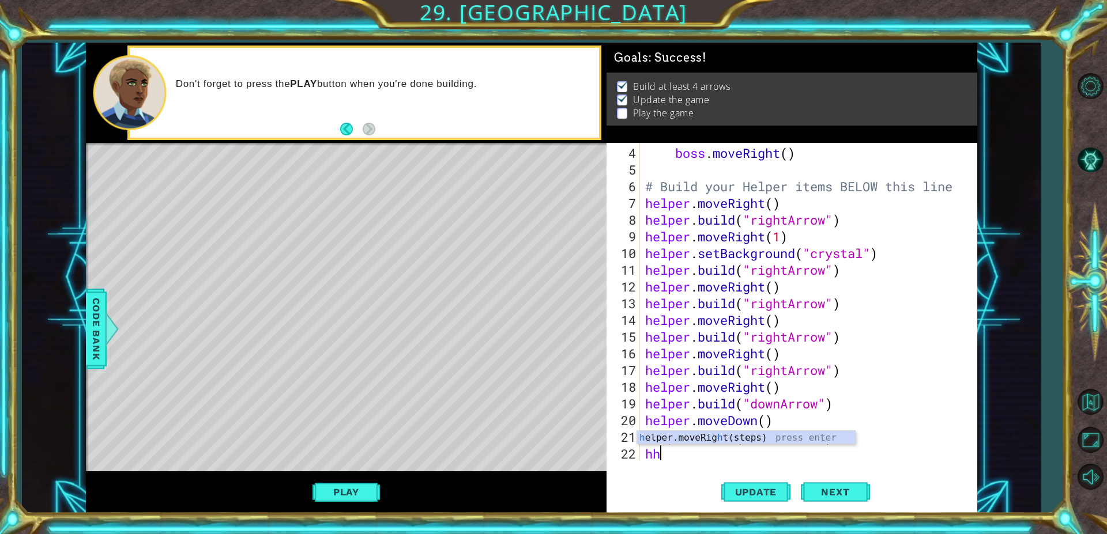
type textarea "h"
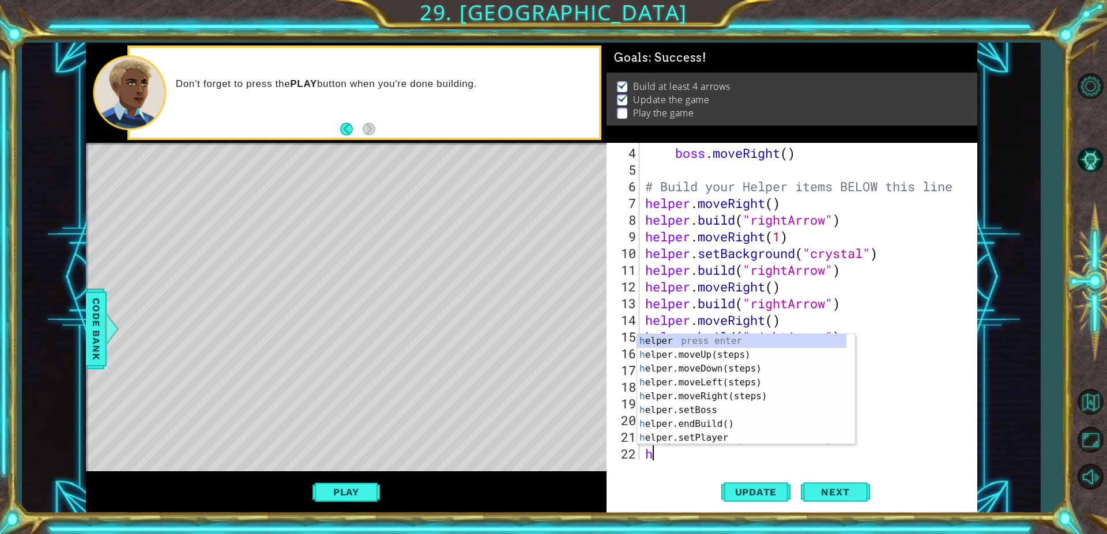
click at [731, 371] on div "h elper press enter h elper.moveUp(steps) press enter h elper.moveDown(steps) p…" at bounding box center [746, 403] width 218 height 138
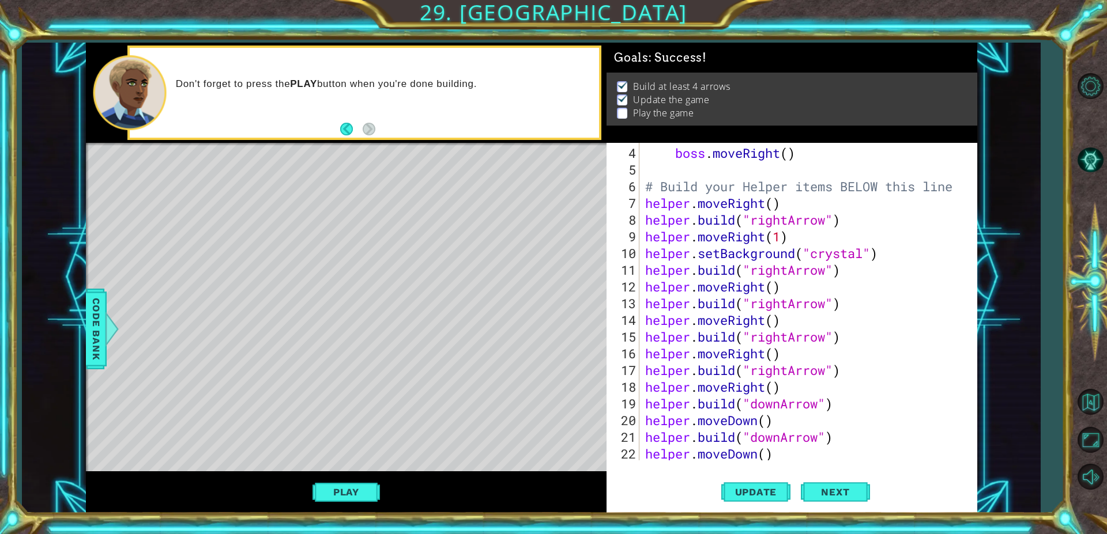
click at [654, 462] on div "4 5 6 7 8 9 10 11 12 13 14 15 16 17 18 19 20 21 22 23 boss . moveRight ( ) # Bu…" at bounding box center [791, 328] width 370 height 370
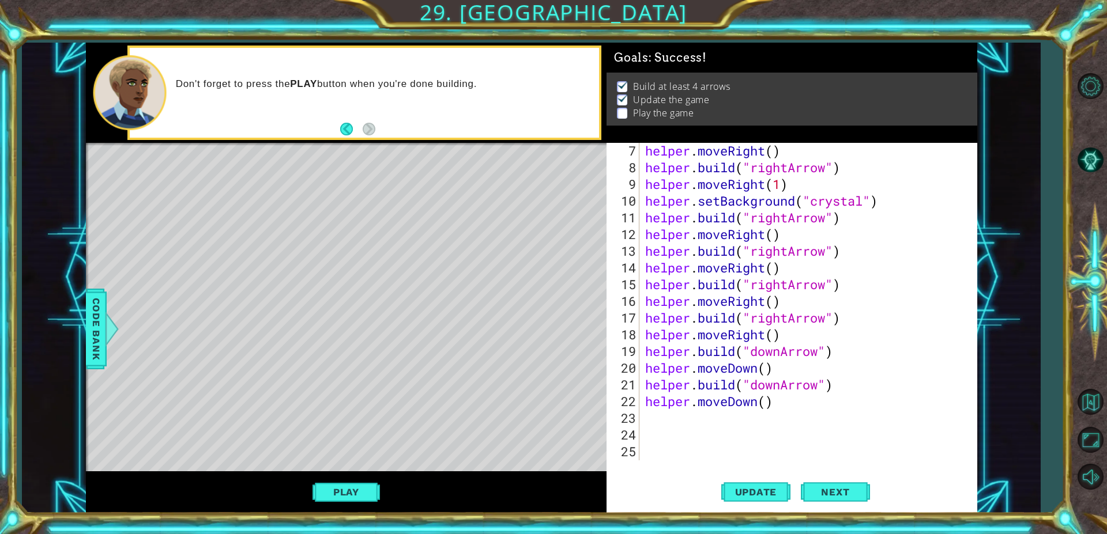
click at [649, 338] on div "helper . moveRight ( ) helper . build ( "rightArrow" ) helper . moveRight ( 1 )…" at bounding box center [806, 317] width 327 height 351
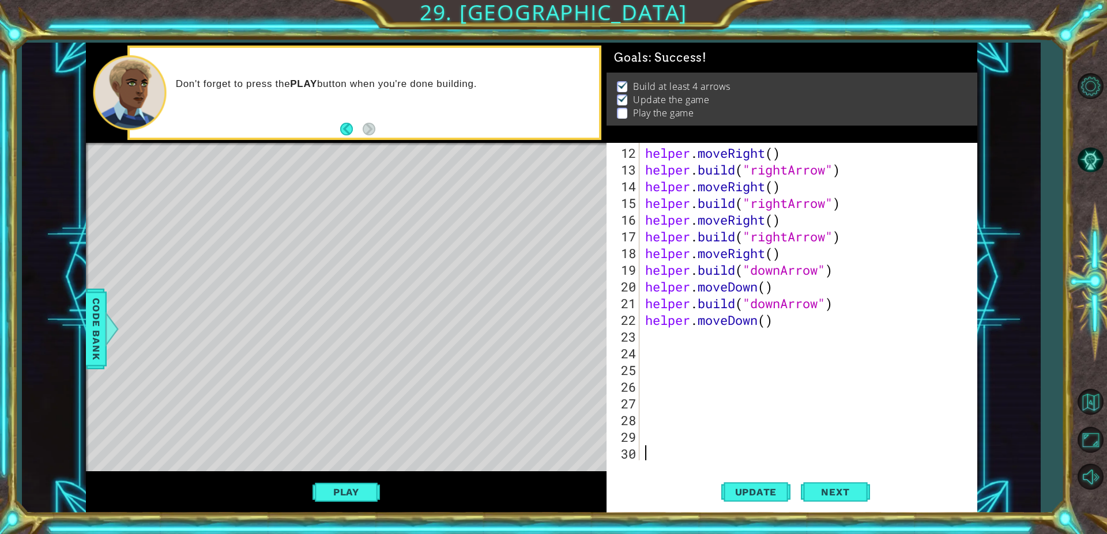
scroll to position [201, 0]
click at [646, 338] on div "helper . moveRight ( ) helper . build ( "rightArrow" ) helper . moveRight ( ) h…" at bounding box center [806, 320] width 327 height 351
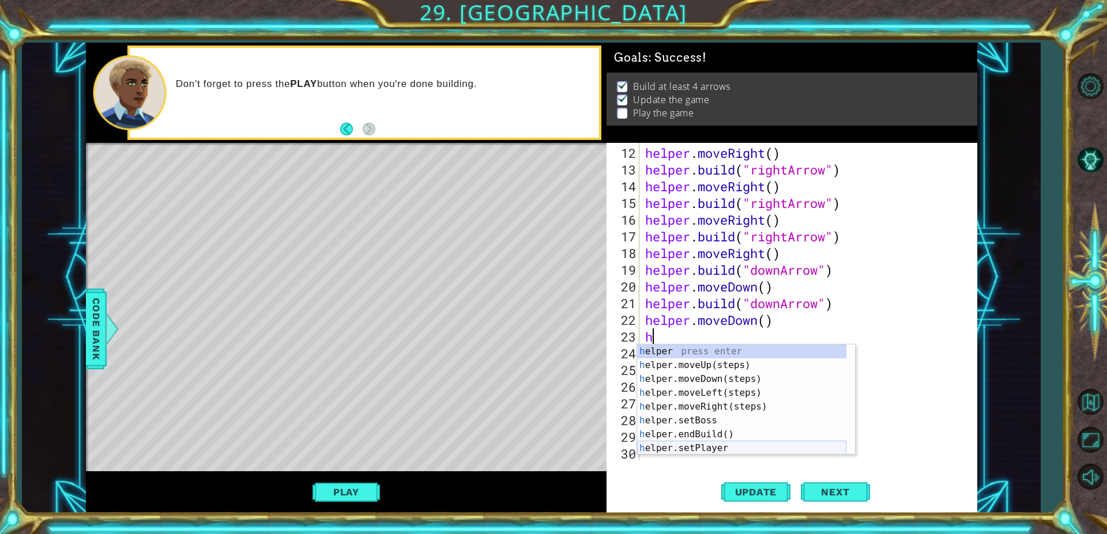
scroll to position [35, 0]
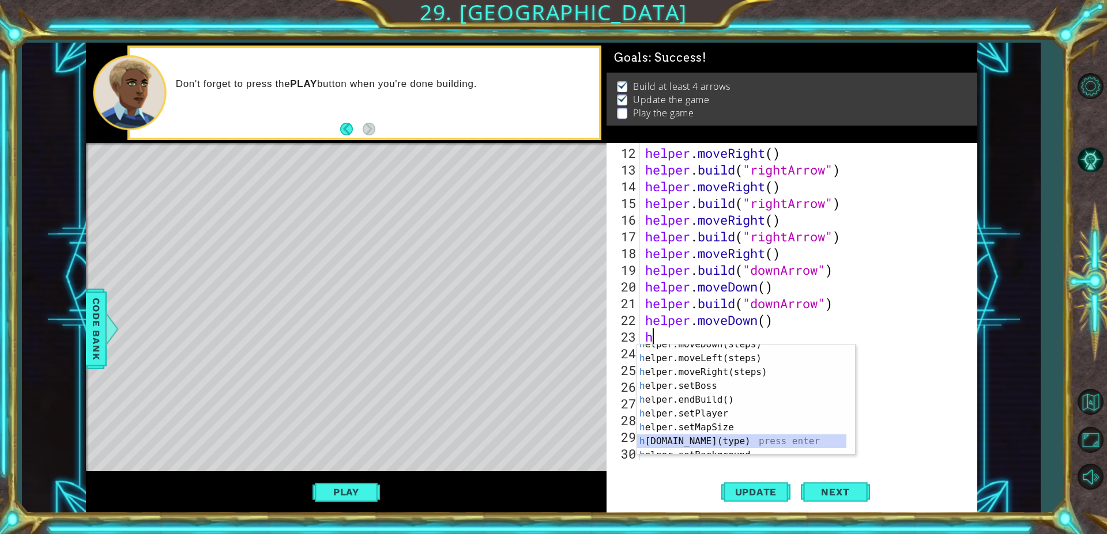
click at [734, 445] on div "h elper.moveDown(steps) press enter h elper.moveLeft(steps) press enter h elper…" at bounding box center [741, 407] width 209 height 138
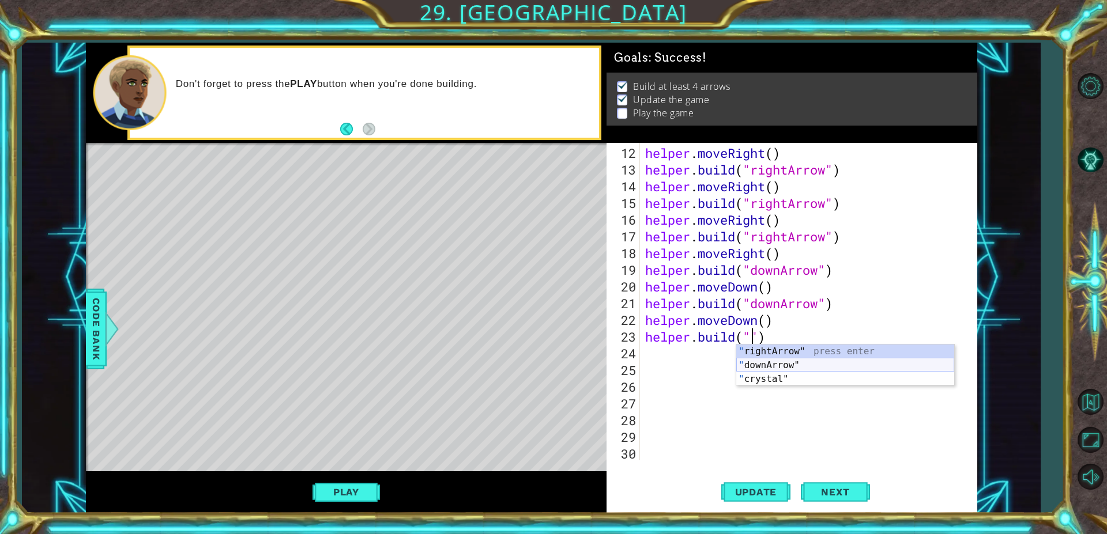
click at [755, 361] on div "" rightArrow" press enter " downArrow" press enter " crystal" press enter" at bounding box center [845, 379] width 218 height 69
type textarea "[DOMAIN_NAME]("downArrow")"
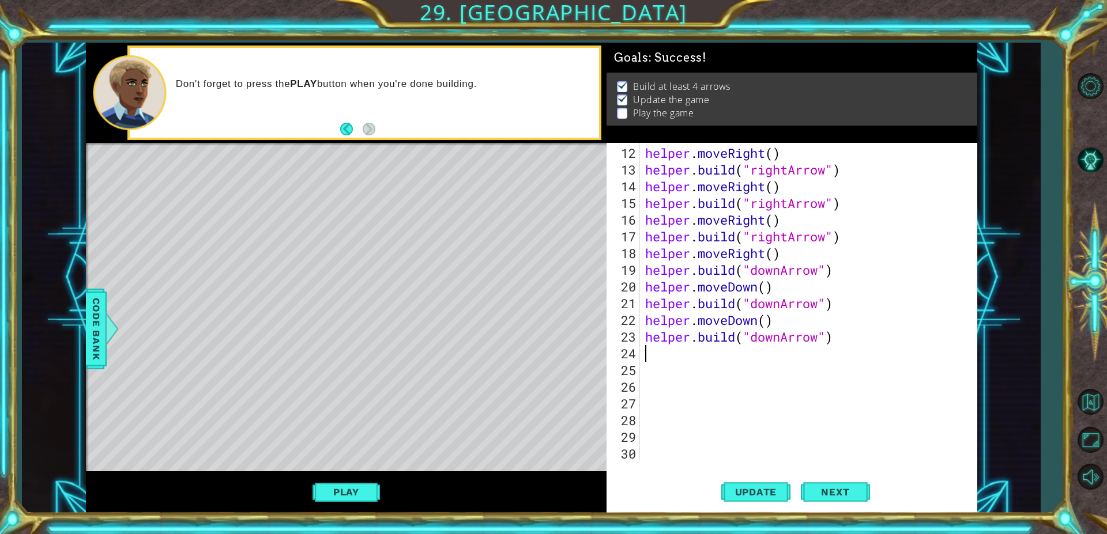
click at [662, 360] on div "helper . moveRight ( ) helper . build ( "rightArrow" ) helper . moveRight ( ) h…" at bounding box center [806, 320] width 327 height 351
type textarea "h"
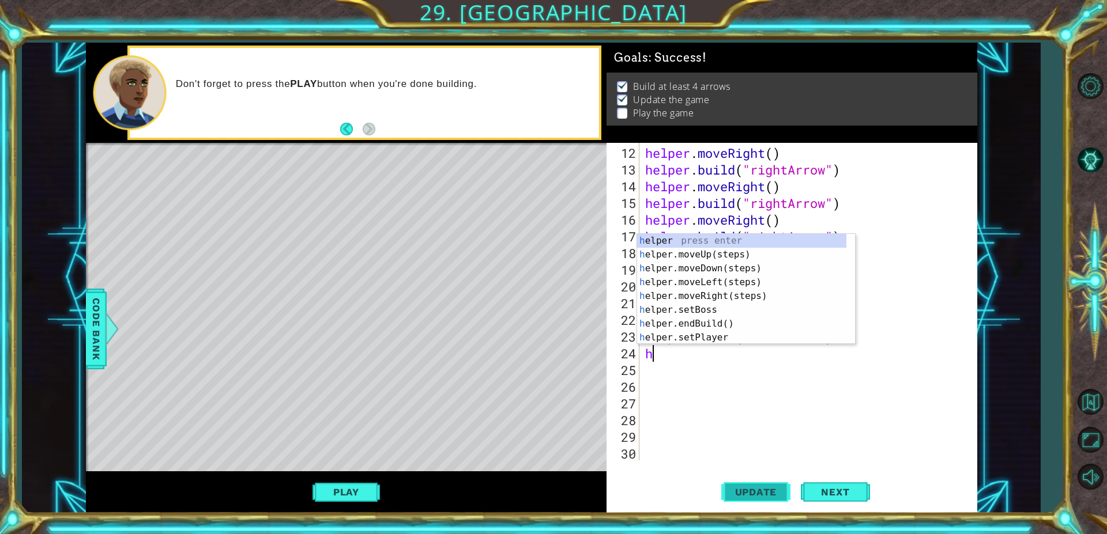
scroll to position [0, 0]
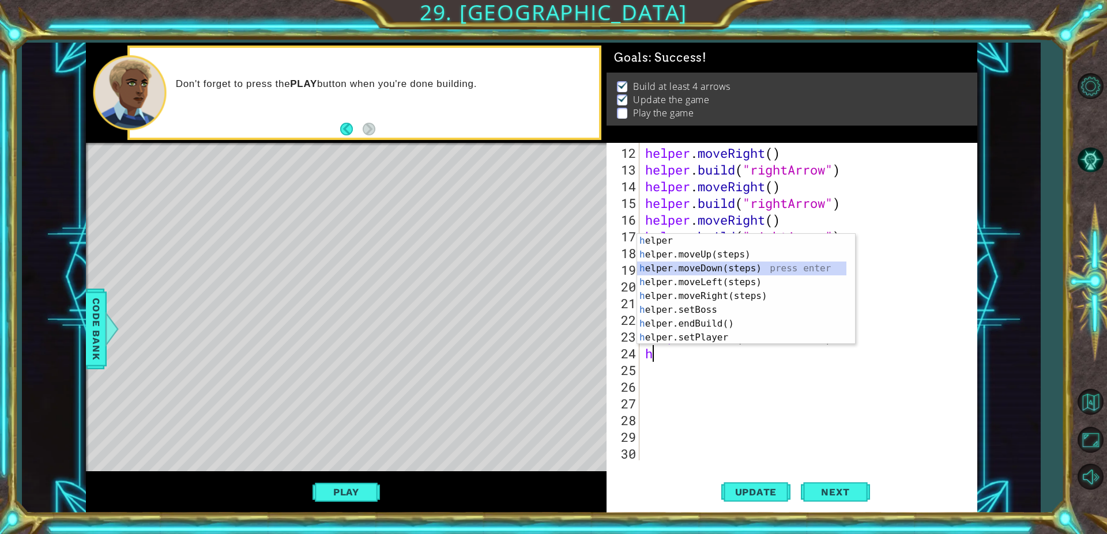
click at [684, 270] on div "h elper press enter h elper.moveUp(steps) press enter h elper.moveDown(steps) p…" at bounding box center [741, 303] width 209 height 138
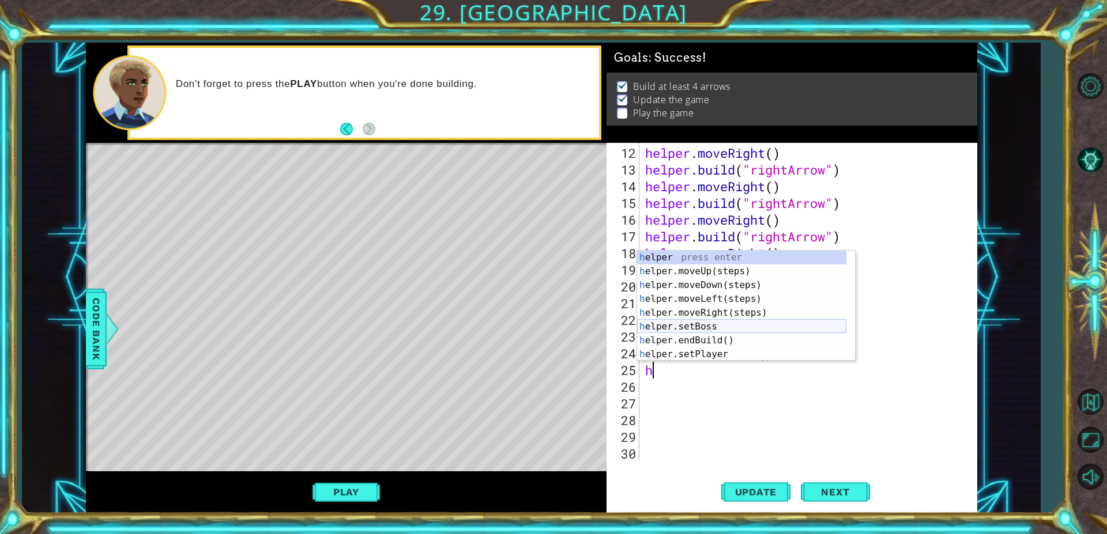
scroll to position [35, 0]
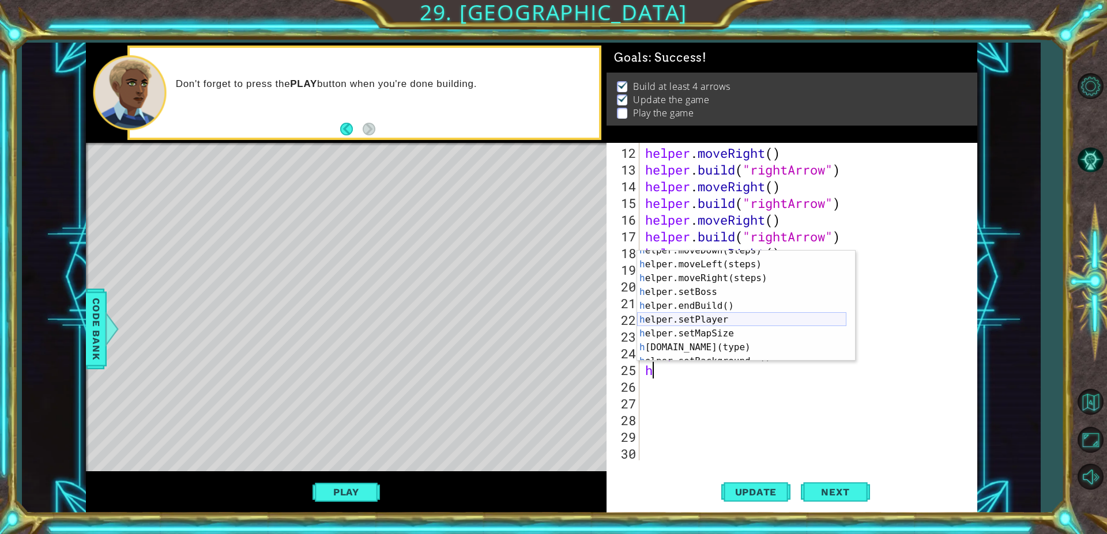
click at [725, 348] on div "h elper.moveDown(steps) press enter h elper.moveLeft(steps) press enter h elper…" at bounding box center [741, 313] width 209 height 138
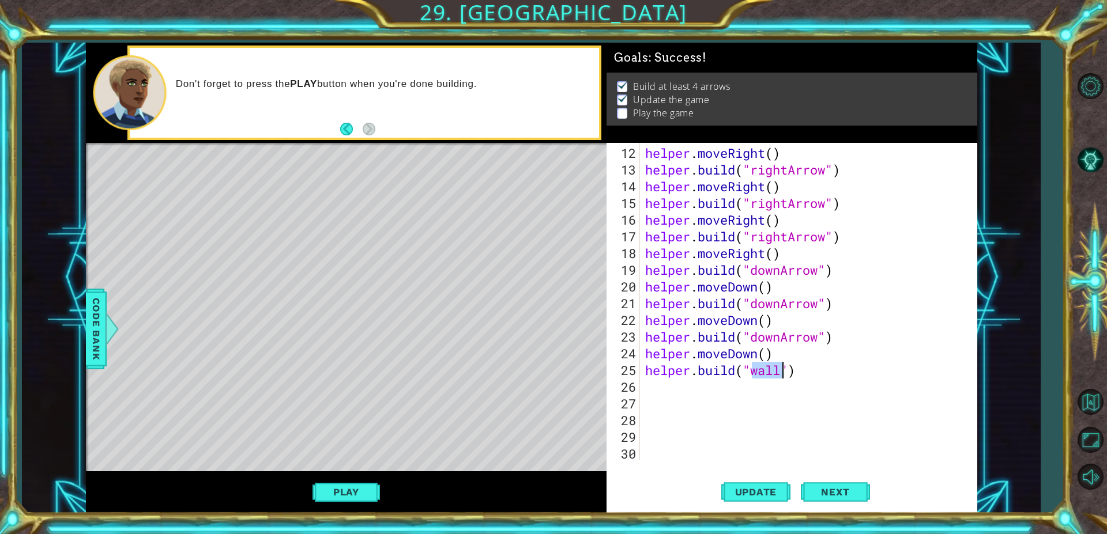
type textarea "[DOMAIN_NAME]("")"
click at [846, 340] on div "" rightArrow" press enter " downArrow" press enter " crystal" press enter" at bounding box center [845, 354] width 218 height 69
click at [346, 490] on button "Play" at bounding box center [345, 492] width 67 height 22
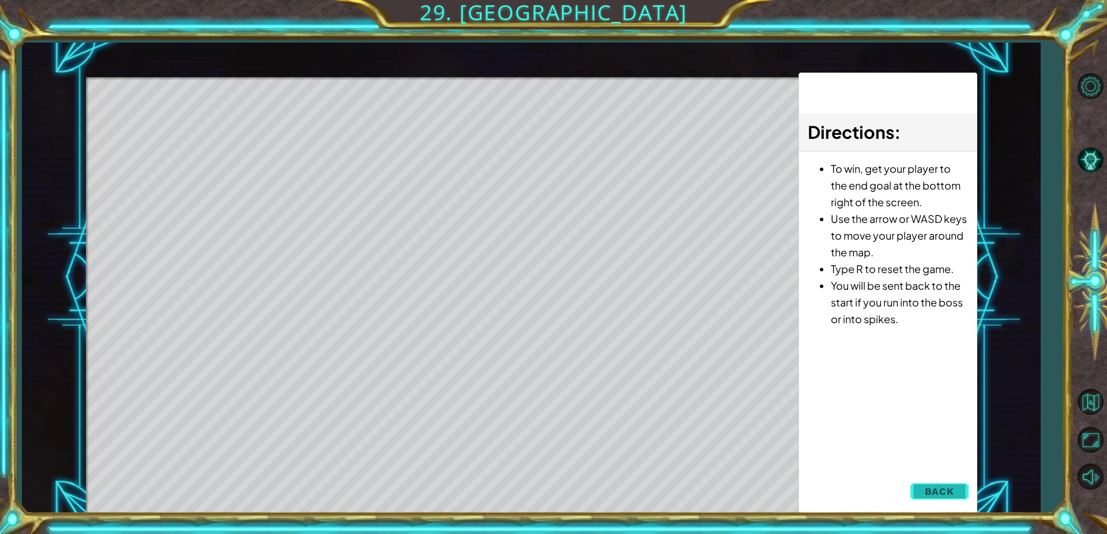
click at [933, 486] on span "Back" at bounding box center [939, 492] width 29 height 12
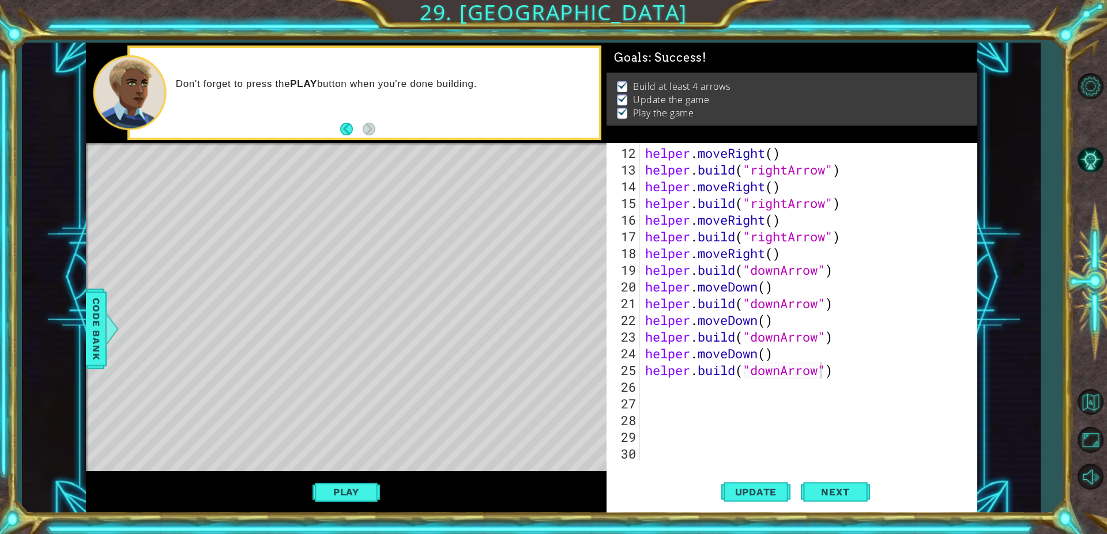
click at [703, 393] on div "helper . moveRight ( ) helper . build ( "rightArrow" ) helper . moveRight ( ) h…" at bounding box center [806, 320] width 327 height 351
type textarea "h"
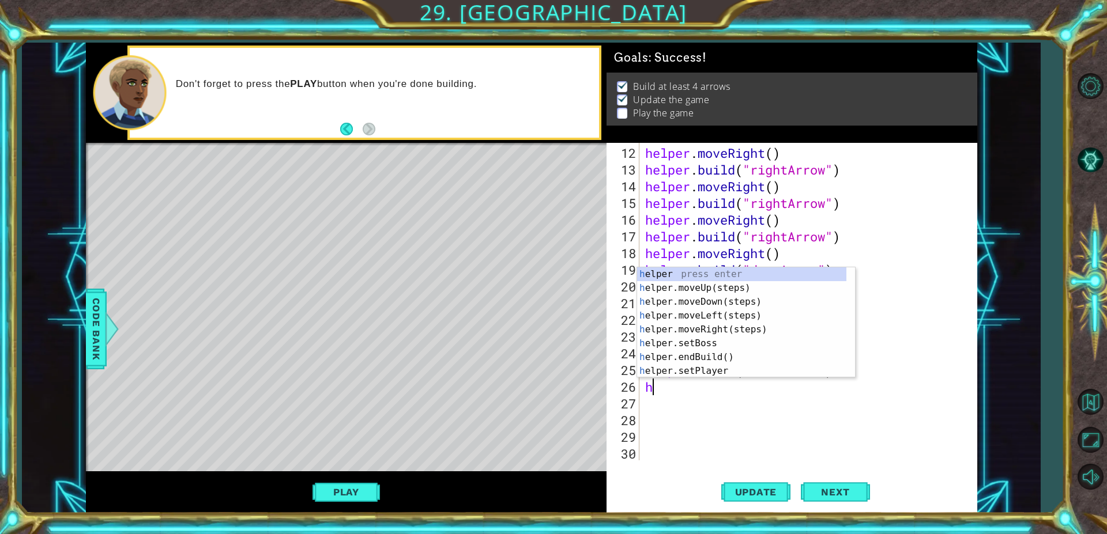
click at [718, 299] on div "h elper press enter h elper.moveUp(steps) press enter h elper.moveDown(steps) p…" at bounding box center [741, 336] width 209 height 138
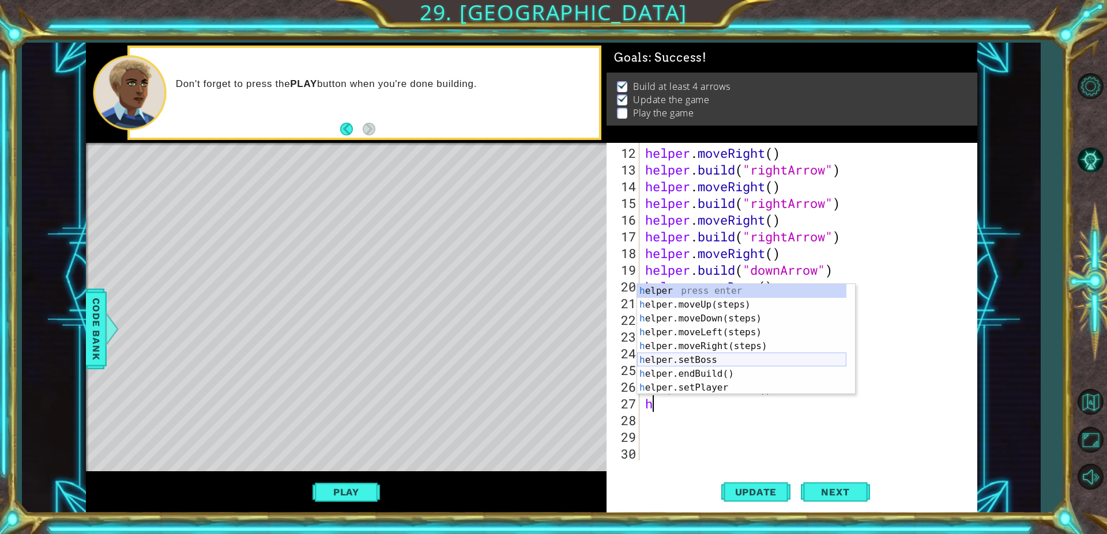
scroll to position [35, 0]
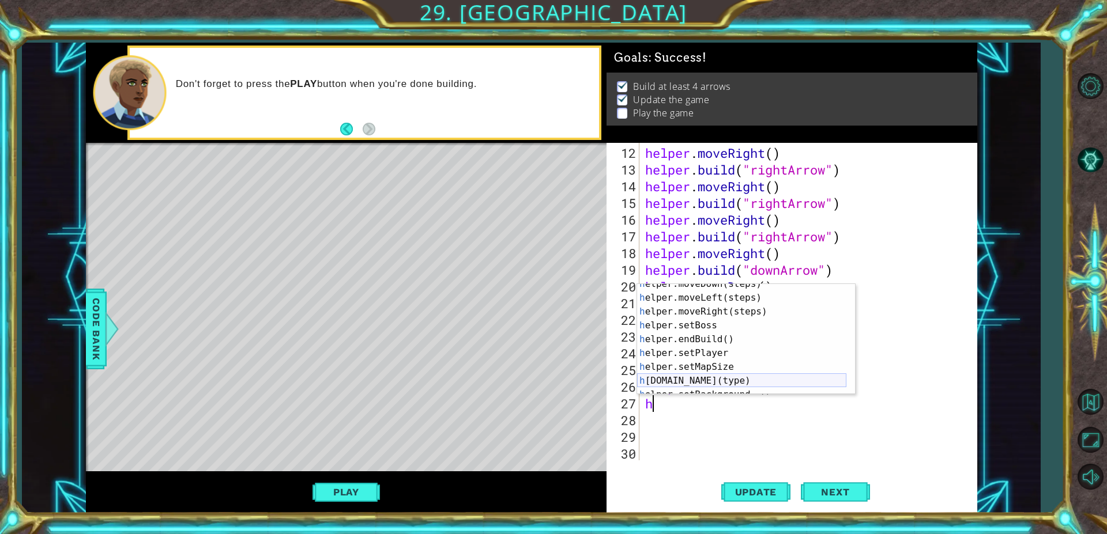
click at [718, 379] on div "h elper.moveDown(steps) press enter h elper.moveLeft(steps) press enter h elper…" at bounding box center [741, 346] width 209 height 138
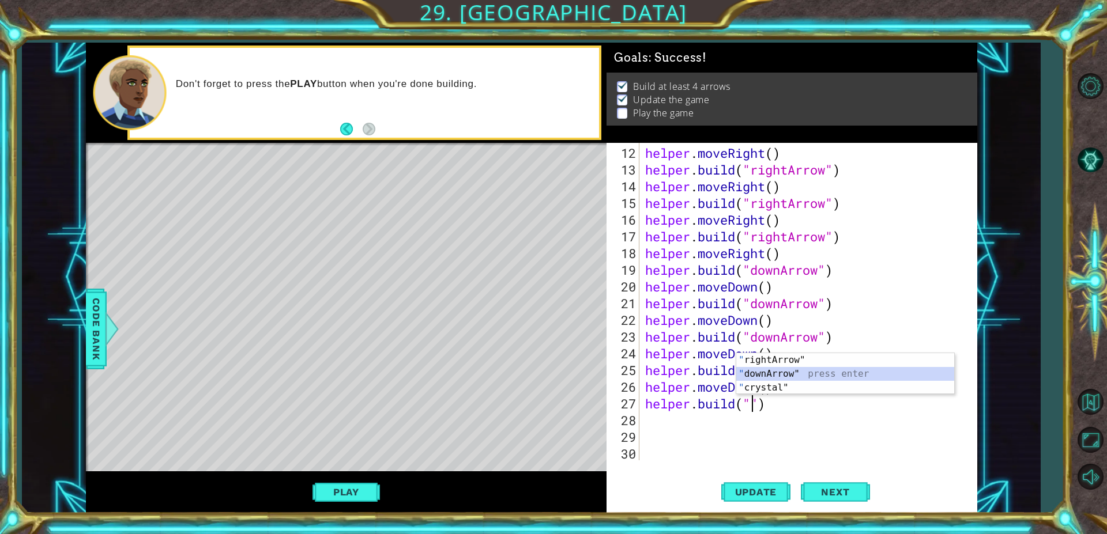
click at [807, 375] on div "" rightArrow" press enter " downArrow" press enter " crystal" press enter" at bounding box center [845, 387] width 218 height 69
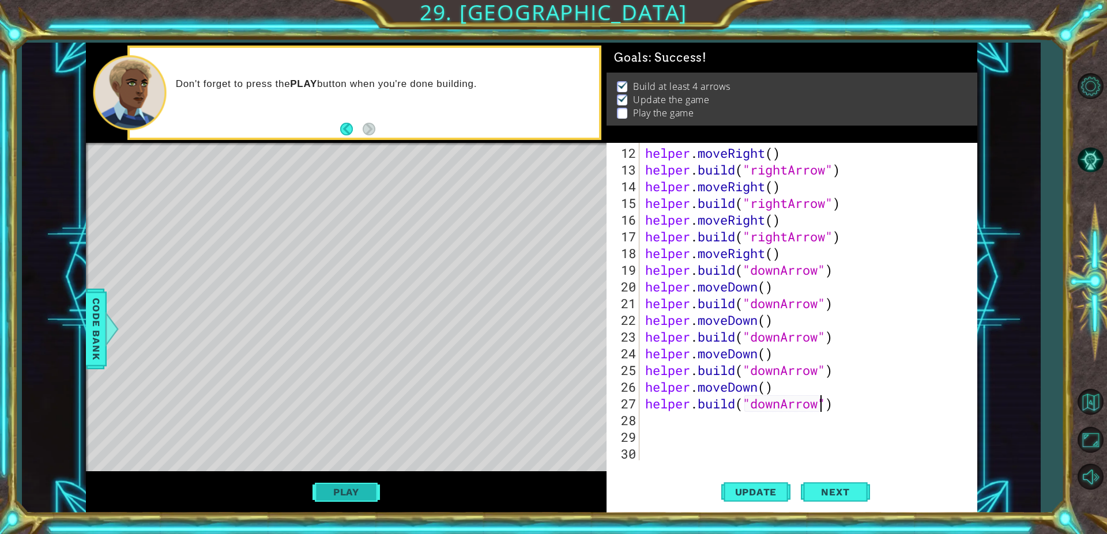
type textarea "[DOMAIN_NAME]("downArrow")"
click at [325, 485] on button "Play" at bounding box center [345, 492] width 67 height 22
click at [750, 492] on span "Update" at bounding box center [755, 492] width 65 height 12
click at [745, 490] on span "Update" at bounding box center [755, 492] width 65 height 12
click at [346, 483] on button "Play" at bounding box center [345, 492] width 67 height 22
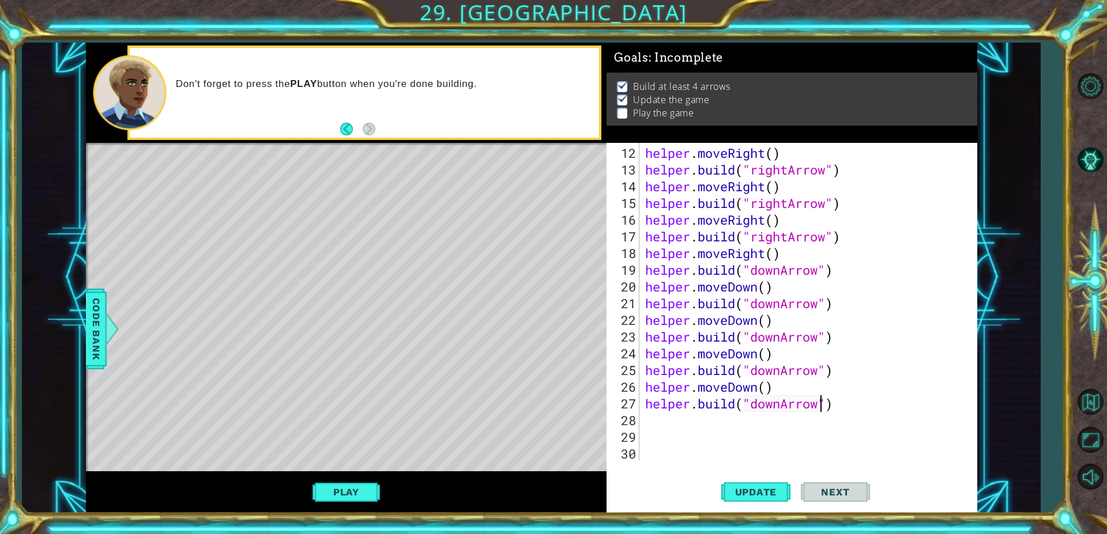
click at [353, 497] on div "helper methods moveLeft(steps) moveRight(steps) moveUp(steps) moveDown(steps) b…" at bounding box center [531, 278] width 891 height 470
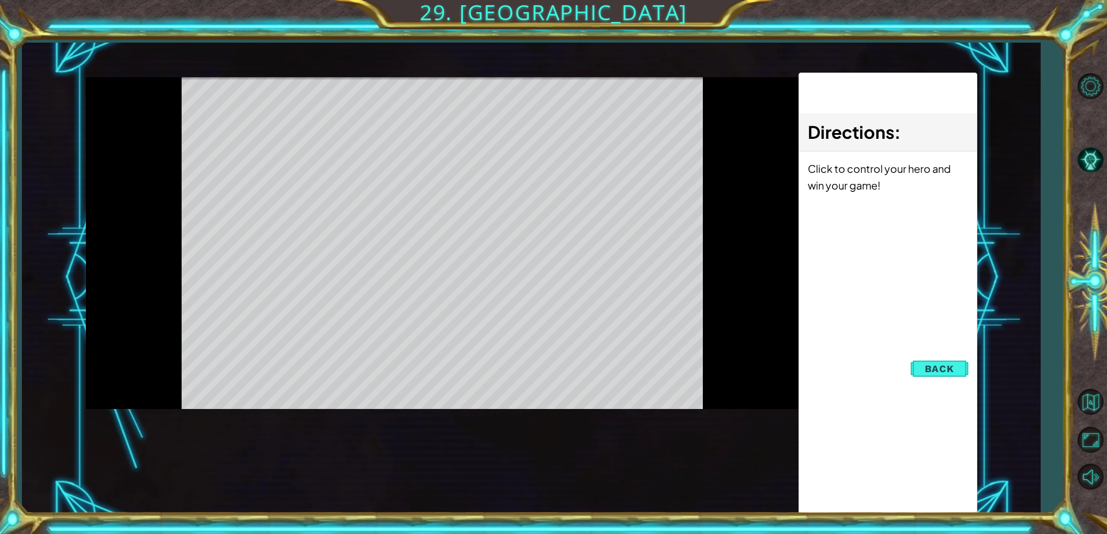
click at [355, 492] on div "helper methods moveLeft(steps) moveRight(steps) moveUp(steps) moveDown(steps) b…" at bounding box center [531, 278] width 891 height 470
click at [515, 399] on div "Level Map" at bounding box center [352, 246] width 533 height 339
click at [921, 361] on button "Back" at bounding box center [939, 368] width 58 height 23
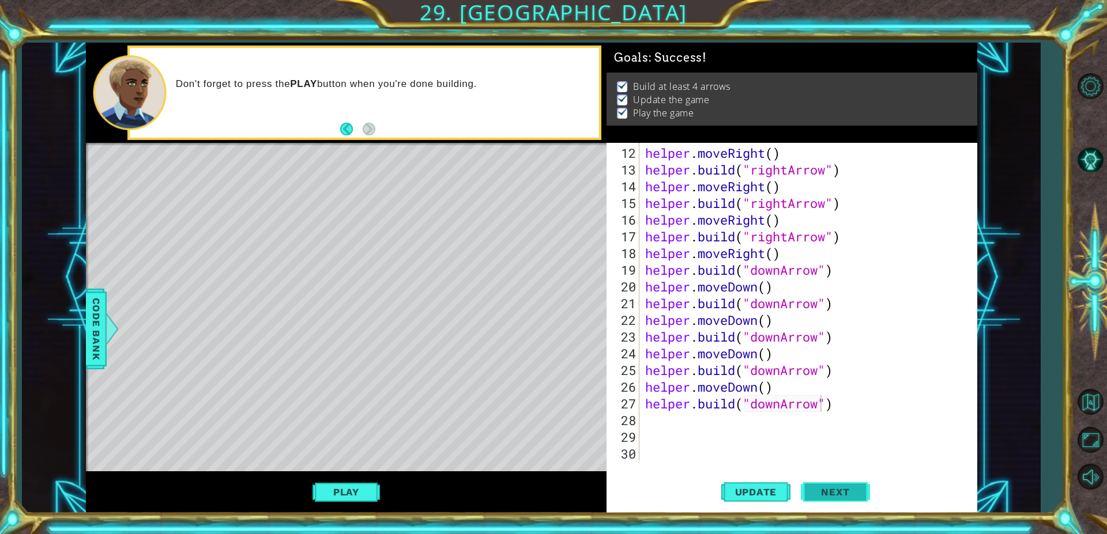
click at [848, 496] on button "Next" at bounding box center [835, 494] width 69 height 37
click at [848, 496] on body "1 ההההההההההההההההההההההההההההההההההההההההההההההההההההההההההההההההההההההההההההה…" at bounding box center [553, 267] width 1107 height 534
click at [828, 489] on body "1 ההההההההההההההההההההההההההההההההההההההההההההההההההההההההההההההההההההההההההההה…" at bounding box center [553, 267] width 1107 height 534
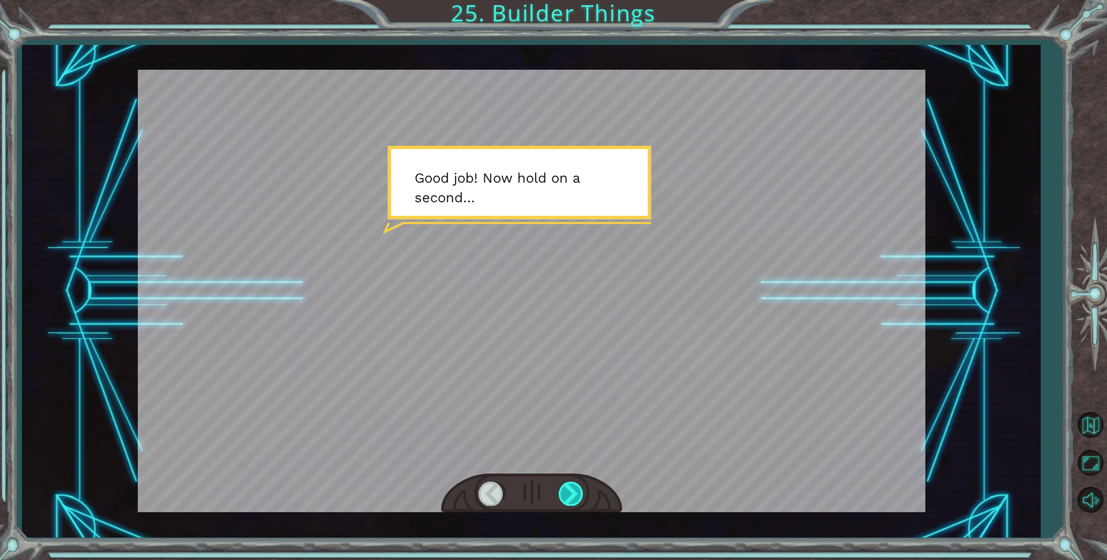
click at [564, 497] on div at bounding box center [572, 494] width 26 height 24
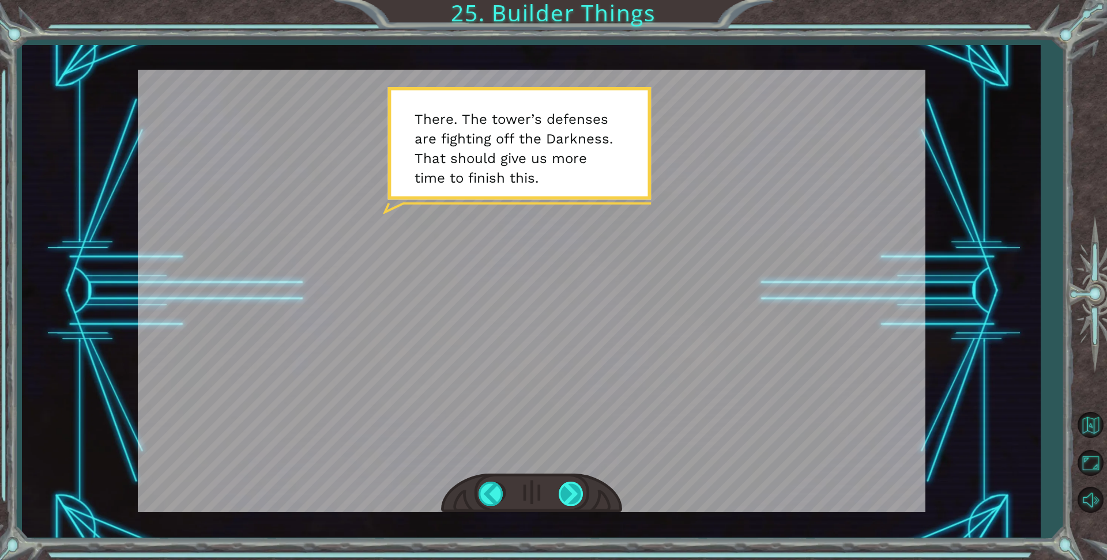
click at [561, 490] on div at bounding box center [572, 494] width 26 height 24
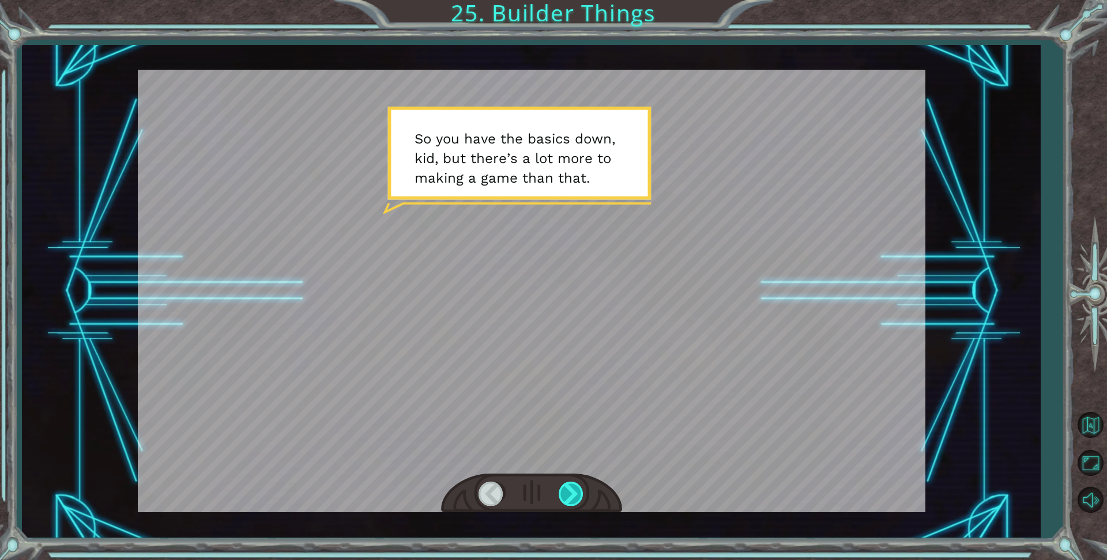
click at [575, 496] on div at bounding box center [572, 494] width 26 height 24
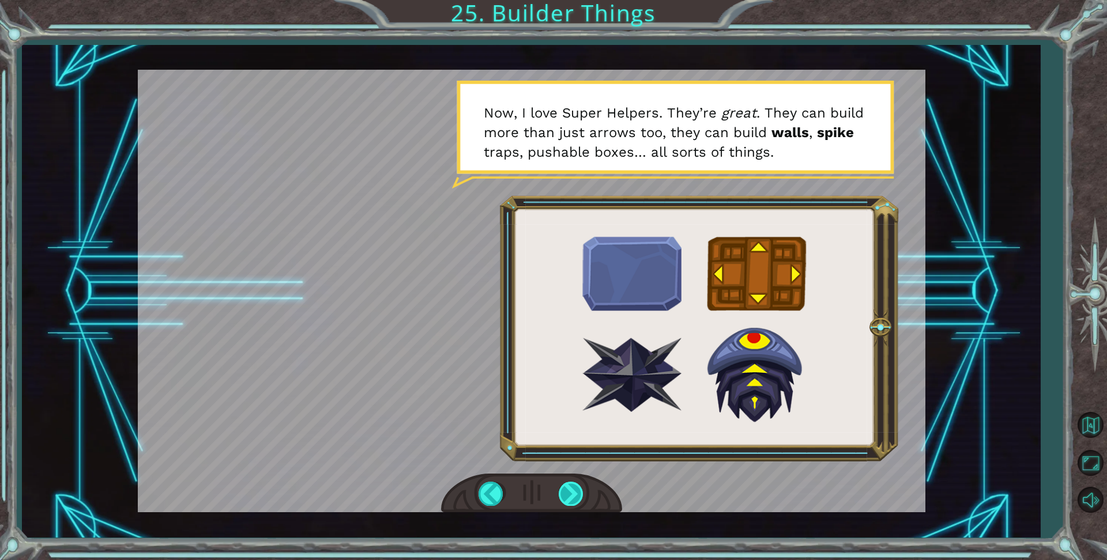
click at [575, 494] on div at bounding box center [572, 494] width 26 height 24
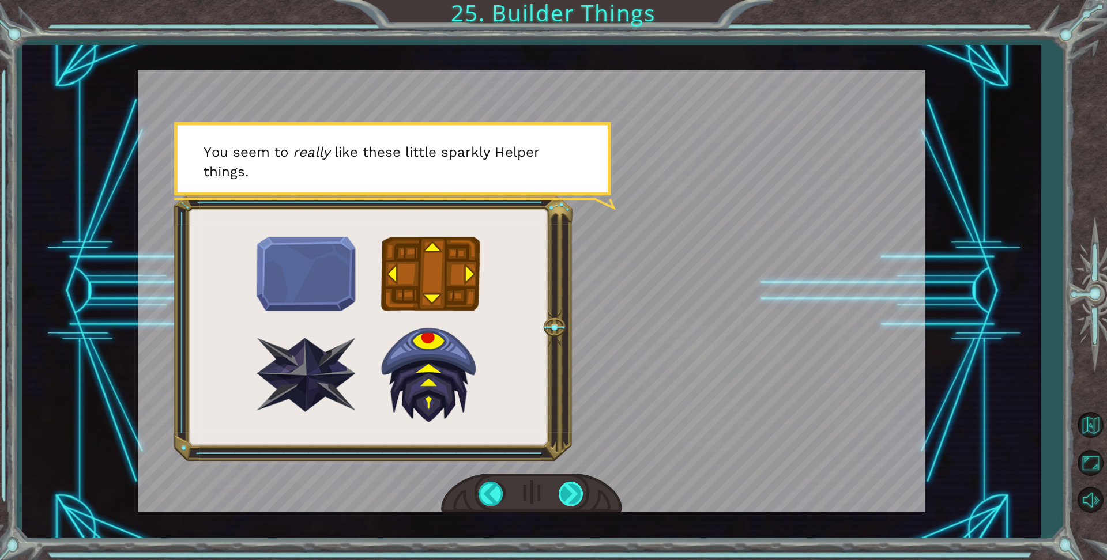
click at [564, 494] on div at bounding box center [572, 494] width 26 height 24
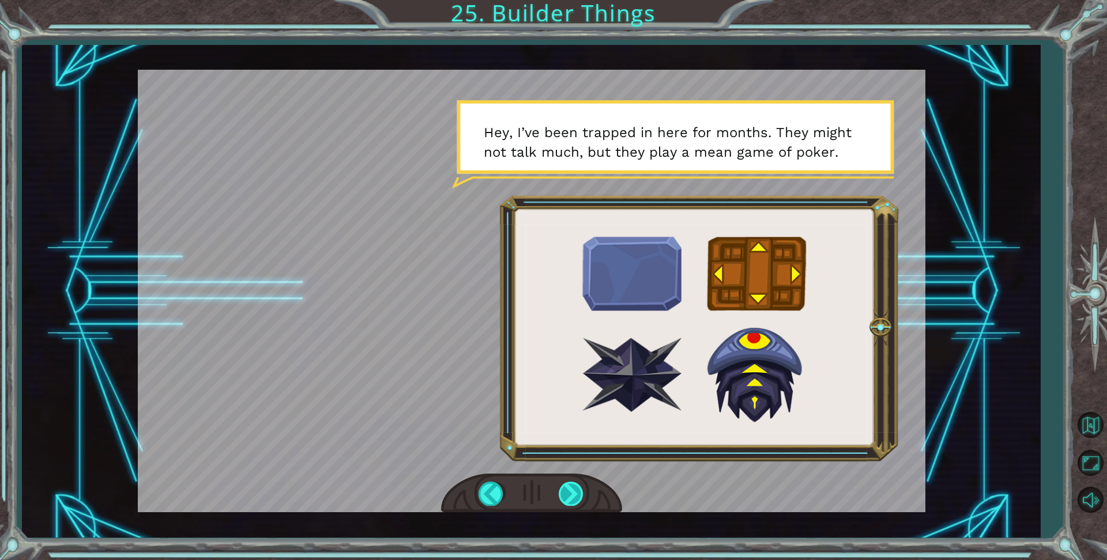
click at [564, 492] on div at bounding box center [572, 494] width 26 height 24
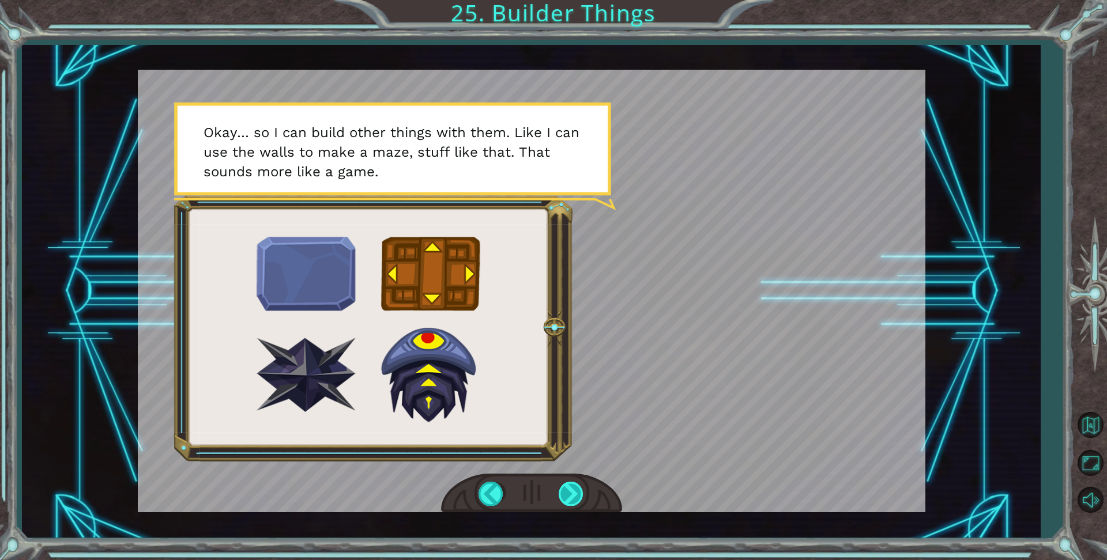
click at [572, 497] on div at bounding box center [572, 494] width 26 height 24
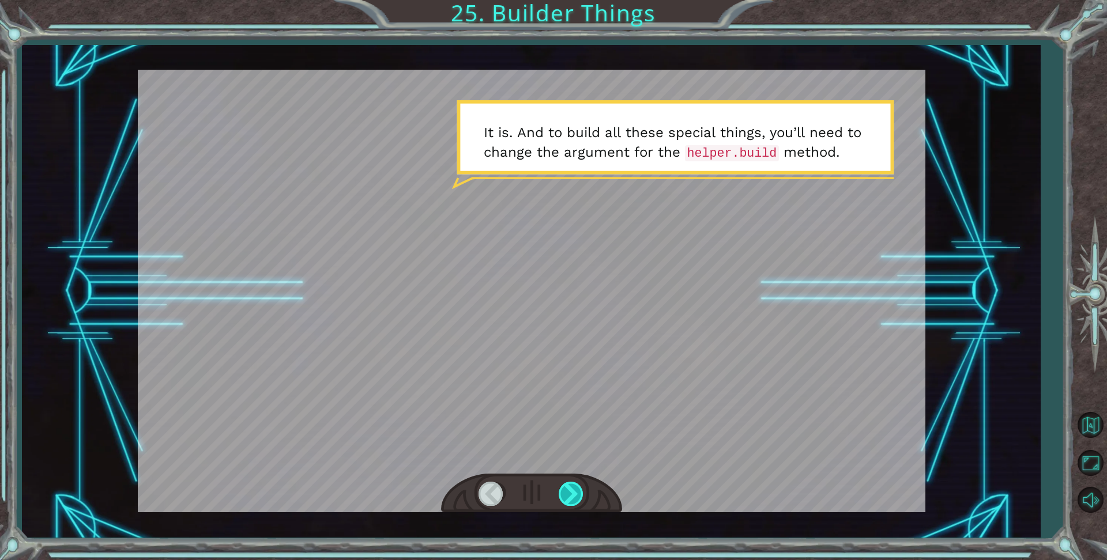
click at [575, 501] on div at bounding box center [572, 494] width 26 height 24
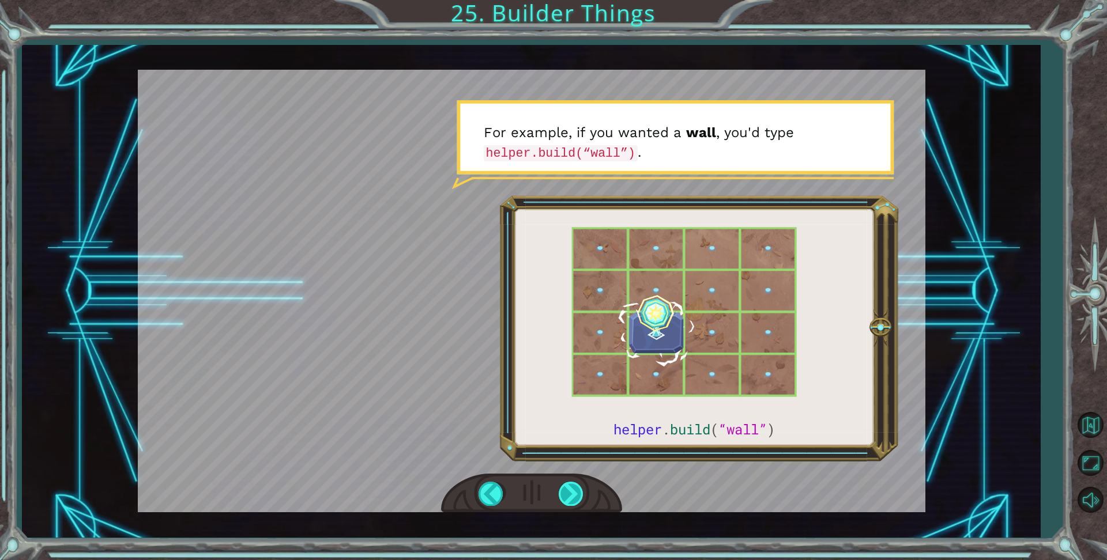
click at [571, 484] on div at bounding box center [572, 494] width 26 height 24
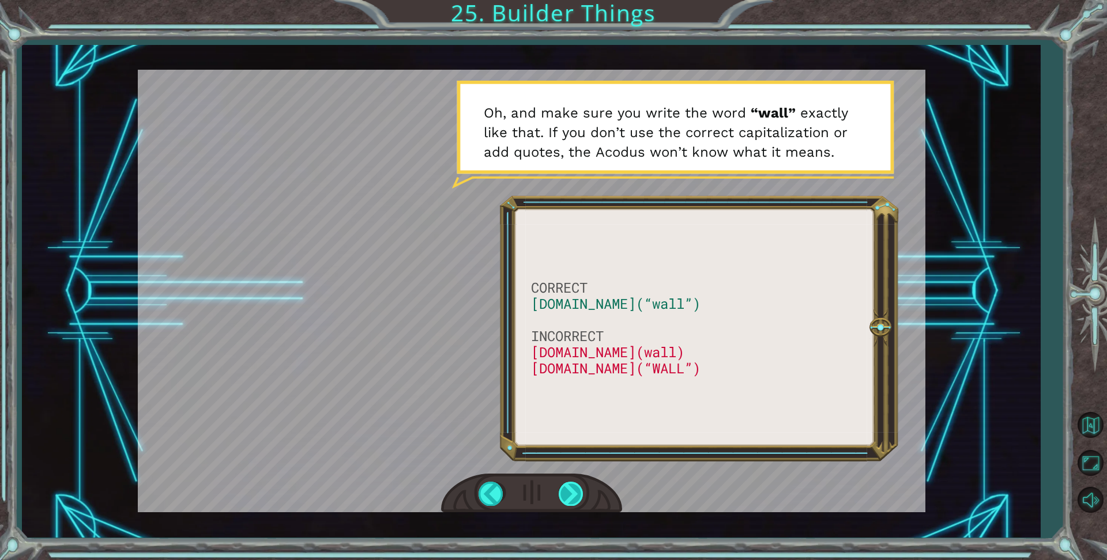
click at [563, 494] on div at bounding box center [572, 494] width 26 height 24
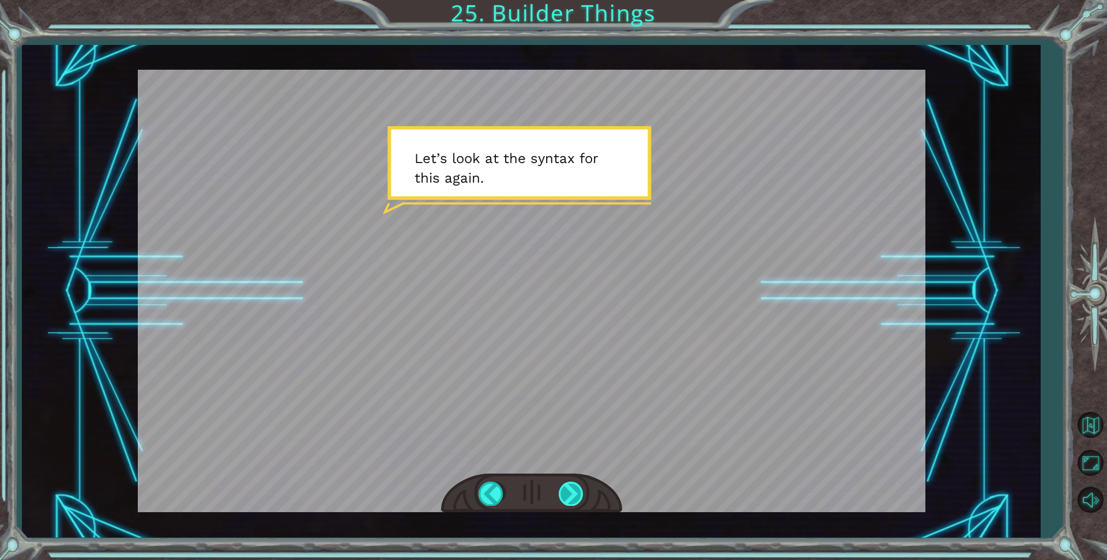
click at [560, 495] on div at bounding box center [572, 494] width 26 height 24
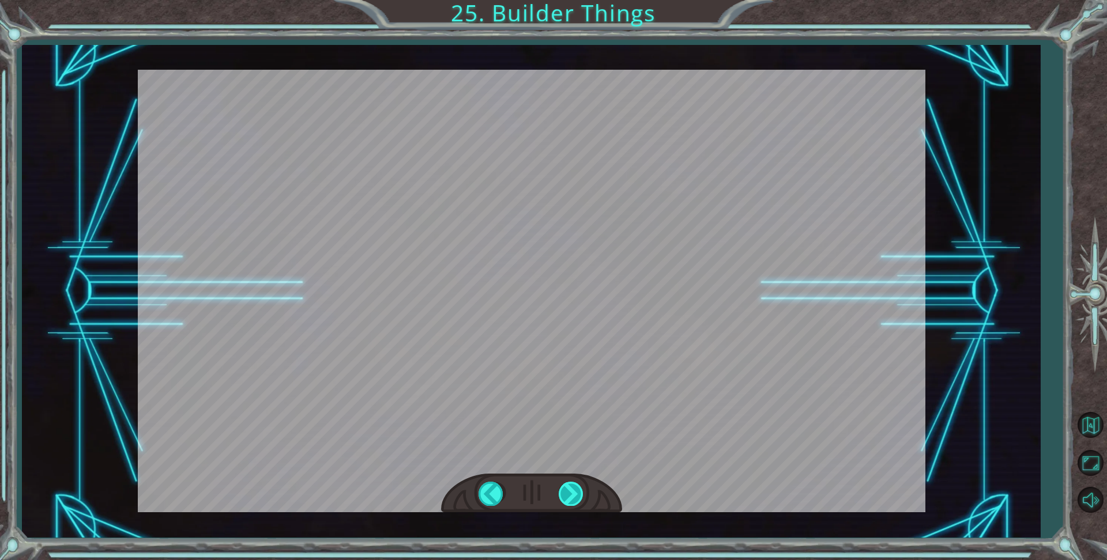
click at [566, 491] on div at bounding box center [572, 494] width 26 height 24
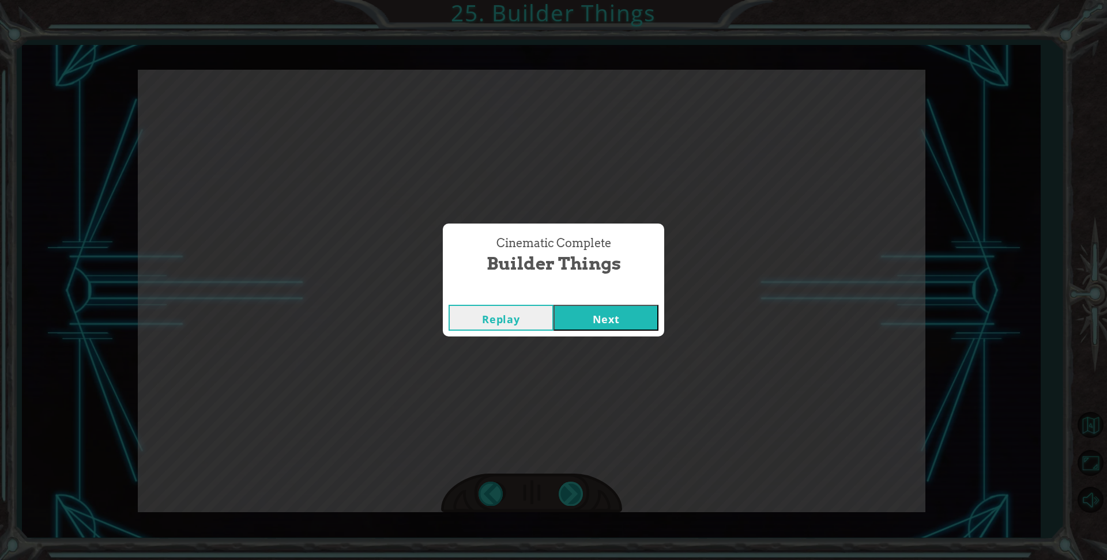
click at [565, 486] on div "Cinematic Complete Builder Things Replay Next" at bounding box center [553, 280] width 1107 height 560
click at [630, 309] on button "Next" at bounding box center [605, 318] width 105 height 26
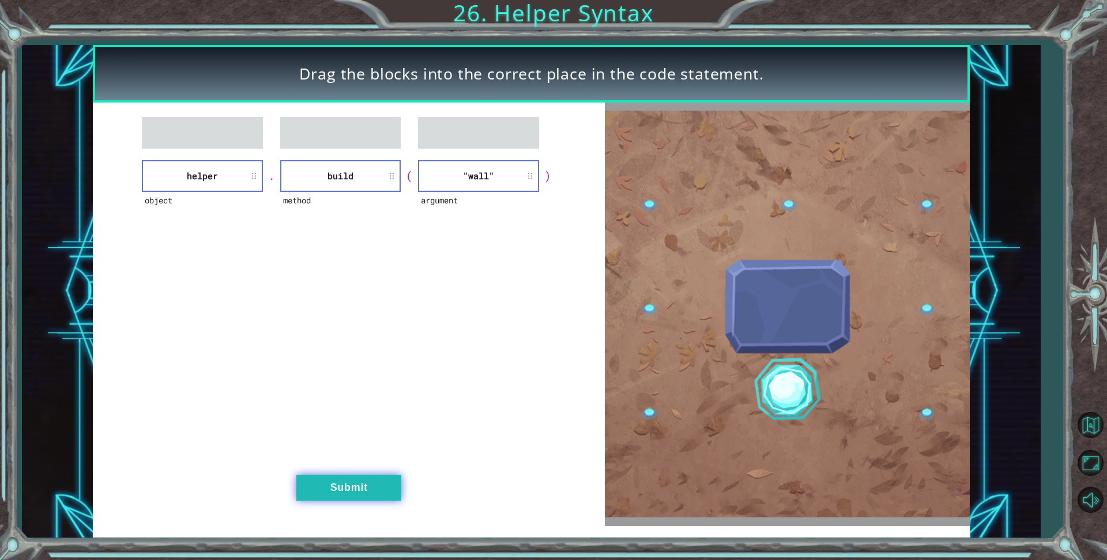
click at [353, 483] on button "Submit" at bounding box center [348, 488] width 105 height 26
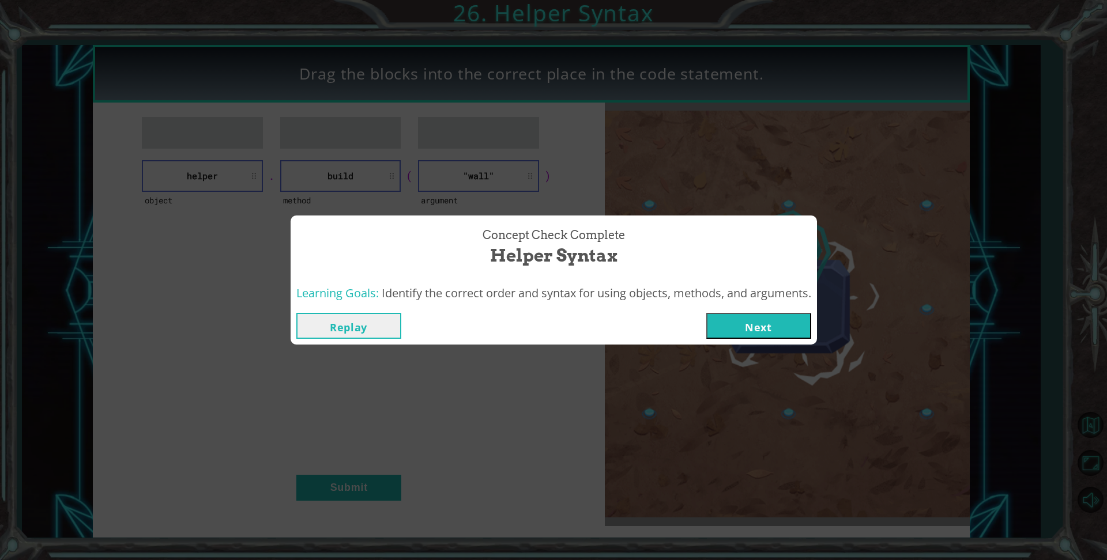
click at [737, 319] on button "Next" at bounding box center [758, 326] width 105 height 26
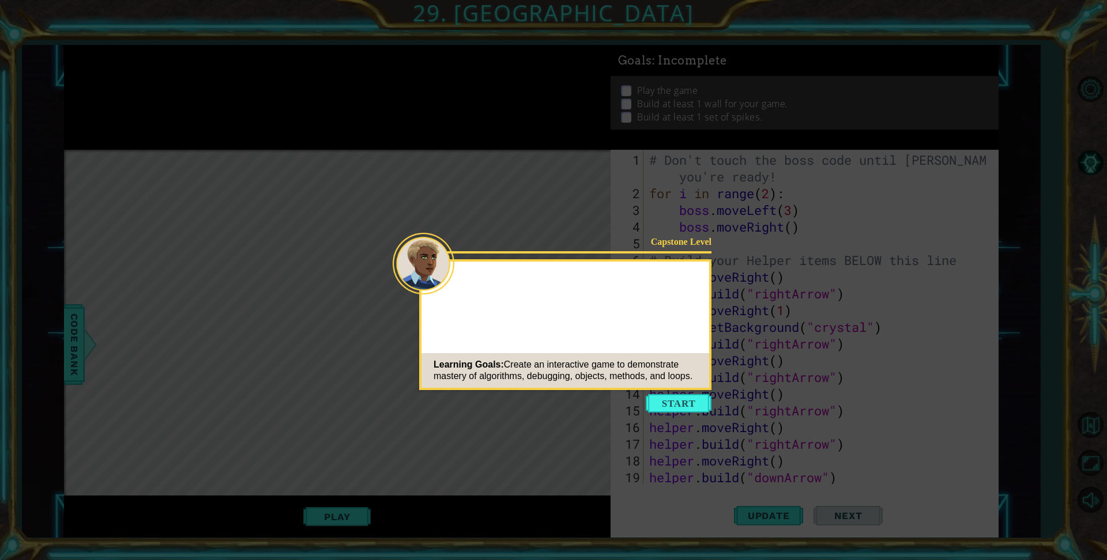
click at [670, 406] on button "Start" at bounding box center [679, 403] width 66 height 18
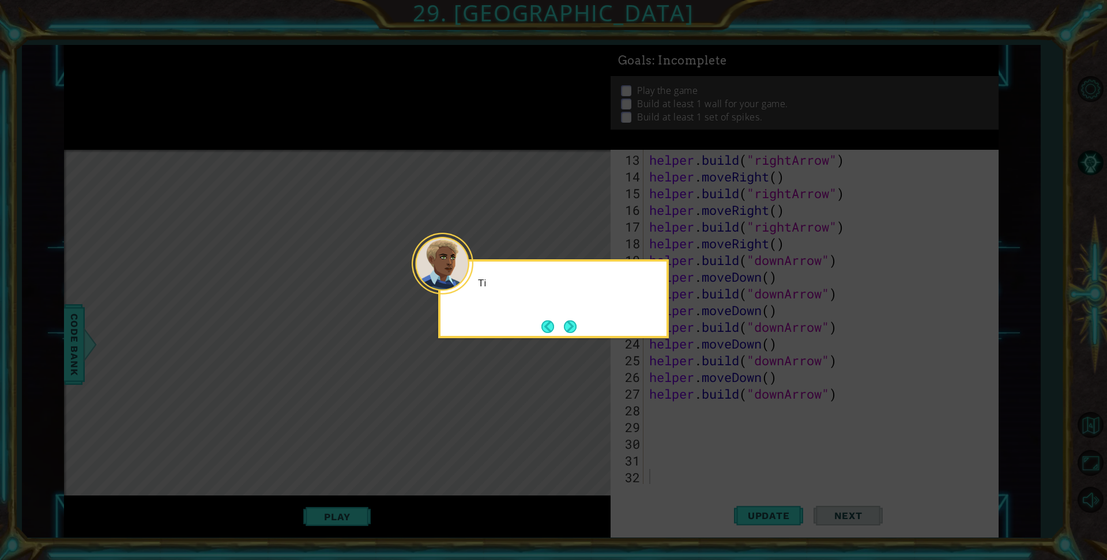
scroll to position [217, 0]
click at [573, 333] on button "Next" at bounding box center [570, 326] width 13 height 13
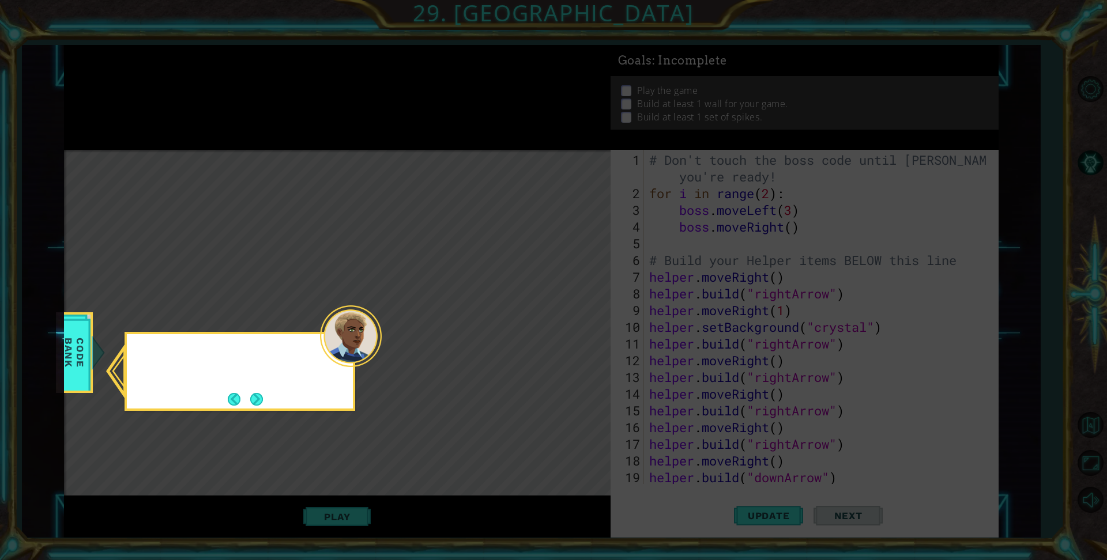
scroll to position [0, 0]
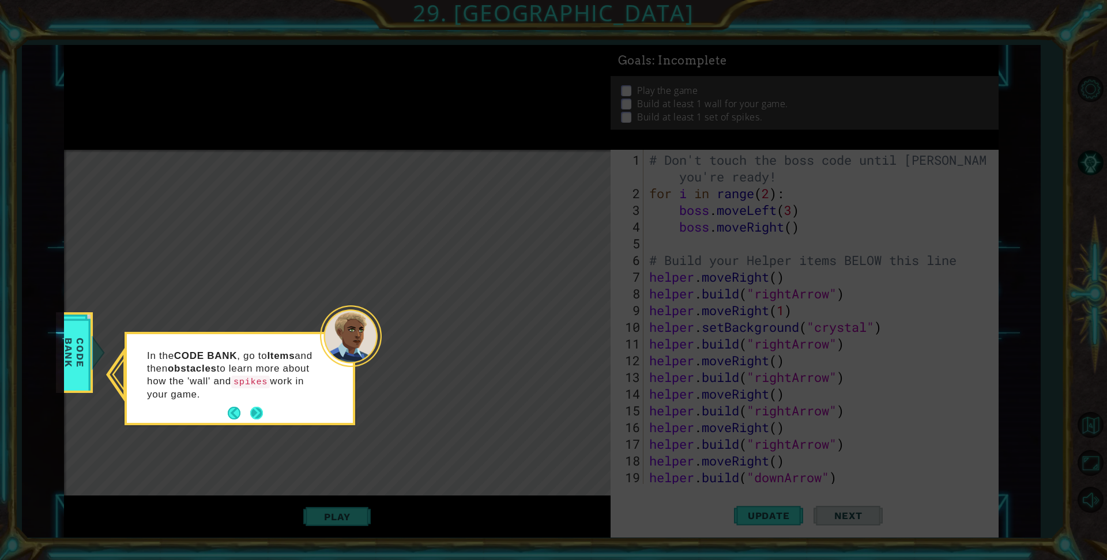
click at [250, 416] on button "Next" at bounding box center [257, 413] width 14 height 14
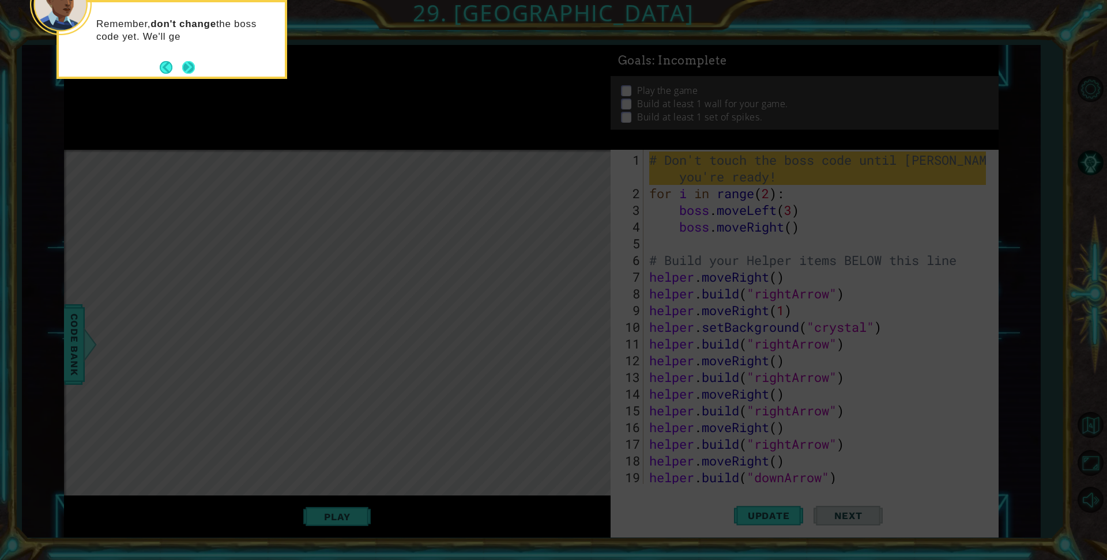
click at [193, 67] on button "Next" at bounding box center [189, 68] width 14 height 14
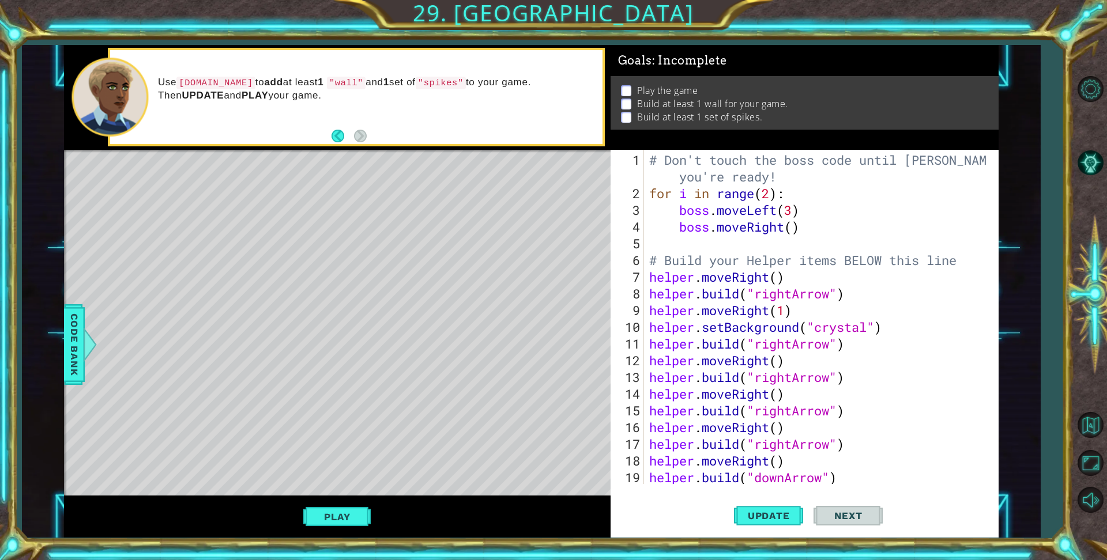
click at [782, 178] on div "# Don't touch the boss code until [PERSON_NAME] says you're ready! for i in ran…" at bounding box center [819, 344] width 345 height 384
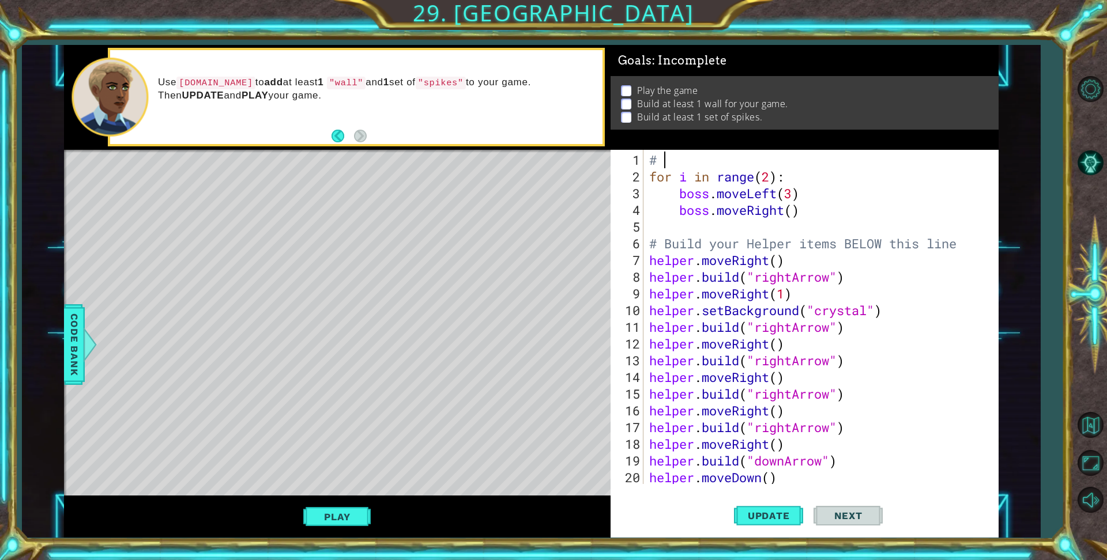
type textarea "#"
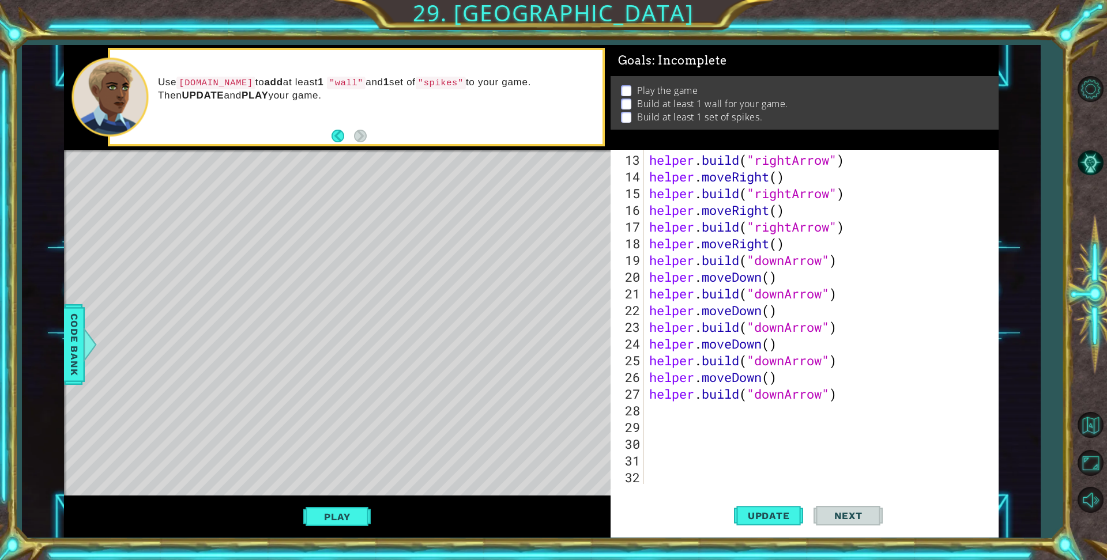
scroll to position [201, 0]
click at [647, 335] on div "helper . build ( "rightArrow" ) helper . moveRight ( ) helper . build ( "rightA…" at bounding box center [819, 336] width 345 height 368
type textarea "helper.moveDown()"
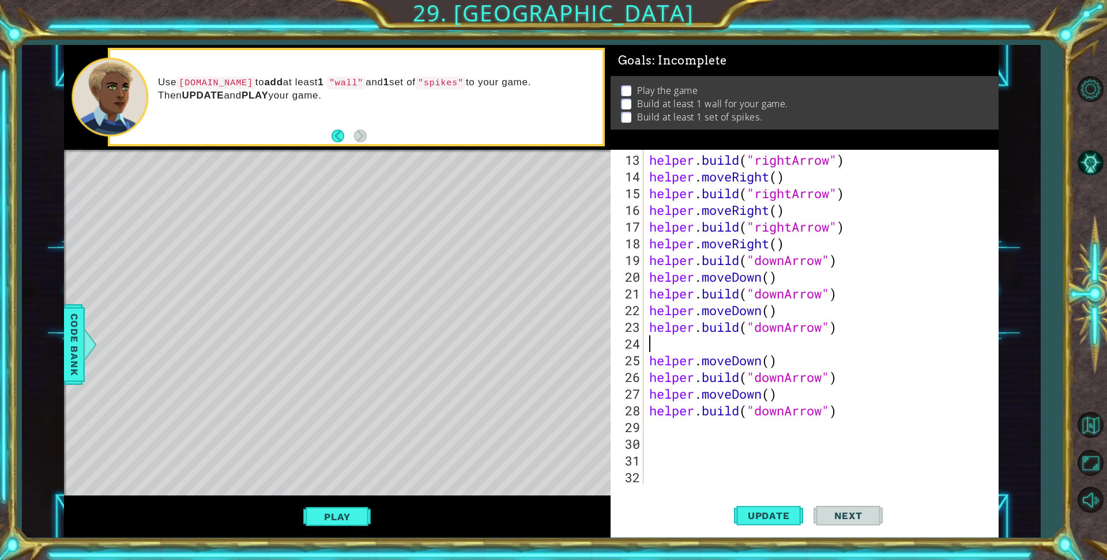
click at [665, 345] on div "helper . build ( "rightArrow" ) helper . moveRight ( ) helper . build ( "rightA…" at bounding box center [819, 336] width 345 height 368
type textarea "h"
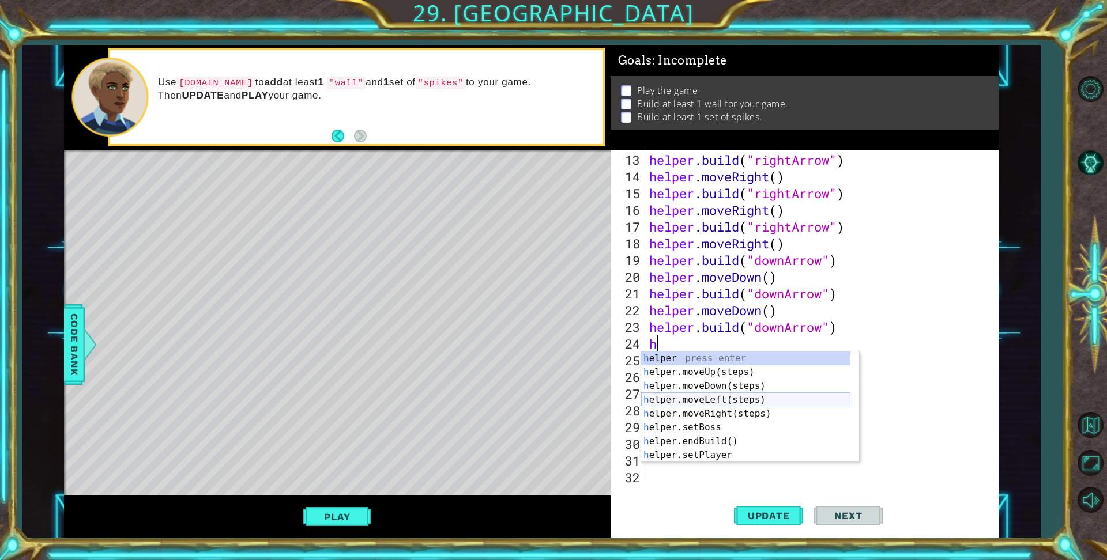
click at [727, 401] on div "h elper press enter h elper.moveUp(steps) press enter h elper.moveDown(steps) p…" at bounding box center [745, 421] width 209 height 138
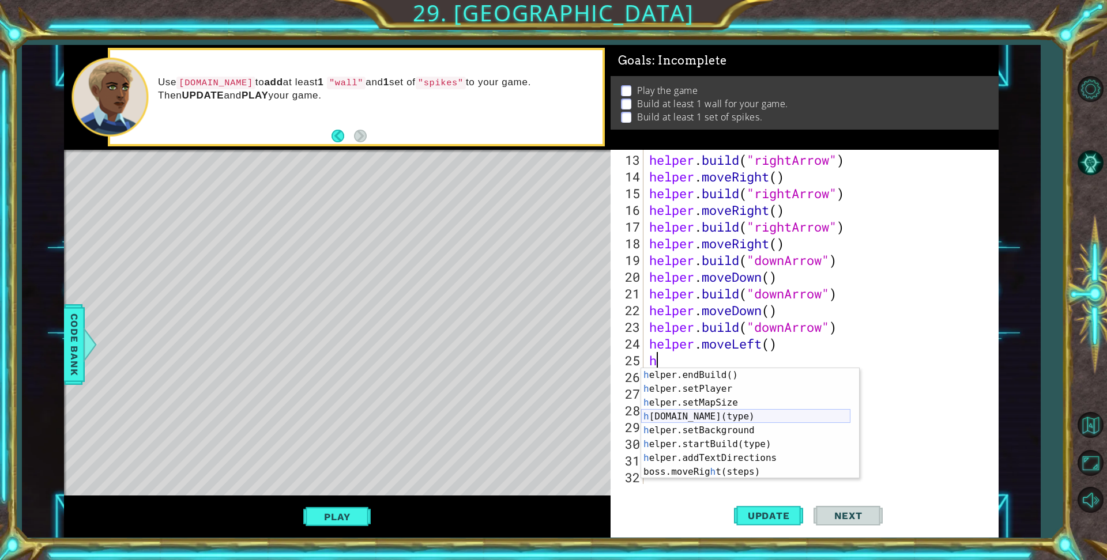
scroll to position [83, 0]
click at [737, 419] on div "h elper.endBuild() press enter h elper.setPlayer press enter h elper.setMapSize…" at bounding box center [745, 437] width 209 height 138
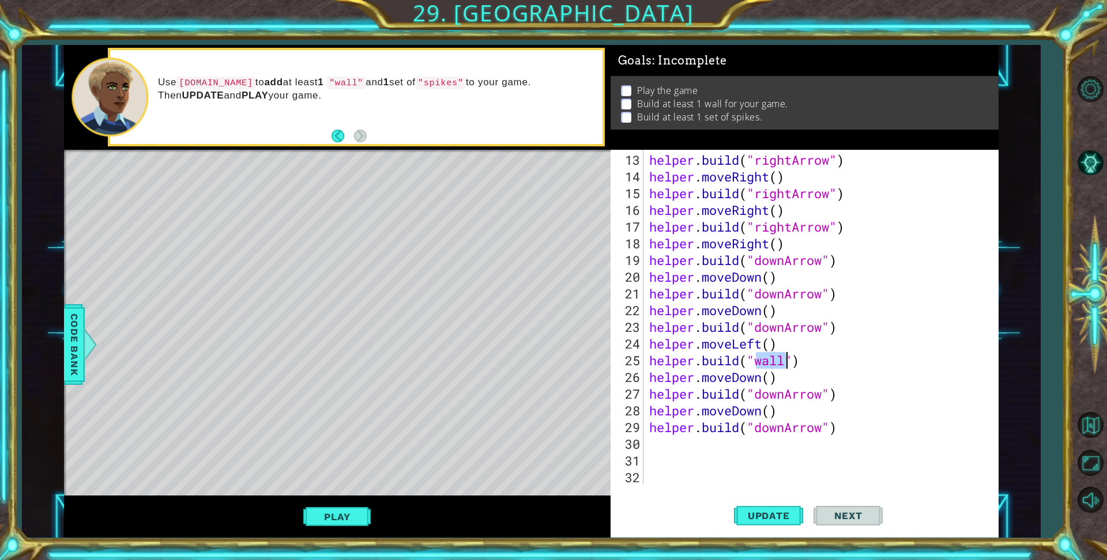
click at [867, 394] on div "helper . build ( "rightArrow" ) helper . moveRight ( ) helper . build ( "rightA…" at bounding box center [819, 336] width 345 height 368
click at [647, 376] on div "helper . build ( "rightArrow" ) helper . moveRight ( ) helper . build ( "rightA…" at bounding box center [819, 336] width 345 height 368
type textarea "helper.moveDown()"
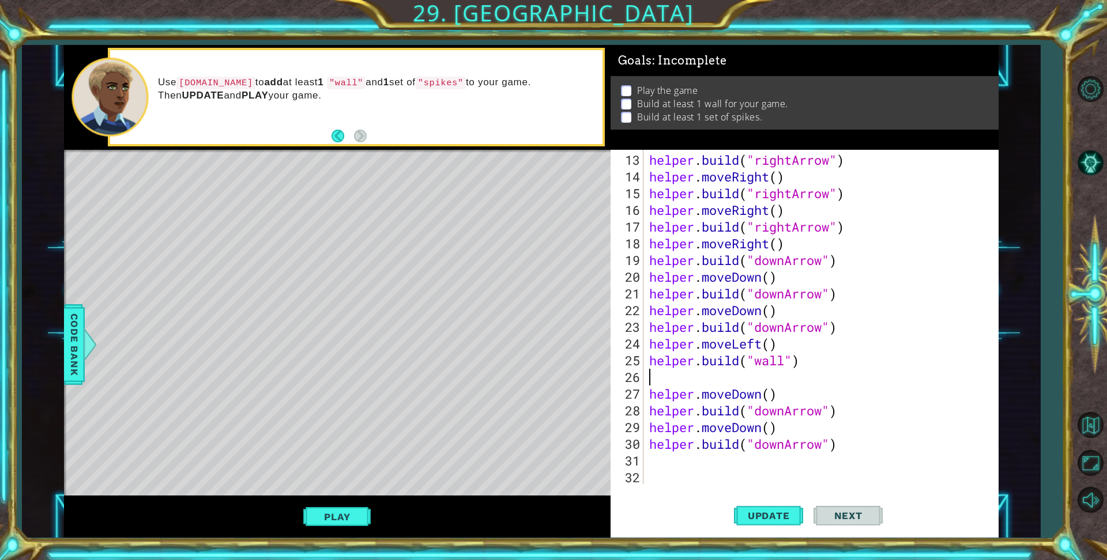
click at [654, 381] on div "helper . build ( "rightArrow" ) helper . moveRight ( ) helper . build ( "rightA…" at bounding box center [819, 336] width 345 height 368
type textarea "h"
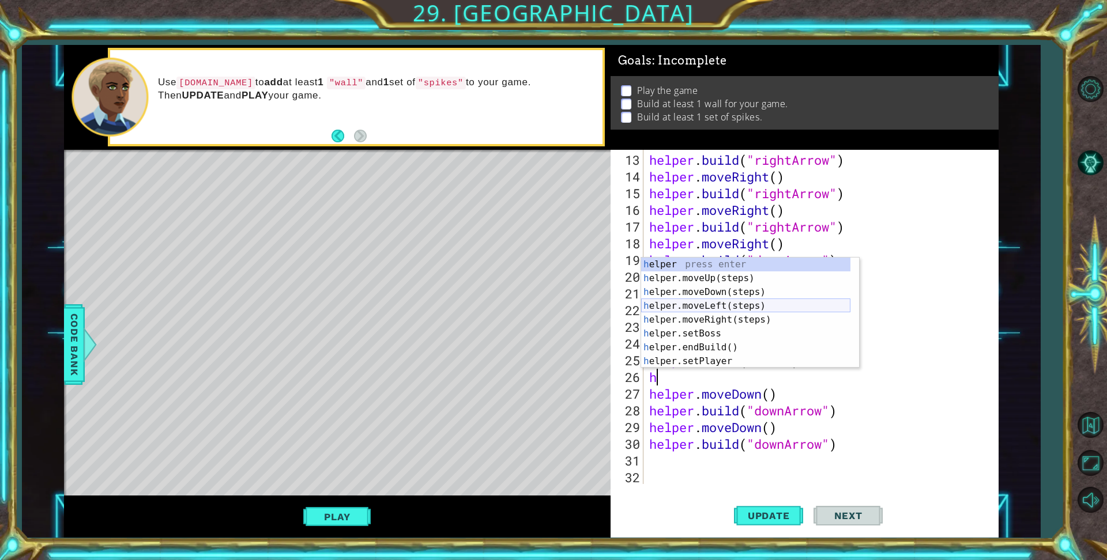
click at [777, 300] on div "h elper press enter h elper.moveUp(steps) press enter h elper.moveDown(steps) p…" at bounding box center [745, 327] width 209 height 138
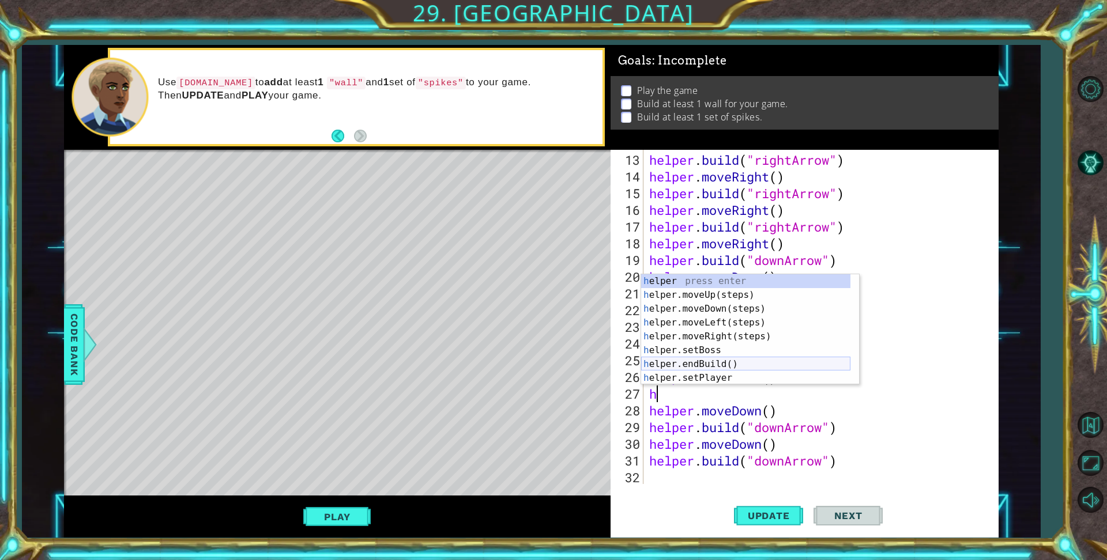
scroll to position [35, 0]
click at [723, 373] on div "h elper.moveDown(steps) press enter h elper.moveLeft(steps) press enter h elper…" at bounding box center [745, 336] width 209 height 138
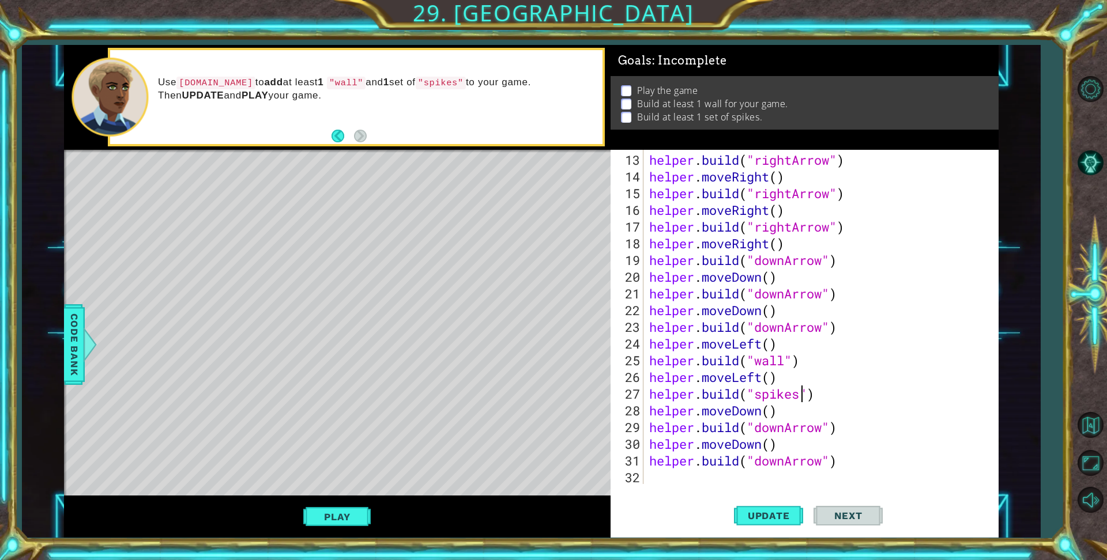
scroll to position [0, 7]
click at [324, 512] on button "Play" at bounding box center [336, 517] width 67 height 22
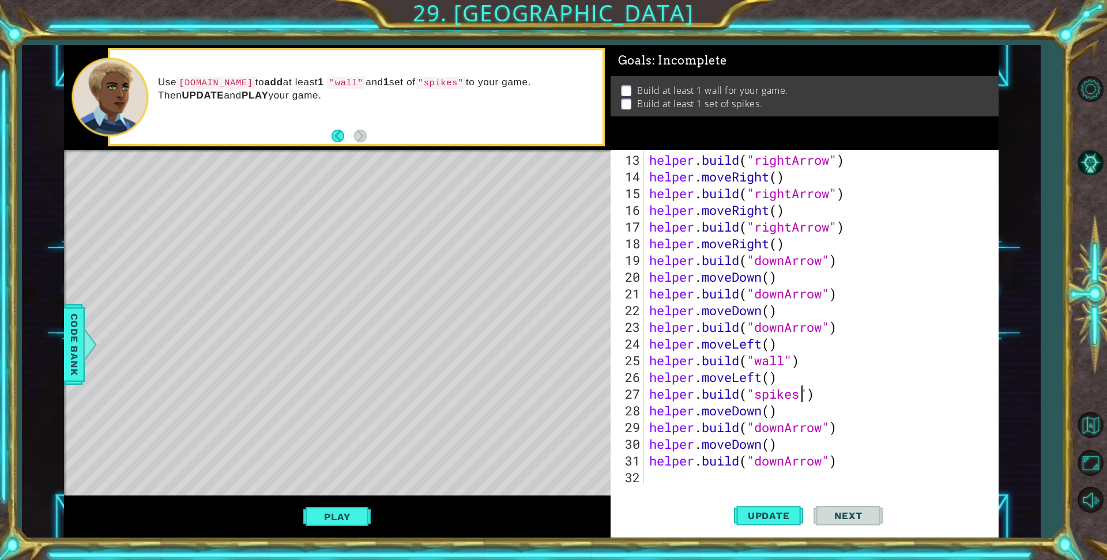
click at [645, 410] on div "[DOMAIN_NAME]("spikes") 13 14 15 16 17 18 19 20 21 22 23 24 25 26 27 28 29 30 3…" at bounding box center [802, 317] width 384 height 334
click at [642, 408] on div "28" at bounding box center [628, 410] width 31 height 17
type textarea "helper.moveDown()"
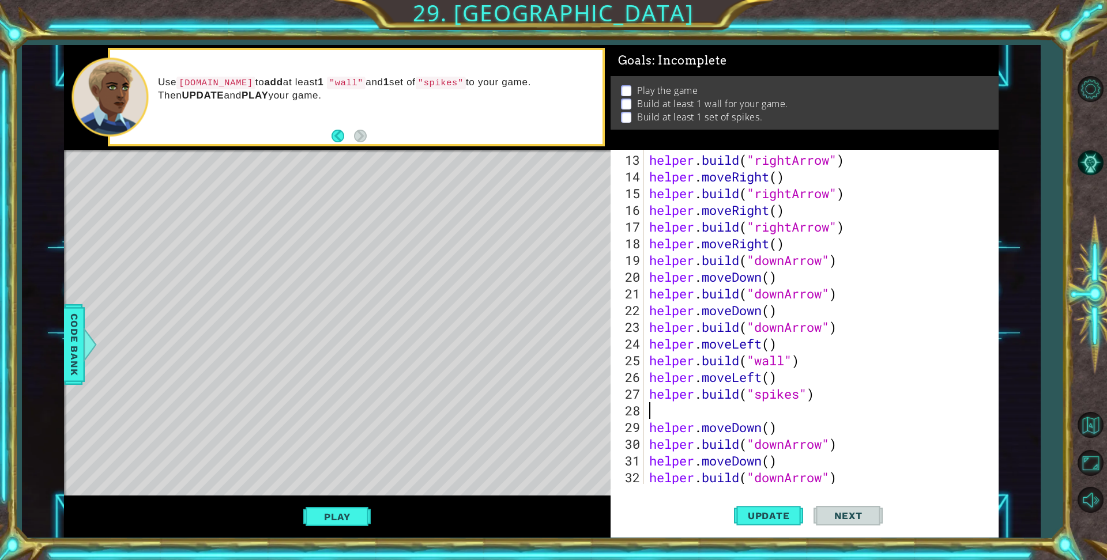
click at [659, 414] on div "helper . build ( "rightArrow" ) helper . moveRight ( ) helper . build ( "rightA…" at bounding box center [819, 336] width 345 height 368
type textarea "h"
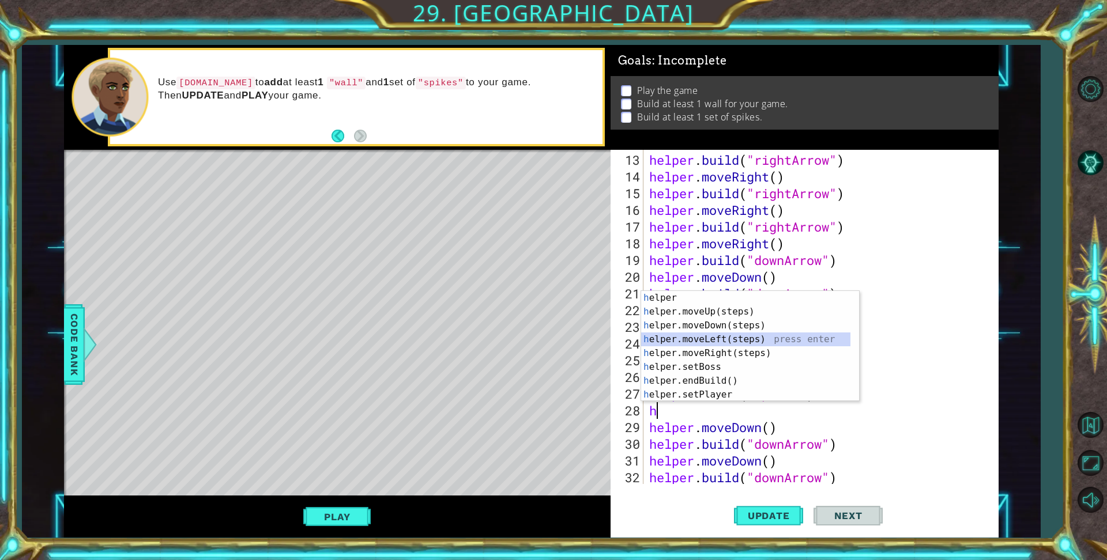
click at [729, 341] on div "h elper press enter h elper.moveUp(steps) press enter h elper.moveDown(steps) p…" at bounding box center [750, 360] width 218 height 138
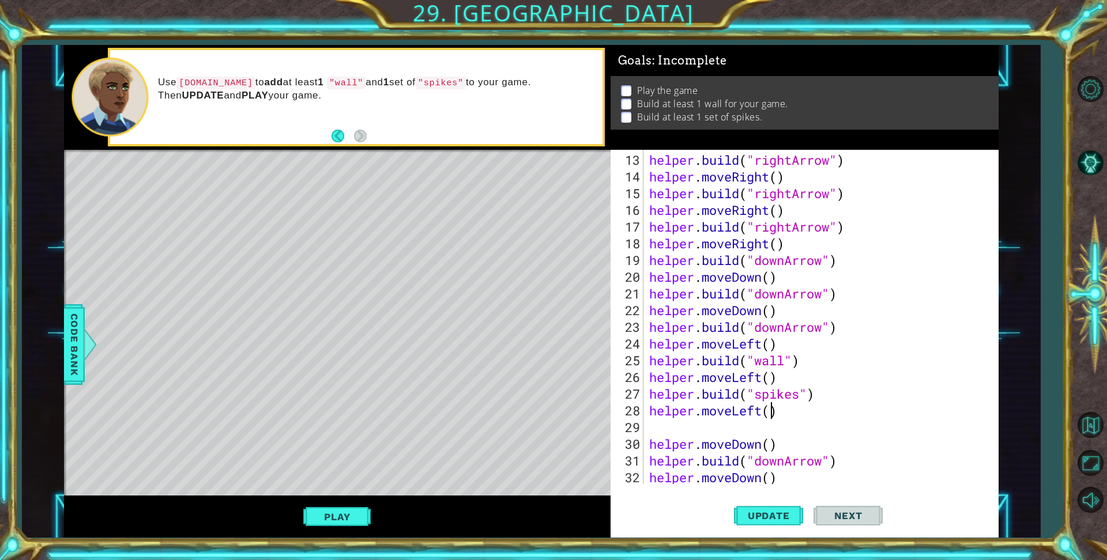
click at [771, 416] on div "helper . build ( "rightArrow" ) helper . moveRight ( ) helper . build ( "rightA…" at bounding box center [819, 336] width 345 height 368
click at [352, 523] on button "Play" at bounding box center [336, 517] width 67 height 22
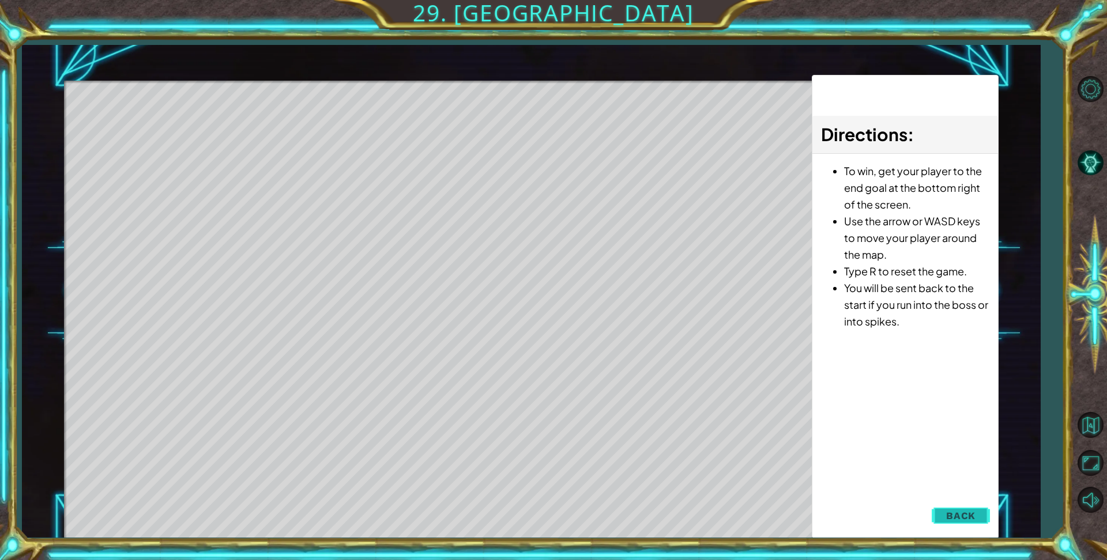
click at [956, 508] on button "Back" at bounding box center [960, 515] width 58 height 23
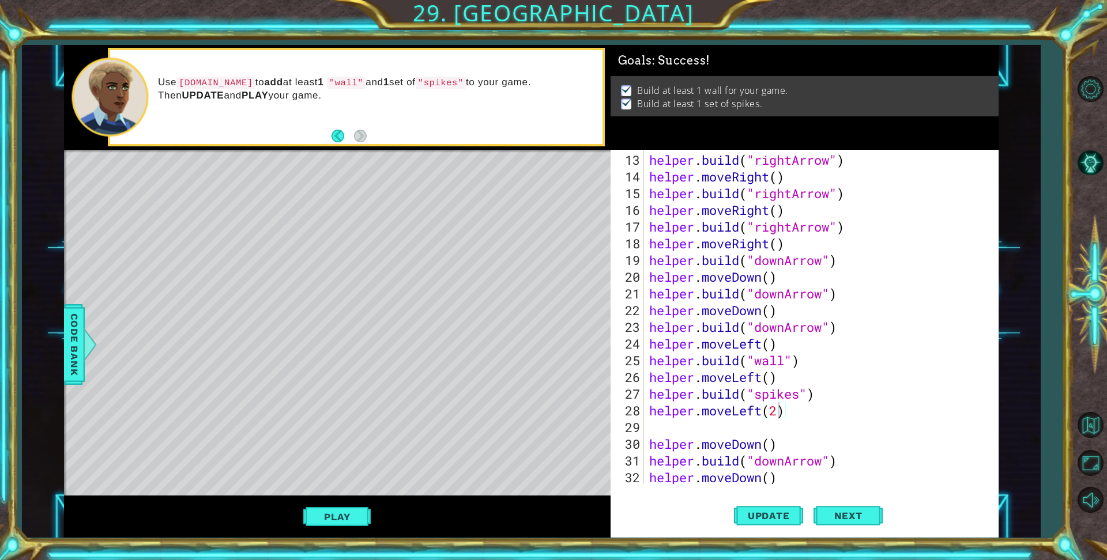
click at [763, 410] on div "helper . build ( "rightArrow" ) helper . moveRight ( ) helper . build ( "rightA…" at bounding box center [819, 336] width 345 height 368
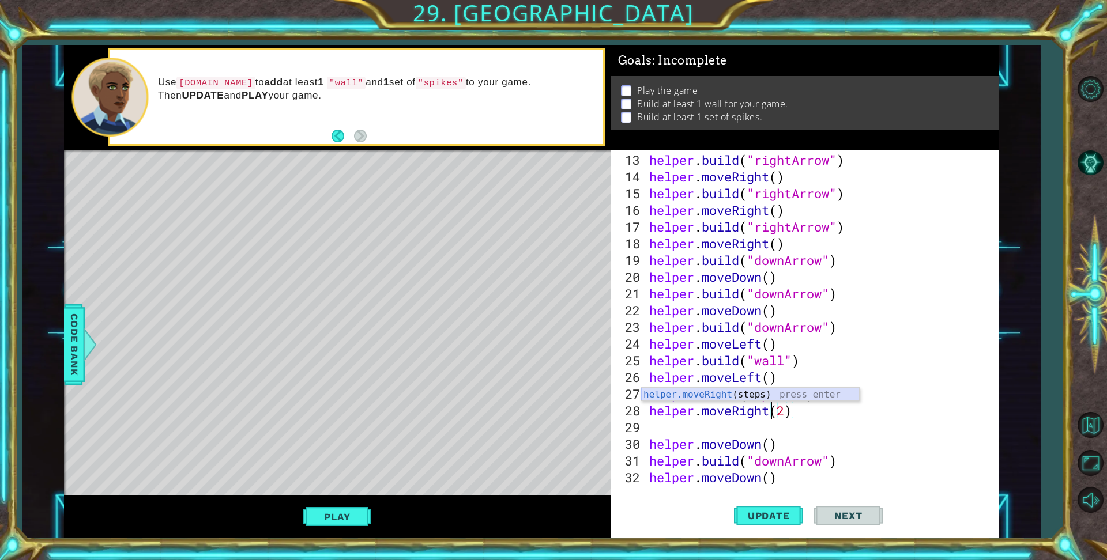
click at [730, 391] on div "helper.moveRight (steps) press enter" at bounding box center [750, 408] width 218 height 41
type textarea "helper.moveRight(2)"
click at [367, 520] on button "Play" at bounding box center [336, 517] width 67 height 22
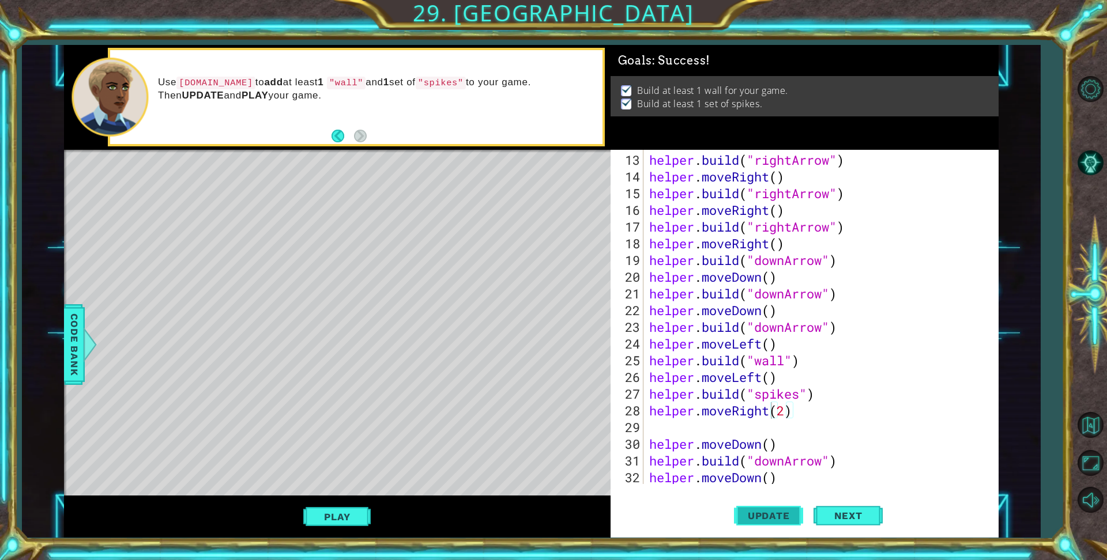
click at [790, 520] on span "Update" at bounding box center [768, 516] width 65 height 12
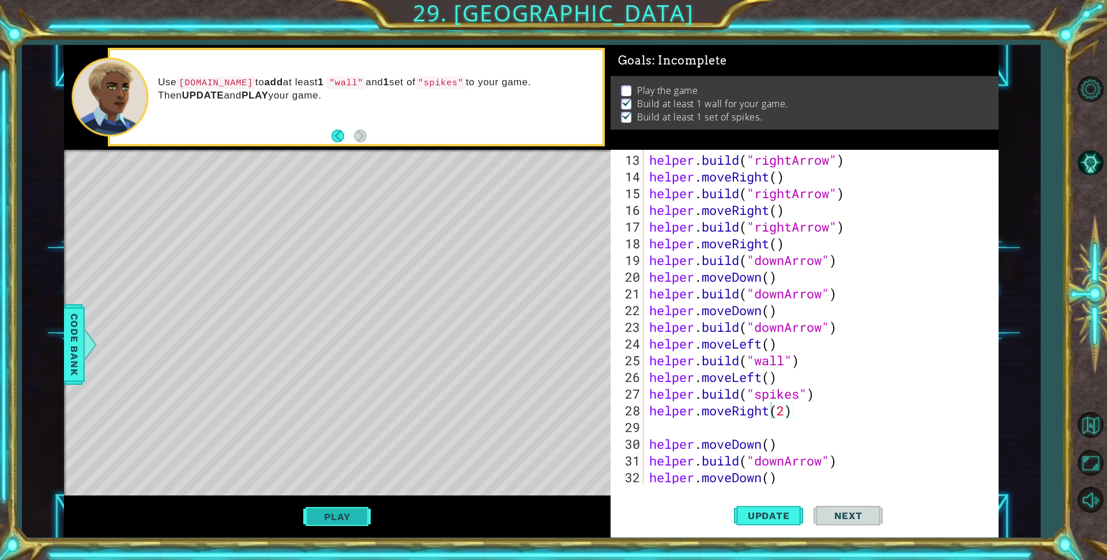
click at [348, 523] on button "Play" at bounding box center [336, 517] width 67 height 22
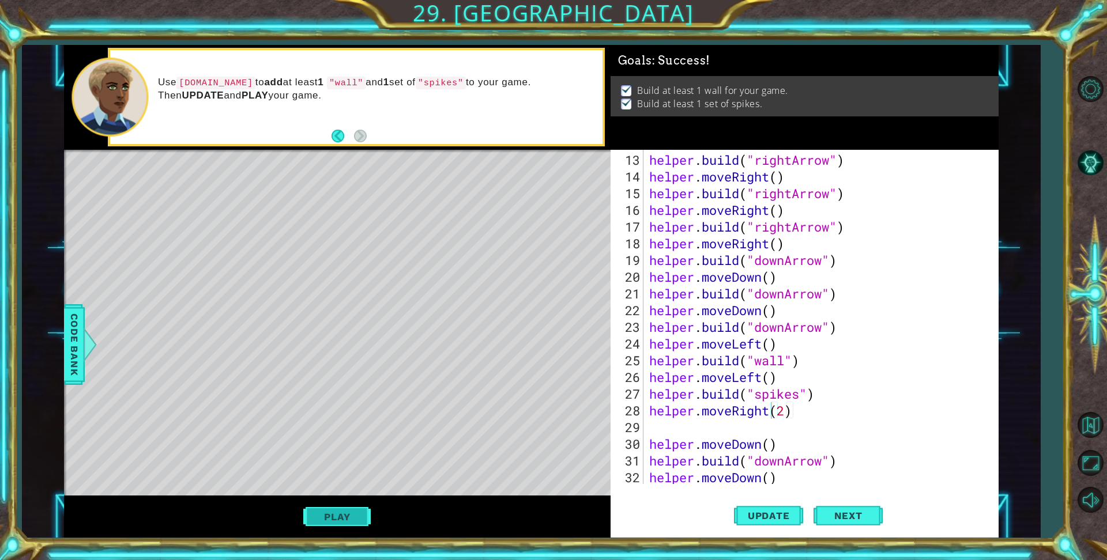
click at [330, 516] on button "Play" at bounding box center [336, 517] width 67 height 22
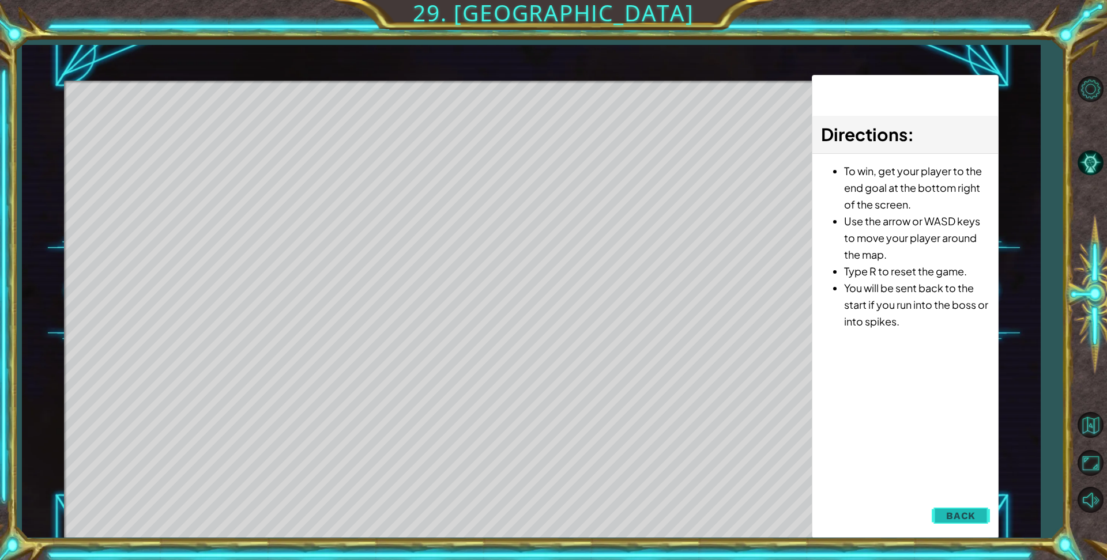
click at [967, 510] on span "Back" at bounding box center [960, 516] width 29 height 12
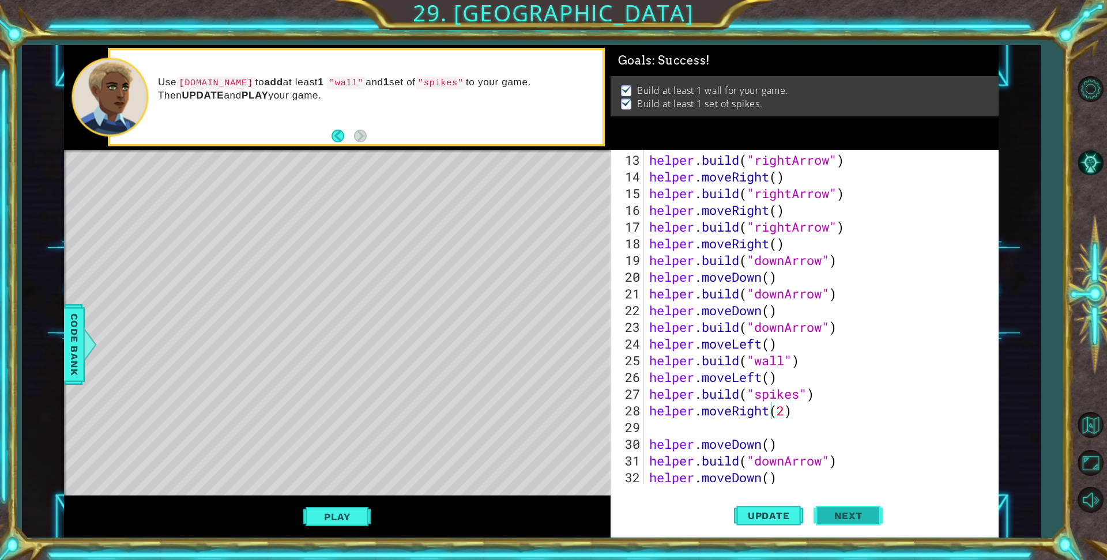
click at [874, 523] on button "Next" at bounding box center [847, 515] width 69 height 39
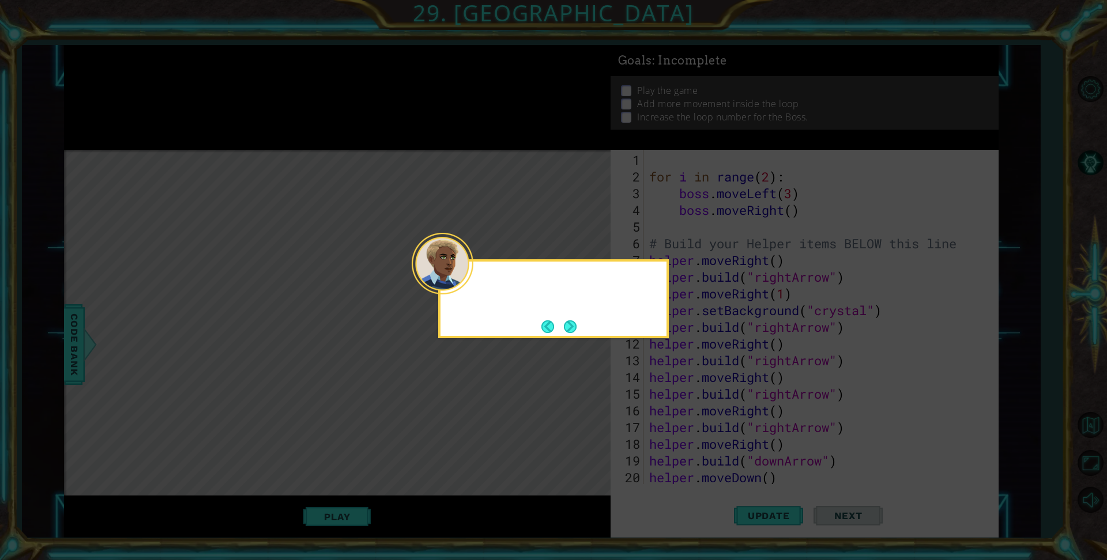
scroll to position [0, 0]
click at [572, 322] on button "Next" at bounding box center [570, 326] width 14 height 14
click at [571, 322] on icon at bounding box center [553, 280] width 1107 height 560
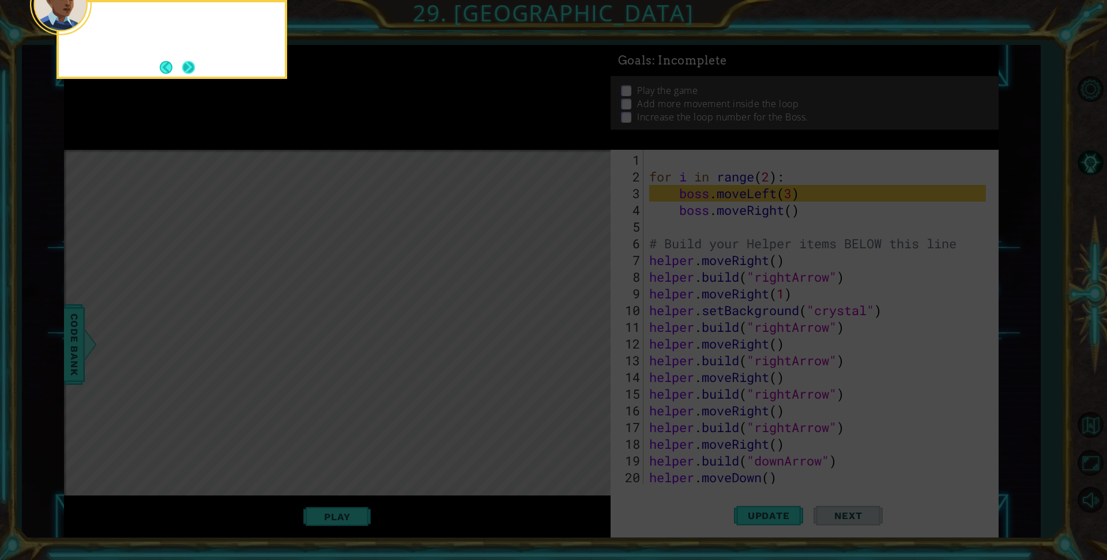
click at [184, 65] on button "Next" at bounding box center [188, 67] width 13 height 13
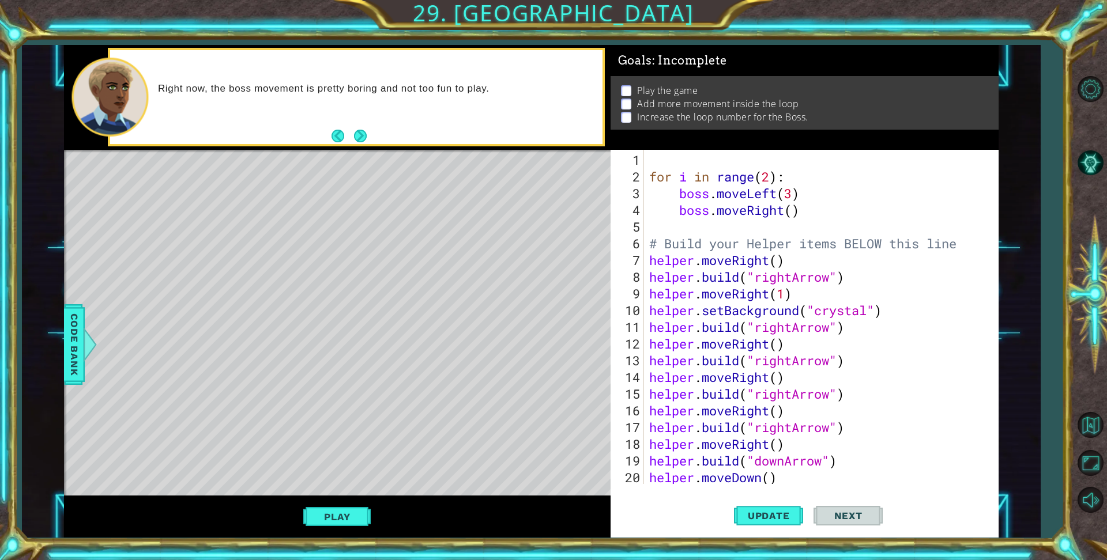
click at [733, 219] on div "for i in range ( 2 ) : boss . moveLeft ( 3 ) boss . moveRight ( ) # Build your …" at bounding box center [819, 336] width 345 height 368
type textarea "b"
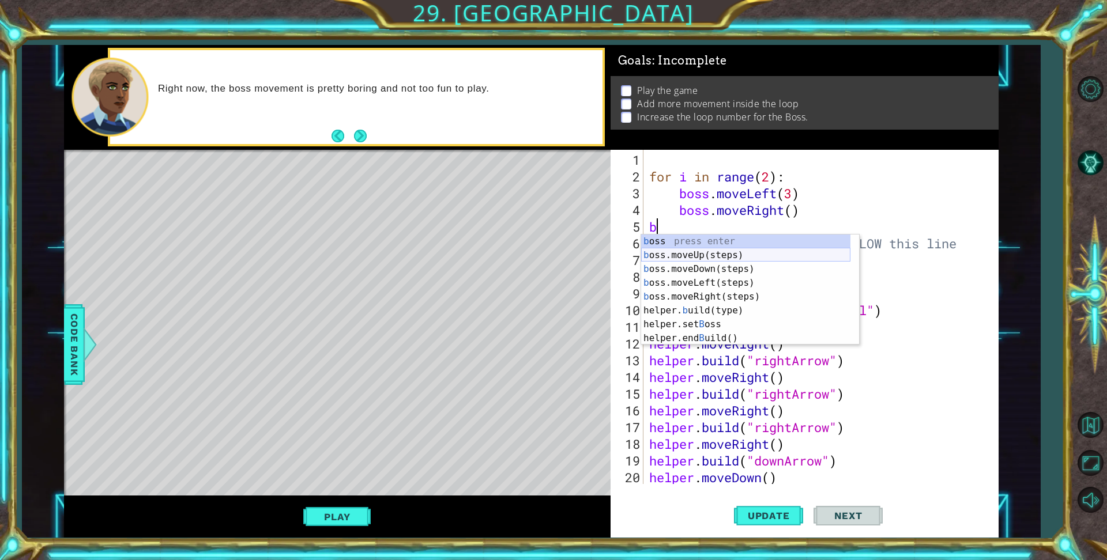
click at [737, 253] on div "b oss press enter b oss.moveUp(steps) press enter b oss.moveDown(steps) press e…" at bounding box center [745, 304] width 209 height 138
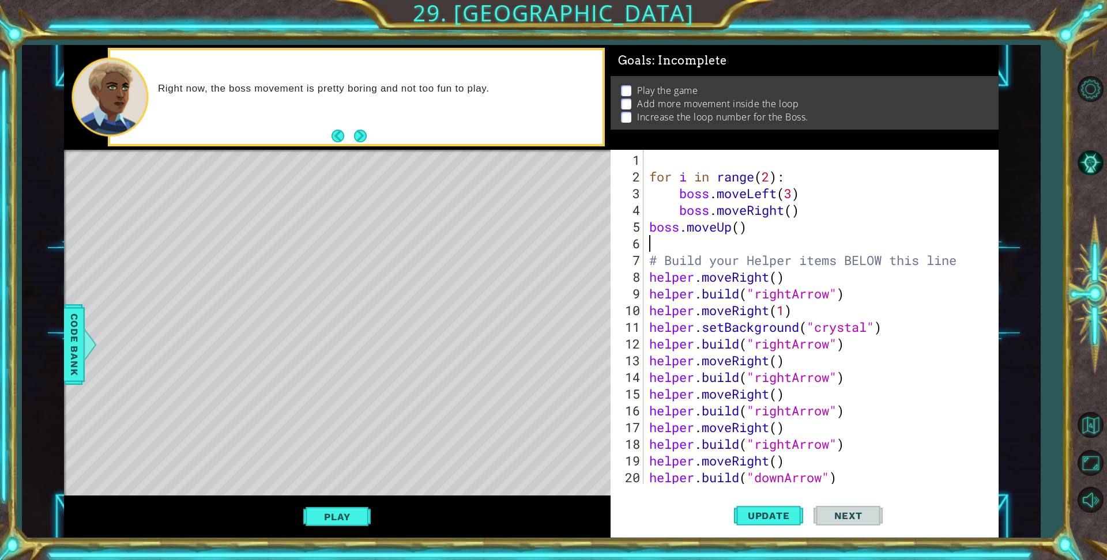
click at [741, 224] on div "for i in range ( 2 ) : boss . moveLeft ( 3 ) boss . moveRight ( ) boss . moveUp…" at bounding box center [819, 336] width 345 height 368
click at [795, 195] on div "for i in range ( 2 ) : boss . moveLeft ( 3 ) boss . moveRight ( ) boss . moveUp…" at bounding box center [819, 336] width 345 height 368
click at [786, 213] on div "for i in range ( 2 ) : boss . moveLeft ( 1 ) boss . moveRight ( ) boss . moveUp…" at bounding box center [819, 336] width 345 height 368
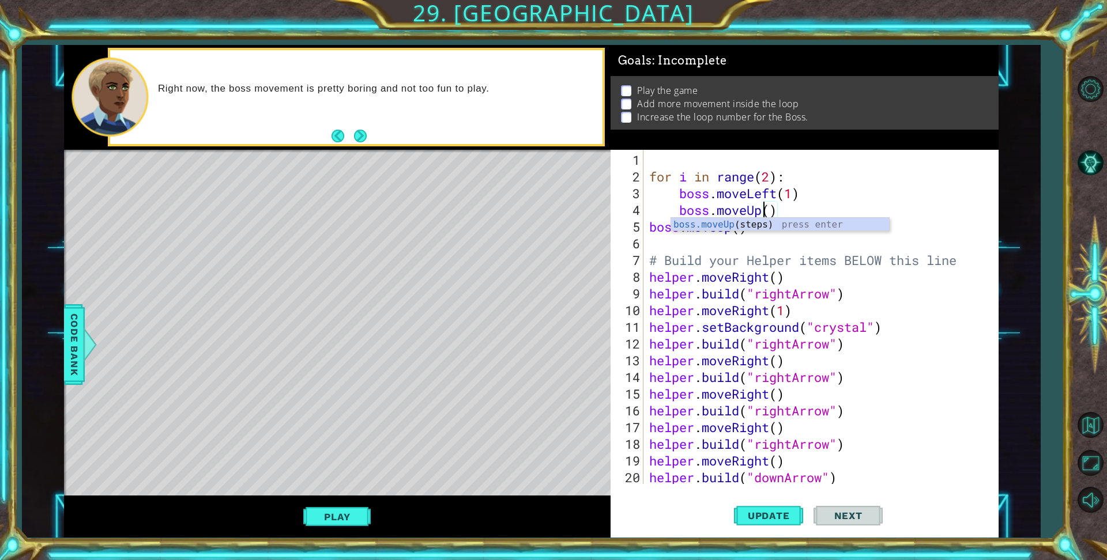
click at [844, 201] on div "for i in range ( 2 ) : boss . moveLeft ( 1 ) boss . moveUp ( ) boss . moveUp ( …" at bounding box center [819, 336] width 345 height 368
click at [741, 231] on div "for i in range ( 2 ) : boss . moveLeft ( 1 ) boss . moveUp ( ) boss . moveUp ( …" at bounding box center [819, 336] width 345 height 368
click at [775, 179] on div "for i in range ( 2 ) : boss . moveLeft ( 1 ) boss . moveUp ( ) boss . moveUp ( …" at bounding box center [819, 336] width 345 height 368
click at [771, 178] on div "for i in range ( 2 ) : boss . moveLeft ( 1 ) boss . moveUp ( ) boss . moveUp ( …" at bounding box center [819, 336] width 345 height 368
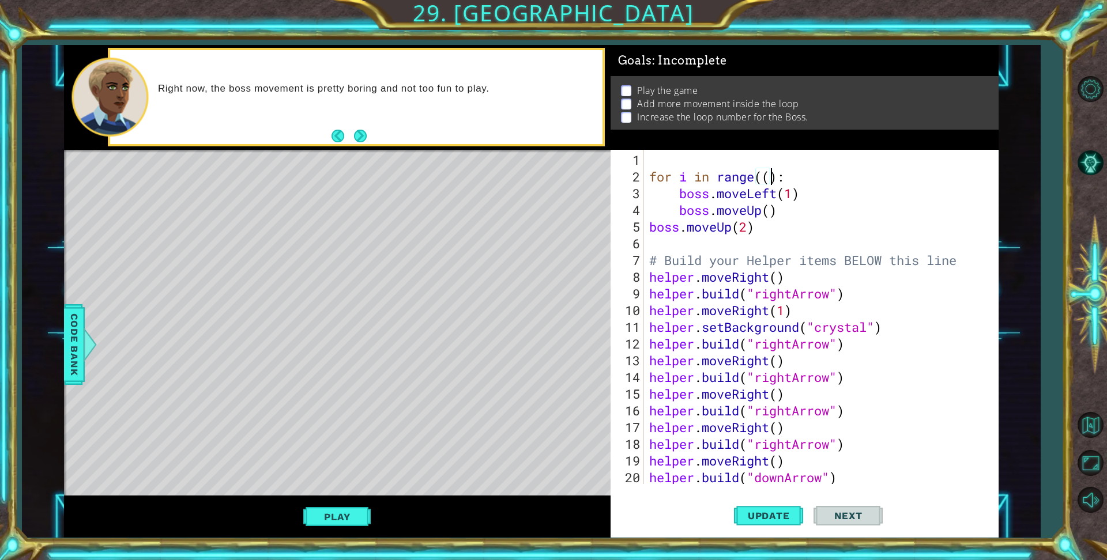
scroll to position [0, 6]
click at [352, 523] on button "Play" at bounding box center [336, 517] width 67 height 22
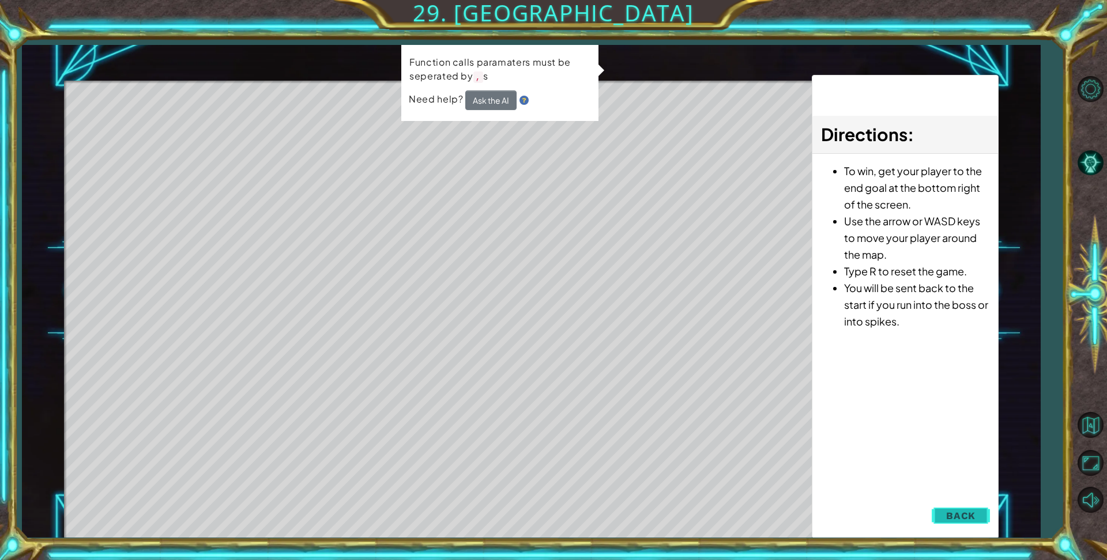
click at [973, 511] on span "Back" at bounding box center [960, 516] width 29 height 12
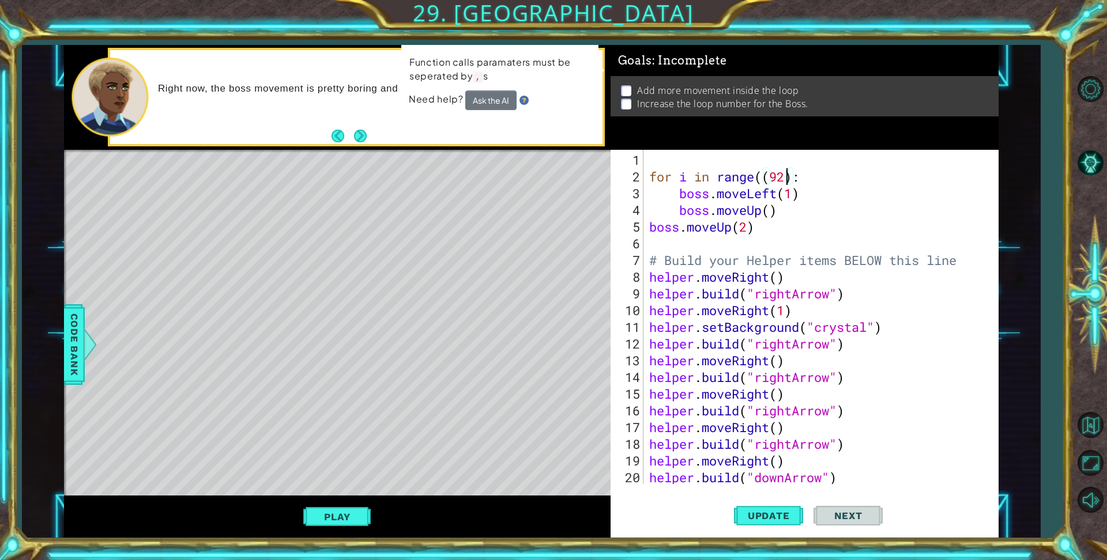
click at [784, 176] on div "for i in range (( 92 ) : boss . moveLeft ( 1 ) boss . moveUp ( ) boss . moveUp …" at bounding box center [819, 336] width 345 height 368
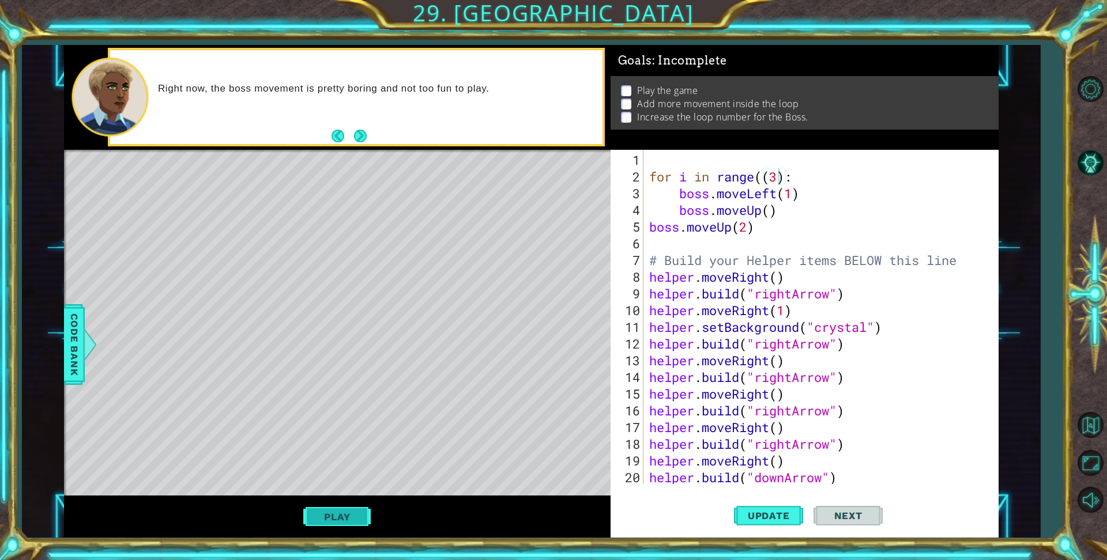
click at [351, 515] on button "Play" at bounding box center [336, 517] width 67 height 22
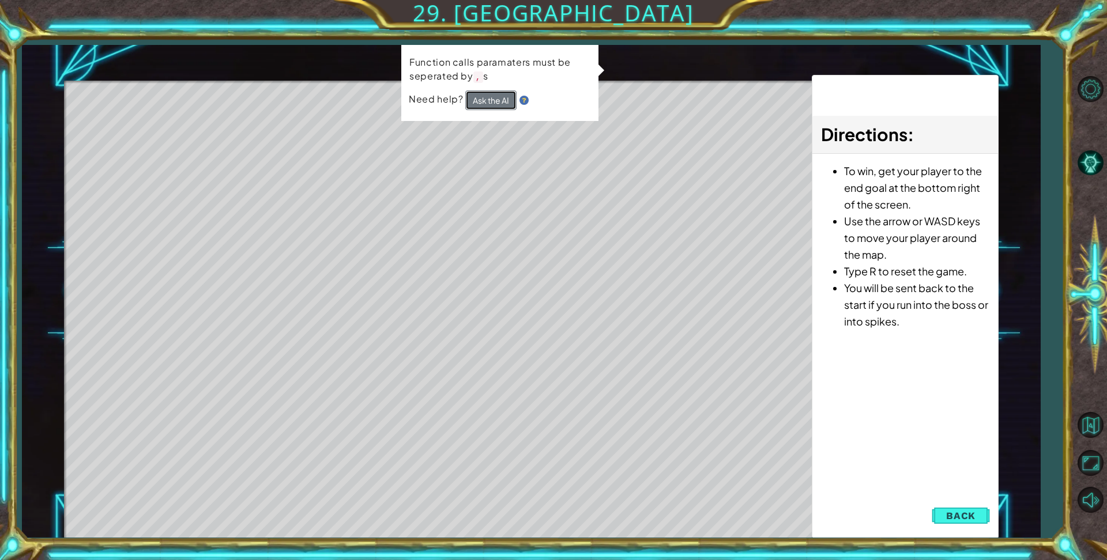
click at [492, 101] on button "Ask the AI" at bounding box center [490, 100] width 51 height 20
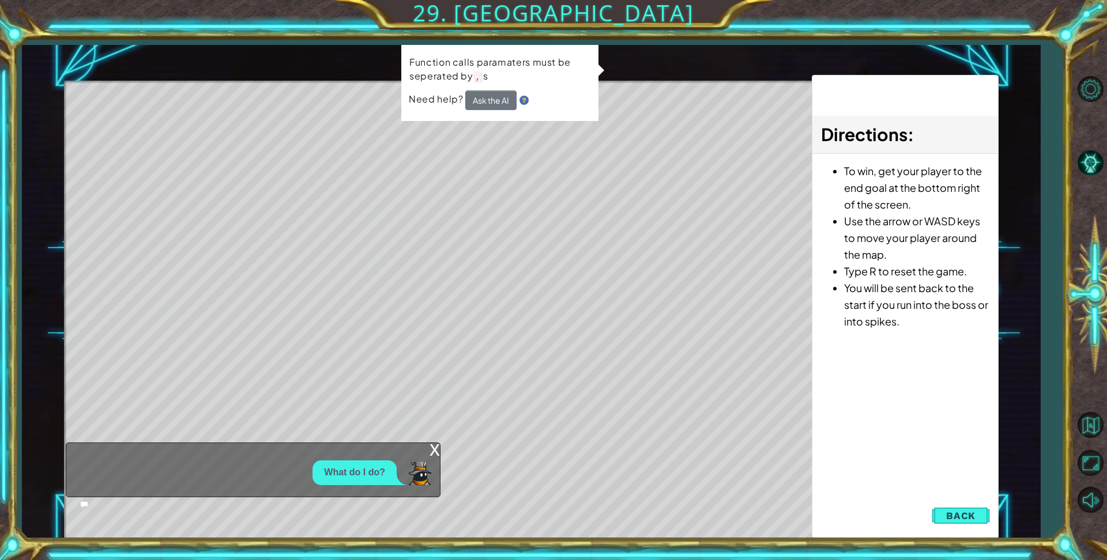
click at [957, 503] on div "Directions : To win, get your player to the end goal at the bottom right of the…" at bounding box center [905, 307] width 187 height 464
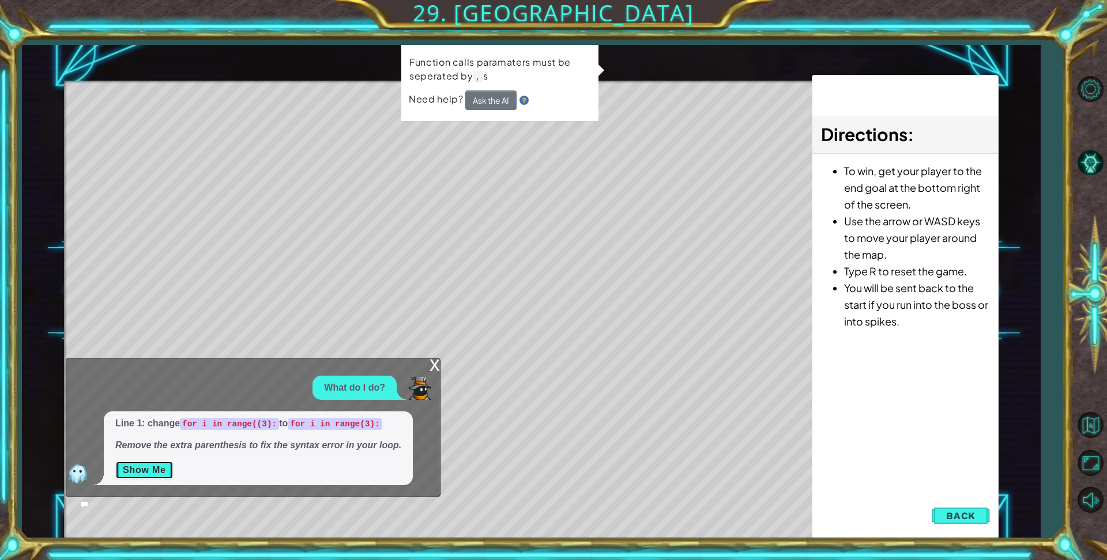
click at [167, 471] on button "Show Me" at bounding box center [144, 470] width 58 height 18
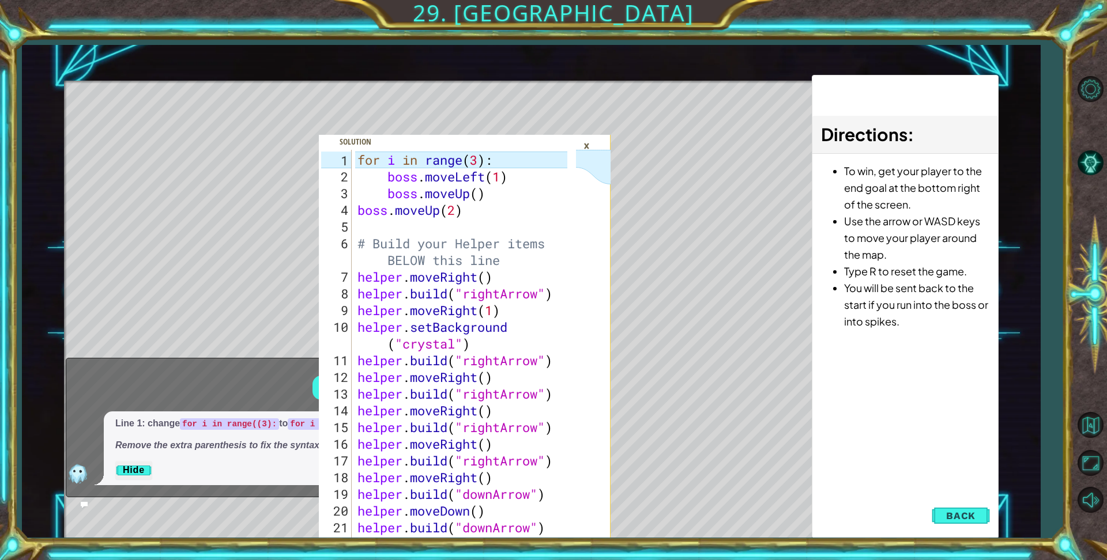
click at [586, 141] on div "×" at bounding box center [587, 146] width 18 height 20
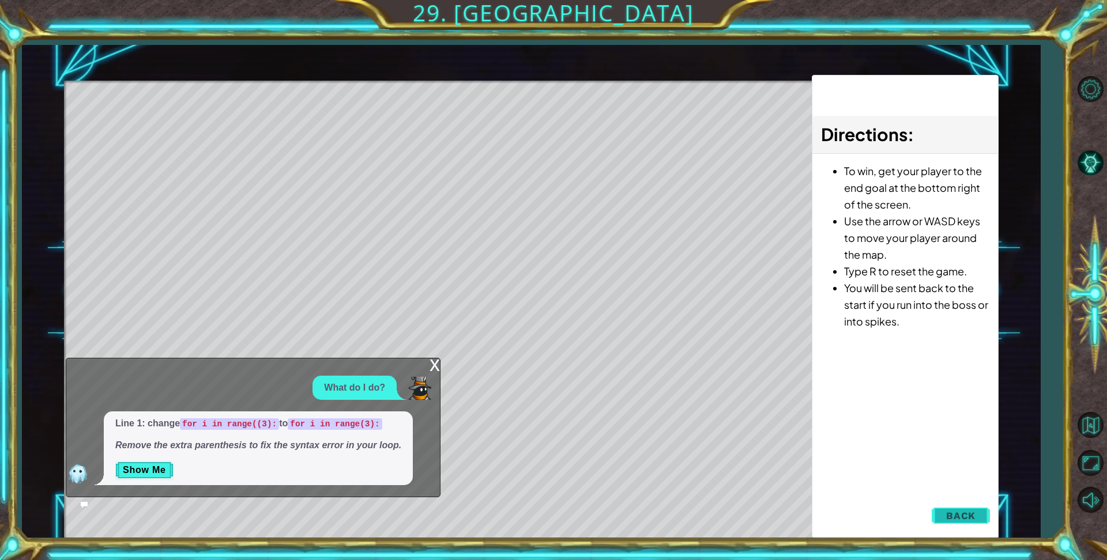
click at [979, 516] on button "Back" at bounding box center [960, 515] width 58 height 23
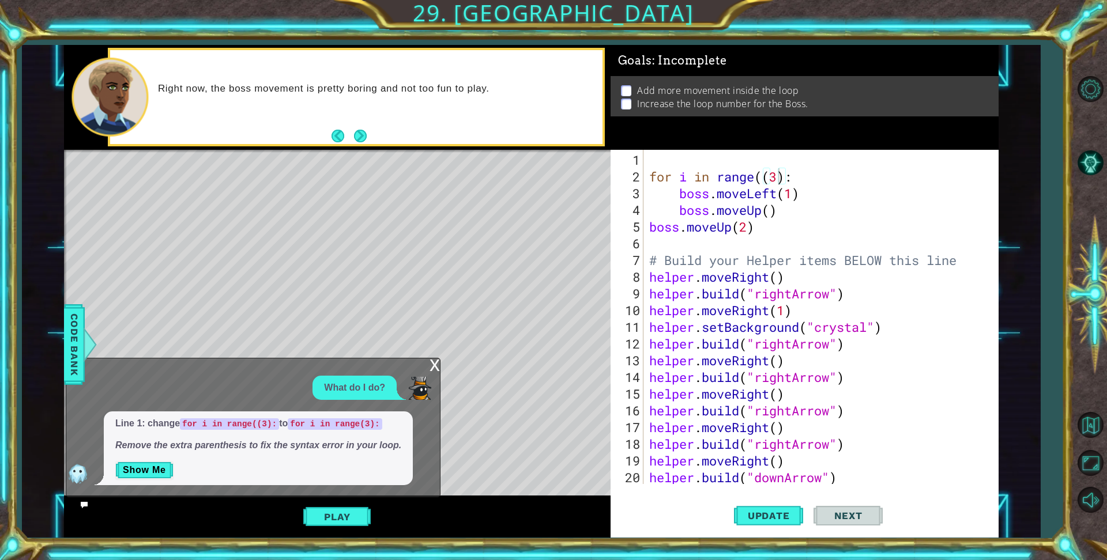
click at [762, 179] on div "for i in range (( 3 ) : boss . moveLeft ( 1 ) boss . moveUp ( ) boss . moveUp (…" at bounding box center [819, 336] width 345 height 368
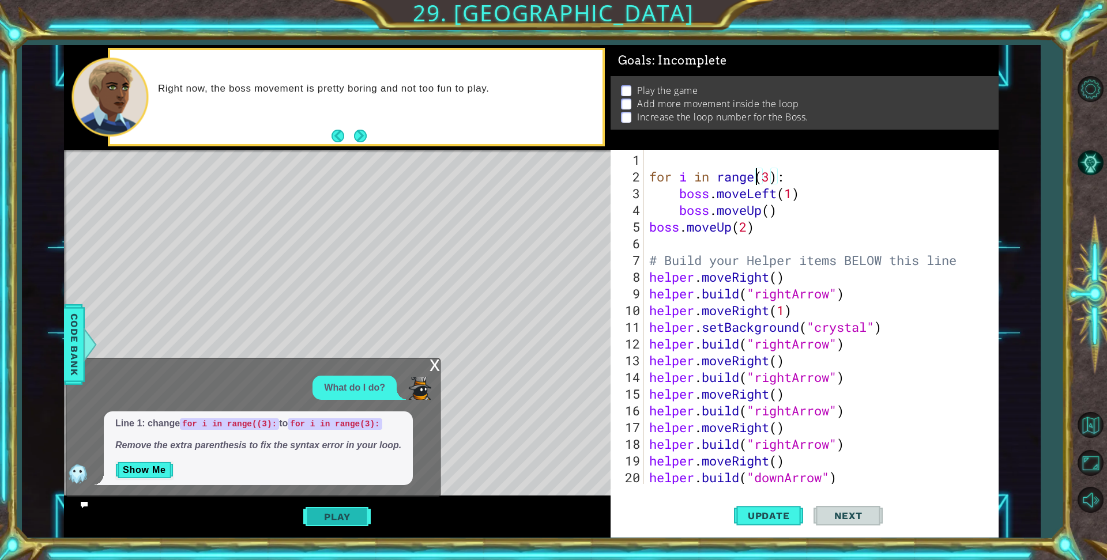
click at [329, 509] on button "Play" at bounding box center [336, 517] width 67 height 22
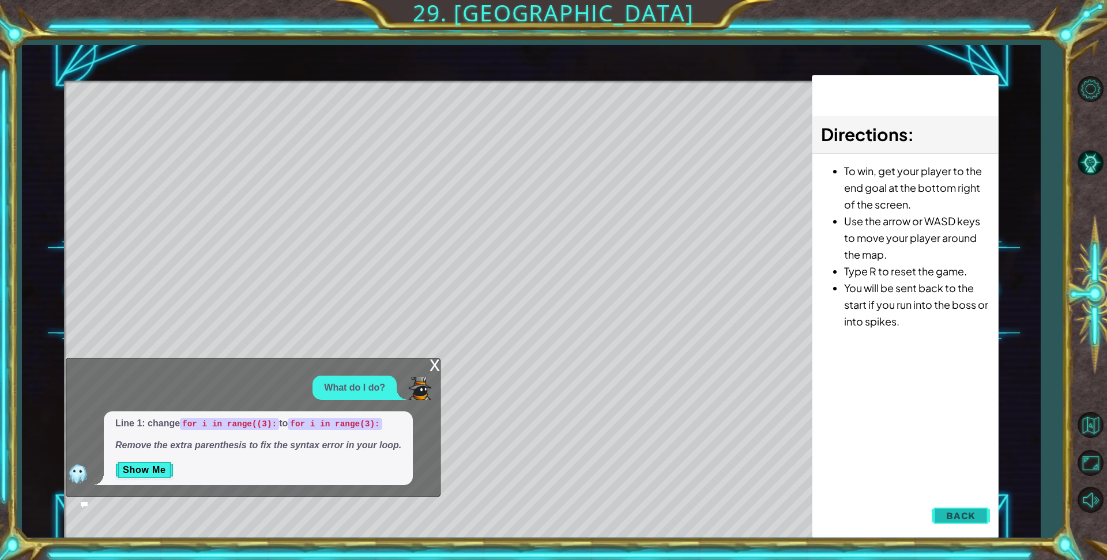
click at [972, 520] on span "Back" at bounding box center [960, 516] width 29 height 12
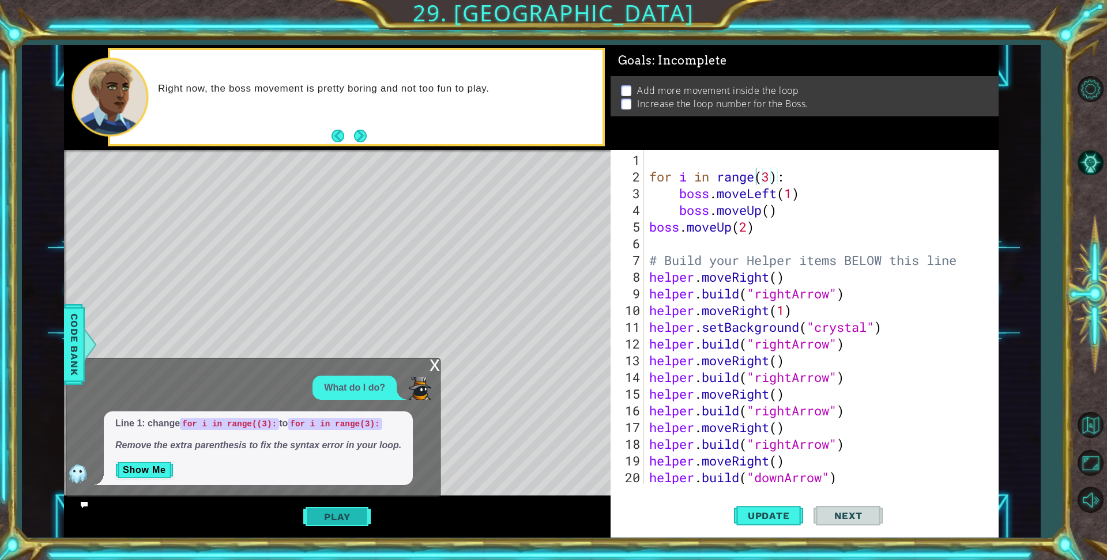
click at [330, 517] on button "Play" at bounding box center [336, 517] width 67 height 22
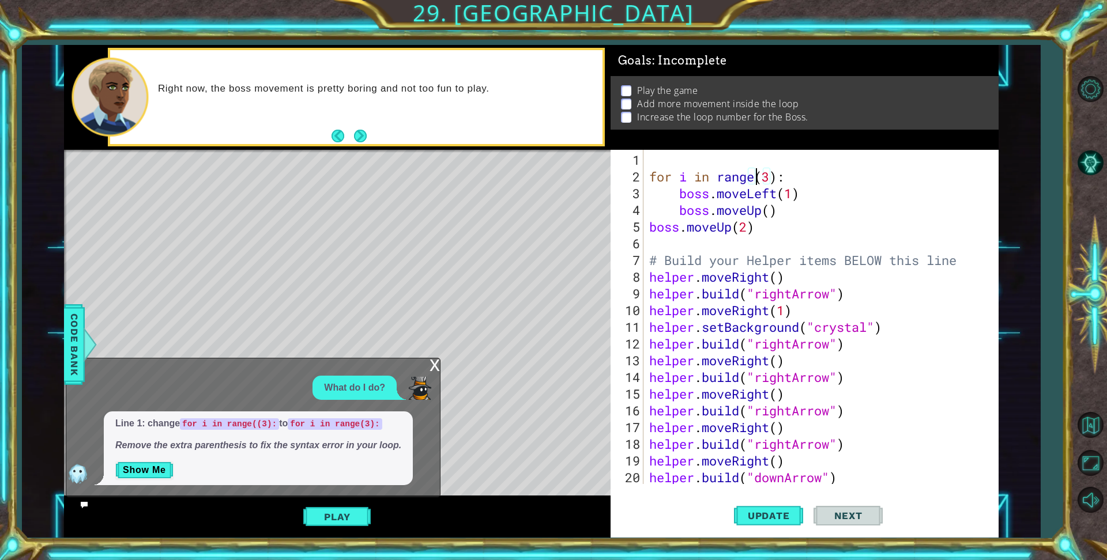
scroll to position [0, 5]
click at [353, 518] on button "Play" at bounding box center [336, 517] width 67 height 22
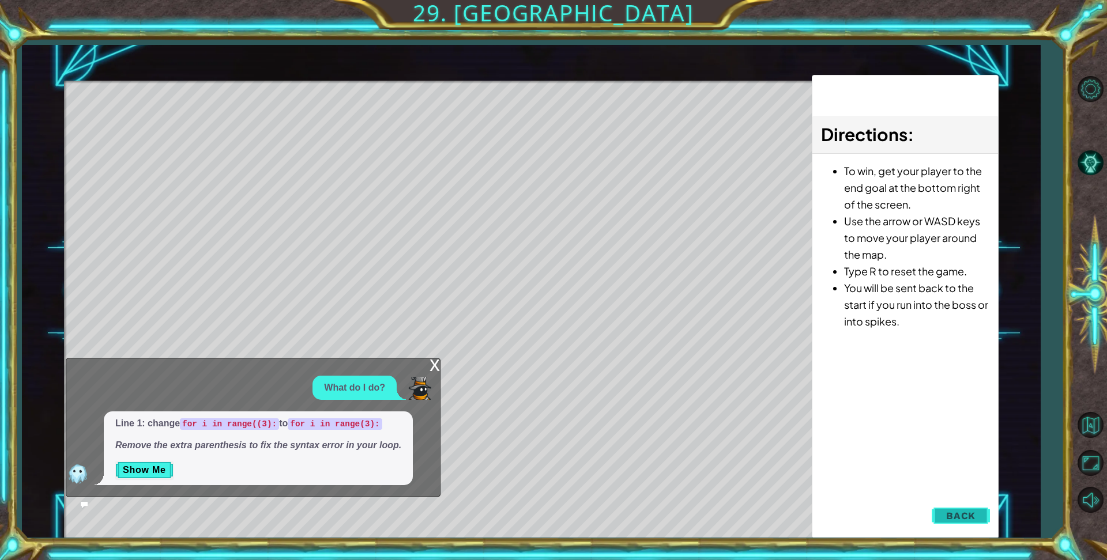
click at [965, 507] on button "Back" at bounding box center [960, 515] width 58 height 23
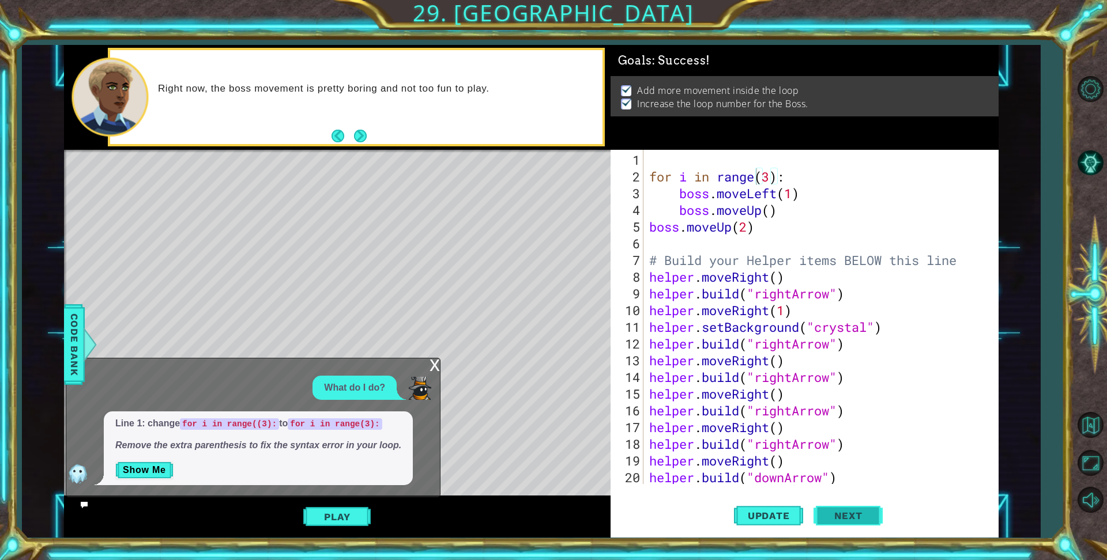
click at [843, 513] on span "Next" at bounding box center [847, 519] width 51 height 12
type textarea "boss.moveUp(2)"
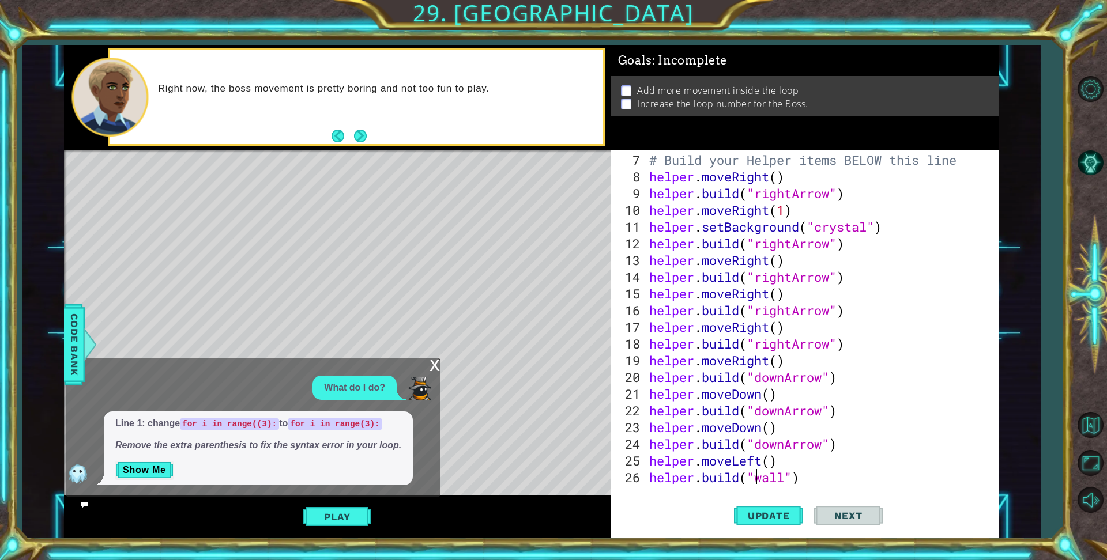
type textarea "helper.moveRight(2)"
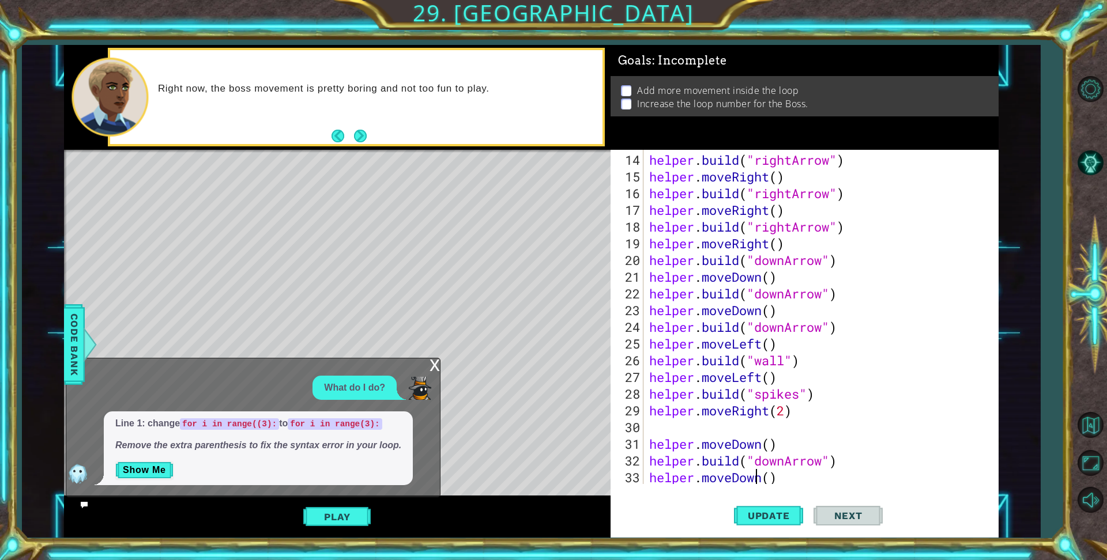
type textarea "[DOMAIN_NAME]("downArrow")"
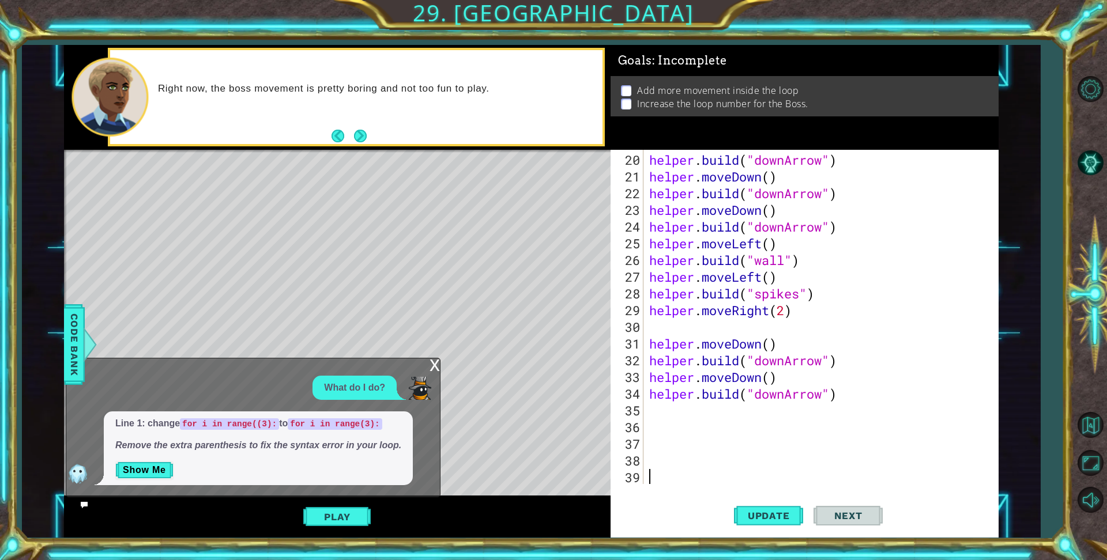
scroll to position [318, 0]
click at [681, 323] on div "helper . build ( "downArrow" ) helper . moveDown ( ) helper . build ( "downArro…" at bounding box center [819, 336] width 345 height 368
click at [652, 331] on div "helper . build ( "downArrow" ) helper . moveDown ( ) helper . build ( "downArro…" at bounding box center [819, 336] width 345 height 368
click at [662, 327] on div "helper . build ( "downArrow" ) helper . moveDown ( ) helper . build ( "downArro…" at bounding box center [819, 336] width 345 height 368
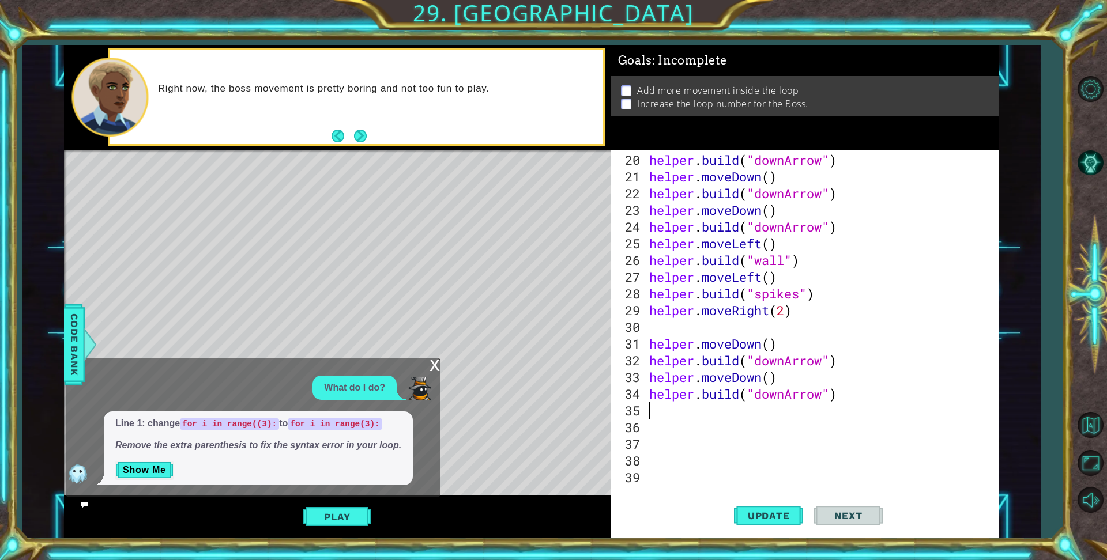
click at [662, 327] on div "helper . build ( "downArrow" ) helper . moveDown ( ) helper . build ( "downArro…" at bounding box center [819, 336] width 345 height 368
type textarea "helper.moveDown()"
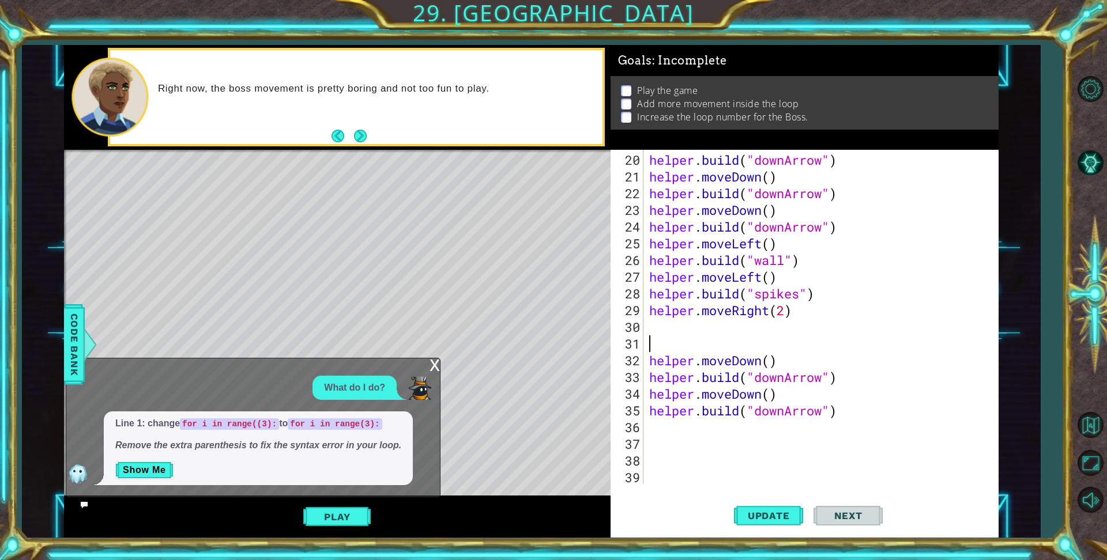
type textarea "helper.moveRight(2)"
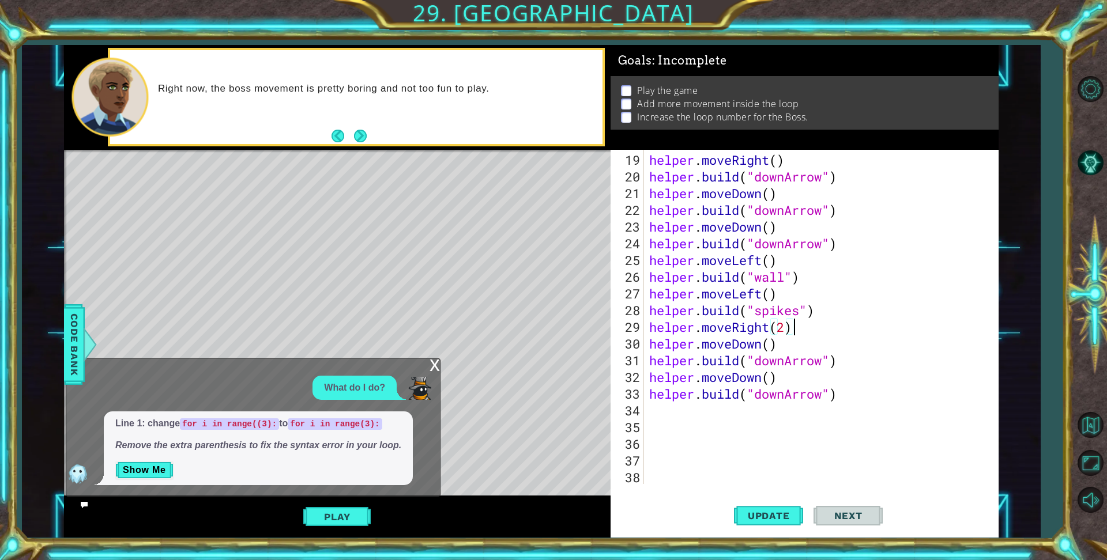
scroll to position [301, 0]
click at [675, 414] on div "helper . moveRight ( ) helper . build ( "downArrow" ) helper . moveDown ( ) hel…" at bounding box center [819, 336] width 345 height 368
click at [859, 515] on span "Next" at bounding box center [847, 519] width 51 height 12
click at [786, 524] on button "Update" at bounding box center [768, 516] width 69 height 39
click at [335, 518] on button "Play" at bounding box center [336, 517] width 67 height 22
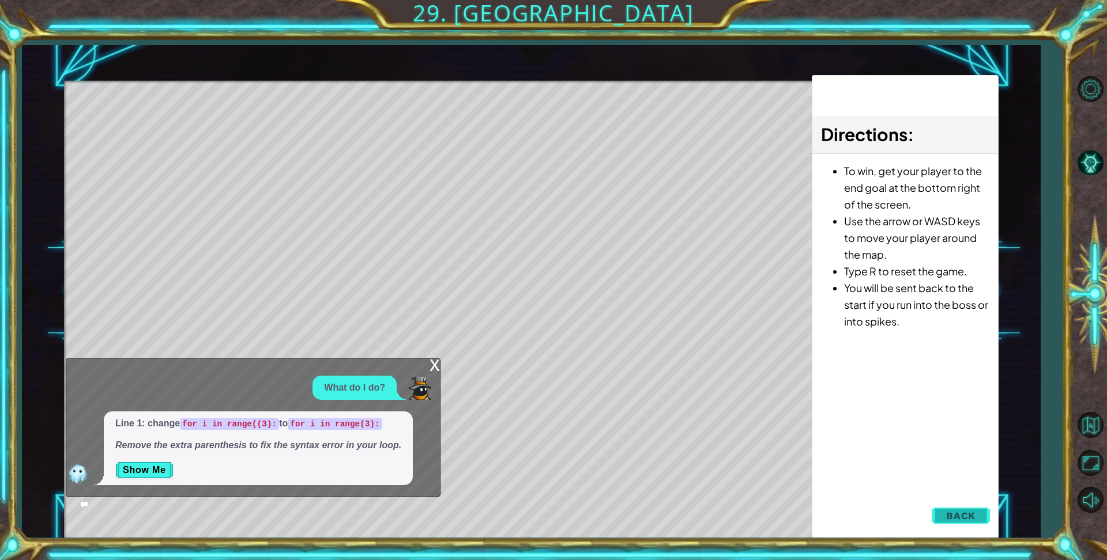
click at [956, 516] on span "Back" at bounding box center [960, 516] width 29 height 12
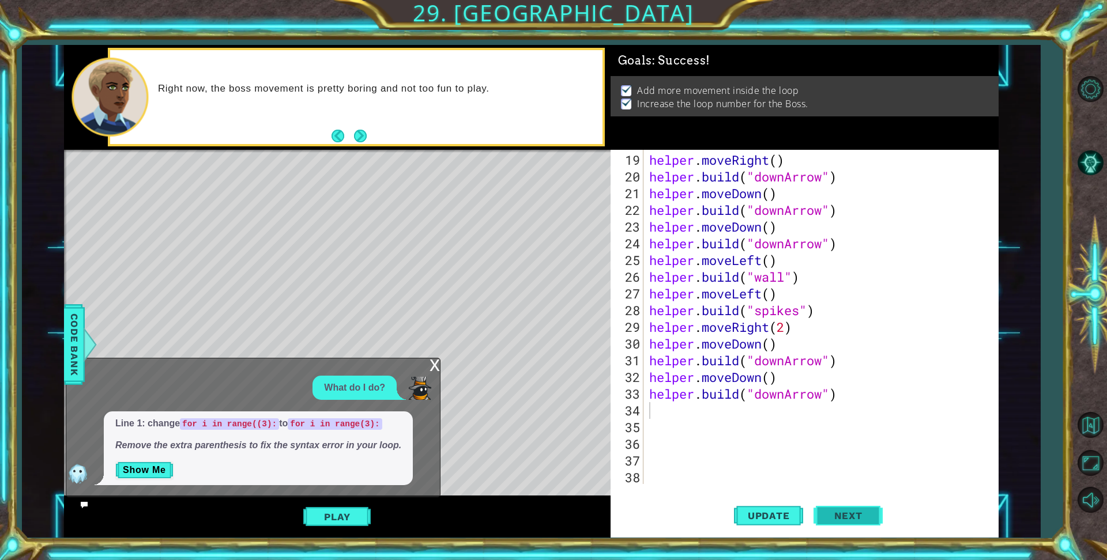
click at [866, 520] on span "Next" at bounding box center [847, 517] width 51 height 12
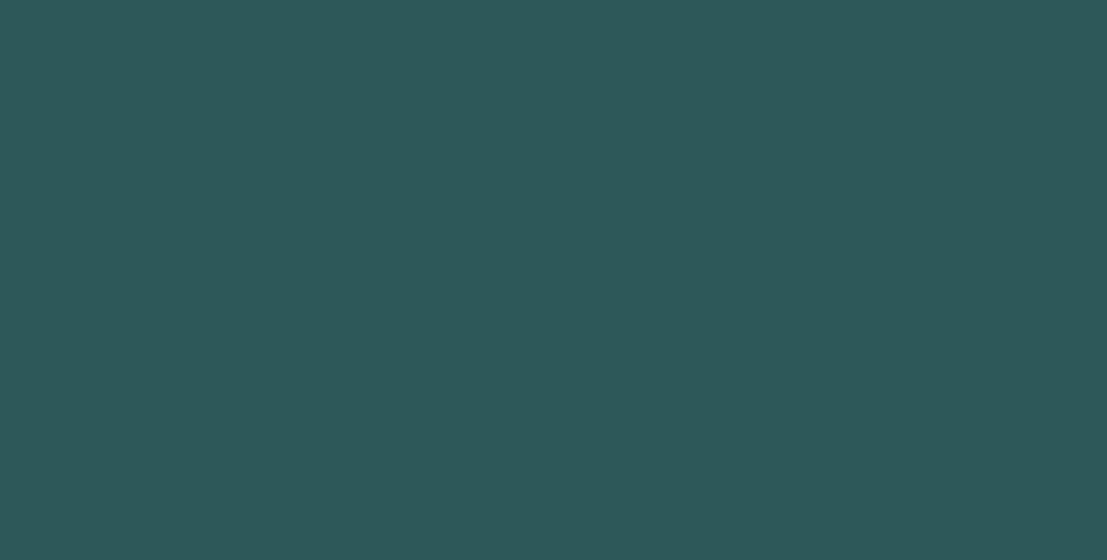
click at [861, 512] on body "1 2 3 4 5 6 7 8 9 boss.moveUp (steps) press enter ההההההההההההההההההההההההההההה…" at bounding box center [553, 280] width 1107 height 560
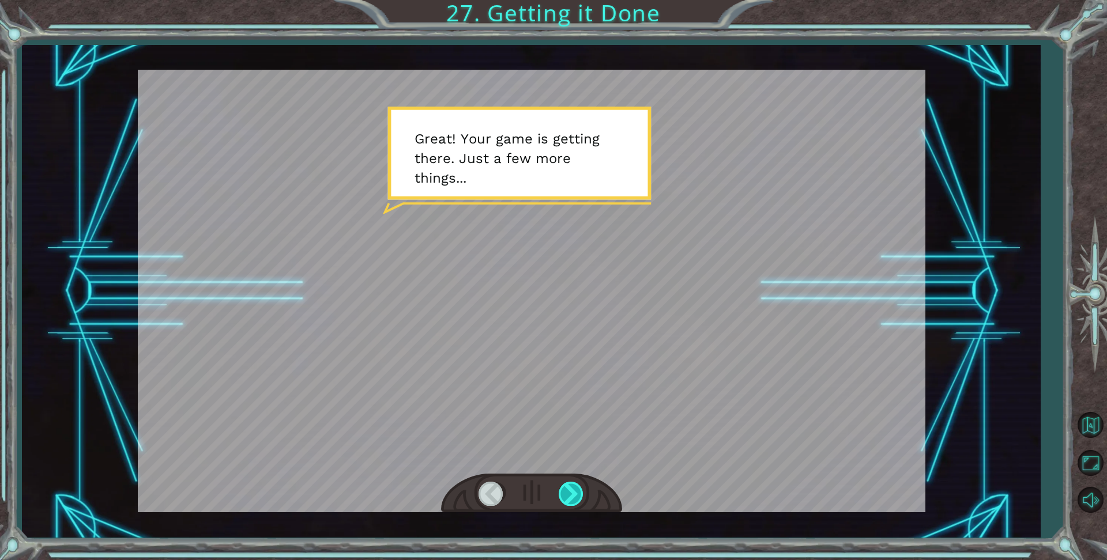
click at [576, 500] on div at bounding box center [572, 494] width 26 height 24
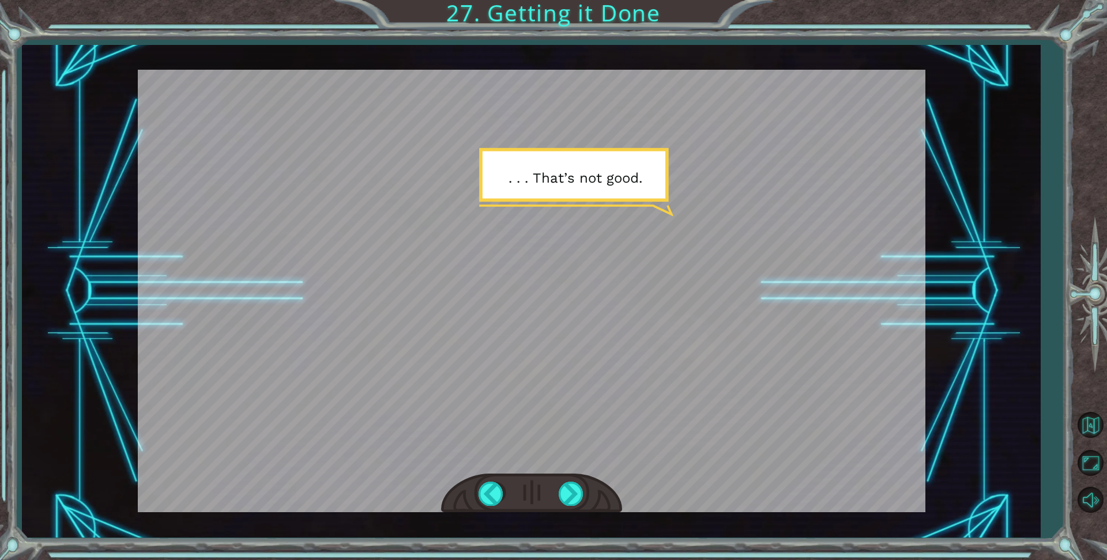
click at [580, 493] on div at bounding box center [572, 494] width 26 height 24
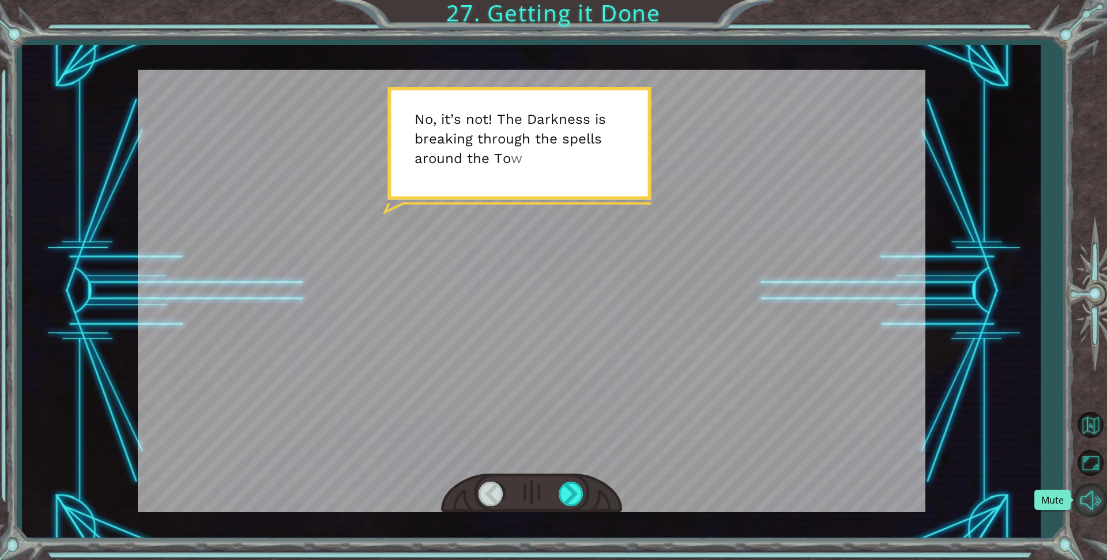
click at [1097, 499] on button "Mute" at bounding box center [1089, 500] width 33 height 33
click at [1089, 493] on button "Unmute" at bounding box center [1089, 500] width 33 height 33
click at [572, 495] on div at bounding box center [572, 494] width 26 height 24
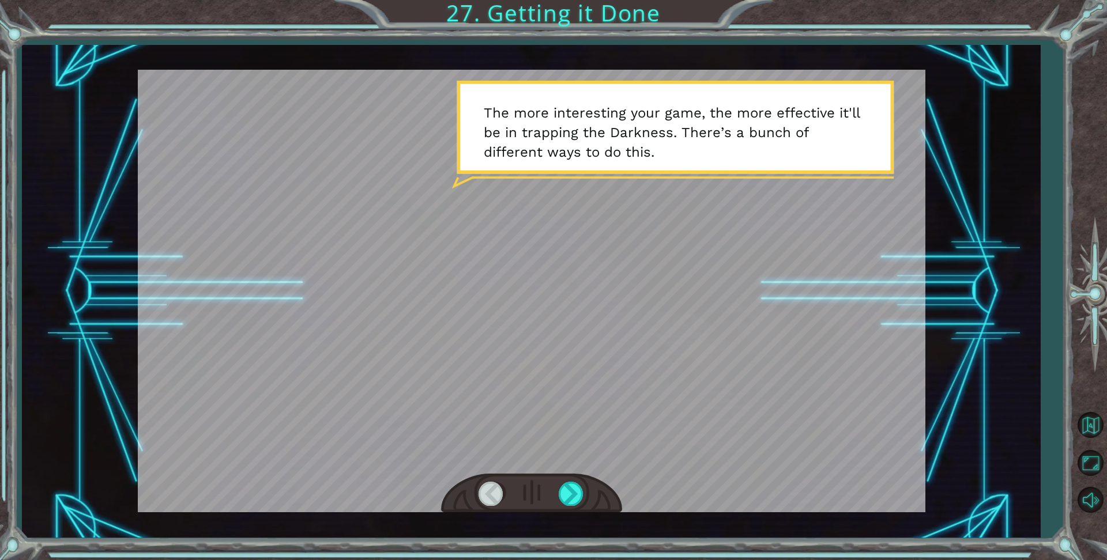
click at [450, 31] on div "Temporary Text G r e a t ! Y o u r g a m e i s g e t t i n g t h e r e . J u s …" at bounding box center [553, 280] width 1107 height 560
drag, startPoint x: 450, startPoint y: 31, endPoint x: 504, endPoint y: 131, distance: 114.0
click at [451, 36] on div "Temporary Text G r e a t ! Y o u r g a m e i s g e t t i n g t h e r e . J u s …" at bounding box center [553, 280] width 1107 height 560
drag, startPoint x: 504, startPoint y: 131, endPoint x: 828, endPoint y: 458, distance: 459.7
click at [785, 444] on div at bounding box center [531, 291] width 787 height 443
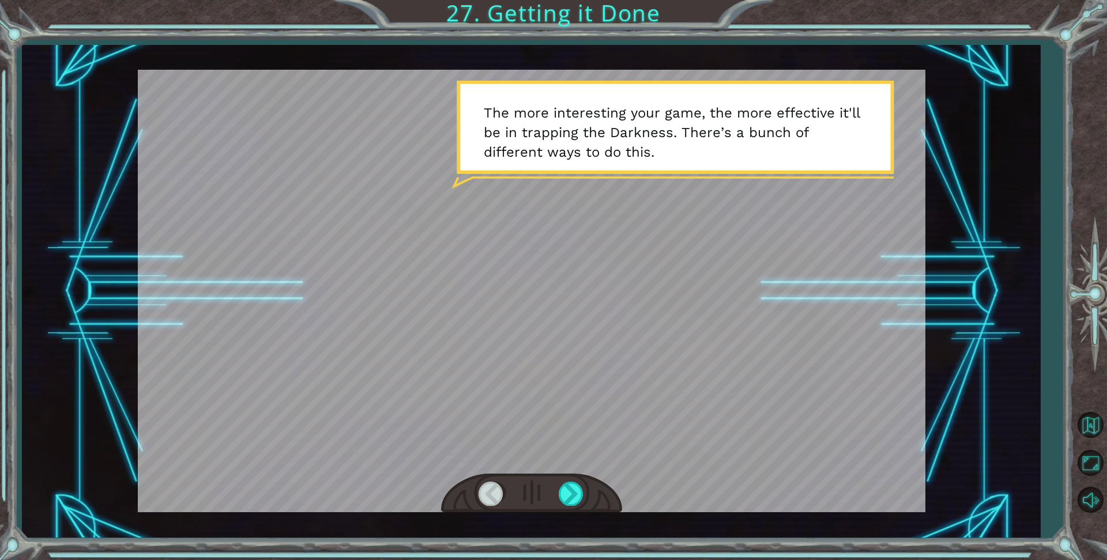
drag, startPoint x: 839, startPoint y: 469, endPoint x: 956, endPoint y: 512, distance: 125.3
click at [955, 519] on div "Temporary Text G r e a t ! Y o u r g a m e i s g e t t i n g t h e r e . J u s …" at bounding box center [531, 291] width 1018 height 493
drag, startPoint x: 580, startPoint y: 496, endPoint x: 586, endPoint y: 489, distance: 9.0
click at [583, 493] on div at bounding box center [572, 494] width 26 height 24
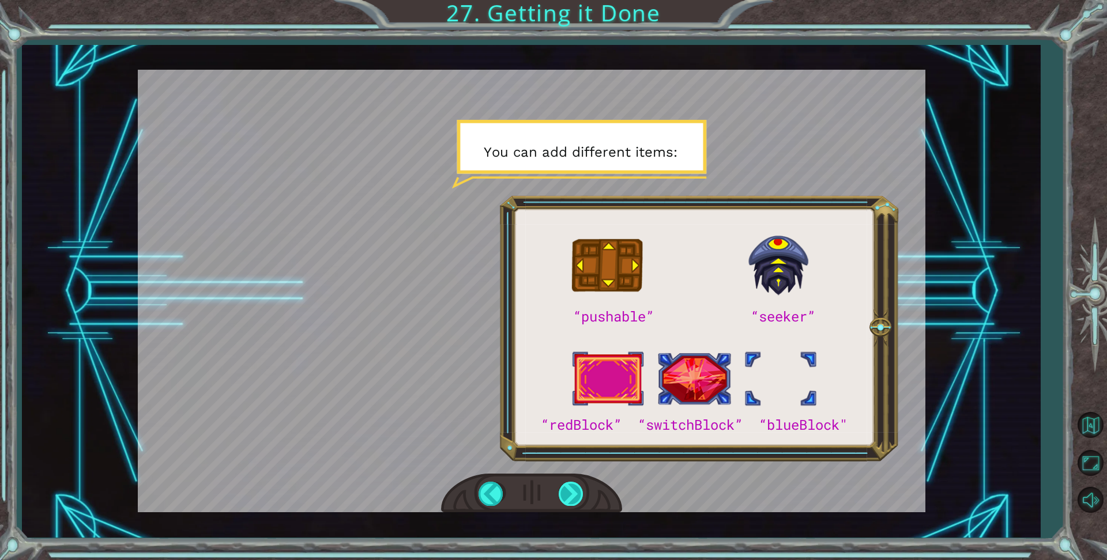
click at [567, 495] on div at bounding box center [572, 494] width 26 height 24
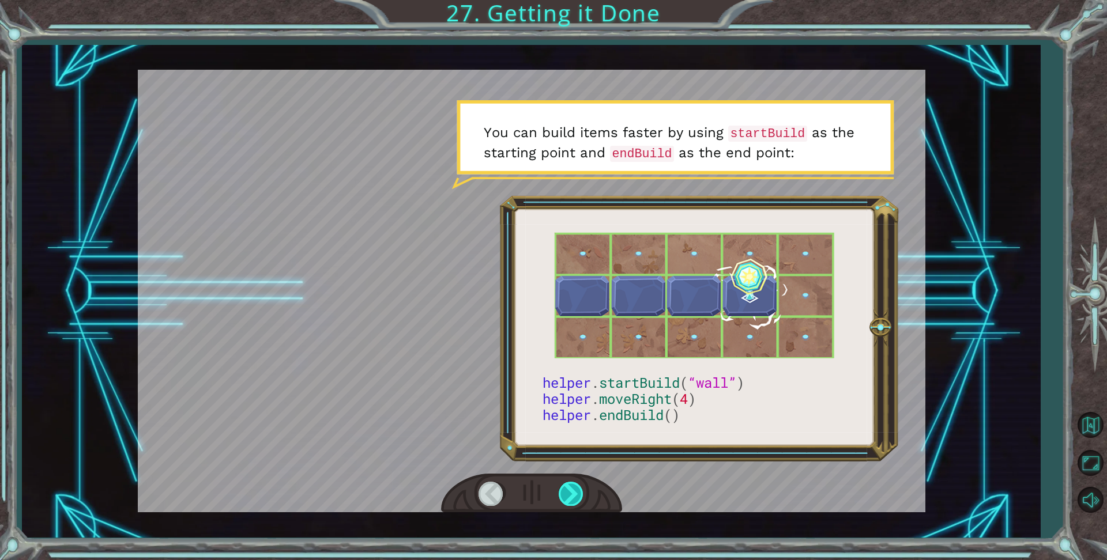
click at [578, 499] on div at bounding box center [572, 494] width 26 height 24
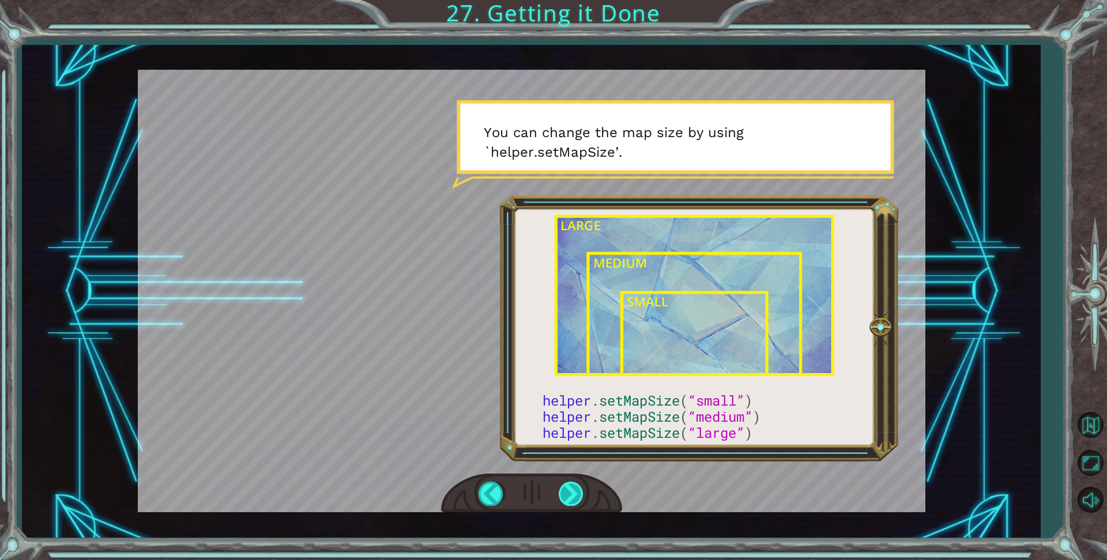
click at [571, 495] on div at bounding box center [572, 494] width 26 height 24
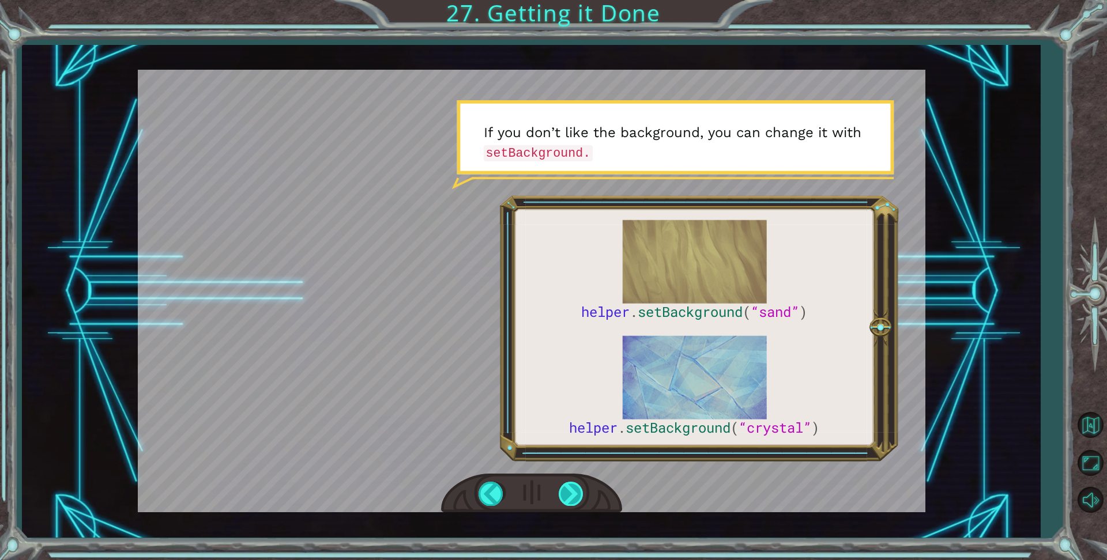
click at [561, 496] on div at bounding box center [572, 494] width 26 height 24
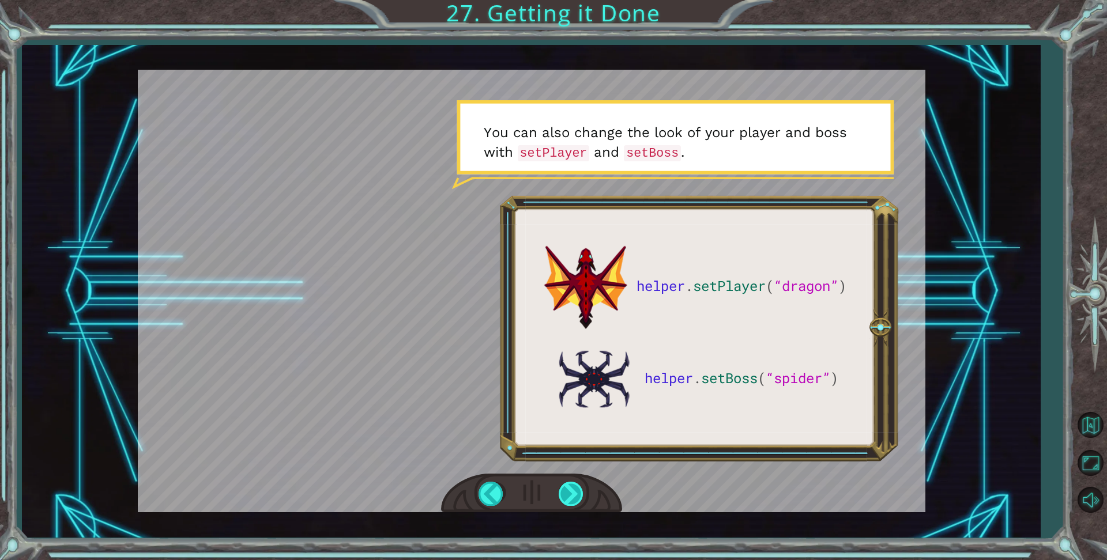
click at [572, 490] on div at bounding box center [572, 494] width 26 height 24
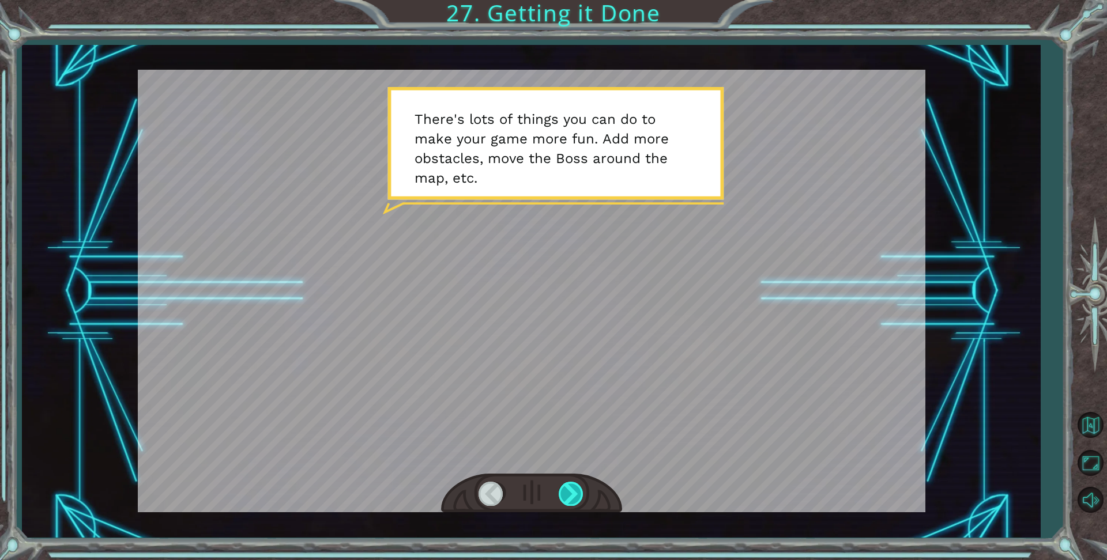
click at [582, 495] on div at bounding box center [572, 494] width 26 height 24
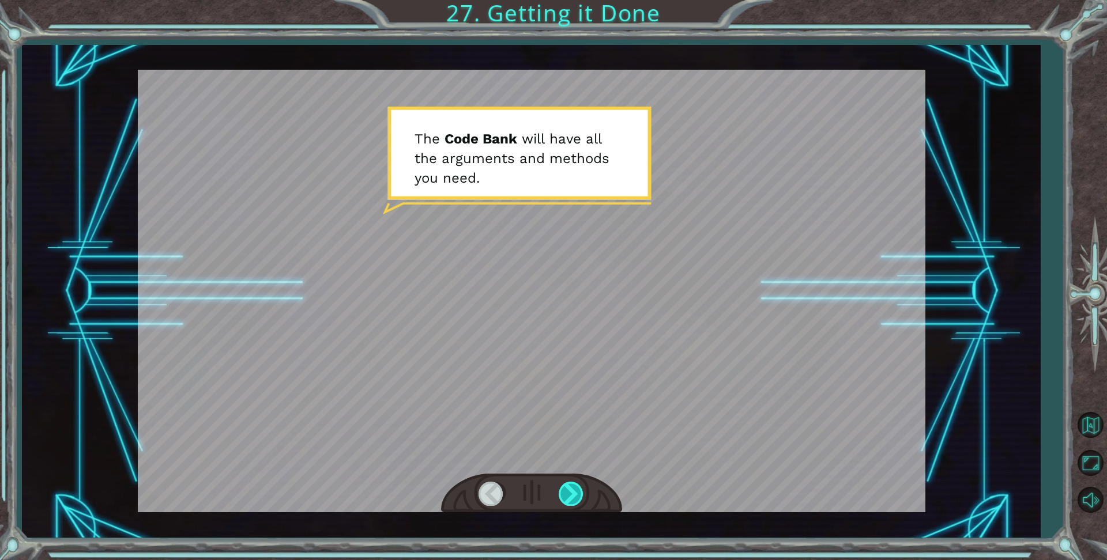
click at [578, 499] on div at bounding box center [572, 494] width 26 height 24
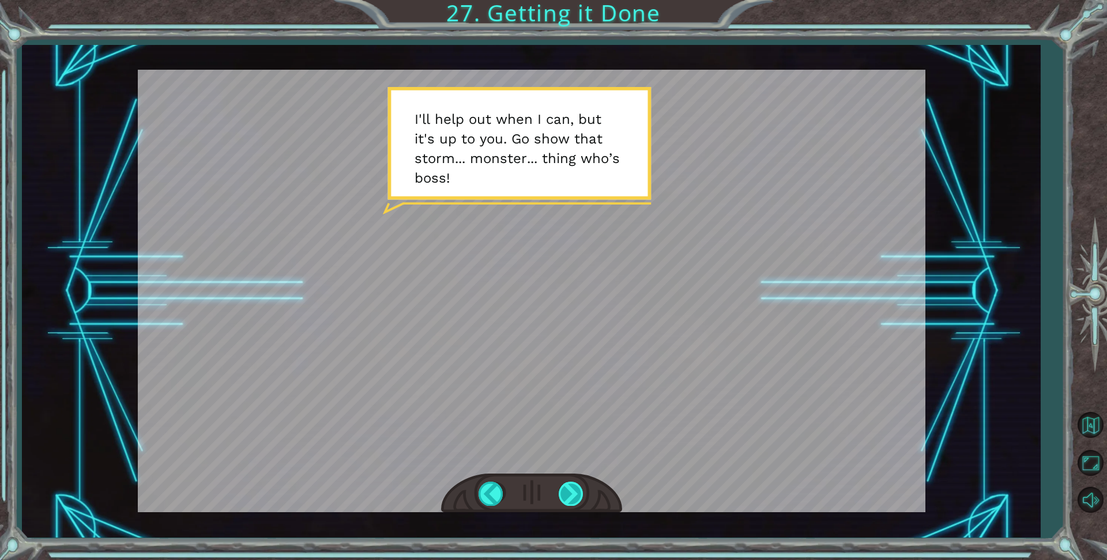
click at [574, 487] on div at bounding box center [572, 494] width 26 height 24
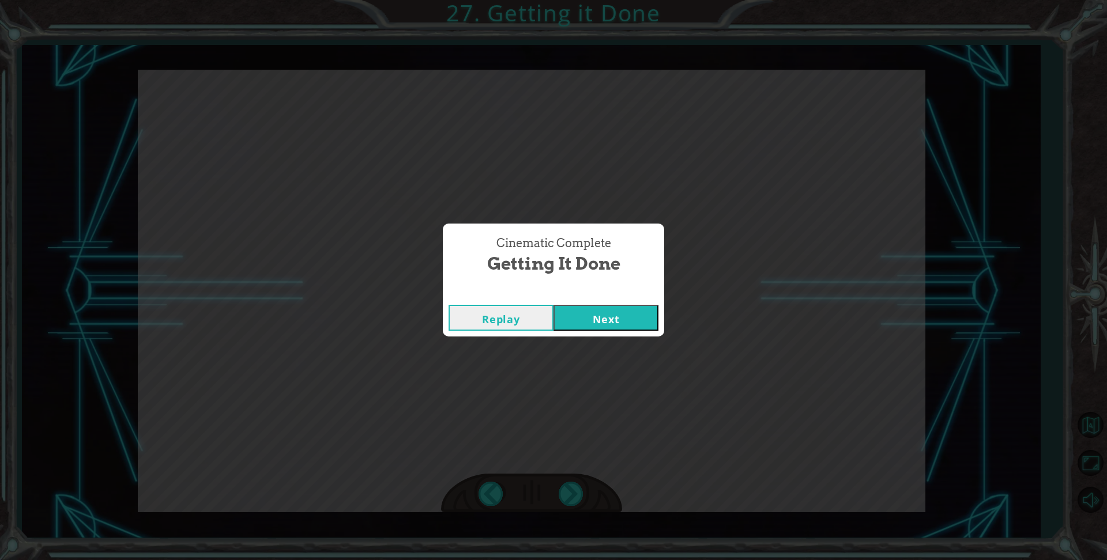
click at [650, 320] on button "Next" at bounding box center [605, 318] width 105 height 26
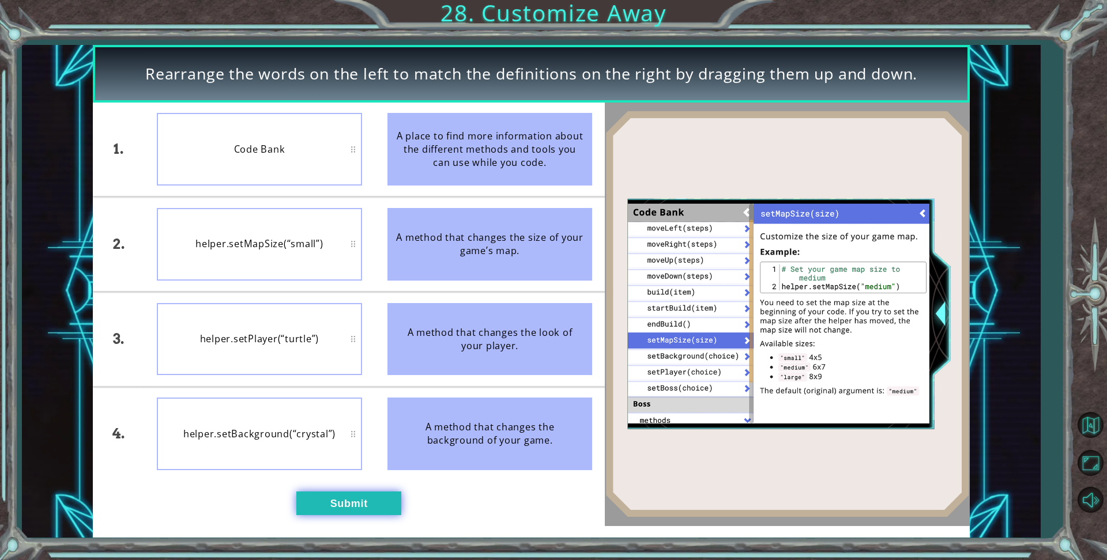
click at [336, 497] on button "Submit" at bounding box center [348, 503] width 105 height 23
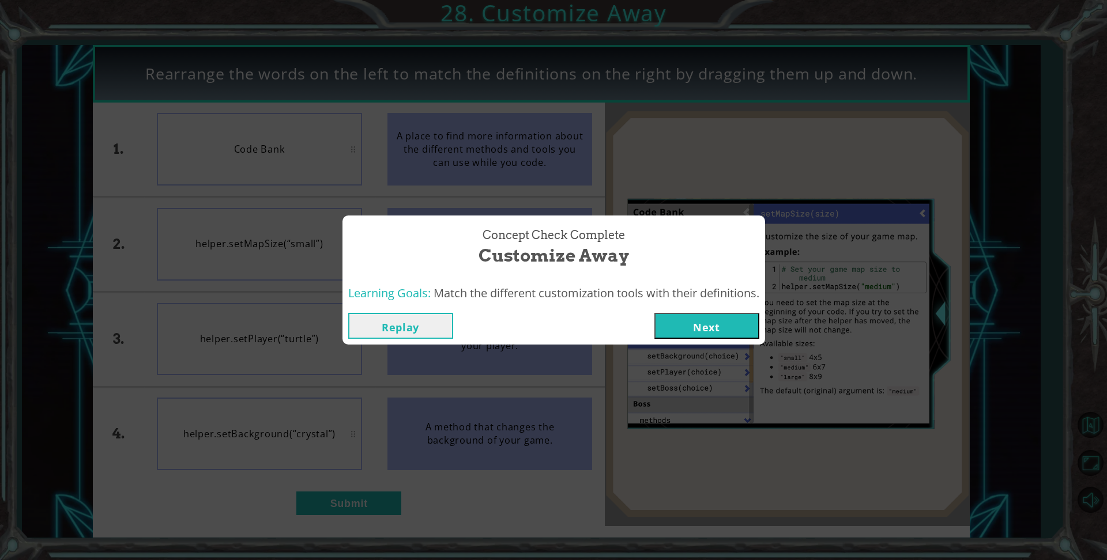
click at [676, 333] on button "Next" at bounding box center [706, 326] width 105 height 26
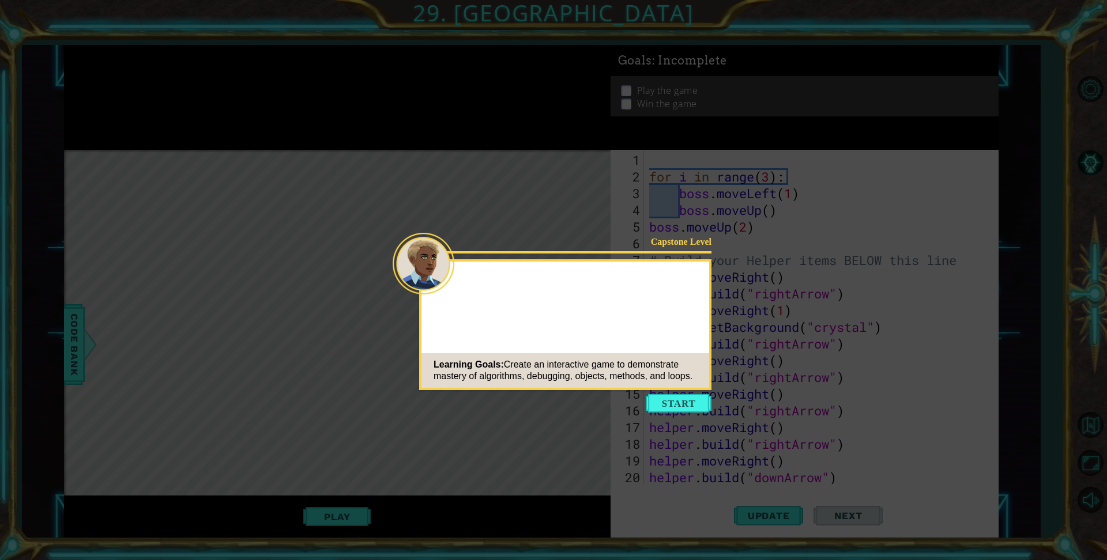
click at [676, 407] on button "Start" at bounding box center [679, 403] width 66 height 18
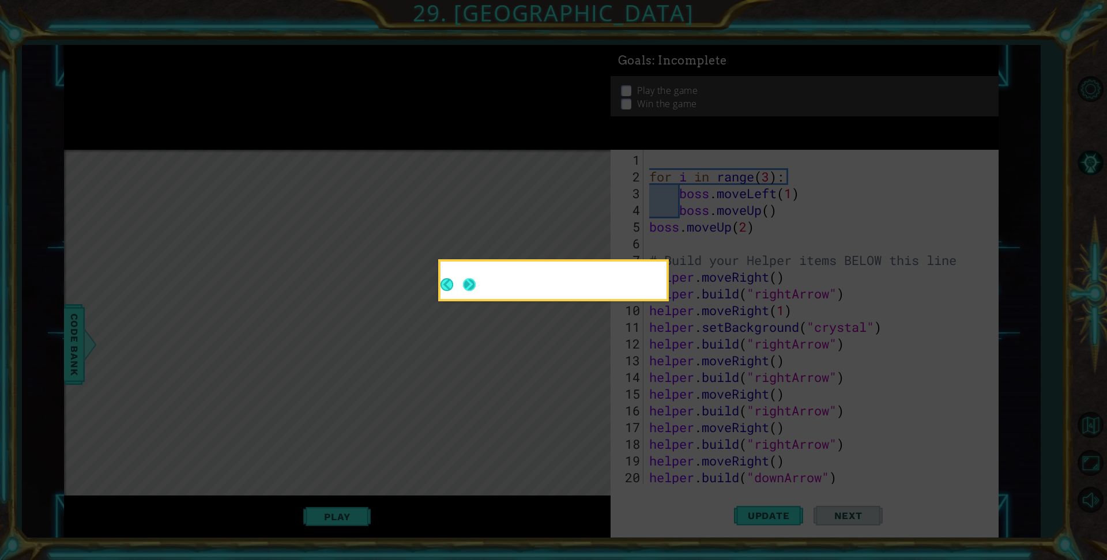
click at [469, 280] on button "Next" at bounding box center [469, 285] width 14 height 14
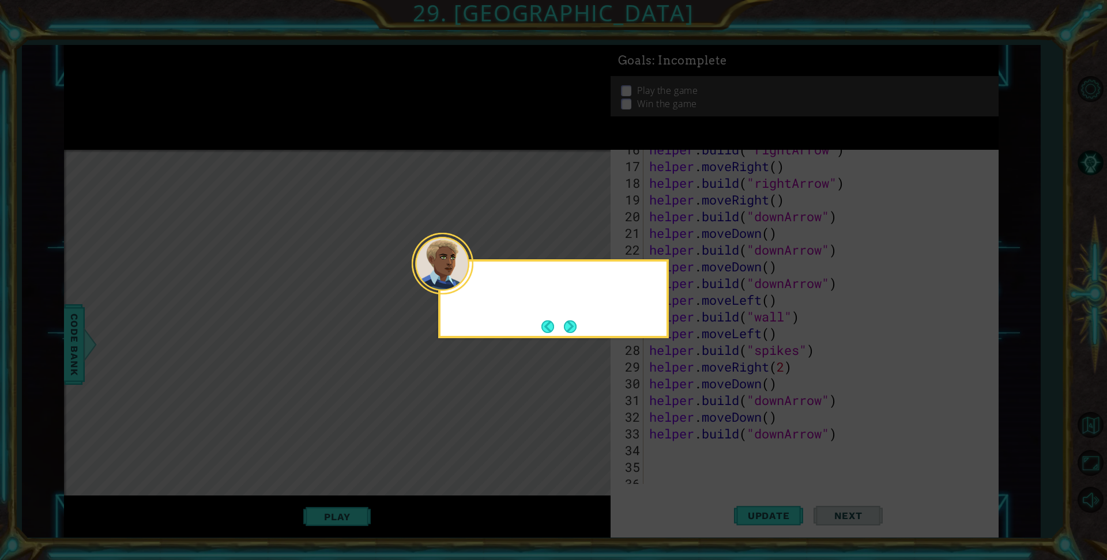
scroll to position [301, 0]
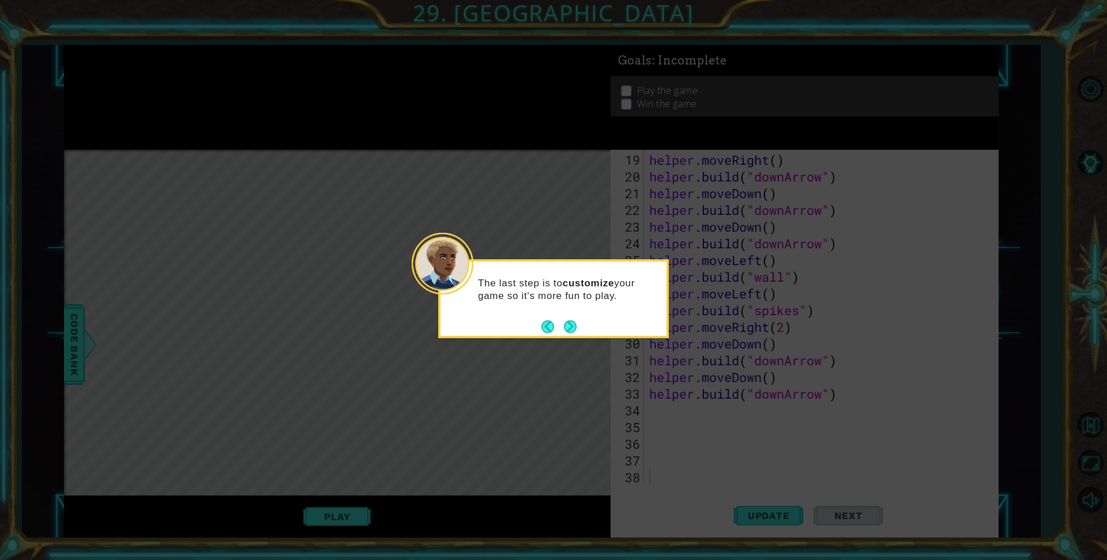
click at [572, 318] on footer at bounding box center [558, 326] width 35 height 17
click at [571, 331] on button "Next" at bounding box center [570, 326] width 14 height 14
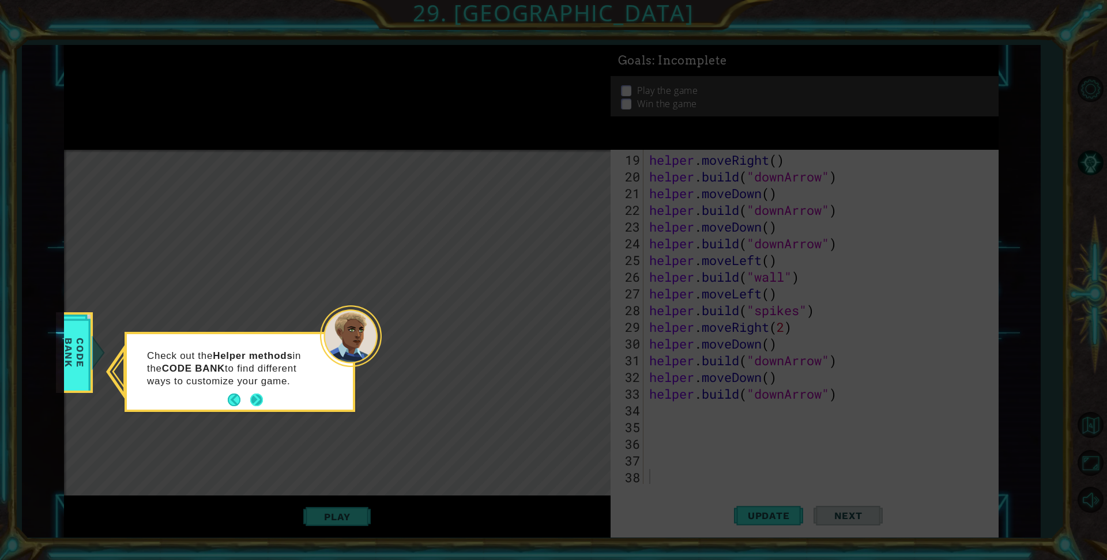
click at [262, 401] on button "Next" at bounding box center [257, 401] width 16 height 16
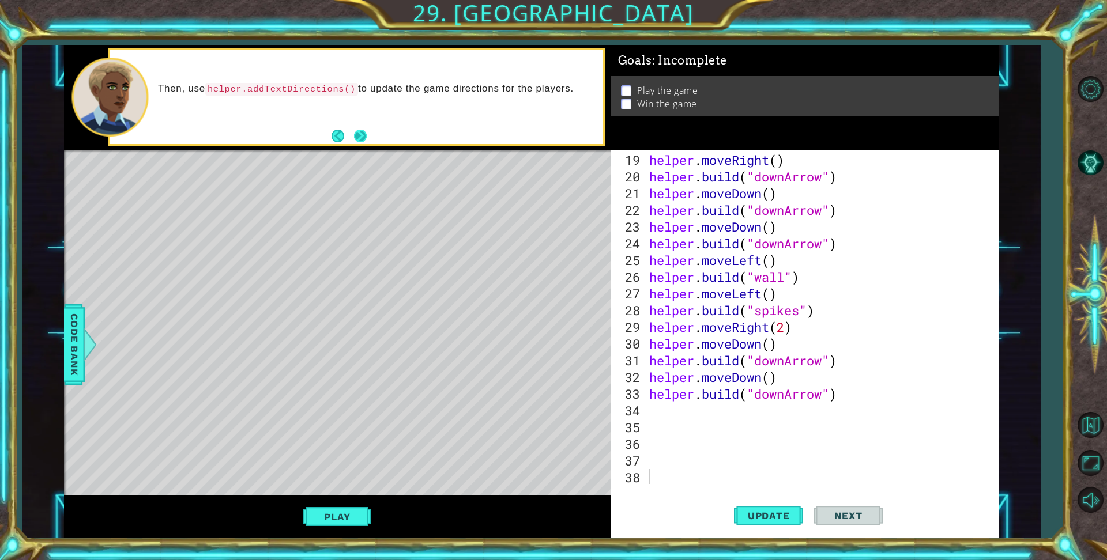
click at [360, 137] on button "Next" at bounding box center [360, 136] width 13 height 13
click at [358, 134] on button "Next" at bounding box center [360, 136] width 20 height 20
click at [654, 399] on div "helper . moveRight ( ) helper . build ( "downArrow" ) helper . moveDown ( ) hel…" at bounding box center [819, 336] width 345 height 368
type textarea "[DOMAIN_NAME]("downArrow")"
click at [655, 413] on div "helper . moveRight ( ) helper . build ( "downArrow" ) helper . moveDown ( ) hel…" at bounding box center [819, 336] width 345 height 368
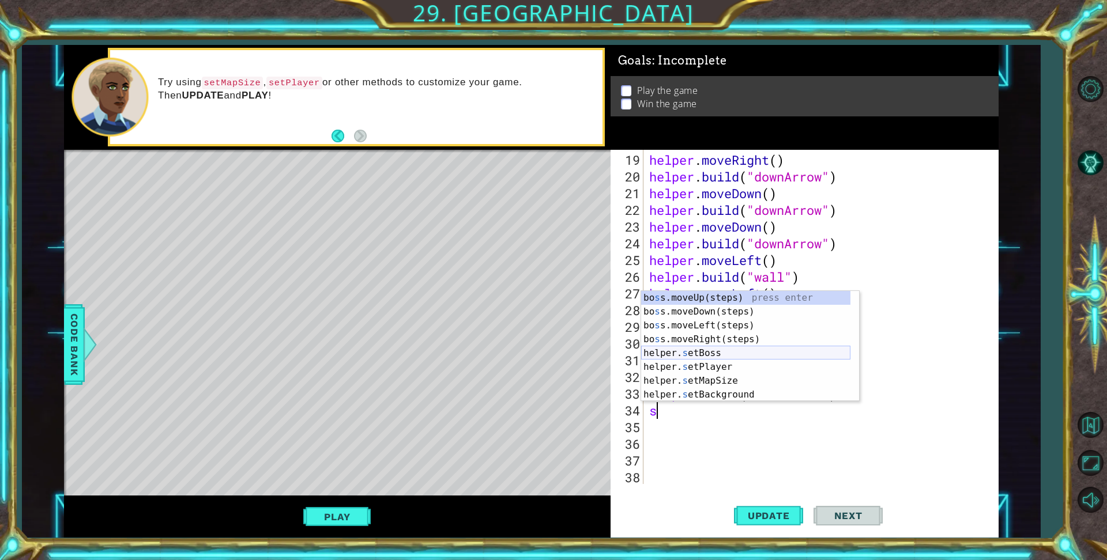
click at [740, 348] on div "[PERSON_NAME] s s.moveUp(steps) press enter bo s s.moveDown(steps) press enter …" at bounding box center [745, 360] width 209 height 138
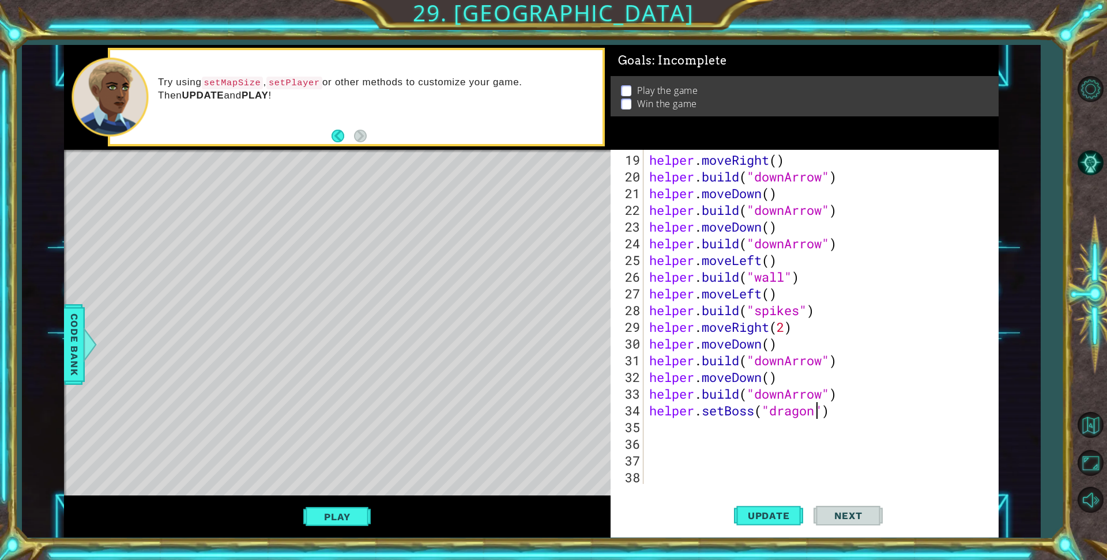
scroll to position [0, 7]
click at [785, 511] on span "Update" at bounding box center [768, 516] width 65 height 12
click at [767, 510] on span "Update" at bounding box center [768, 516] width 65 height 12
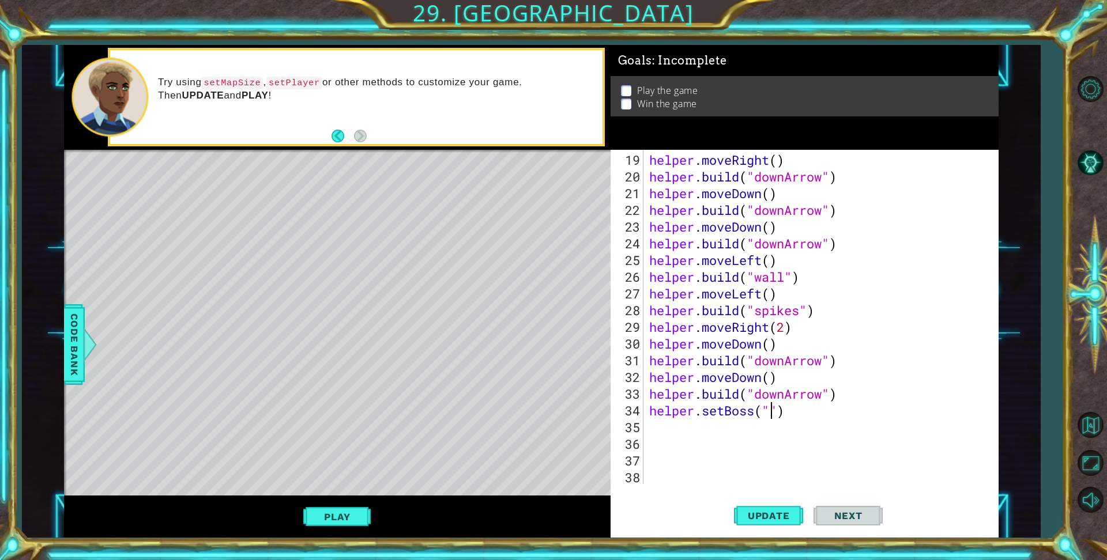
click at [790, 413] on div "helper . moveRight ( ) helper . build ( "downArrow" ) helper . moveDown ( ) hel…" at bounding box center [819, 336] width 345 height 368
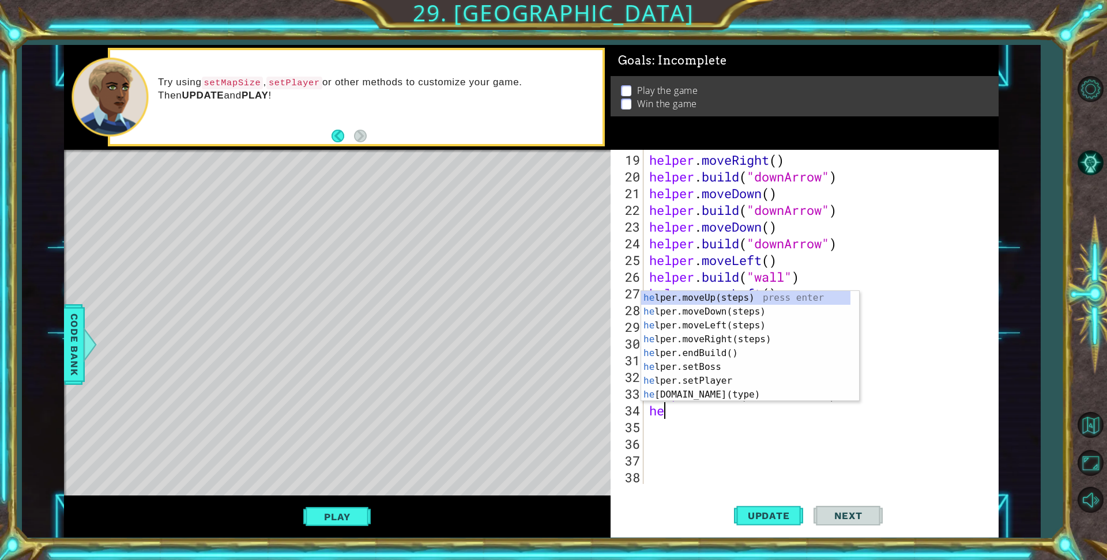
scroll to position [0, 0]
click at [748, 381] on div "he lper.moveUp(steps) press enter he lper.moveDown(steps) press enter he lper.m…" at bounding box center [745, 360] width 209 height 138
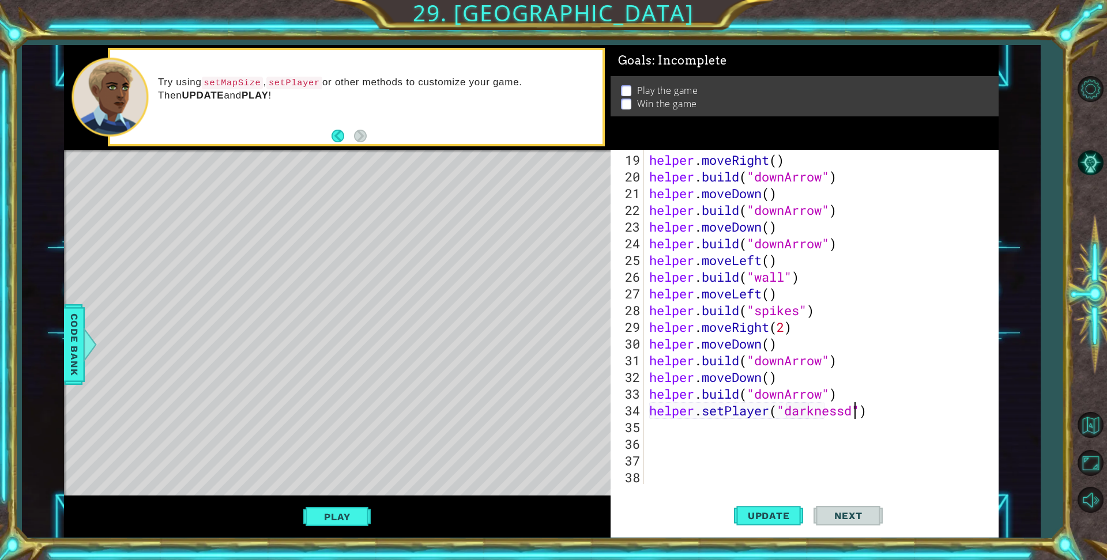
scroll to position [0, 9]
type textarea "helper.setPlayer("darkness")"
click at [661, 431] on div "helper . moveRight ( ) helper . build ( "downArrow" ) helper . moveDown ( ) hel…" at bounding box center [819, 336] width 345 height 368
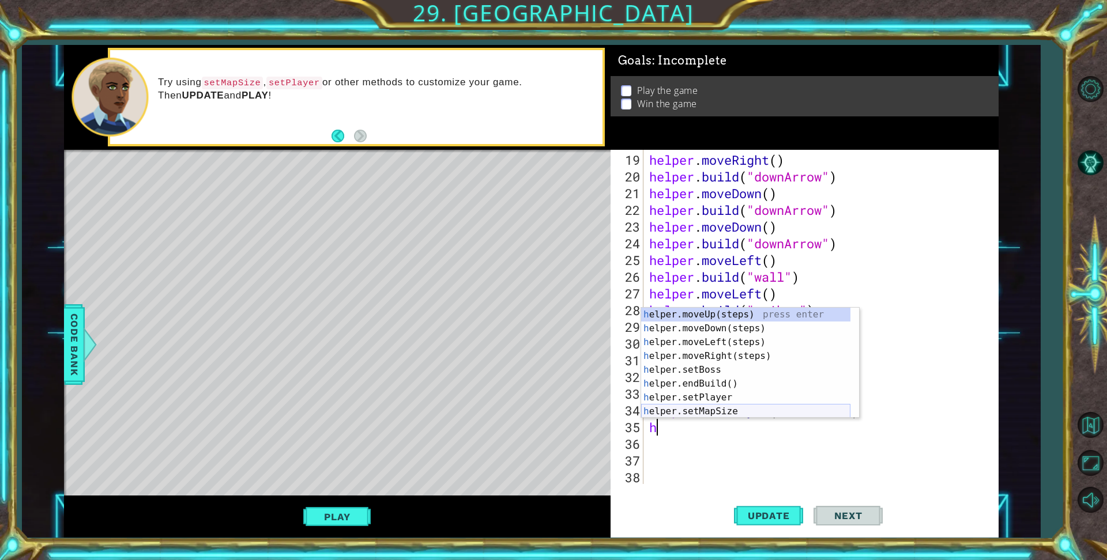
click at [786, 408] on div "h elper.moveUp(steps) press enter h elper.moveDown(steps) press enter h elper.m…" at bounding box center [745, 377] width 209 height 138
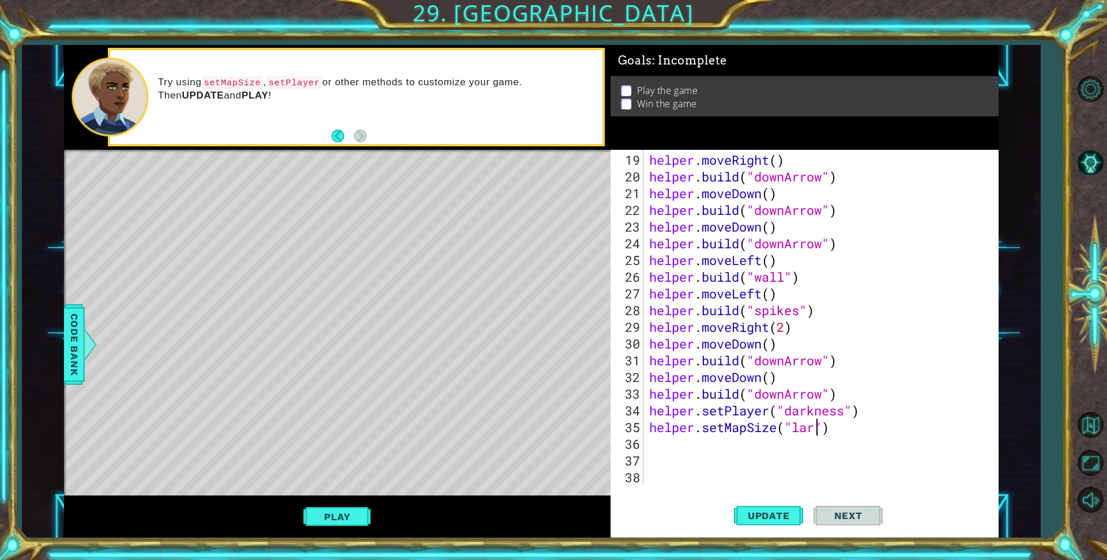
scroll to position [0, 8]
click at [775, 508] on button "Update" at bounding box center [768, 516] width 69 height 39
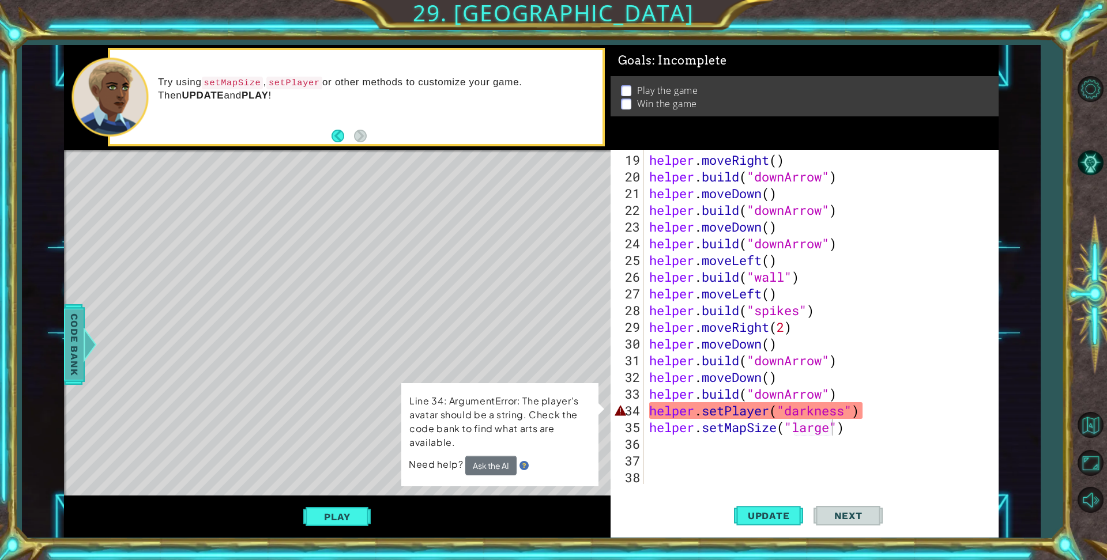
click at [92, 336] on div at bounding box center [90, 344] width 14 height 35
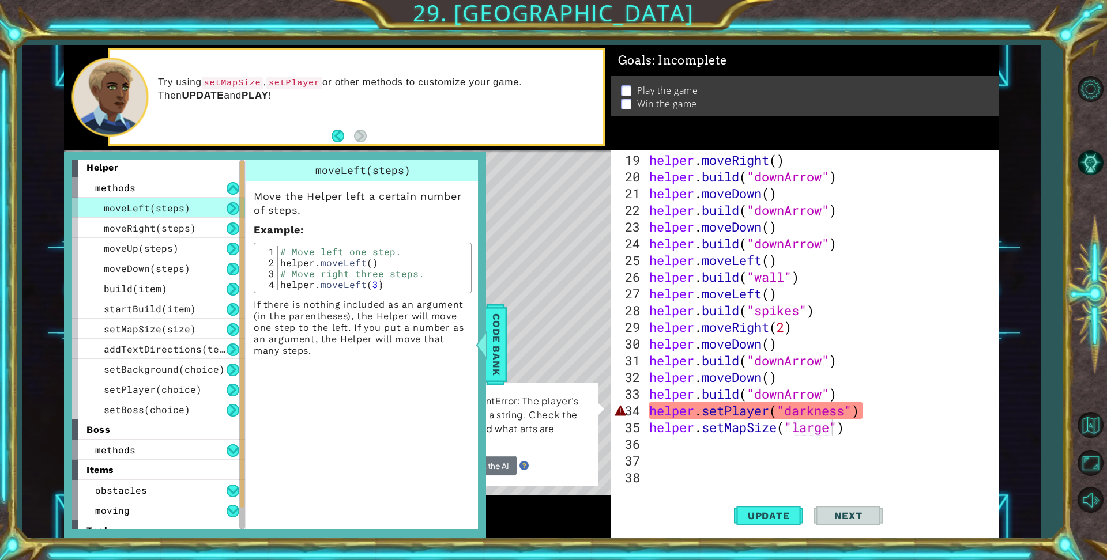
scroll to position [5, 0]
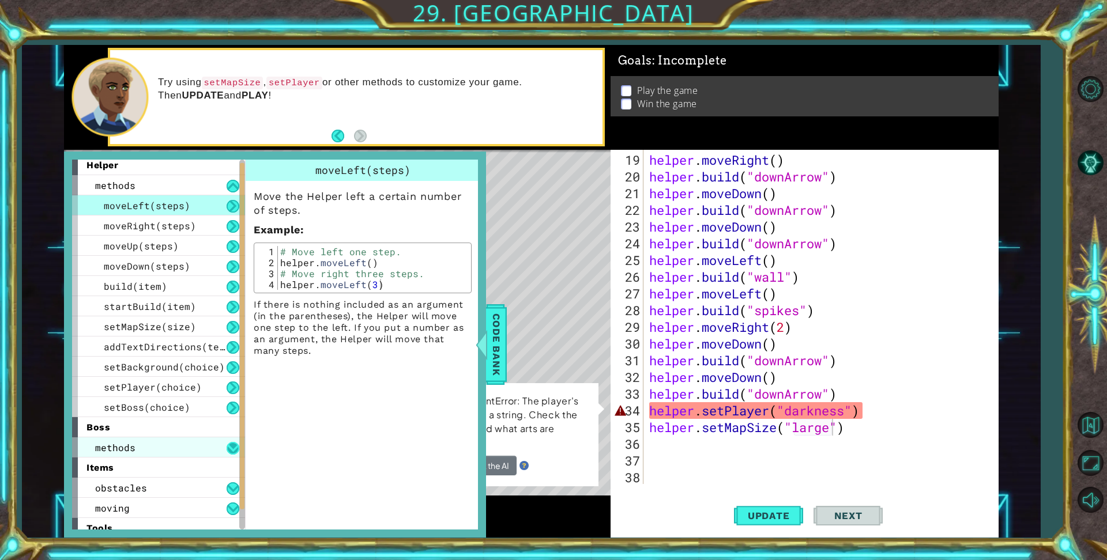
click at [237, 444] on button at bounding box center [233, 448] width 13 height 13
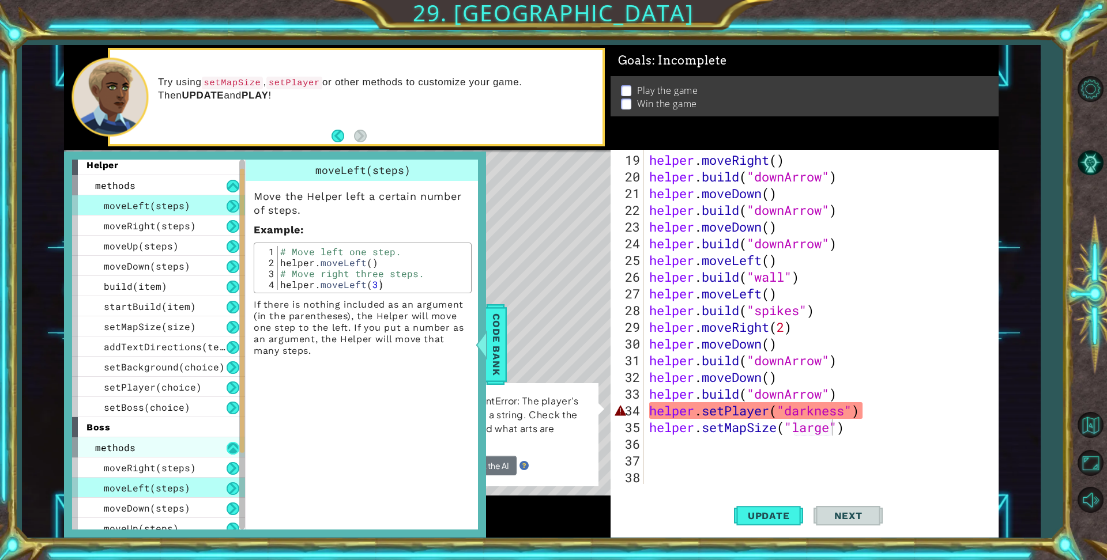
scroll to position [39, 0]
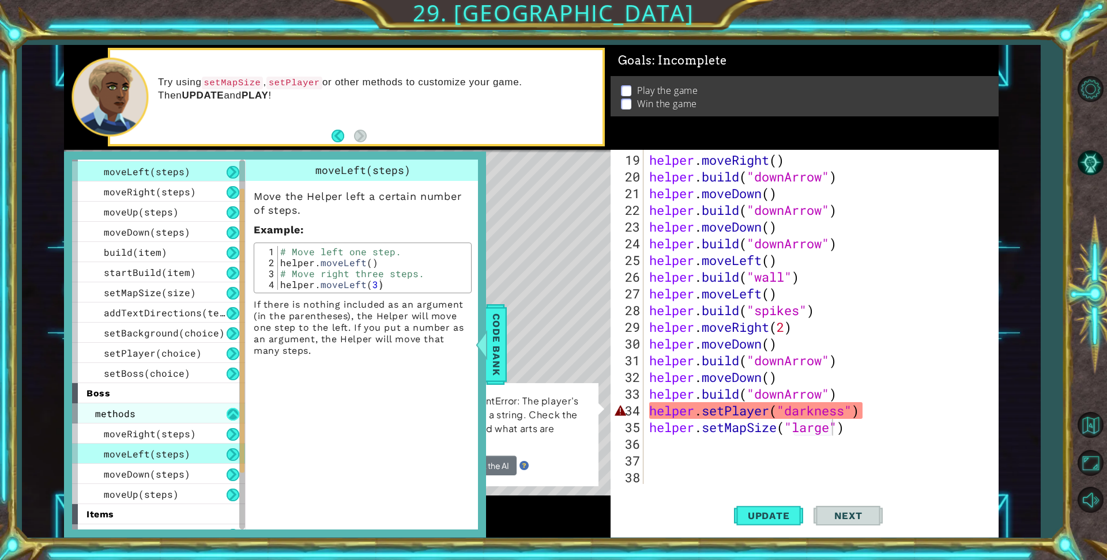
click at [238, 412] on button at bounding box center [233, 414] width 13 height 13
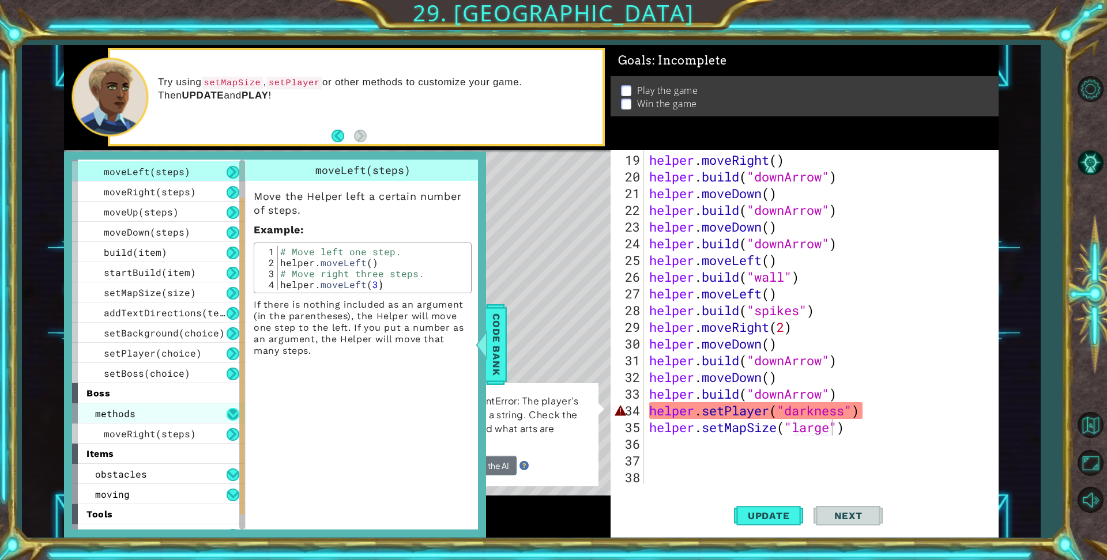
scroll to position [33, 0]
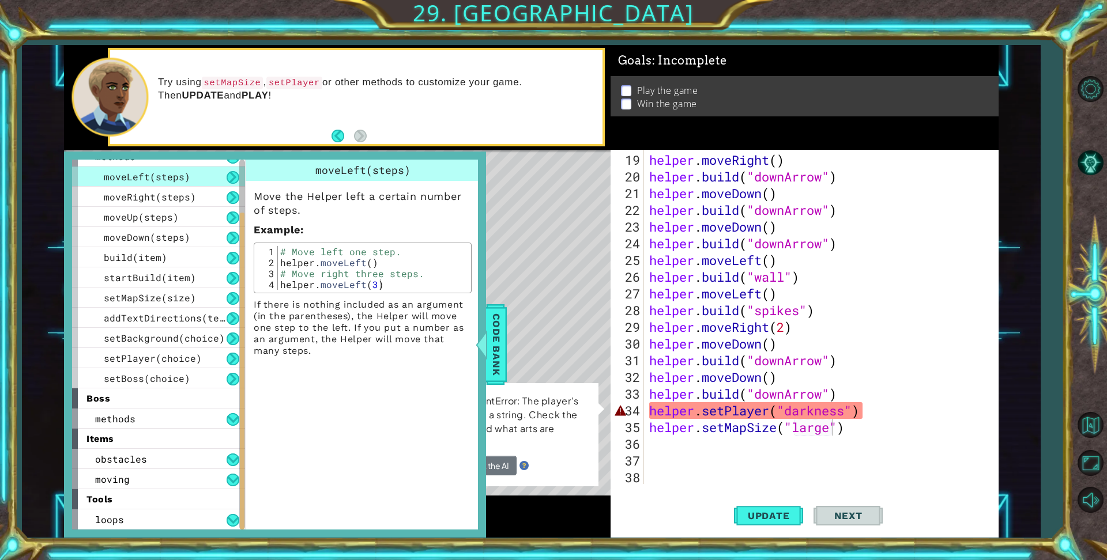
click at [169, 389] on div "boss" at bounding box center [158, 398] width 173 height 20
click at [173, 397] on div "boss" at bounding box center [158, 398] width 173 height 20
click at [229, 357] on button at bounding box center [233, 359] width 13 height 13
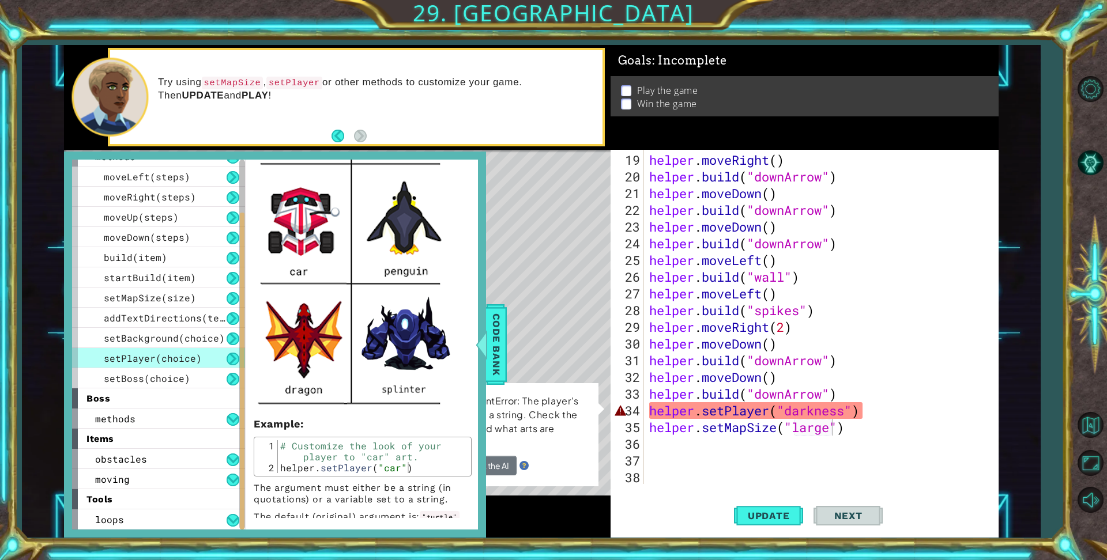
scroll to position [307, 0]
click at [847, 413] on div "helper . moveRight ( ) helper . build ( "downArrow" ) helper . moveDown ( ) hel…" at bounding box center [819, 336] width 345 height 368
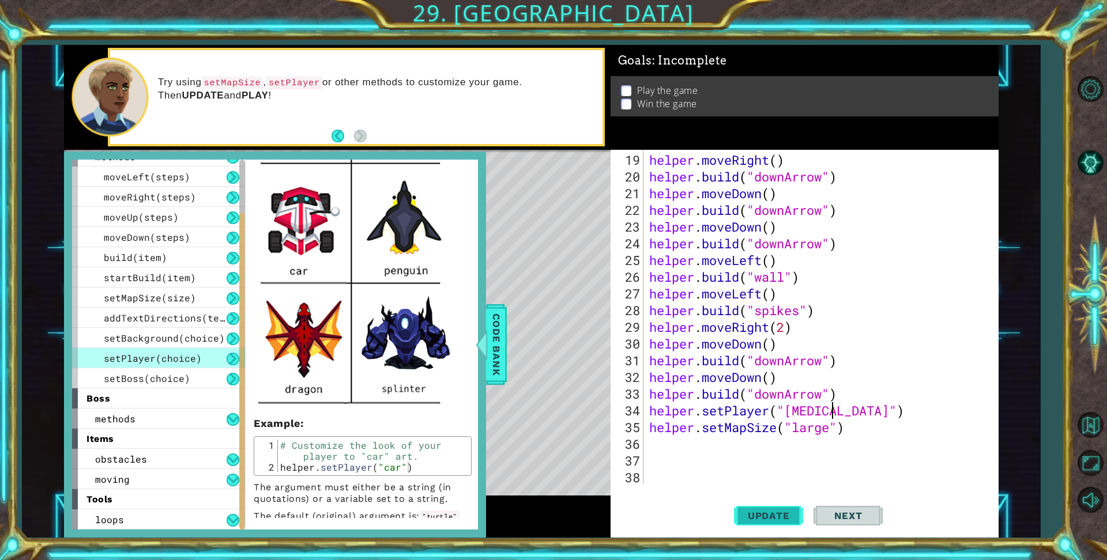
scroll to position [0, 9]
click at [889, 309] on div "helper . moveRight ( ) helper . build ( "downArrow" ) helper . moveDown ( ) hel…" at bounding box center [819, 336] width 345 height 368
click at [873, 352] on div "helper . moveRight ( ) helper . build ( "downArrow" ) helper . moveDown ( ) hel…" at bounding box center [819, 336] width 345 height 368
click at [757, 515] on span "Update" at bounding box center [768, 516] width 65 height 12
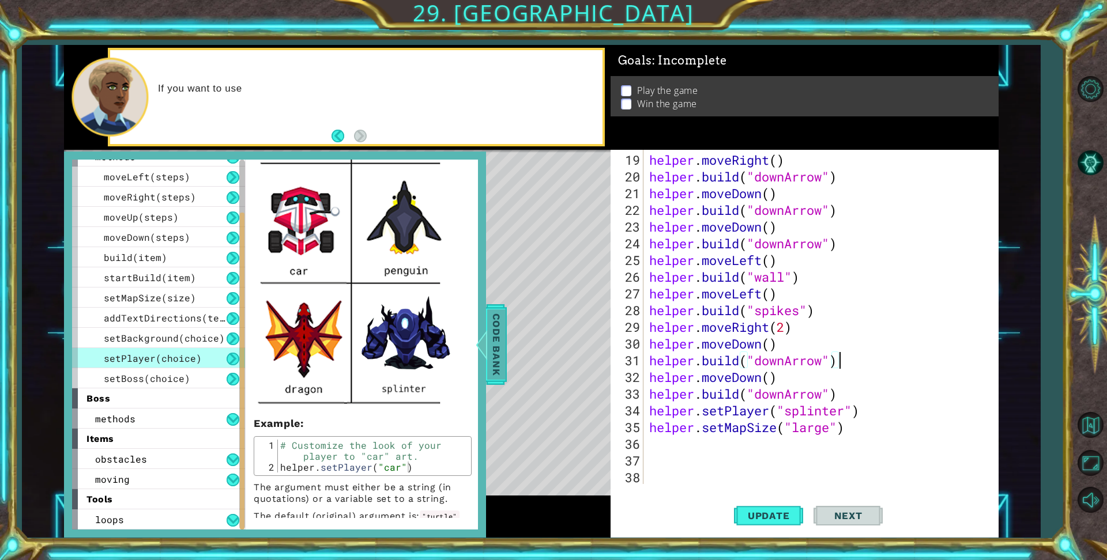
click at [494, 363] on span "Code Bank" at bounding box center [496, 345] width 18 height 70
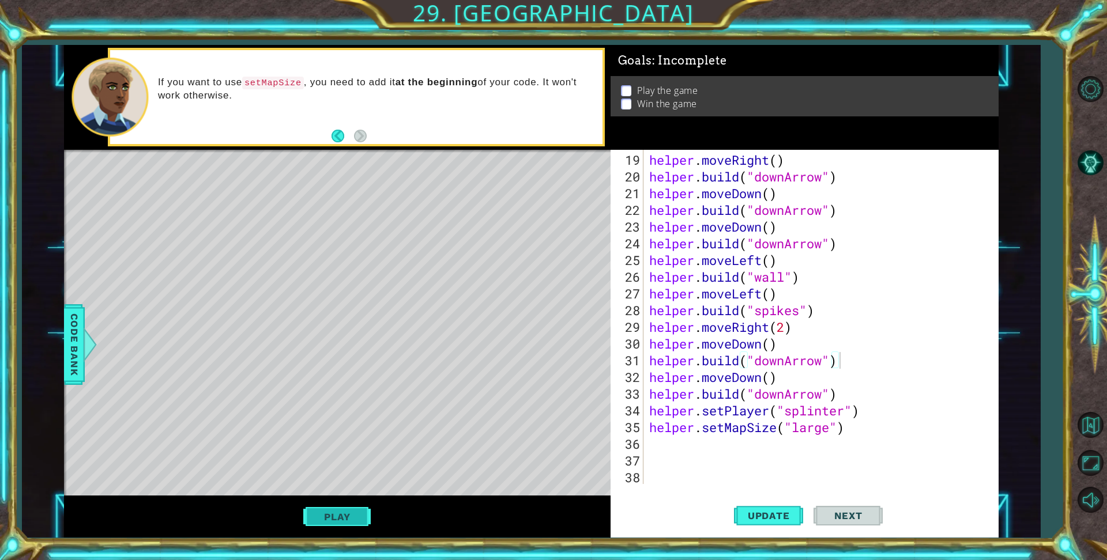
click at [350, 510] on button "Play" at bounding box center [336, 517] width 67 height 22
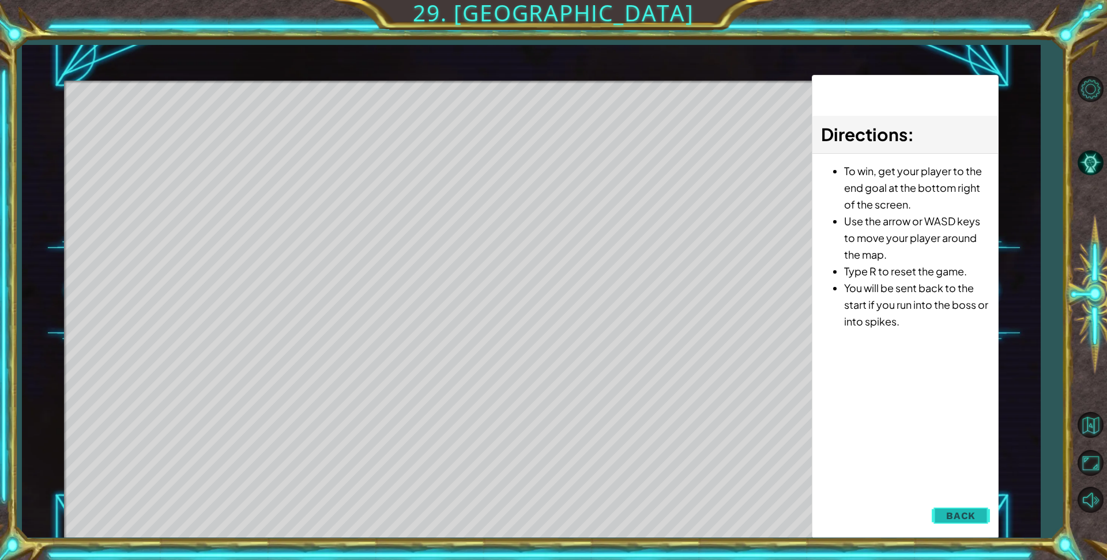
click at [971, 517] on span "Back" at bounding box center [960, 516] width 29 height 12
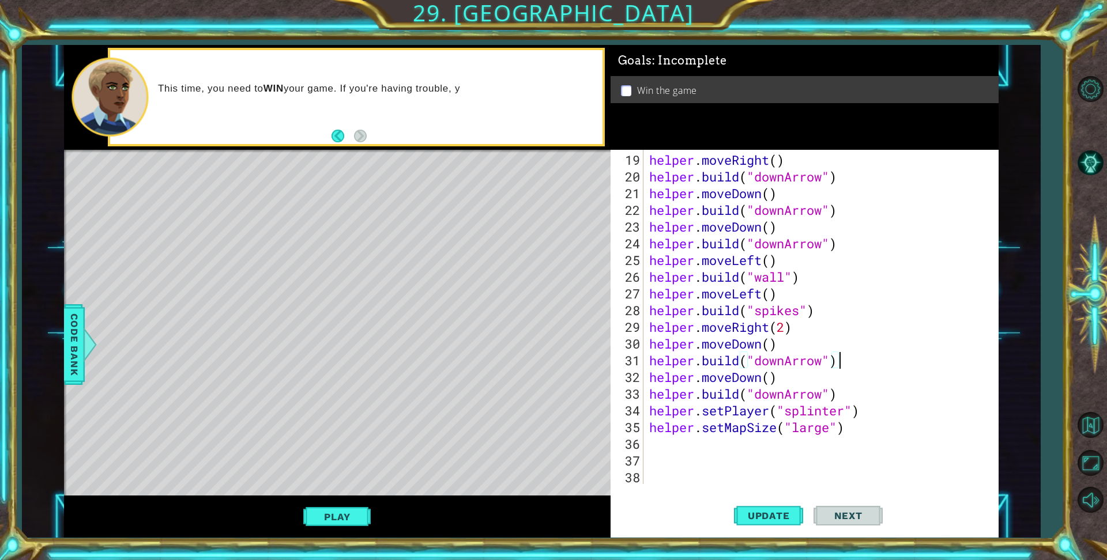
click at [846, 412] on div "helper . moveRight ( ) helper . build ( "downArrow" ) helper . moveDown ( ) hel…" at bounding box center [819, 336] width 345 height 368
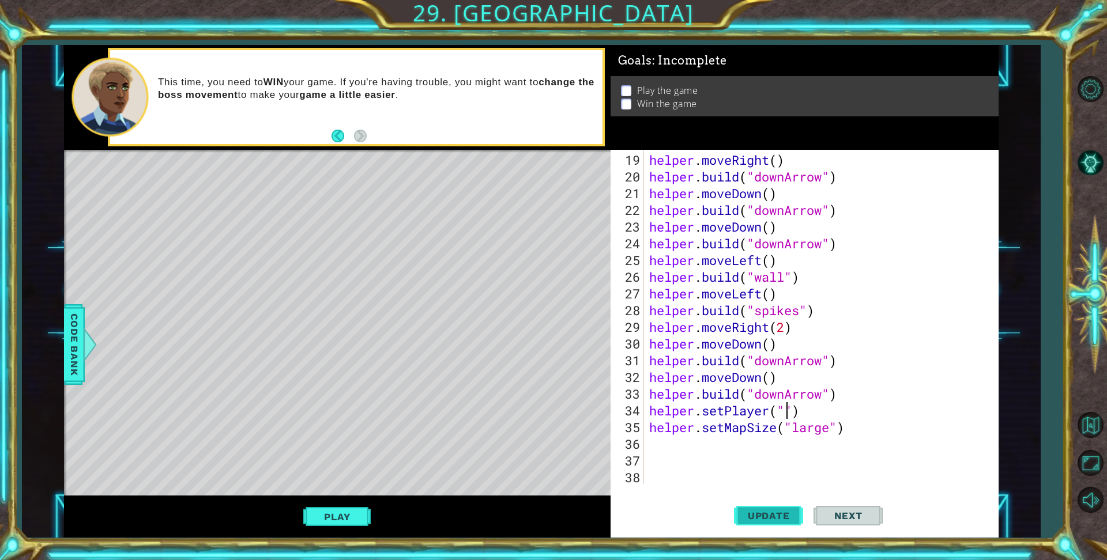
scroll to position [0, 6]
click at [65, 353] on span "Code Bank" at bounding box center [74, 345] width 18 height 70
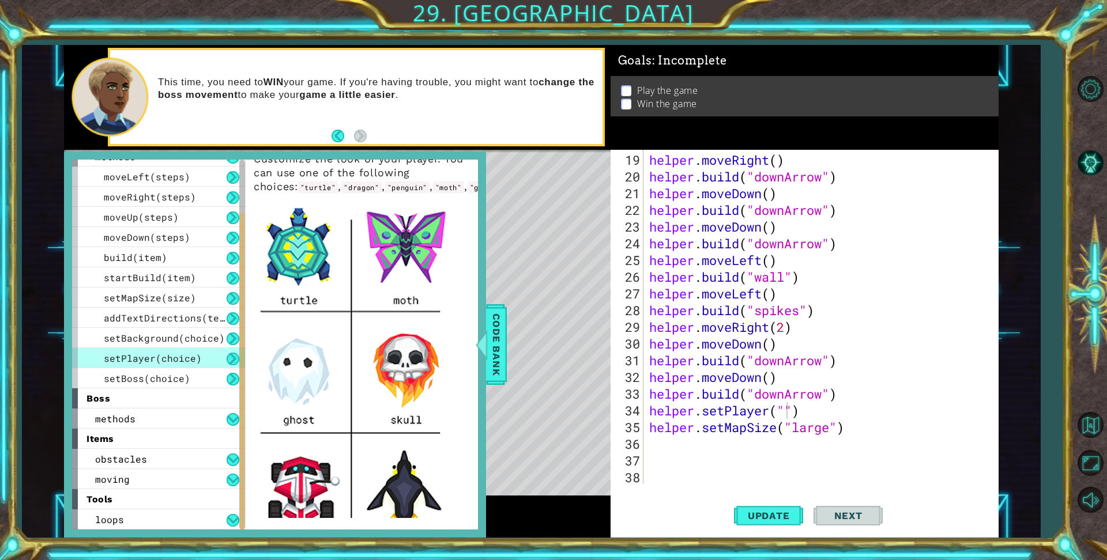
scroll to position [0, 0]
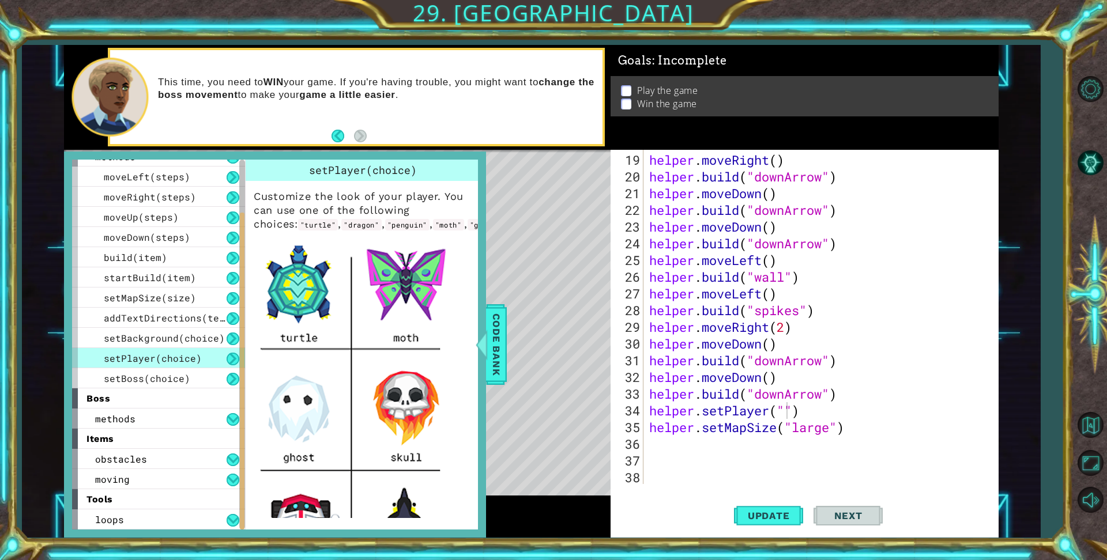
click at [789, 422] on div "helper . moveRight ( ) helper . build ( "downArrow" ) helper . moveDown ( ) hel…" at bounding box center [819, 336] width 345 height 368
click at [786, 416] on div "helper . moveRight ( ) helper . build ( "downArrow" ) helper . moveDown ( ) hel…" at bounding box center [819, 336] width 345 height 368
type textarea "helper.setPlayer("moth")"
drag, startPoint x: 488, startPoint y: 336, endPoint x: 493, endPoint y: 345, distance: 9.8
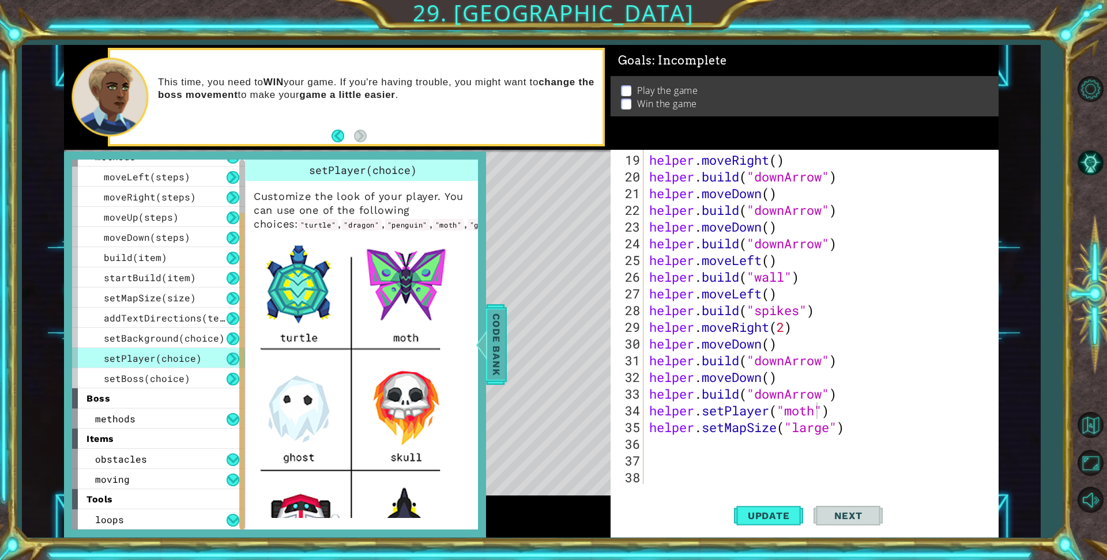
click at [489, 336] on span "Code Bank" at bounding box center [496, 345] width 18 height 70
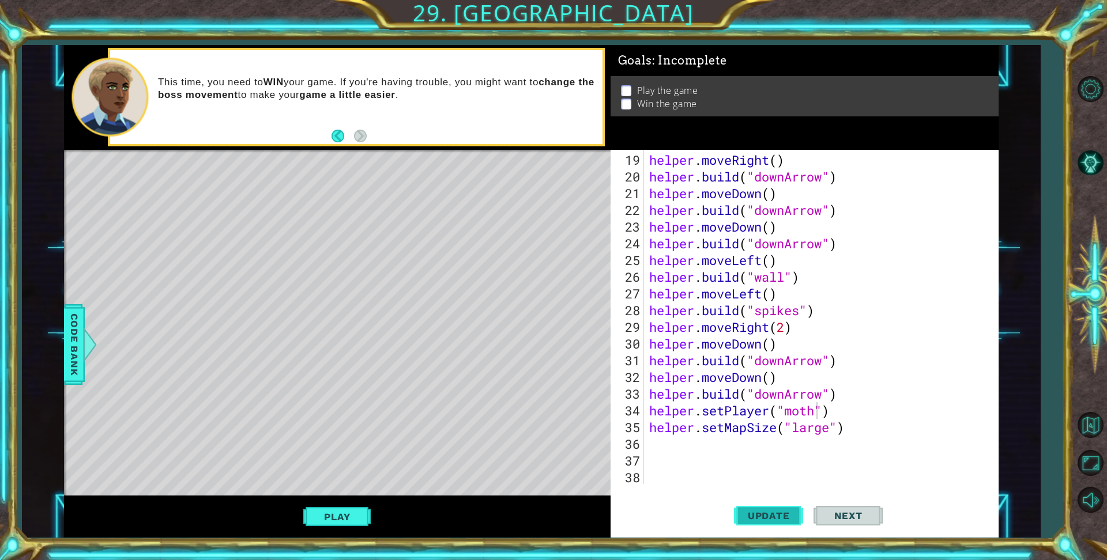
click at [786, 507] on button "Update" at bounding box center [768, 516] width 69 height 39
click at [355, 515] on button "Play" at bounding box center [336, 517] width 67 height 22
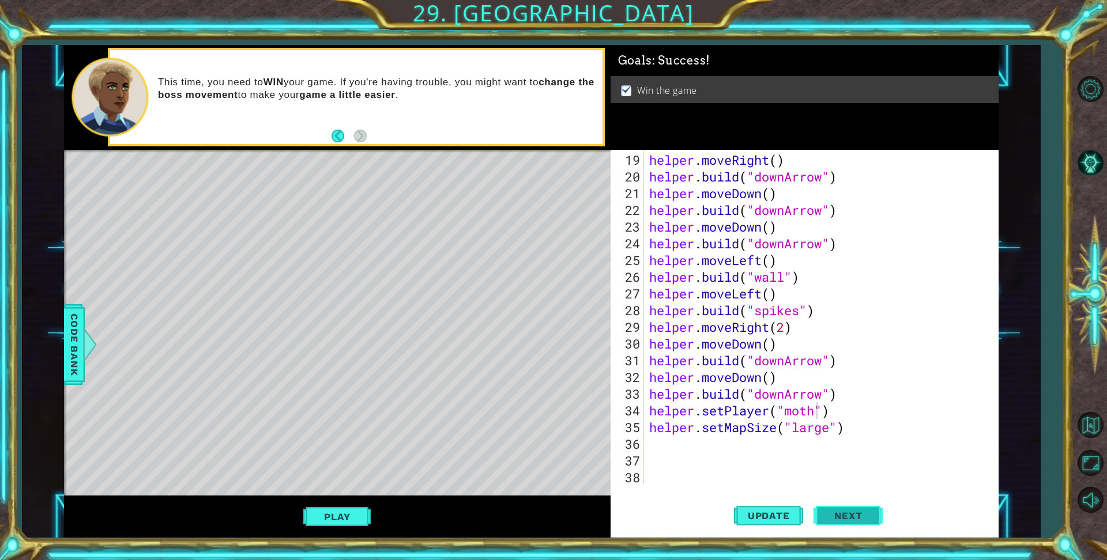
click at [872, 519] on button "Next" at bounding box center [847, 516] width 69 height 39
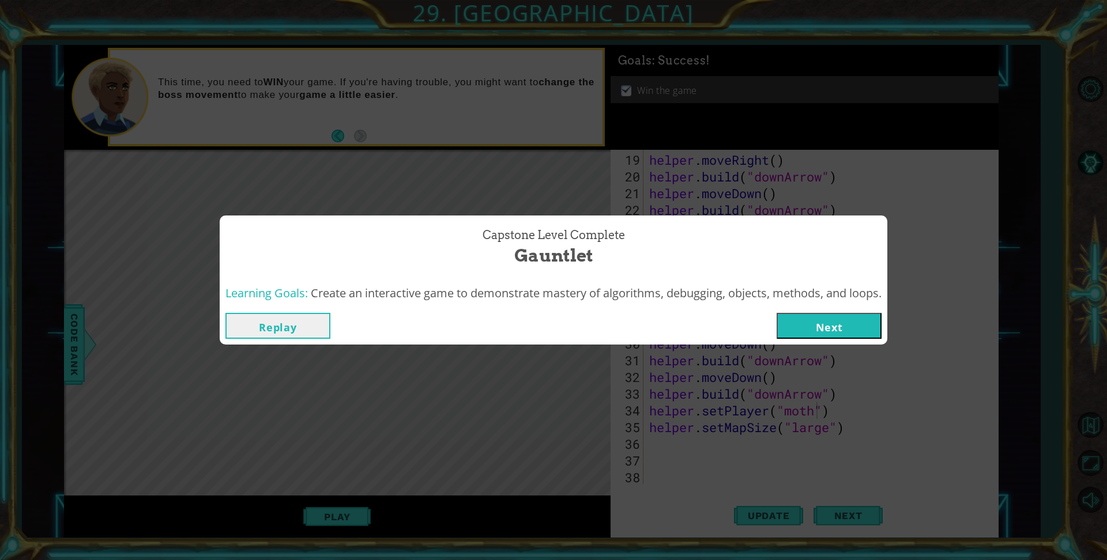
click at [855, 326] on button "Next" at bounding box center [828, 326] width 105 height 26
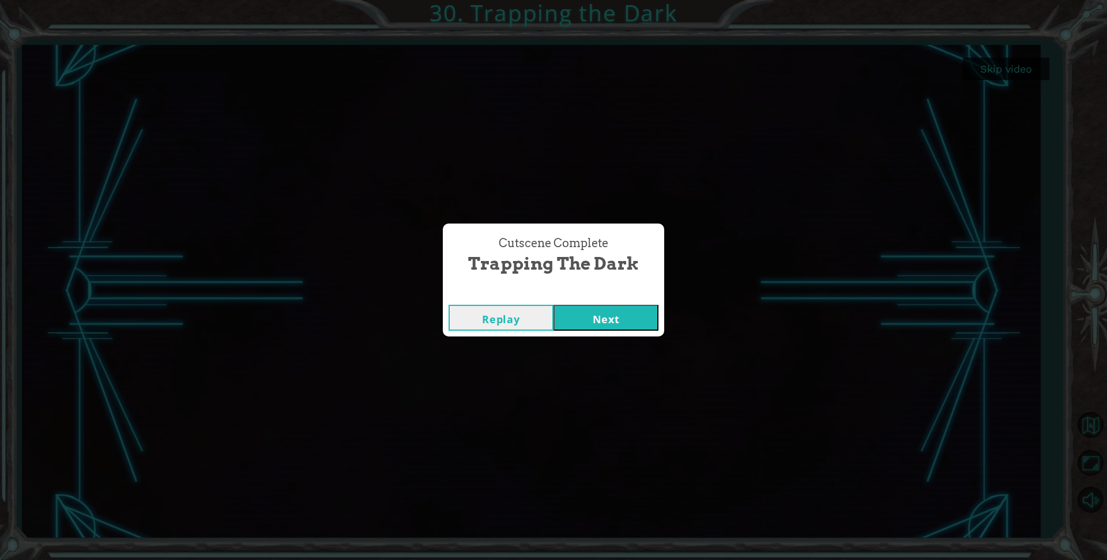
drag, startPoint x: 606, startPoint y: 326, endPoint x: 595, endPoint y: 328, distance: 11.2
click at [604, 326] on button "Next" at bounding box center [605, 318] width 105 height 26
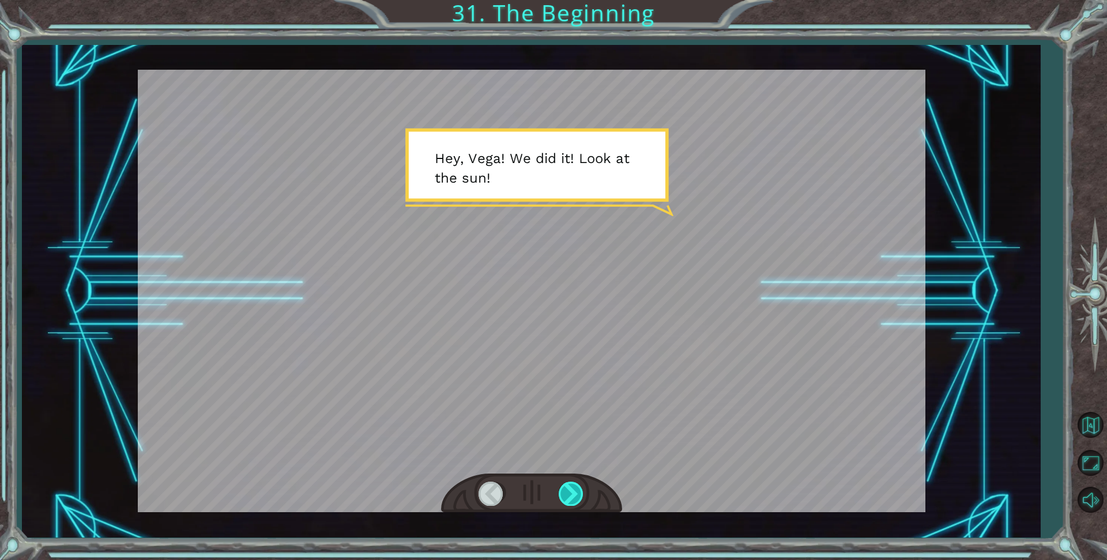
click at [572, 492] on div at bounding box center [572, 494] width 26 height 24
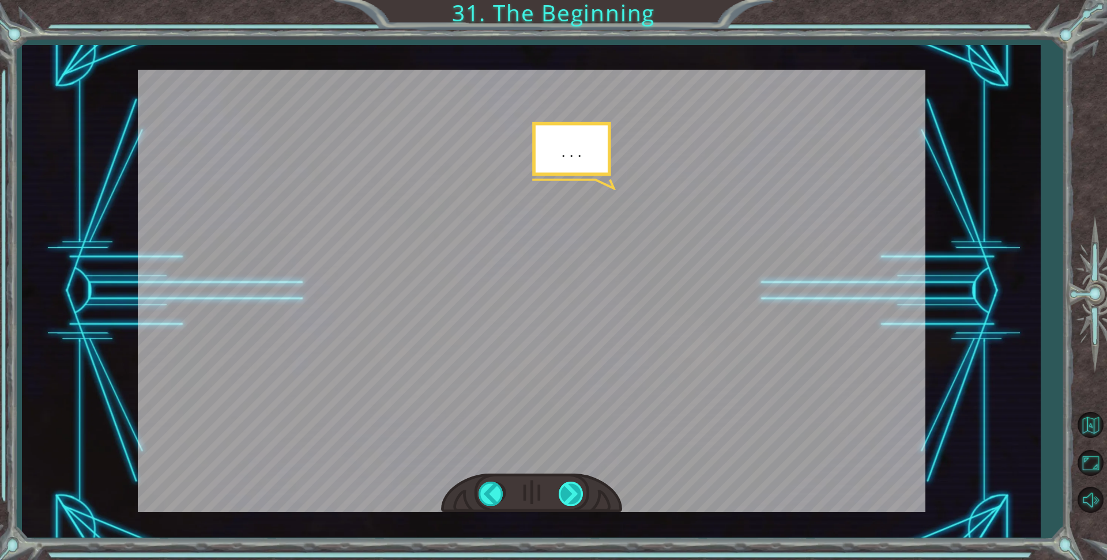
click at [579, 486] on div at bounding box center [572, 494] width 26 height 24
drag, startPoint x: 560, startPoint y: 497, endPoint x: 554, endPoint y: 500, distance: 6.2
click at [559, 498] on div at bounding box center [572, 494] width 26 height 24
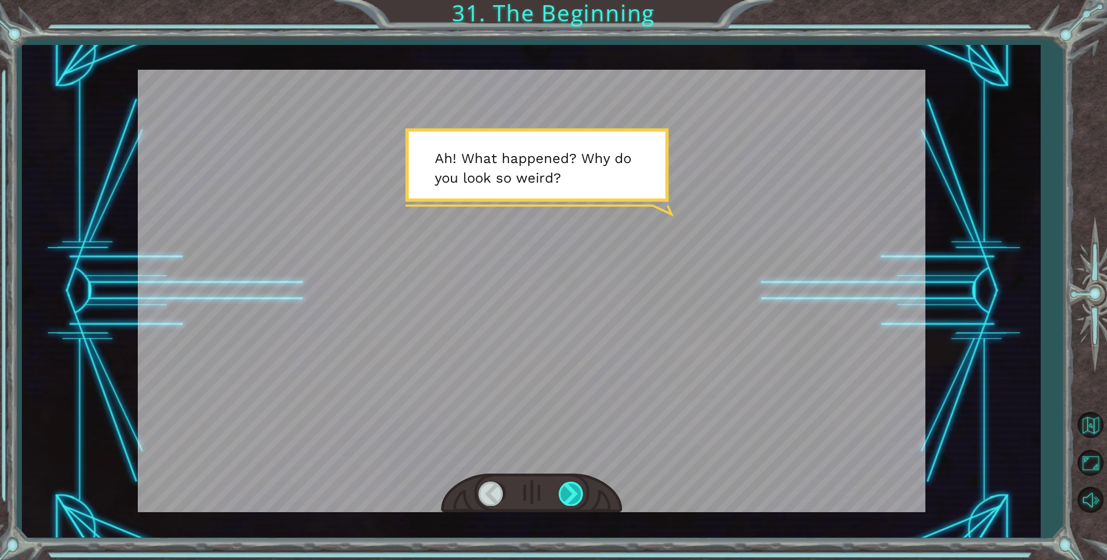
click at [572, 497] on div at bounding box center [572, 494] width 26 height 24
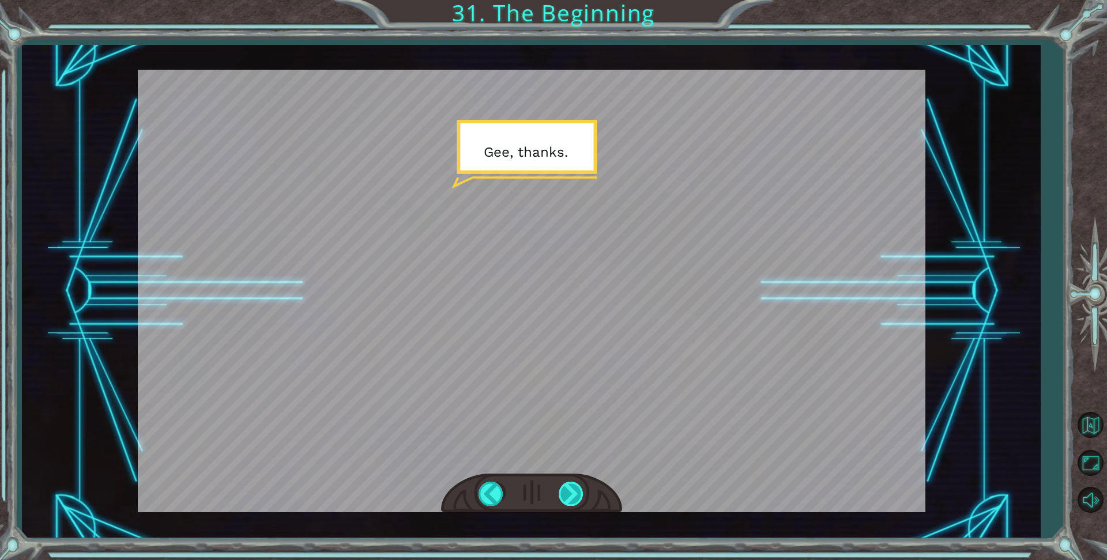
click at [568, 493] on div at bounding box center [572, 494] width 26 height 24
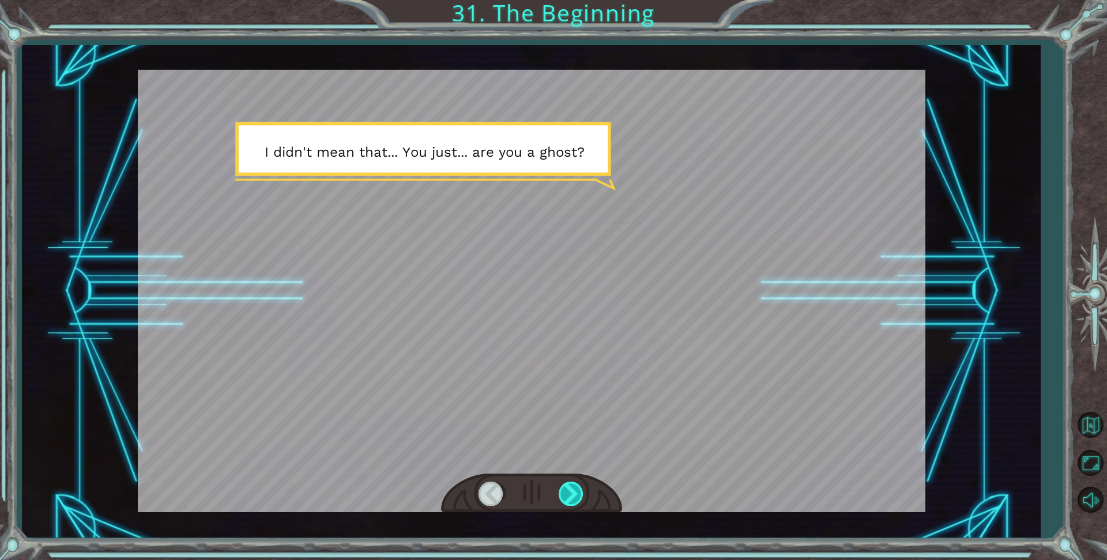
click at [579, 495] on div at bounding box center [572, 494] width 26 height 24
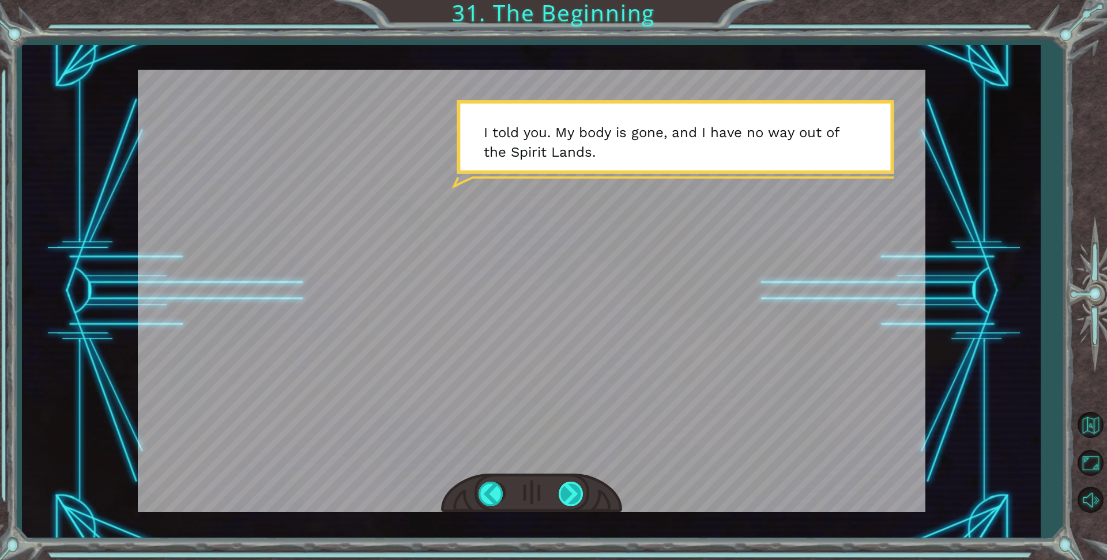
click at [571, 493] on div at bounding box center [572, 494] width 26 height 24
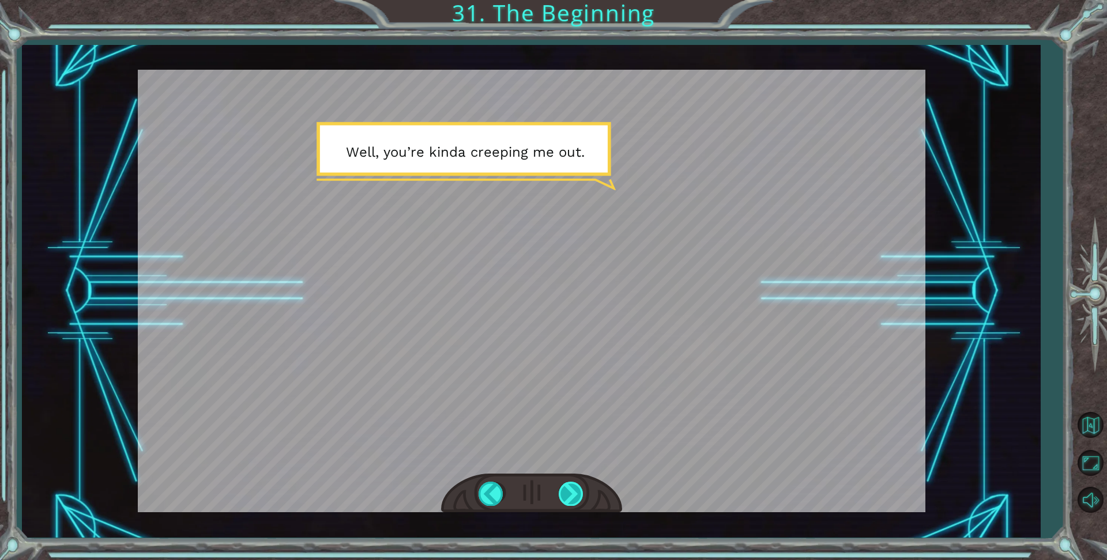
click at [571, 494] on div at bounding box center [572, 494] width 26 height 24
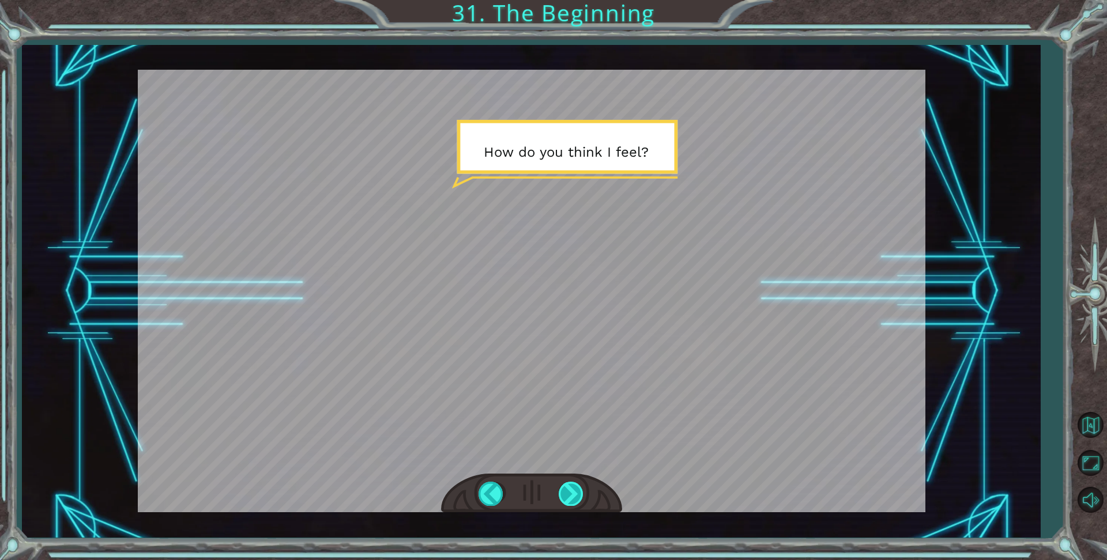
click at [561, 491] on div at bounding box center [572, 494] width 26 height 24
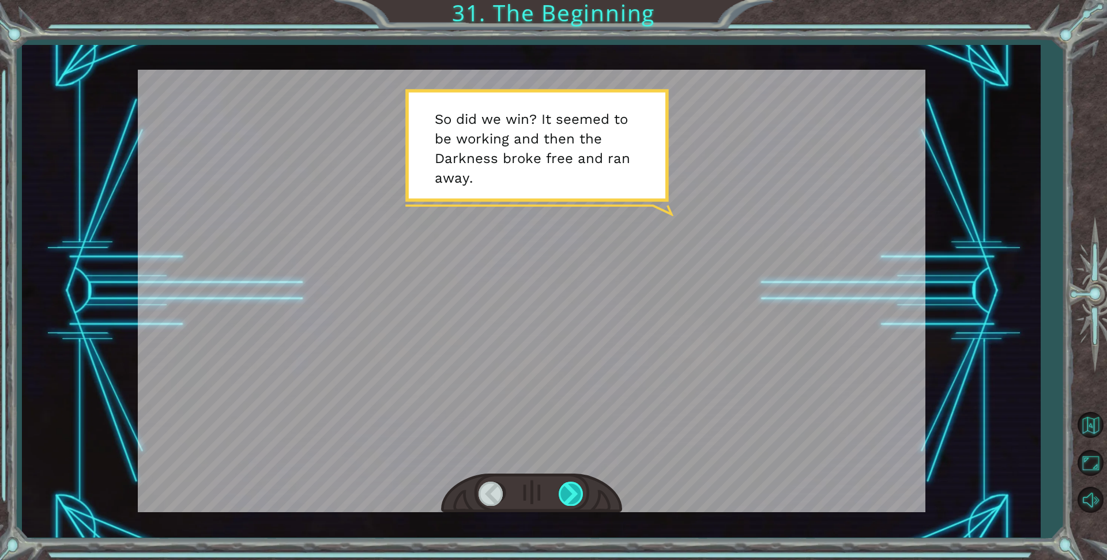
click at [571, 489] on div at bounding box center [572, 494] width 26 height 24
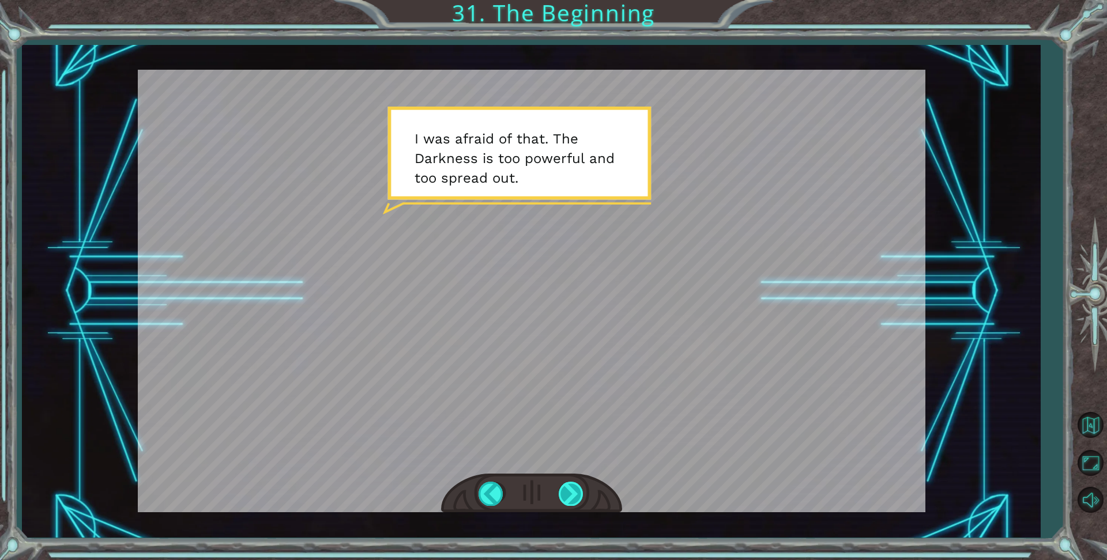
click at [571, 490] on div at bounding box center [572, 494] width 26 height 24
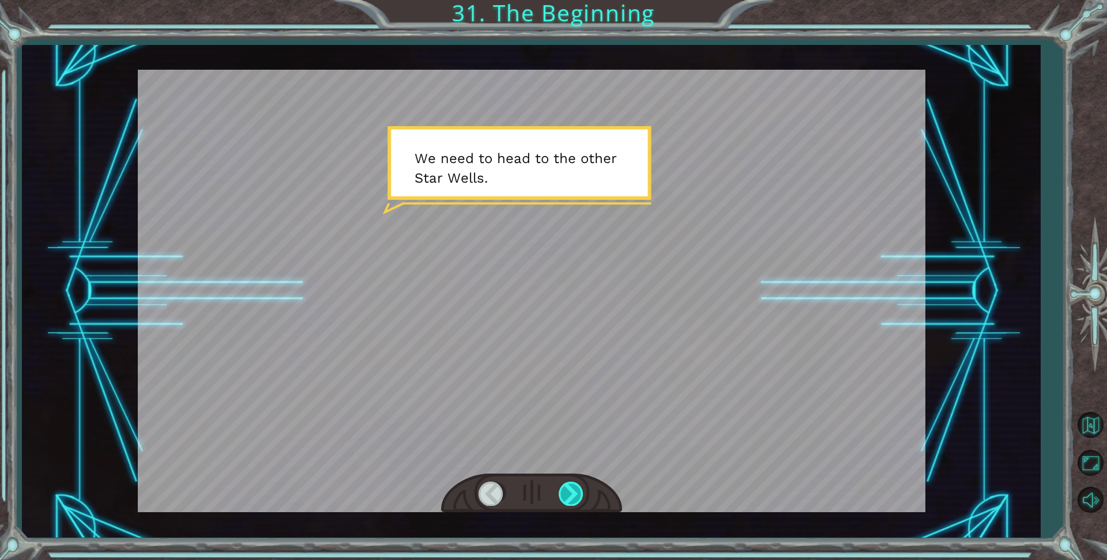
click at [571, 490] on div at bounding box center [572, 494] width 26 height 24
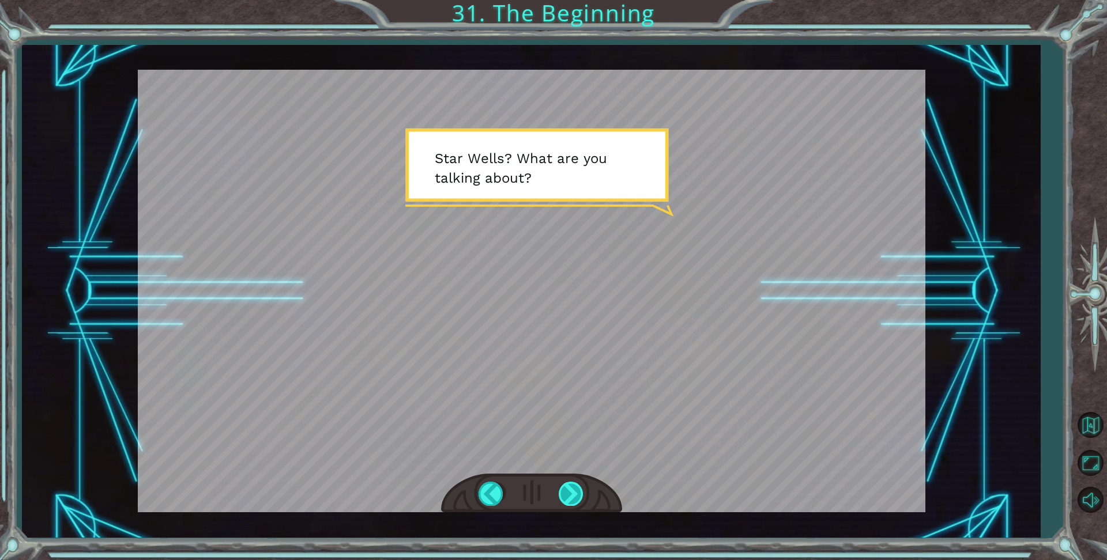
click at [564, 495] on div at bounding box center [572, 494] width 26 height 24
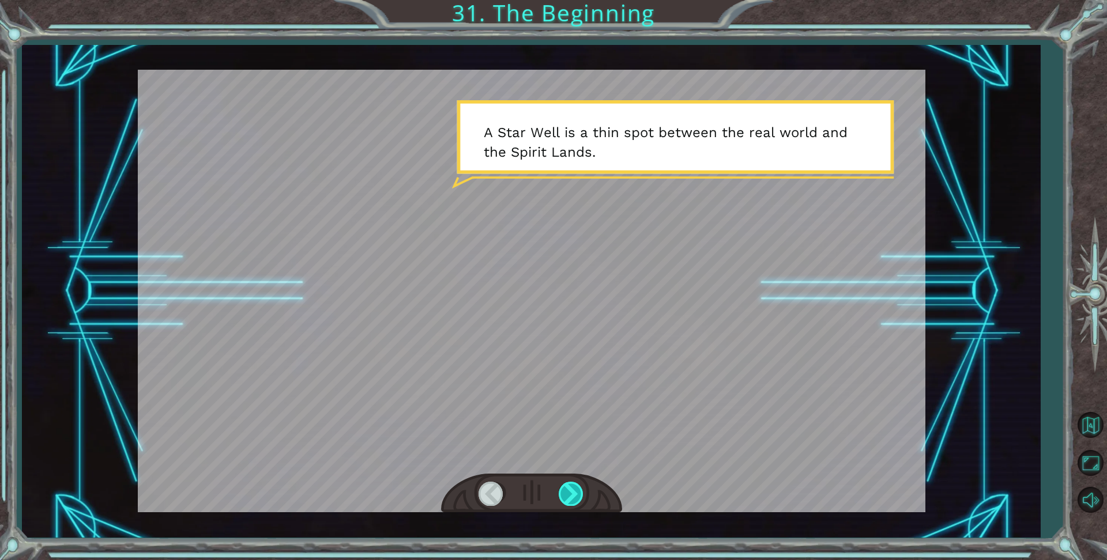
click at [572, 492] on div at bounding box center [572, 494] width 26 height 24
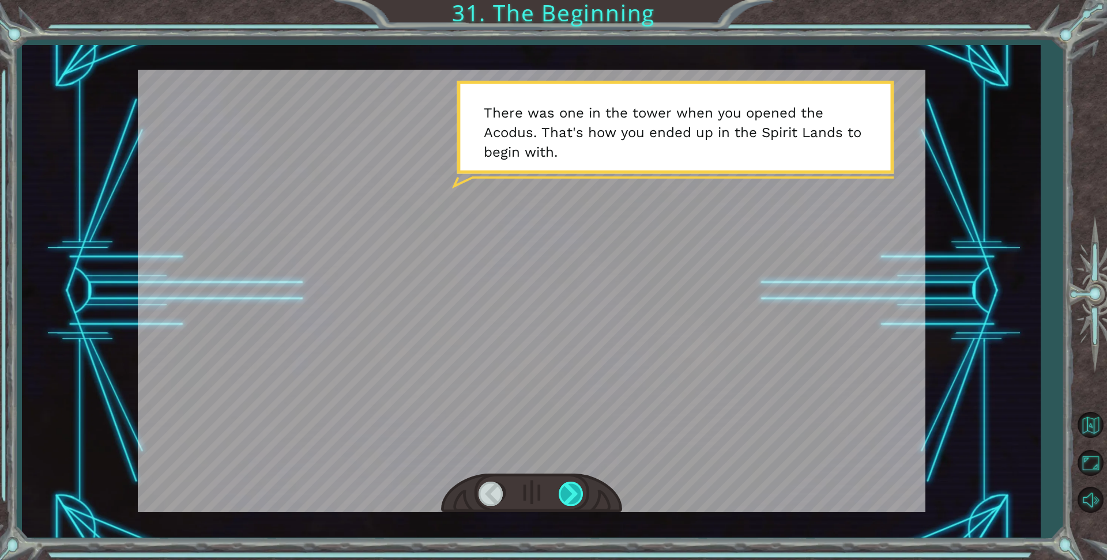
click at [561, 490] on div at bounding box center [572, 494] width 26 height 24
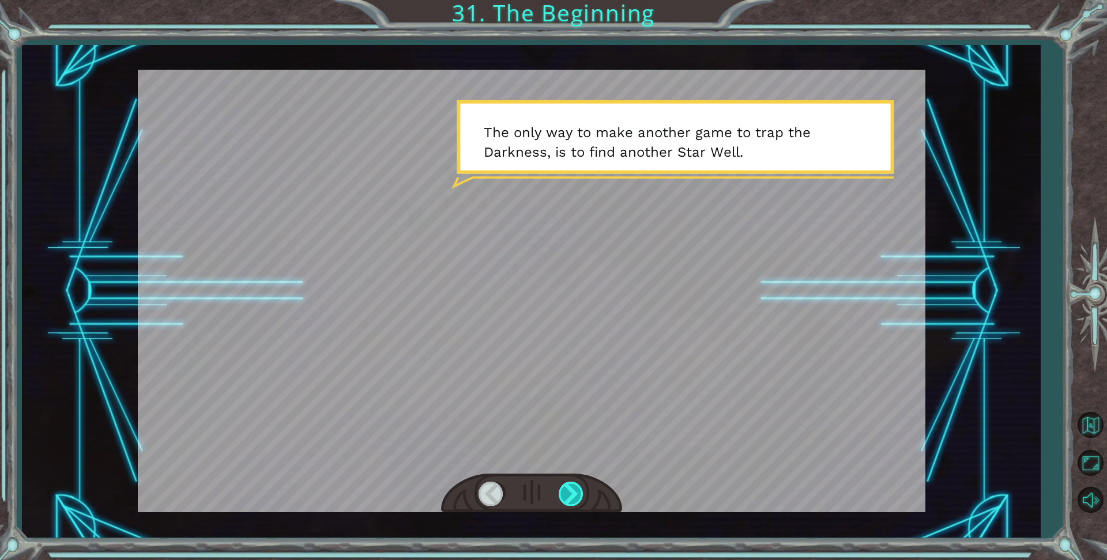
click at [561, 490] on div at bounding box center [572, 494] width 26 height 24
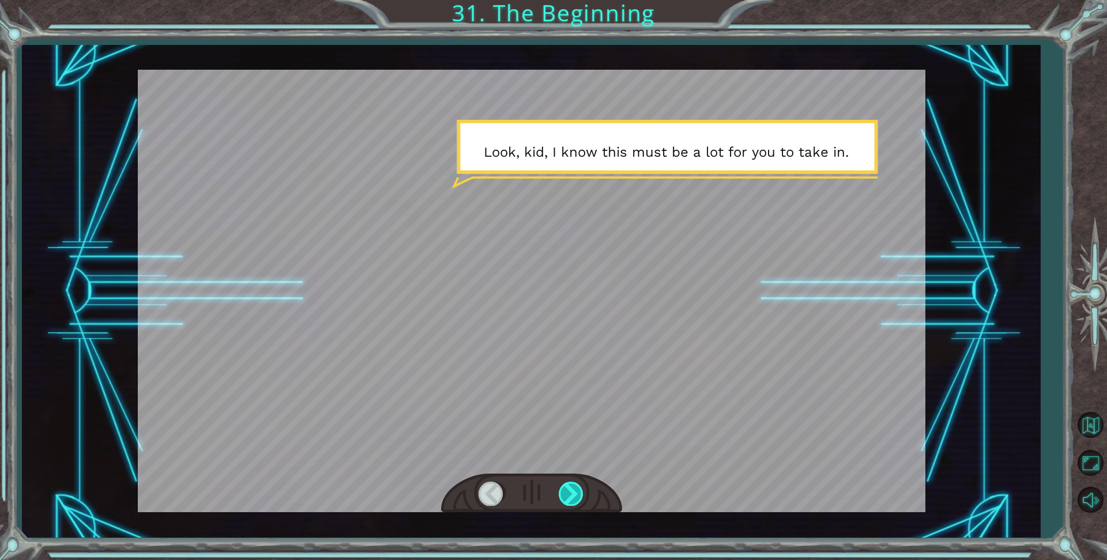
click at [562, 490] on div at bounding box center [572, 494] width 26 height 24
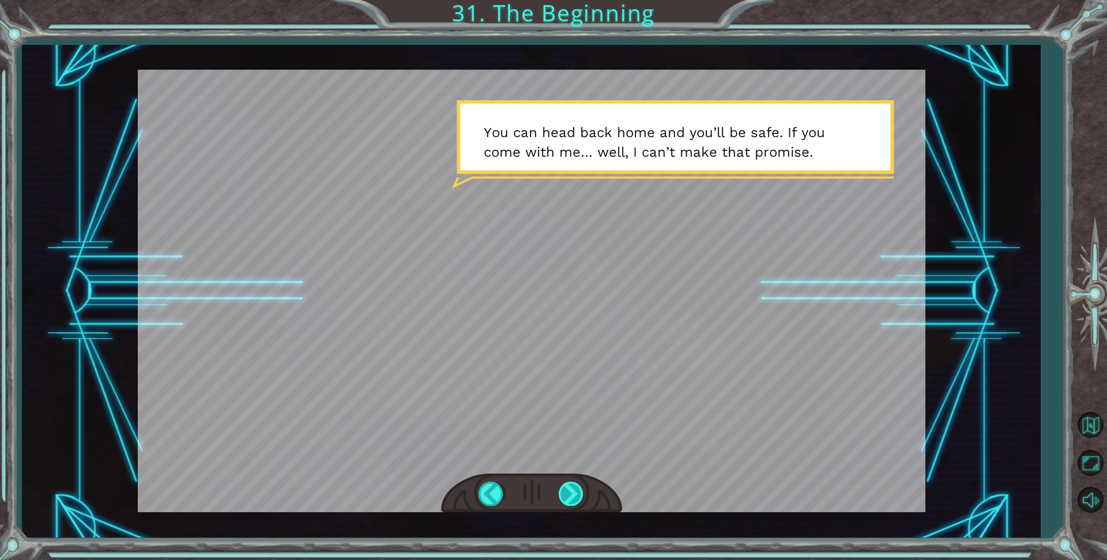
click at [564, 485] on div at bounding box center [572, 494] width 26 height 24
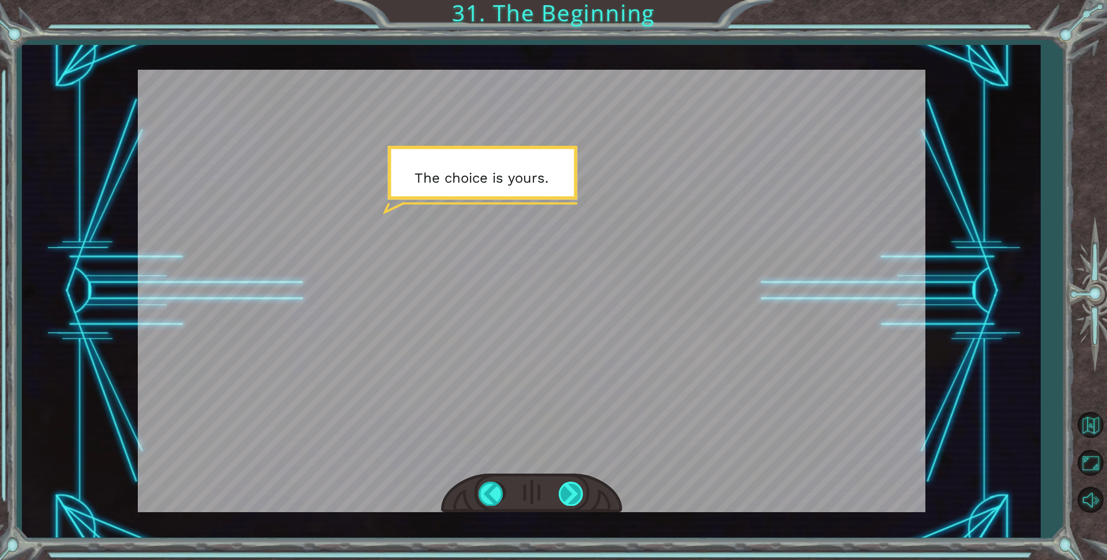
click at [565, 488] on div at bounding box center [572, 494] width 26 height 24
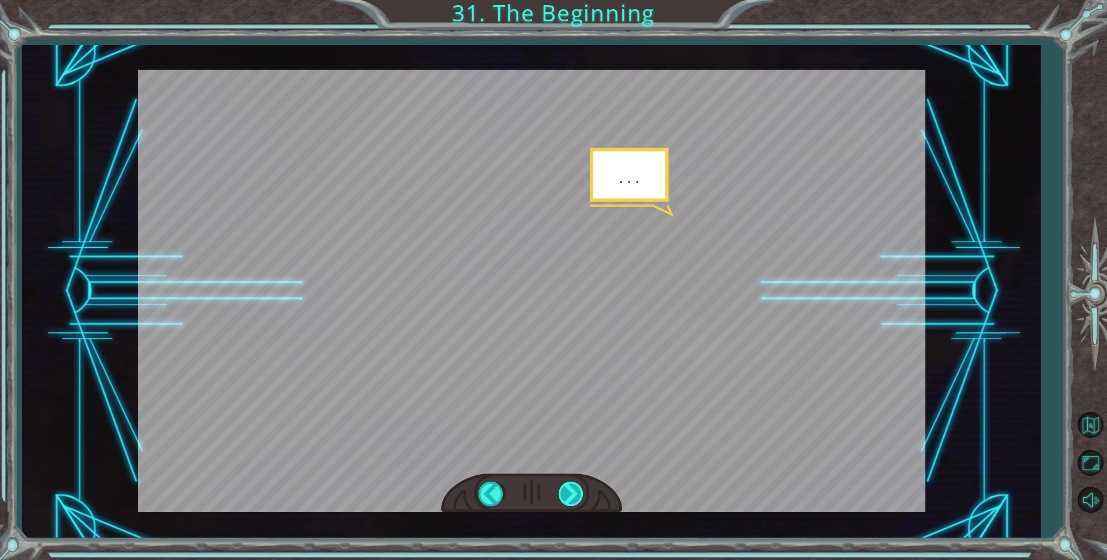
click at [560, 489] on div at bounding box center [572, 494] width 26 height 24
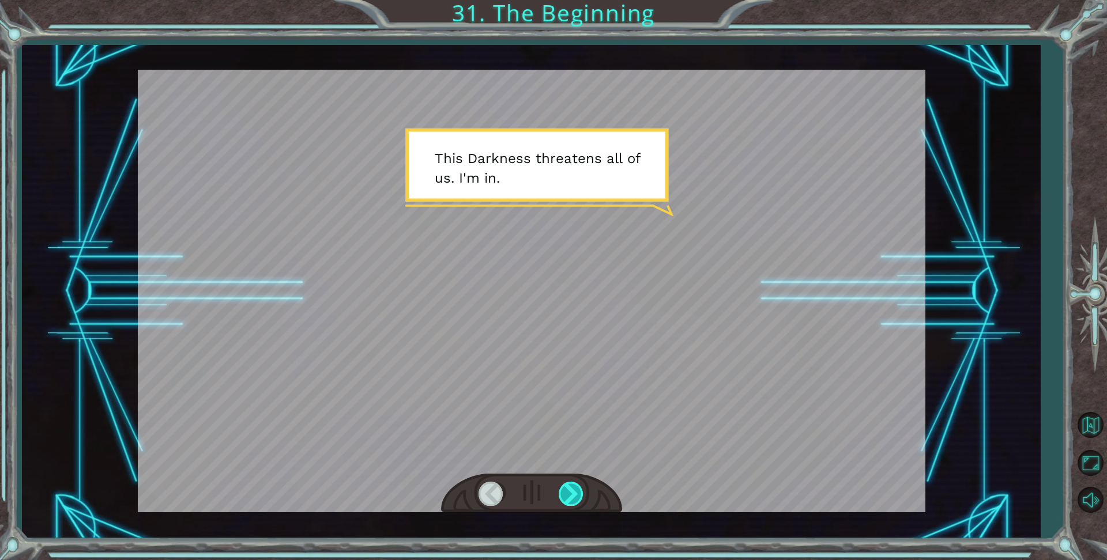
click at [576, 491] on div at bounding box center [572, 494] width 26 height 24
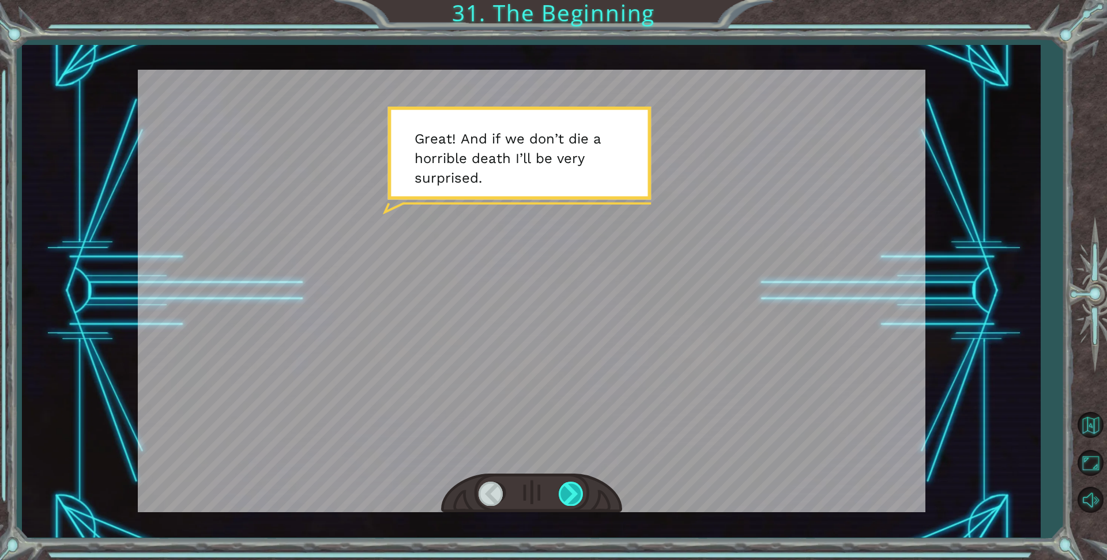
click at [568, 492] on div at bounding box center [572, 494] width 26 height 24
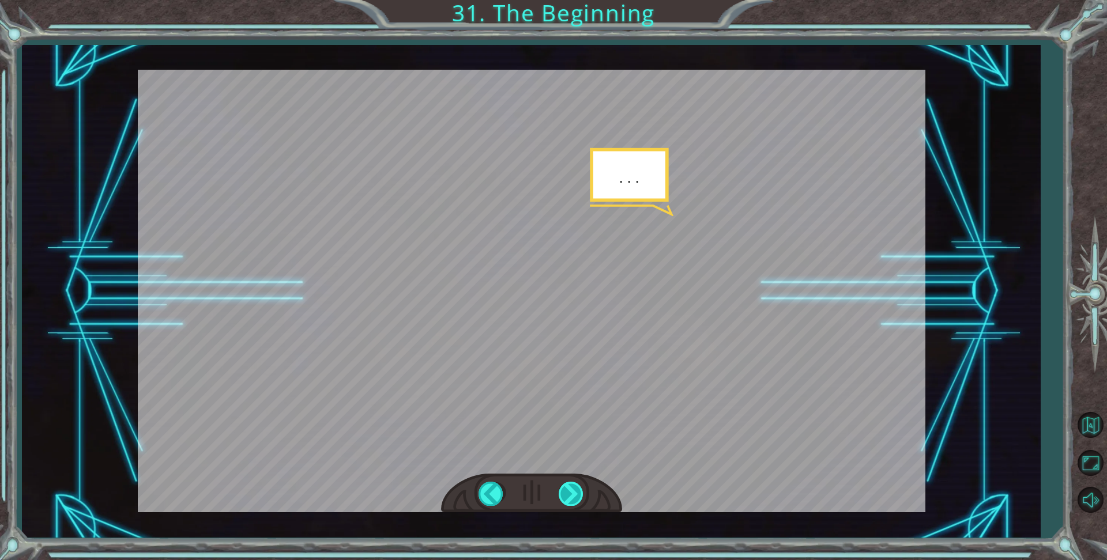
click at [568, 492] on div at bounding box center [572, 494] width 26 height 24
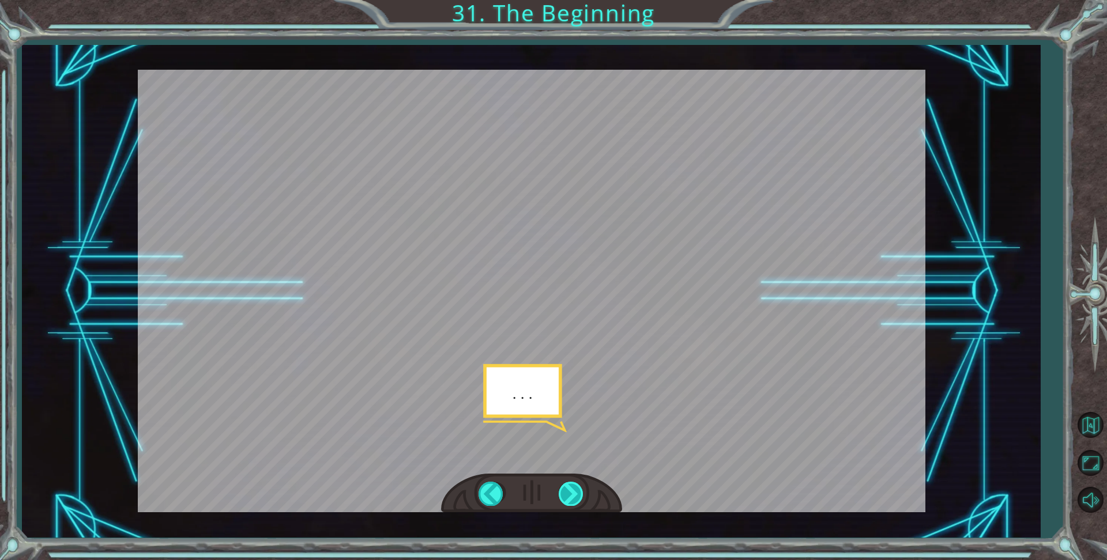
click at [568, 492] on div at bounding box center [572, 494] width 26 height 24
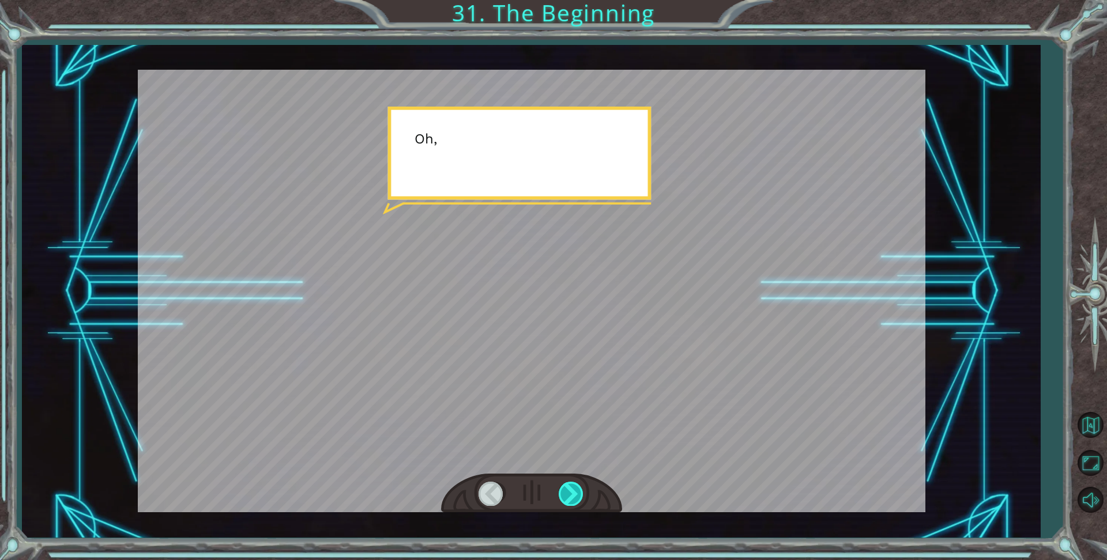
click at [568, 492] on div at bounding box center [572, 494] width 26 height 24
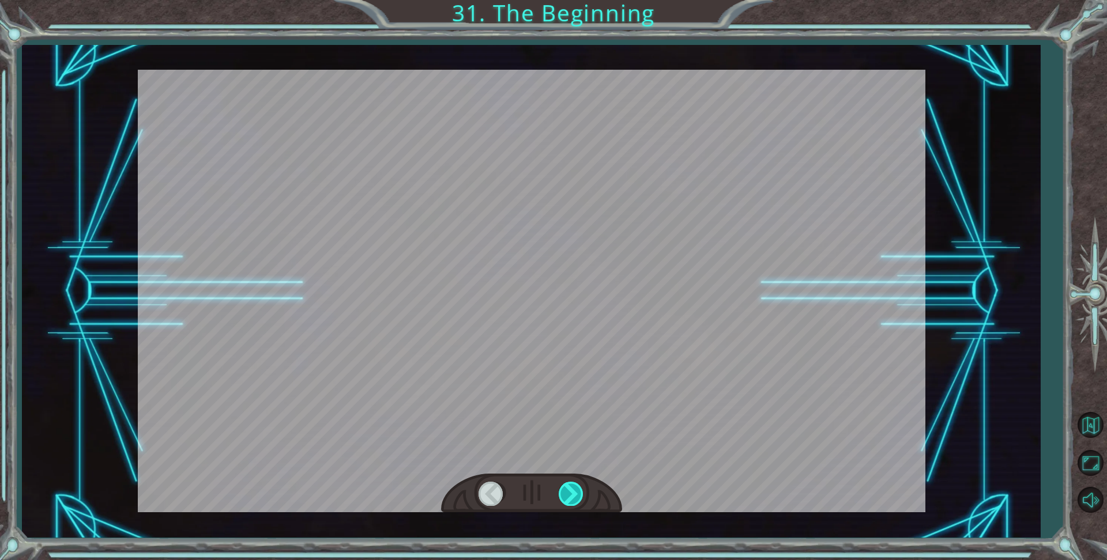
click at [568, 492] on div at bounding box center [572, 494] width 26 height 24
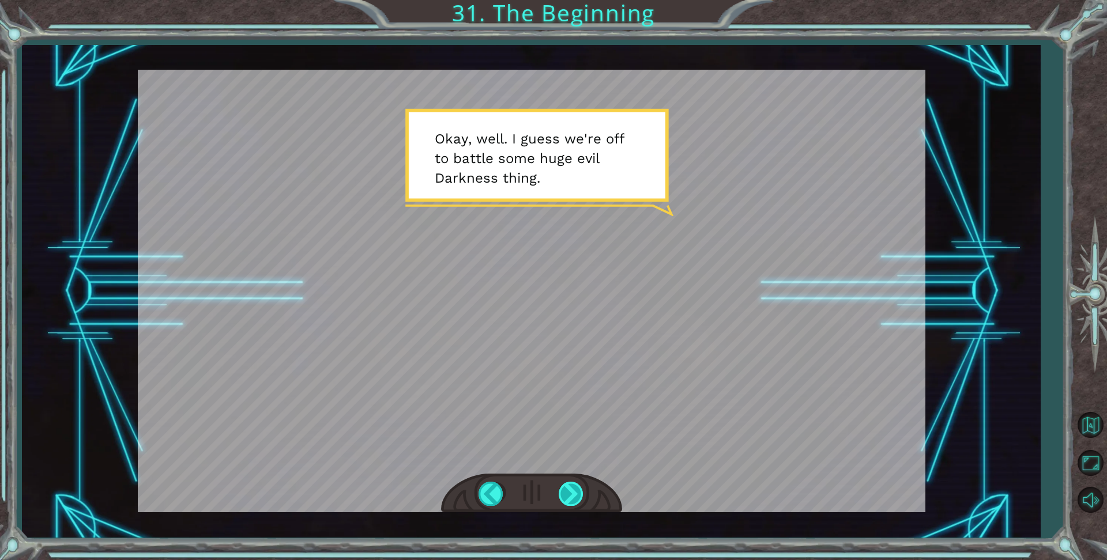
click at [568, 492] on div at bounding box center [572, 494] width 26 height 24
click at [560, 483] on div at bounding box center [572, 494] width 26 height 24
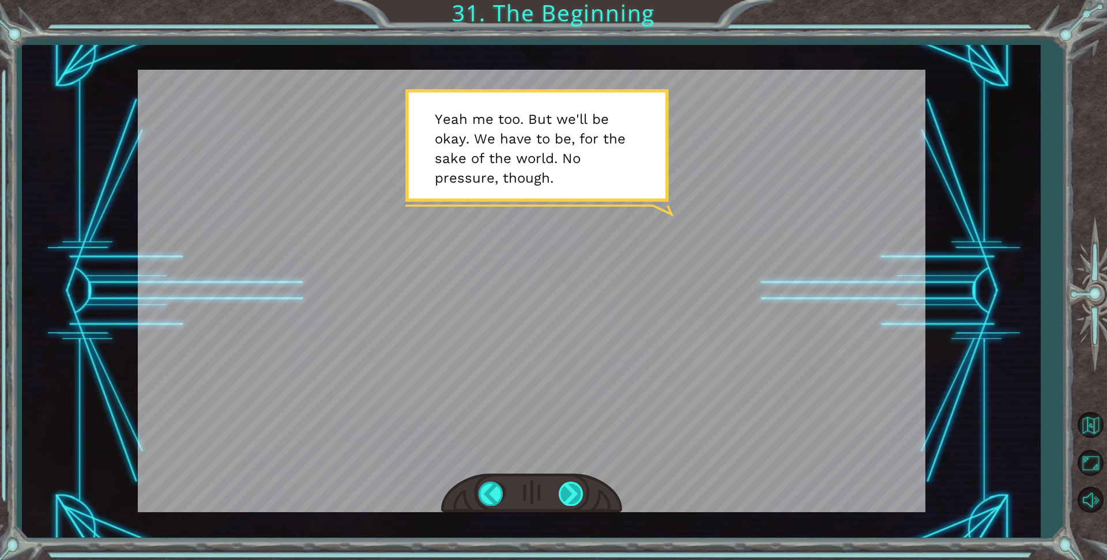
click at [569, 496] on div at bounding box center [572, 494] width 26 height 24
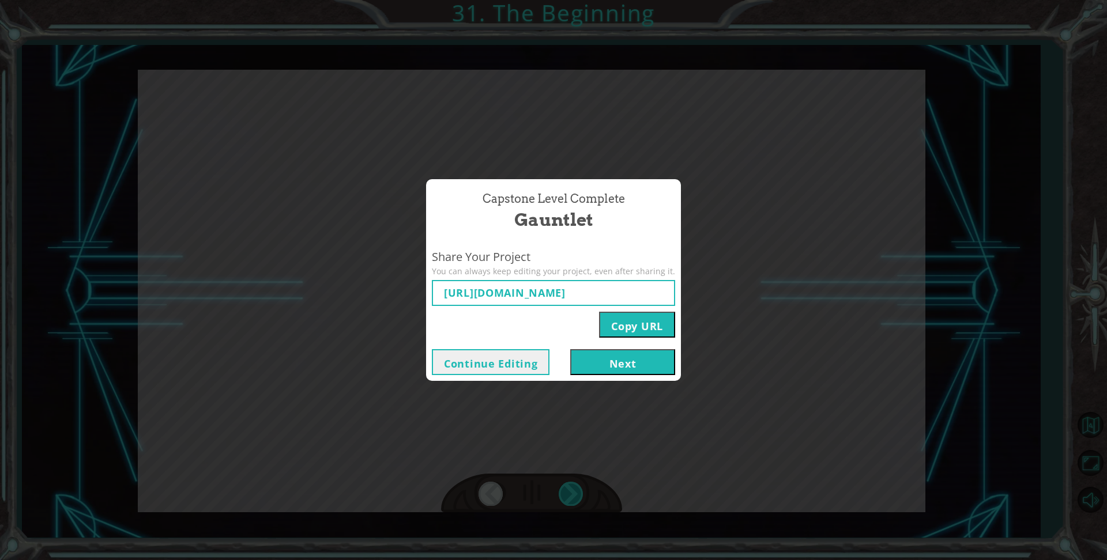
type input "https://www.ozaria.com/play/game-dev-level/1fhcapstoneb/68a7568690203f36c8993f8…"
click at [481, 492] on div "Capstone Level Complete Gauntlet Share Your Project You can always keep editing…" at bounding box center [553, 280] width 1107 height 560
click at [489, 492] on div "Capstone Level Complete Gauntlet Share Your Project You can always keep editing…" at bounding box center [553, 280] width 1107 height 560
